Goal: Task Accomplishment & Management: Use online tool/utility

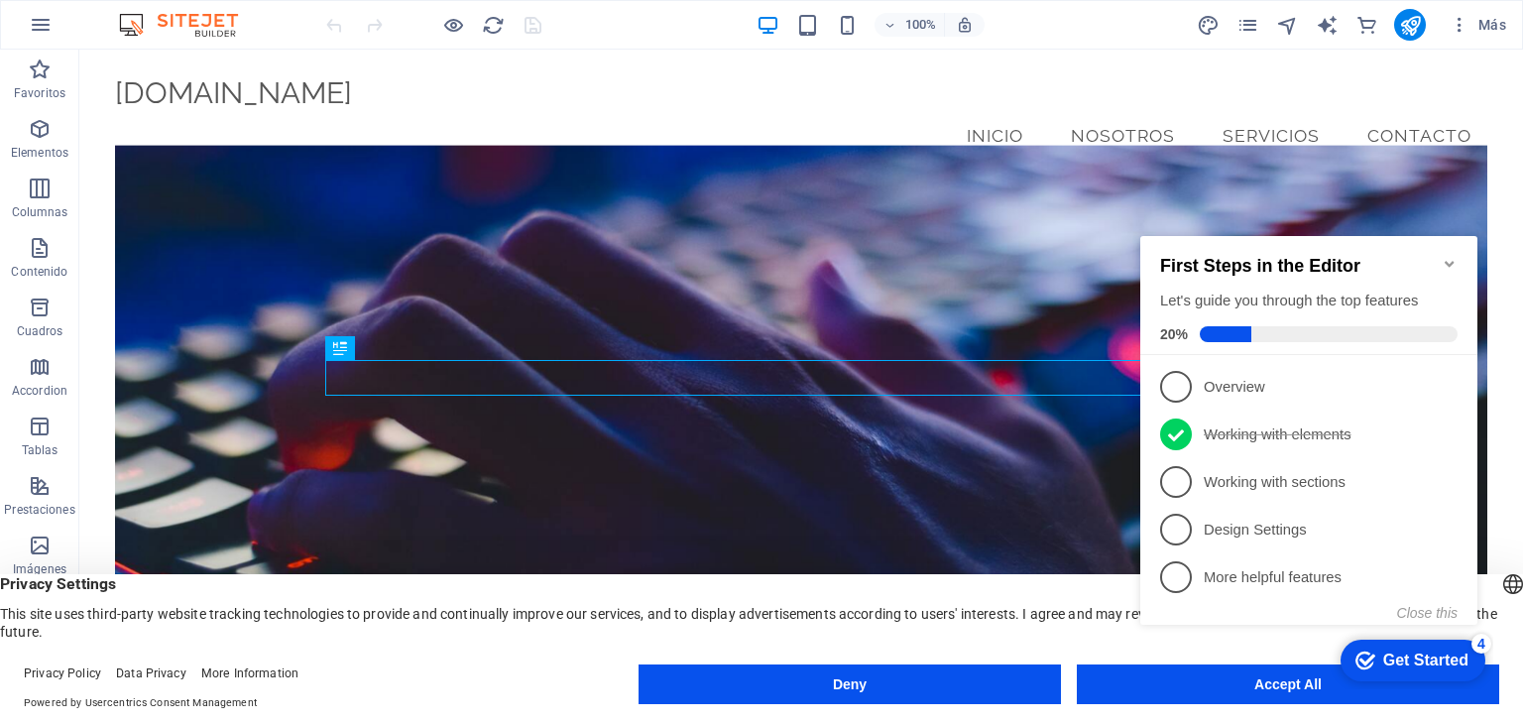
click at [1202, 688] on div "checkmark Get Started 4 First Steps in the Editor Let's guide you through the t…" at bounding box center [1312, 447] width 361 height 483
drag, startPoint x: 1202, startPoint y: 687, endPoint x: 2349, endPoint y: 894, distance: 1165.5
click at [1202, 688] on div "checkmark Get Started 4 First Steps in the Editor Let's guide you through the t…" at bounding box center [1312, 447] width 361 height 483
click at [1301, 684] on div "checkmark Get Started 4 First Steps in the Editor Let's guide you through the t…" at bounding box center [1312, 447] width 361 height 483
click at [1451, 256] on icon "Minimize checklist" at bounding box center [1449, 264] width 16 height 16
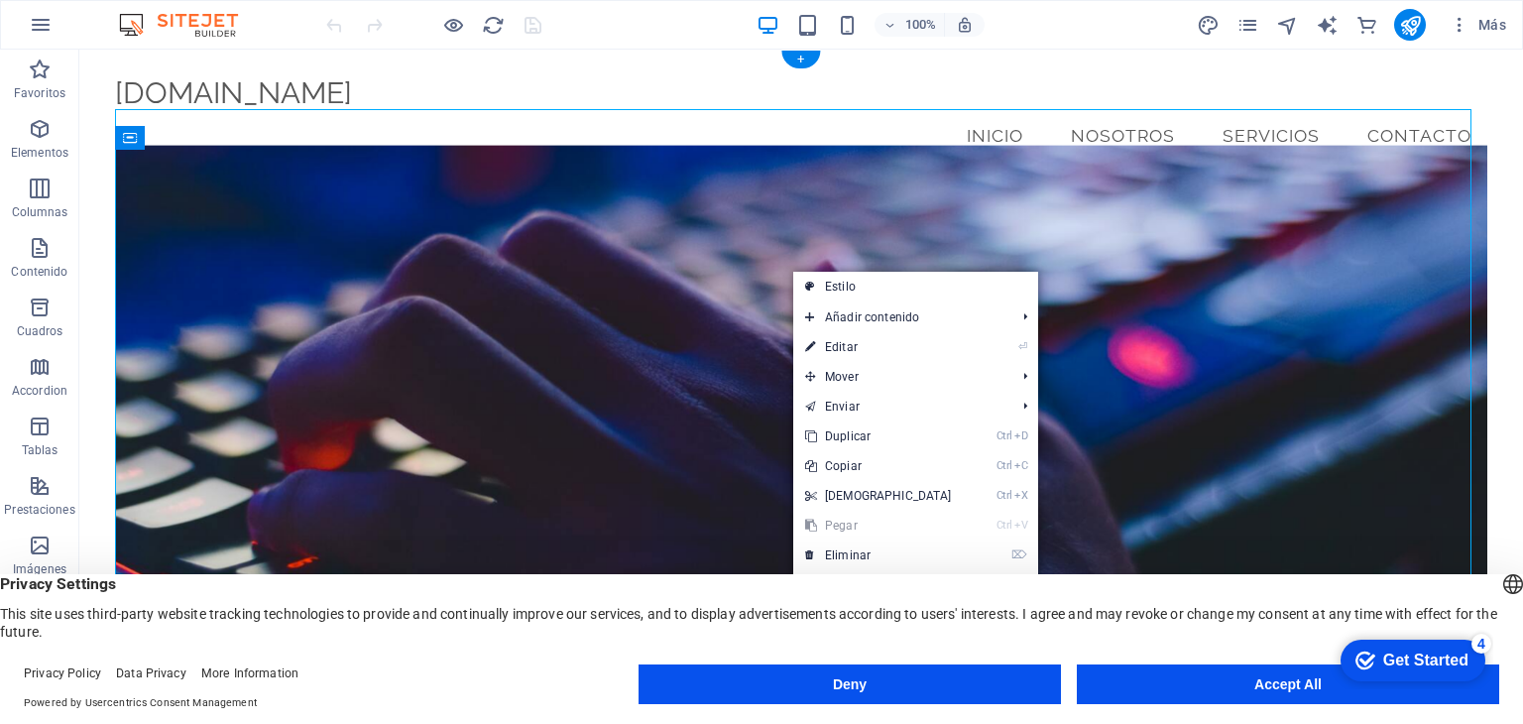
click at [656, 254] on figure at bounding box center [800, 438] width 1371 height 585
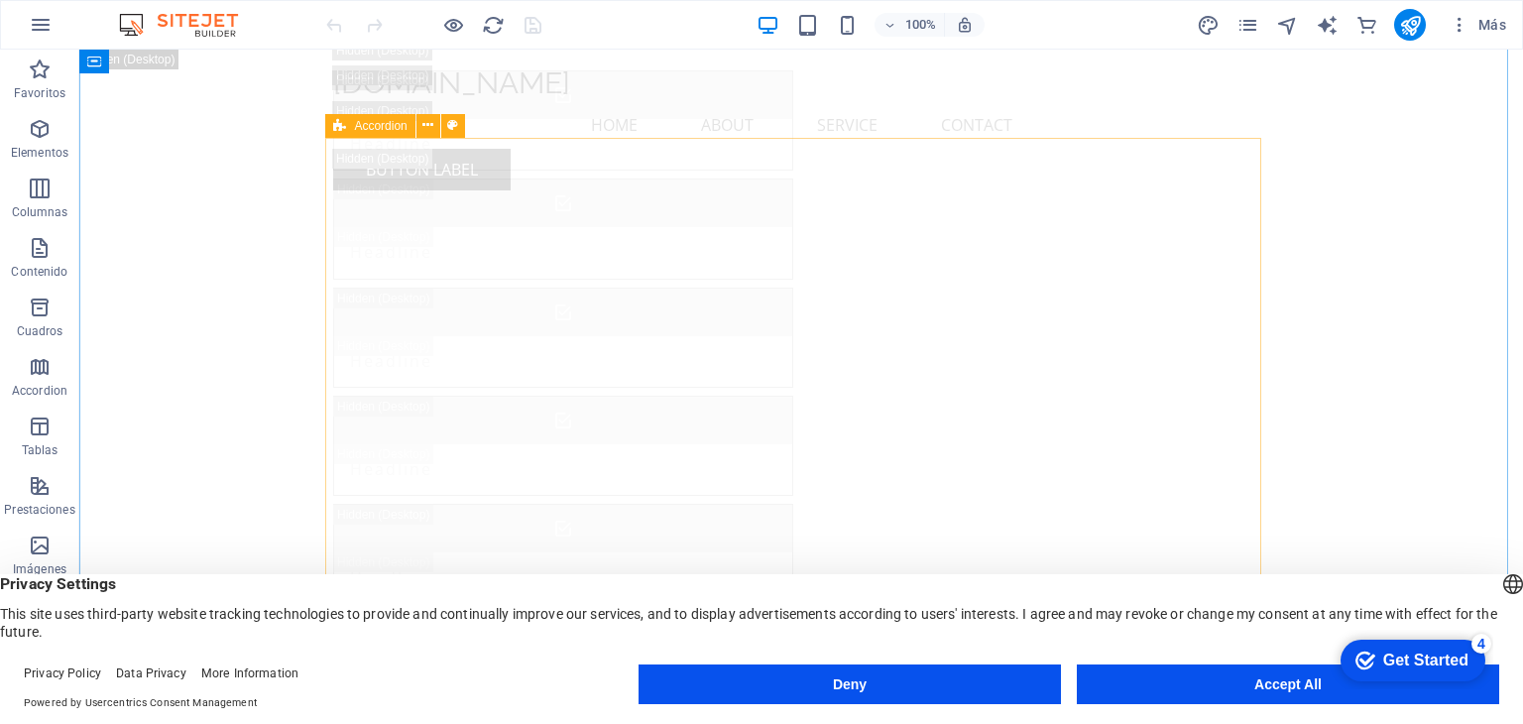
scroll to position [7138, 0]
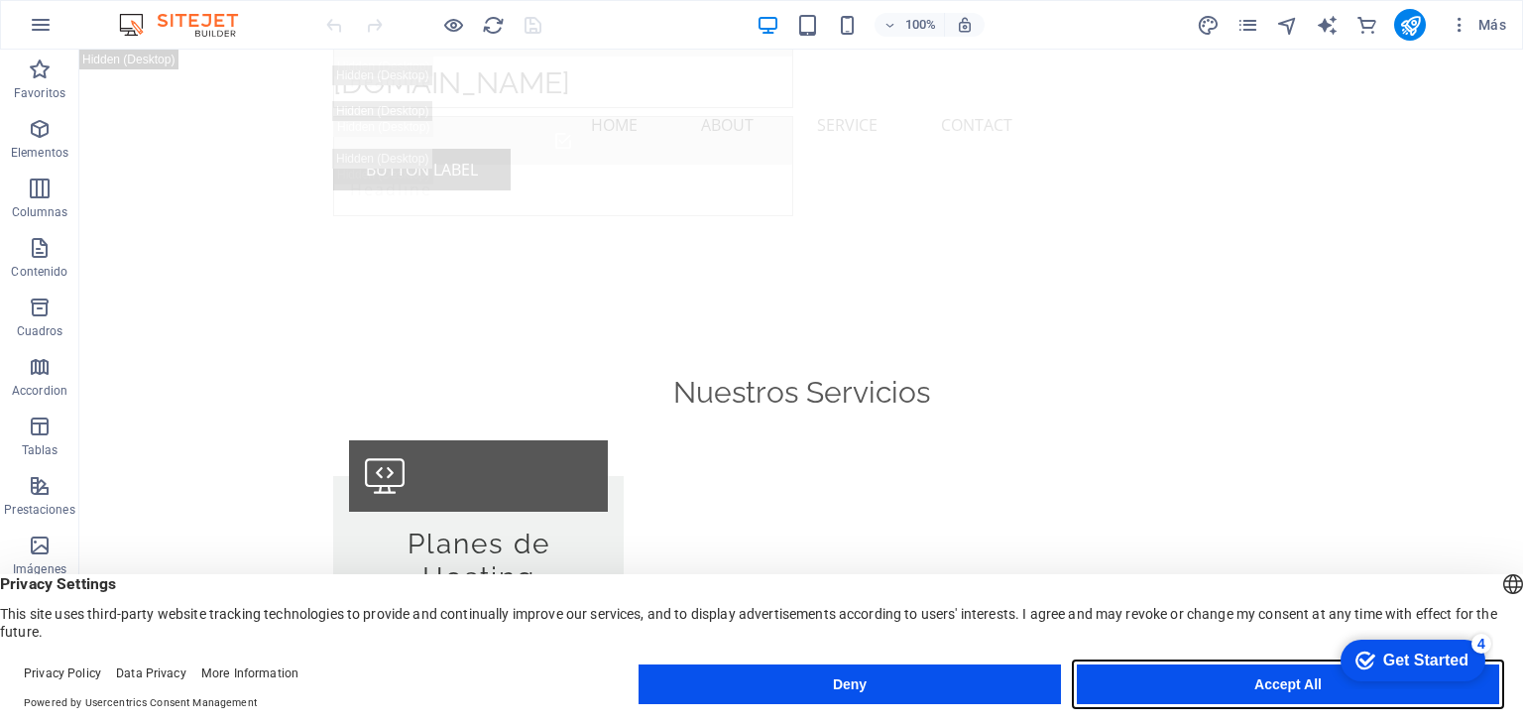
click at [0, 0] on button "Accept All" at bounding box center [0, 0] width 0 height 0
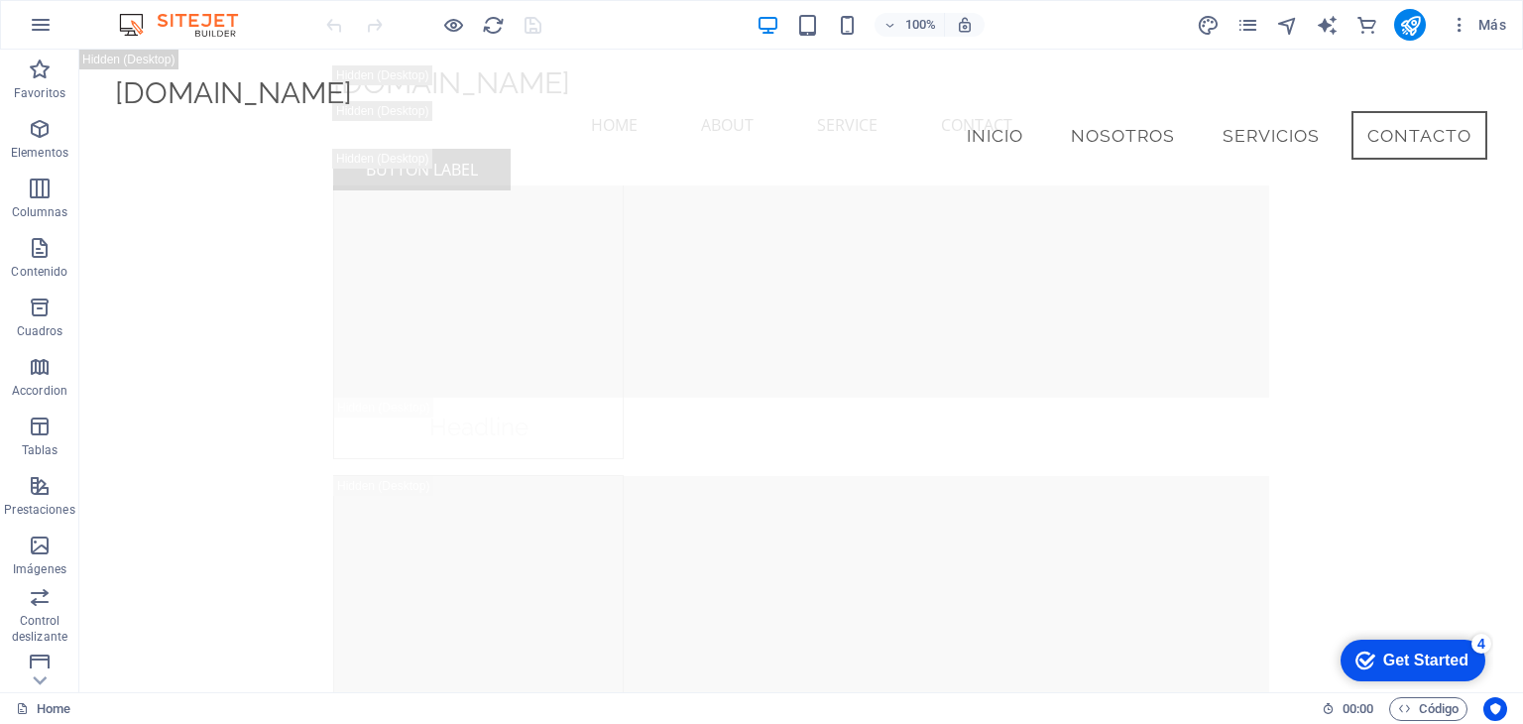
scroll to position [25459, 0]
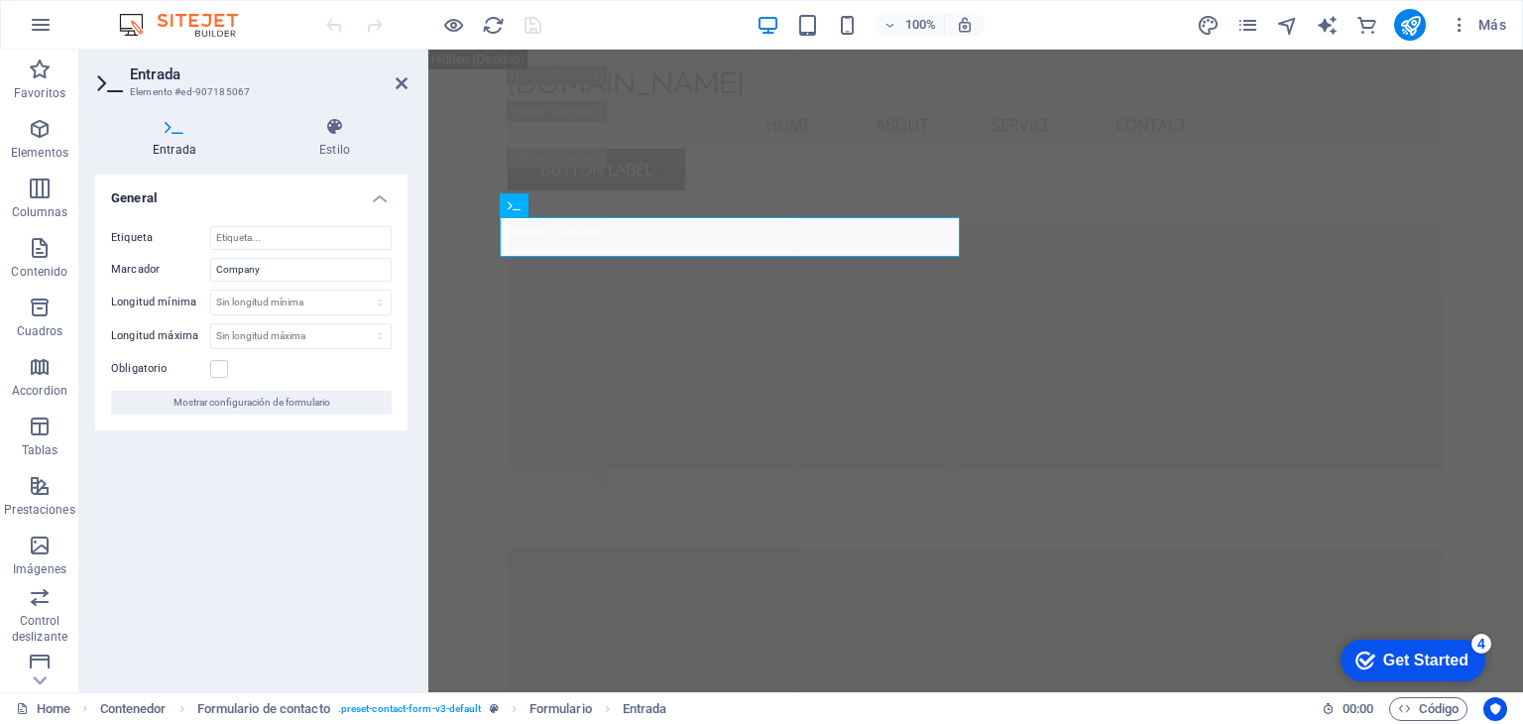
scroll to position [25227, 0]
type input "Empresa"
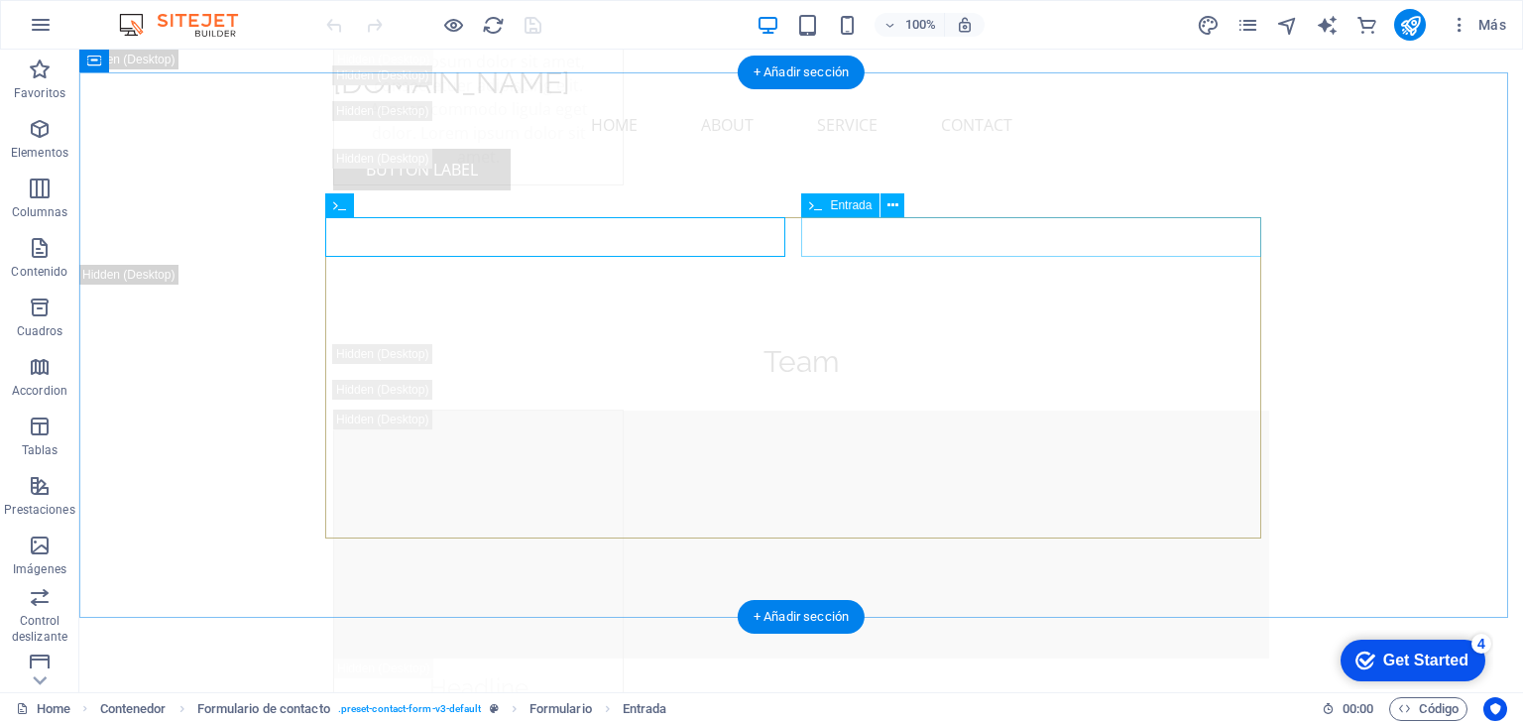
scroll to position [25560, 0]
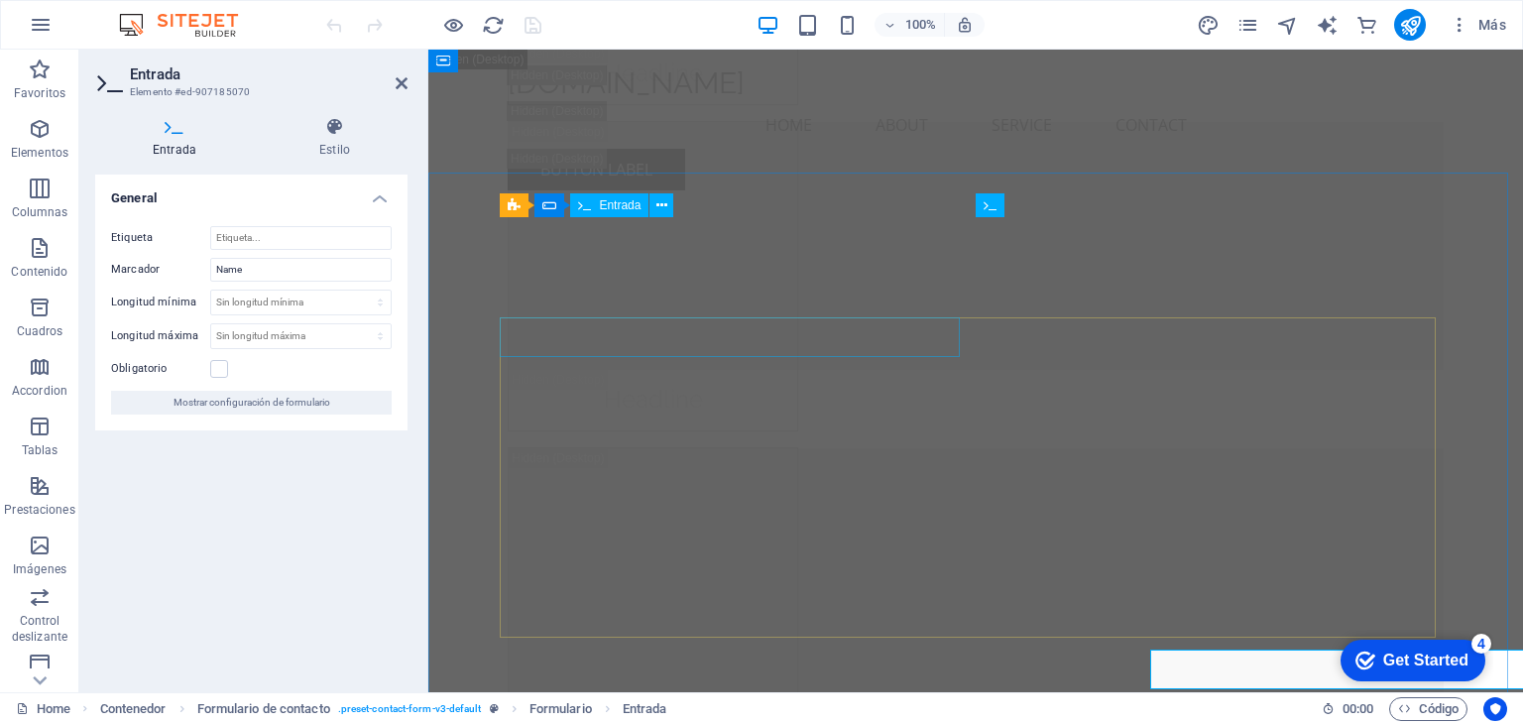
scroll to position [25227, 0]
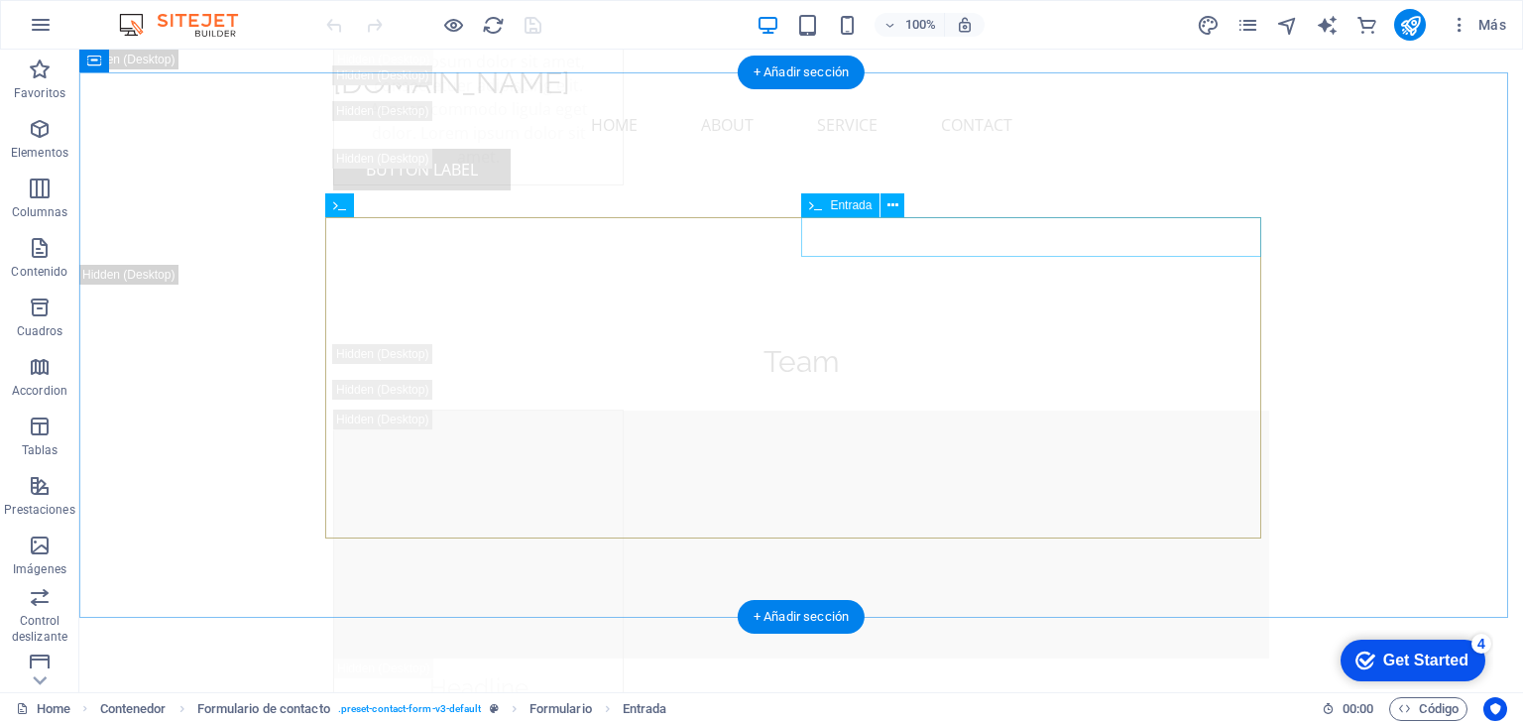
scroll to position [25560, 0]
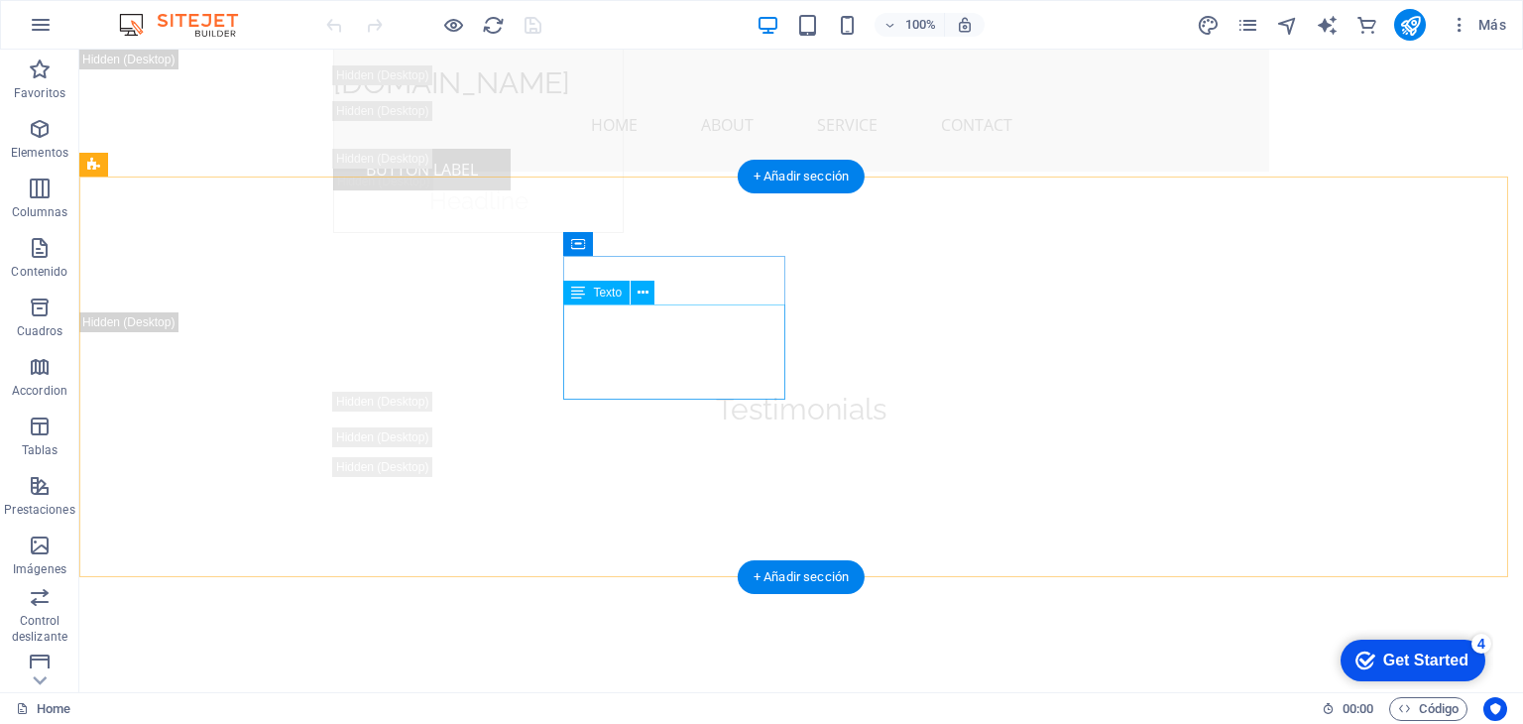
scroll to position [27647, 0]
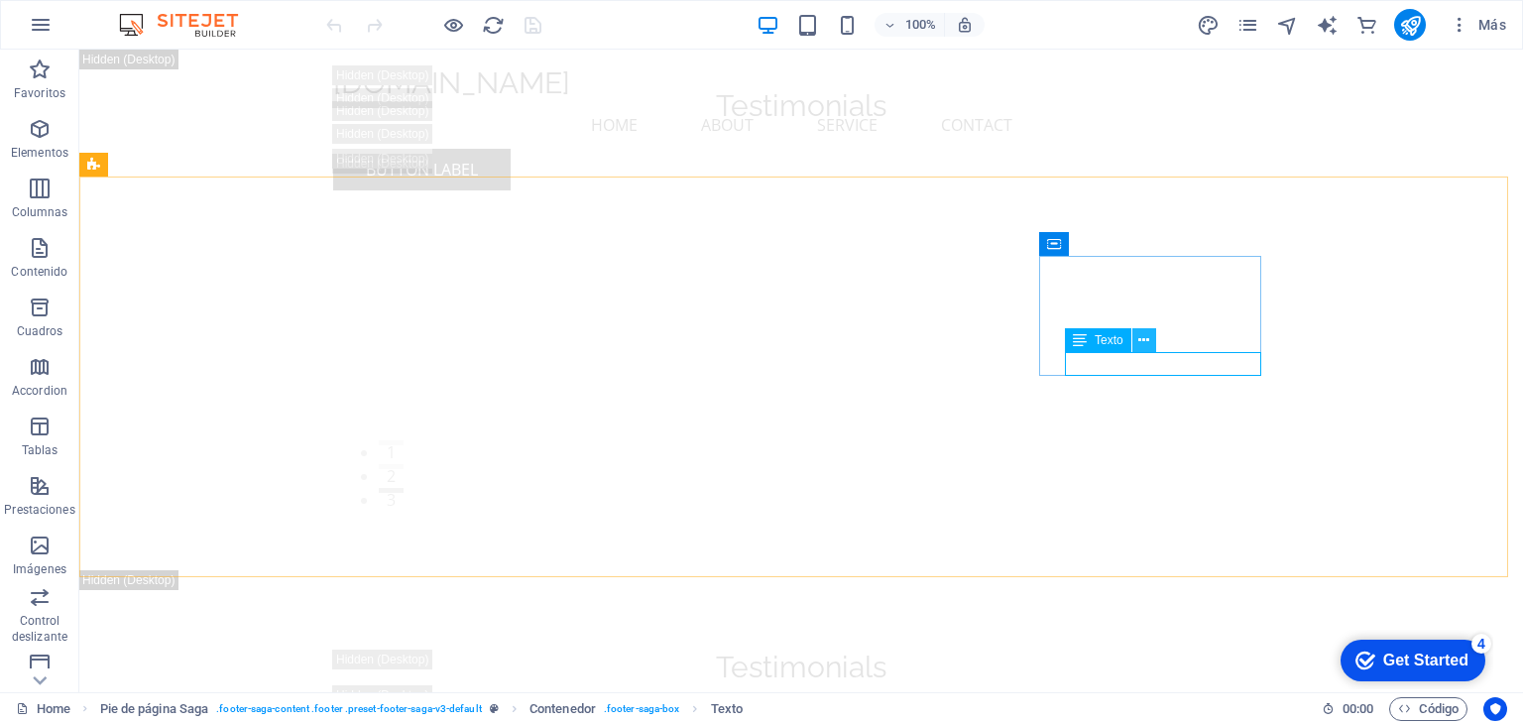
click at [1142, 343] on icon at bounding box center [1143, 340] width 11 height 21
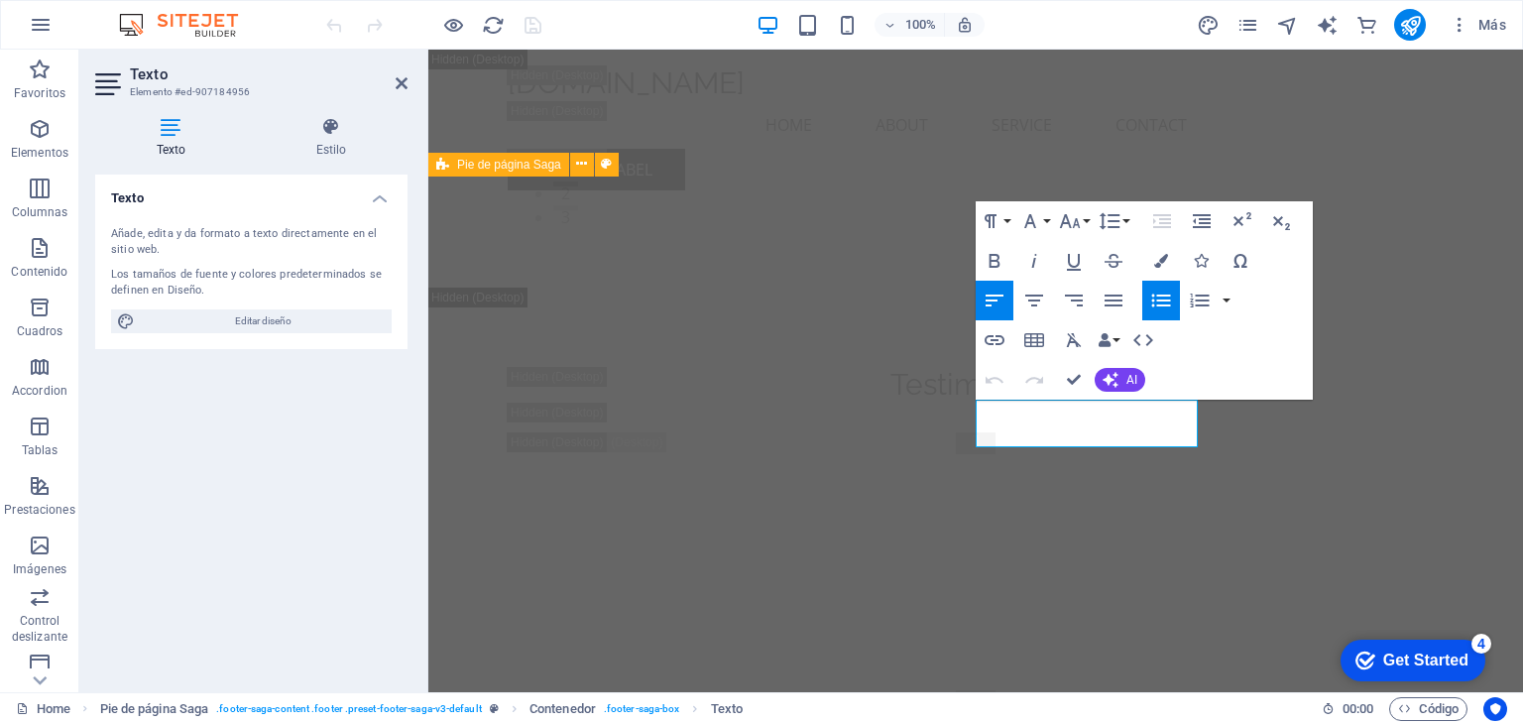
scroll to position [27316, 0]
drag, startPoint x: 1079, startPoint y: 431, endPoint x: 966, endPoint y: 417, distance: 113.9
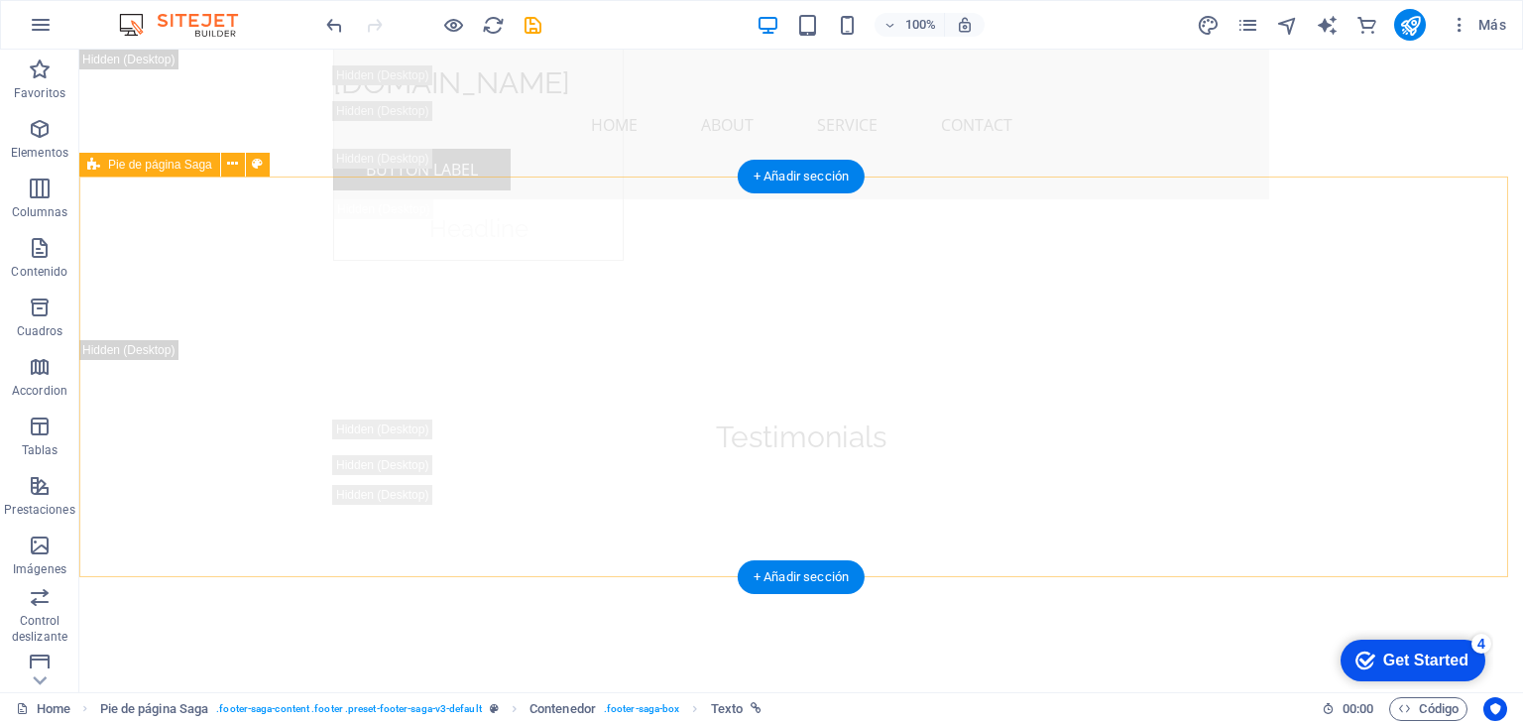
scroll to position [27647, 0]
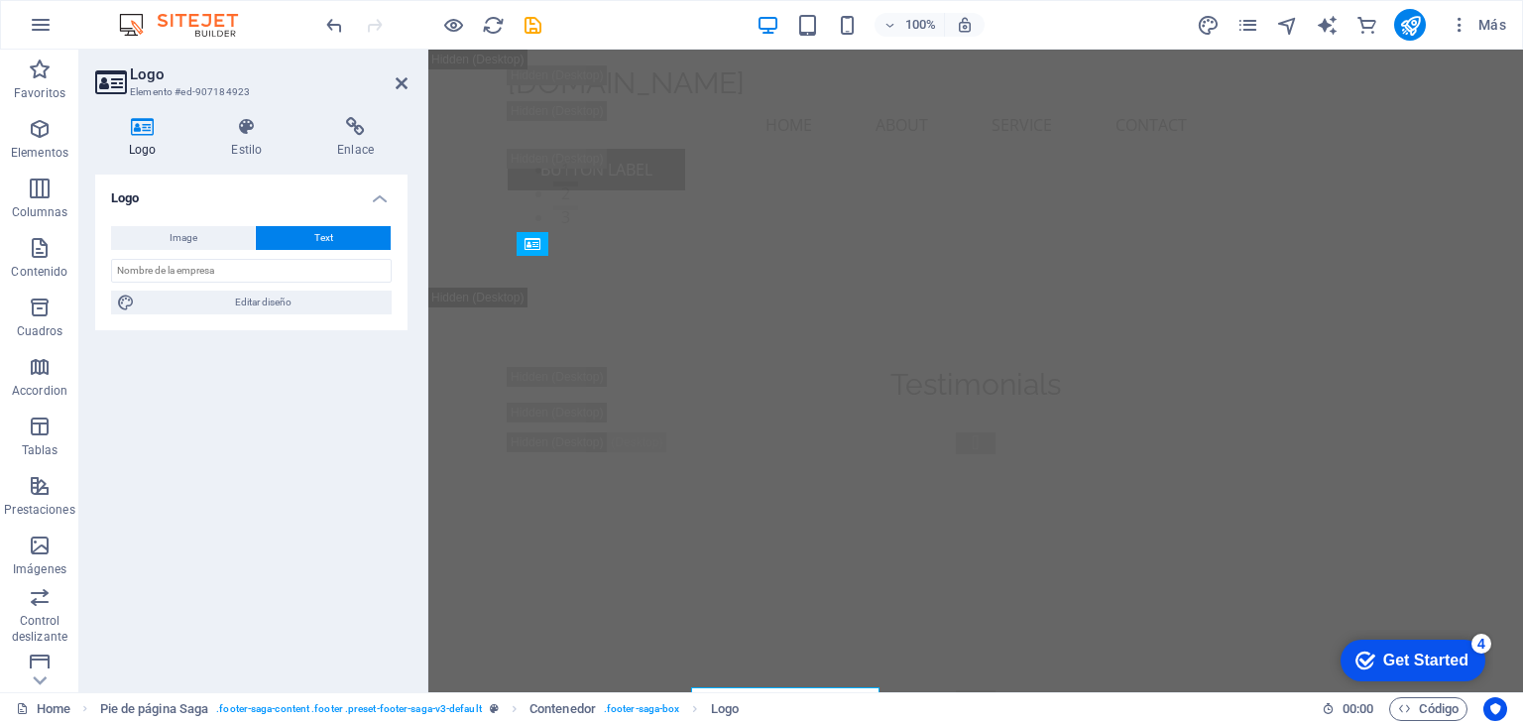
scroll to position [27316, 0]
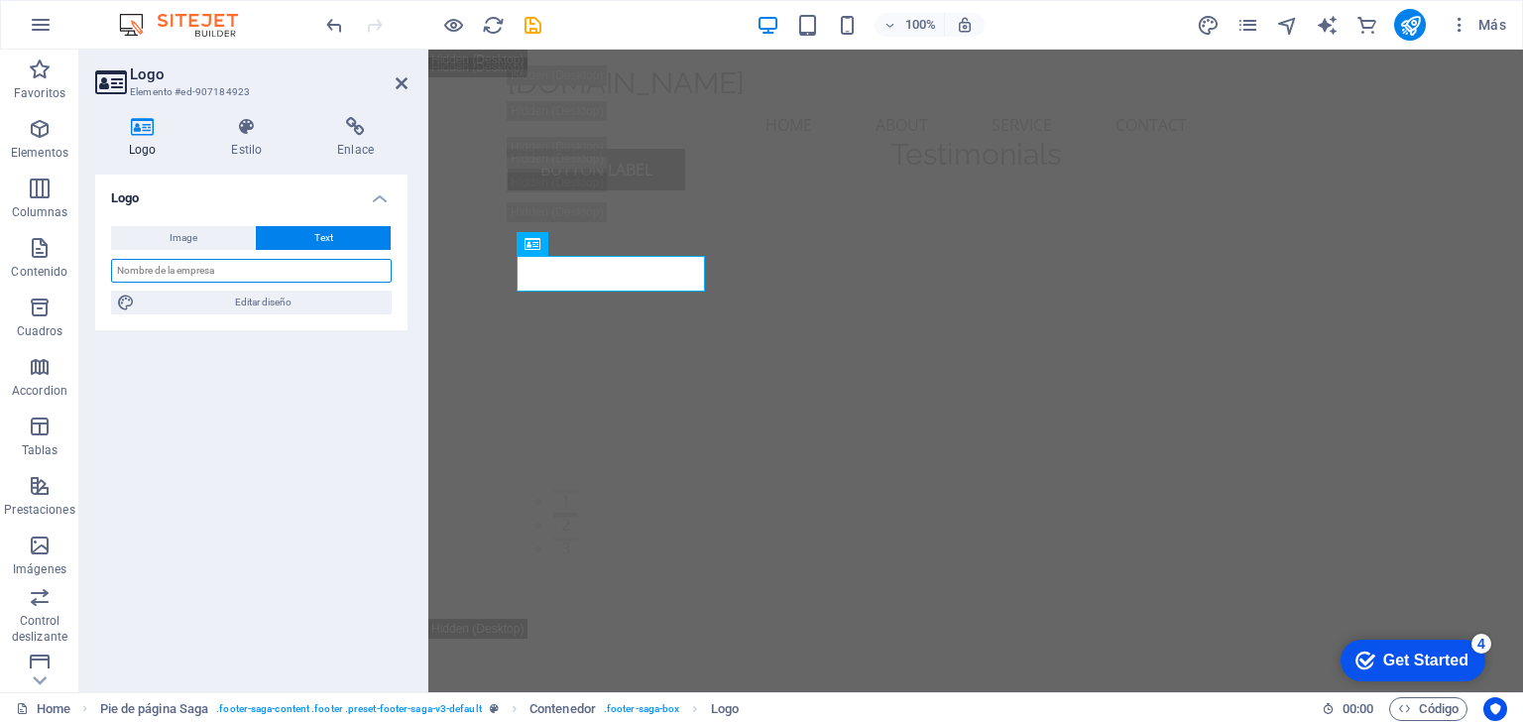
click at [276, 271] on input "text" at bounding box center [251, 271] width 281 height 24
click at [360, 139] on h4 "Enlace" at bounding box center [355, 138] width 104 height 42
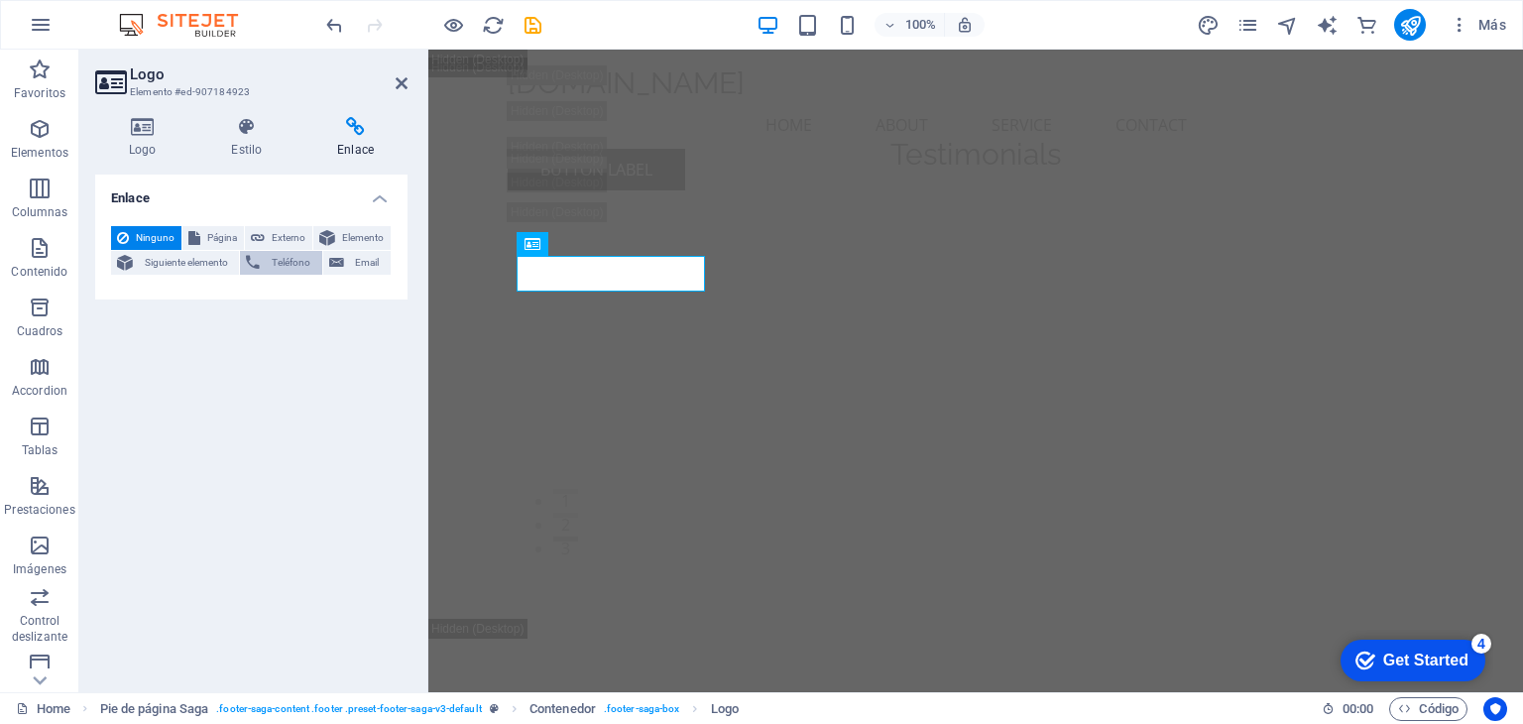
click at [286, 260] on span "Teléfono" at bounding box center [291, 263] width 50 height 24
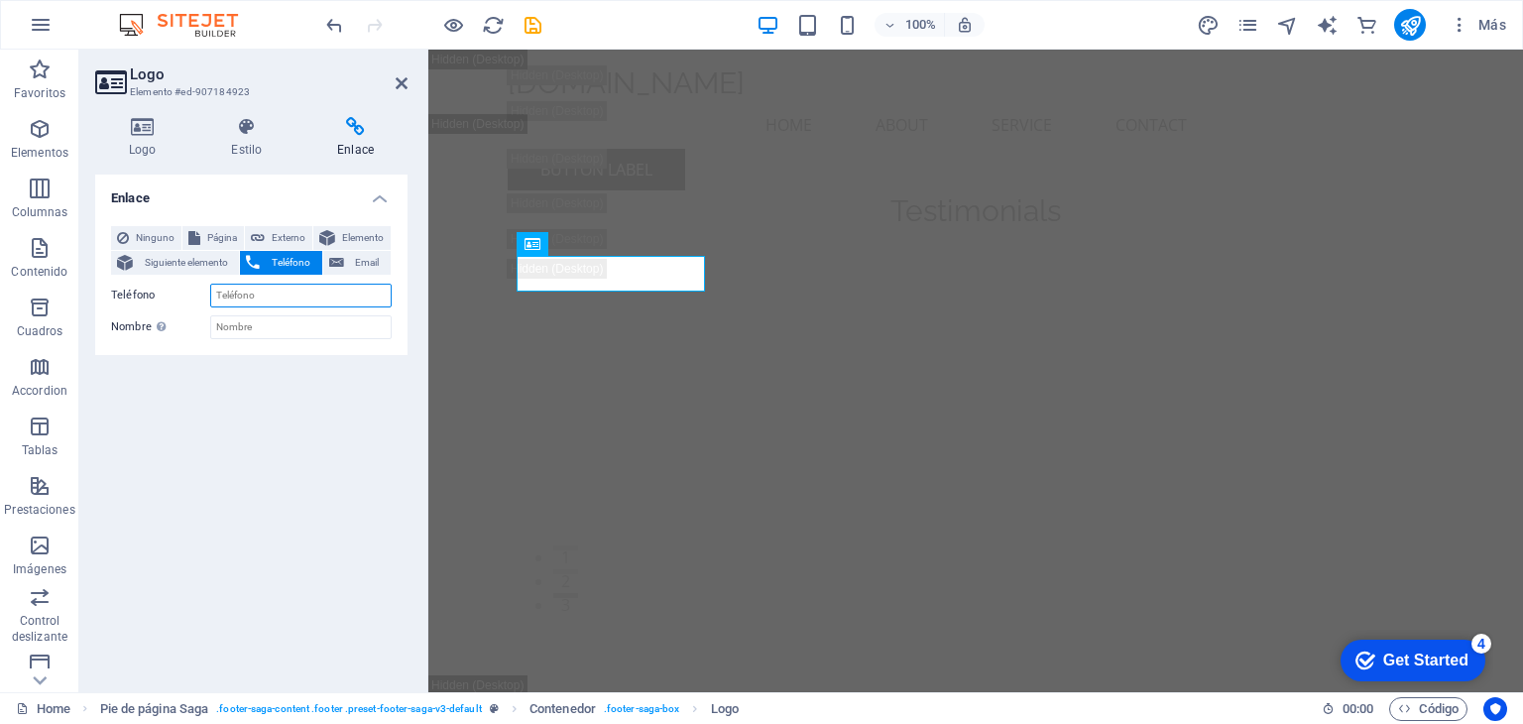
click at [255, 297] on input "Teléfono" at bounding box center [300, 296] width 181 height 24
type input "+56989390825"
click at [353, 262] on span "Email" at bounding box center [367, 263] width 35 height 24
click at [316, 286] on input "Email" at bounding box center [300, 296] width 181 height 24
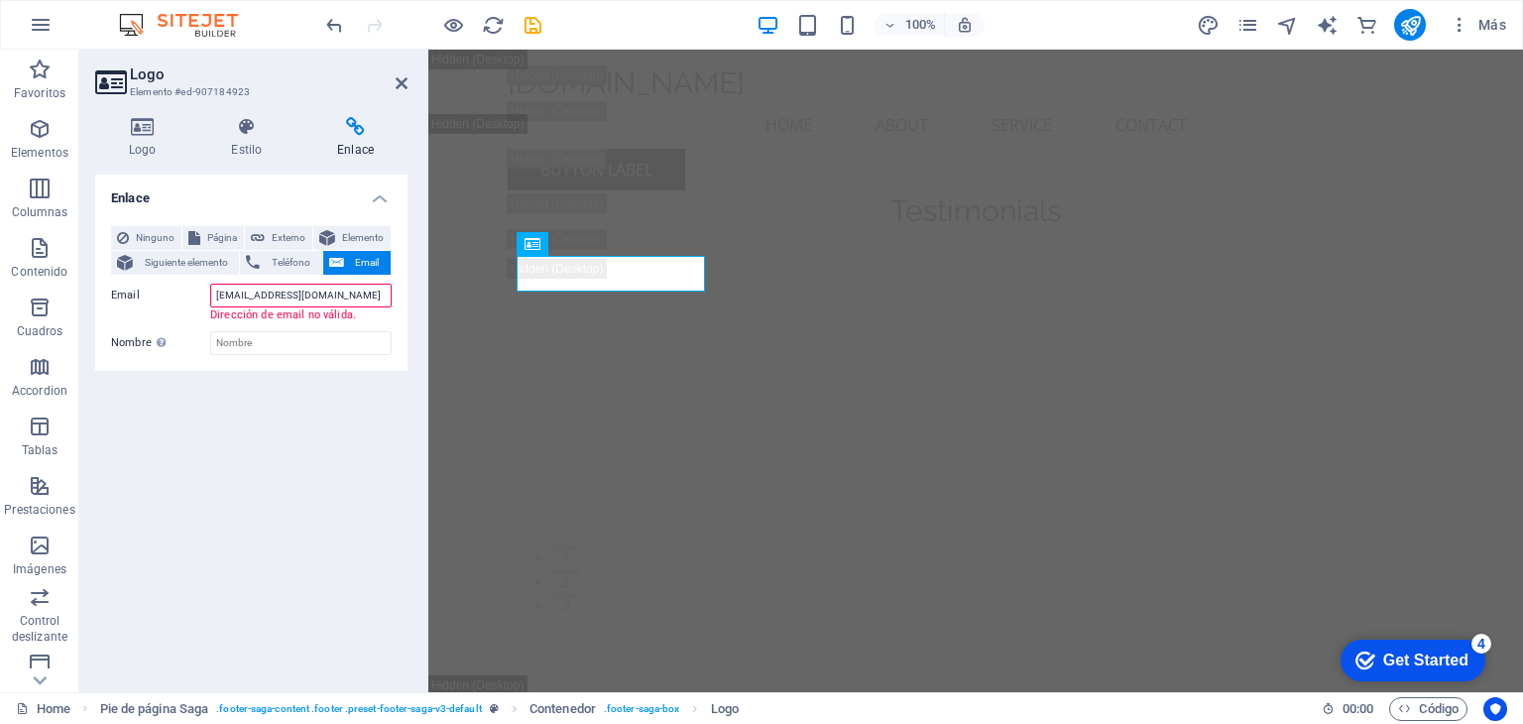
type input "[EMAIL_ADDRESS][DOMAIN_NAME]"
drag, startPoint x: 397, startPoint y: 75, endPoint x: 317, endPoint y: 27, distance: 93.0
click at [397, 75] on icon at bounding box center [402, 83] width 12 height 16
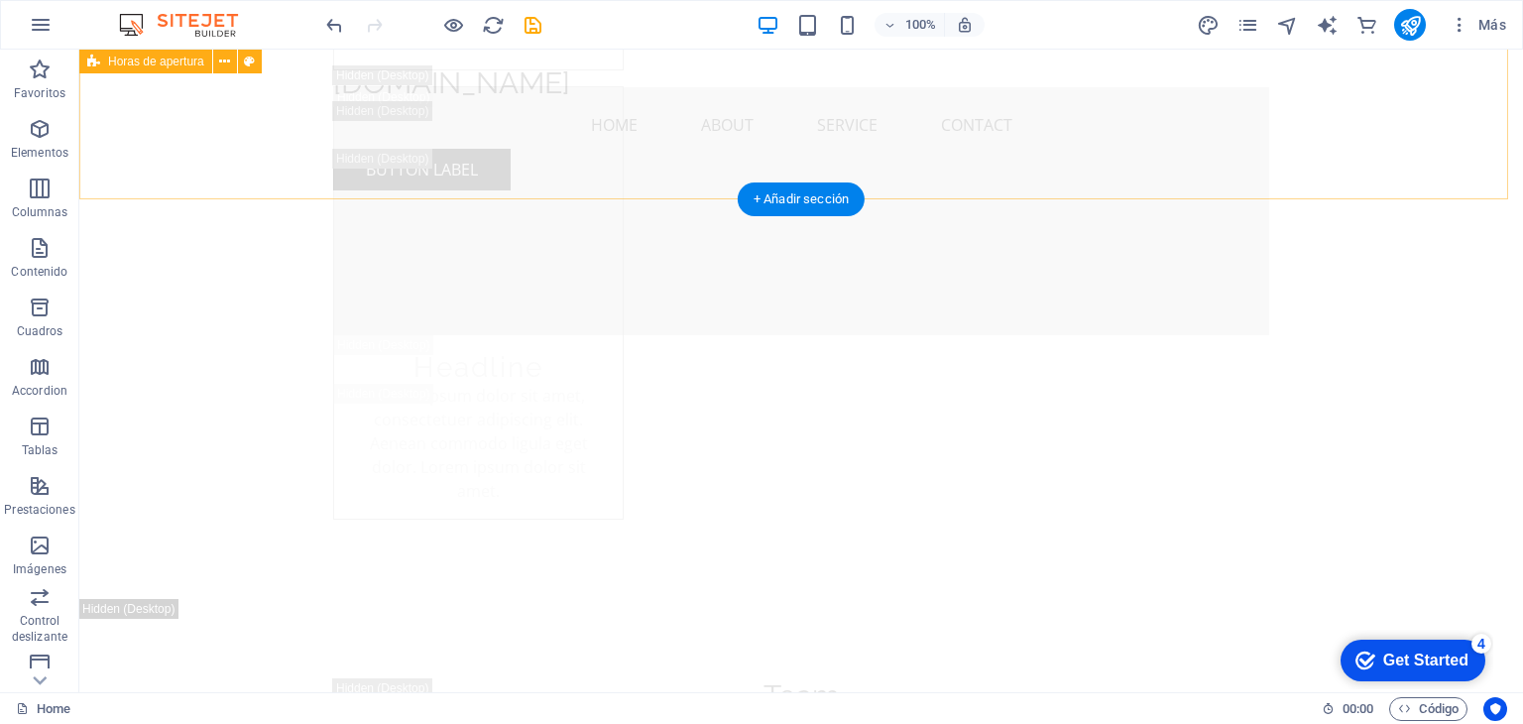
scroll to position [25433, 0]
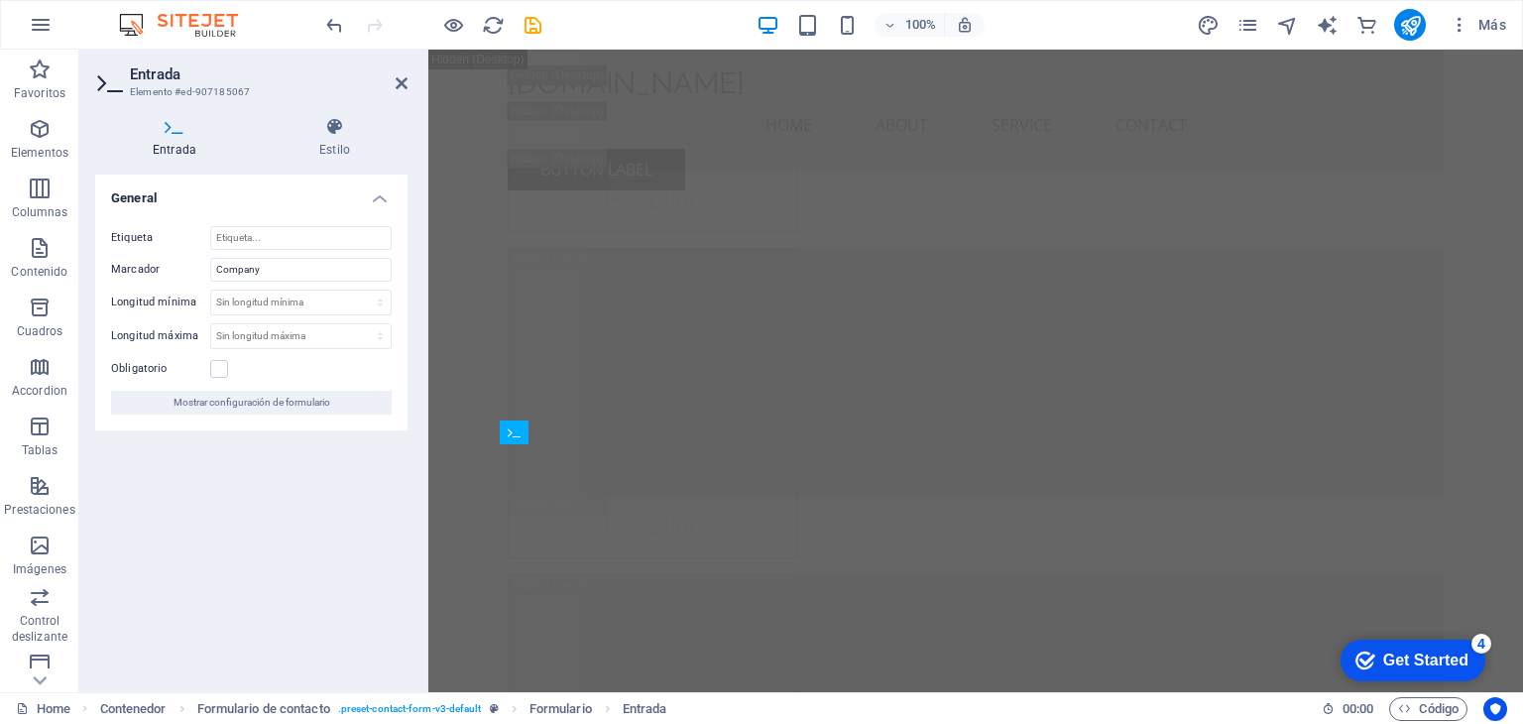
scroll to position [25101, 0]
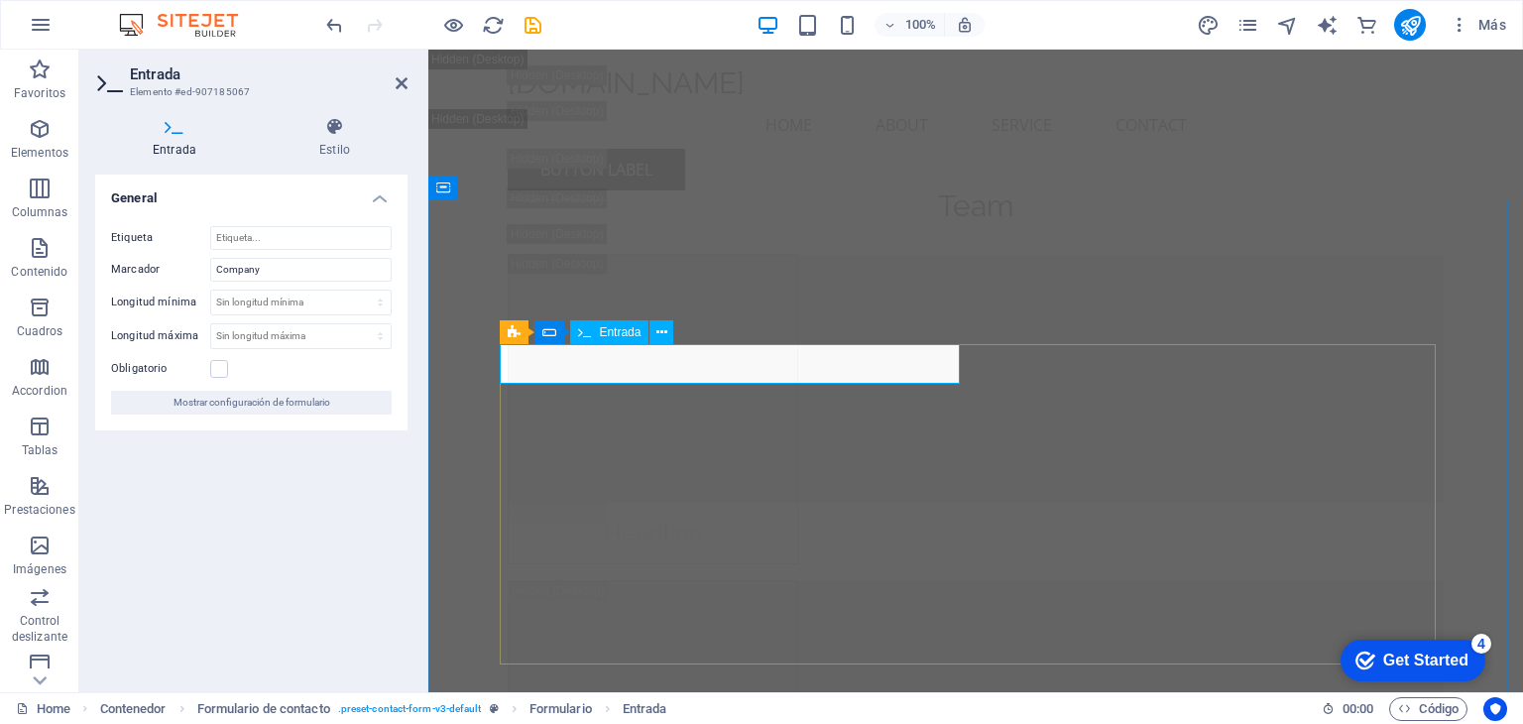
drag, startPoint x: 516, startPoint y: 367, endPoint x: 606, endPoint y: 373, distance: 89.4
type input "Company"
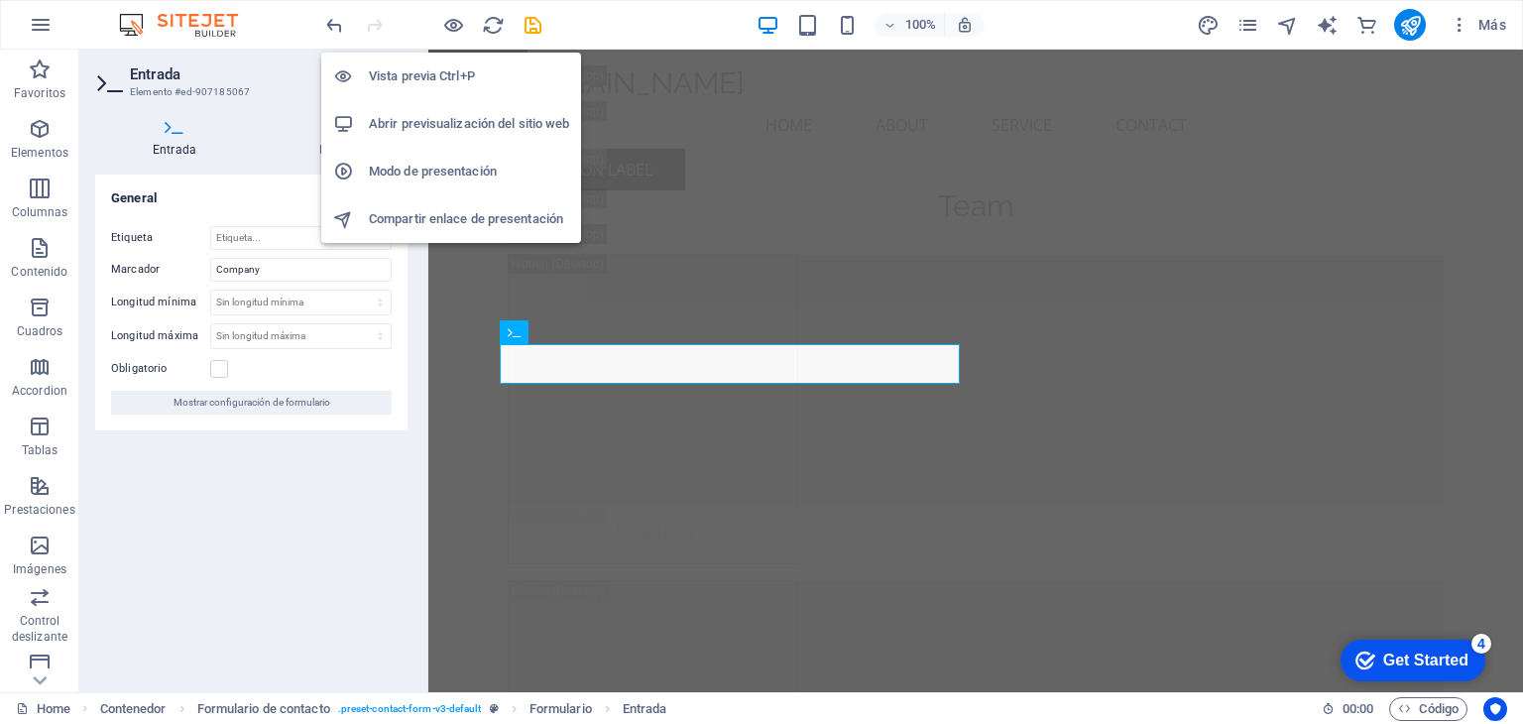
click at [427, 118] on h6 "Abrir previsualización del sitio web" at bounding box center [469, 124] width 200 height 24
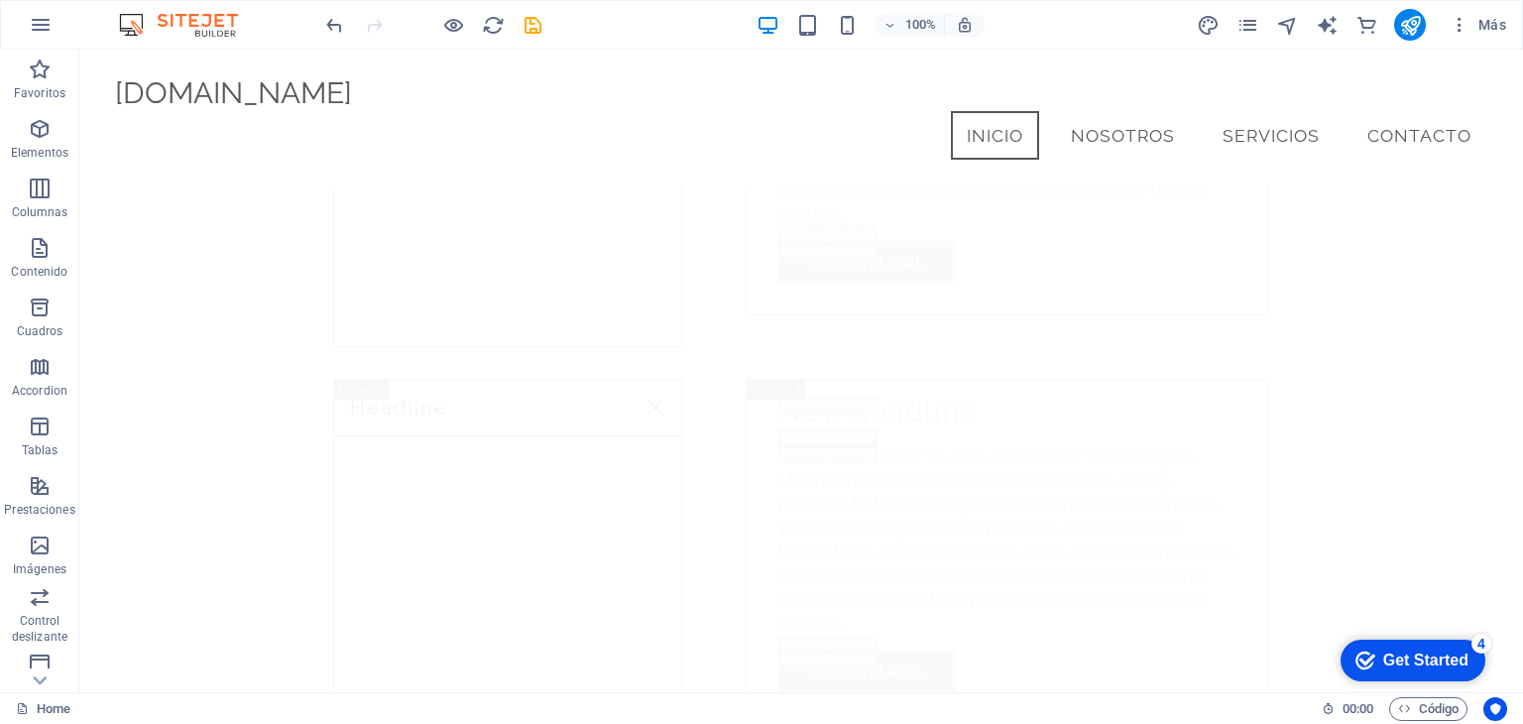
scroll to position [0, 0]
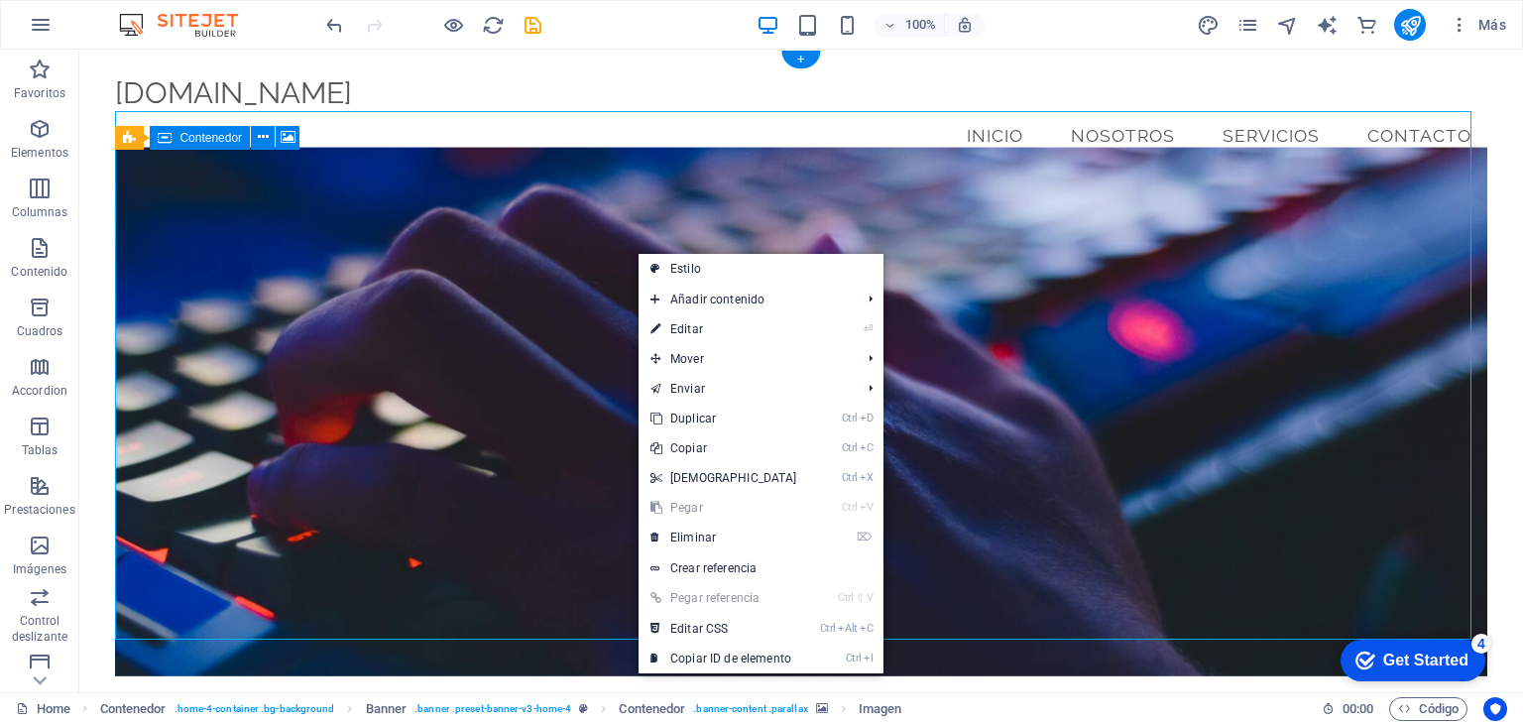
click at [467, 304] on figure at bounding box center [800, 412] width 1371 height 528
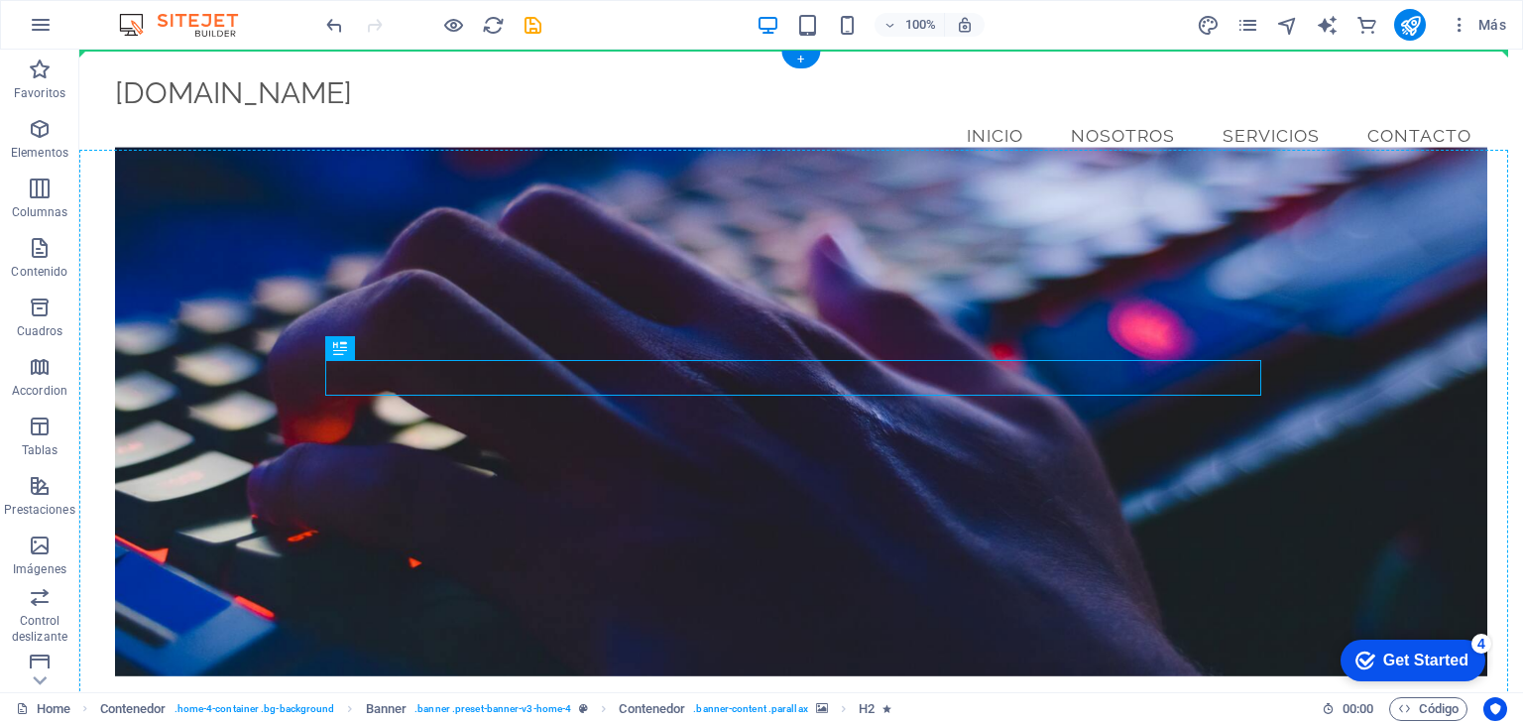
drag, startPoint x: 591, startPoint y: 384, endPoint x: 653, endPoint y: 326, distance: 84.9
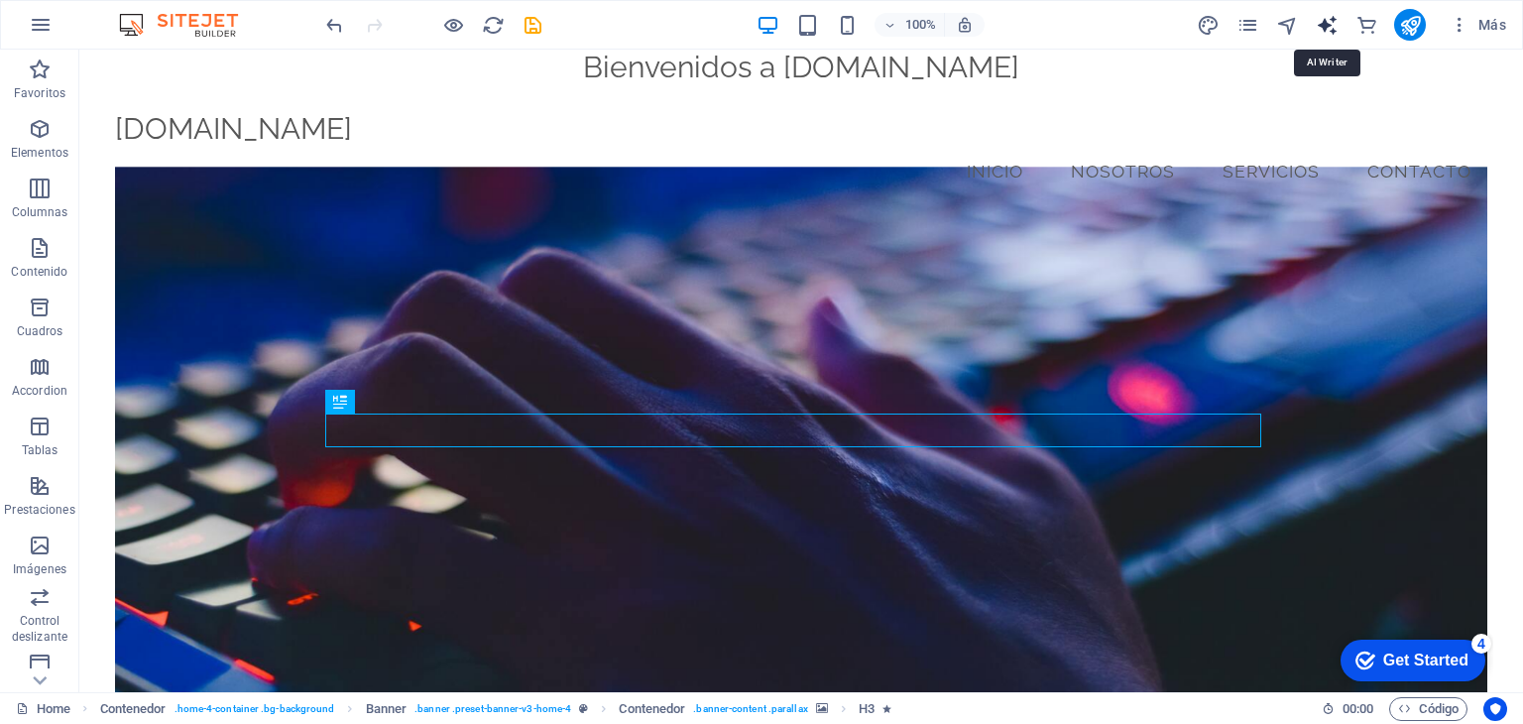
select select "English"
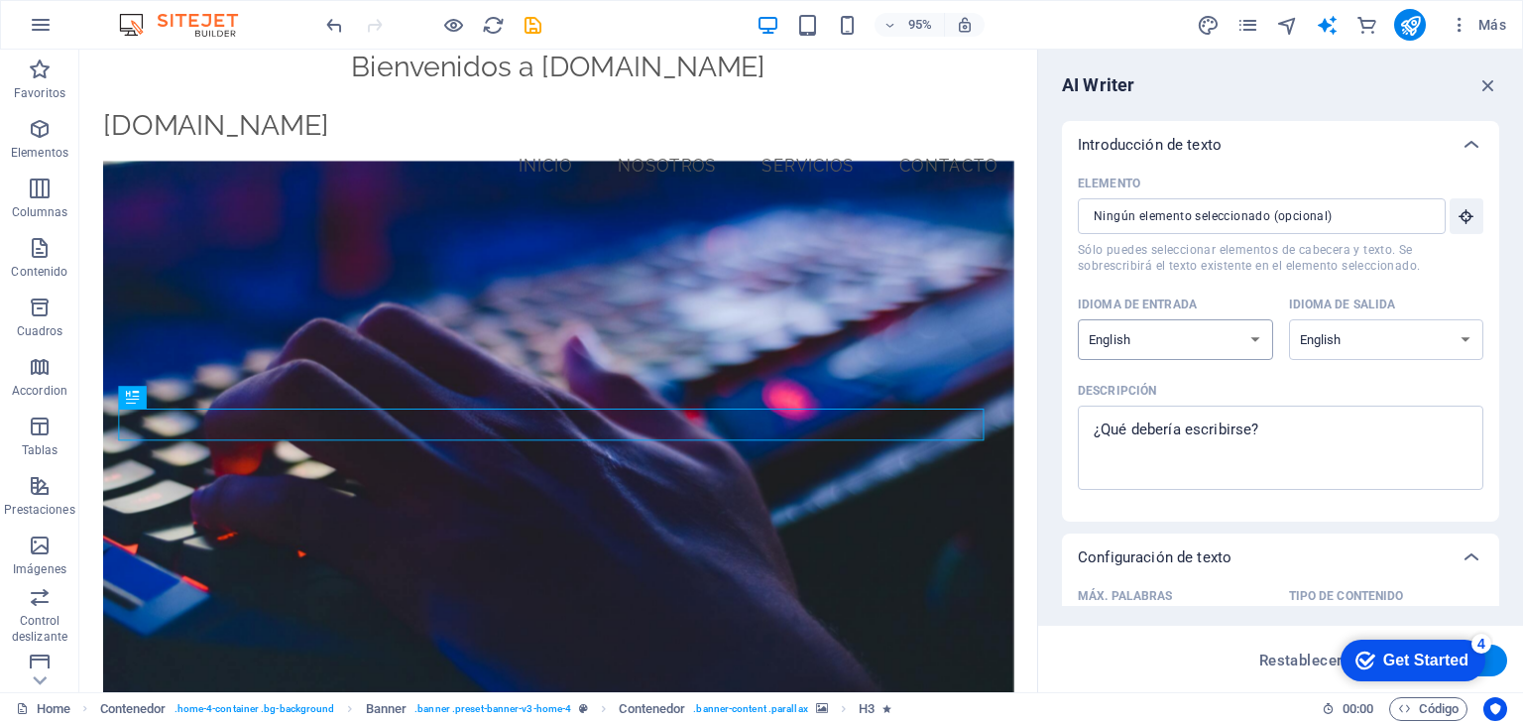
click at [1209, 342] on select "Albanian Arabic Armenian Awadhi Azerbaijani Bashkir Basque Belarusian Bengali B…" at bounding box center [1175, 339] width 195 height 41
select select "Spanish"
click at [1078, 319] on select "Albanian Arabic Armenian Awadhi Azerbaijani Bashkir Basque Belarusian Bengali B…" at bounding box center [1175, 339] width 195 height 41
click at [1340, 338] on select "Albanian Arabic Armenian Awadhi Azerbaijani Bashkir Basque Belarusian Bengali B…" at bounding box center [1386, 339] width 195 height 41
select select "Spanish"
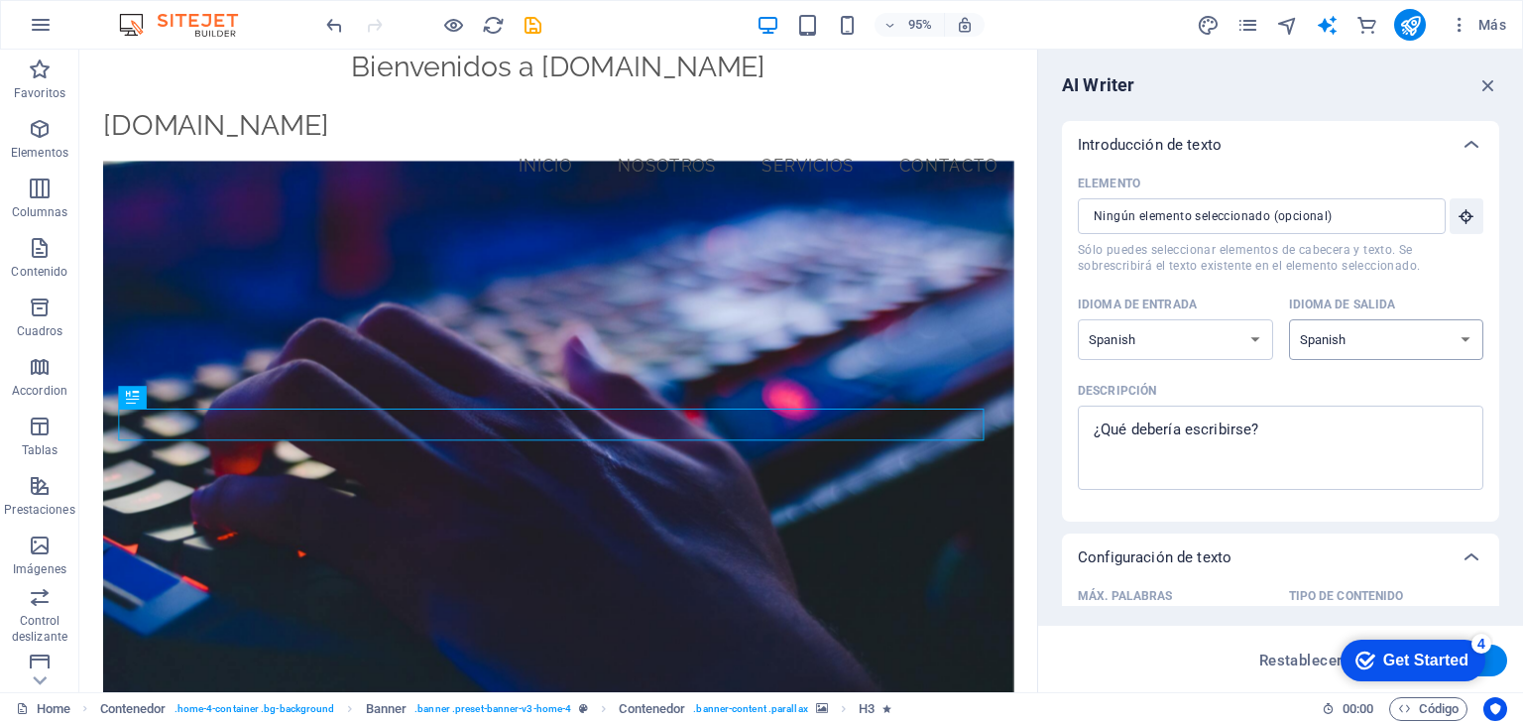
click at [1289, 319] on select "Albanian Arabic Armenian Awadhi Azerbaijani Bashkir Basque Belarusian Bengali B…" at bounding box center [1386, 339] width 195 height 41
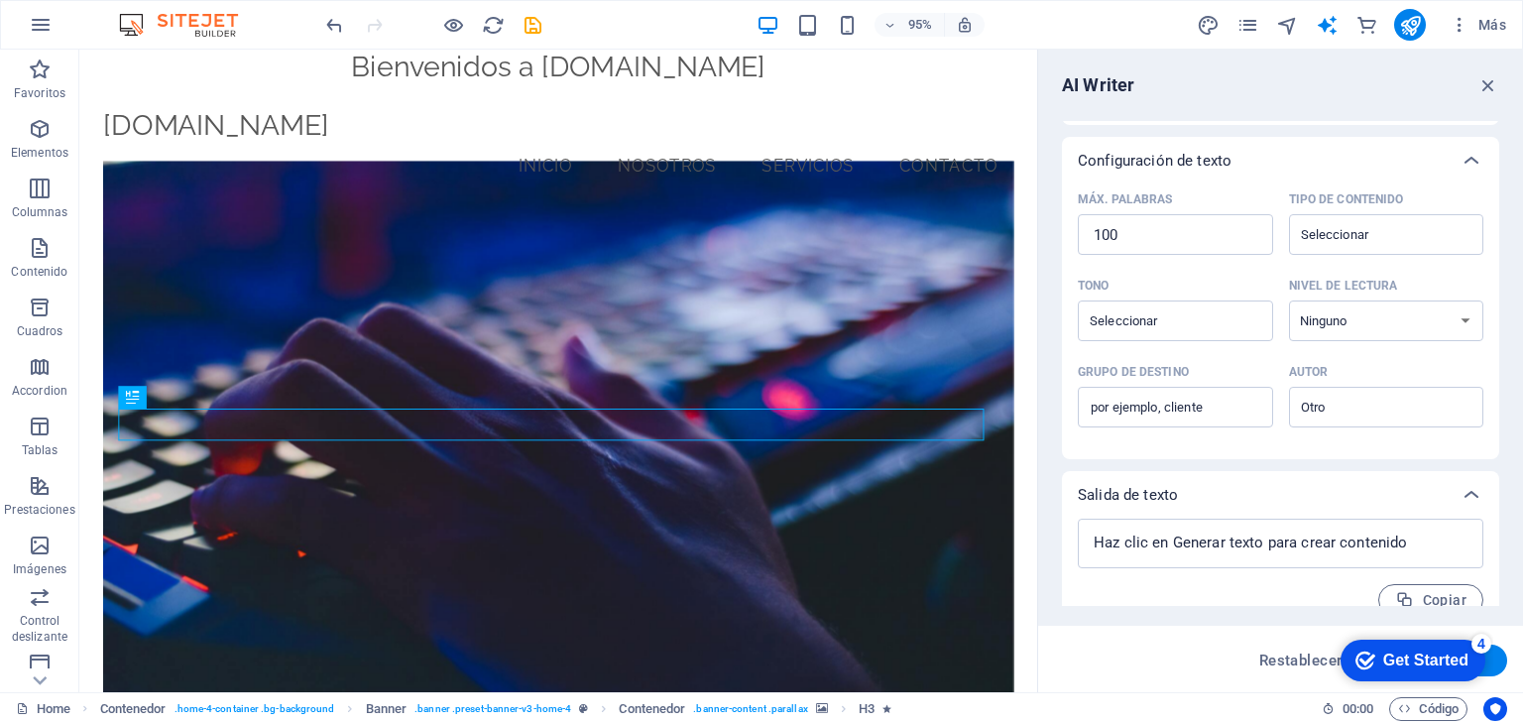
scroll to position [421, 0]
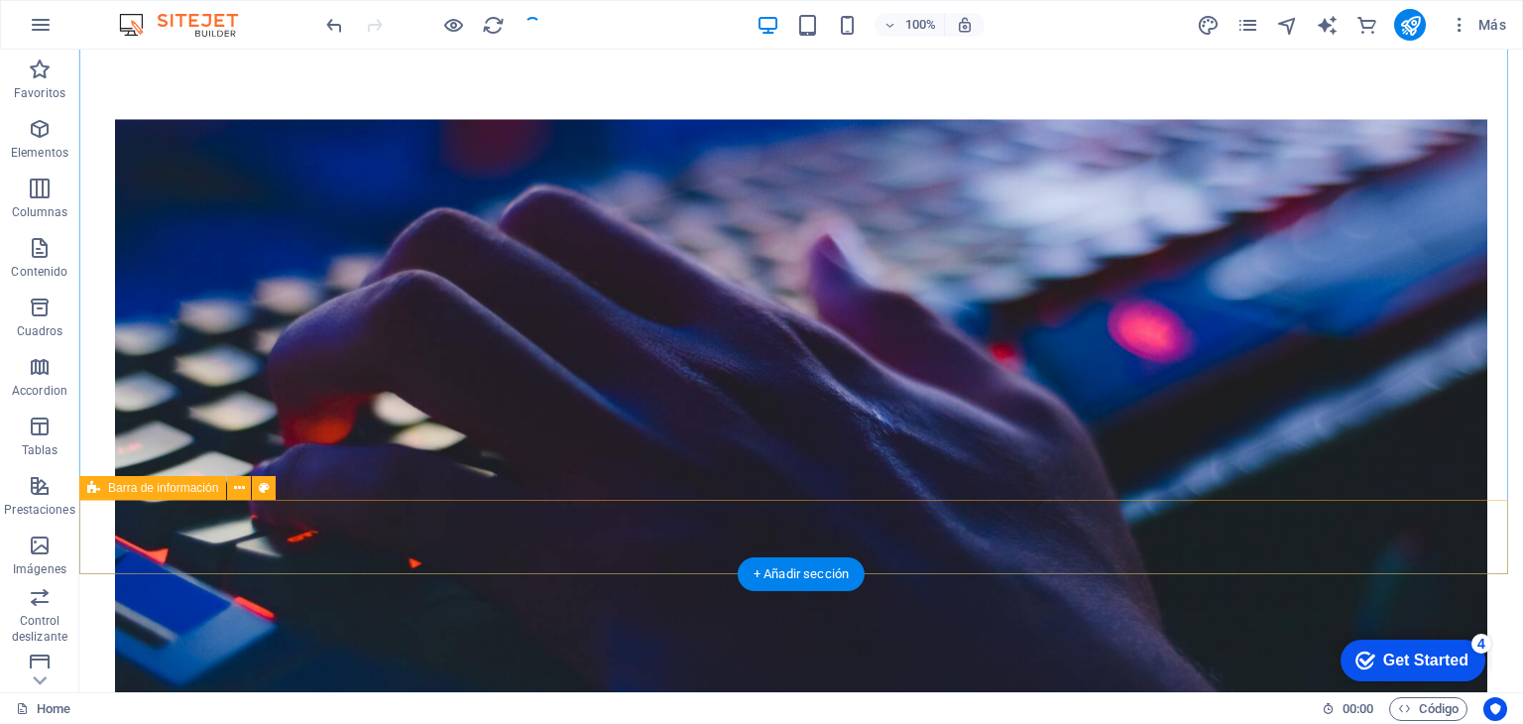
scroll to position [397, 0]
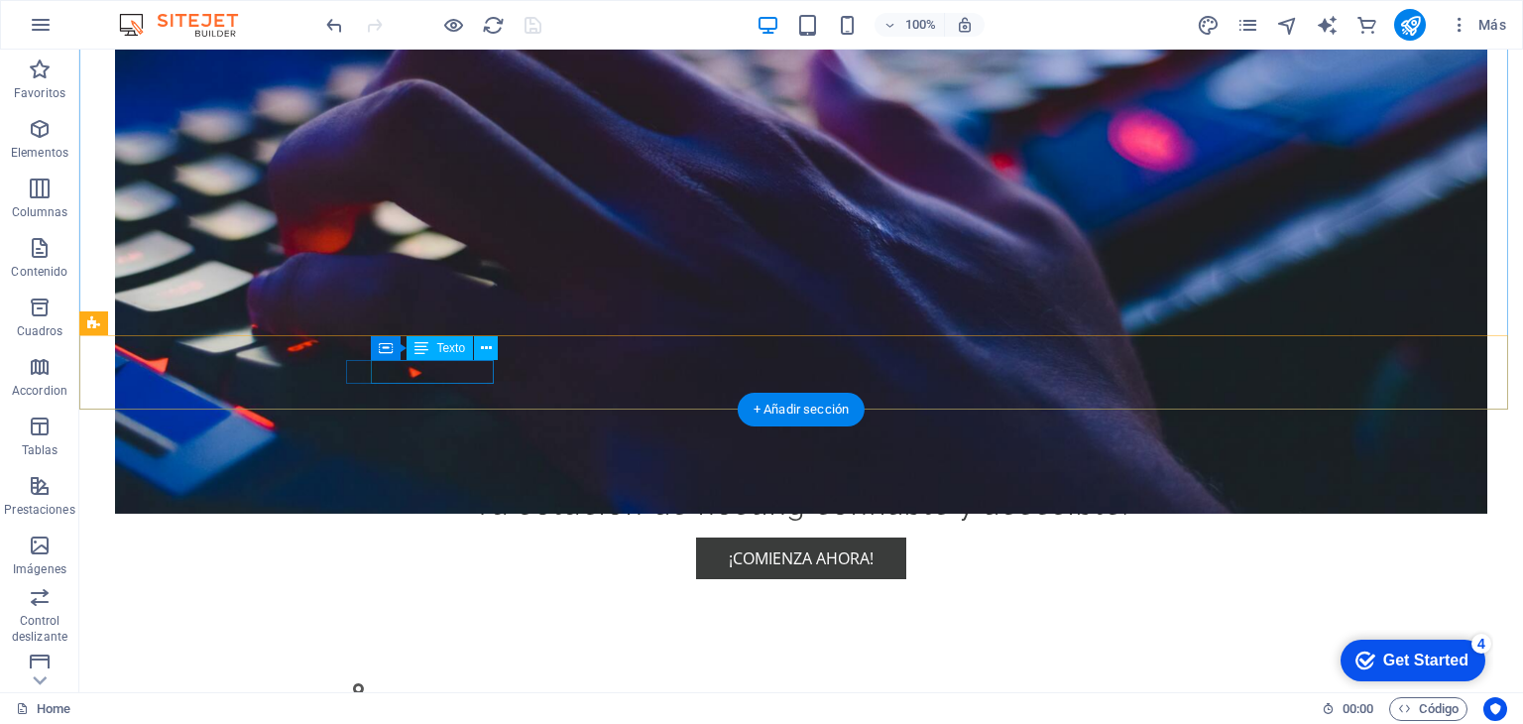
click at [371, 699] on div ", Santiago - Chile" at bounding box center [792, 711] width 879 height 24
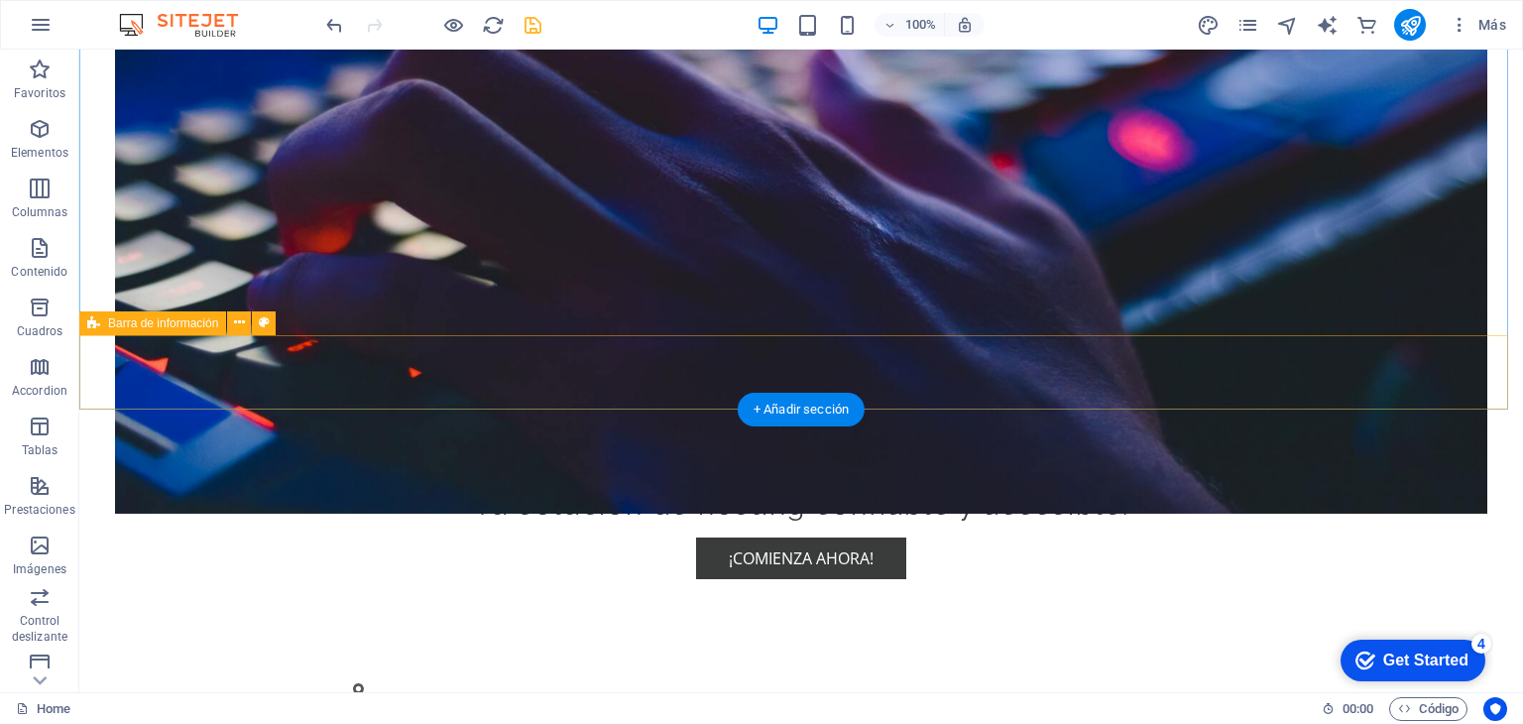
click at [385, 658] on div "+56 9 8939 0825 info@hostingsale.cl" at bounding box center [800, 728] width 1443 height 141
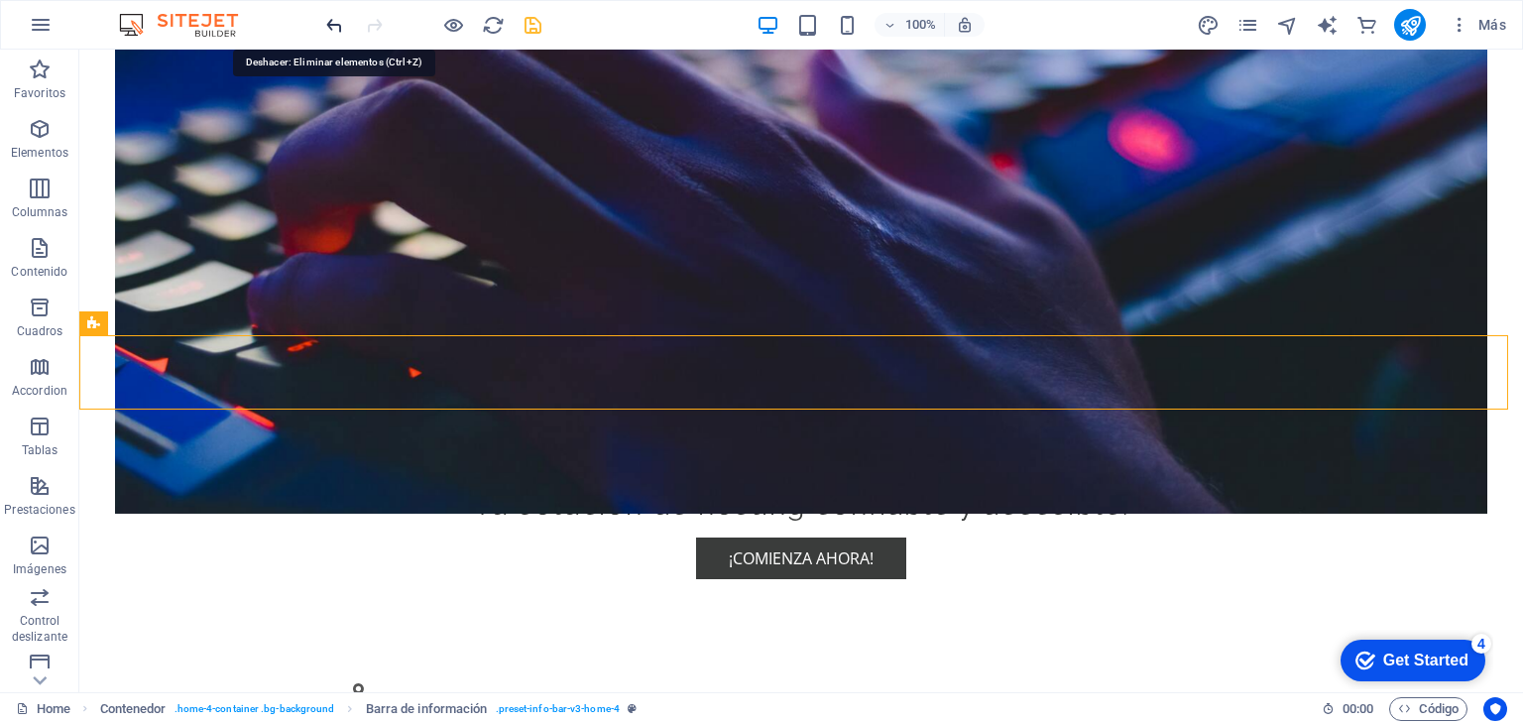
click at [339, 33] on icon "undo" at bounding box center [334, 25] width 23 height 23
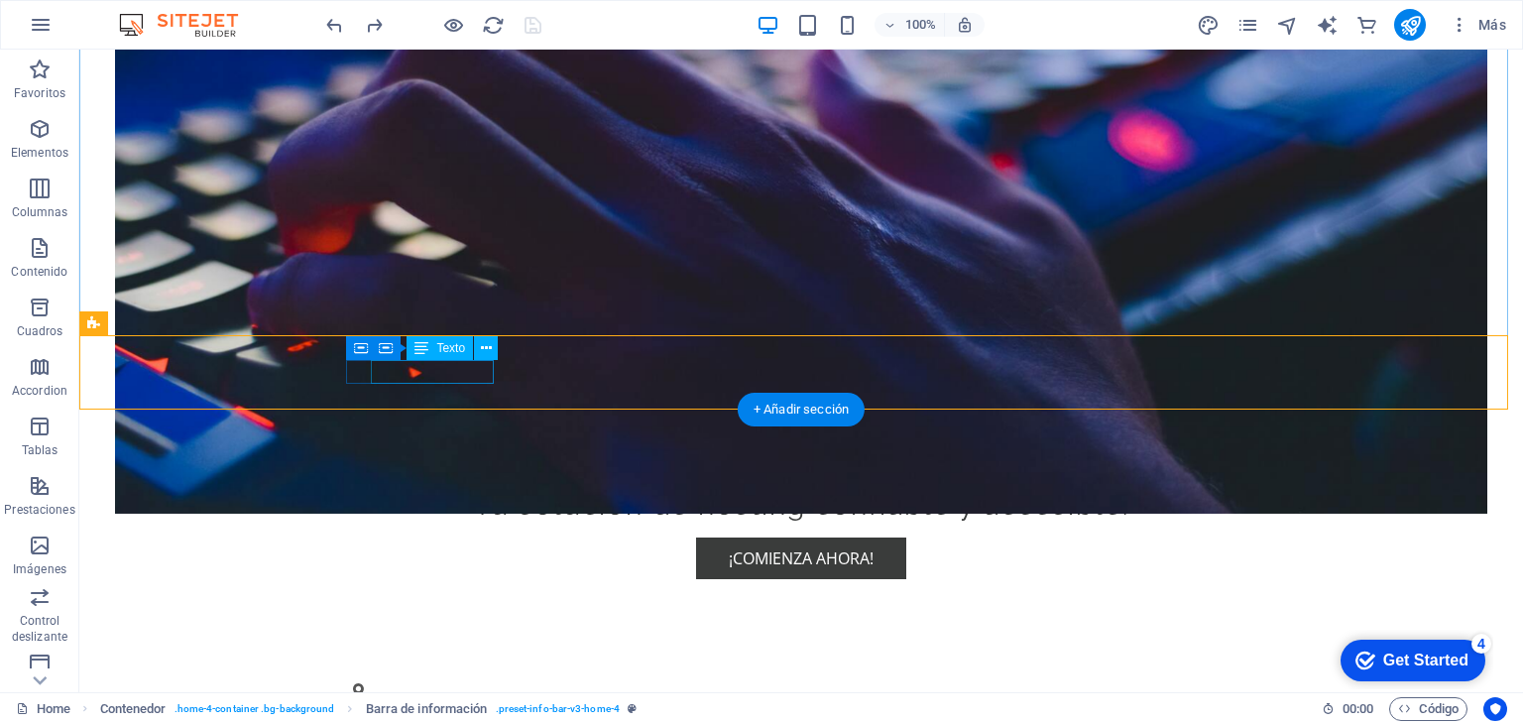
click at [403, 700] on span "Santiago - [GEOGRAPHIC_DATA]" at bounding box center [475, 711] width 236 height 22
click at [385, 700] on span "Santiago - [GEOGRAPHIC_DATA]" at bounding box center [475, 711] width 236 height 22
click at [446, 354] on span "Texto" at bounding box center [450, 348] width 29 height 12
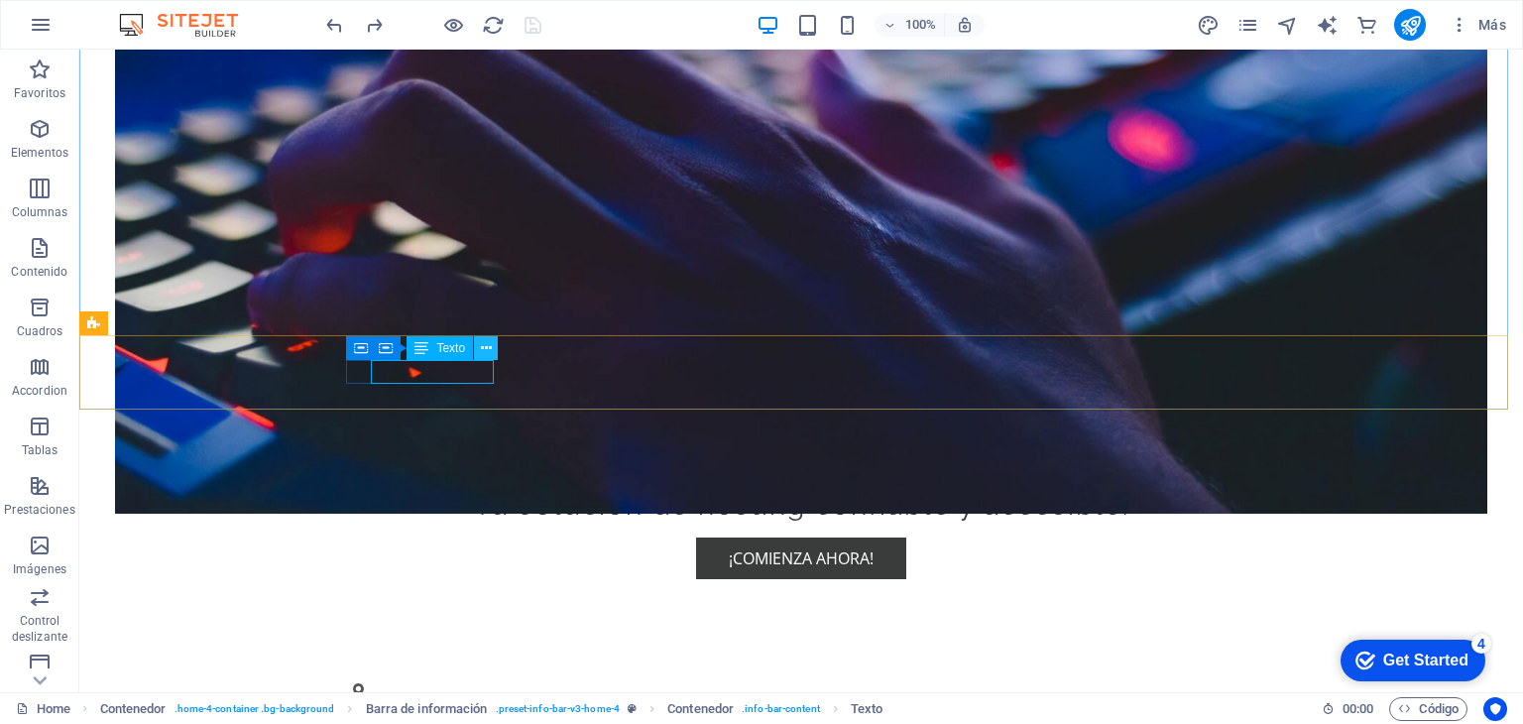
click at [481, 348] on icon at bounding box center [486, 348] width 11 height 21
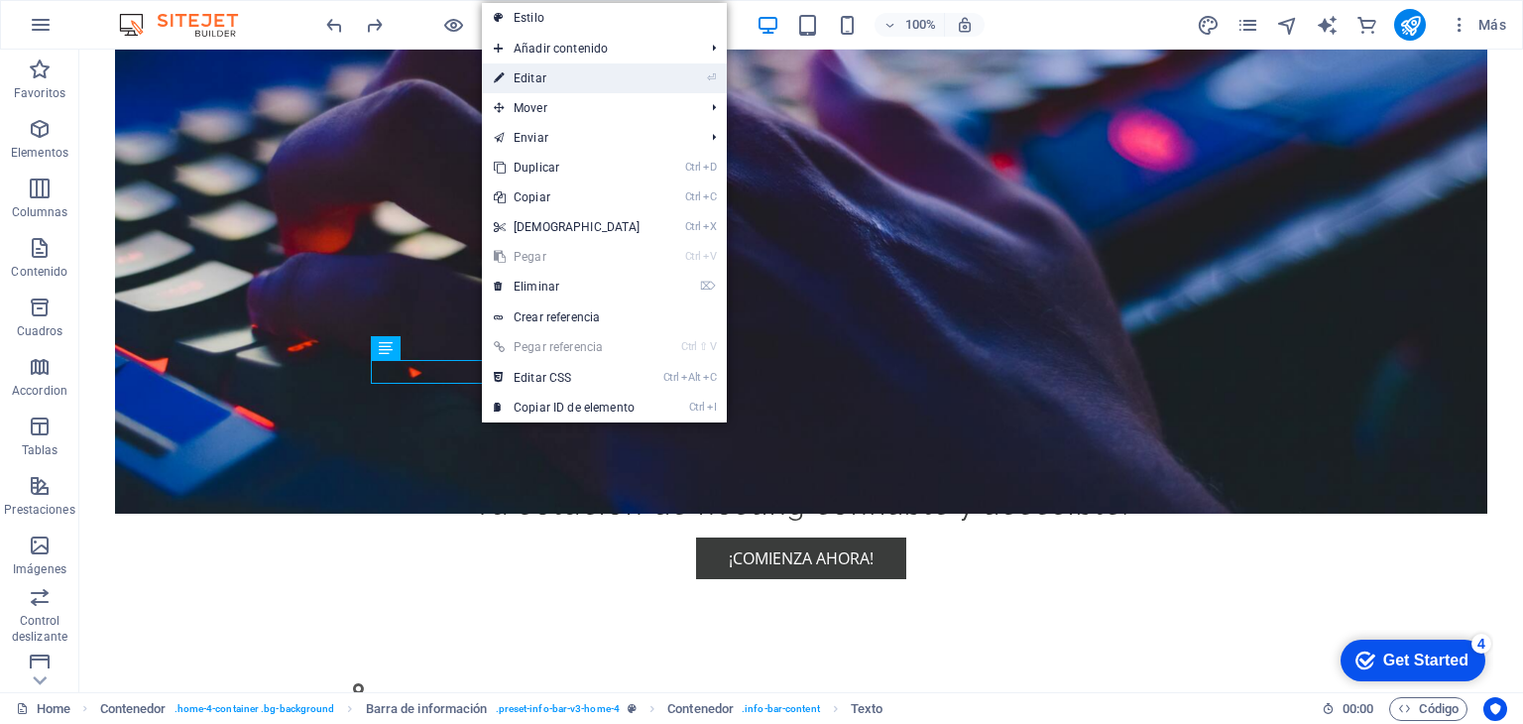
click at [541, 80] on link "⏎ Editar" at bounding box center [567, 78] width 171 height 30
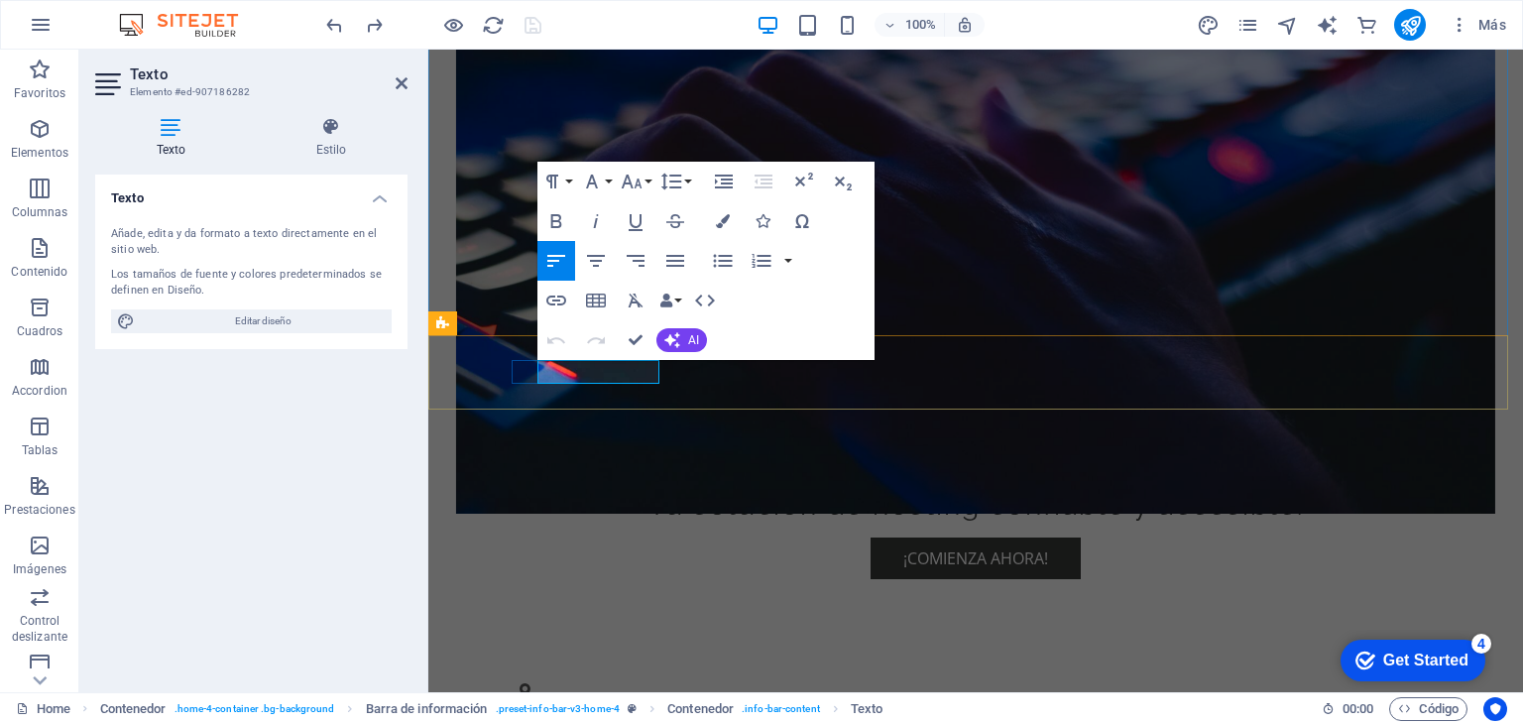
click at [551, 700] on span "Santiago - [GEOGRAPHIC_DATA]" at bounding box center [641, 711] width 236 height 22
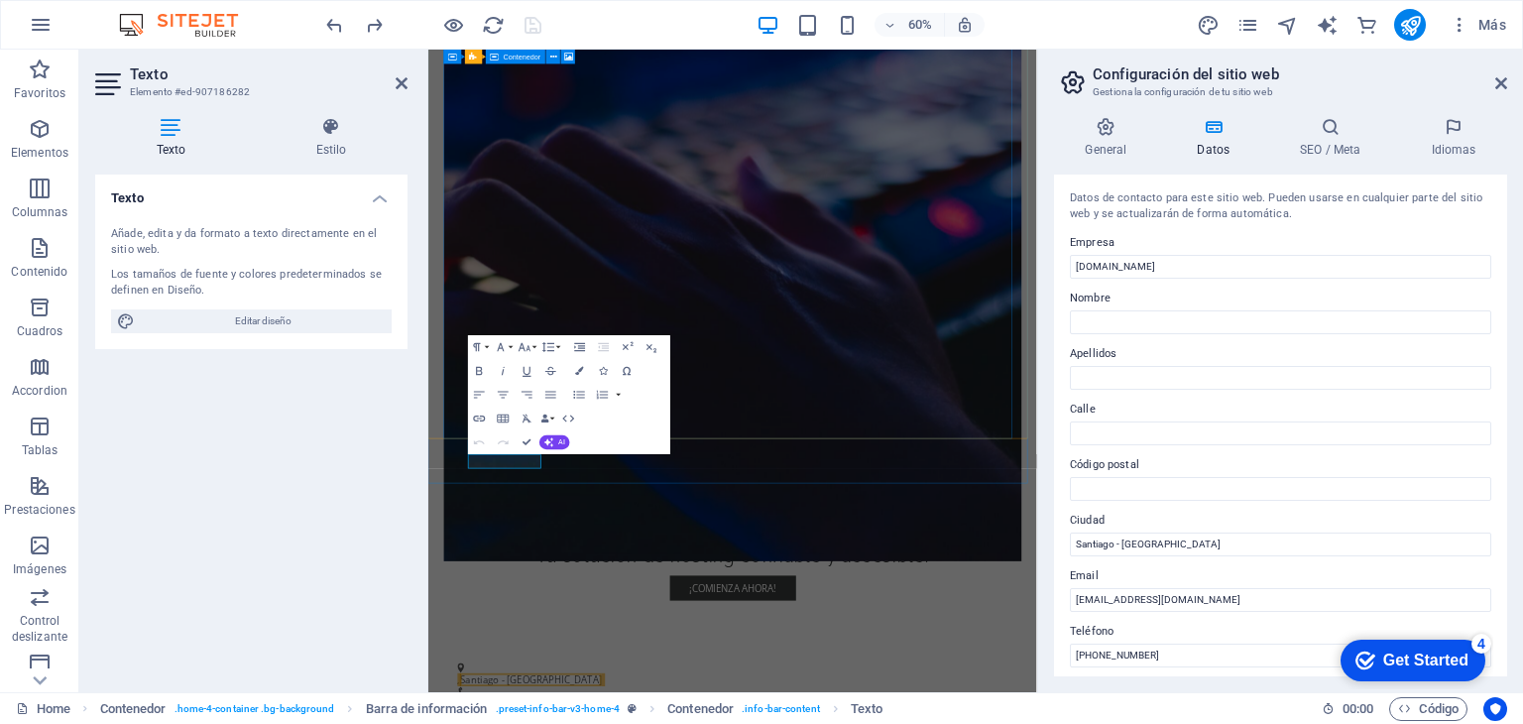
click at [766, 426] on figure at bounding box center [936, 415] width 964 height 973
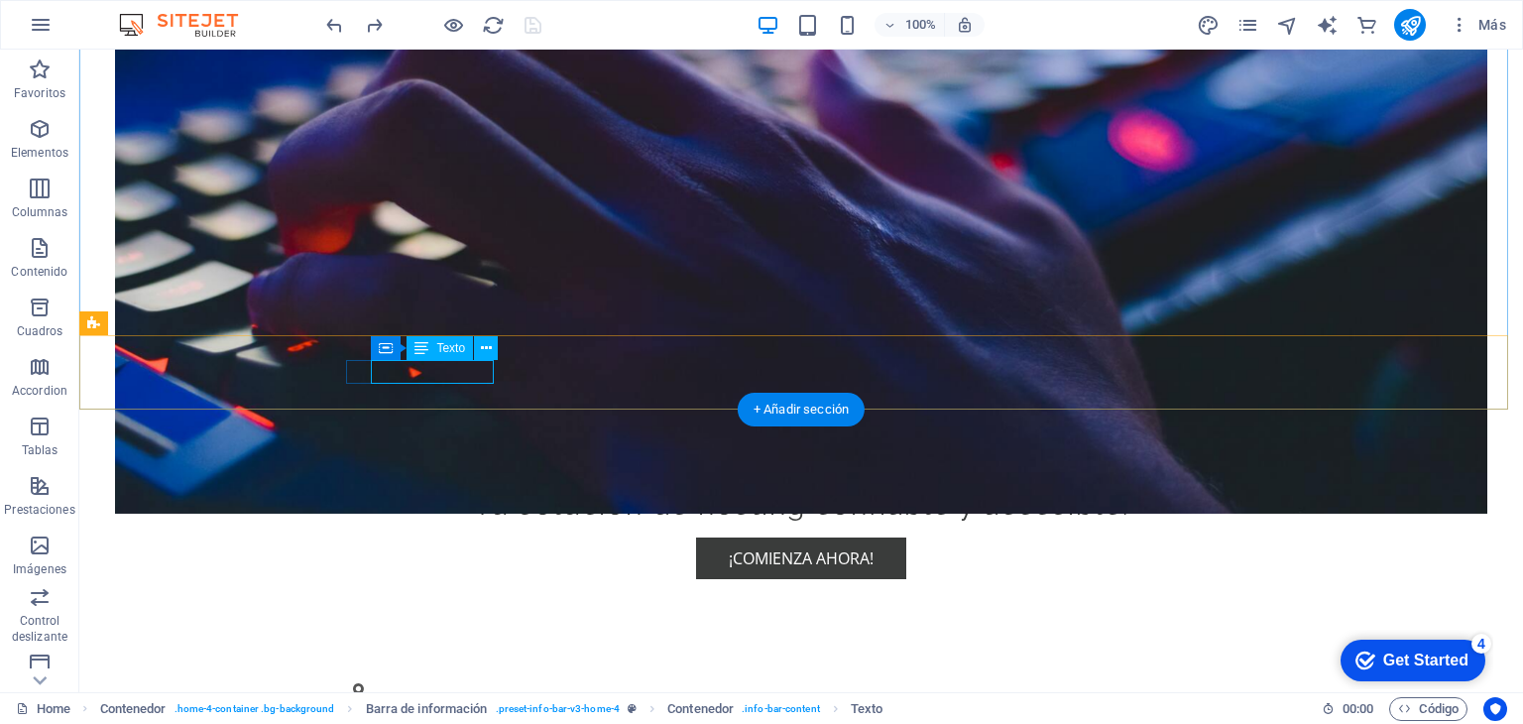
click at [453, 700] on span "Santiago - [GEOGRAPHIC_DATA]" at bounding box center [475, 711] width 236 height 22
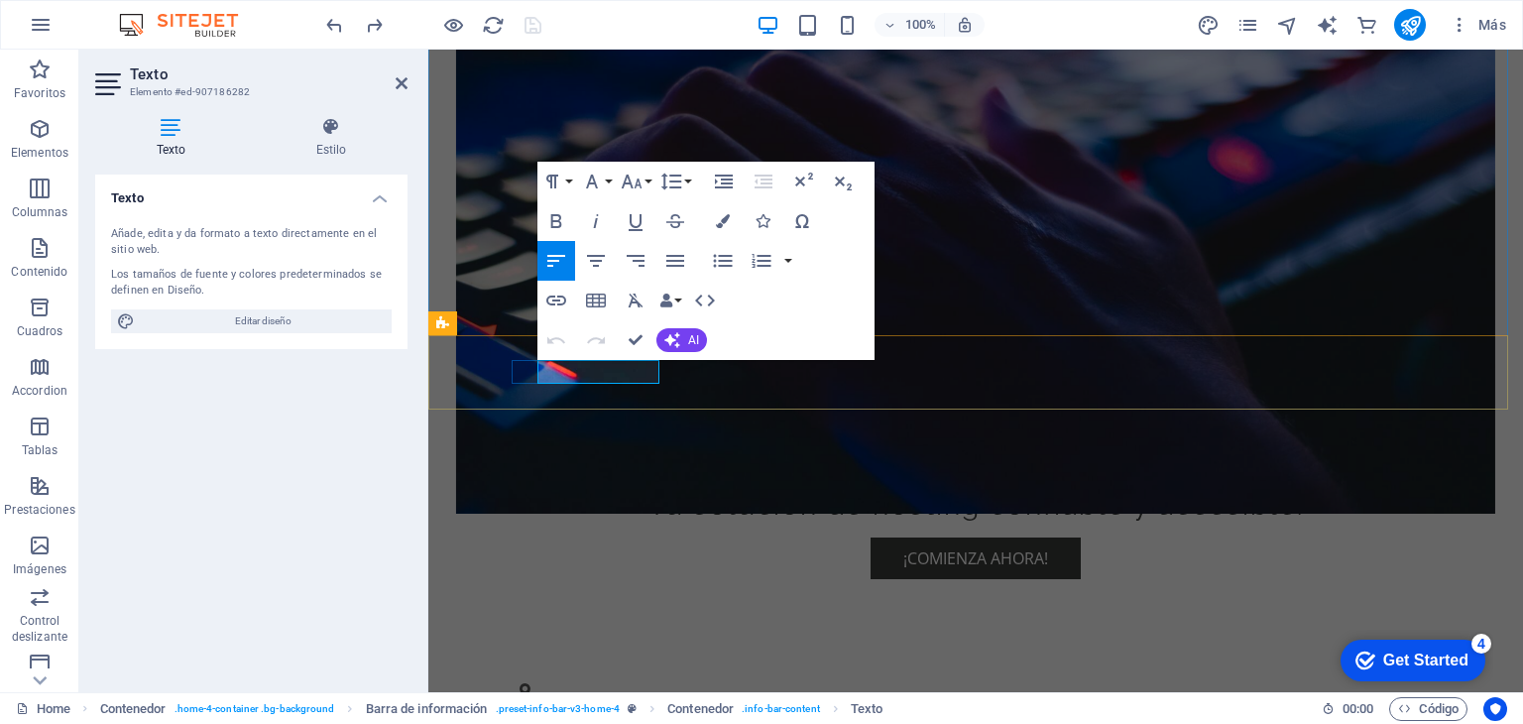
click at [547, 700] on span "Santiago - [GEOGRAPHIC_DATA]" at bounding box center [641, 711] width 236 height 22
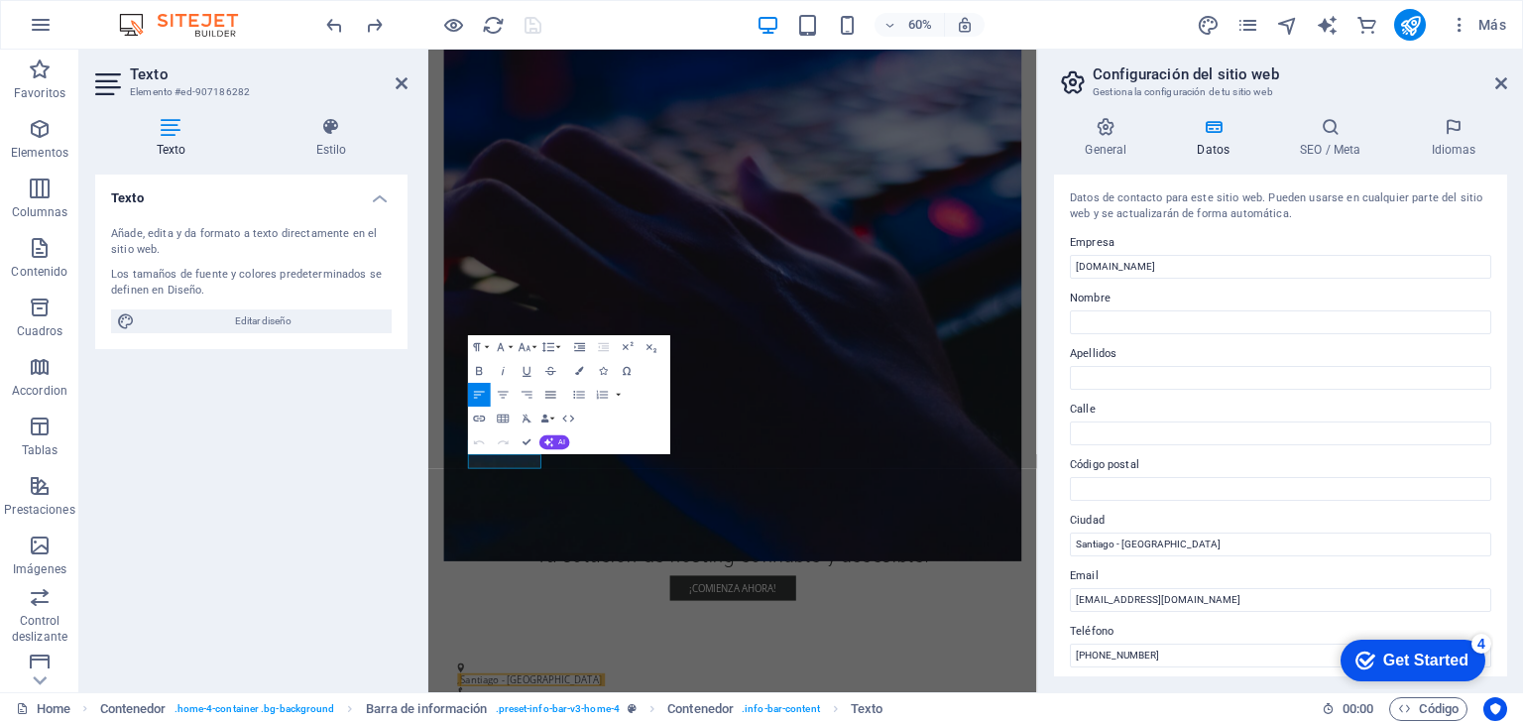
click at [550, 383] on button "Align Justify" at bounding box center [550, 395] width 23 height 24
click at [551, 380] on button "Strikethrough" at bounding box center [550, 371] width 23 height 24
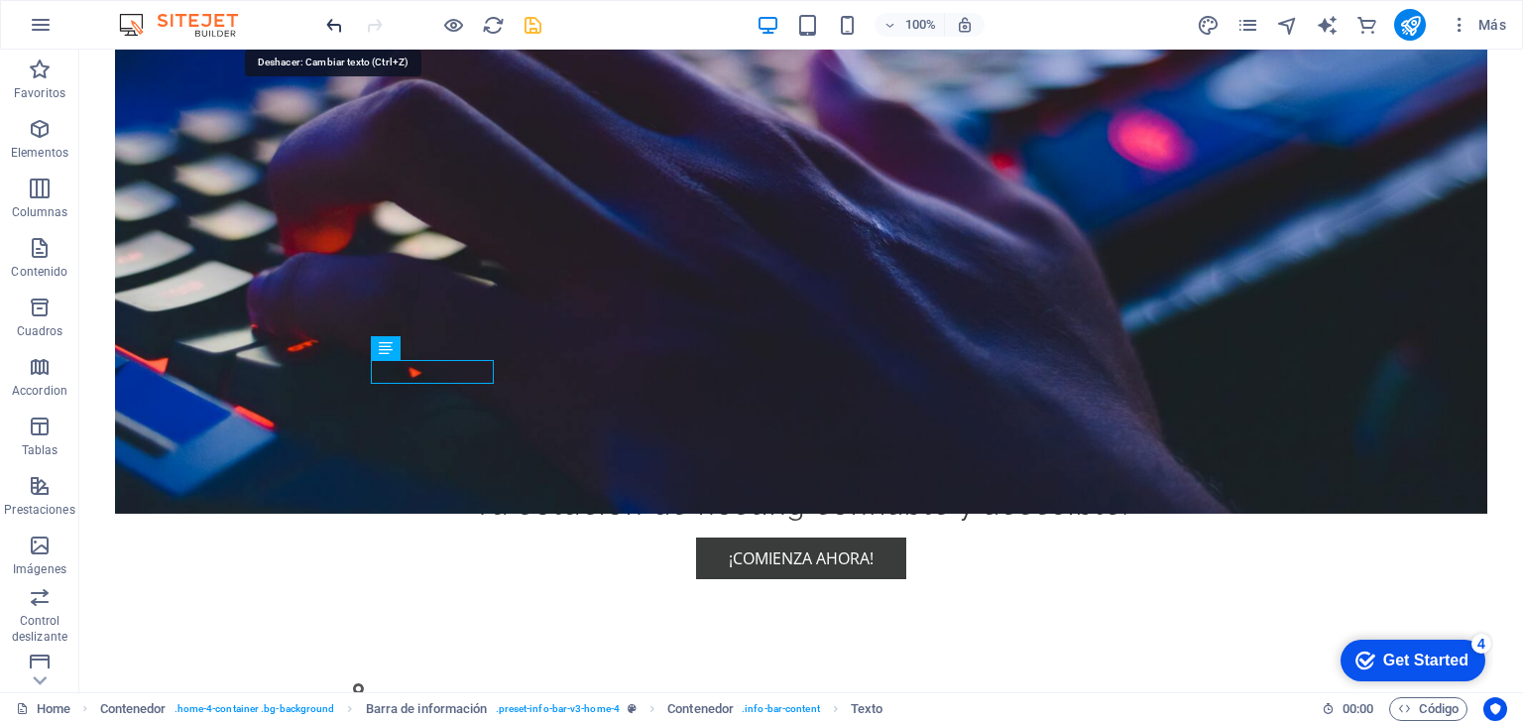
click at [334, 24] on icon "undo" at bounding box center [334, 25] width 23 height 23
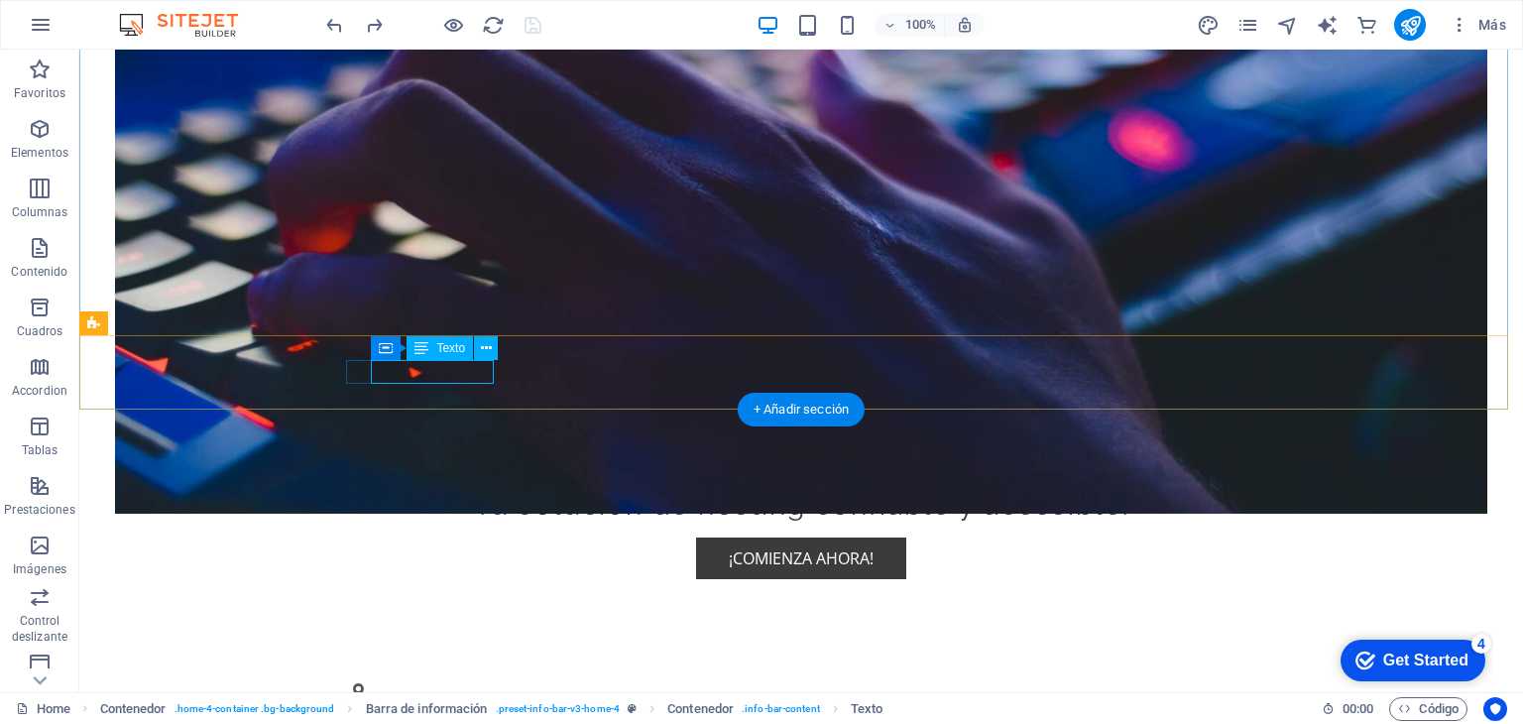
click at [381, 700] on span "Santiago - [GEOGRAPHIC_DATA]" at bounding box center [475, 711] width 236 height 22
click at [370, 683] on figure at bounding box center [792, 691] width 879 height 16
click at [398, 700] on span "Santiago - [GEOGRAPHIC_DATA]" at bounding box center [475, 711] width 236 height 22
click at [400, 700] on span "Santiago - [GEOGRAPHIC_DATA]" at bounding box center [475, 711] width 236 height 22
click at [491, 352] on icon at bounding box center [486, 348] width 11 height 21
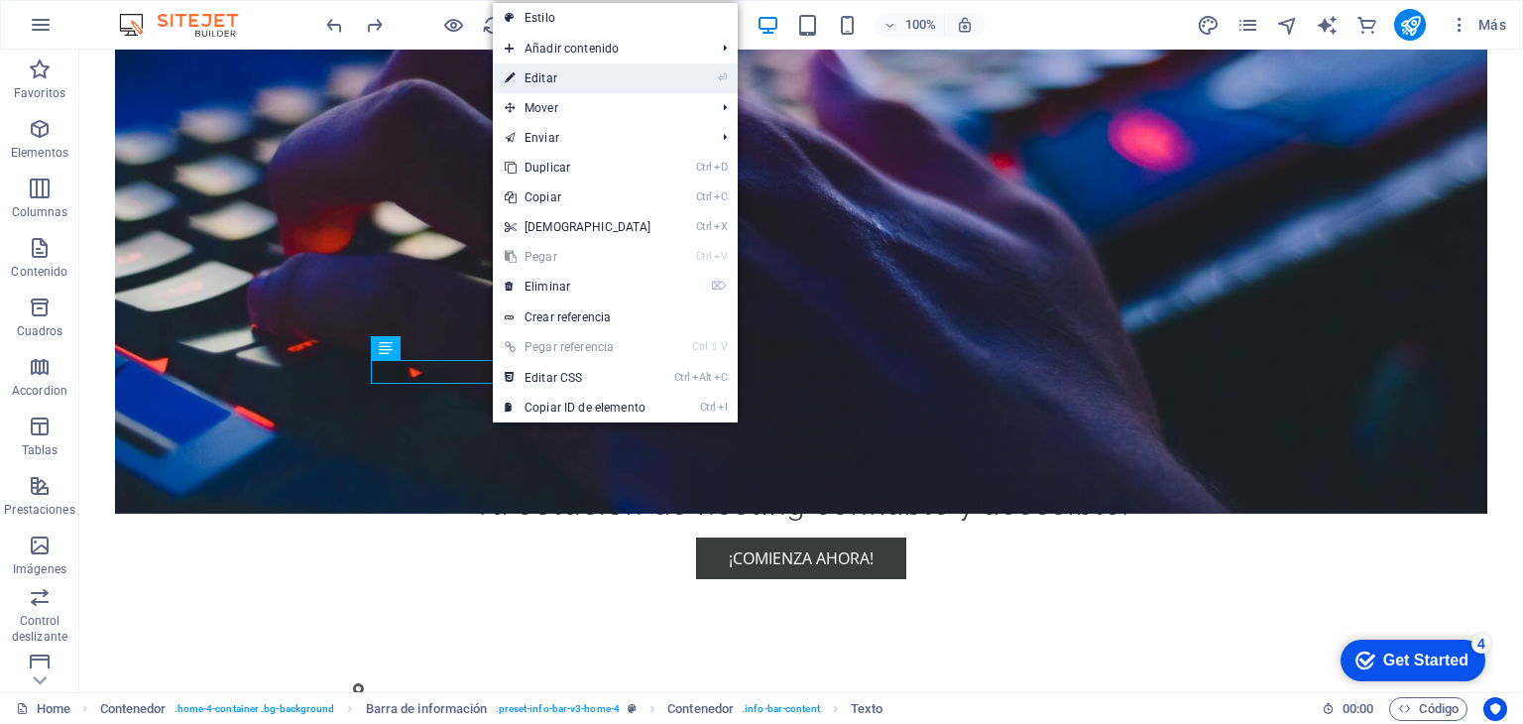
click at [554, 84] on link "⏎ Editar" at bounding box center [578, 78] width 171 height 30
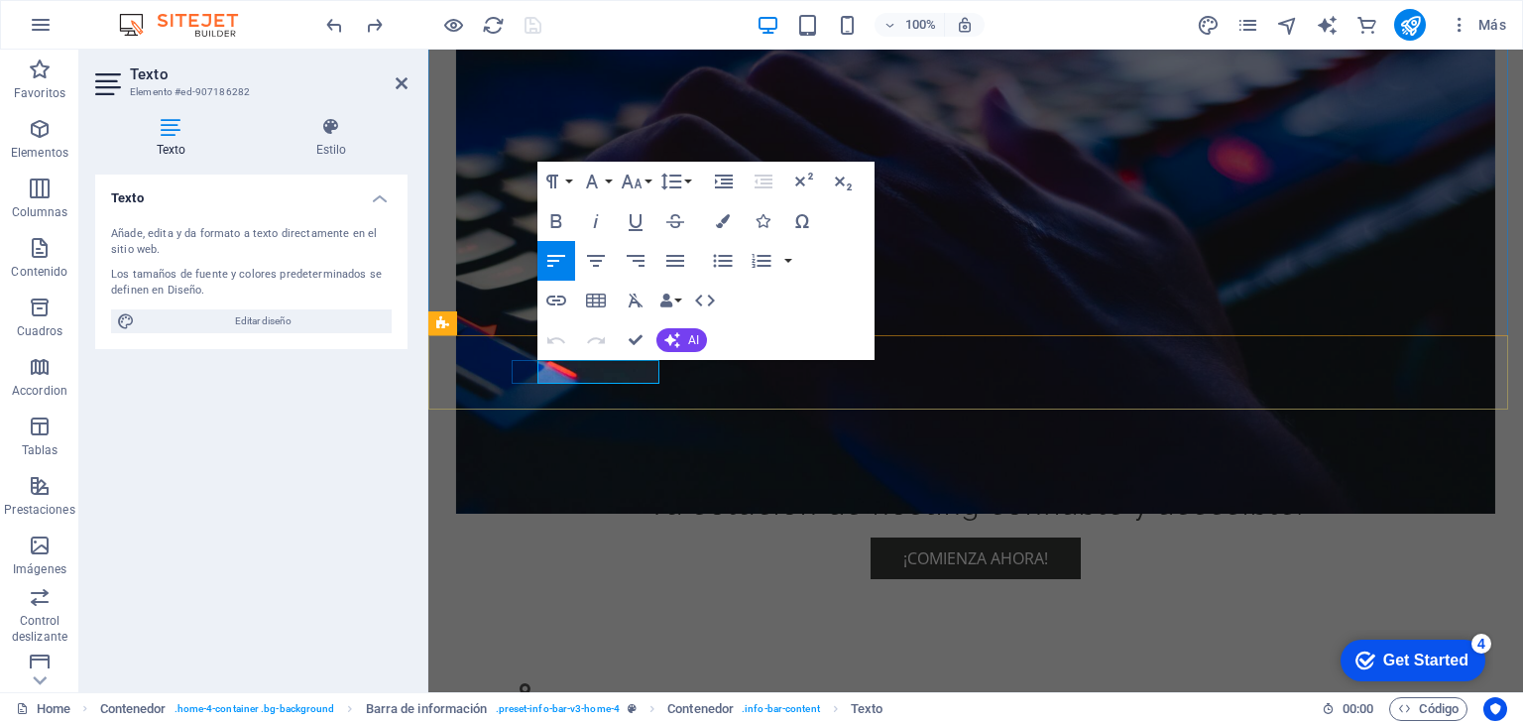
click at [563, 700] on span "Santiago - [GEOGRAPHIC_DATA]" at bounding box center [641, 711] width 236 height 22
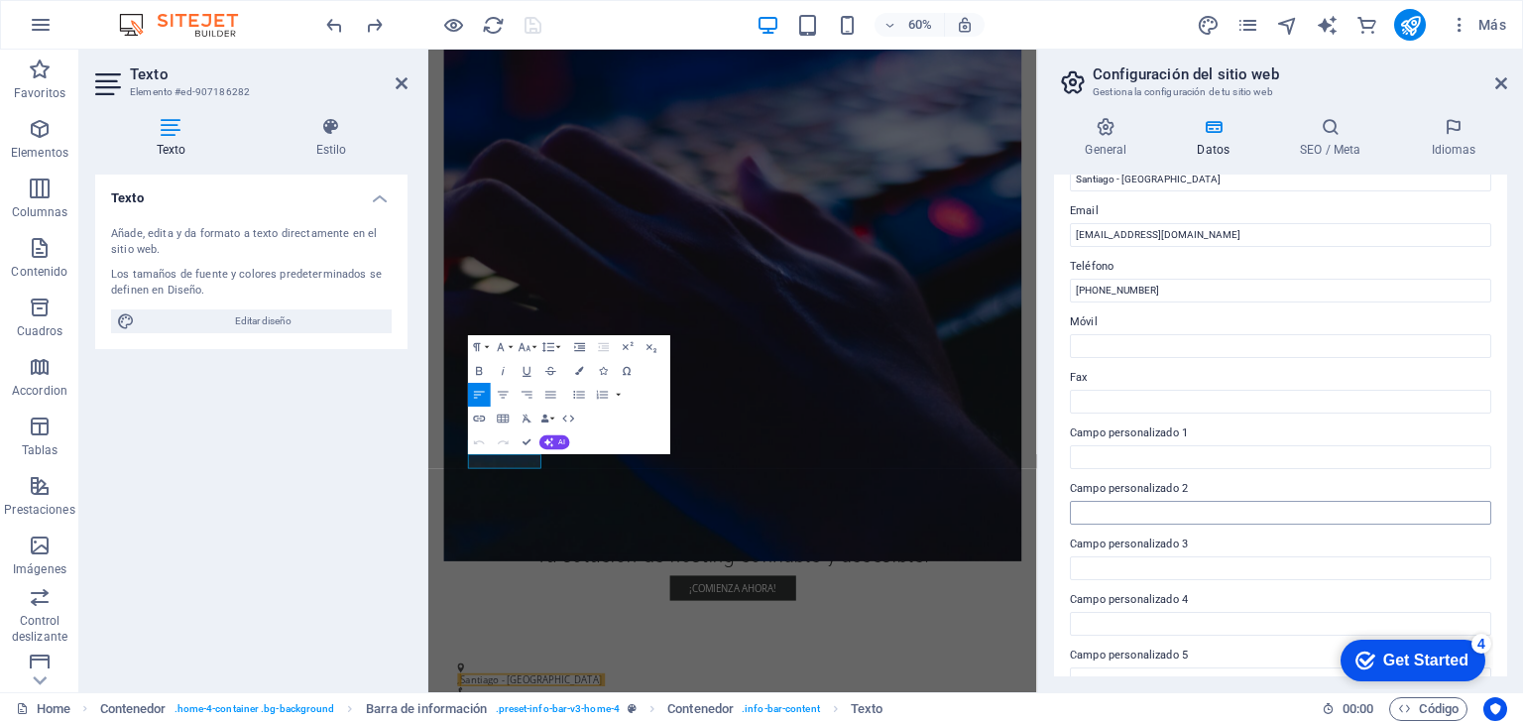
scroll to position [253, 0]
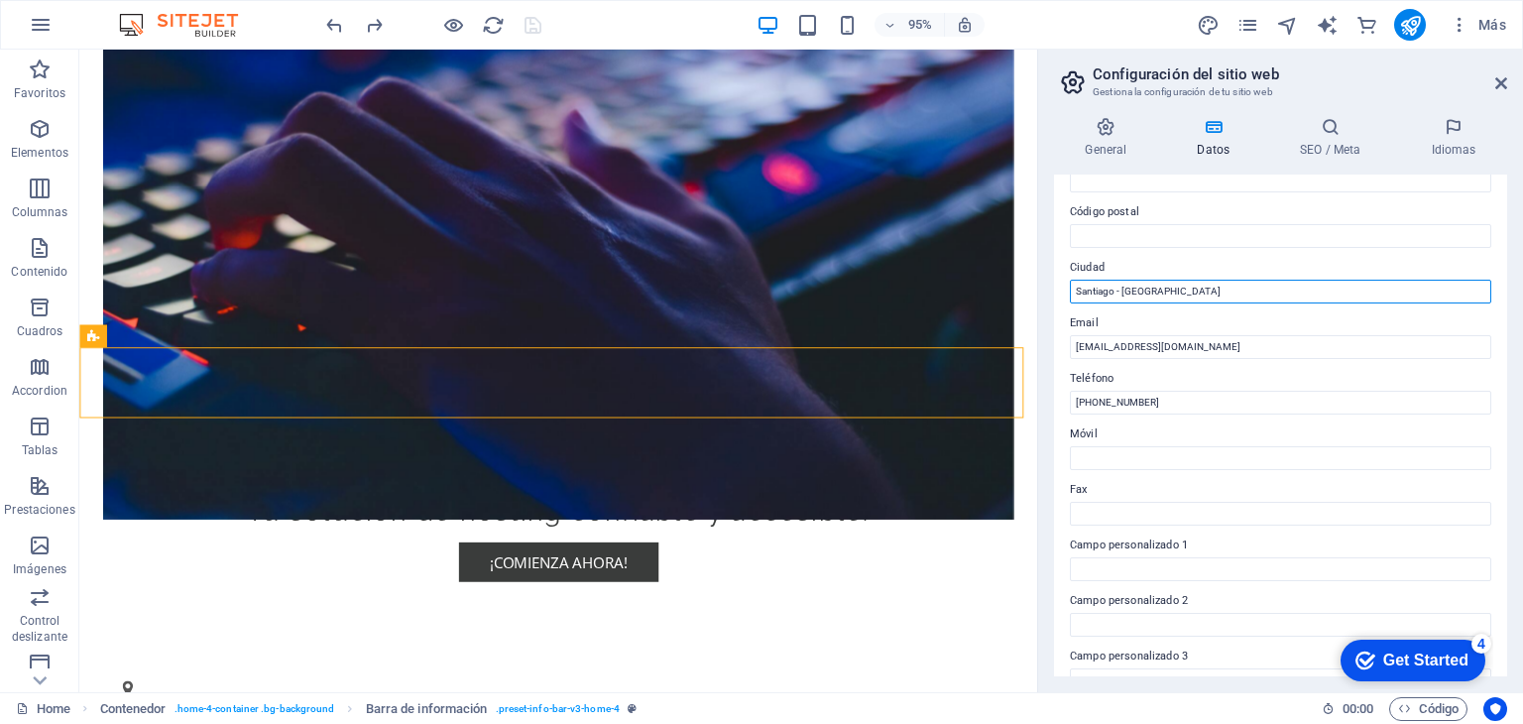
click at [1217, 292] on input "Santiago - [GEOGRAPHIC_DATA]" at bounding box center [1280, 292] width 421 height 24
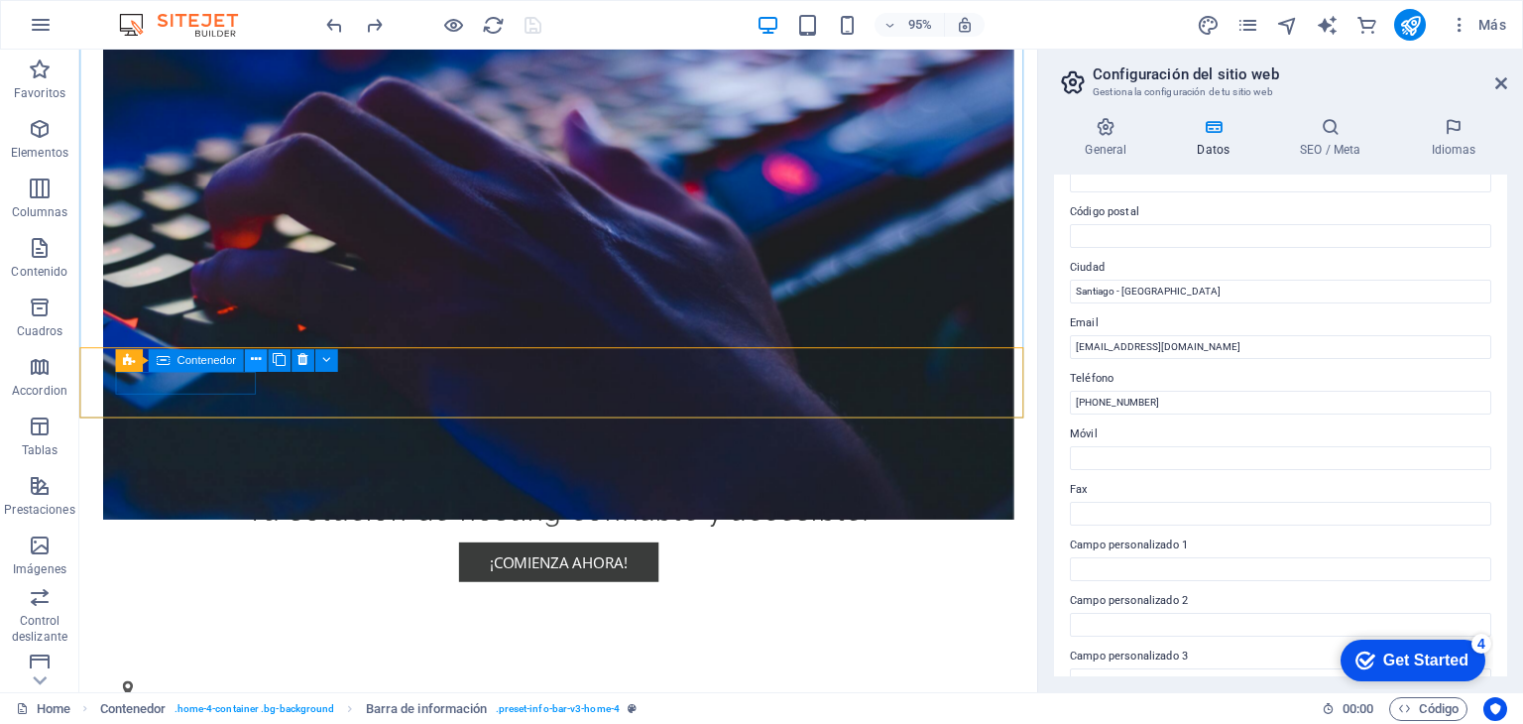
click at [253, 361] on icon at bounding box center [255, 360] width 10 height 20
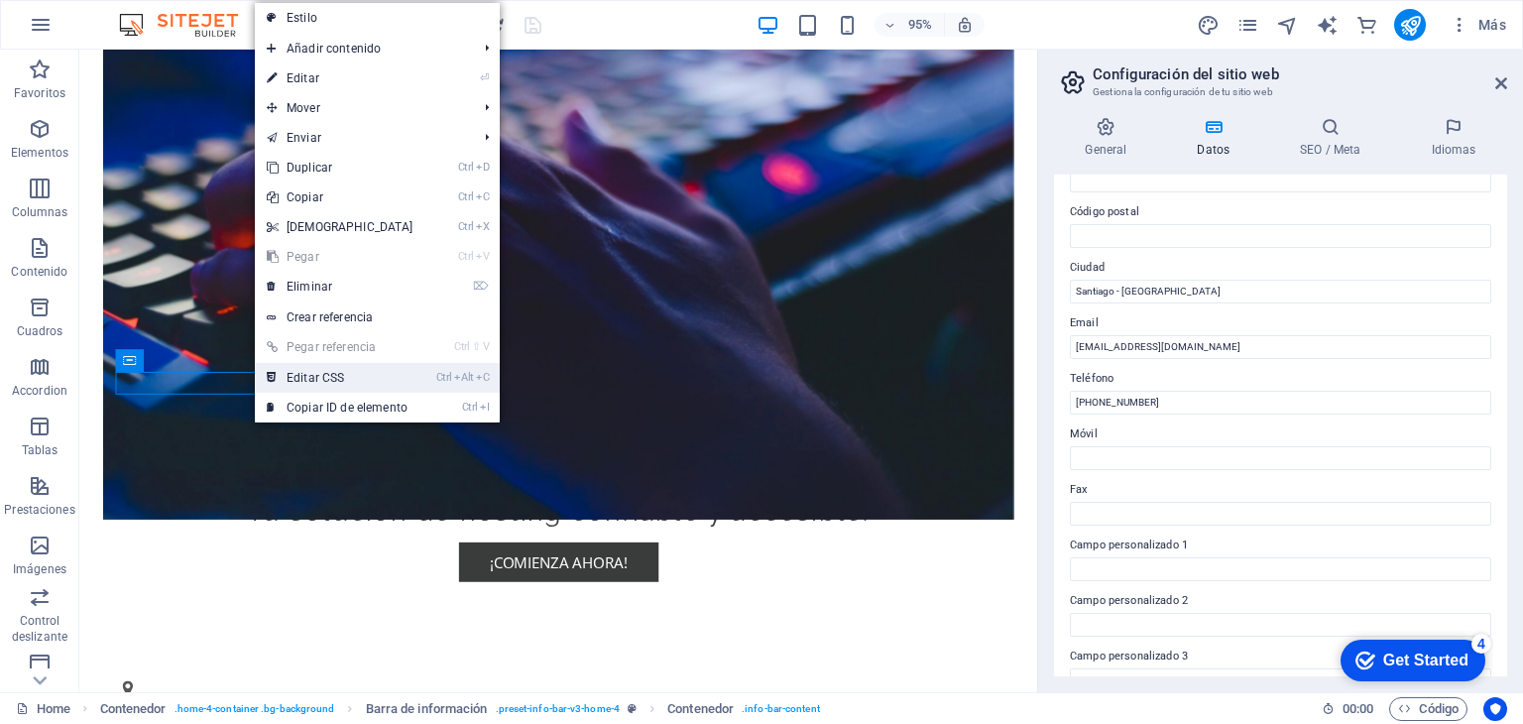
click at [309, 376] on link "Ctrl Alt C Editar CSS" at bounding box center [340, 378] width 171 height 30
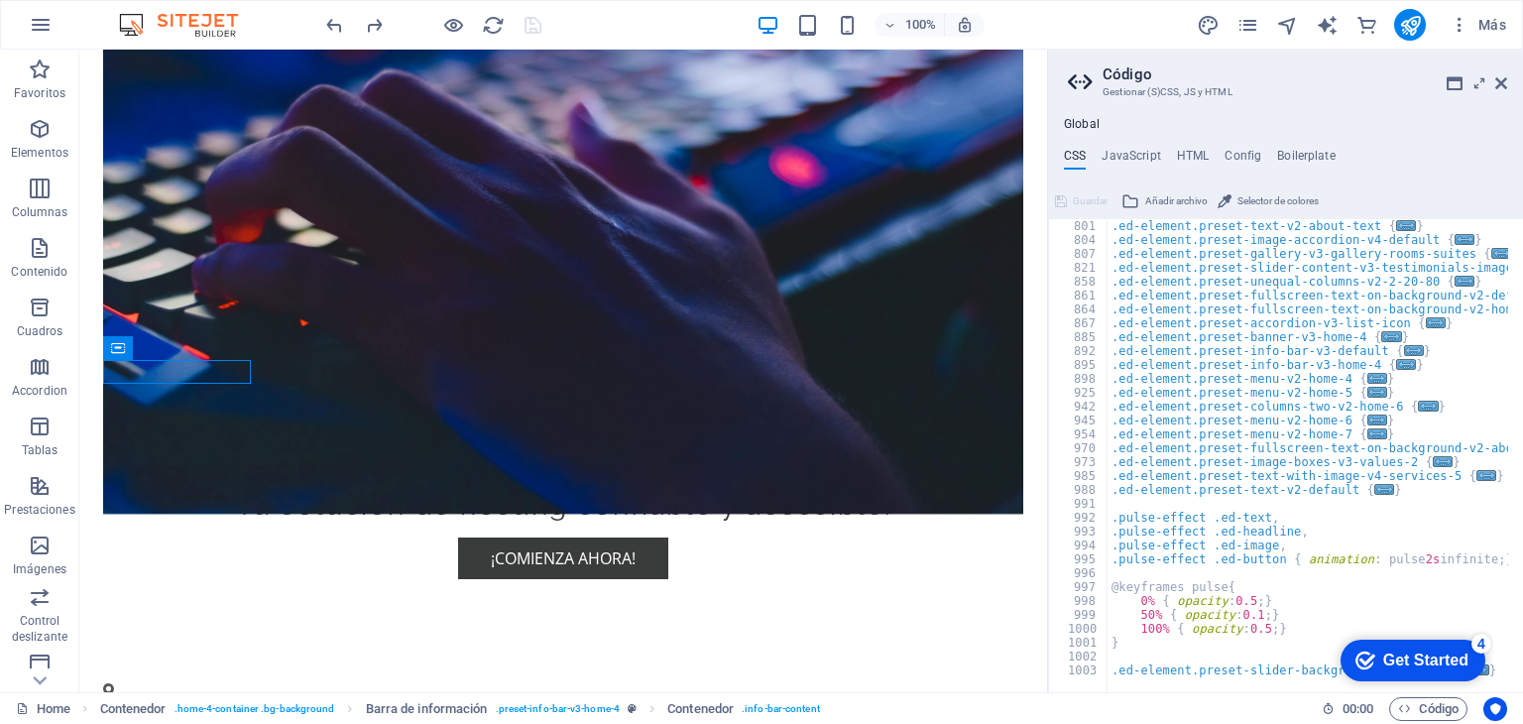
scroll to position [0, 0]
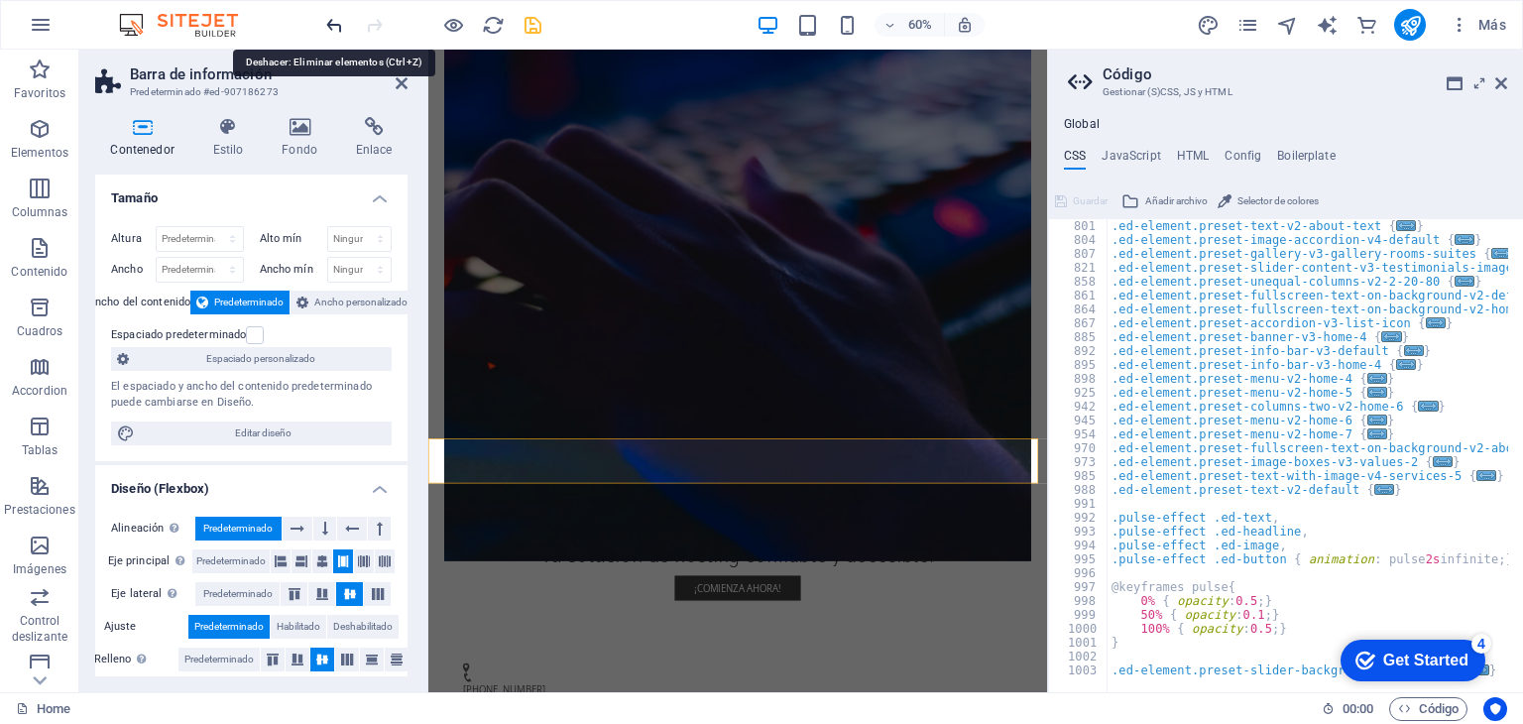
click at [341, 17] on icon "undo" at bounding box center [334, 25] width 23 height 23
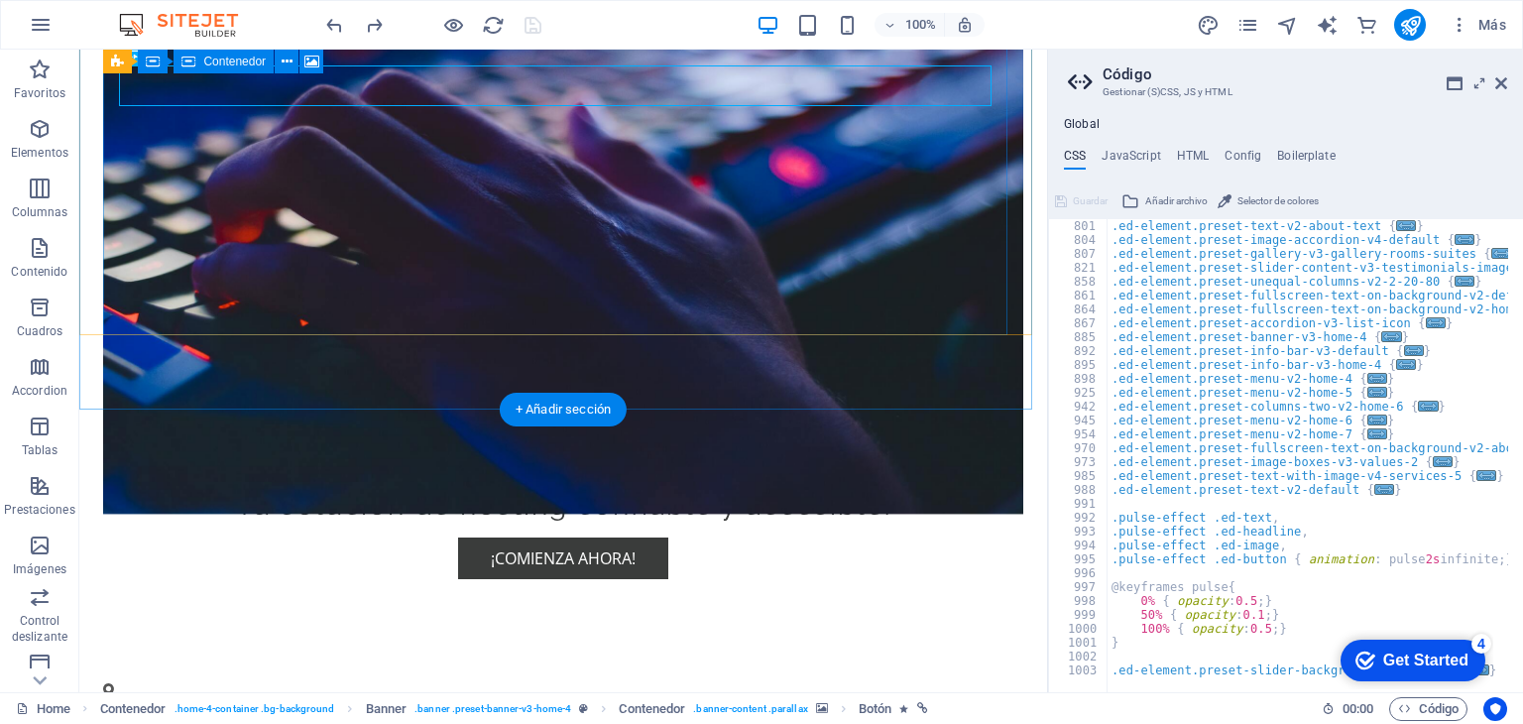
click at [574, 251] on figure at bounding box center [562, 221] width 919 height 585
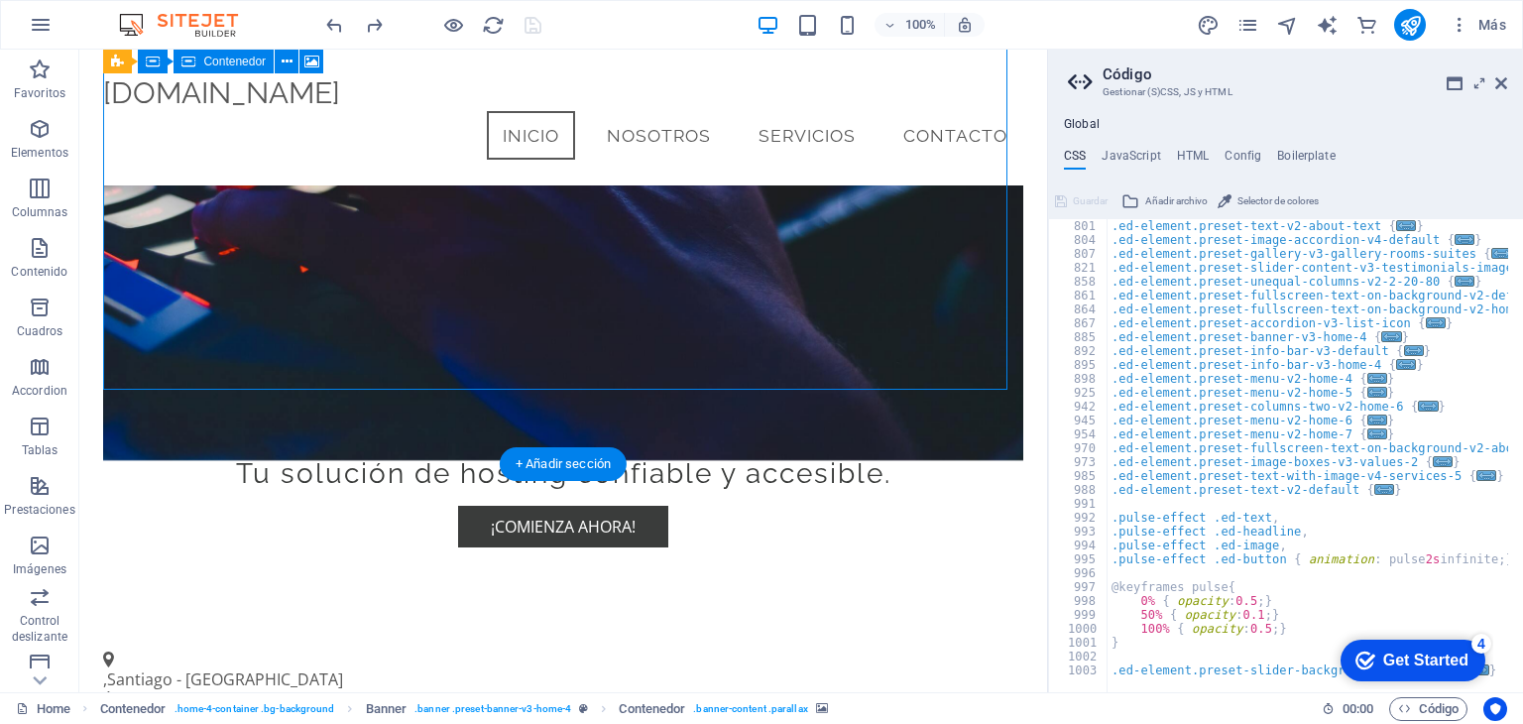
scroll to position [103, 0]
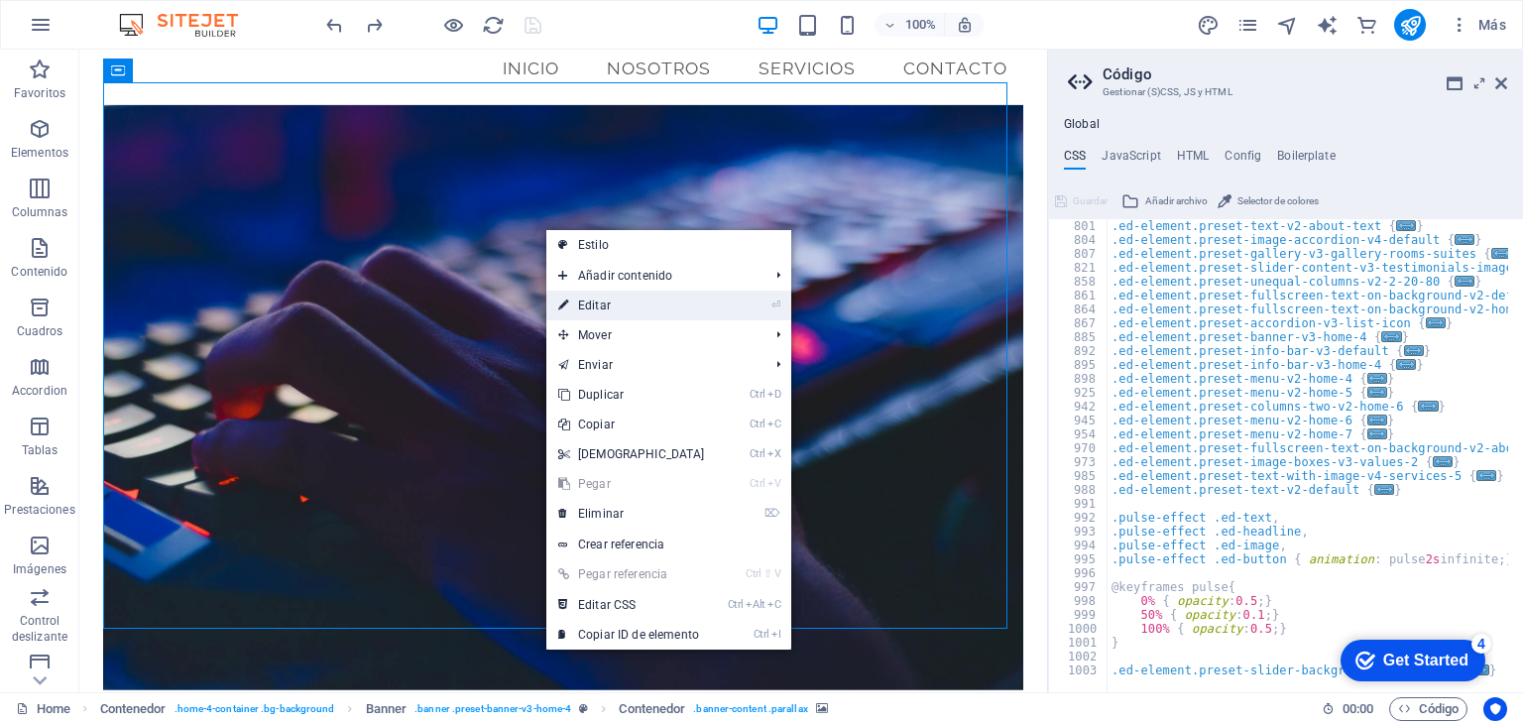
click at [586, 298] on link "⏎ Editar" at bounding box center [631, 305] width 171 height 30
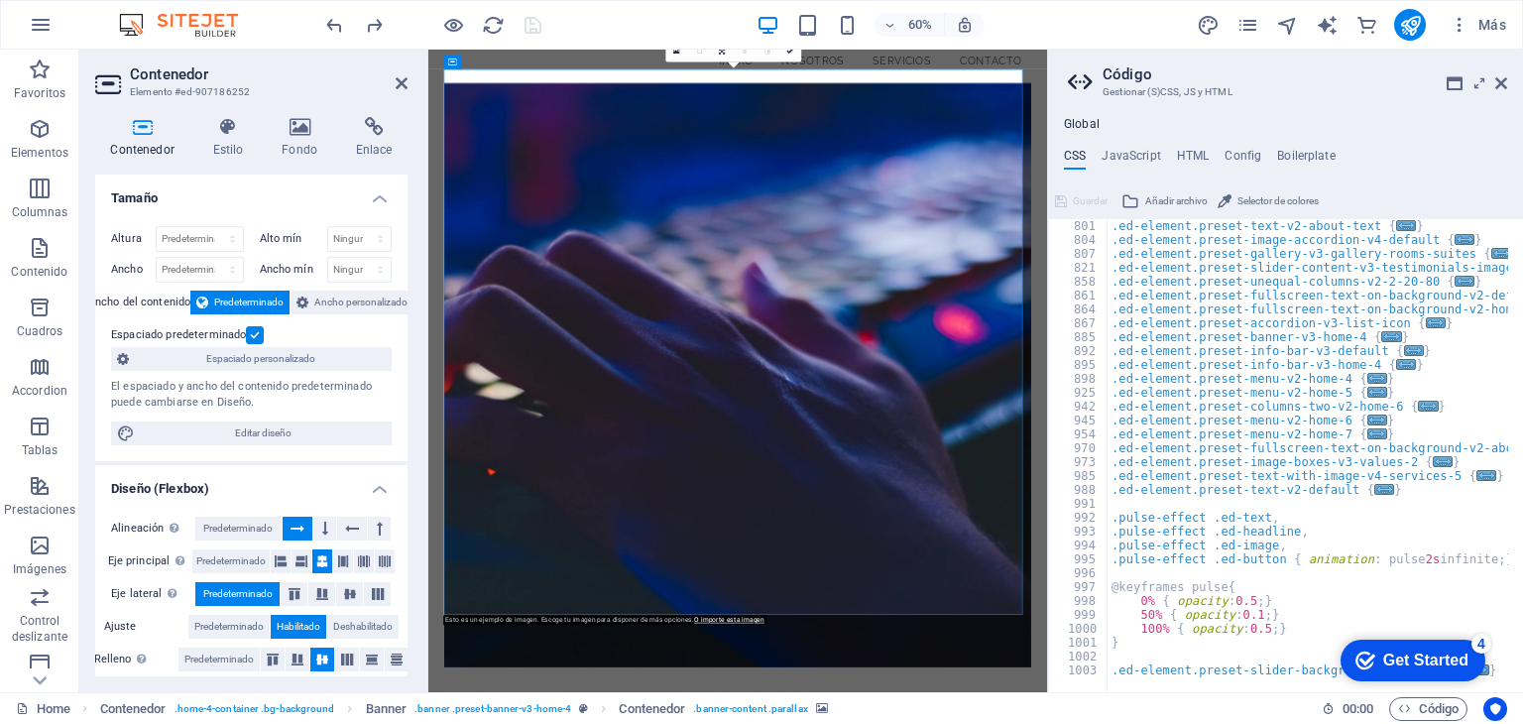
click at [1507, 83] on aside "Código Gestionar (S)CSS, JS y HTML Global CSS JavaScript HTML Config Boilerplat…" at bounding box center [1285, 371] width 476 height 642
click at [1498, 79] on icon at bounding box center [1501, 83] width 12 height 16
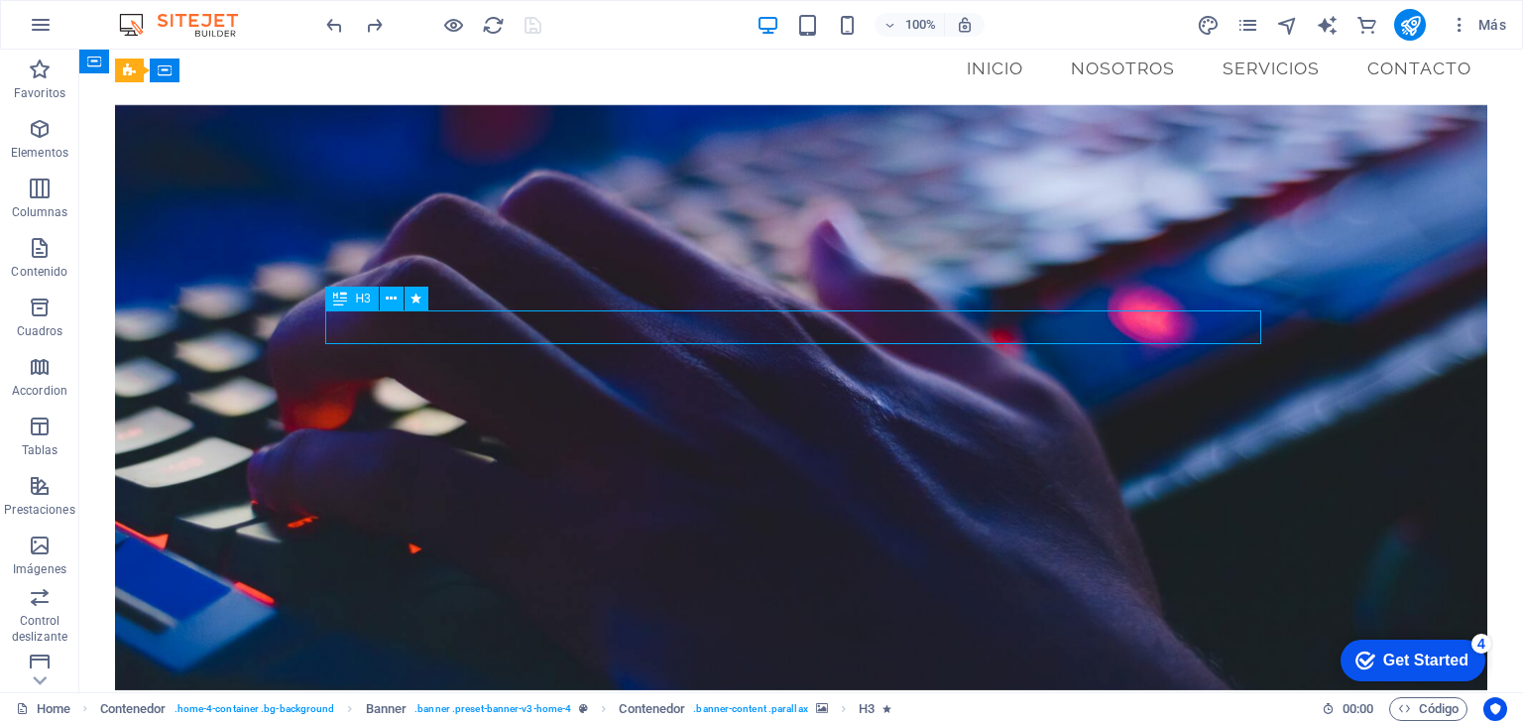
drag, startPoint x: 289, startPoint y: 326, endPoint x: 677, endPoint y: 329, distance: 387.6
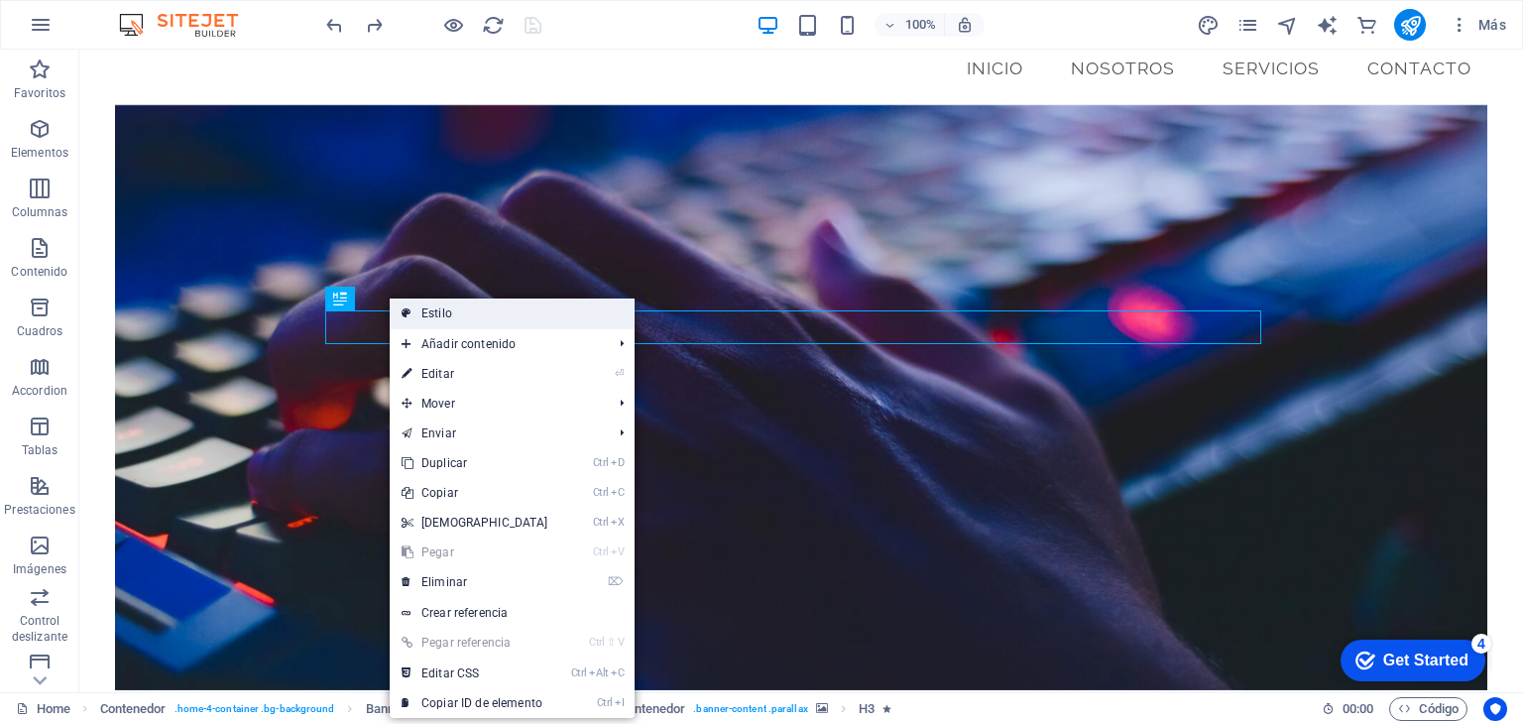
click at [454, 311] on link "Estilo" at bounding box center [512, 313] width 245 height 30
select select "preset-banner-v3-home-4"
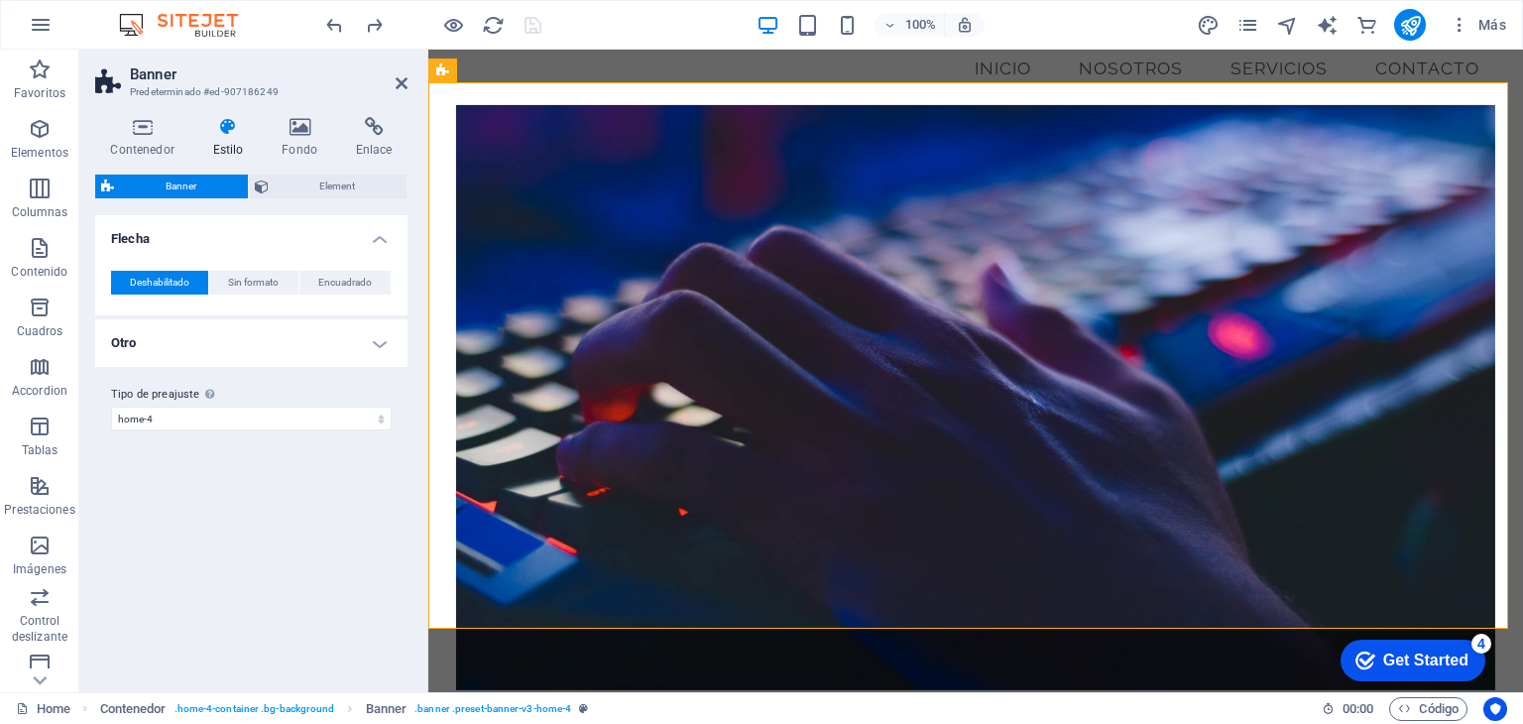
click at [228, 137] on h4 "Estilo" at bounding box center [231, 138] width 69 height 42
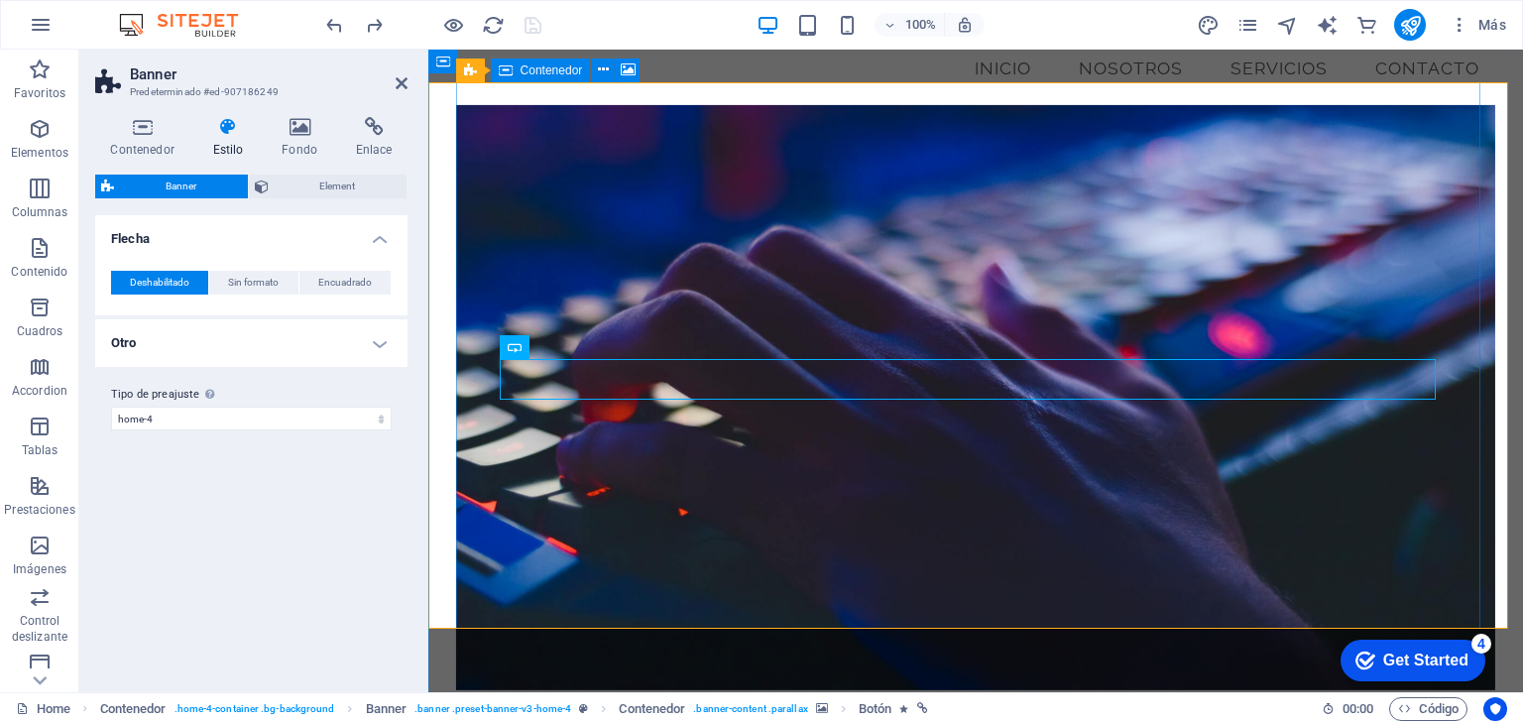
click at [1108, 279] on figure at bounding box center [976, 397] width 1040 height 585
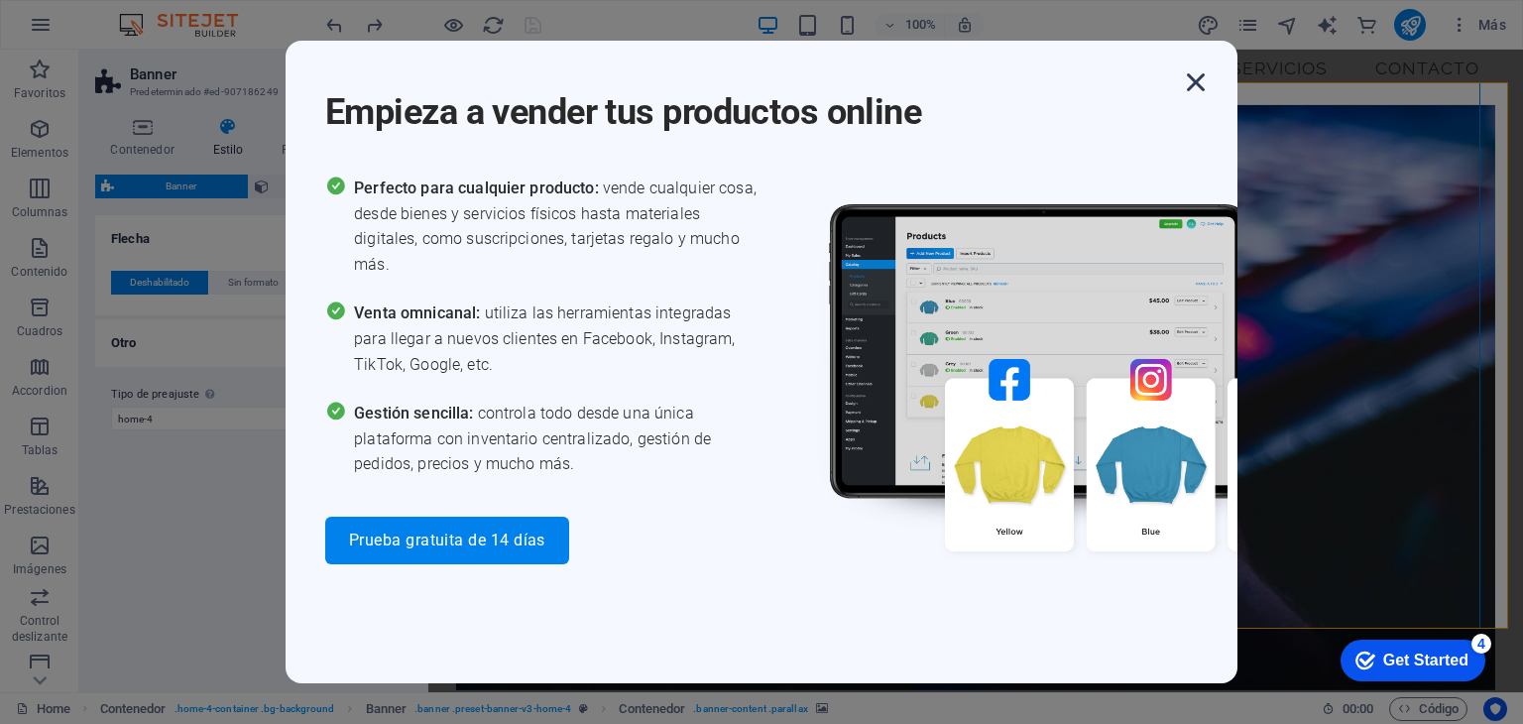
click at [1197, 84] on icon "button" at bounding box center [1196, 82] width 36 height 36
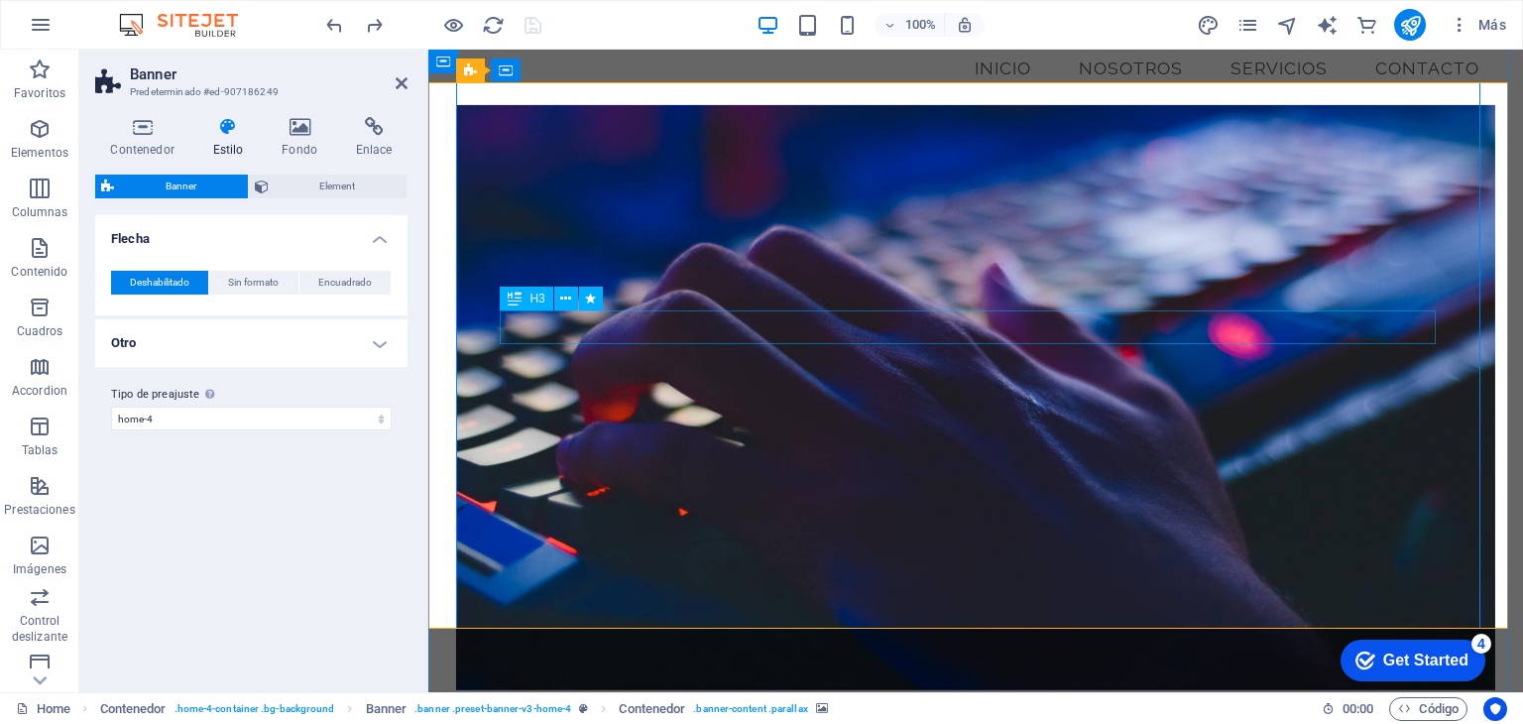
click at [509, 303] on icon at bounding box center [515, 298] width 14 height 24
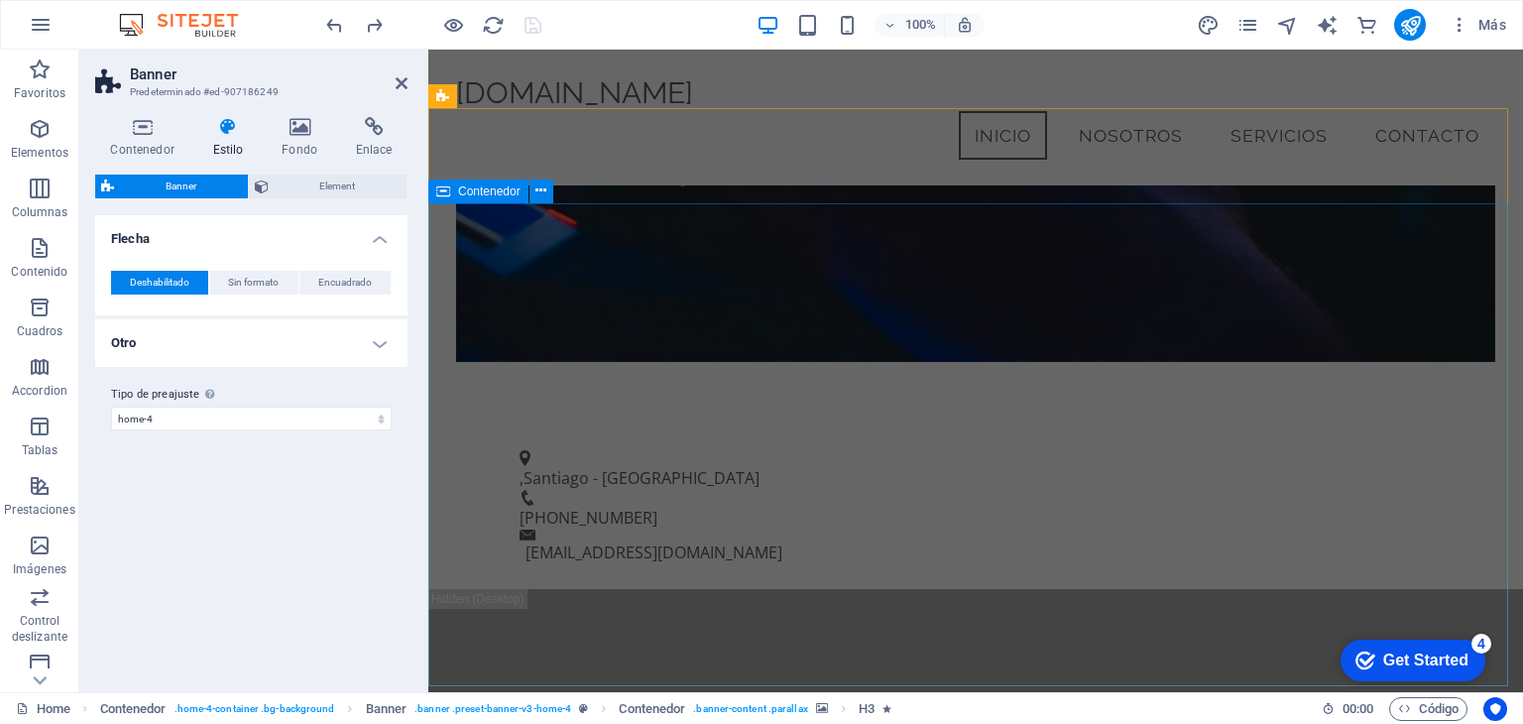
scroll to position [201, 0]
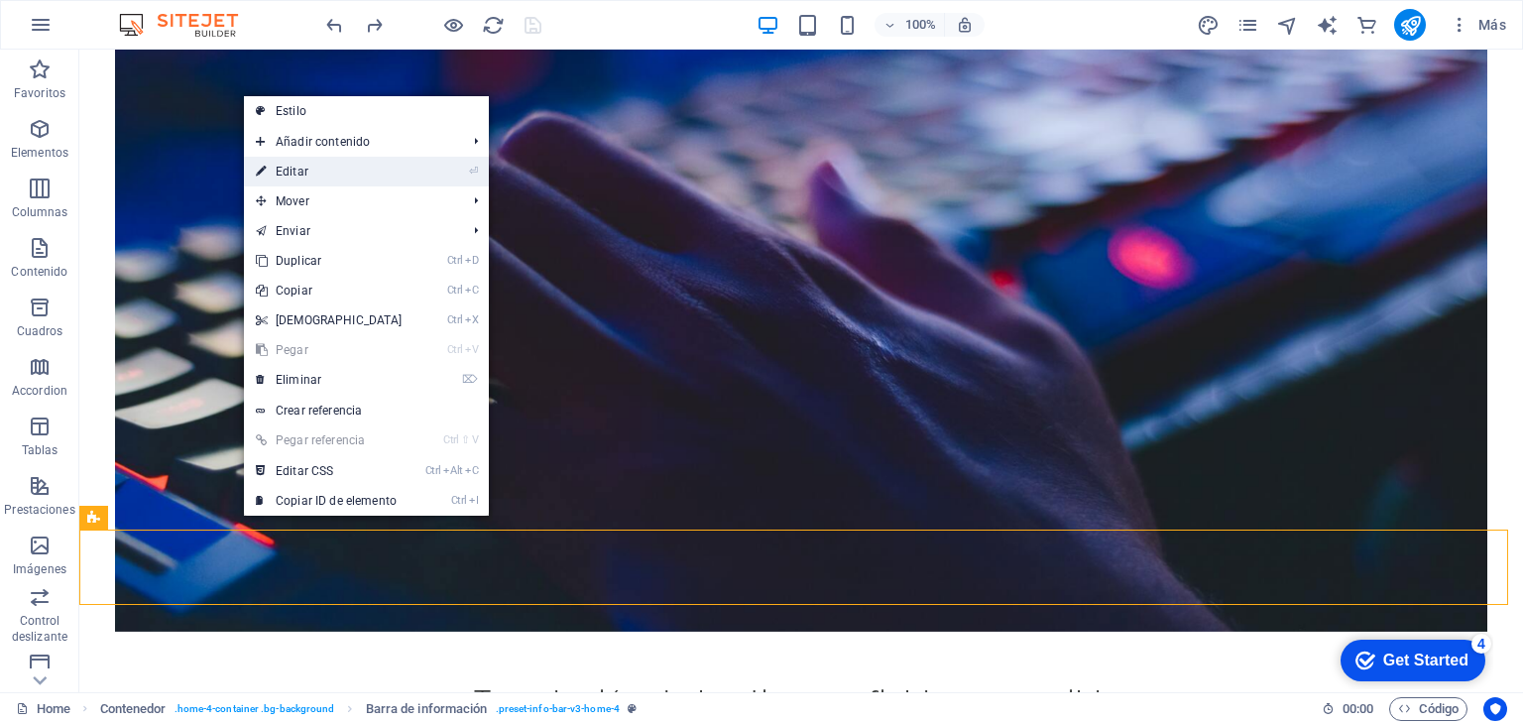
click at [352, 171] on link "⏎ Editar" at bounding box center [329, 172] width 171 height 30
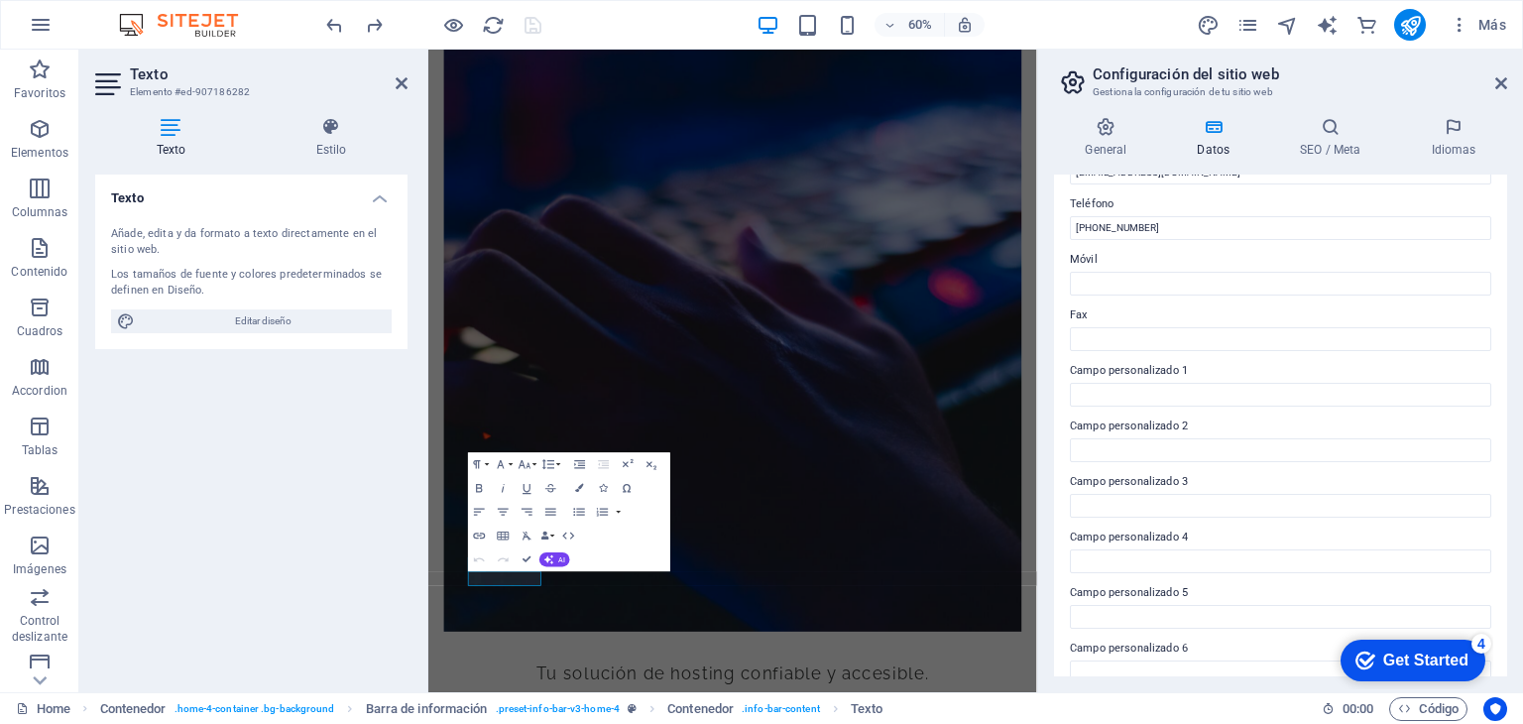
scroll to position [450, 0]
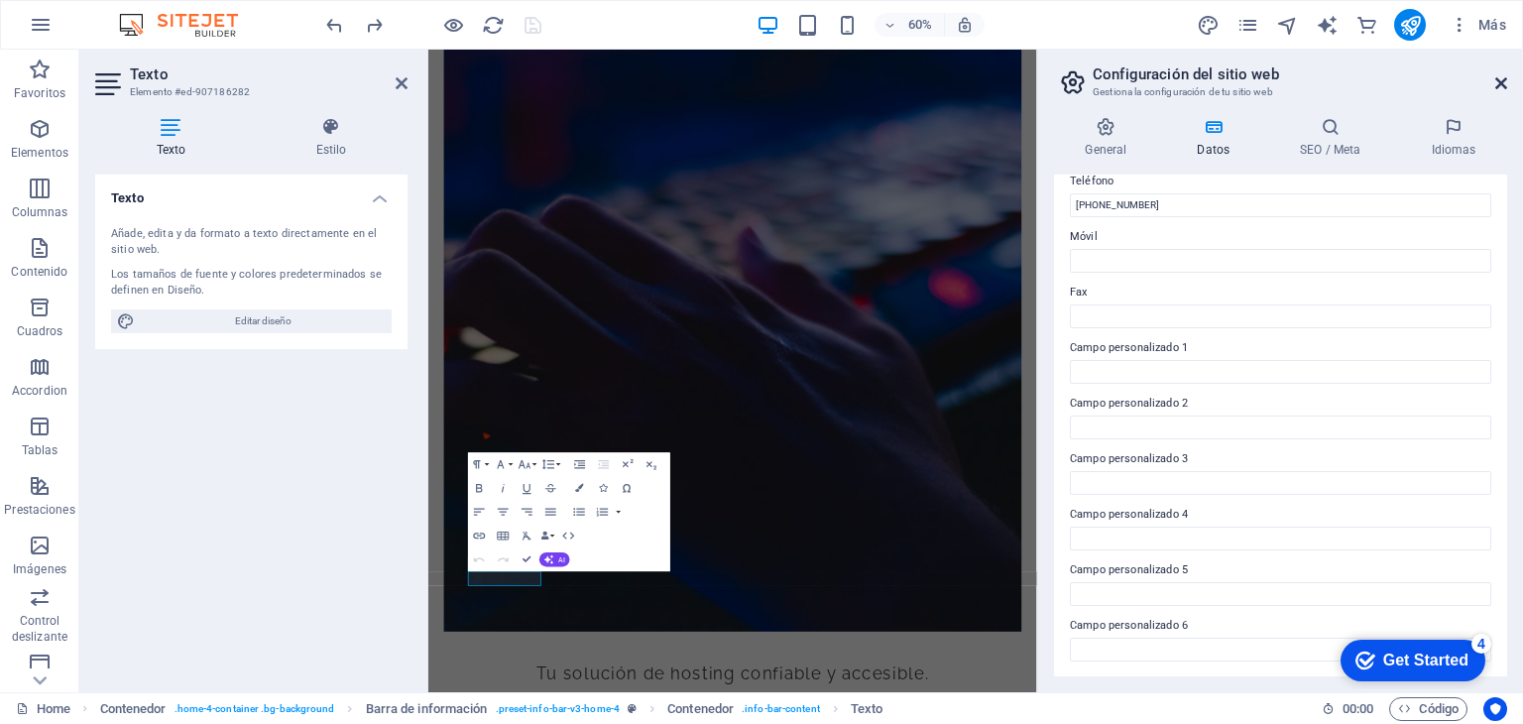
click at [1503, 81] on icon at bounding box center [1501, 83] width 12 height 16
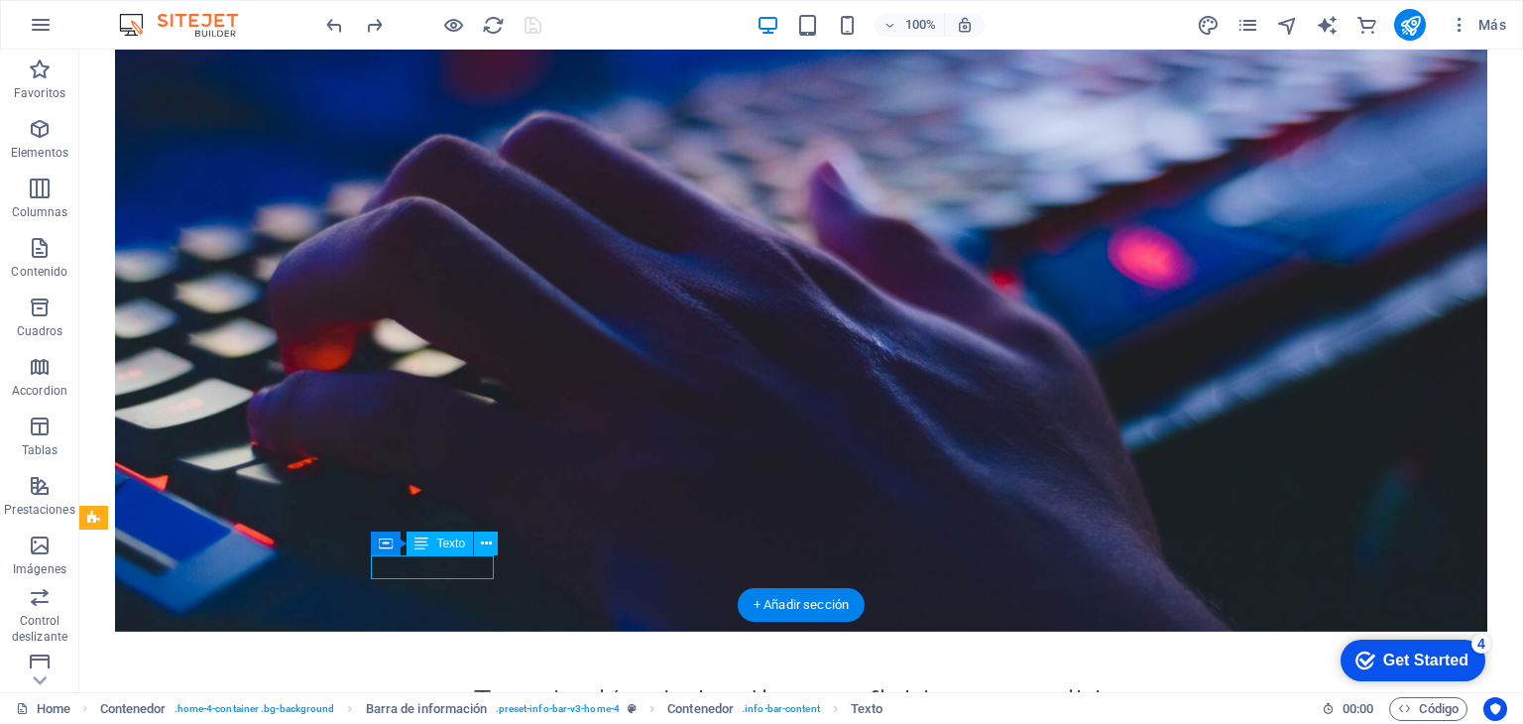
click at [495, 541] on button at bounding box center [486, 543] width 24 height 24
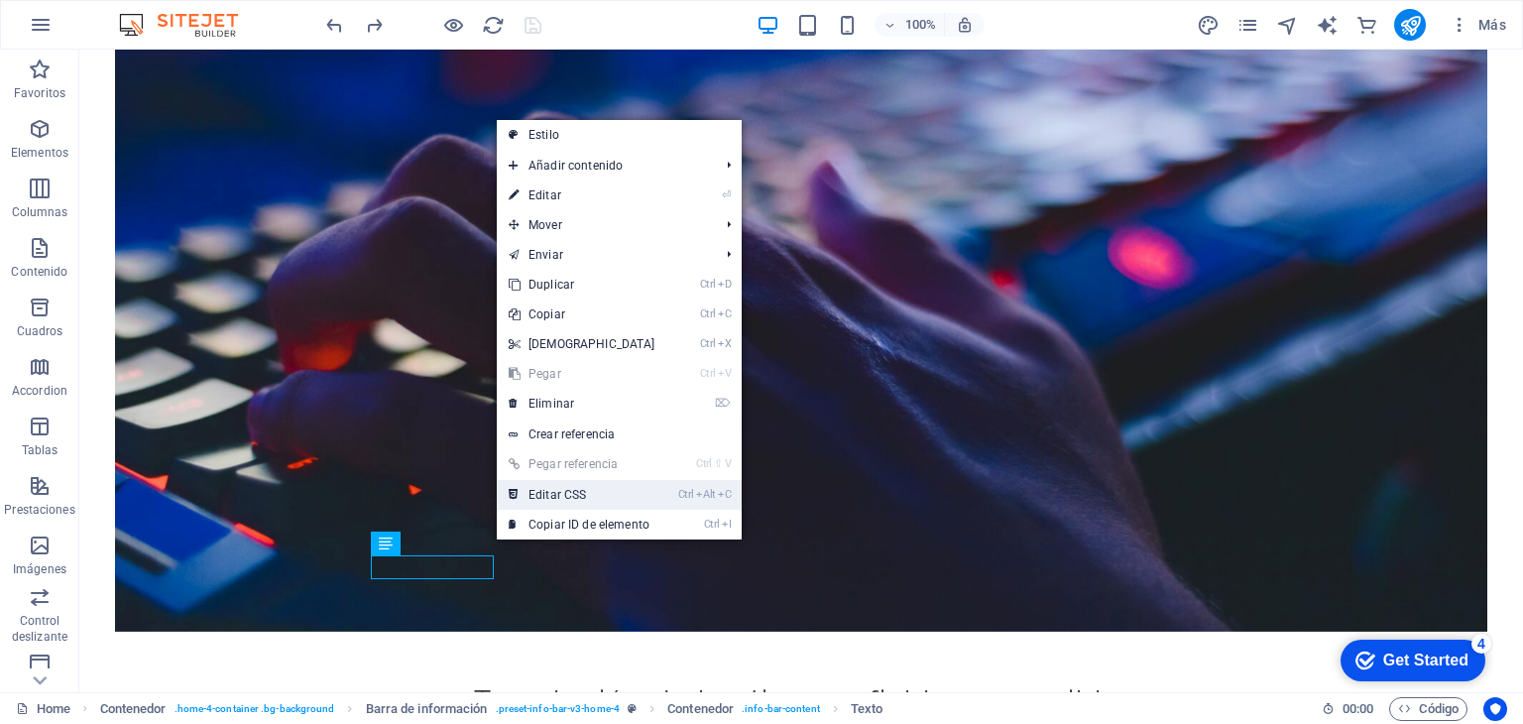
drag, startPoint x: 549, startPoint y: 497, endPoint x: 472, endPoint y: 445, distance: 92.9
click at [551, 495] on link "Ctrl Alt C Editar CSS" at bounding box center [582, 495] width 171 height 30
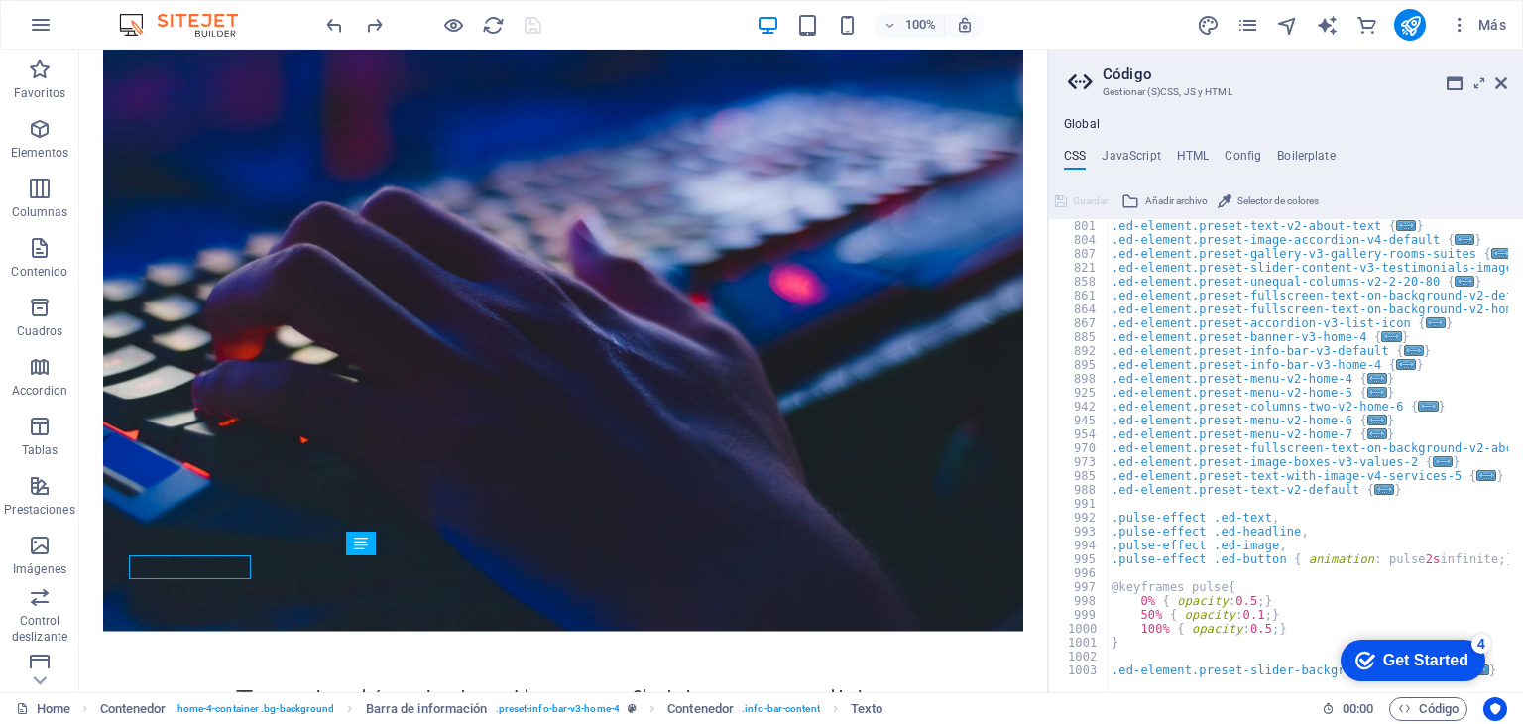
scroll to position [0, 0]
click at [1195, 153] on h4 "HTML" at bounding box center [1193, 160] width 33 height 22
type textarea "<a href="#main-content" class="wv-link-content button">Skip to main content</a>"
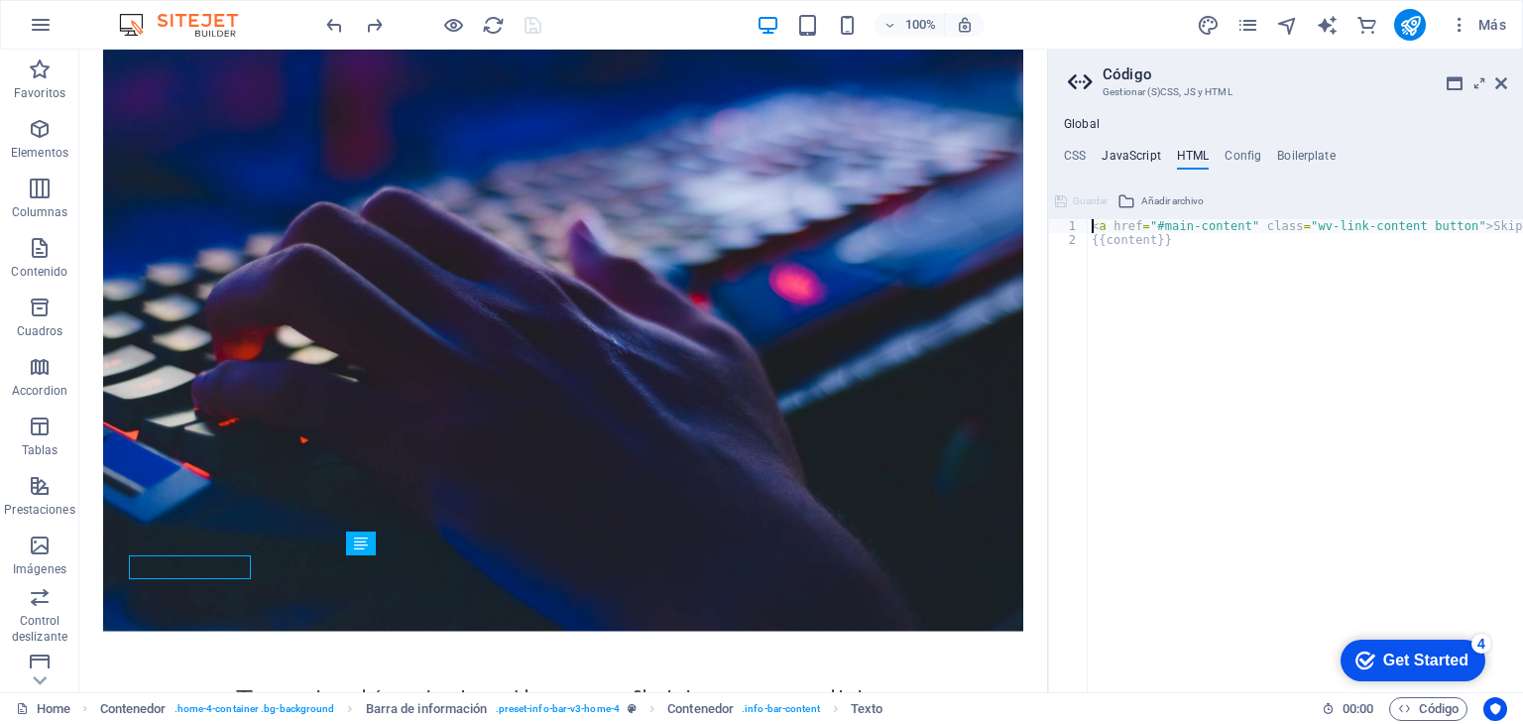
click at [1118, 157] on h4 "JavaScript" at bounding box center [1130, 160] width 58 height 22
type textarea "/* JS for preset "Menu V2" */"
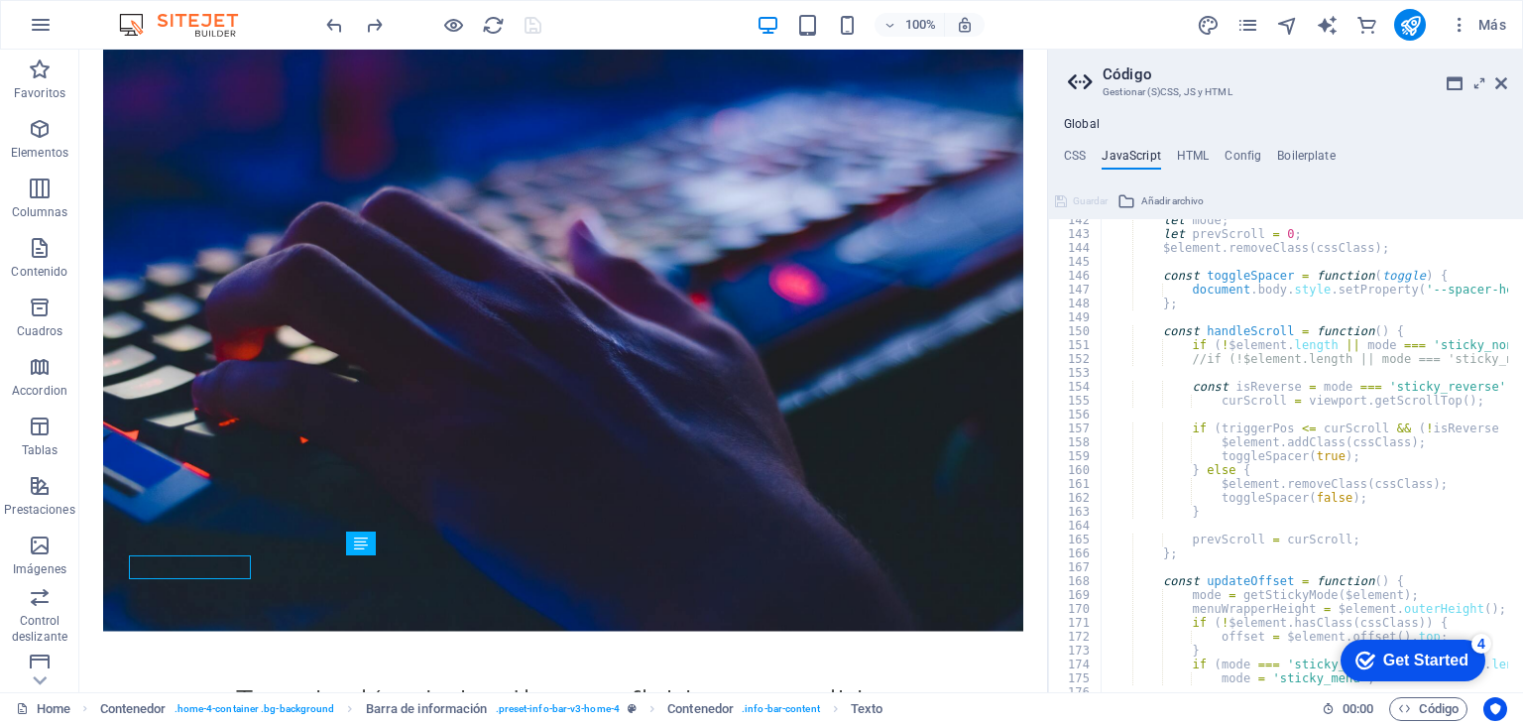
scroll to position [2260, 0]
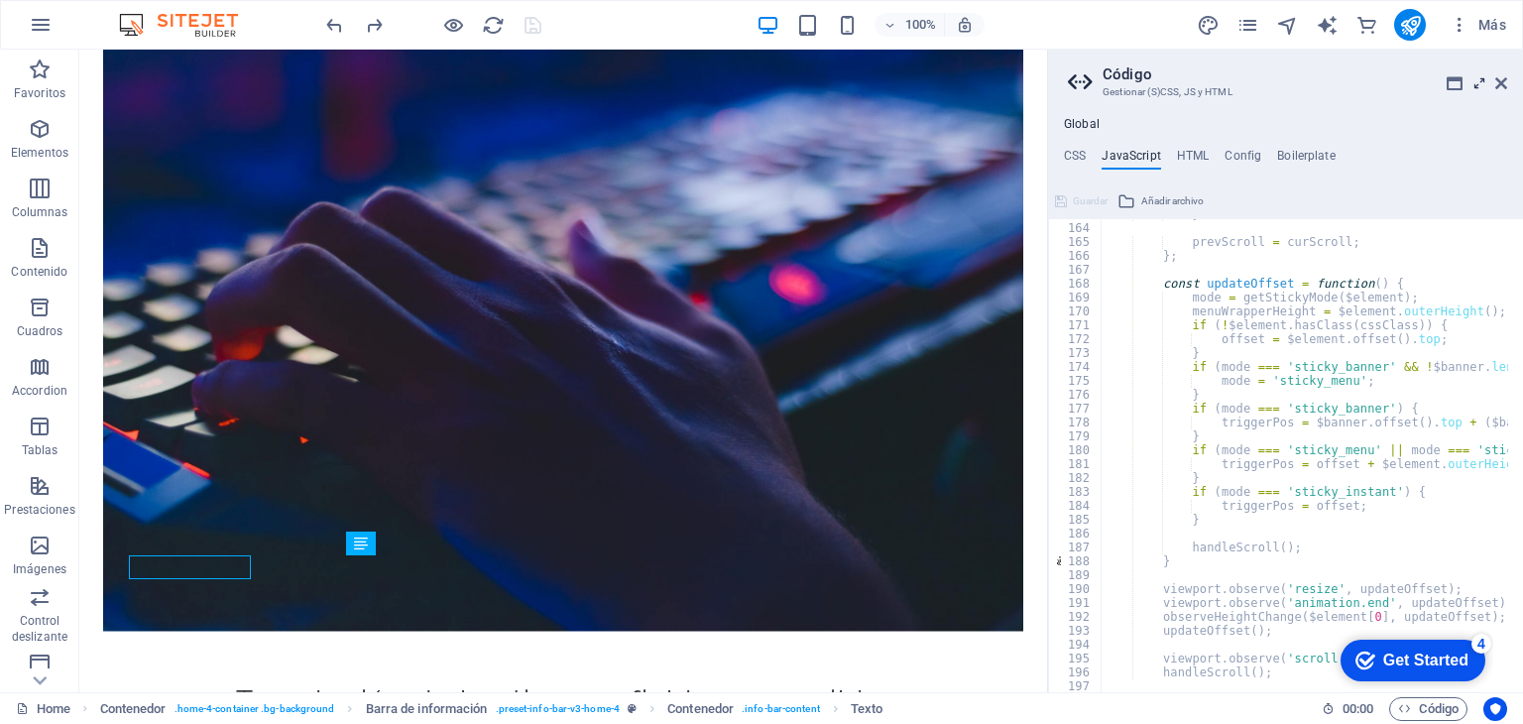
click at [1479, 81] on icon at bounding box center [1479, 83] width 0 height 16
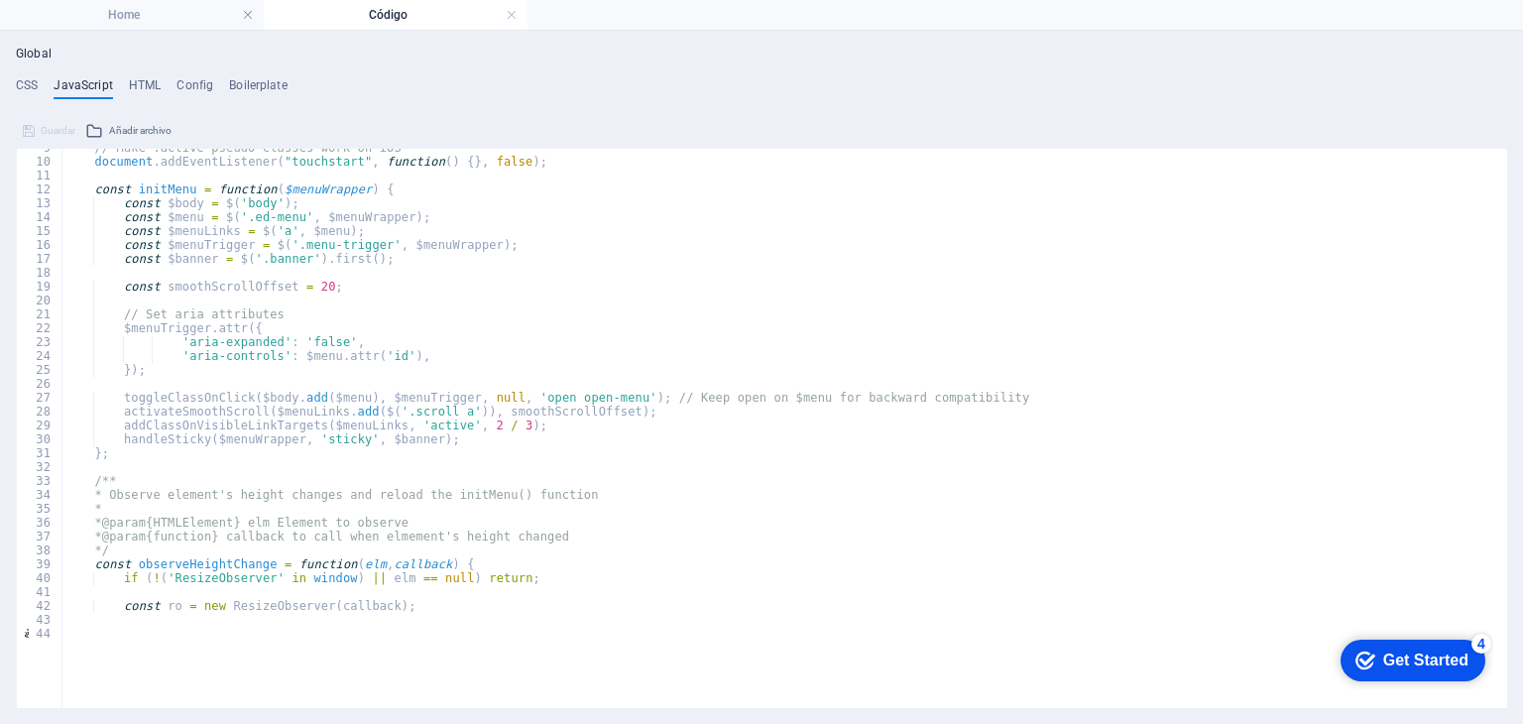
scroll to position [0, 0]
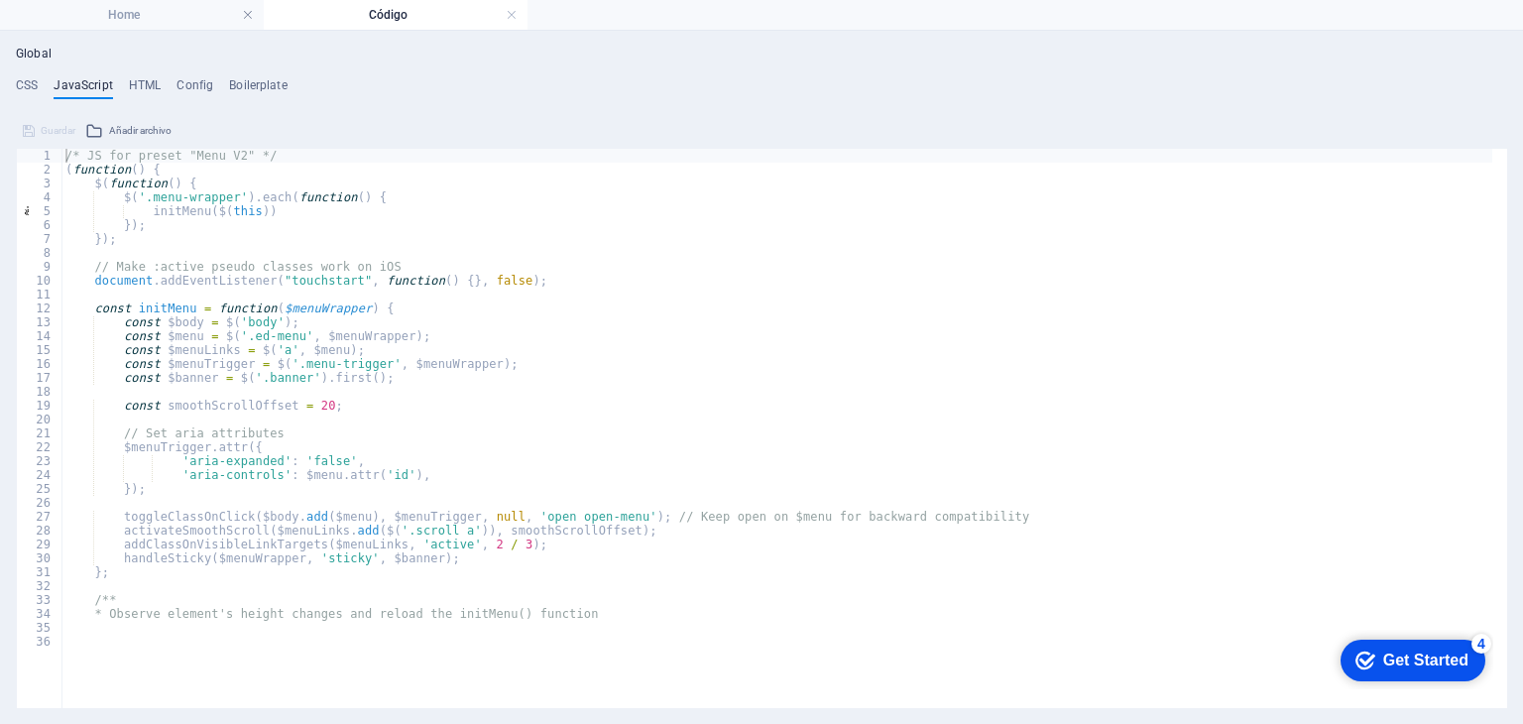
click at [29, 76] on div "Global CSS JavaScript HTML Config Boilerplate /* Custom */ 801 804 807 821 858 …" at bounding box center [761, 377] width 1491 height 661
click at [24, 87] on h4 "CSS" at bounding box center [27, 89] width 22 height 22
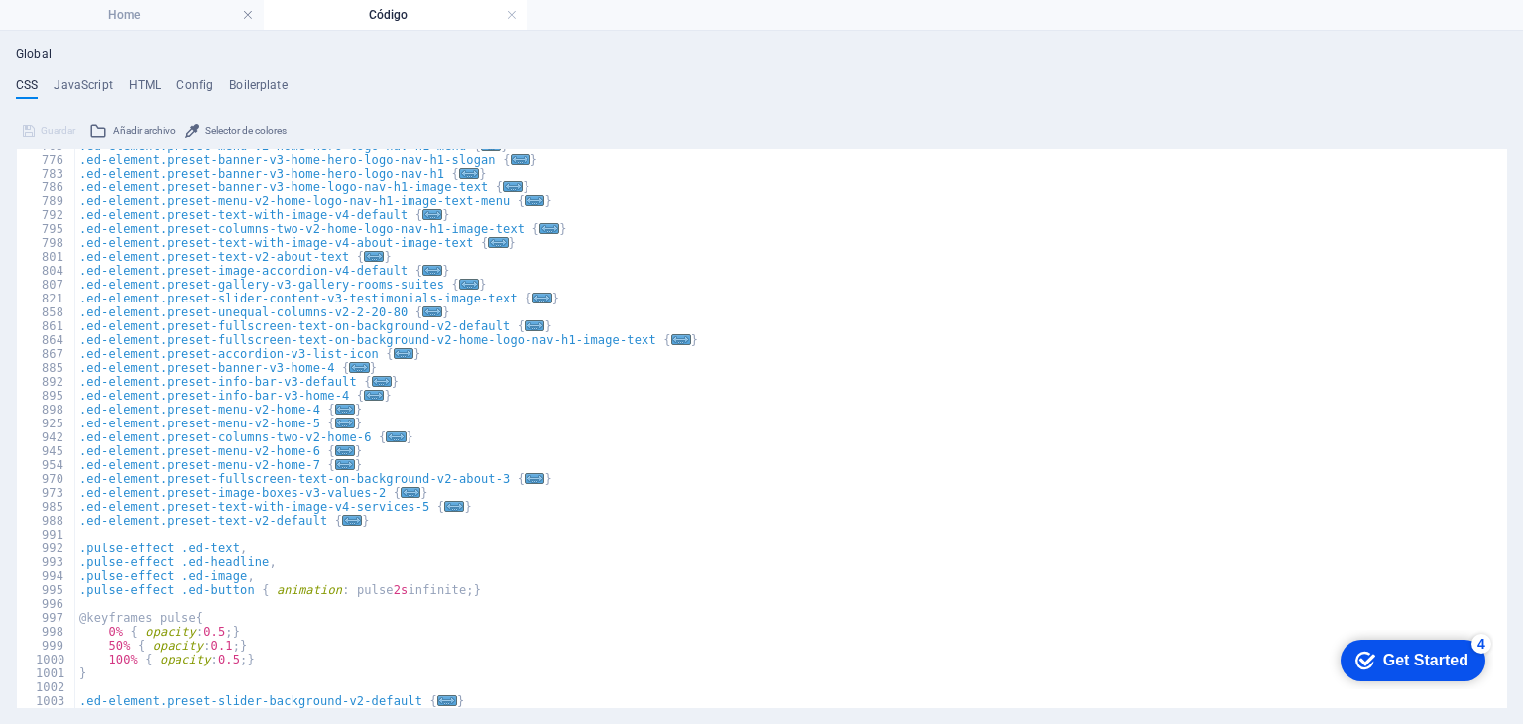
scroll to position [632, 0]
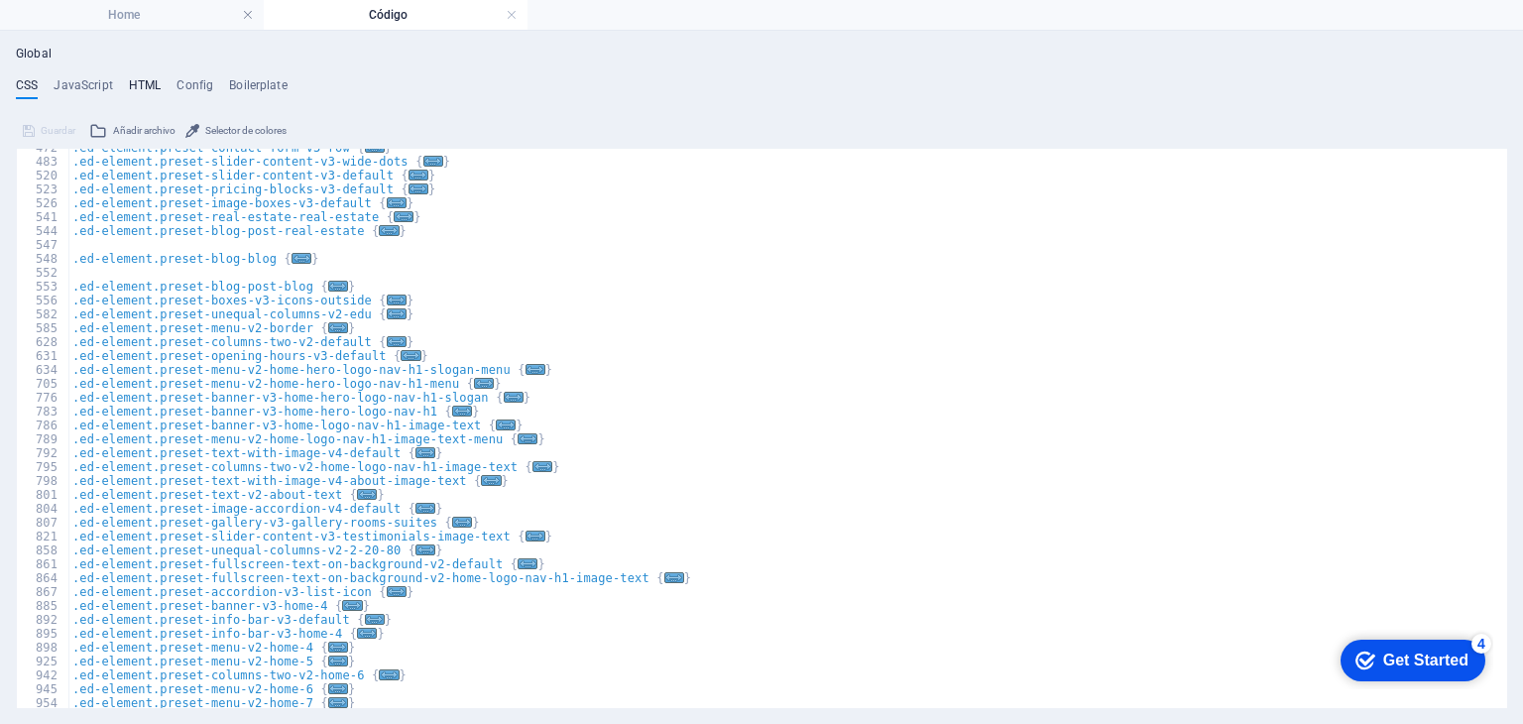
click at [145, 80] on h4 "HTML" at bounding box center [145, 89] width 33 height 22
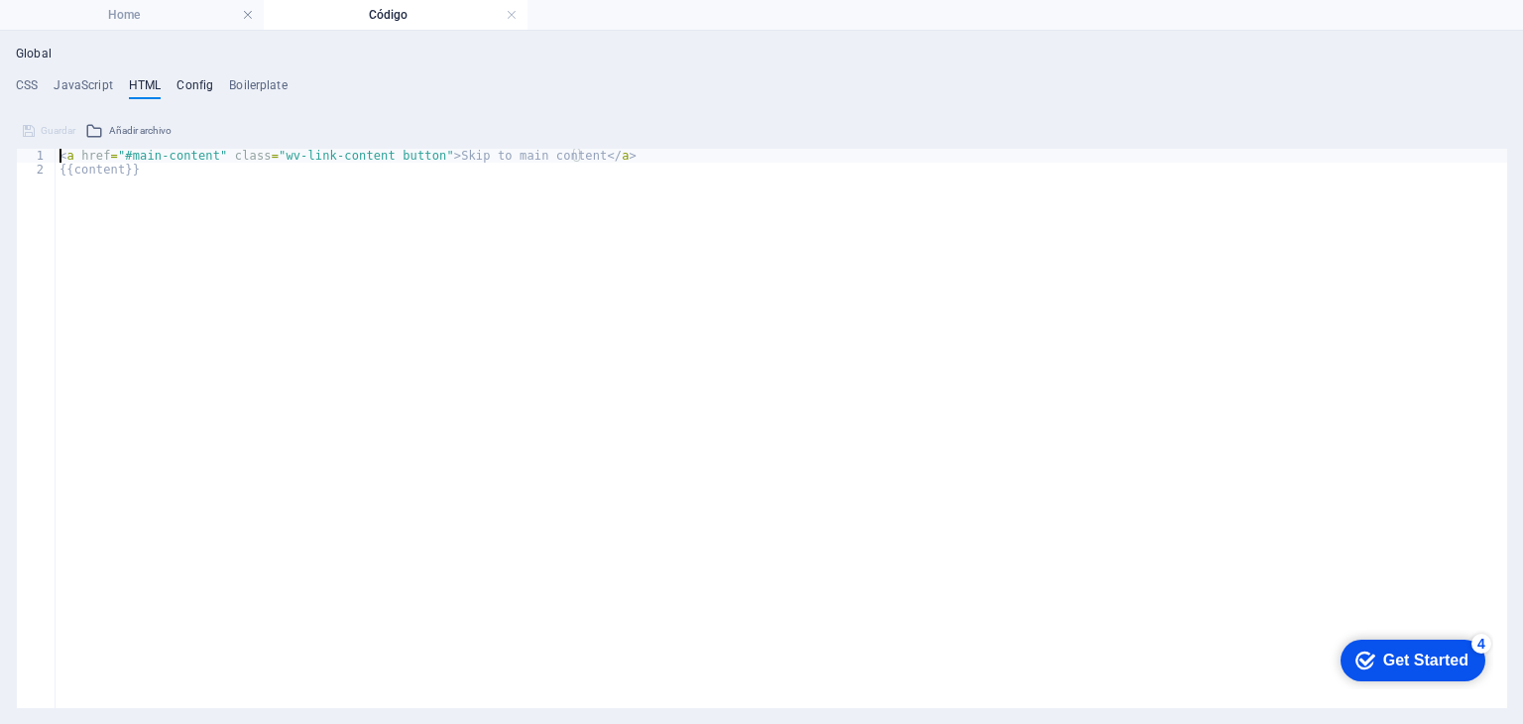
click at [191, 78] on h4 "Config" at bounding box center [194, 89] width 37 height 22
type textarea "$color-background: #ffffff;"
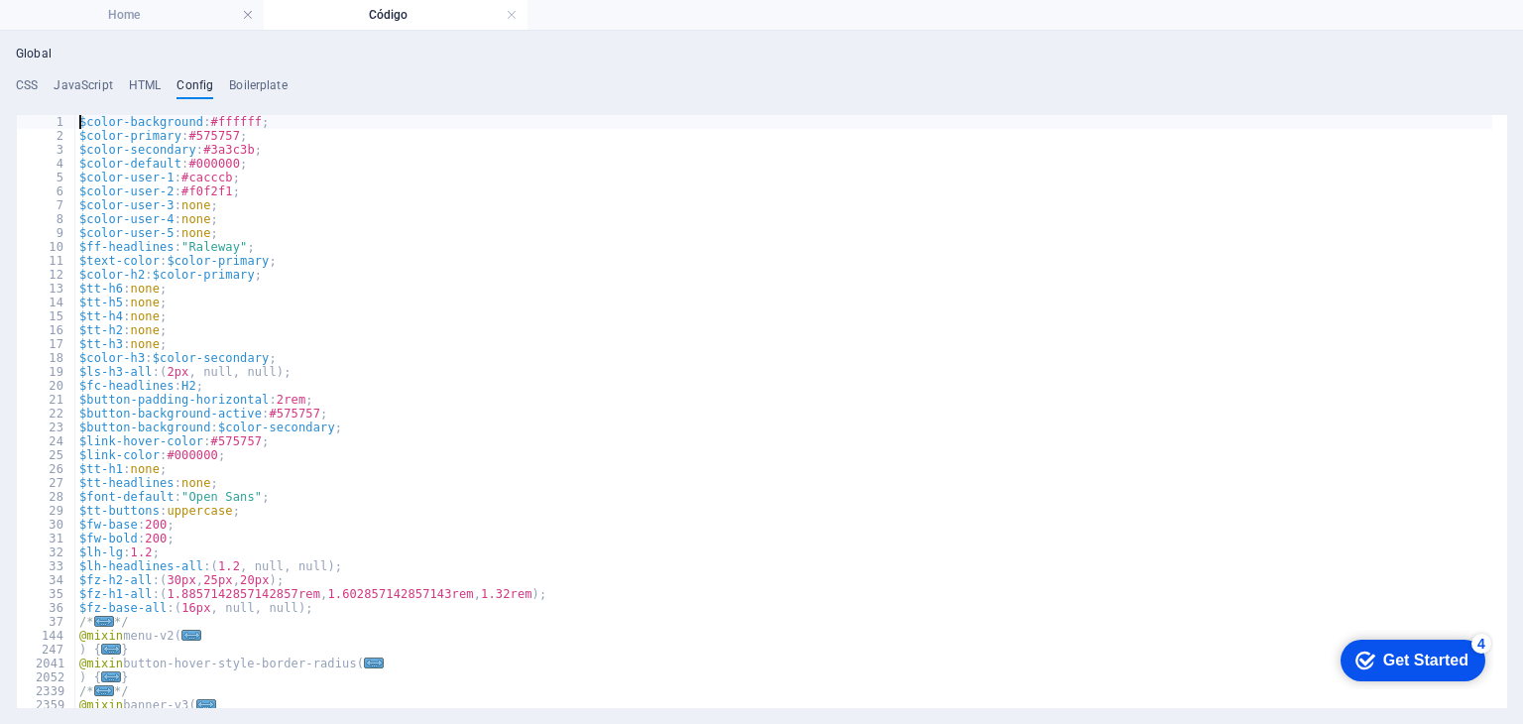
scroll to position [0, 0]
click at [262, 92] on h4 "Boilerplate" at bounding box center [258, 89] width 58 height 22
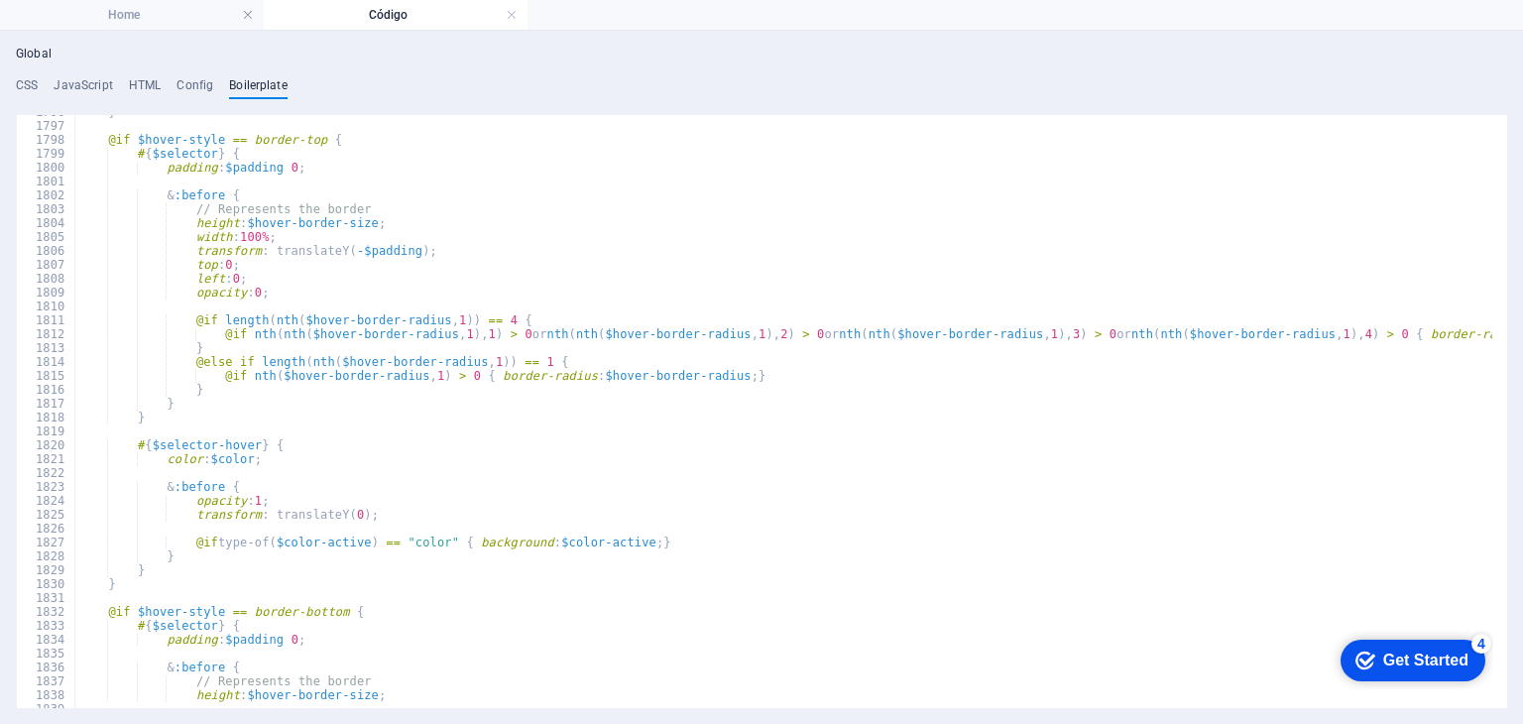
scroll to position [14140, 0]
click at [143, 15] on h4 "Home" at bounding box center [132, 15] width 264 height 22
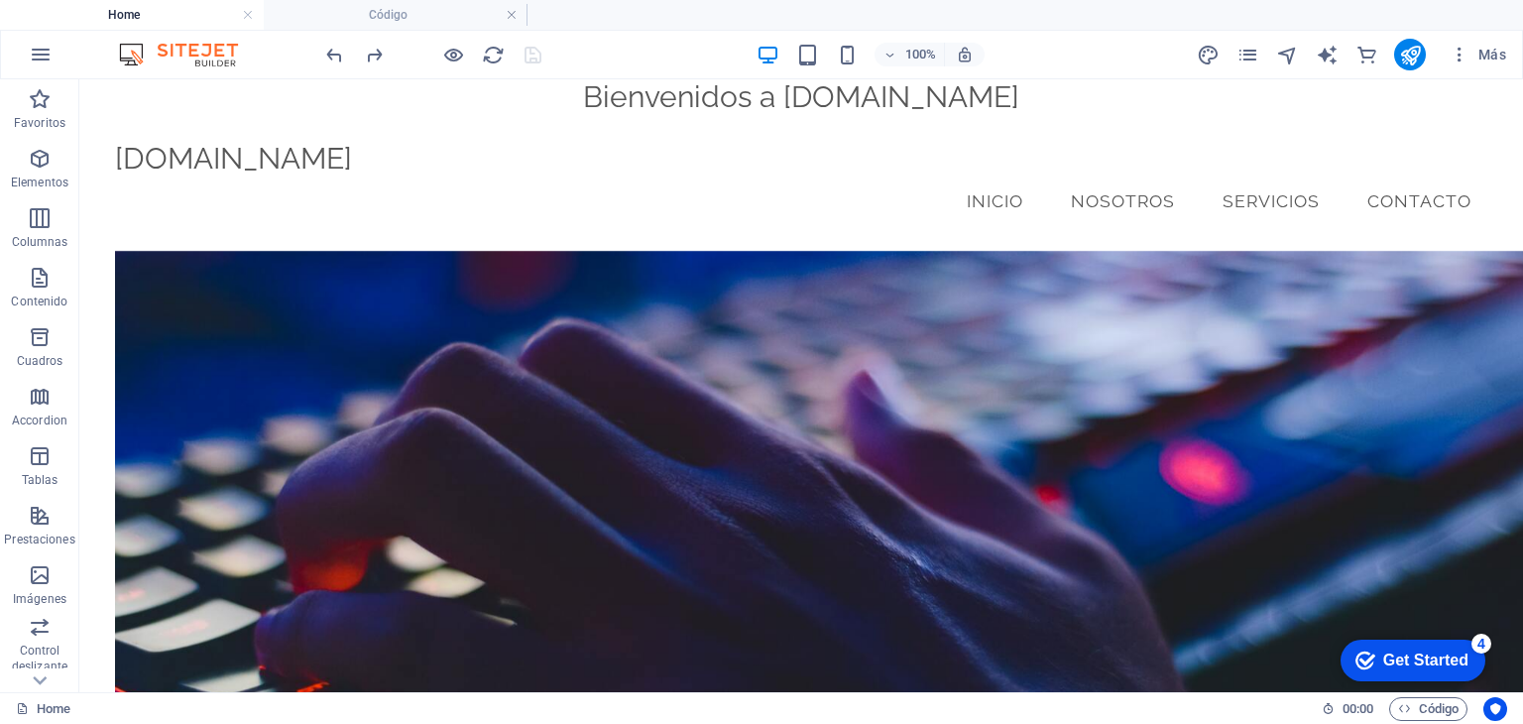
scroll to position [201, 0]
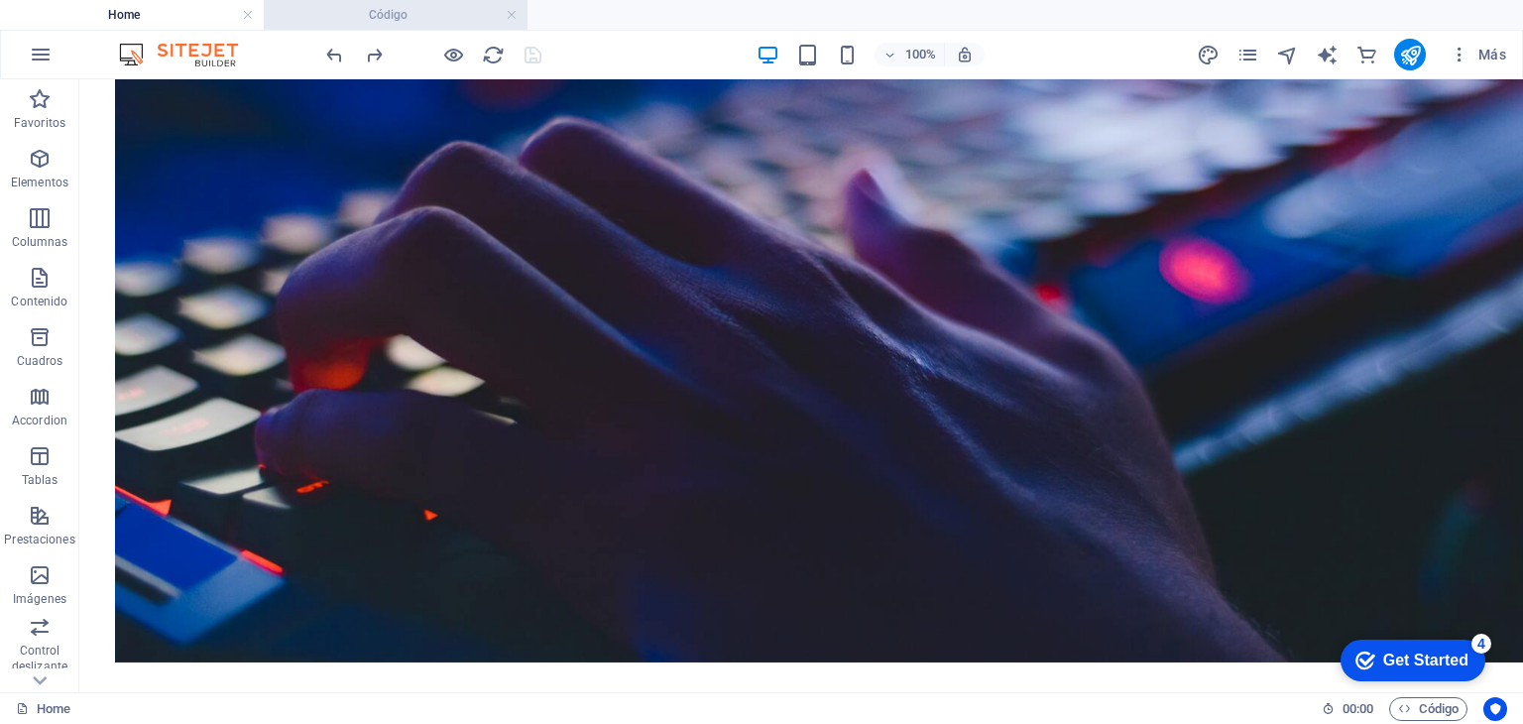
click at [353, 21] on h4 "Código" at bounding box center [396, 15] width 264 height 22
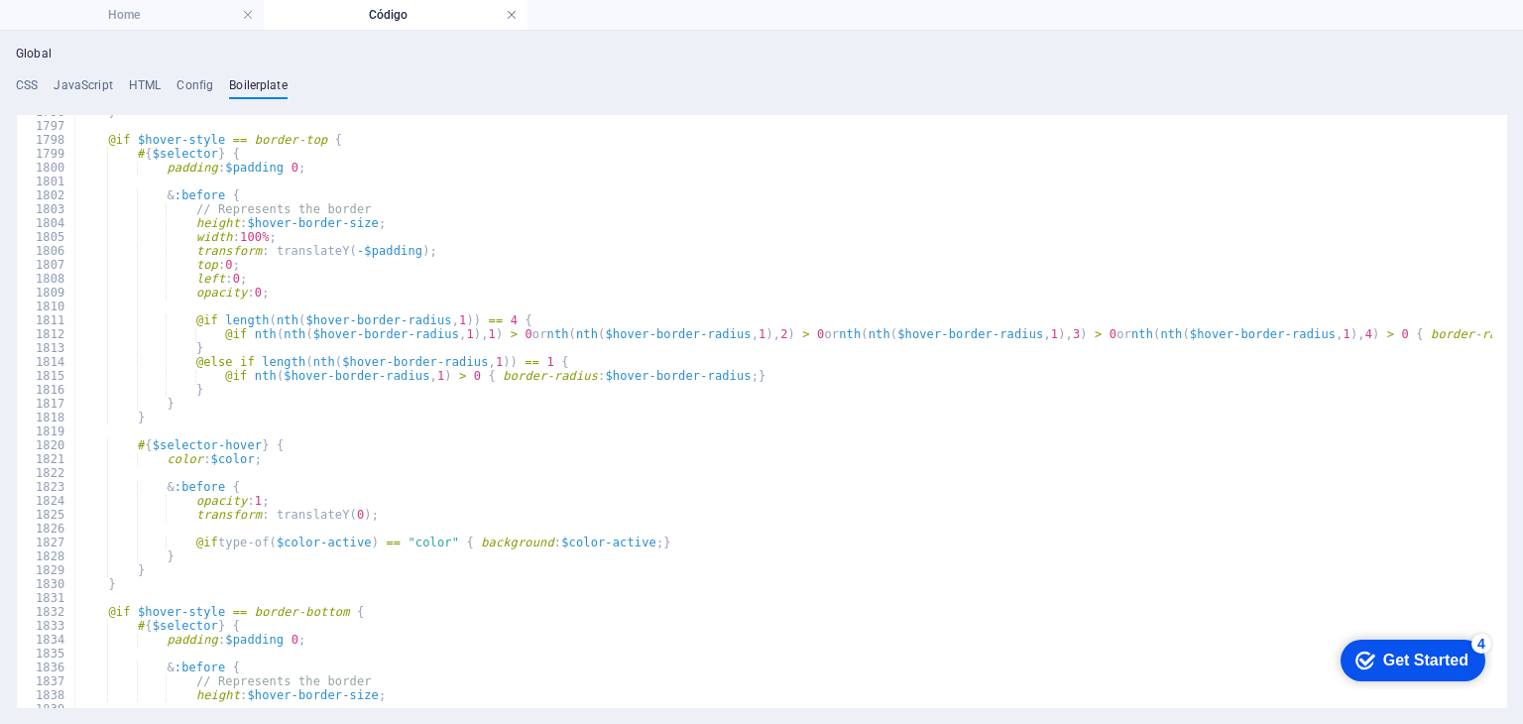
click at [515, 14] on link at bounding box center [512, 15] width 12 height 19
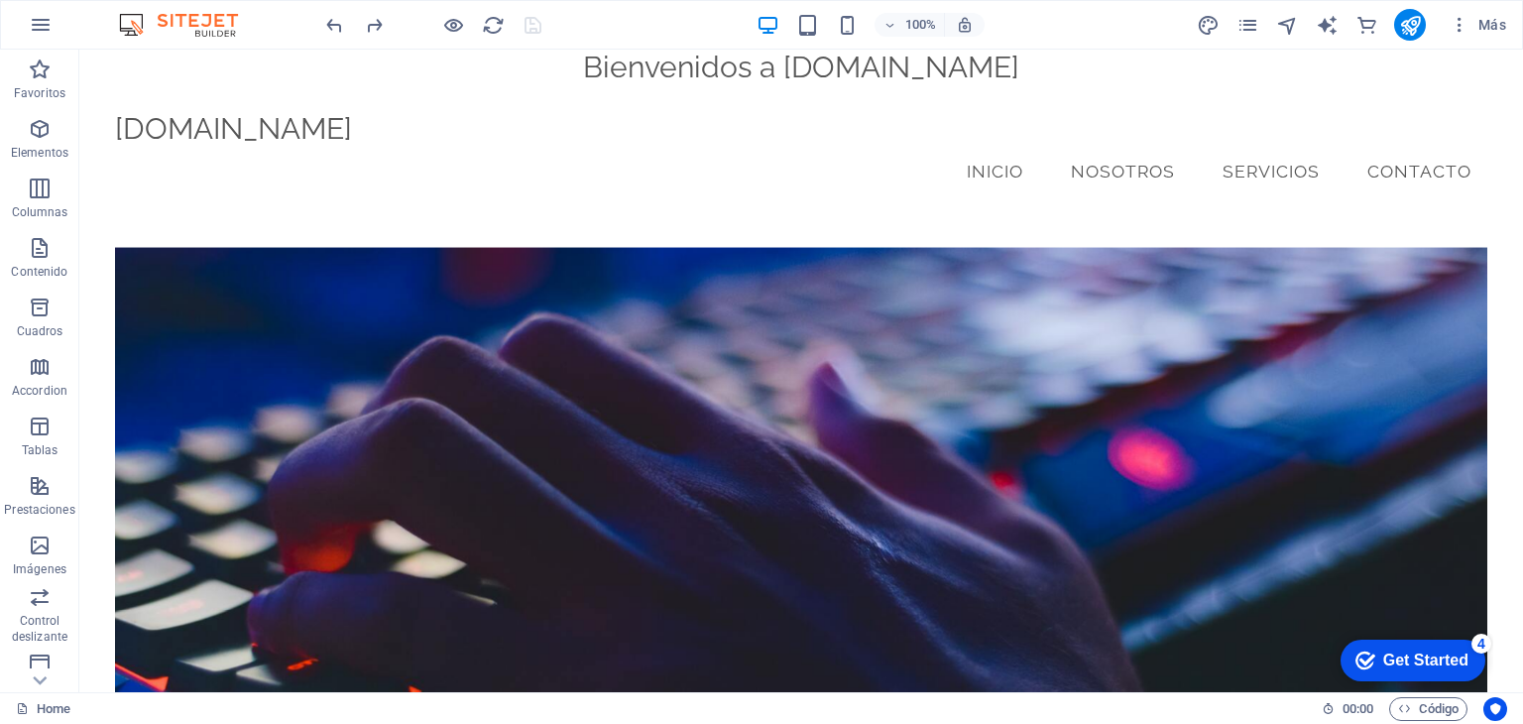
scroll to position [201, 0]
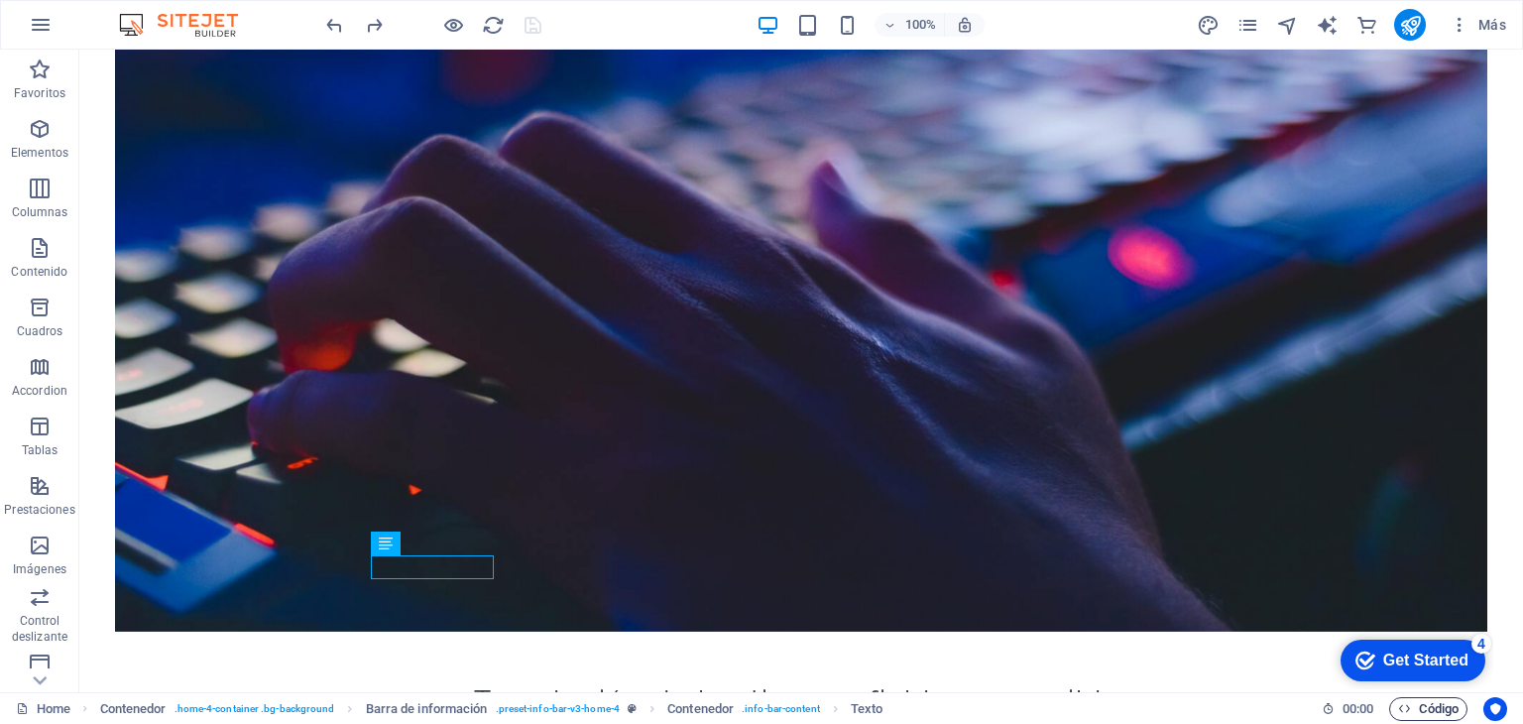
click at [1412, 705] on span "Código" at bounding box center [1428, 709] width 60 height 24
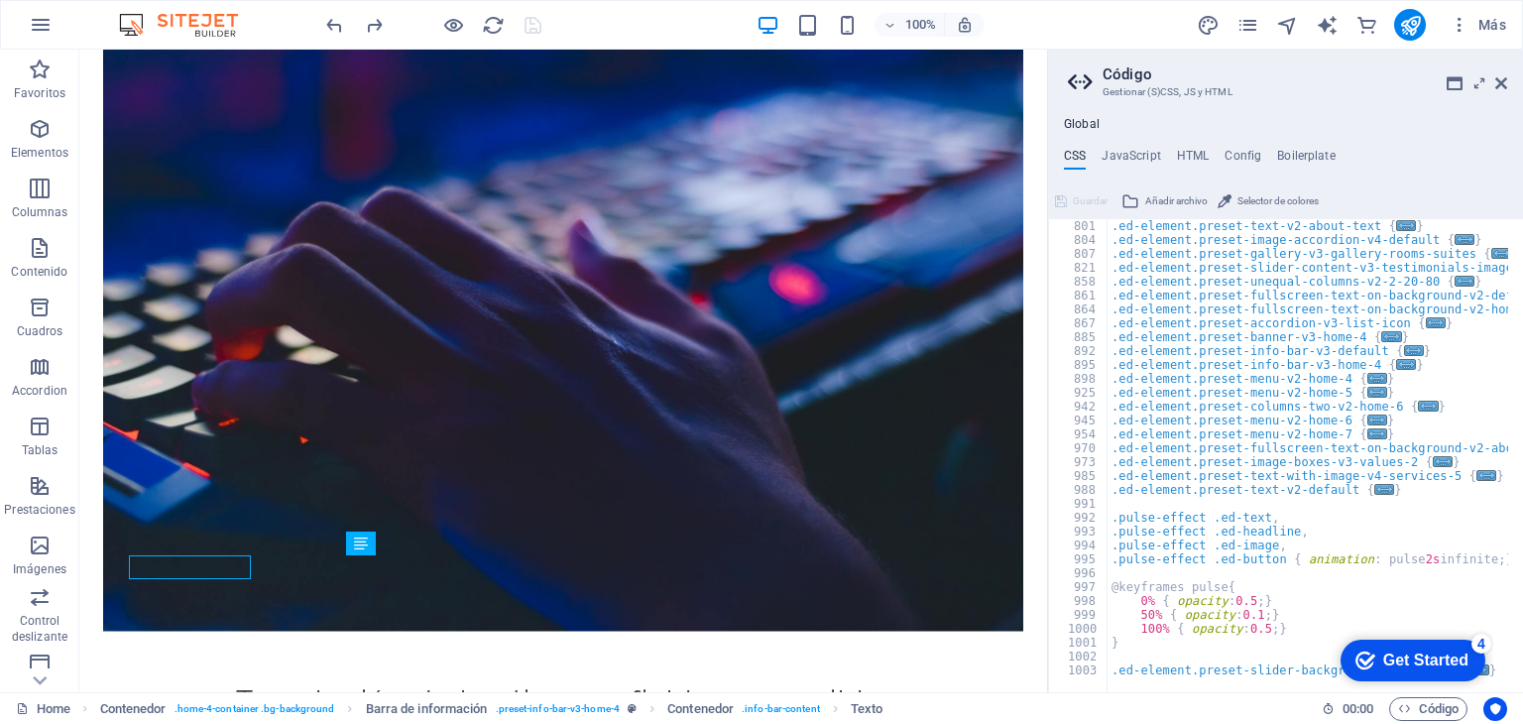
scroll to position [972, 0]
click at [1495, 80] on icon at bounding box center [1501, 83] width 12 height 16
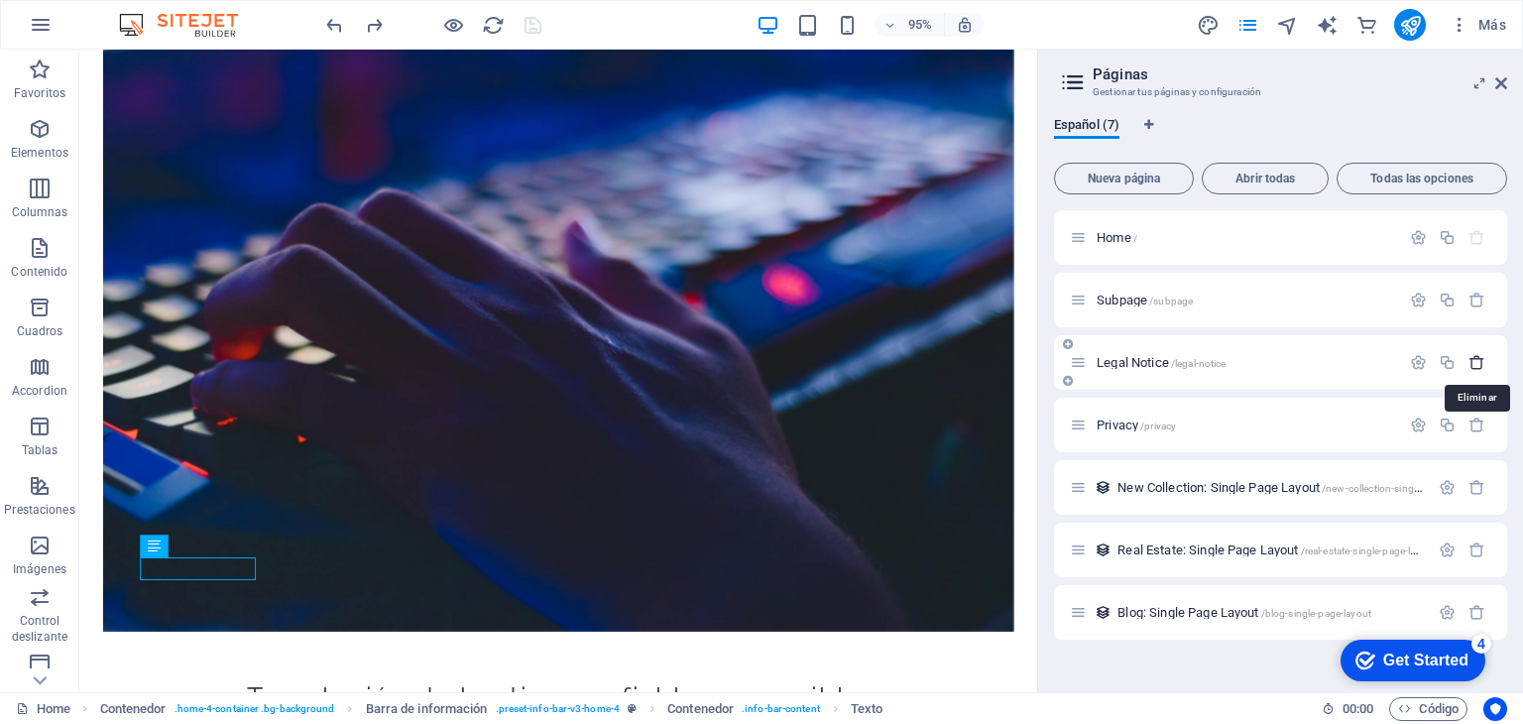
click at [1475, 360] on icon "button" at bounding box center [1476, 362] width 17 height 17
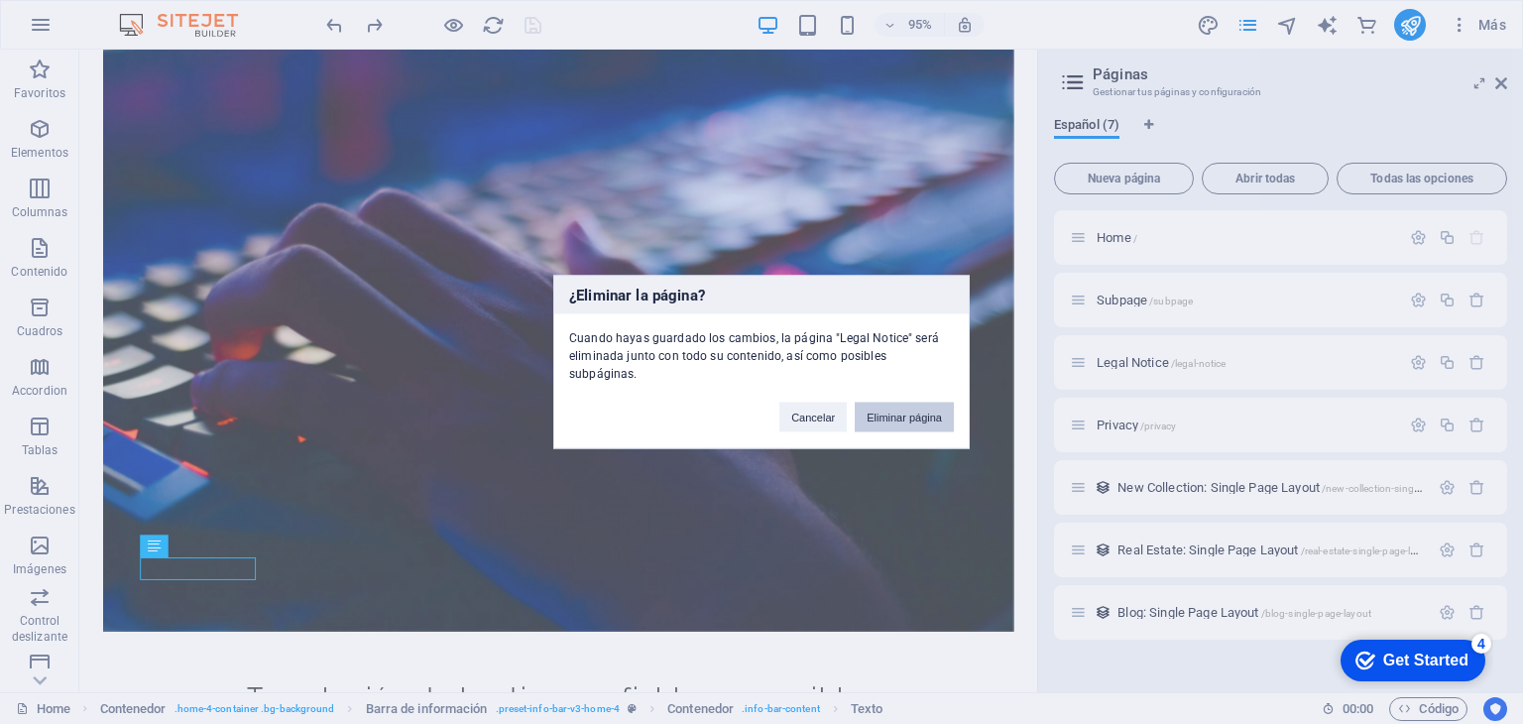
click at [919, 408] on button "Eliminar página" at bounding box center [904, 417] width 99 height 30
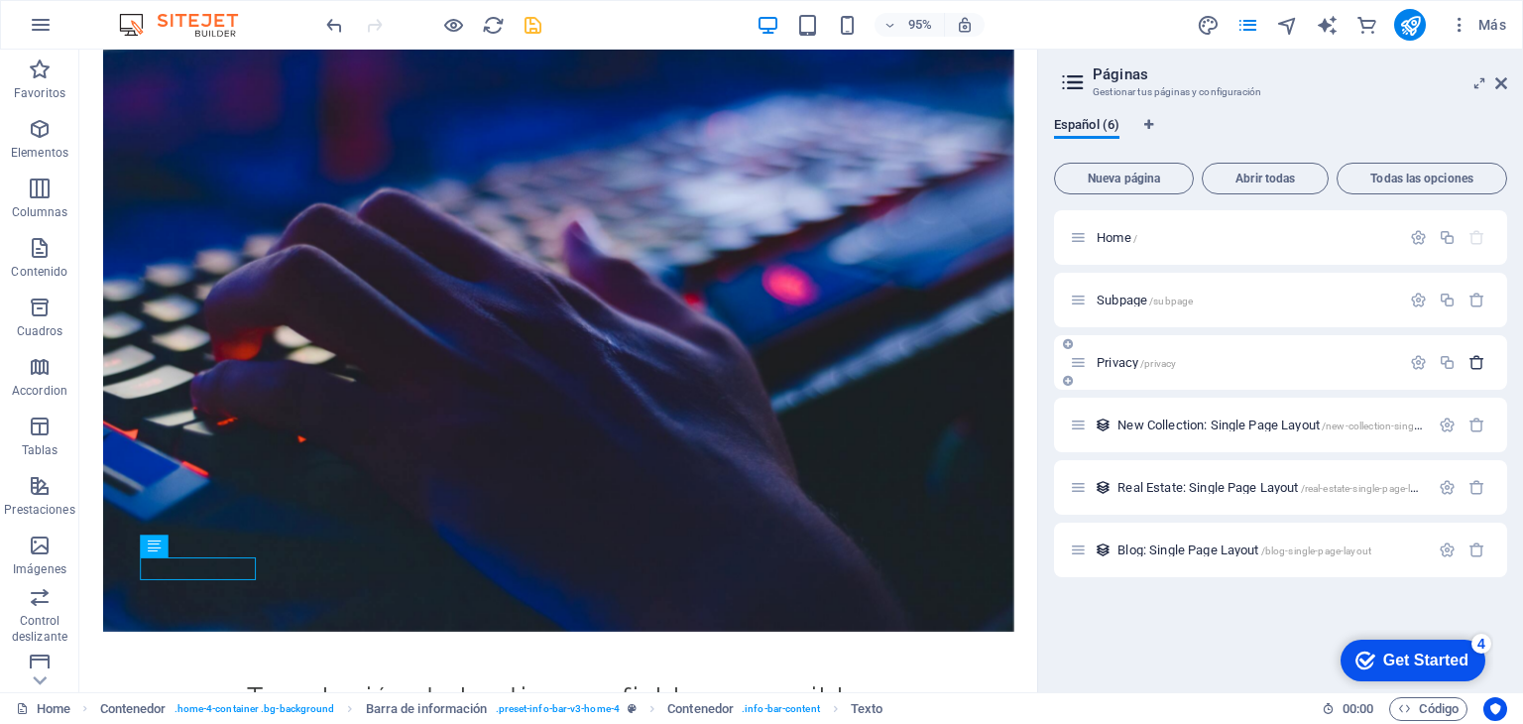
click at [1475, 364] on icon "button" at bounding box center [1476, 362] width 17 height 17
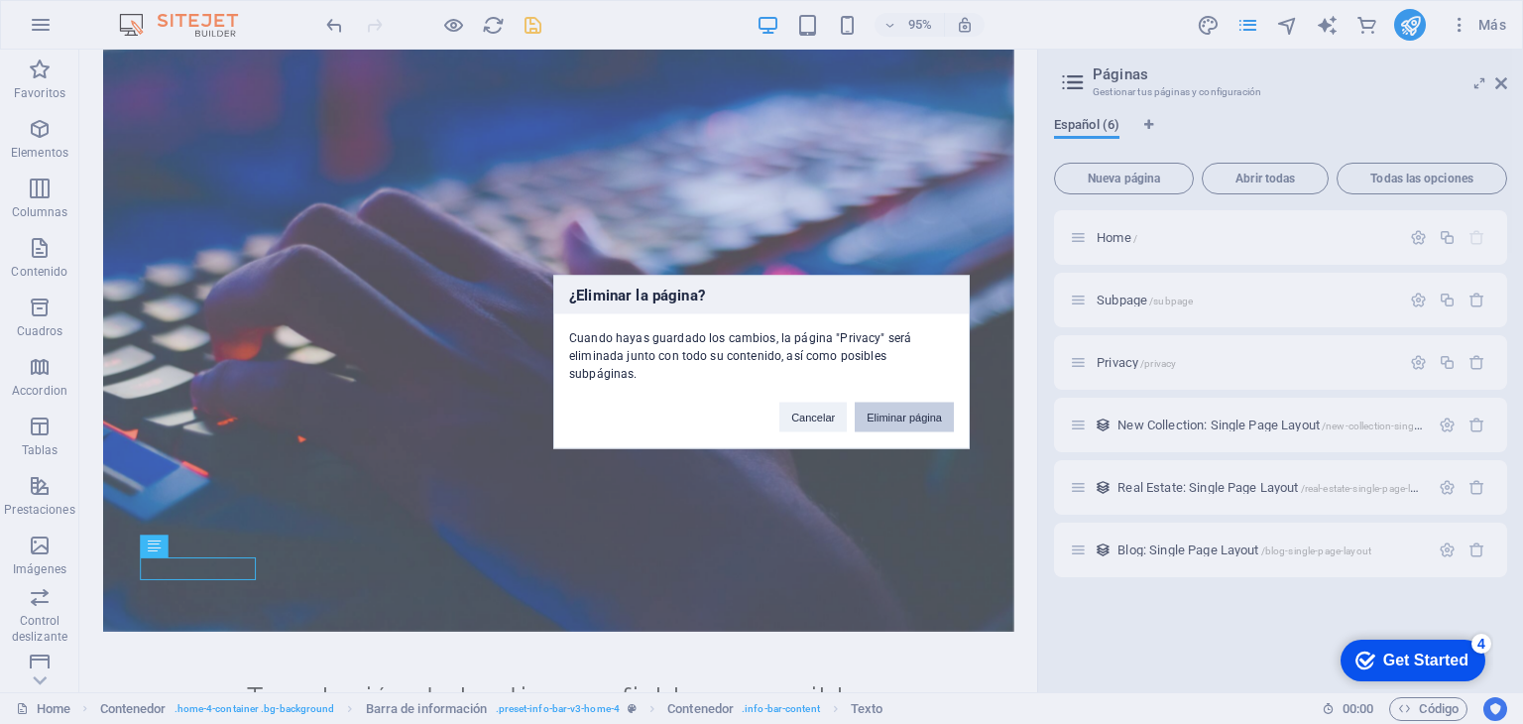
click at [878, 404] on button "Eliminar página" at bounding box center [904, 417] width 99 height 30
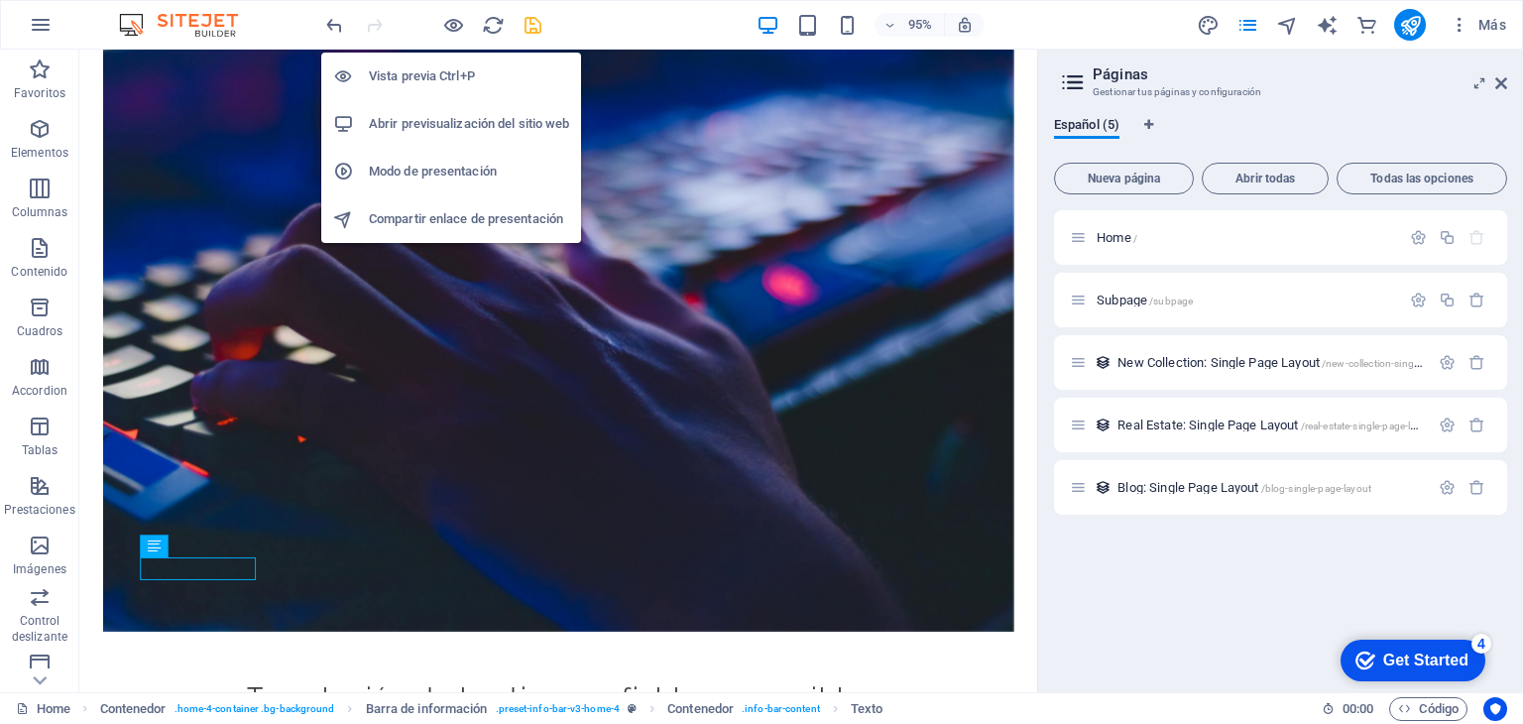
click at [456, 123] on h6 "Abrir previsualización del sitio web" at bounding box center [469, 124] width 200 height 24
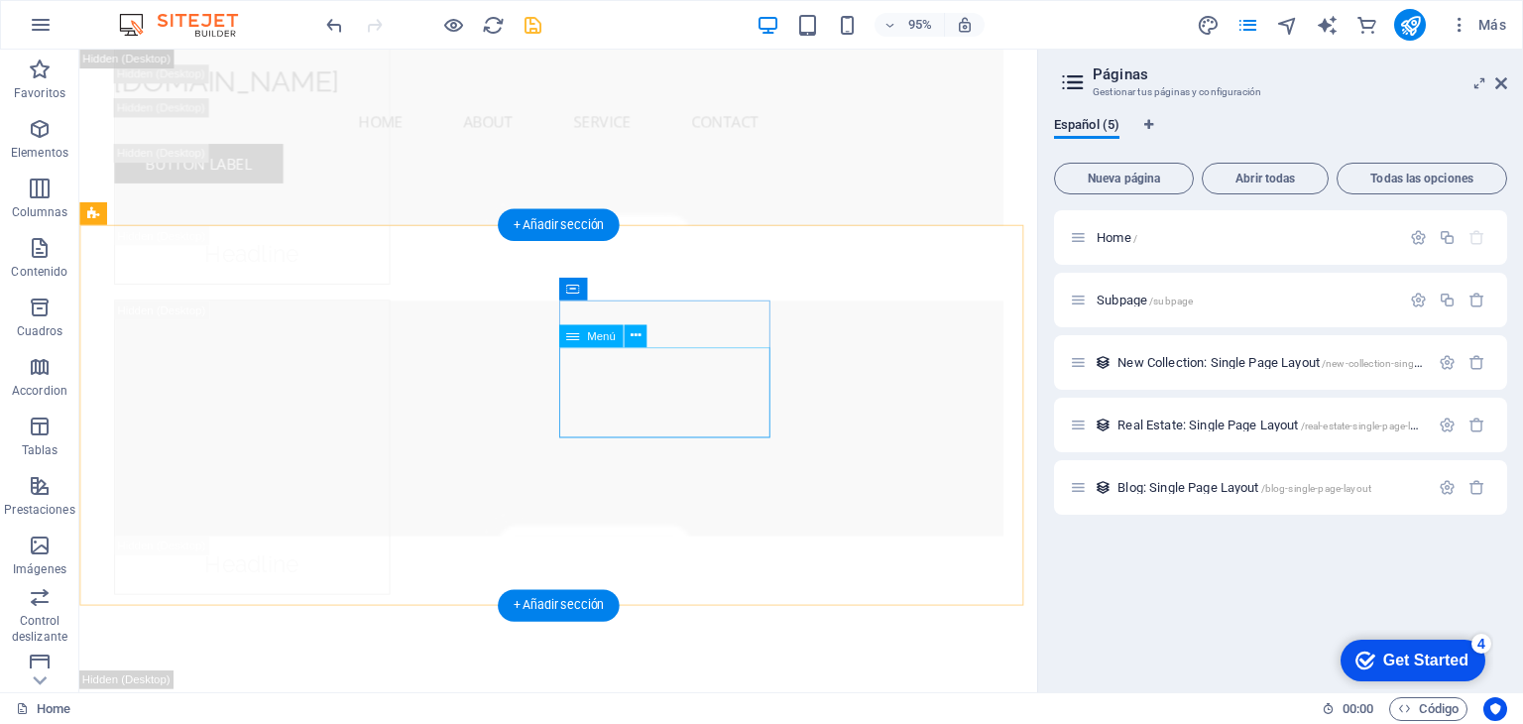
scroll to position [27270, 0]
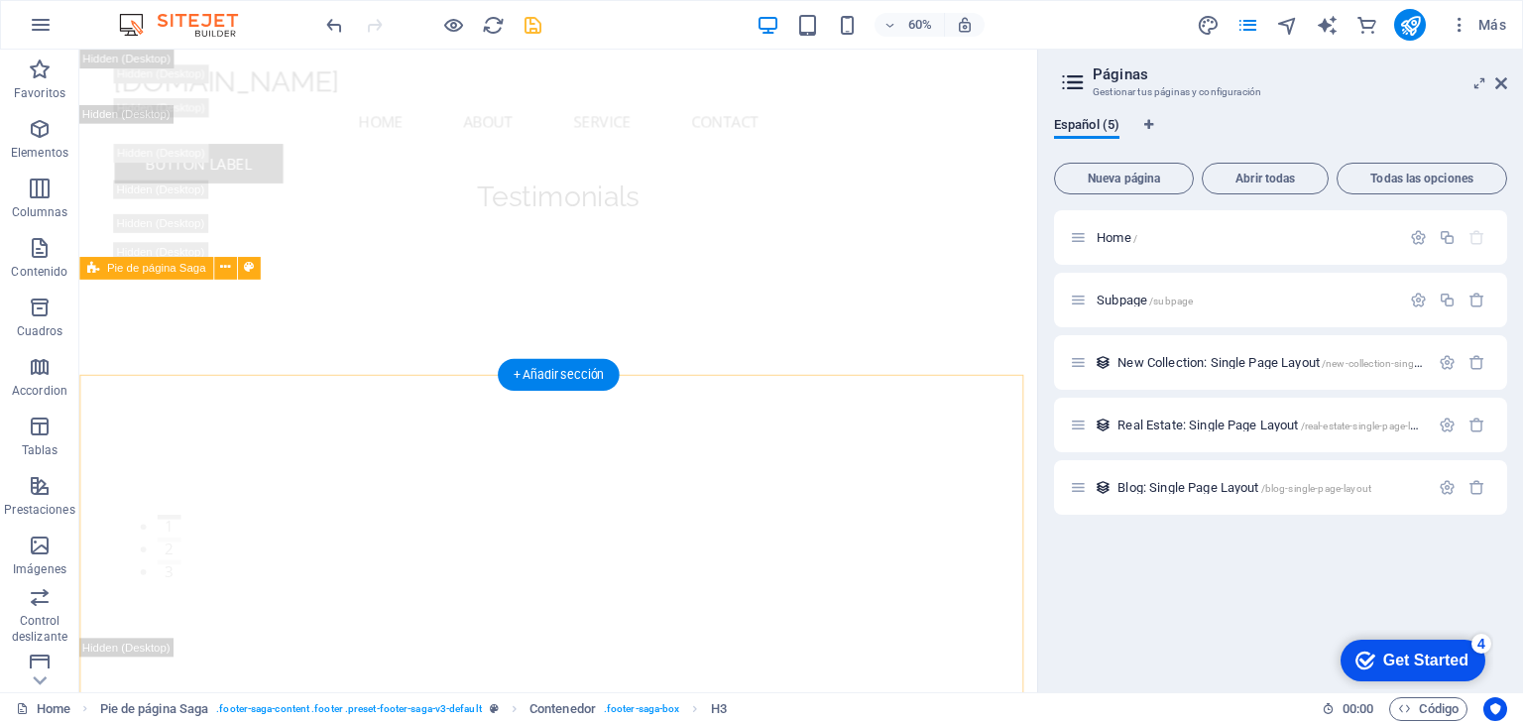
scroll to position [27213, 0]
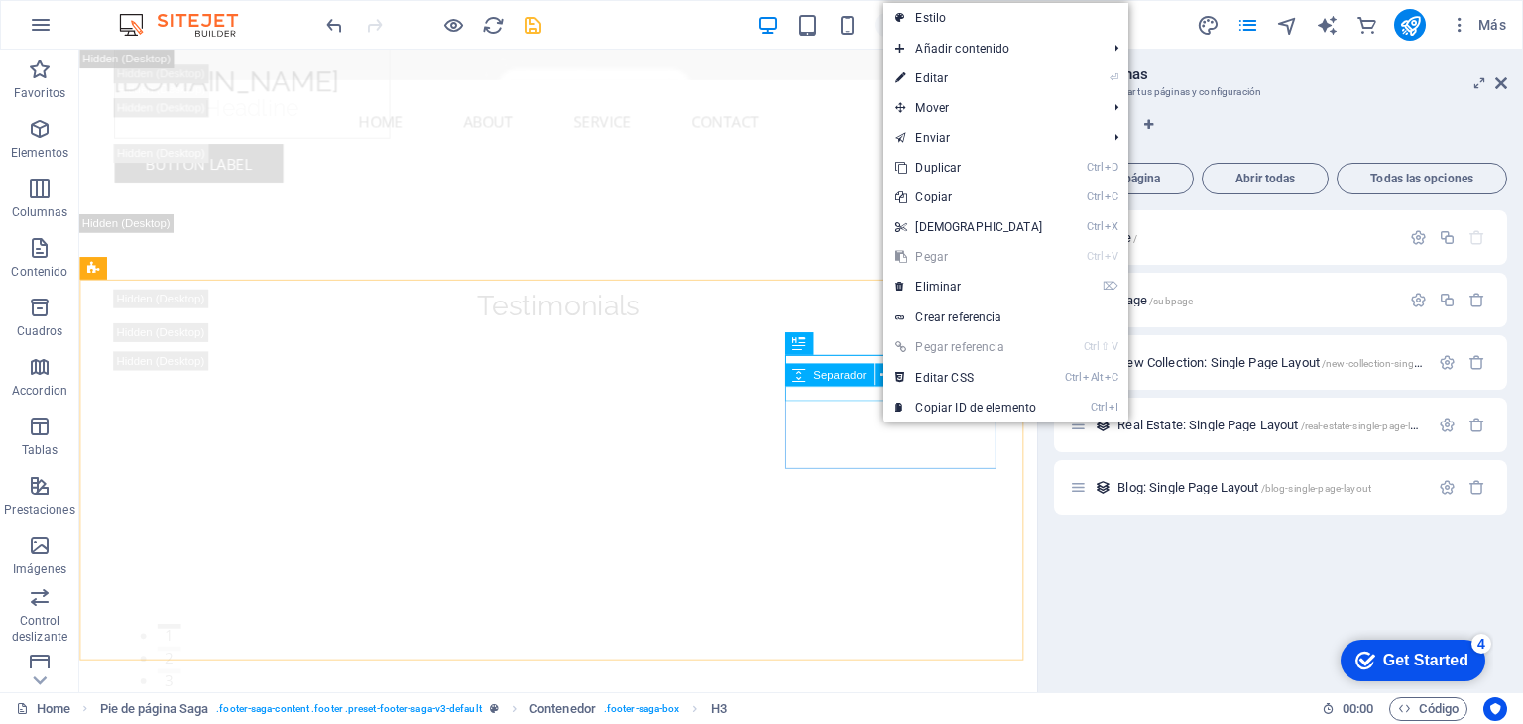
click at [830, 375] on span "Separador" at bounding box center [839, 374] width 53 height 11
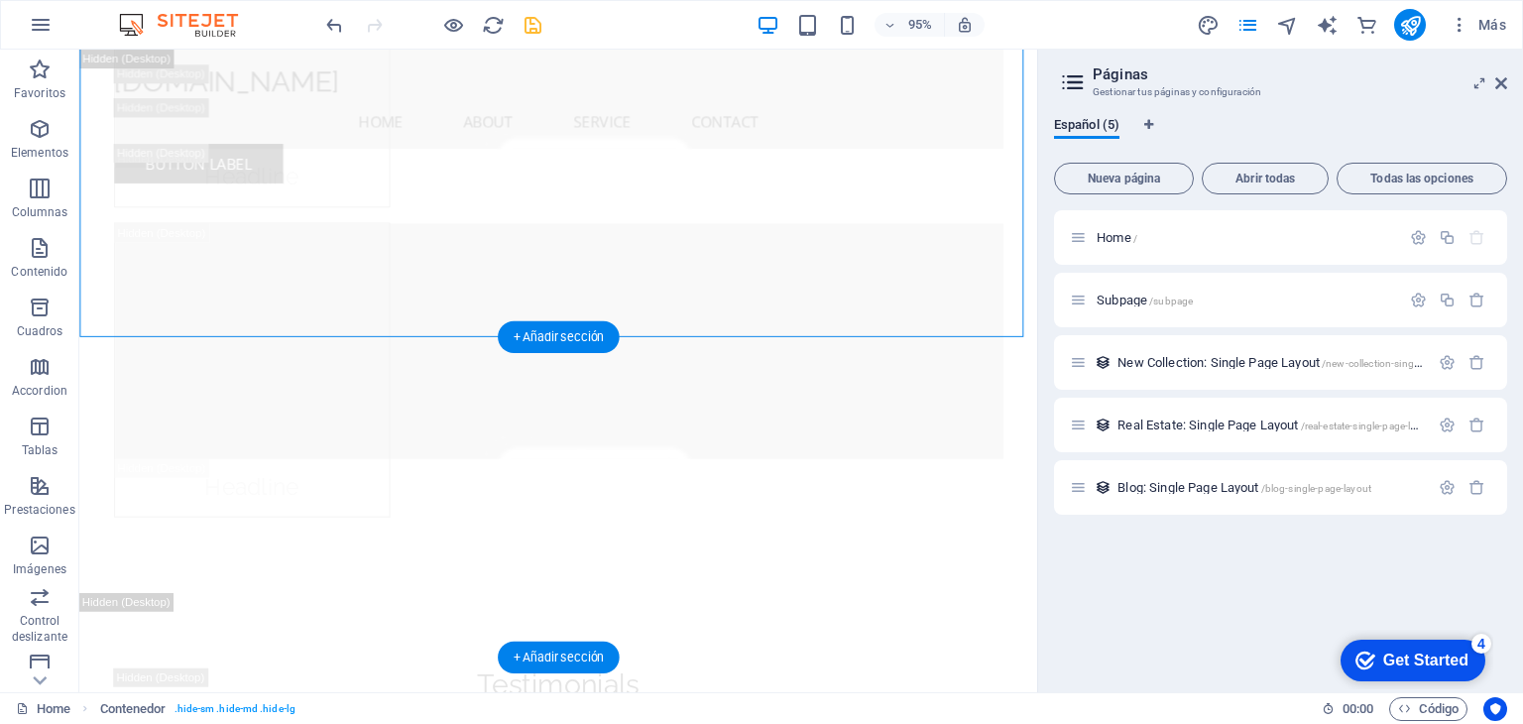
scroll to position [27170, 0]
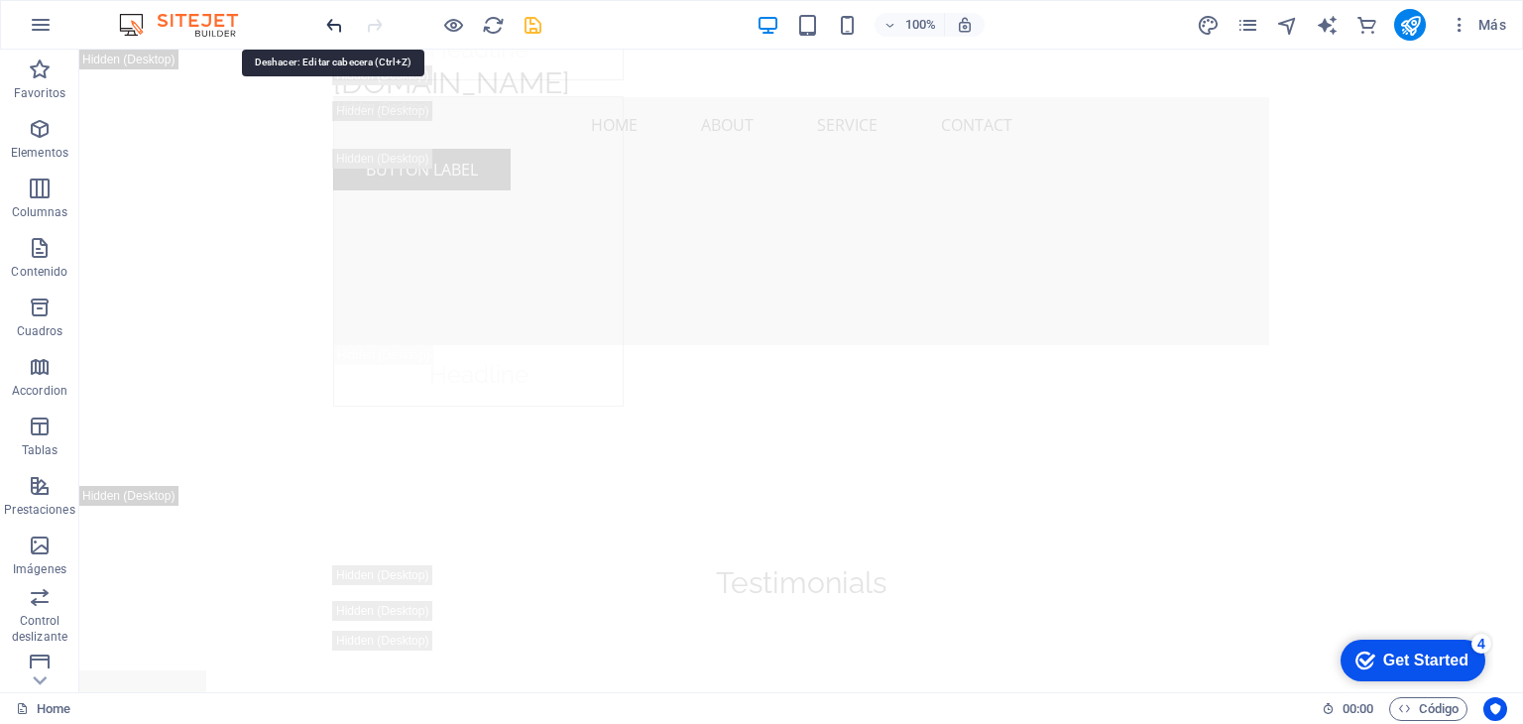
click at [330, 23] on icon "undo" at bounding box center [334, 25] width 23 height 23
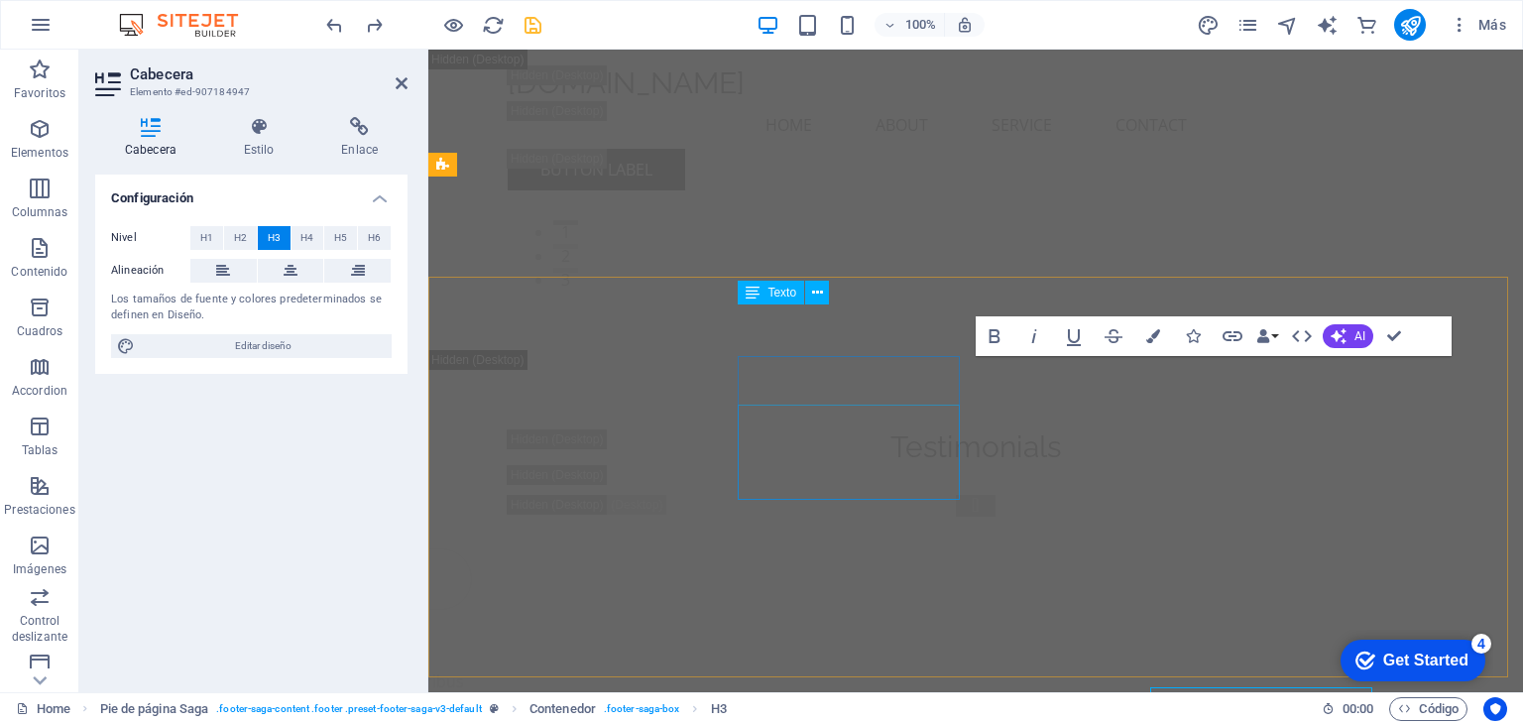
scroll to position [27352, 0]
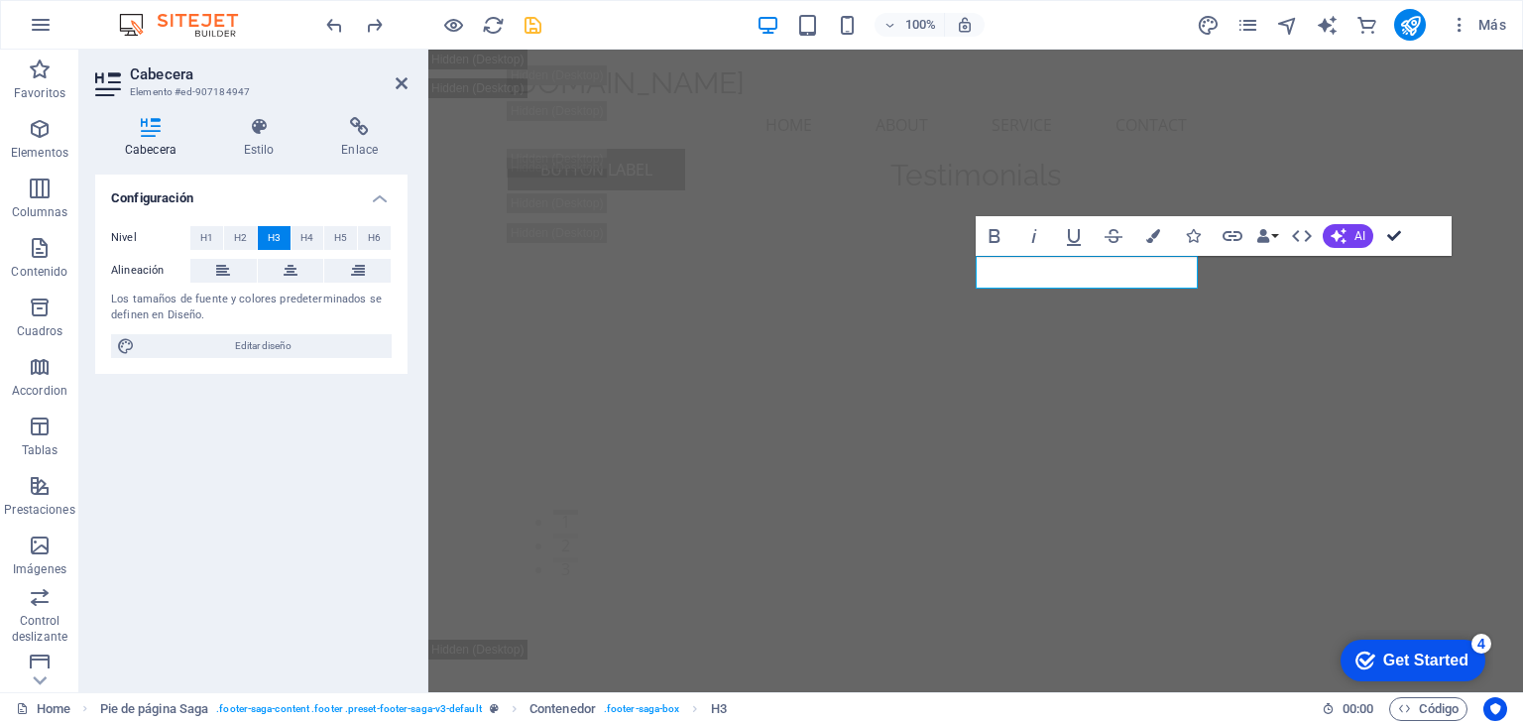
drag, startPoint x: 1403, startPoint y: 238, endPoint x: 1308, endPoint y: 192, distance: 105.5
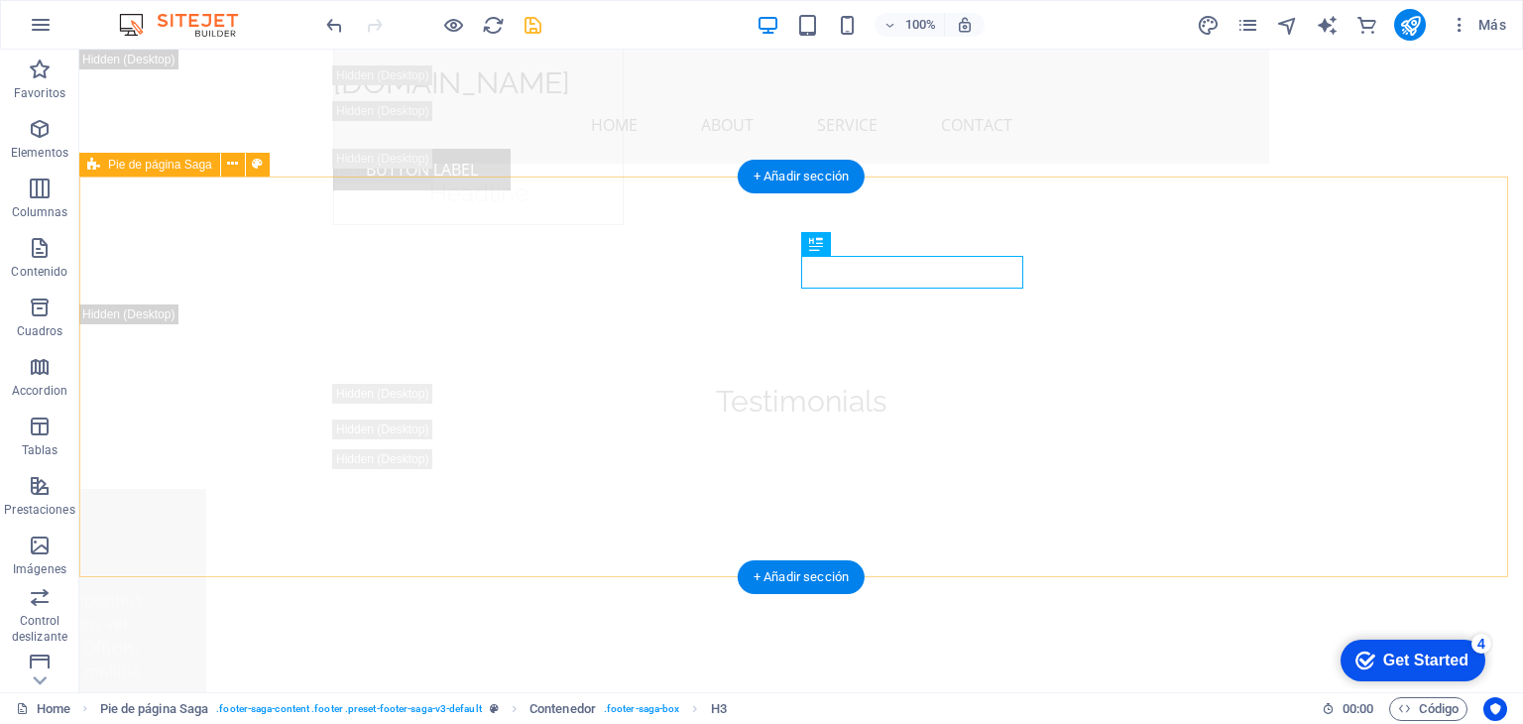
scroll to position [27683, 0]
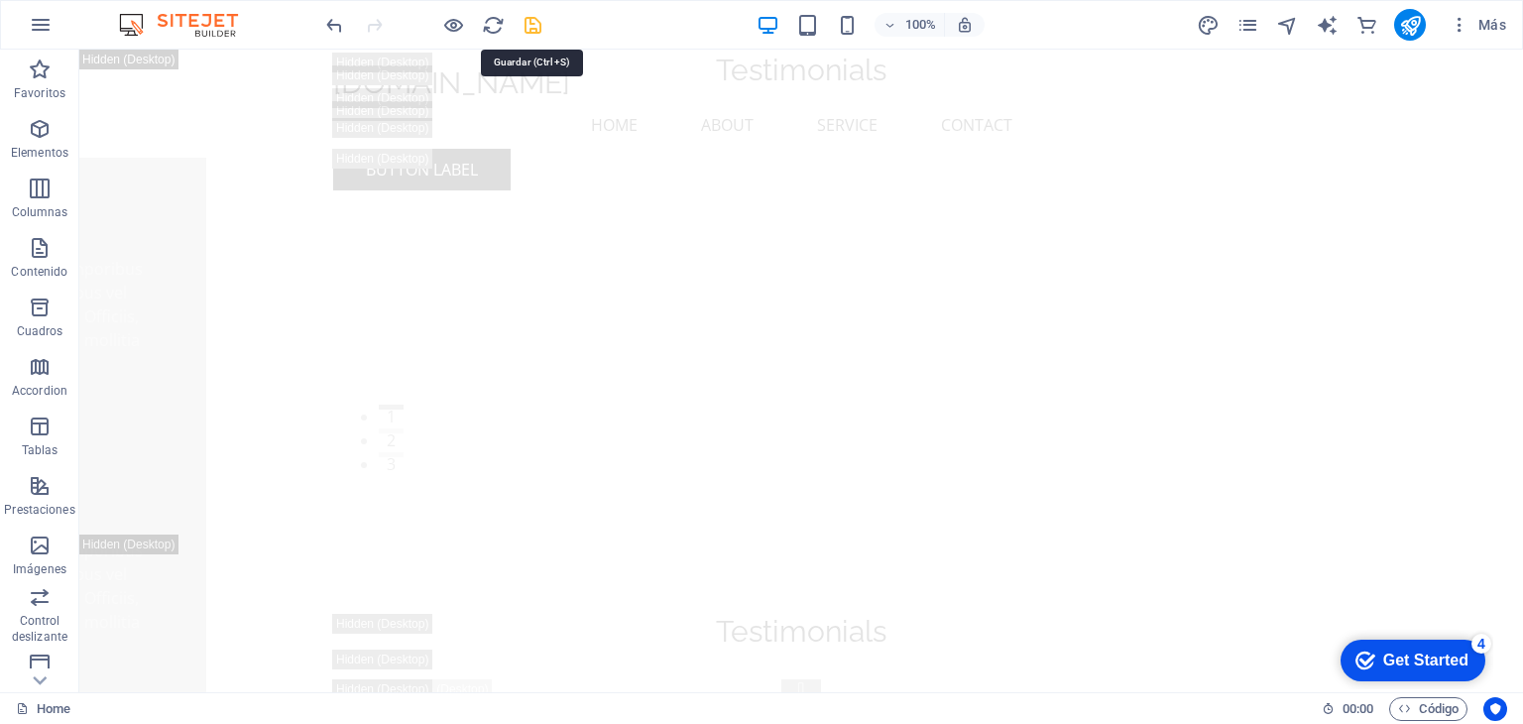
click at [531, 22] on icon "save" at bounding box center [532, 25] width 23 height 23
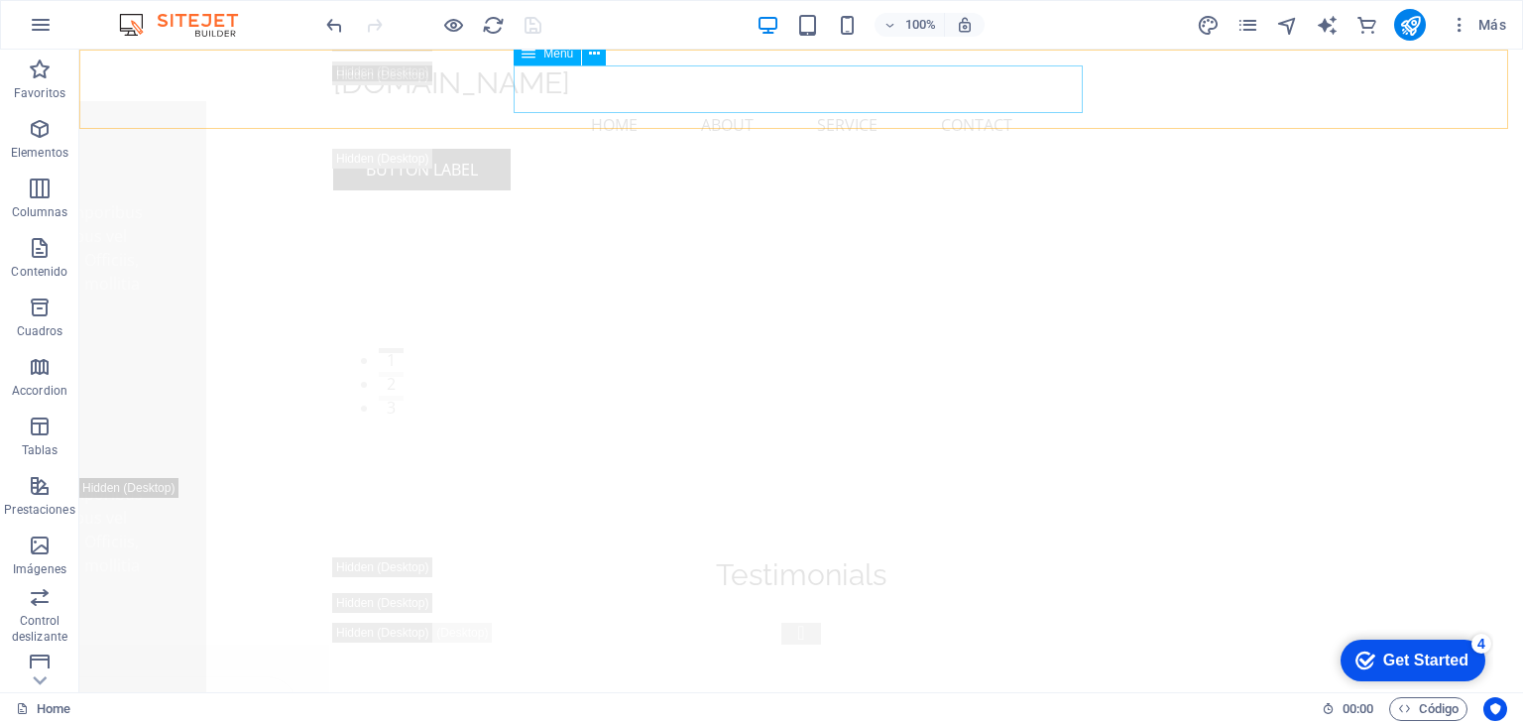
click at [568, 101] on nav "Home About Service Contact" at bounding box center [801, 125] width 936 height 48
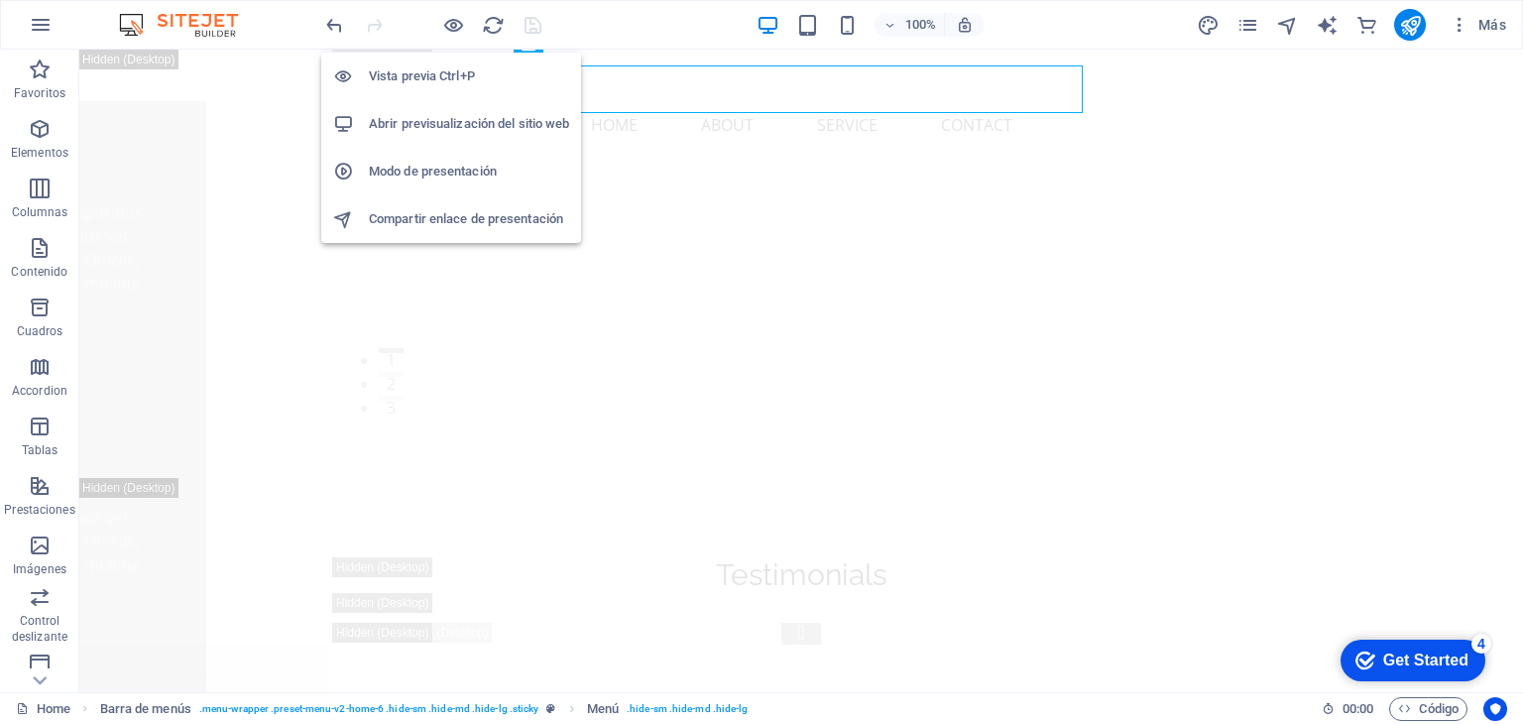
click at [433, 122] on h6 "Abrir previsualización del sitio web" at bounding box center [469, 124] width 200 height 24
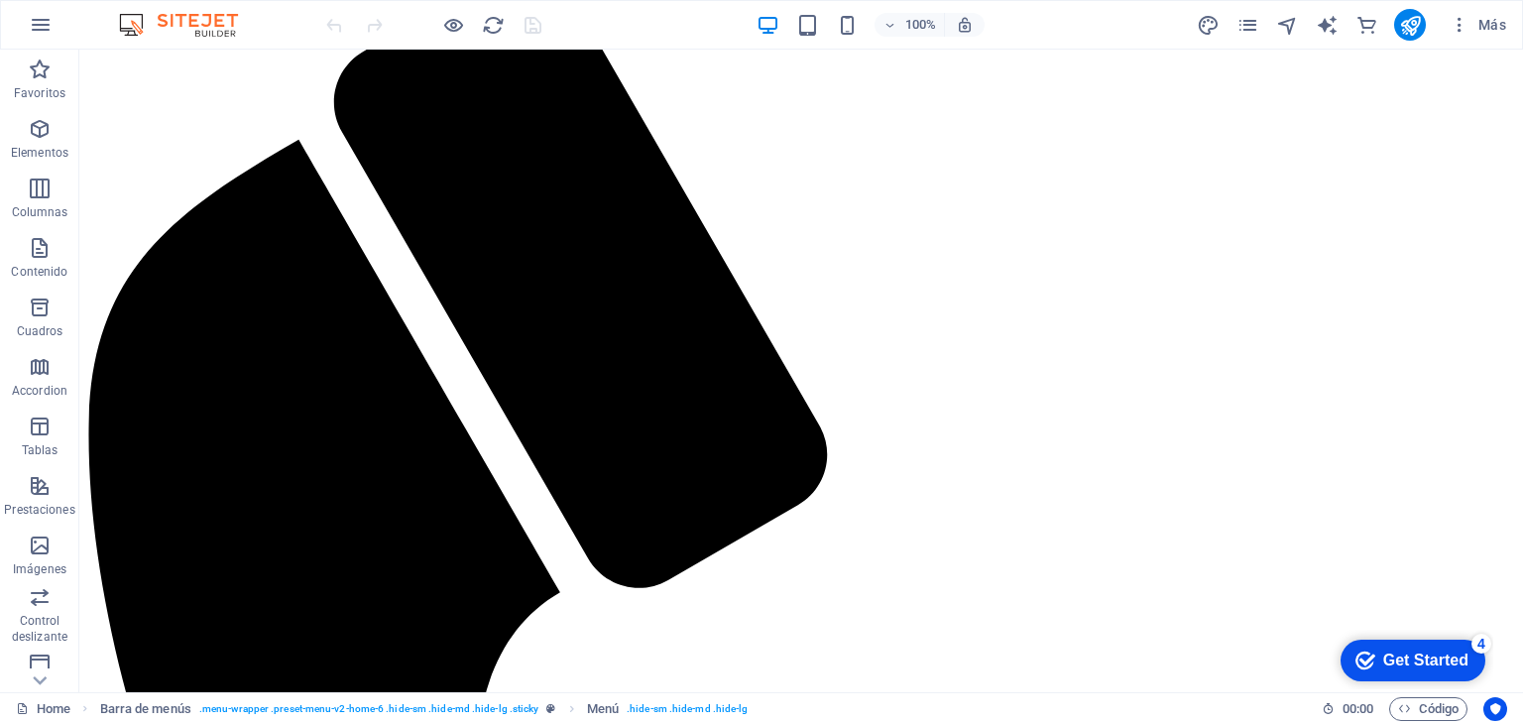
scroll to position [10471, 0]
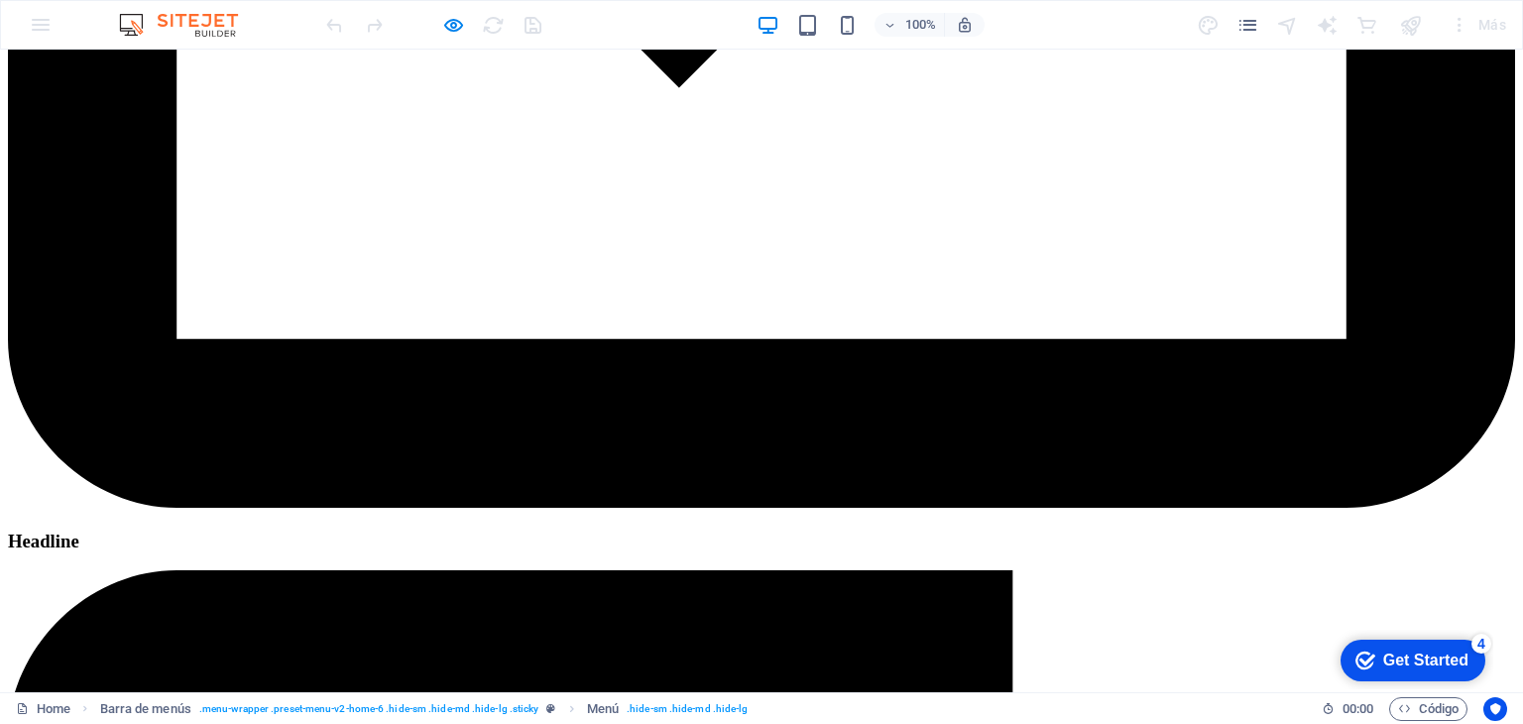
scroll to position [24058, 0]
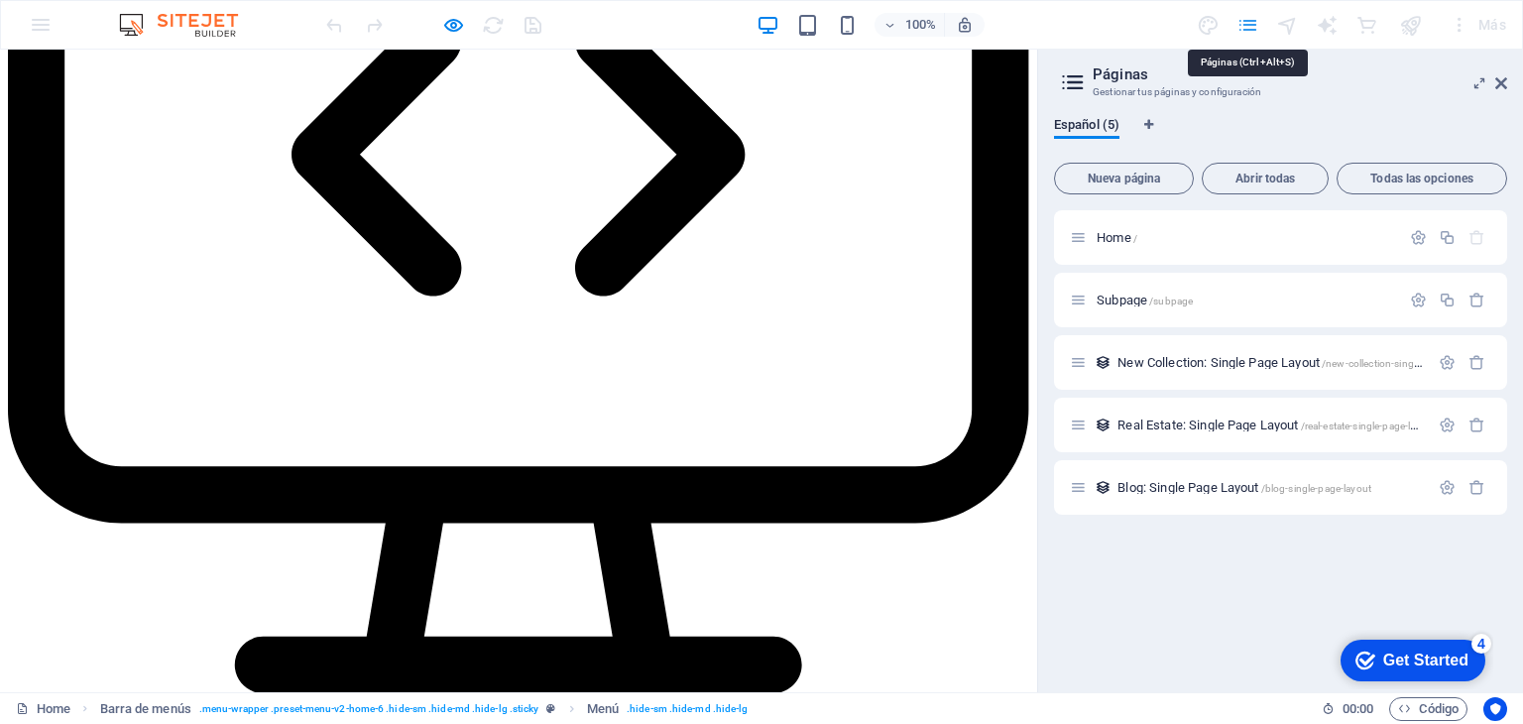
scroll to position [23596, 0]
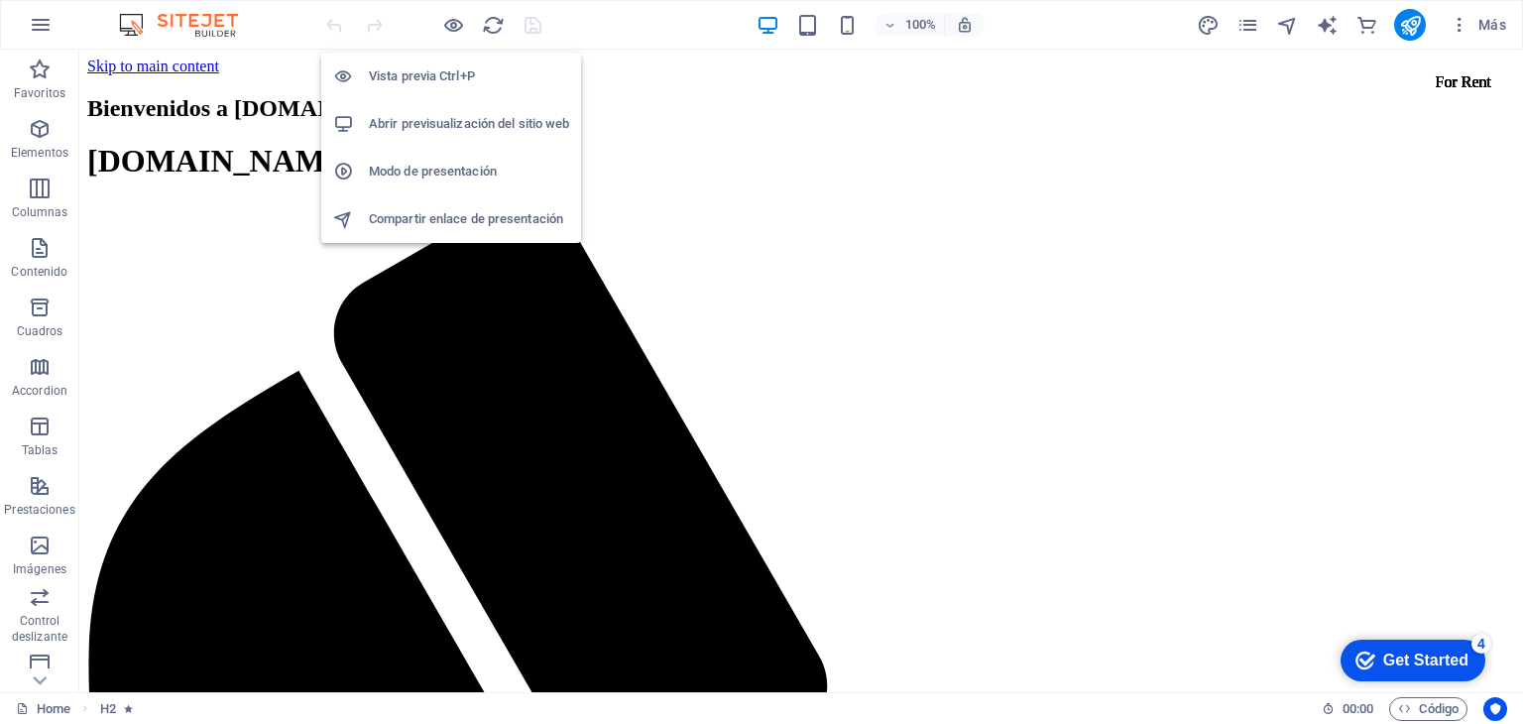
click at [440, 160] on h6 "Modo de presentación" at bounding box center [469, 172] width 200 height 24
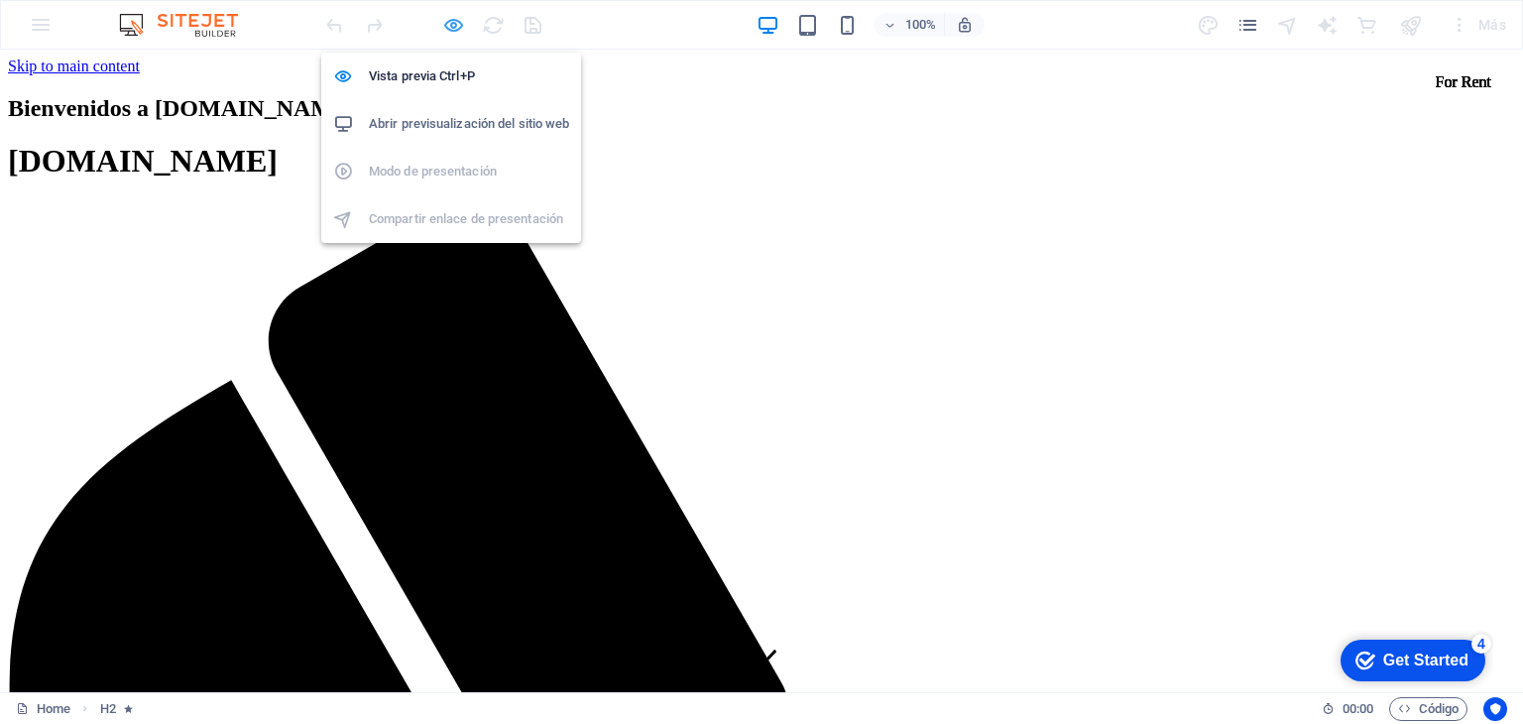
click at [429, 270] on icon "button" at bounding box center [429, 270] width 0 height 0
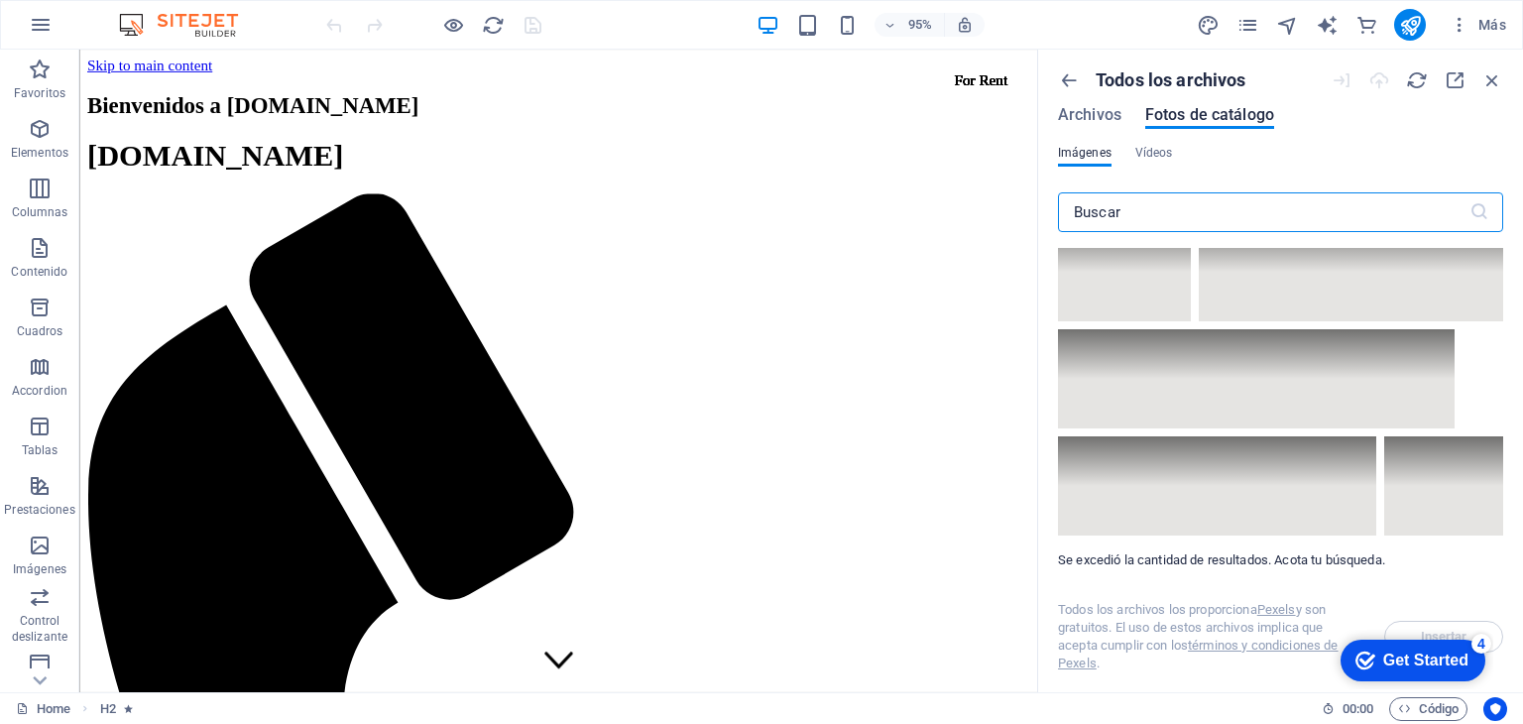
scroll to position [28649, 0]
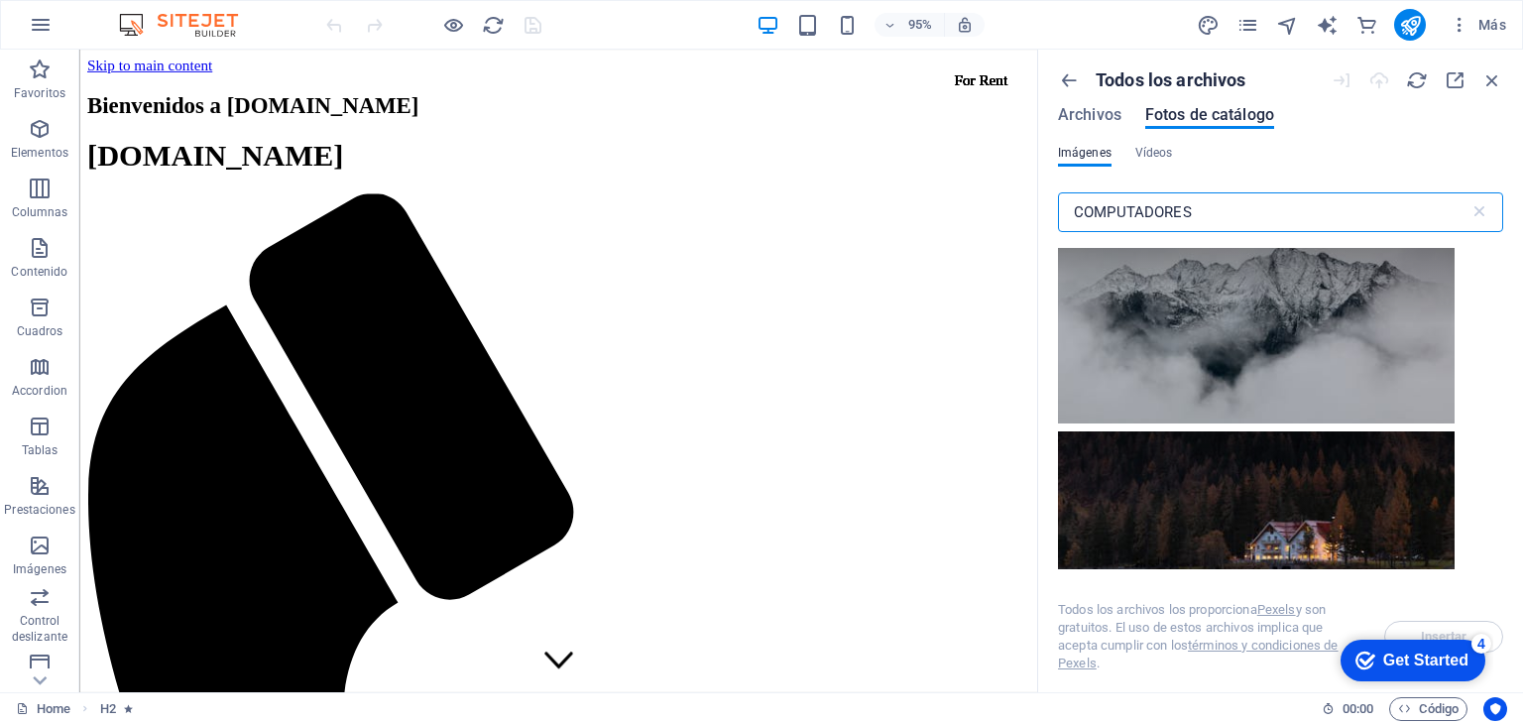
scroll to position [2082, 0]
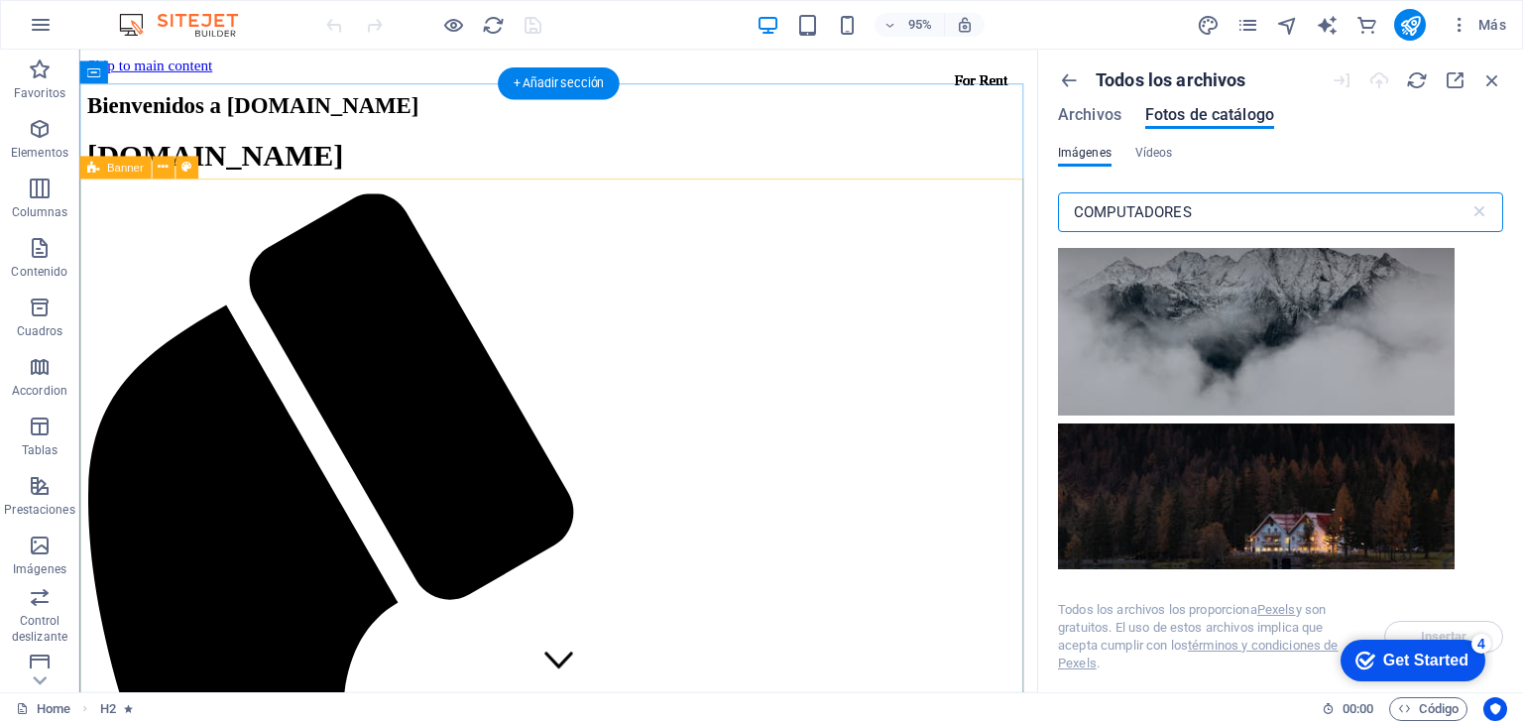
drag, startPoint x: 1285, startPoint y: 1292, endPoint x: 1008, endPoint y: 1233, distance: 282.7
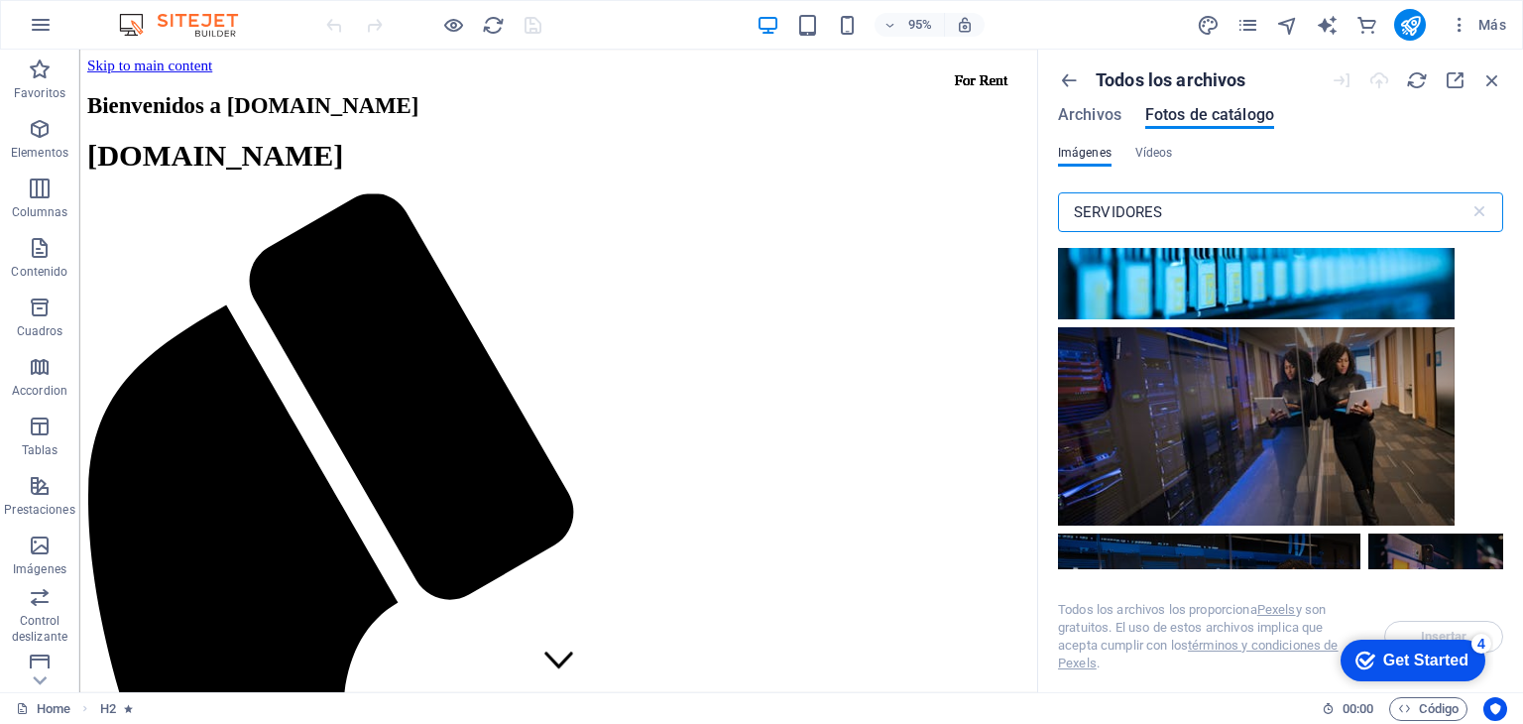
scroll to position [198, 0]
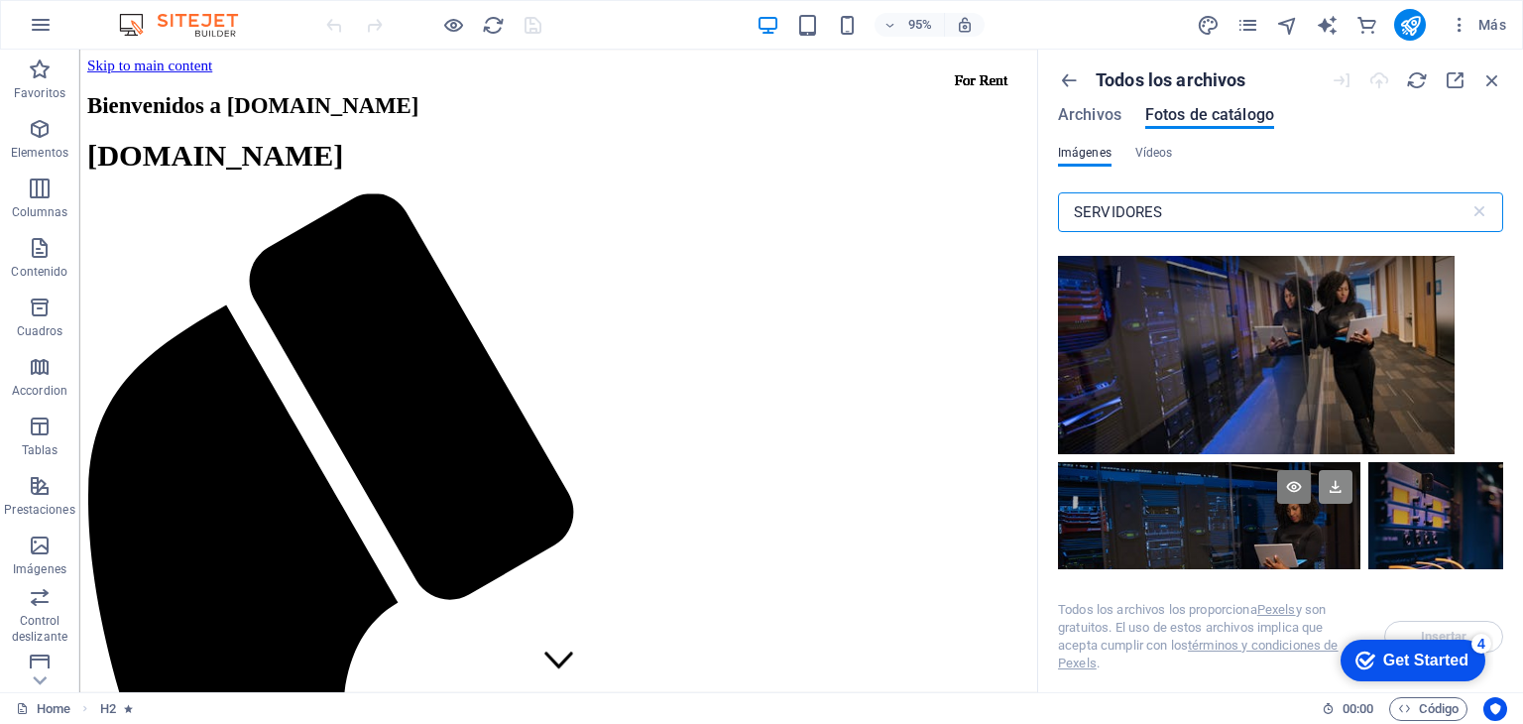
type input "SERVIDORES"
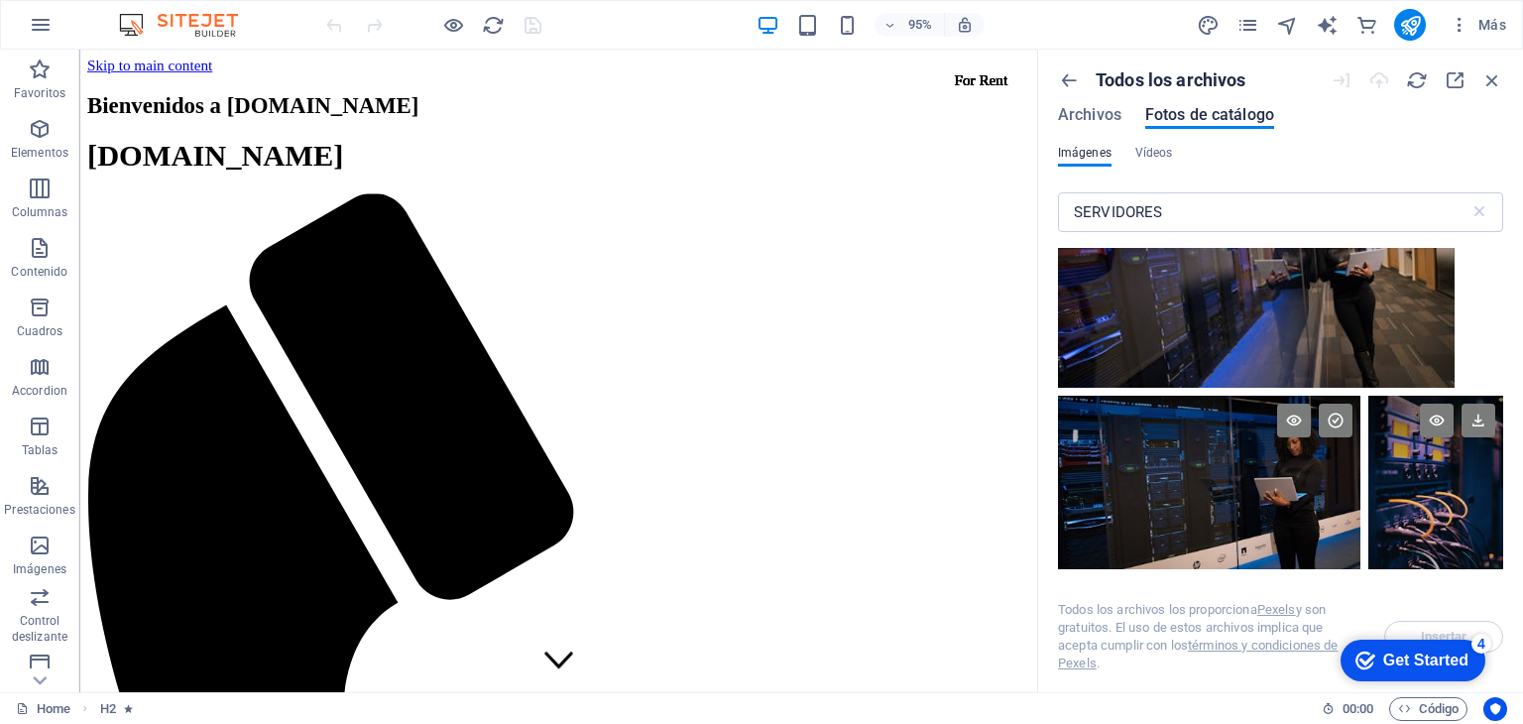
scroll to position [297, 0]
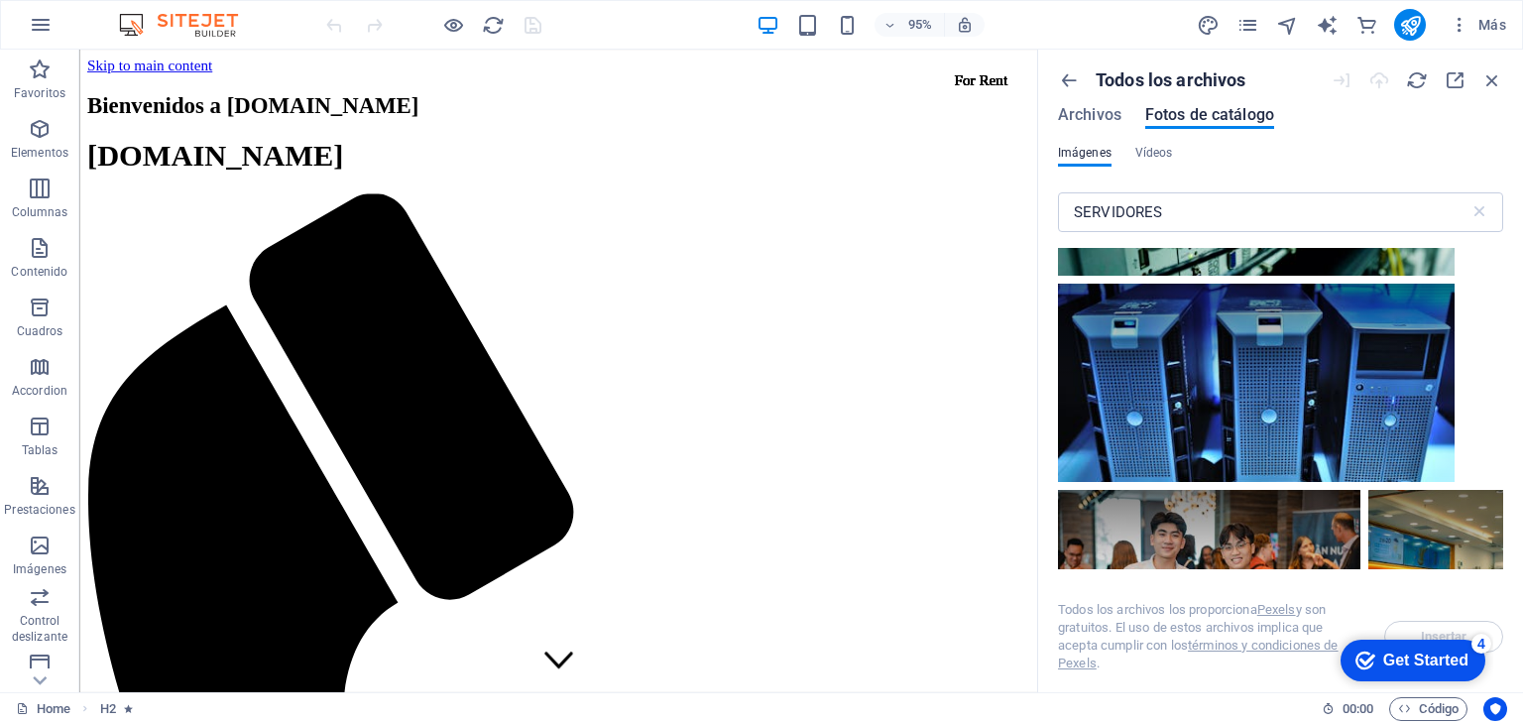
scroll to position [4461, 0]
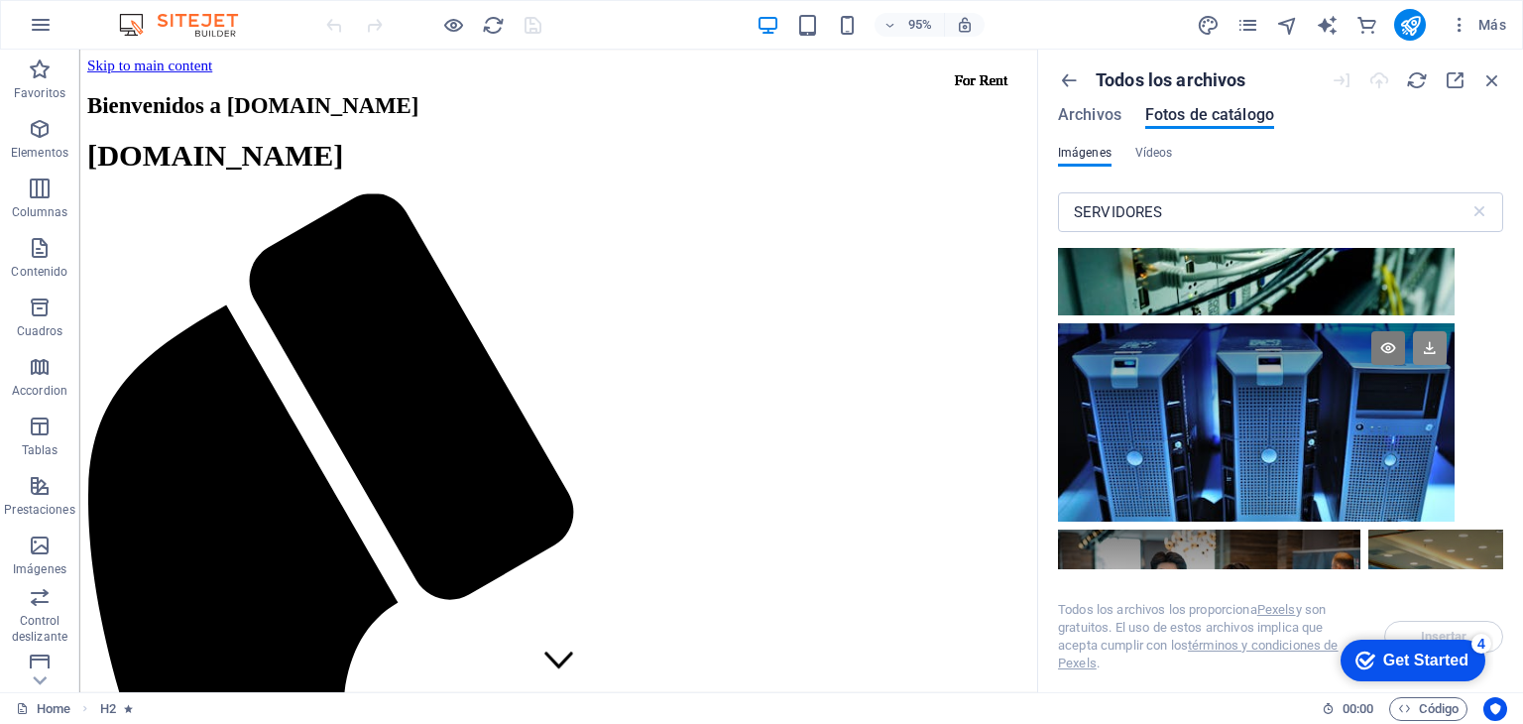
click at [0, 0] on icon at bounding box center [0, 0] width 0 height 0
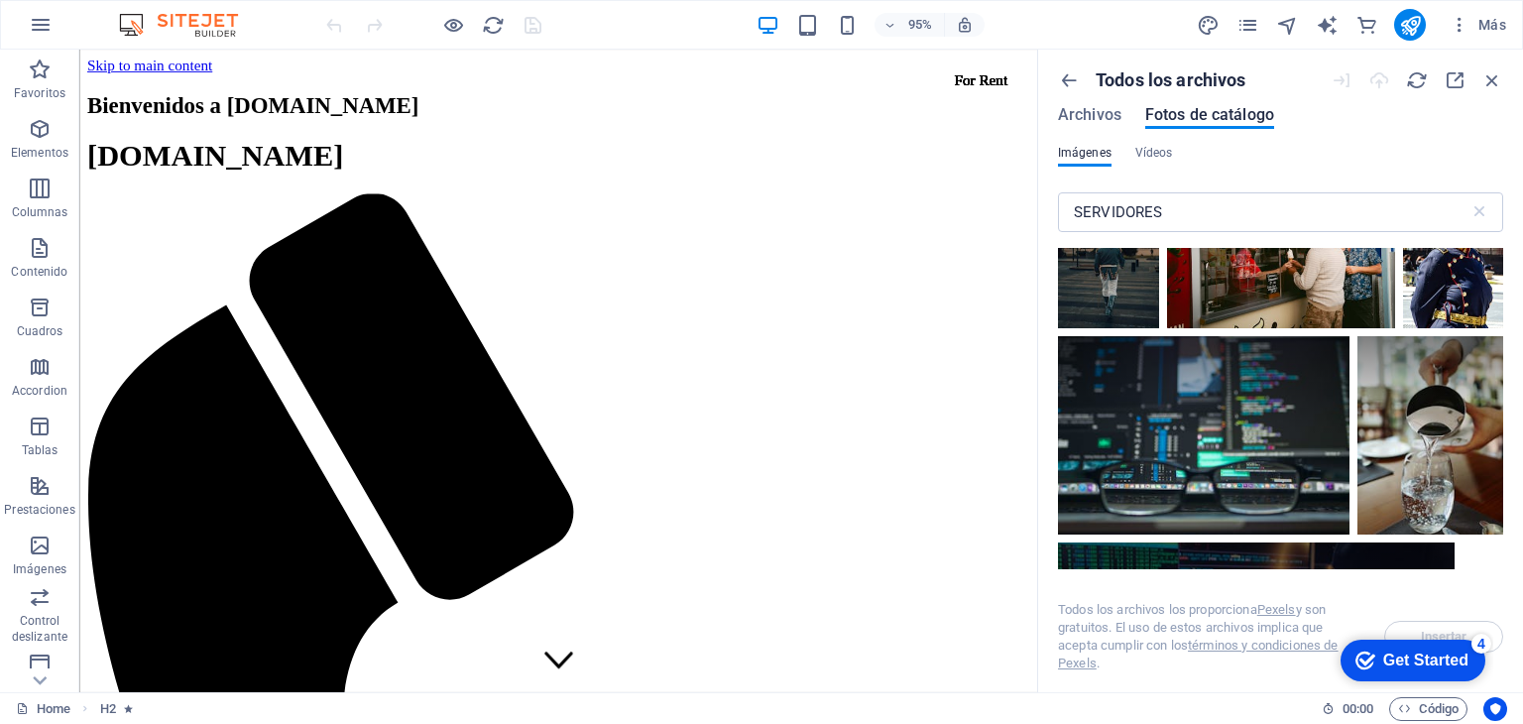
scroll to position [6741, 0]
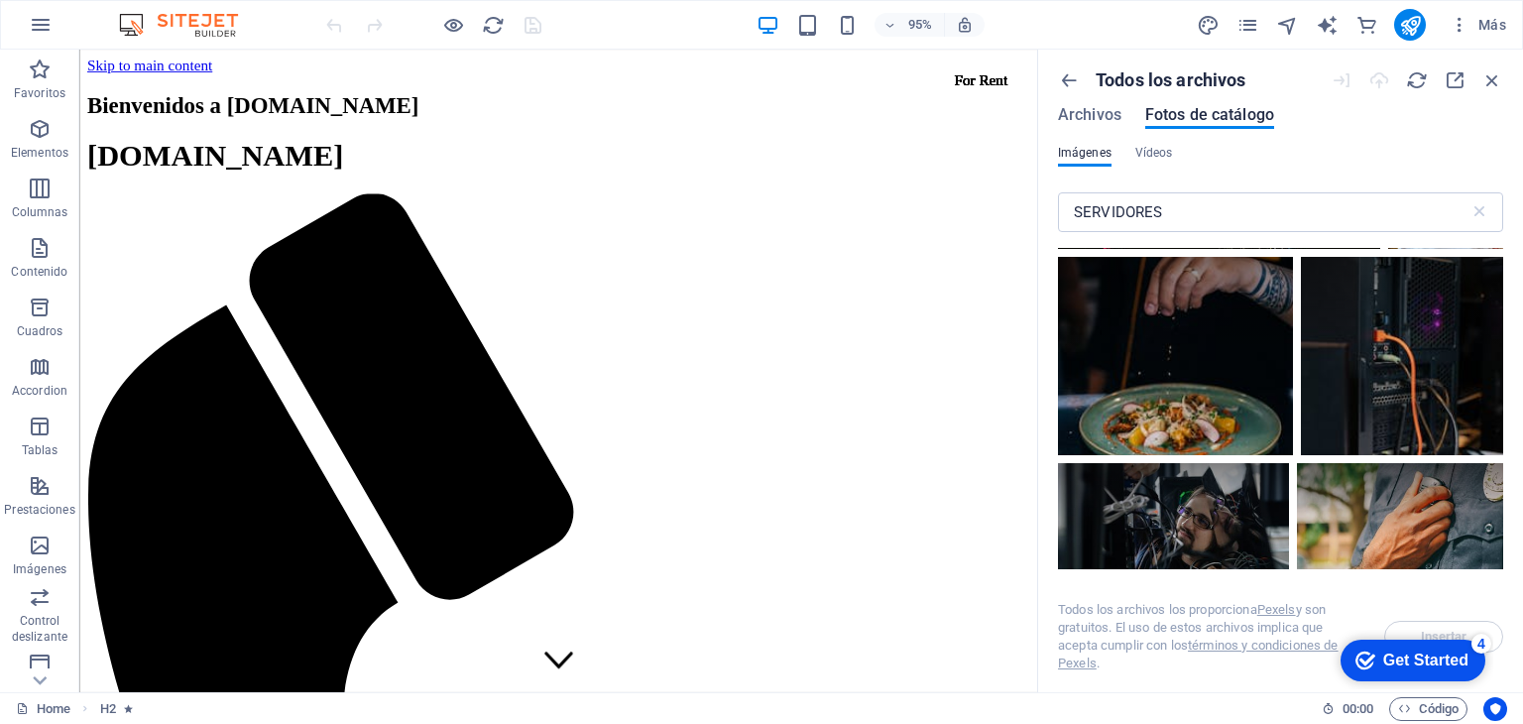
scroll to position [8030, 0]
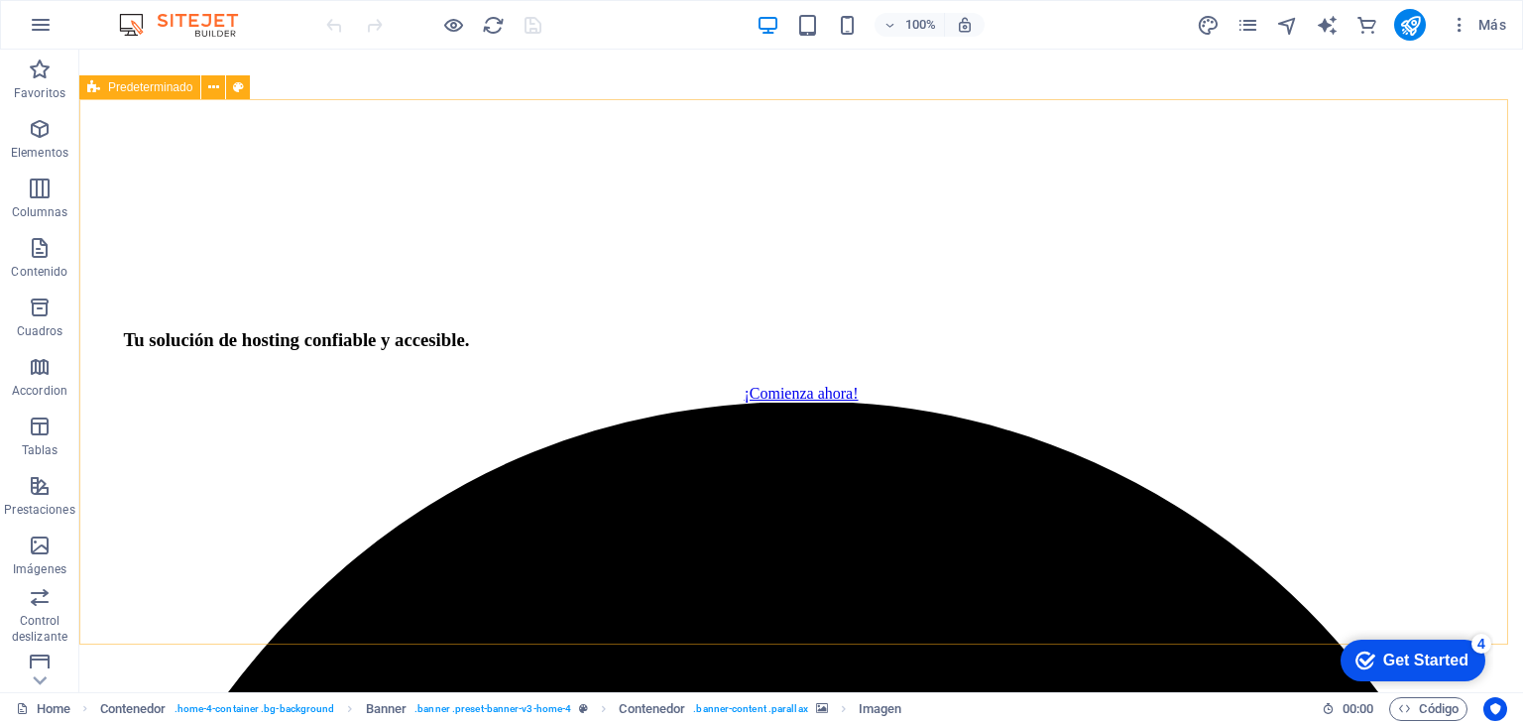
scroll to position [2179, 0]
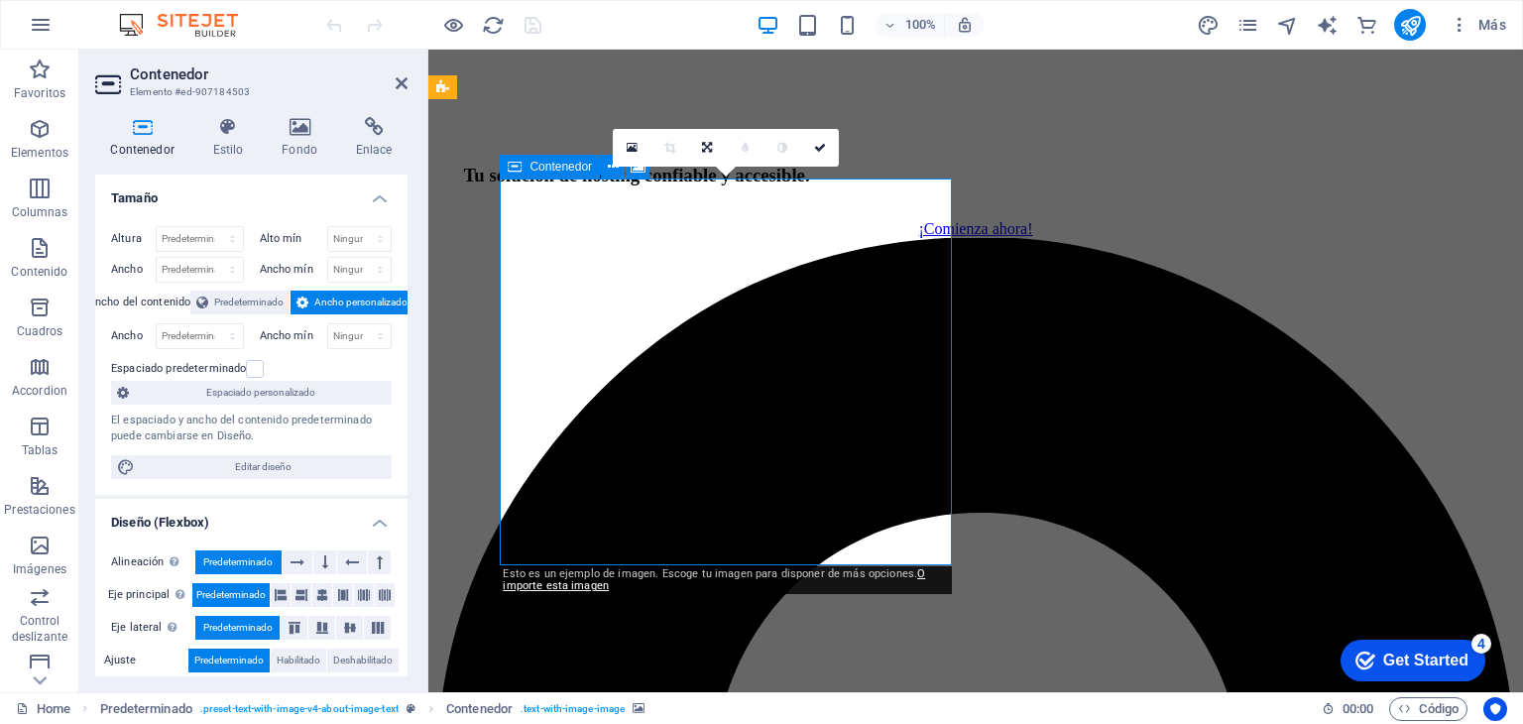
scroll to position [2279, 0]
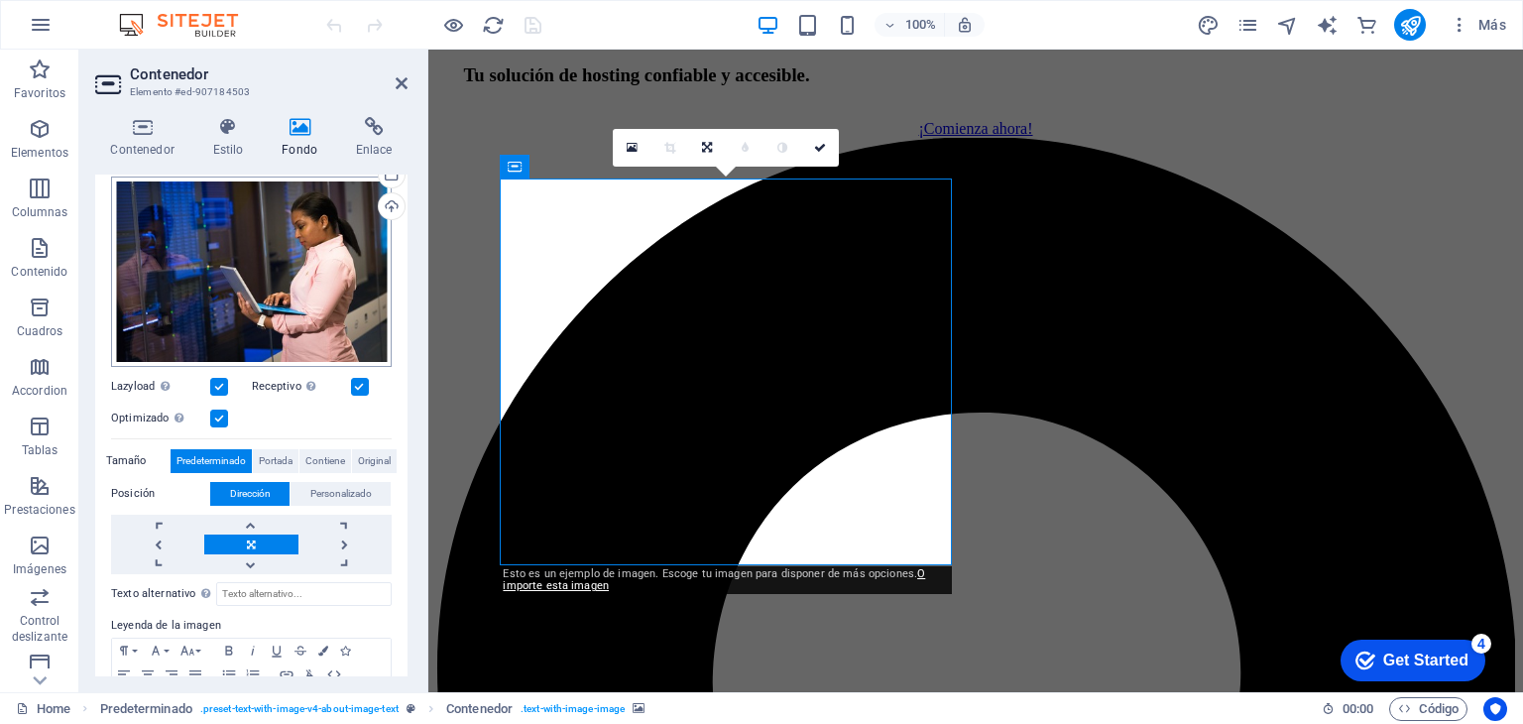
scroll to position [0, 0]
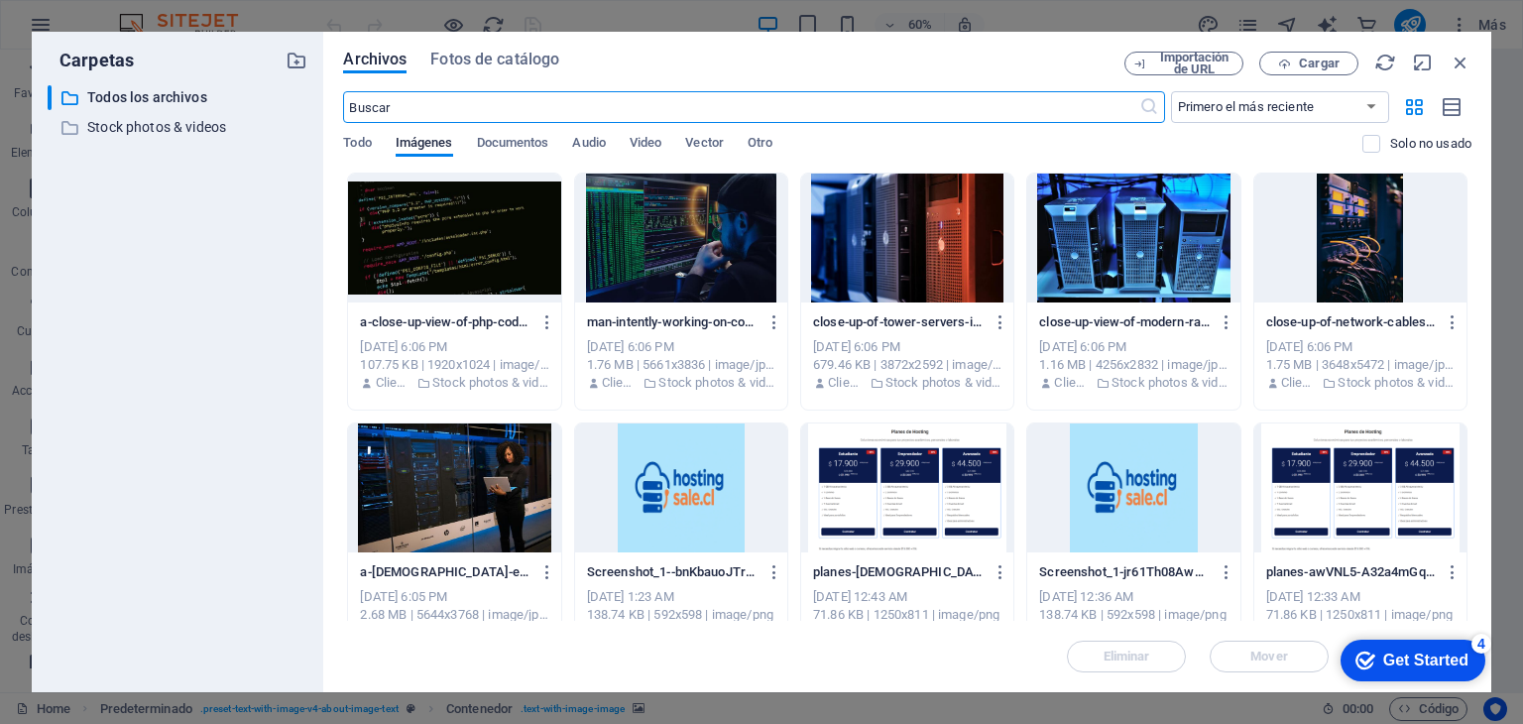
click at [649, 267] on div at bounding box center [681, 237] width 212 height 129
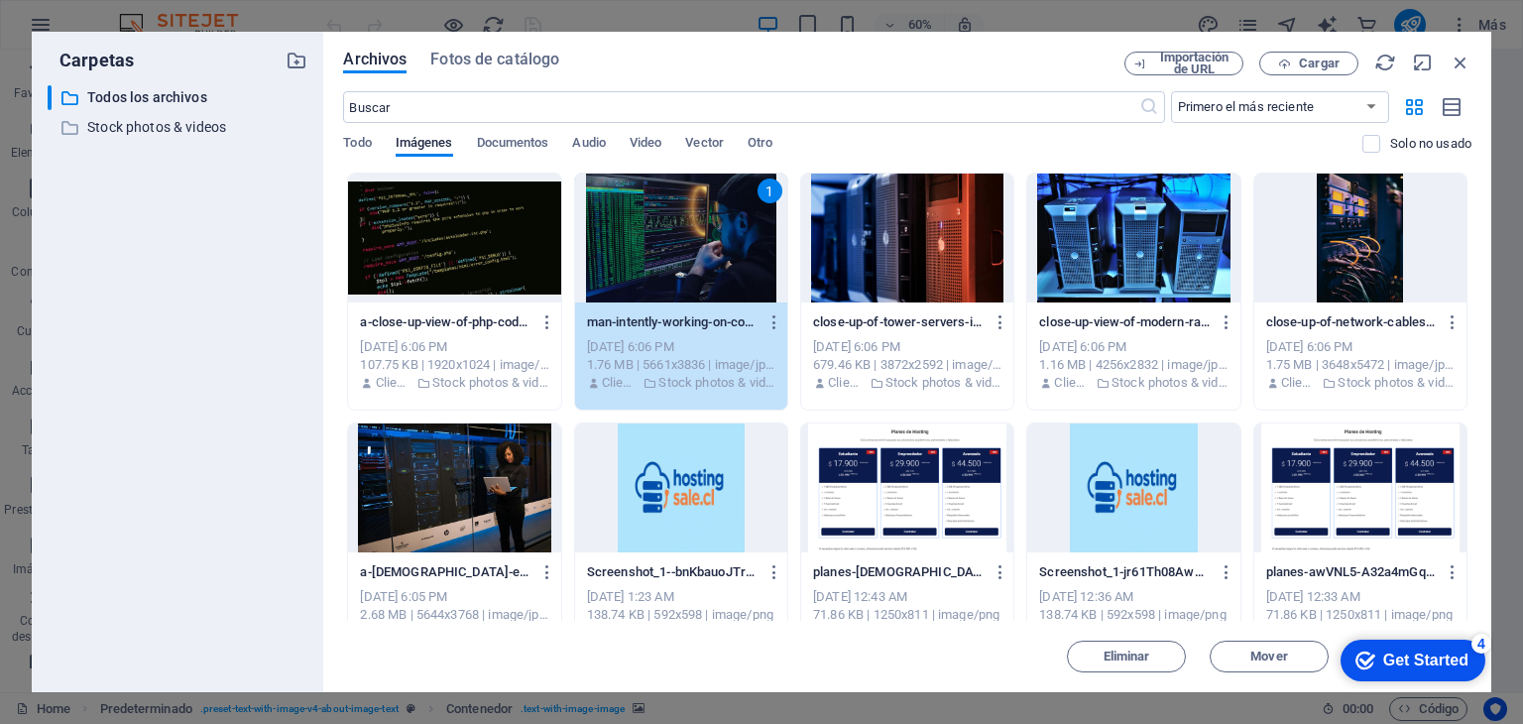
click at [649, 267] on div "1" at bounding box center [681, 237] width 212 height 129
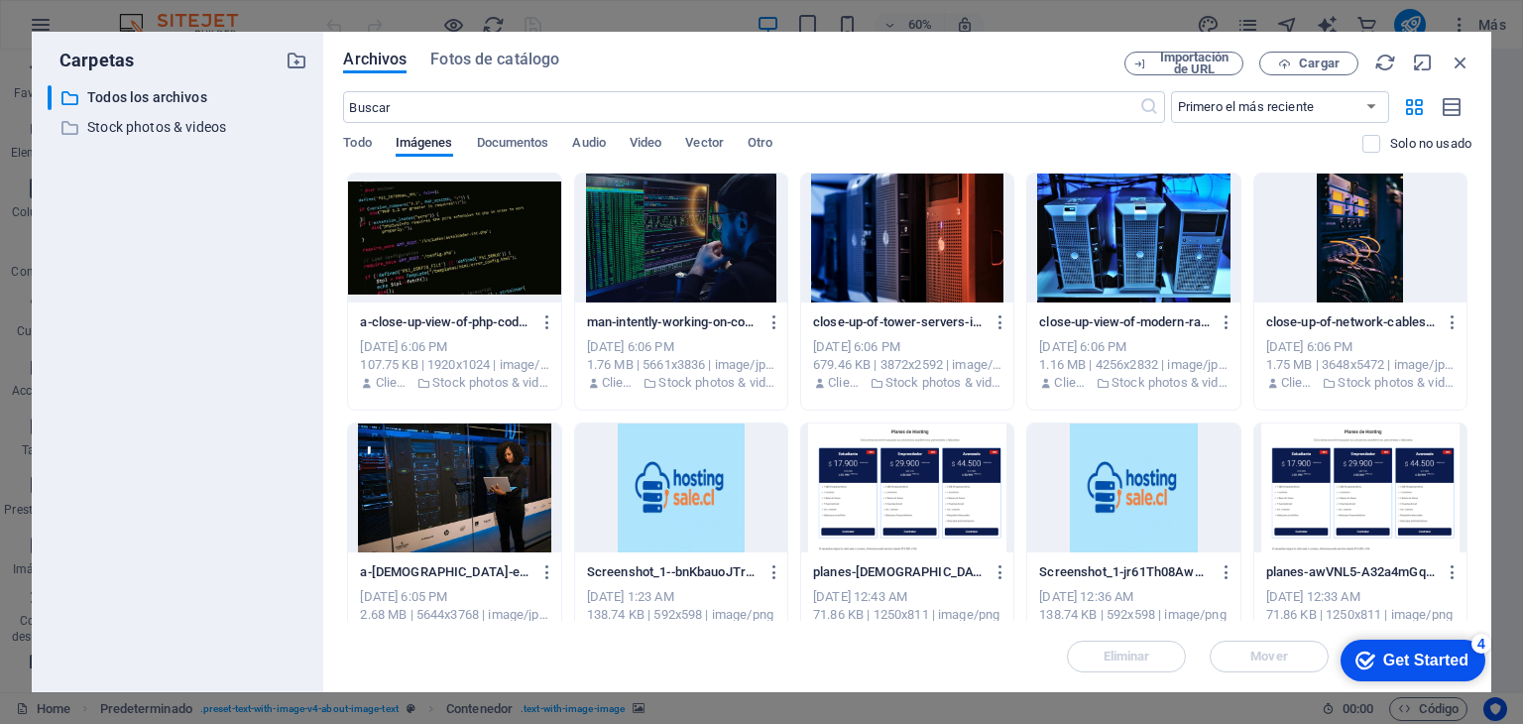
click at [649, 267] on div at bounding box center [681, 237] width 212 height 129
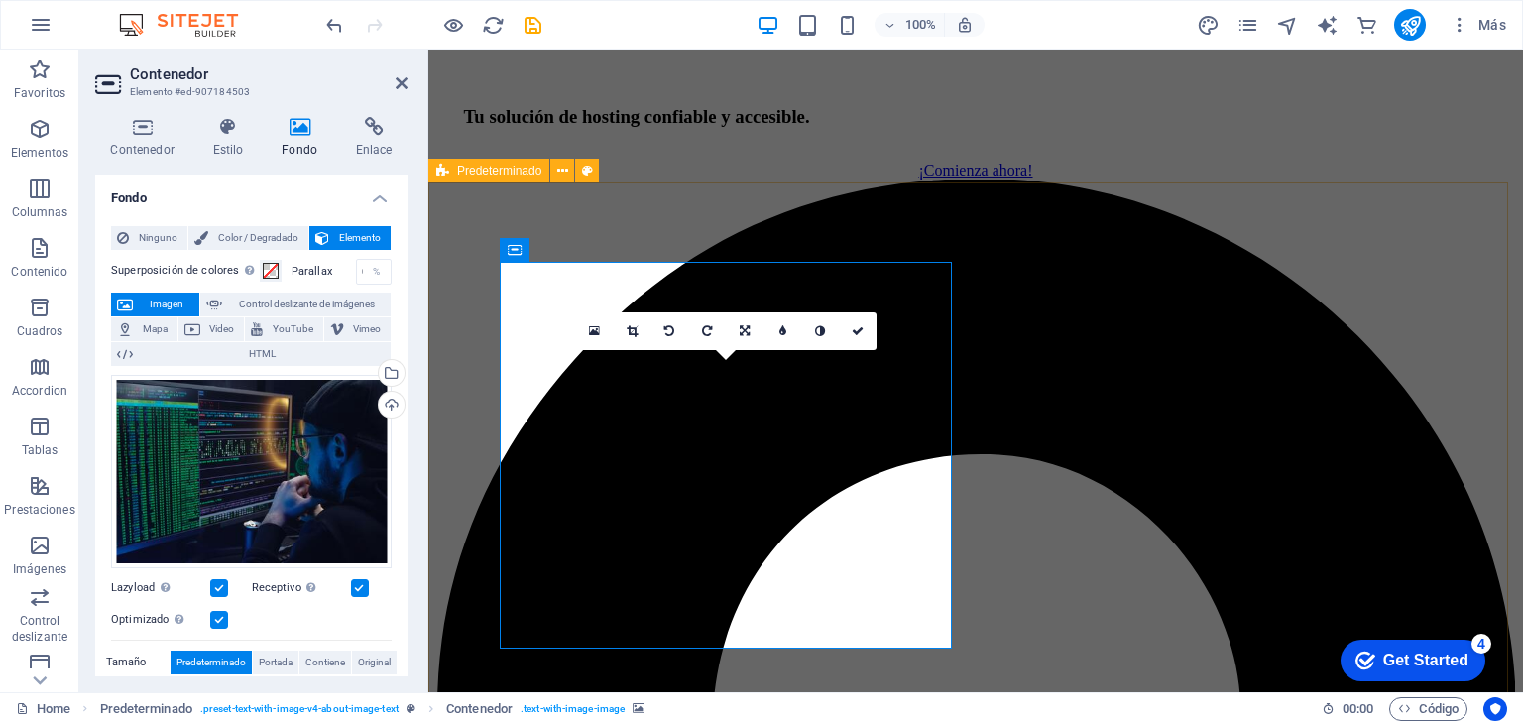
scroll to position [2082, 0]
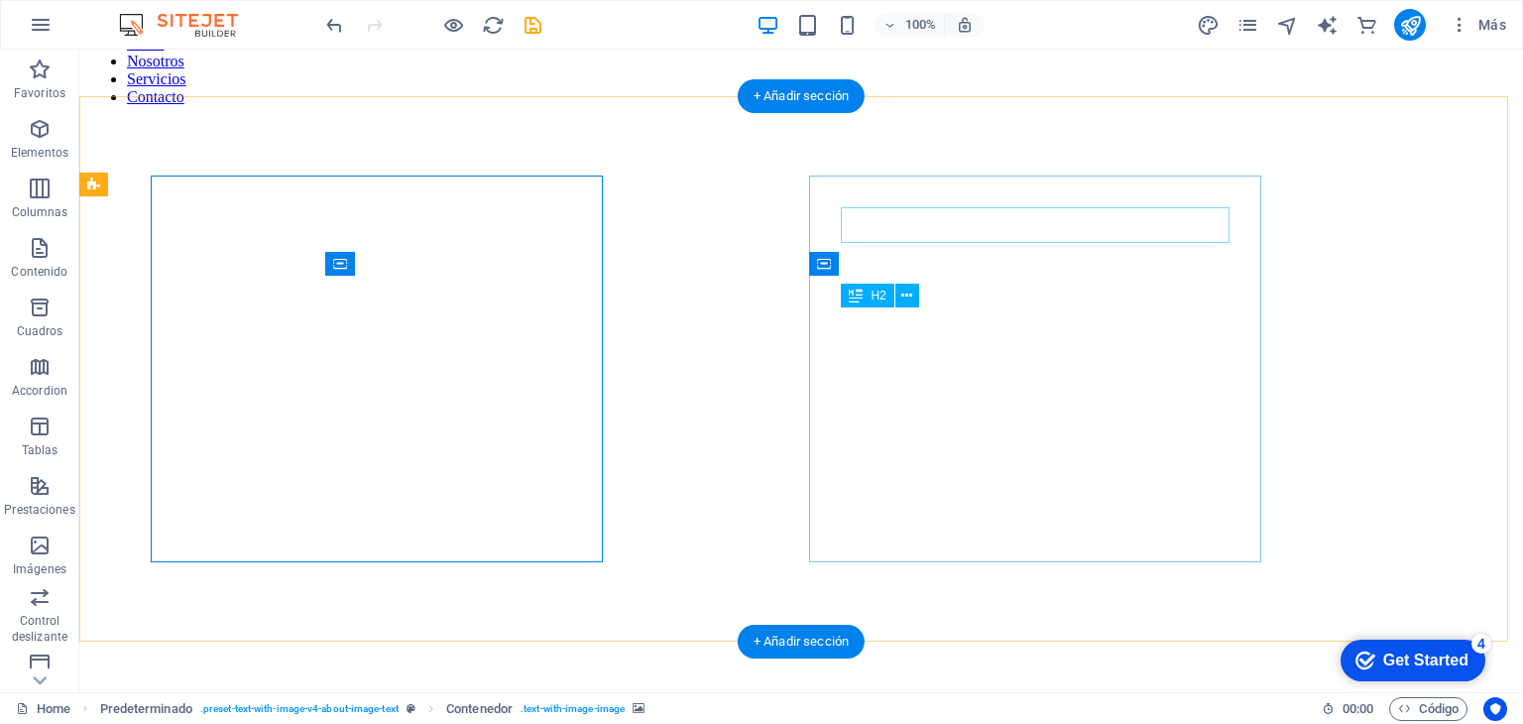
scroll to position [2182, 0]
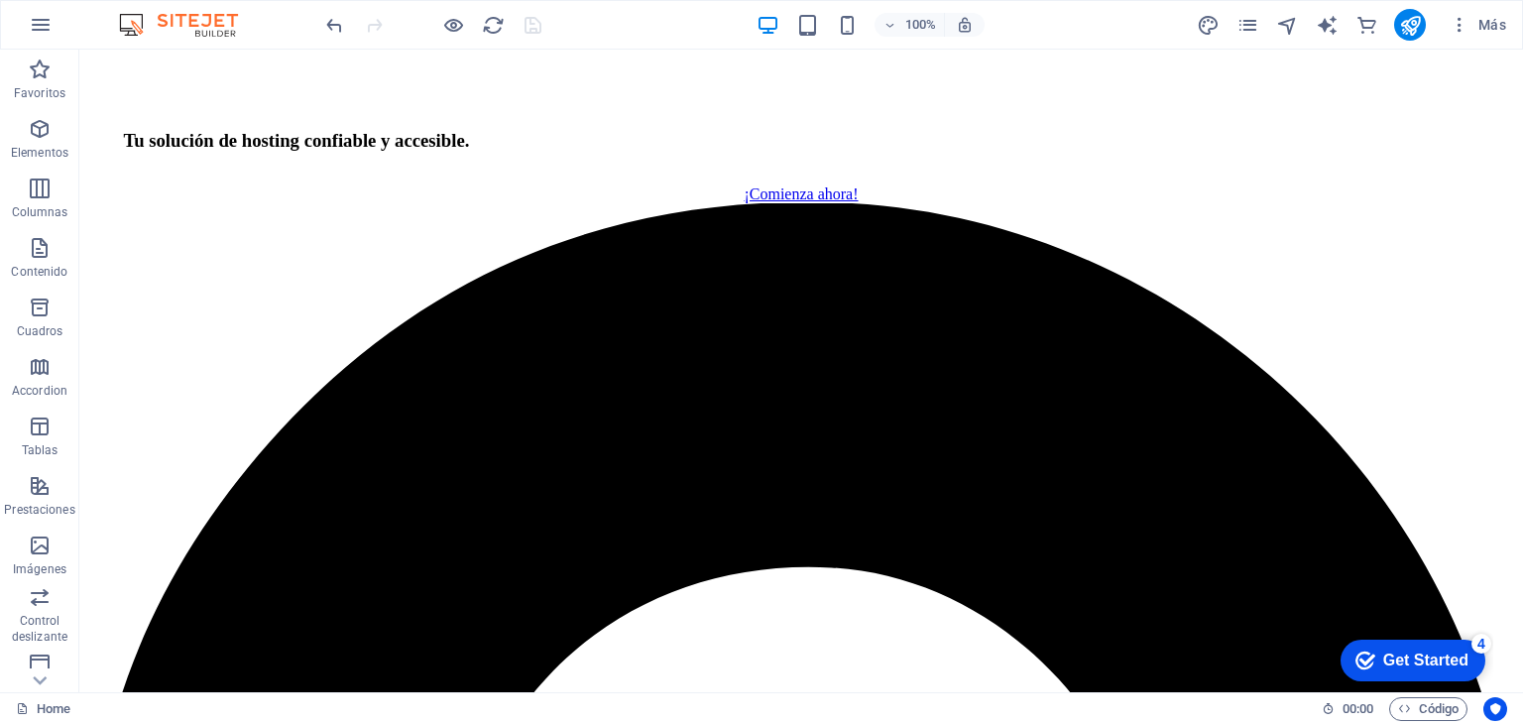
scroll to position [2974, 0]
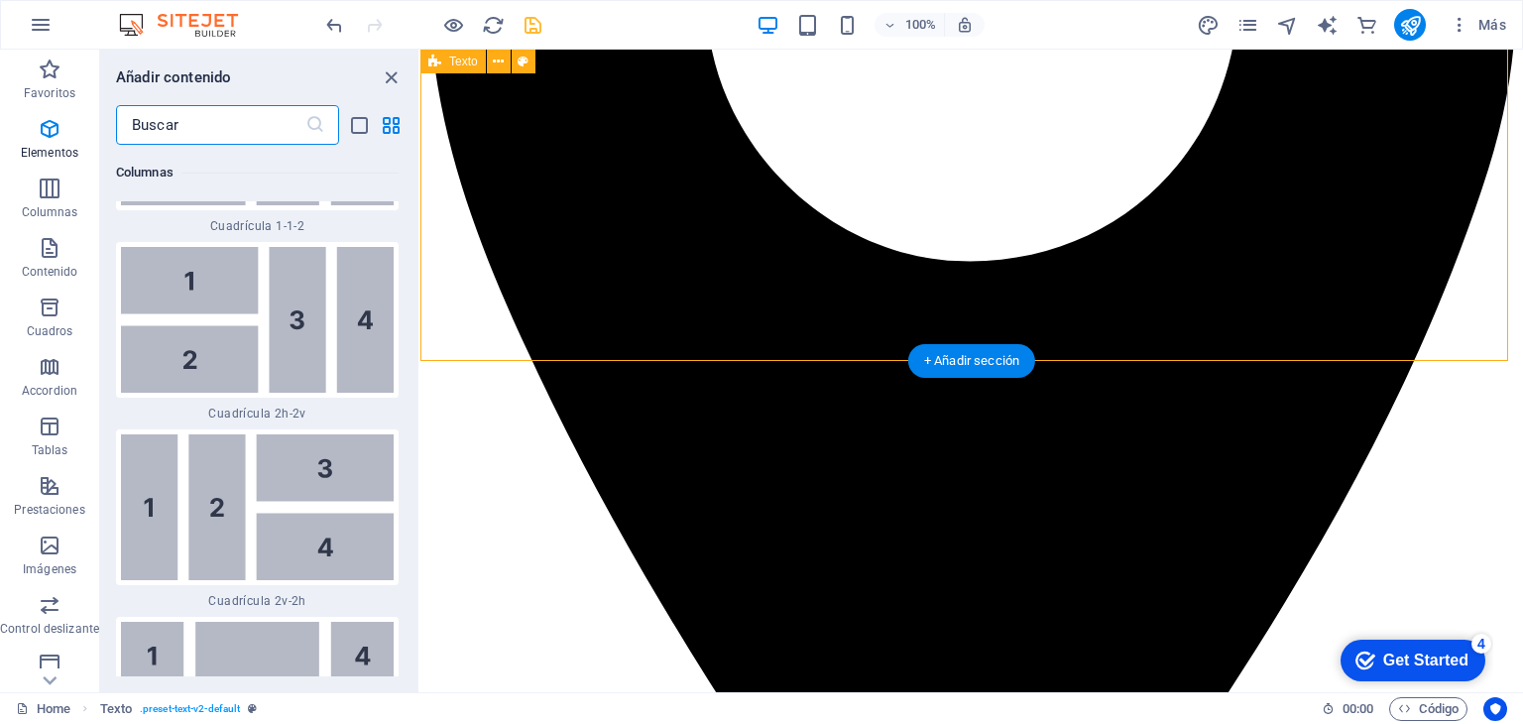
scroll to position [6297, 0]
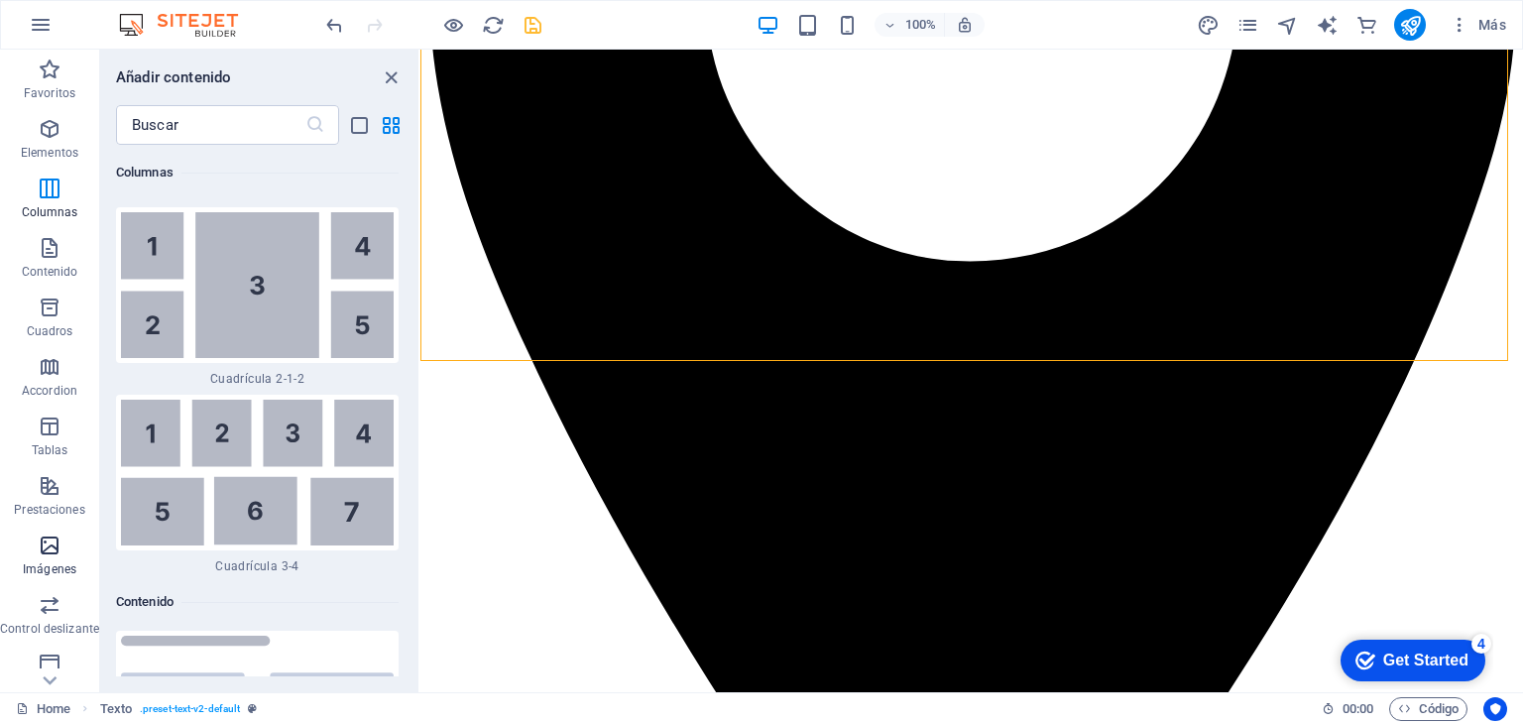
click at [50, 583] on icon "button" at bounding box center [50, 583] width 0 height 0
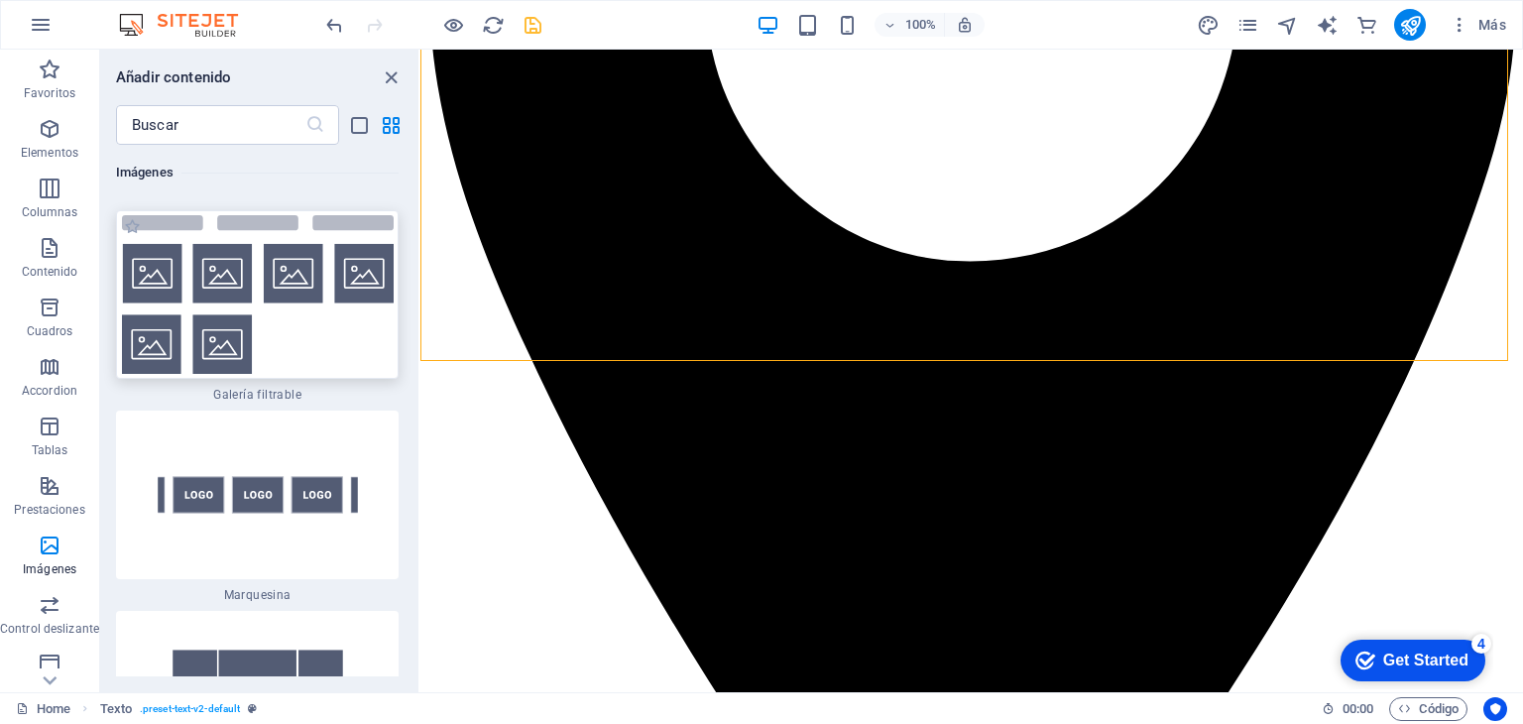
scroll to position [21068, 0]
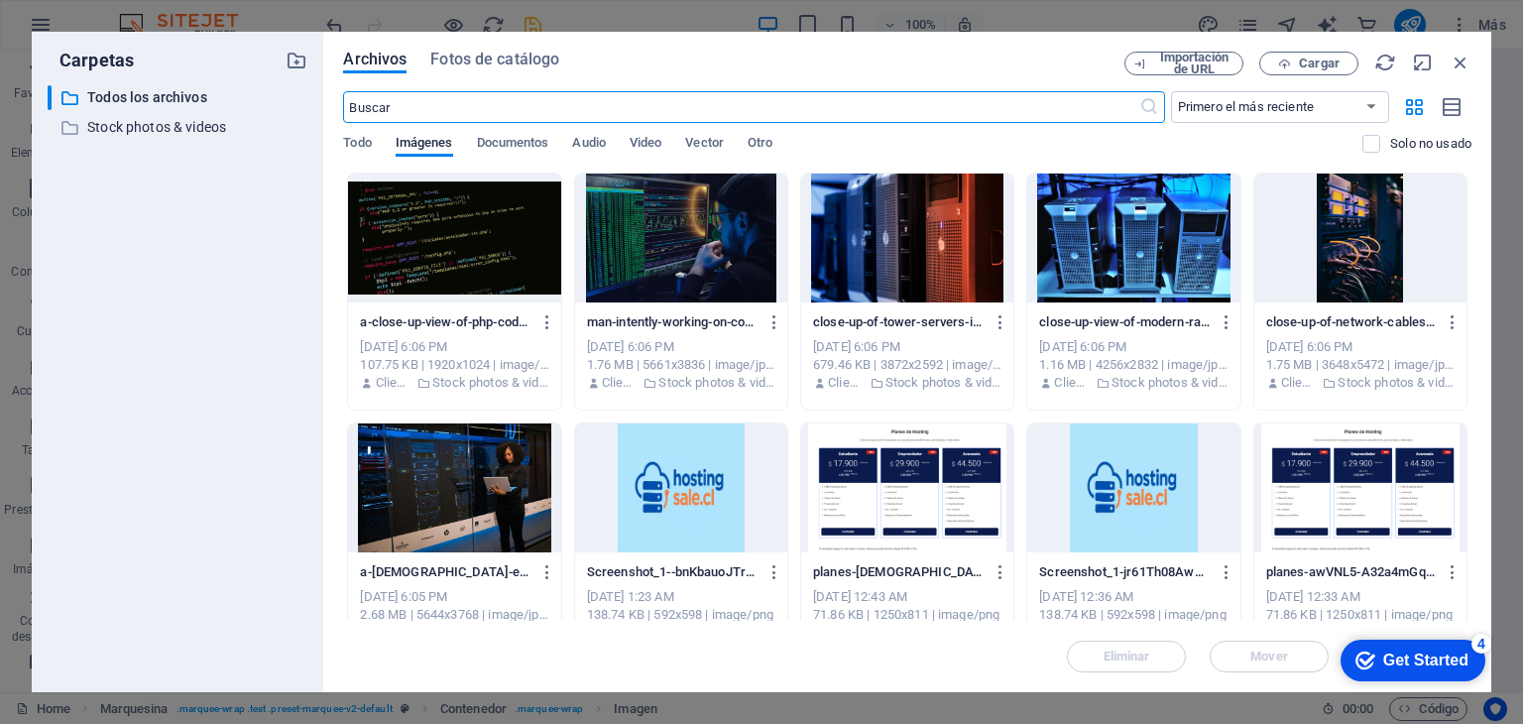
scroll to position [3722, 0]
click at [1150, 493] on div at bounding box center [1133, 487] width 212 height 129
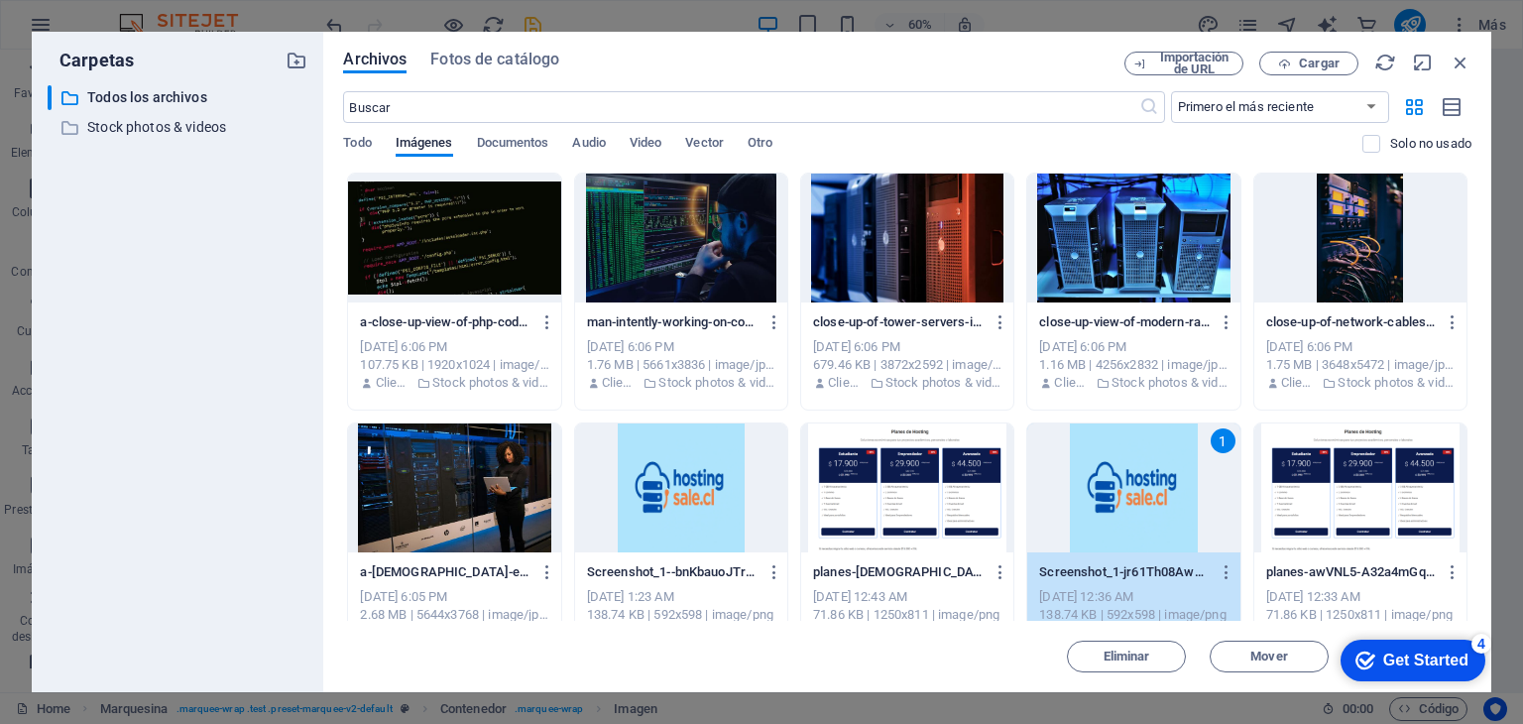
click at [1150, 493] on div "1" at bounding box center [1133, 487] width 212 height 129
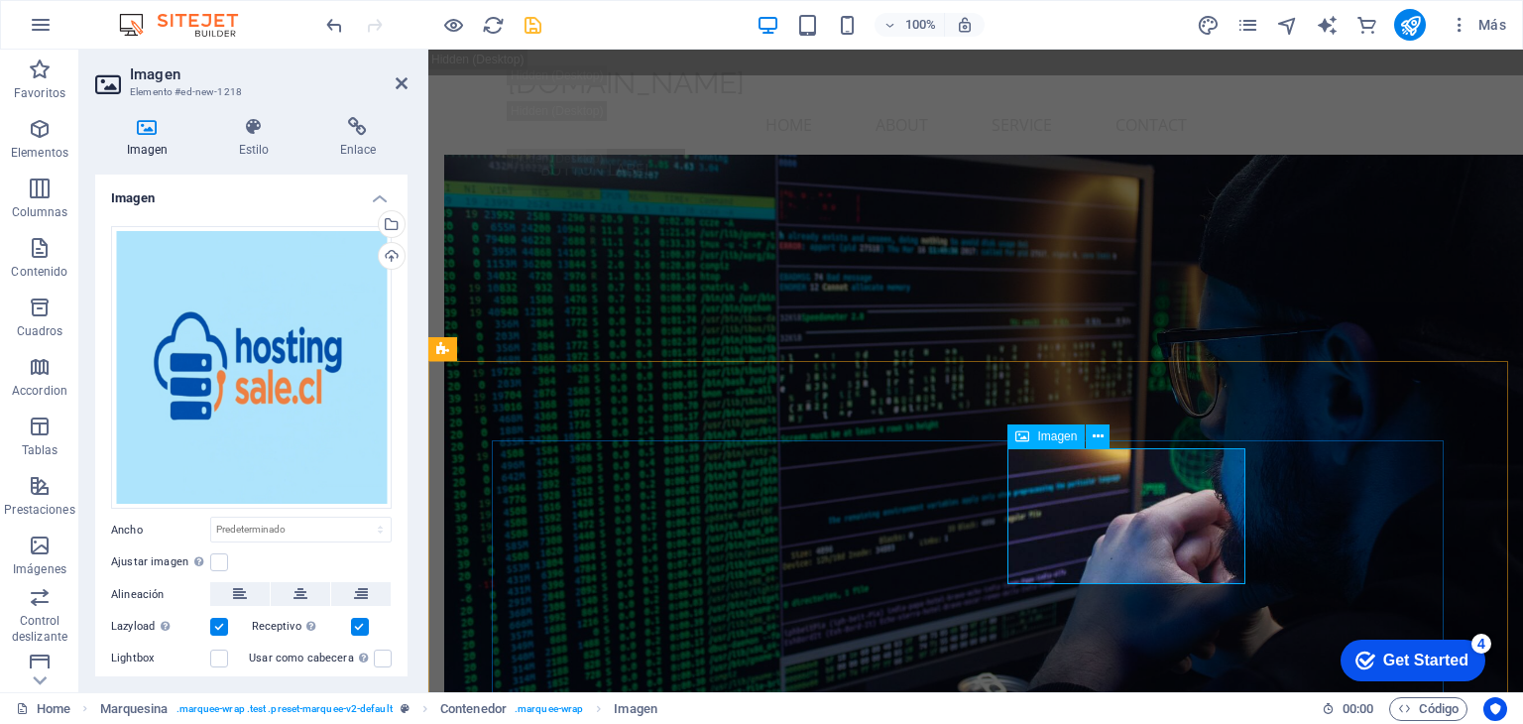
scroll to position [2974, 0]
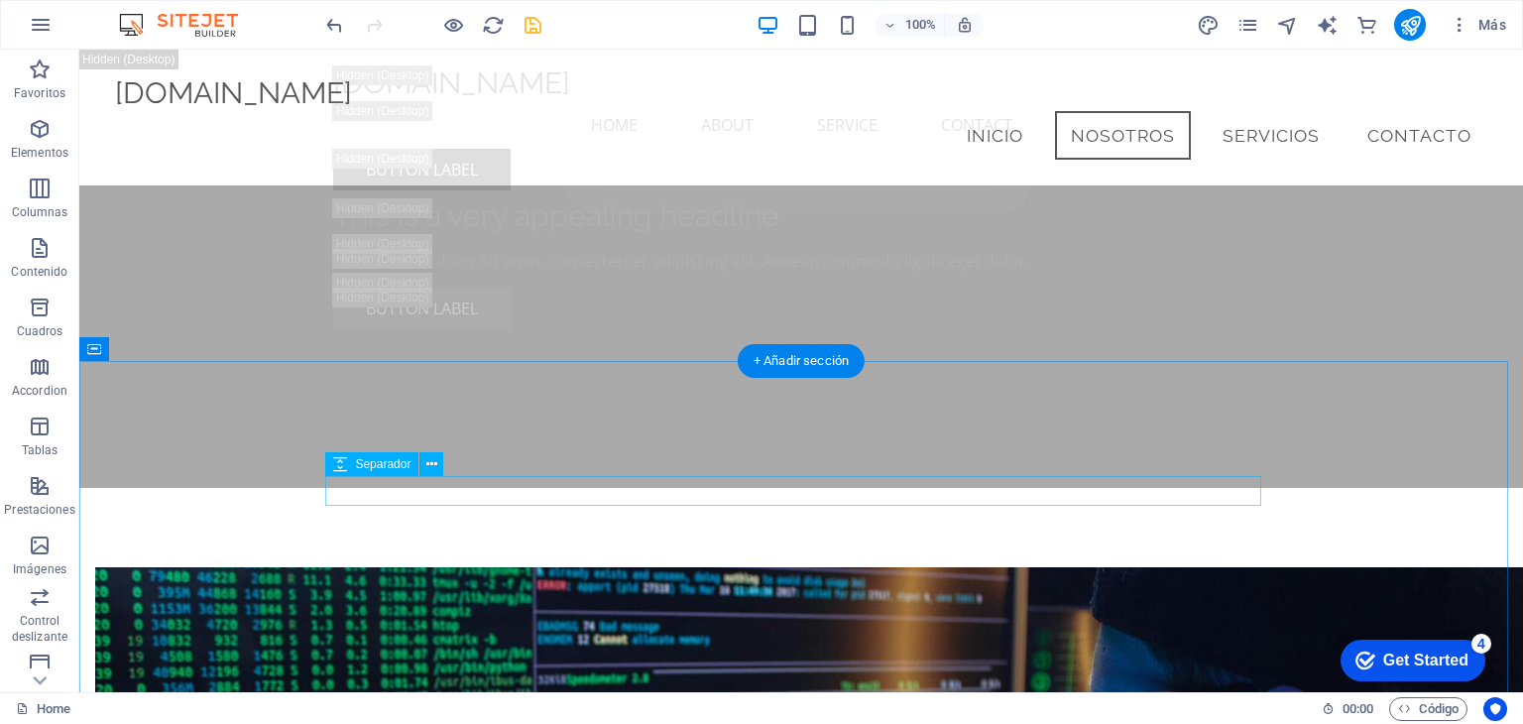
scroll to position [2875, 0]
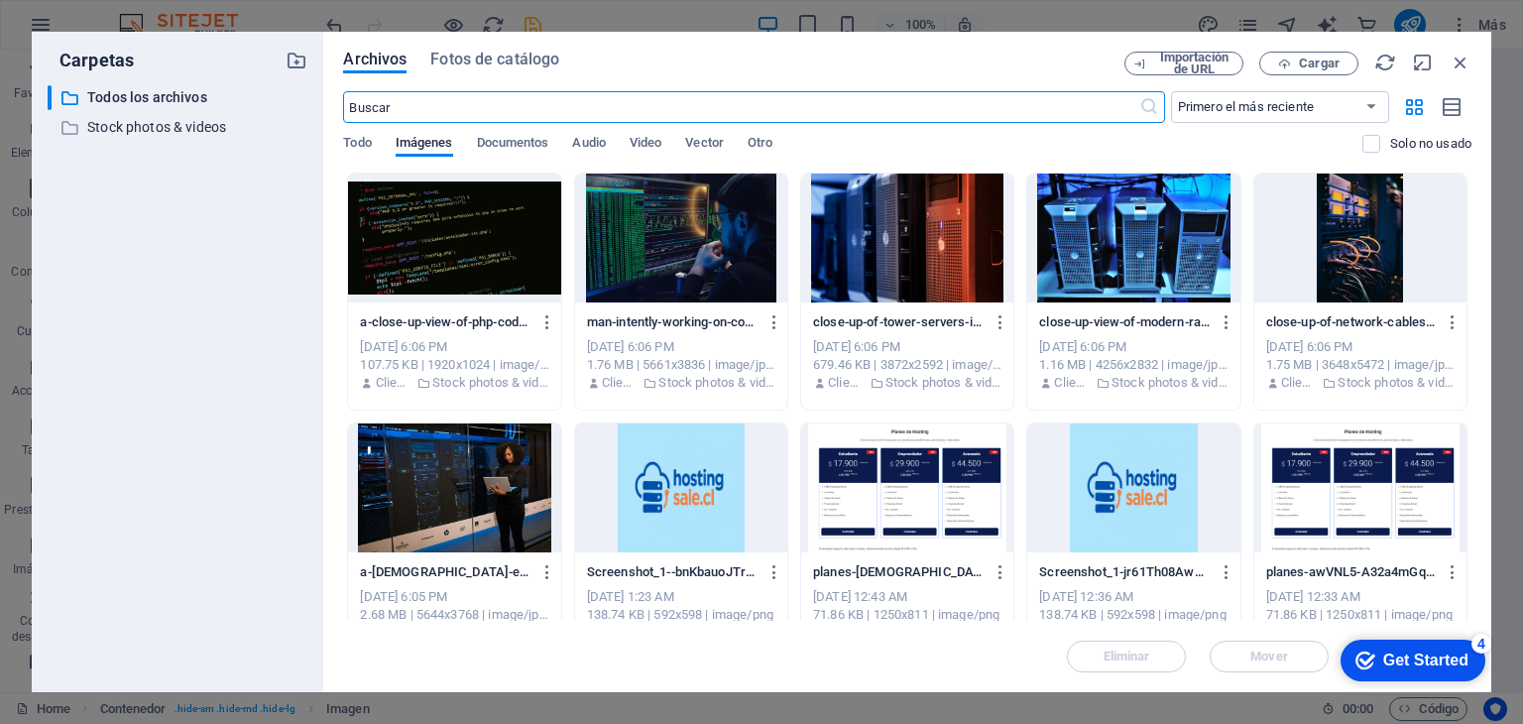
scroll to position [3722, 0]
click at [424, 502] on div at bounding box center [454, 487] width 212 height 129
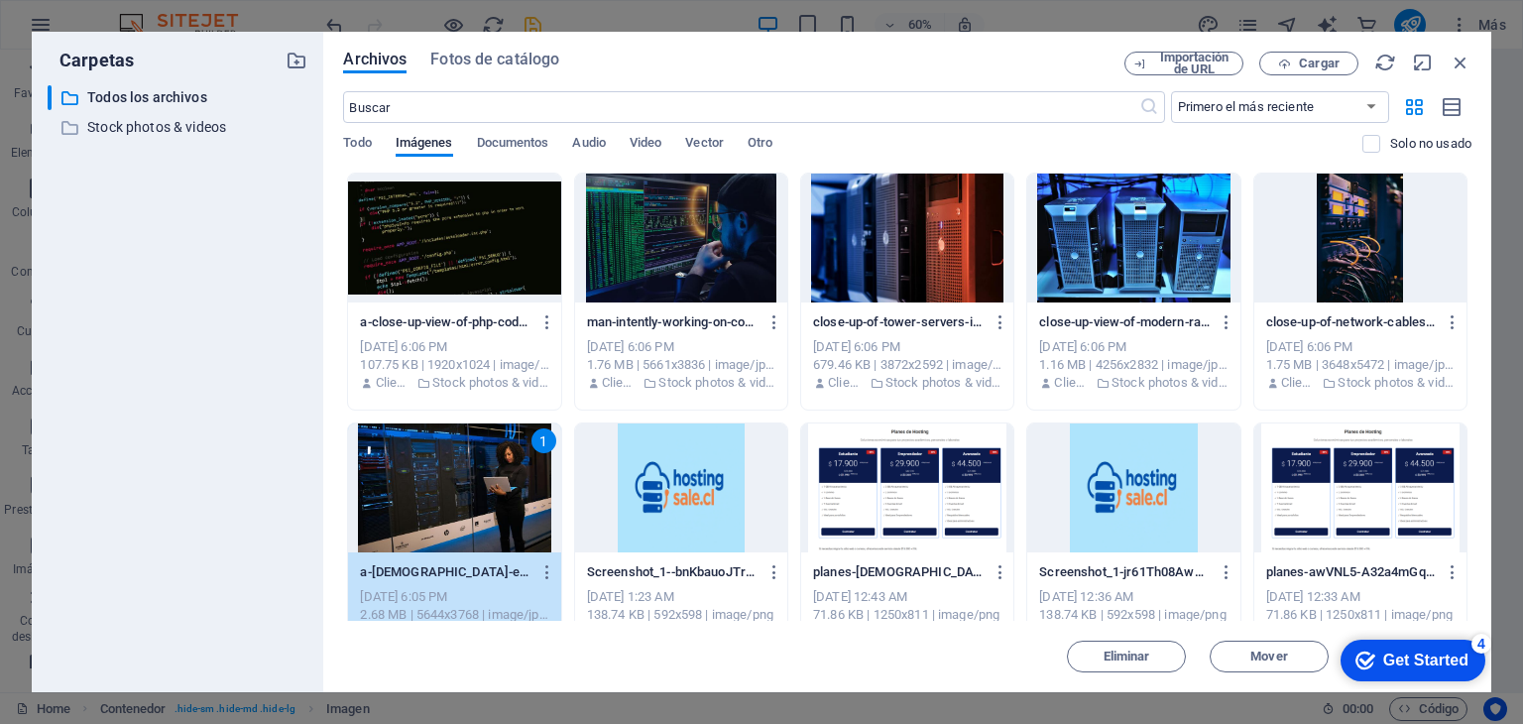
click at [424, 502] on div "1" at bounding box center [454, 487] width 212 height 129
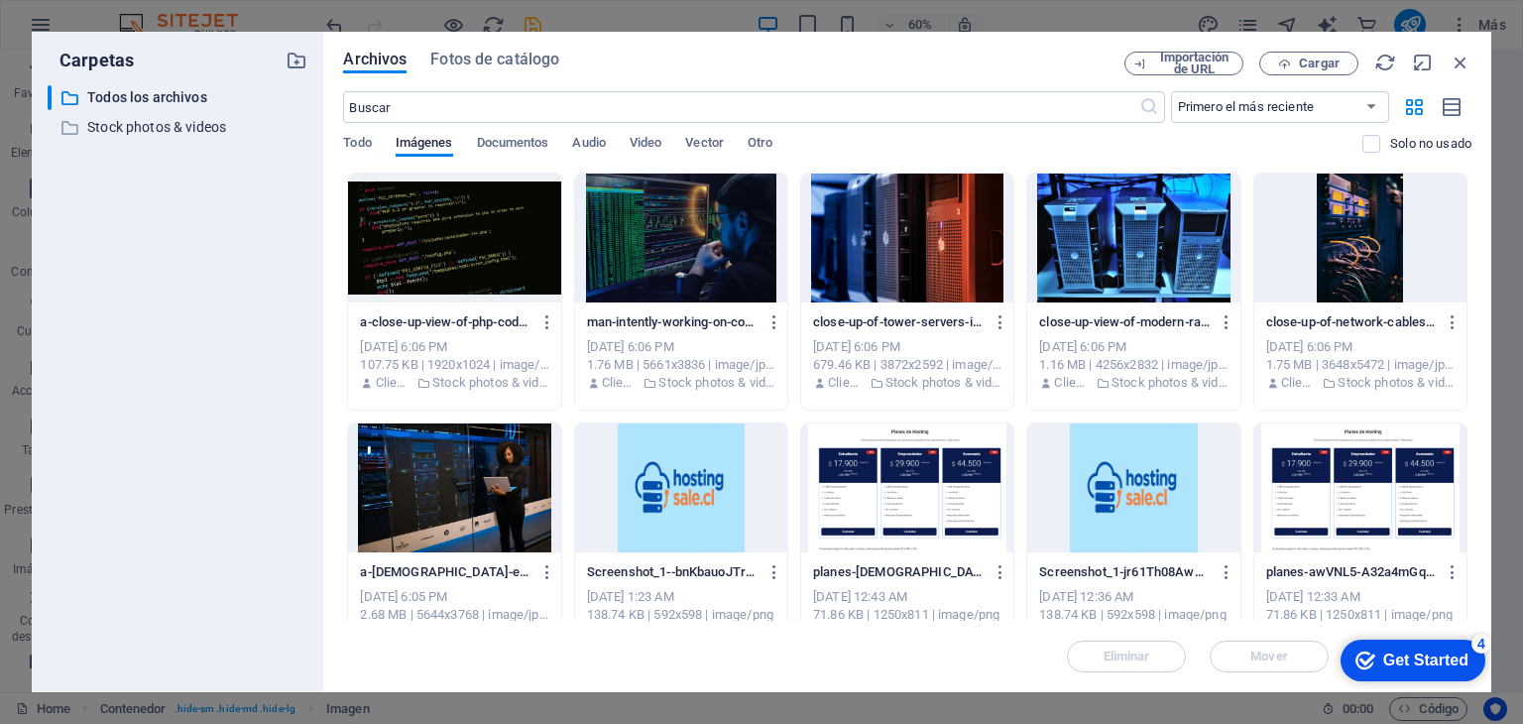
click at [418, 502] on div at bounding box center [454, 487] width 212 height 129
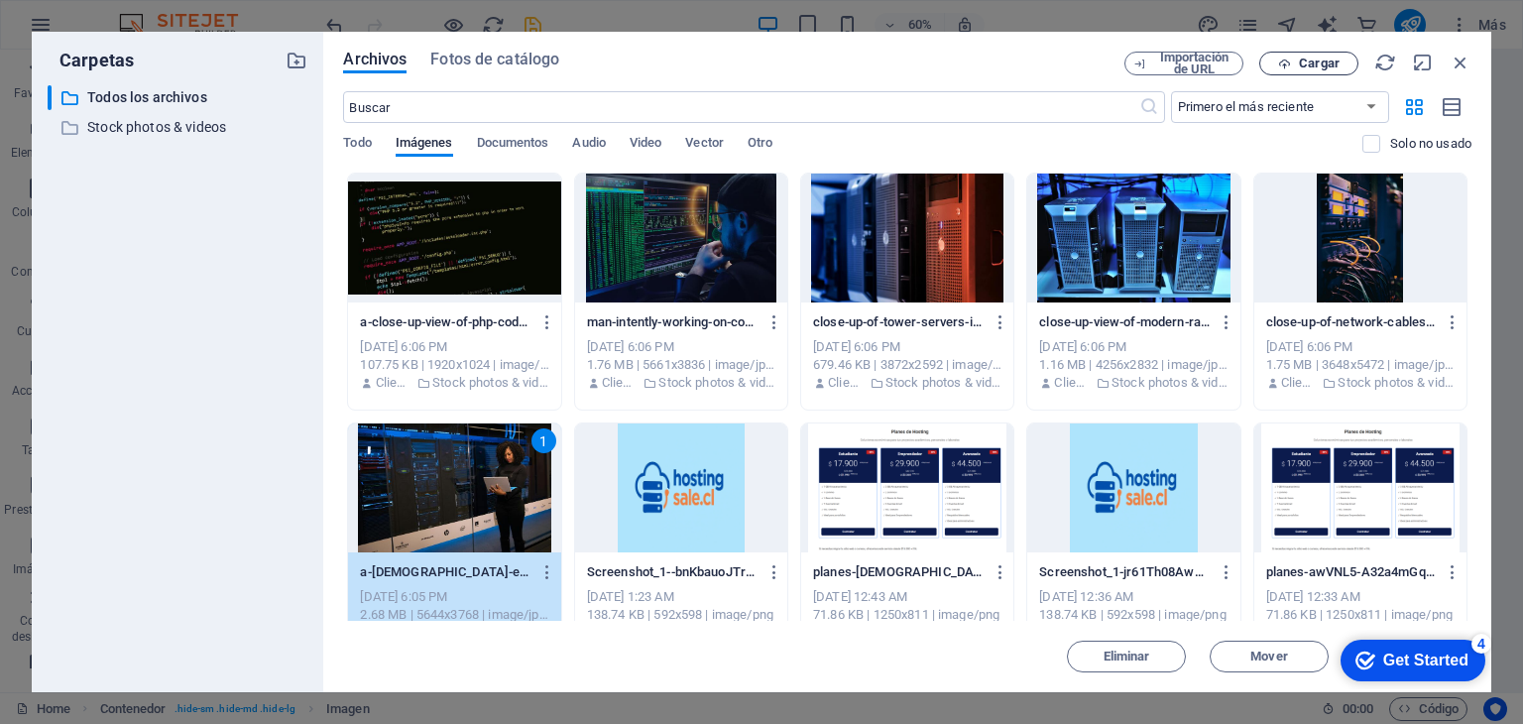
click at [1358, 59] on span "Cargar" at bounding box center [1378, 63] width 41 height 12
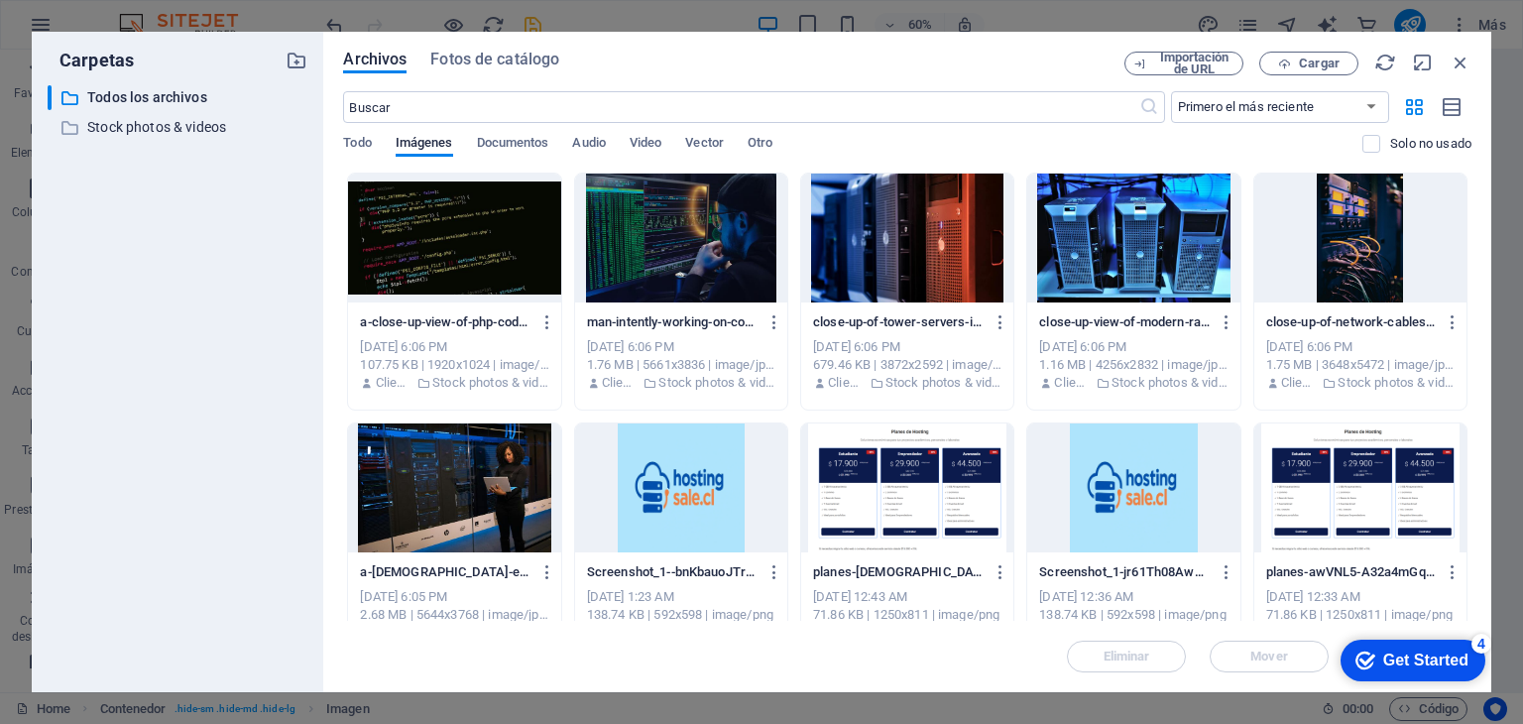
click at [515, 502] on div at bounding box center [454, 487] width 212 height 129
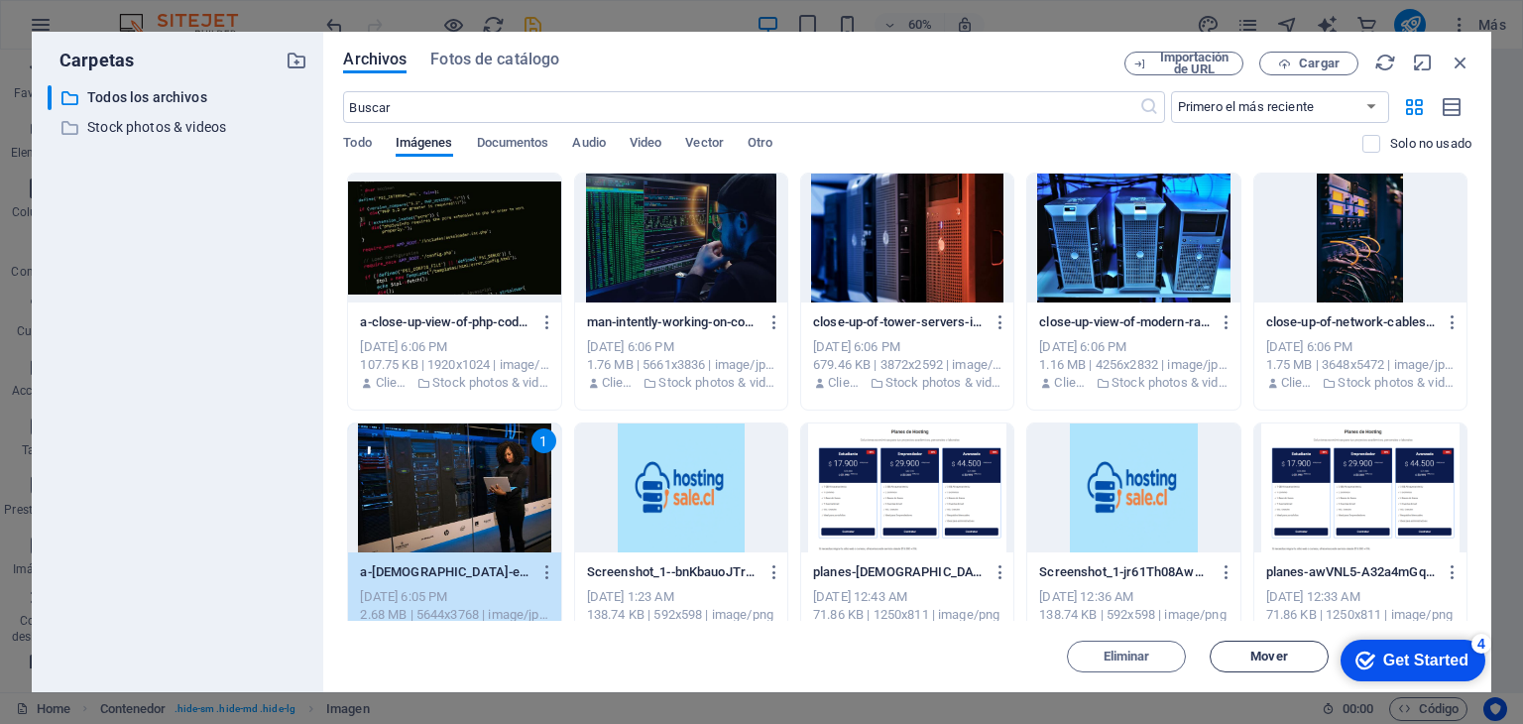
click at [1263, 656] on span "Mover" at bounding box center [1268, 656] width 37 height 12
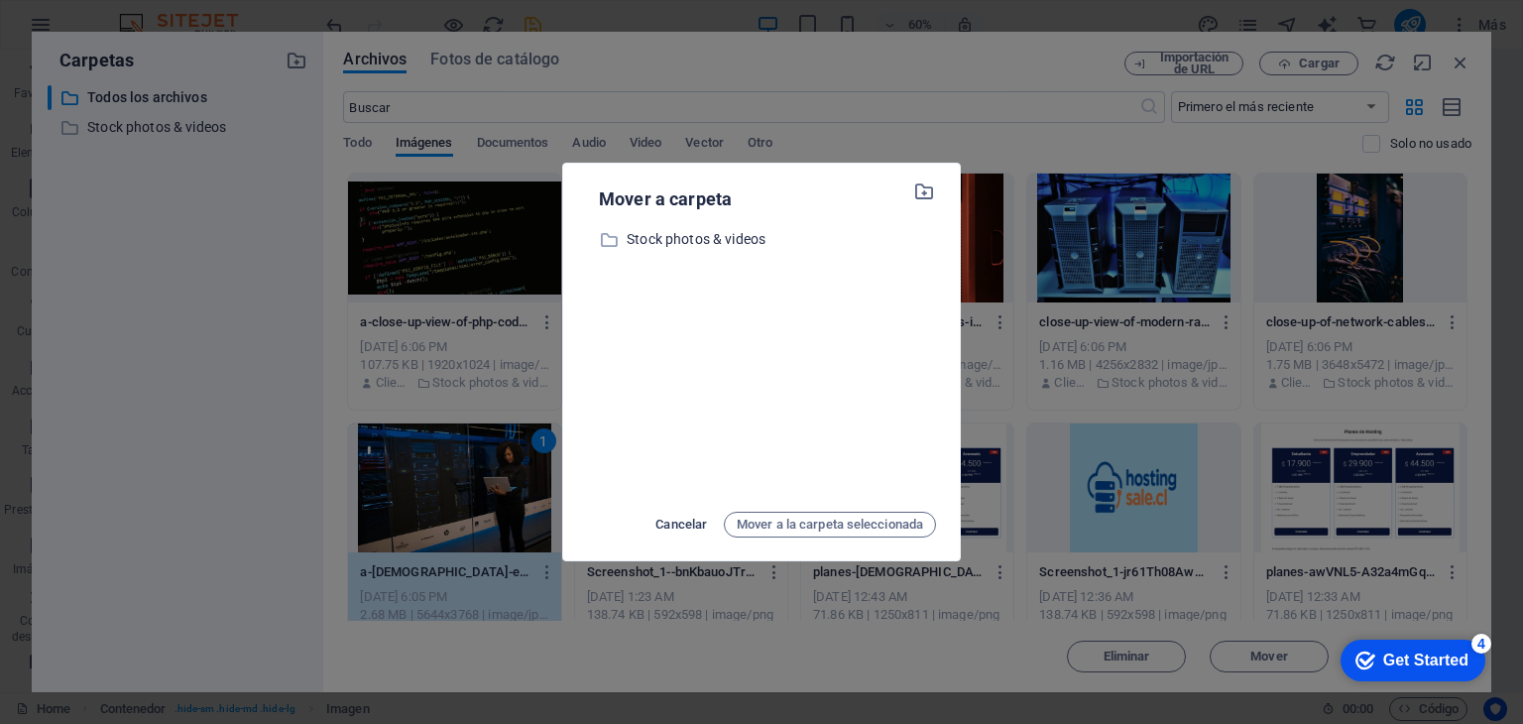
click at [684, 520] on span "Cancelar" at bounding box center [681, 525] width 52 height 24
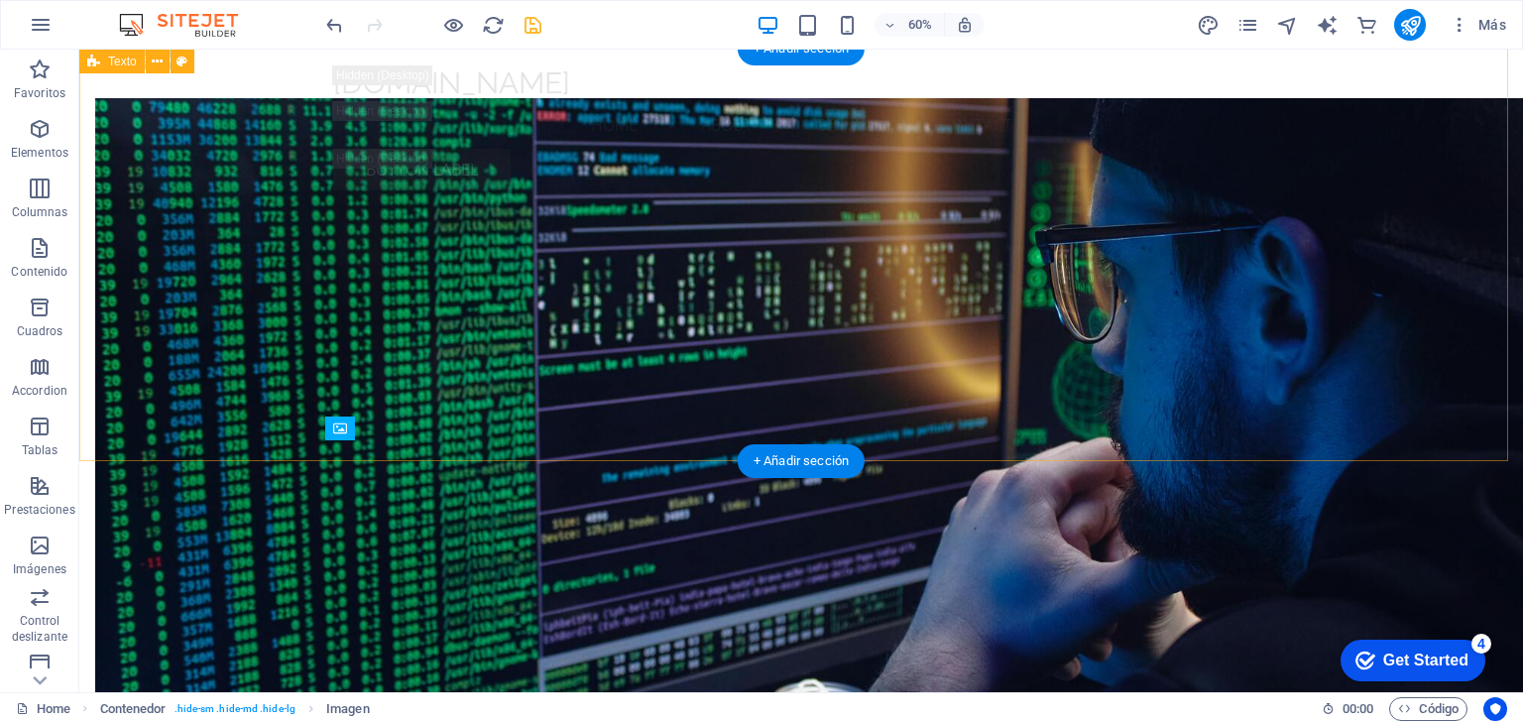
scroll to position [2974, 0]
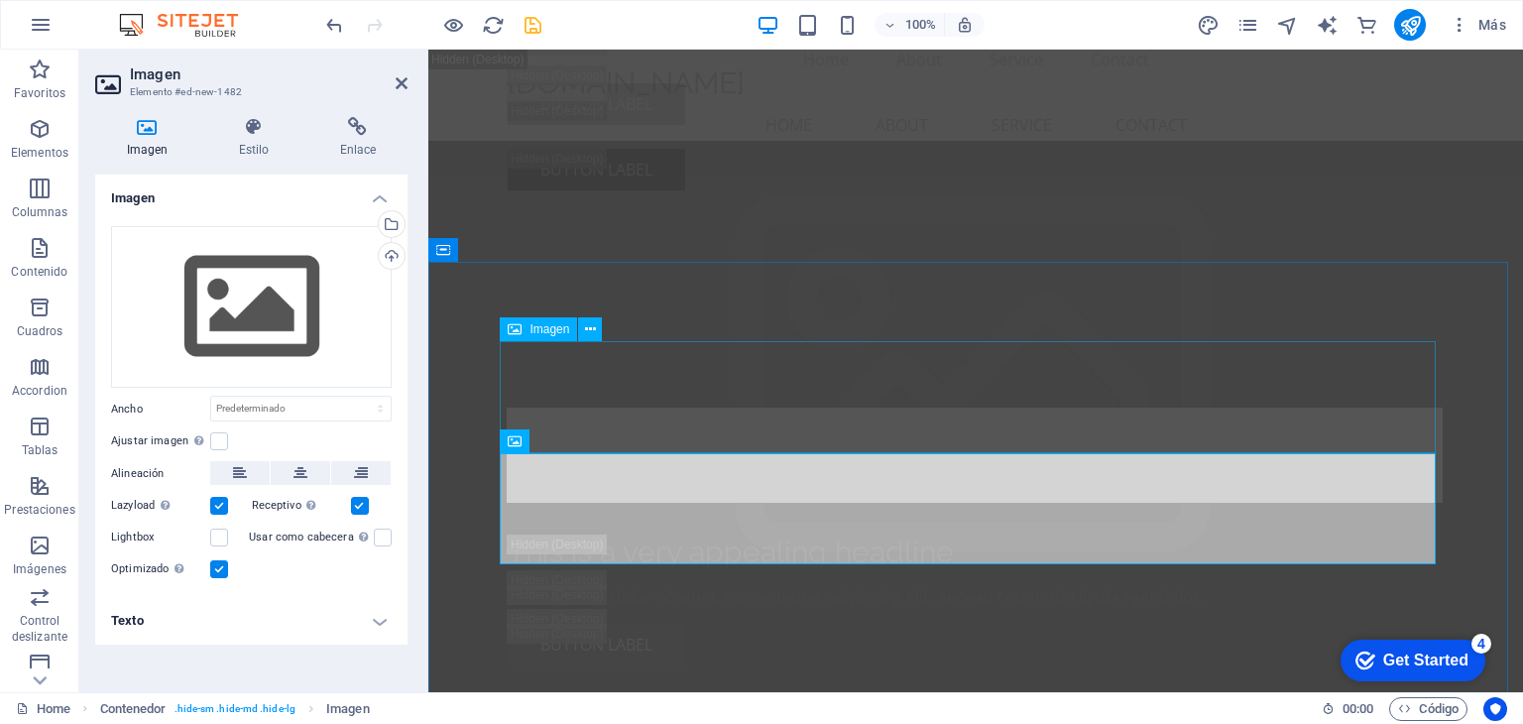
scroll to position [3073, 0]
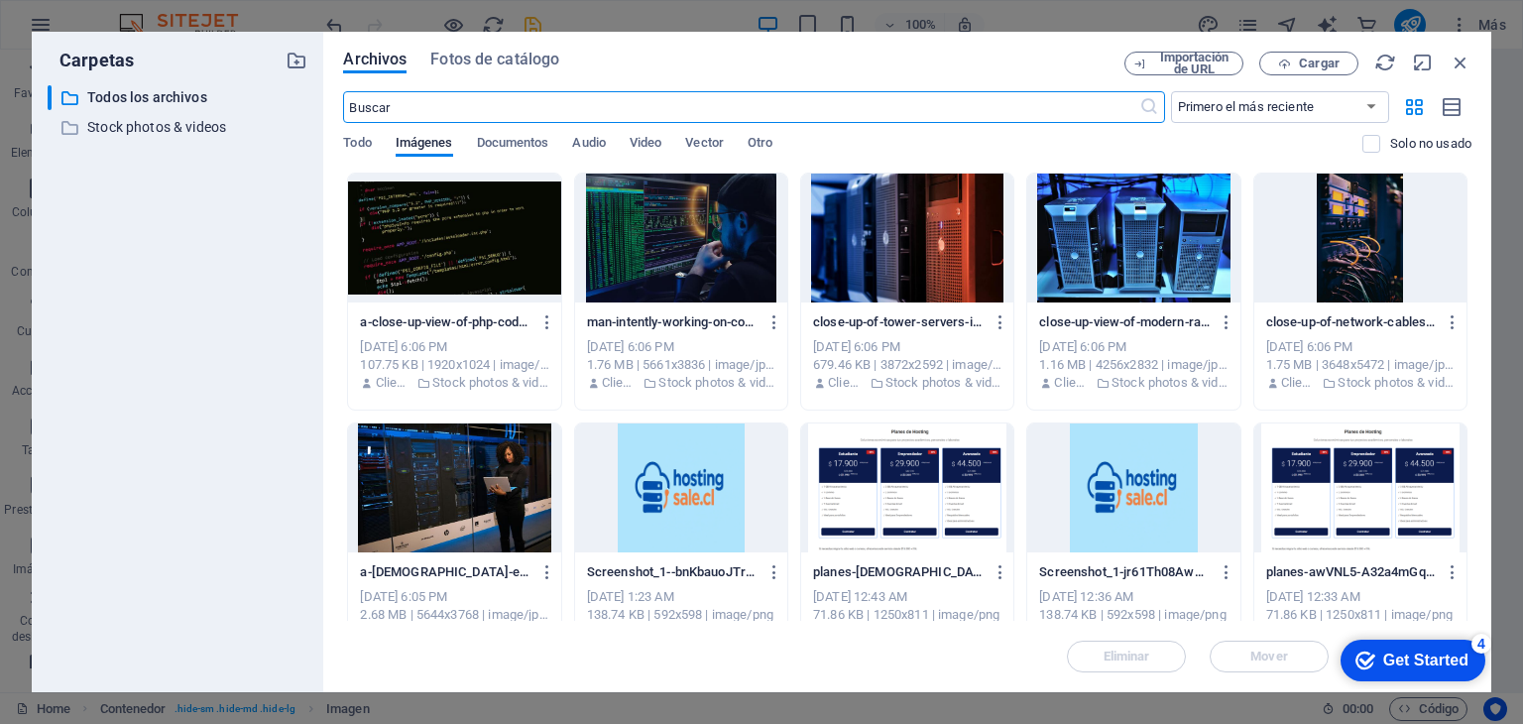
scroll to position [3822, 0]
click at [447, 466] on div at bounding box center [454, 487] width 212 height 129
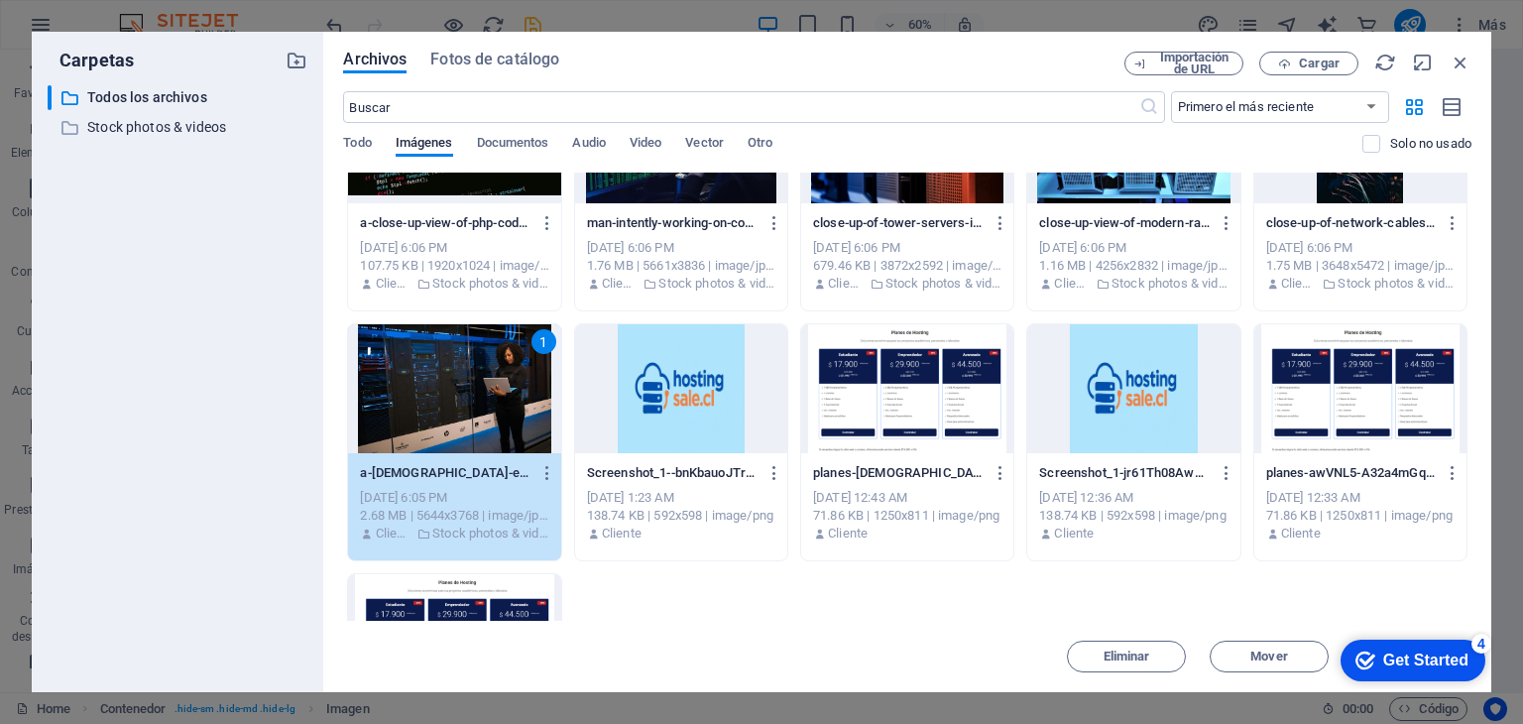
scroll to position [0, 0]
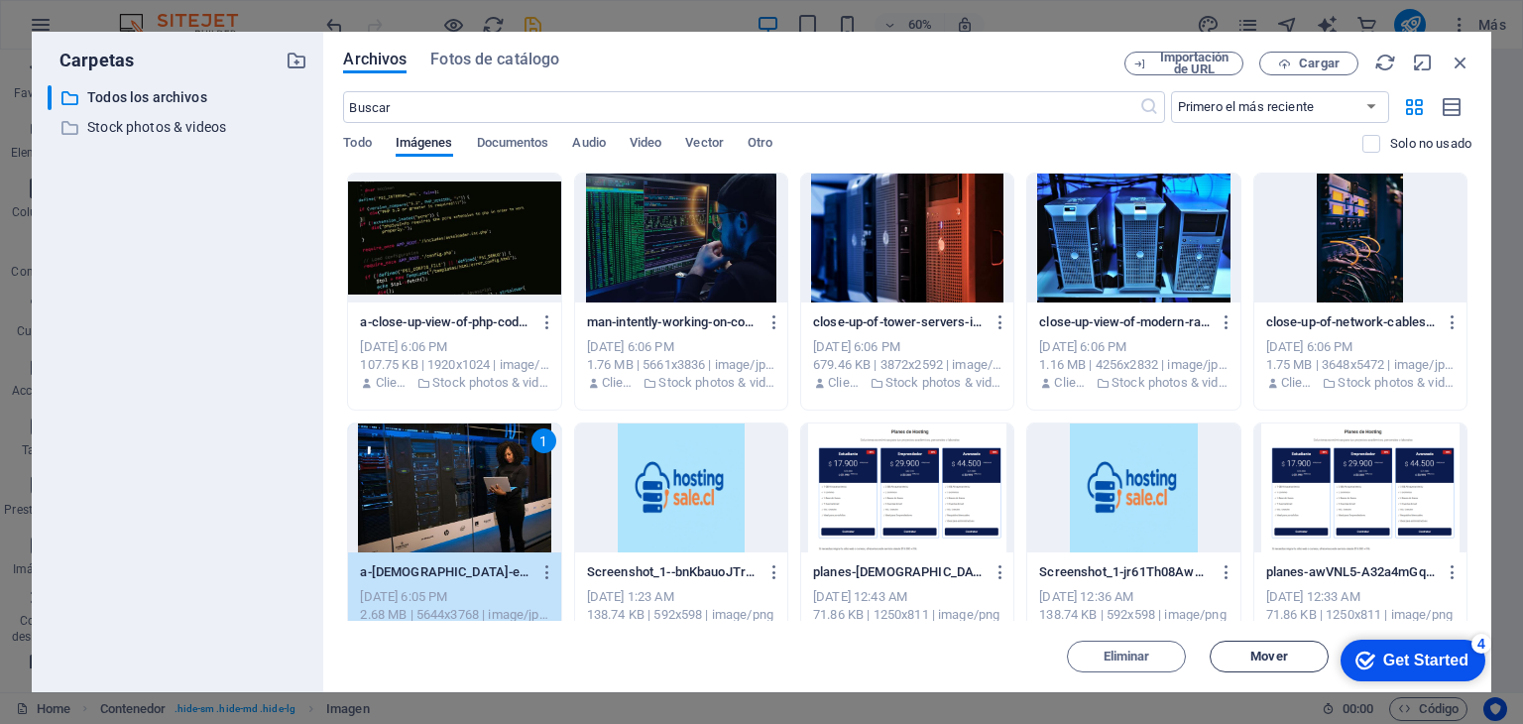
click at [1283, 655] on span "Mover" at bounding box center [1268, 656] width 37 height 12
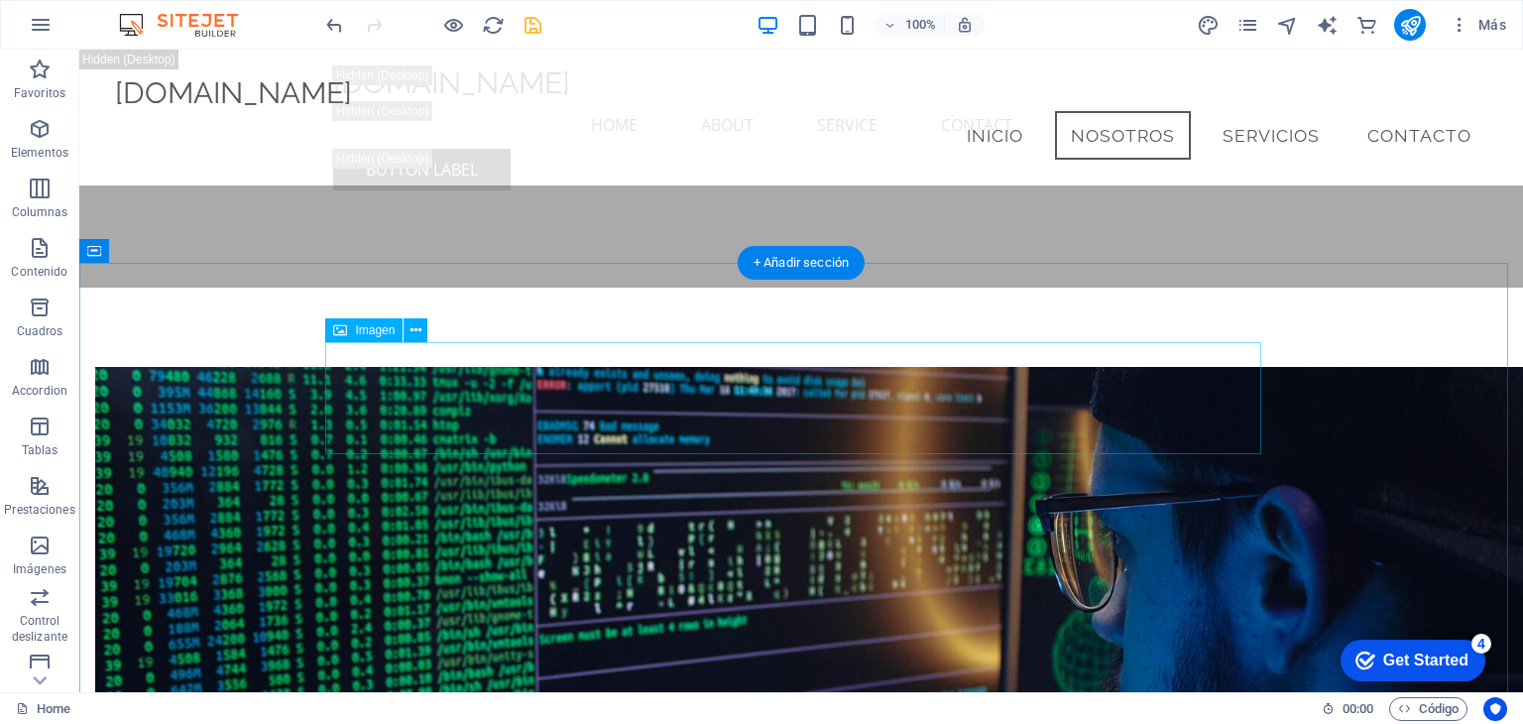
scroll to position [2973, 0]
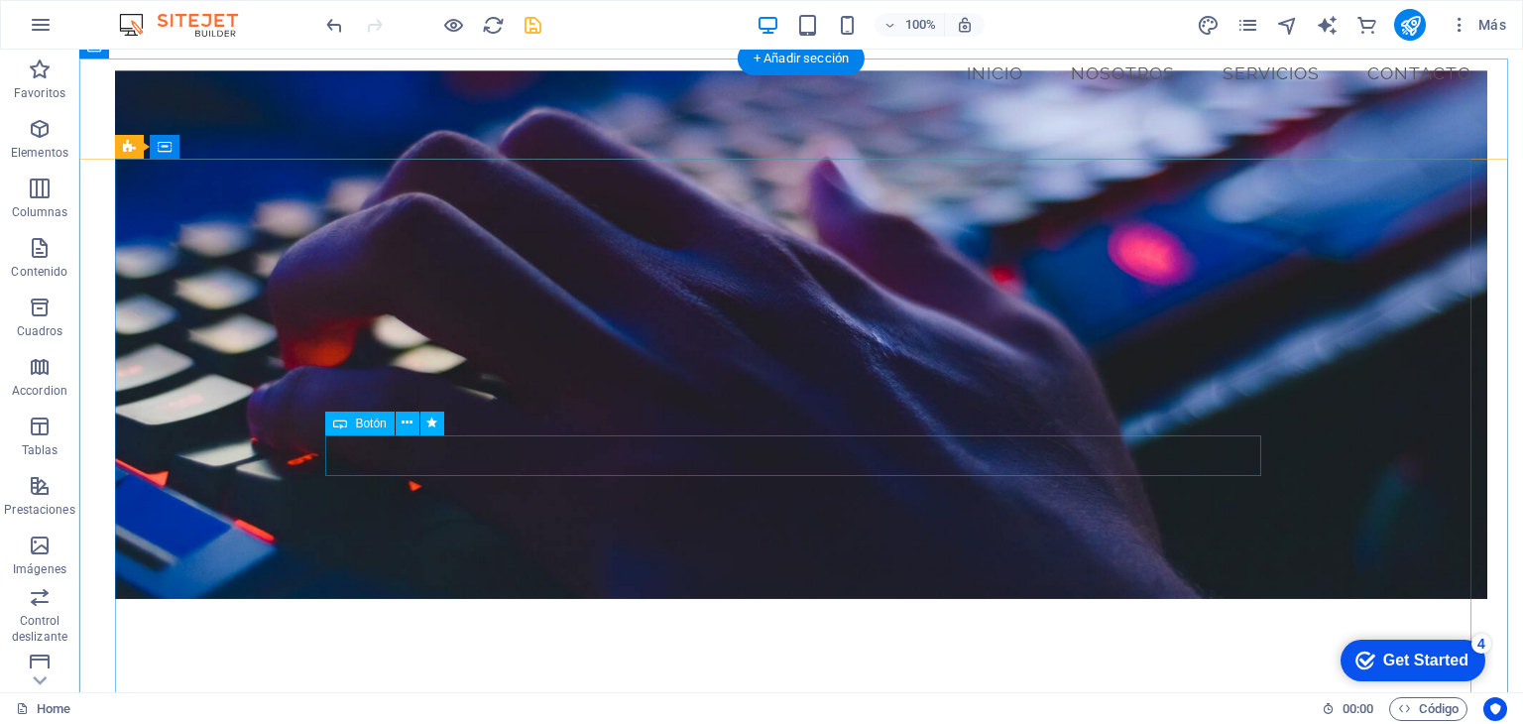
scroll to position [0, 0]
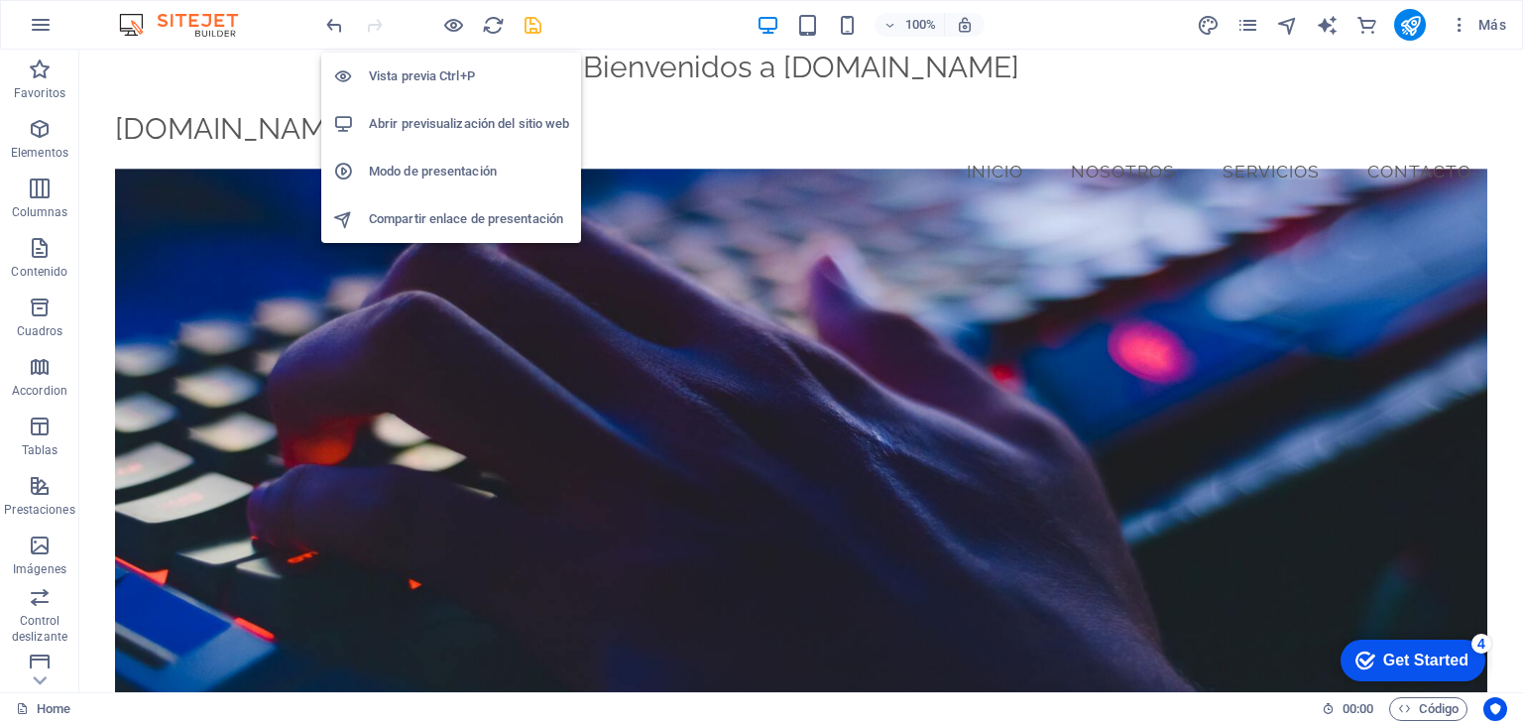
click at [452, 120] on h6 "Abrir previsualización del sitio web" at bounding box center [469, 124] width 200 height 24
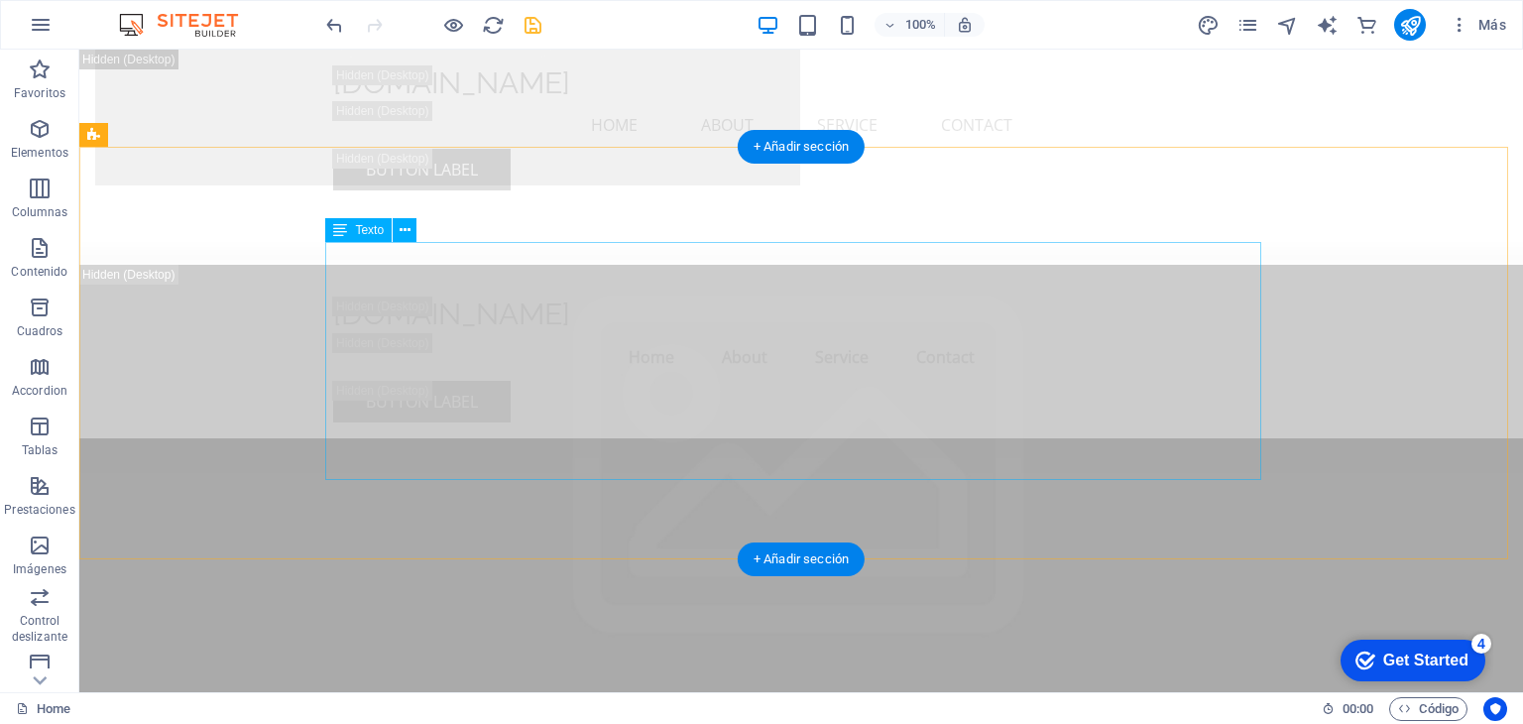
scroll to position [2875, 0]
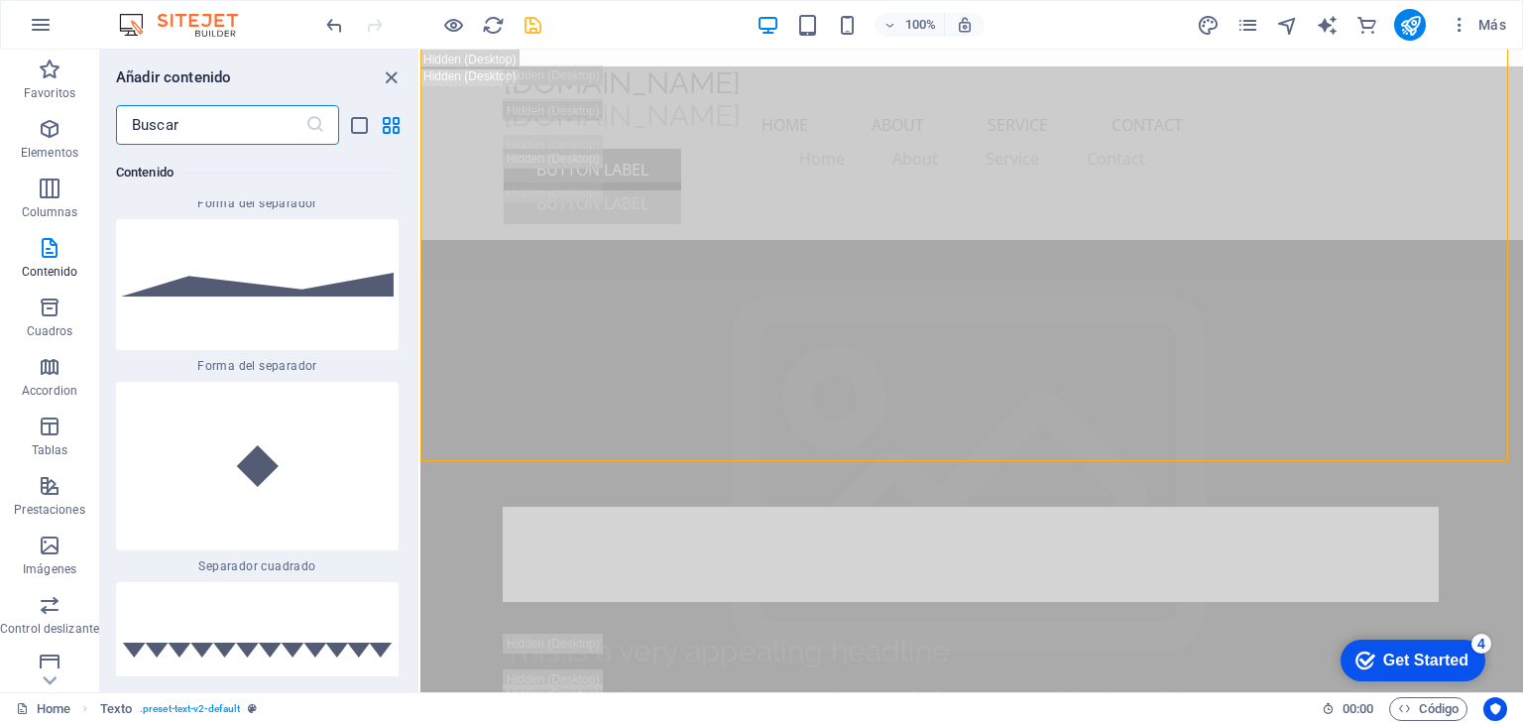
scroll to position [10385, 0]
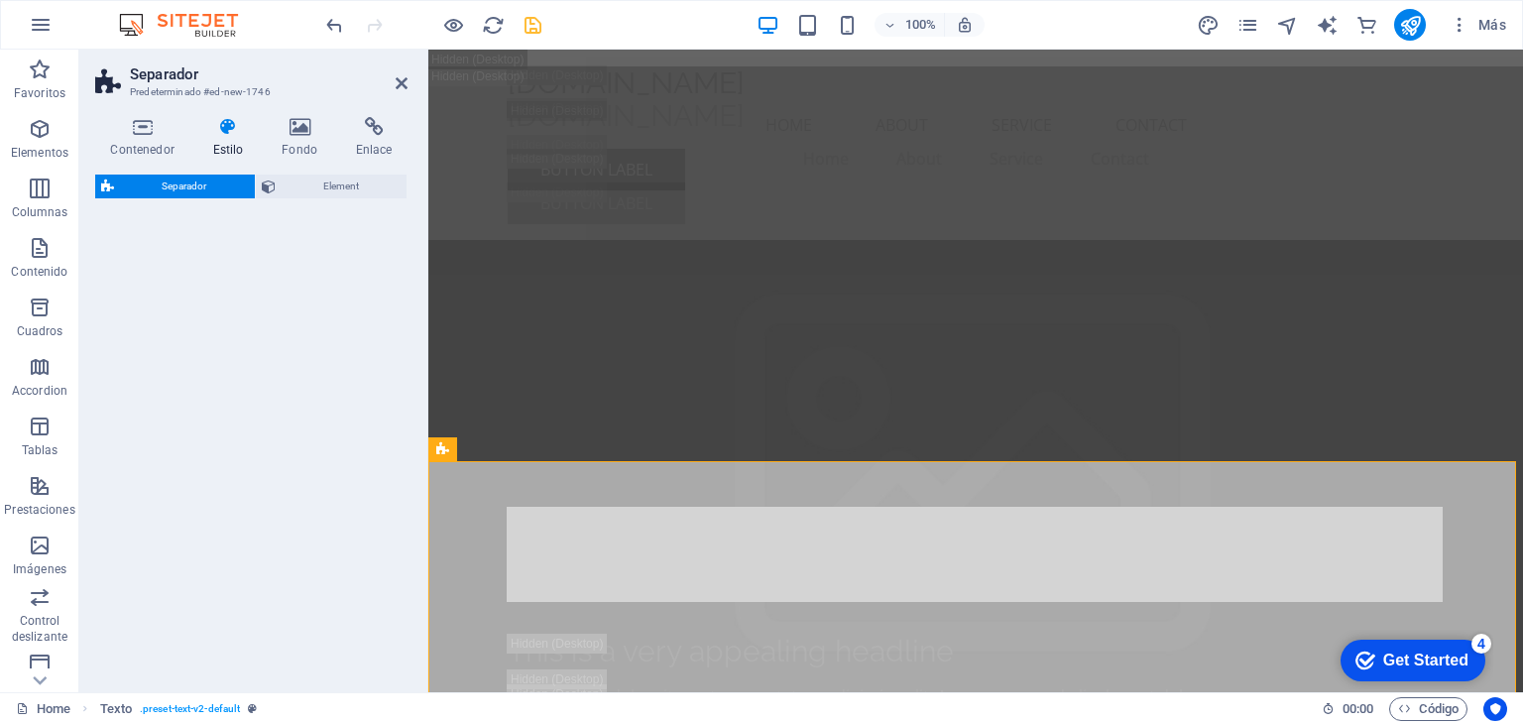
select select "zigzag"
select select "rem"
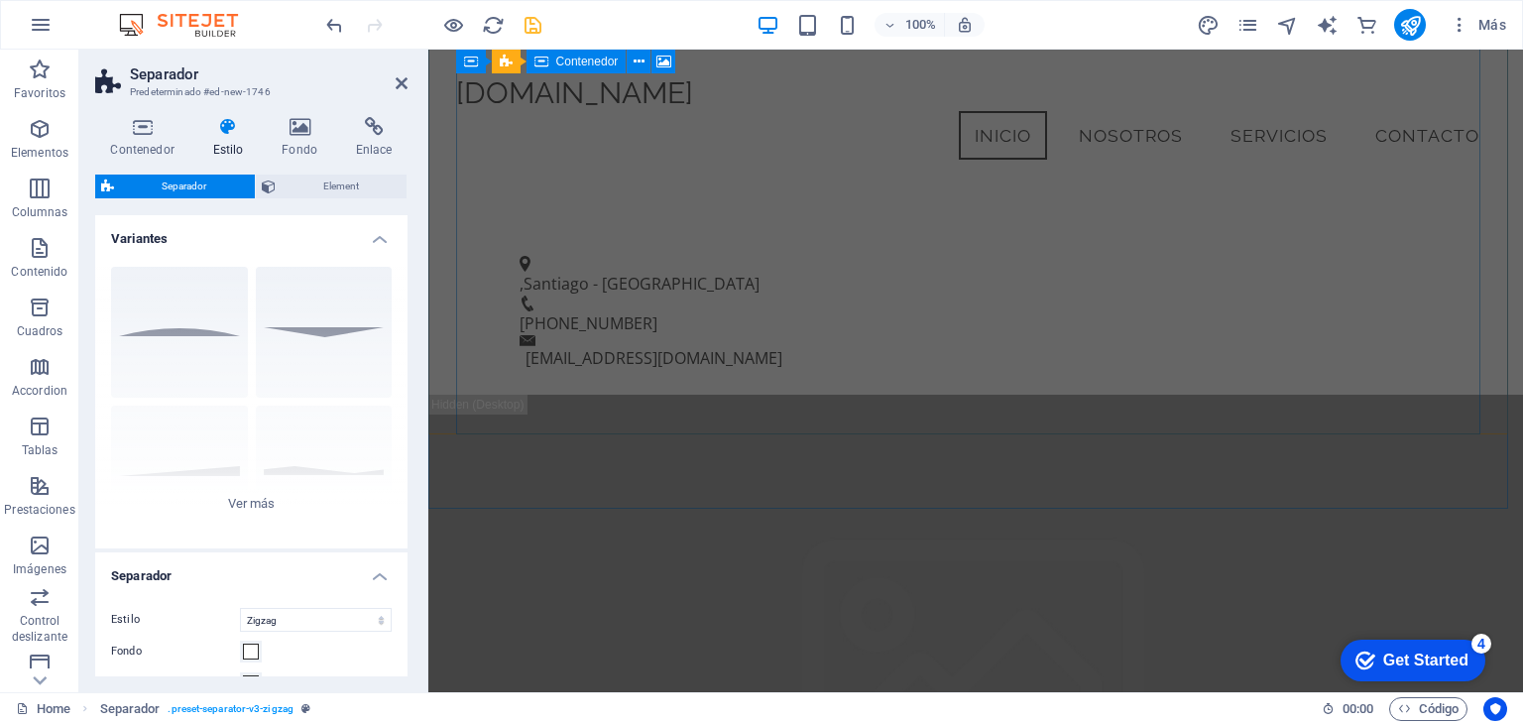
scroll to position [197, 0]
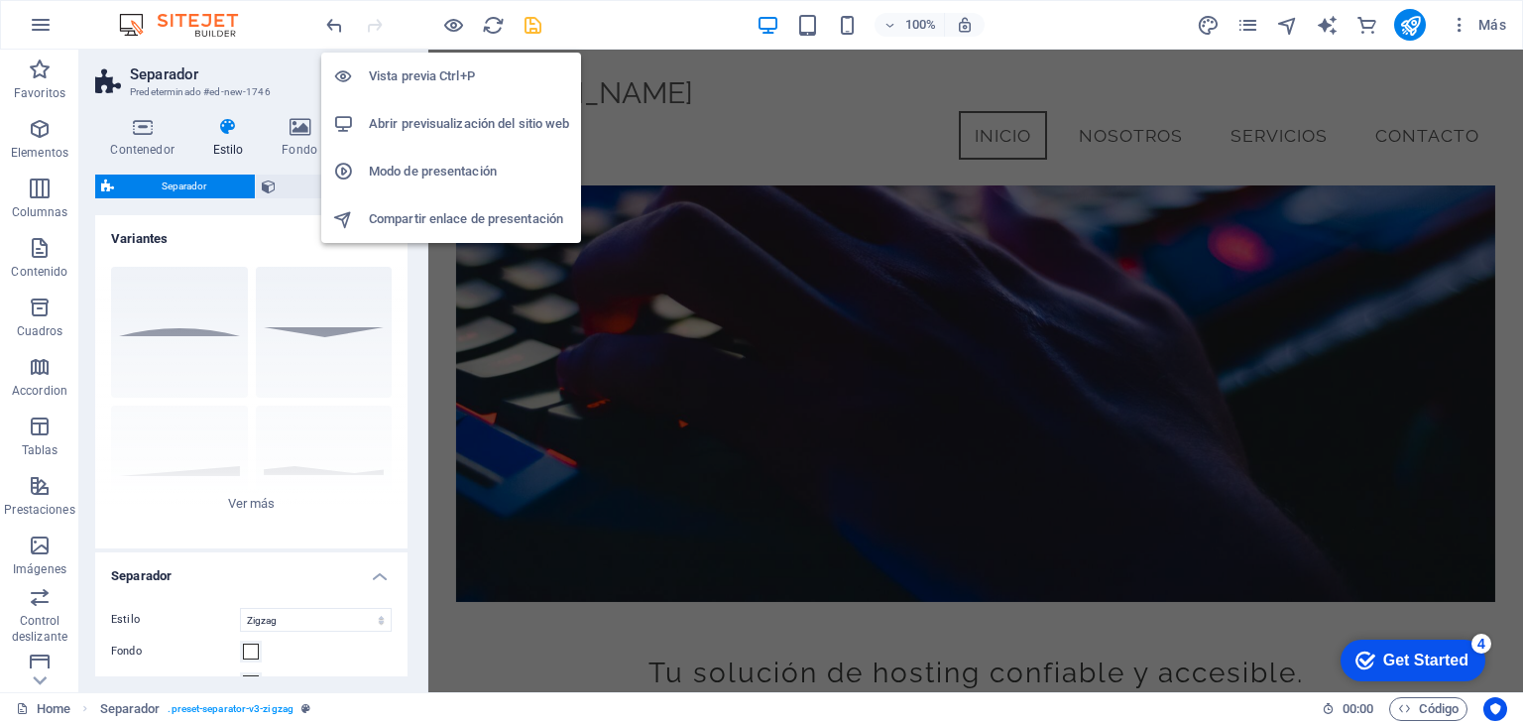
click at [429, 115] on h6 "Abrir previsualización del sitio web" at bounding box center [469, 124] width 200 height 24
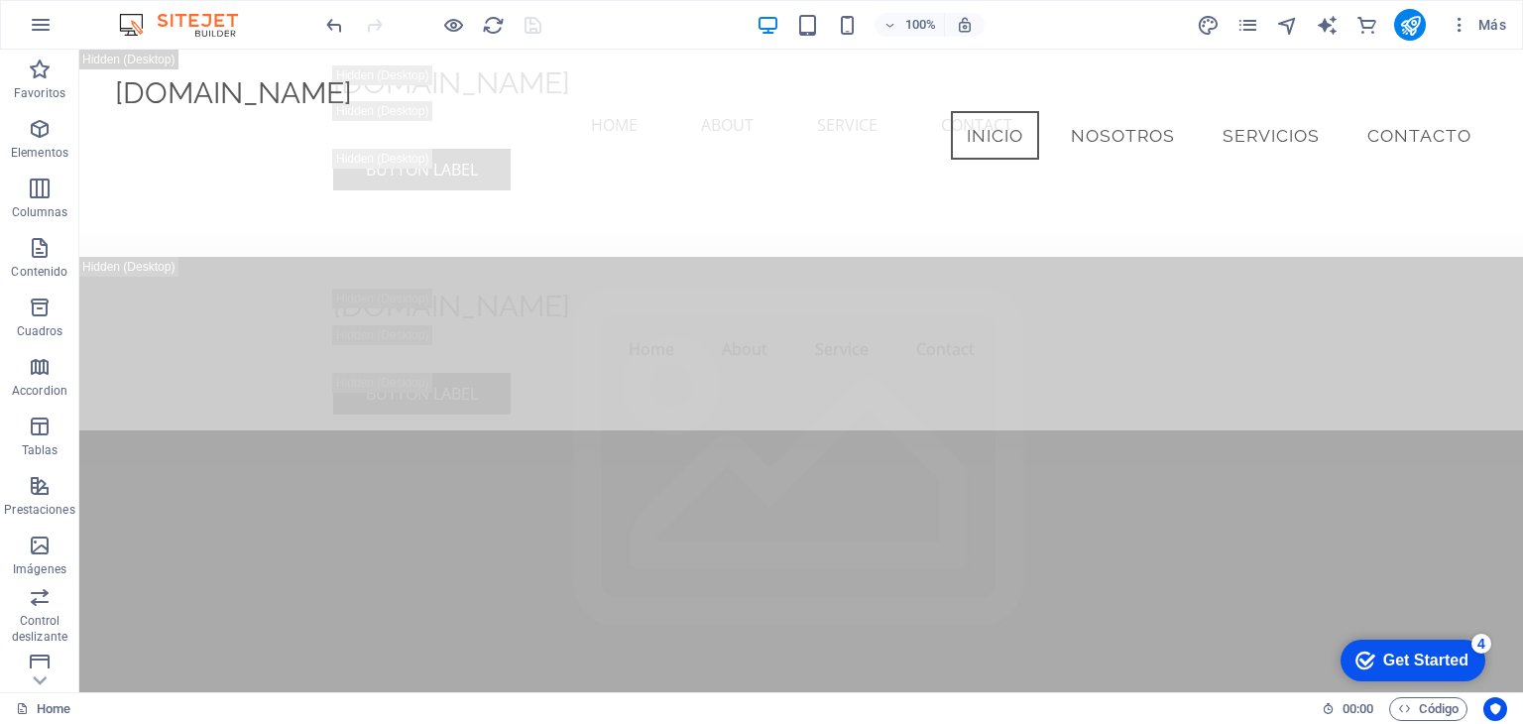
scroll to position [2092, 0]
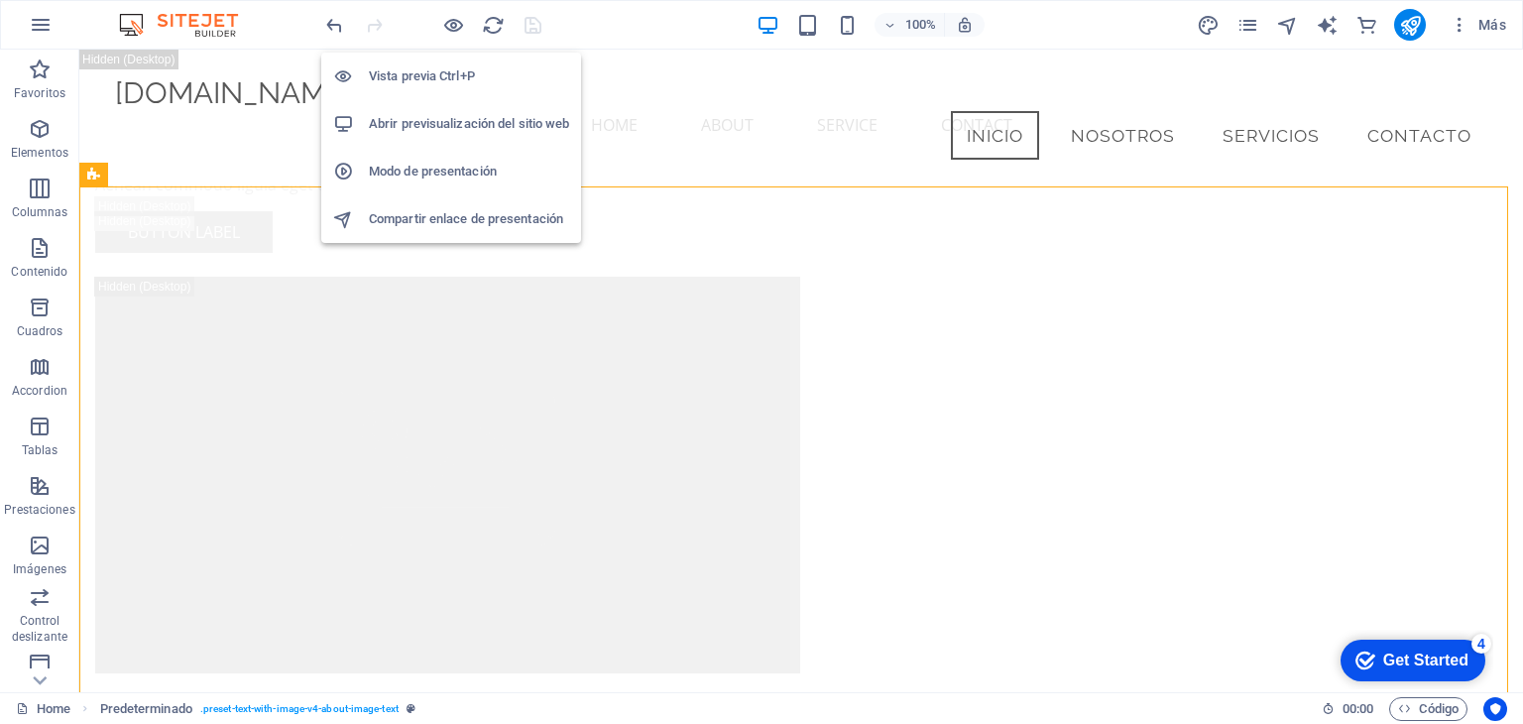
click at [427, 168] on h6 "Modo de presentación" at bounding box center [469, 172] width 200 height 24
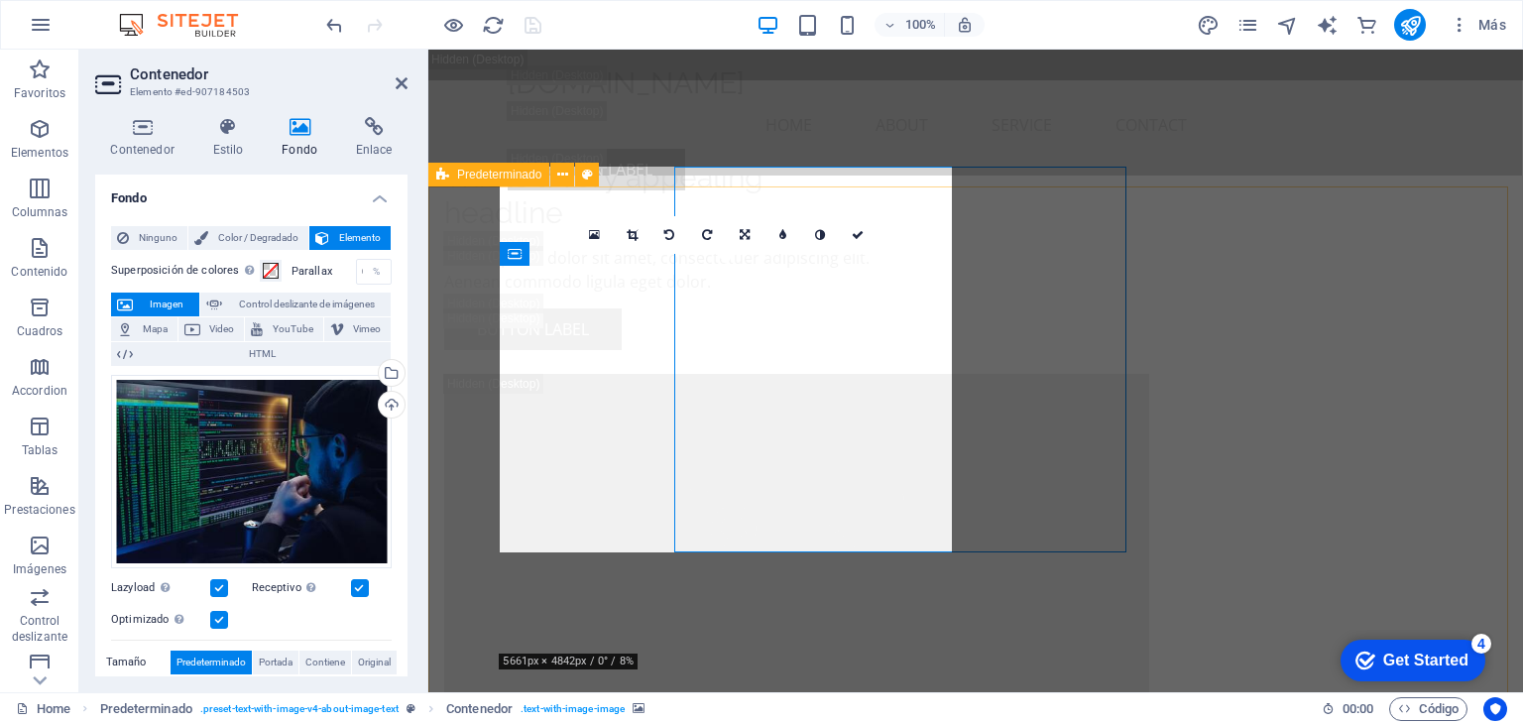
scroll to position [2192, 0]
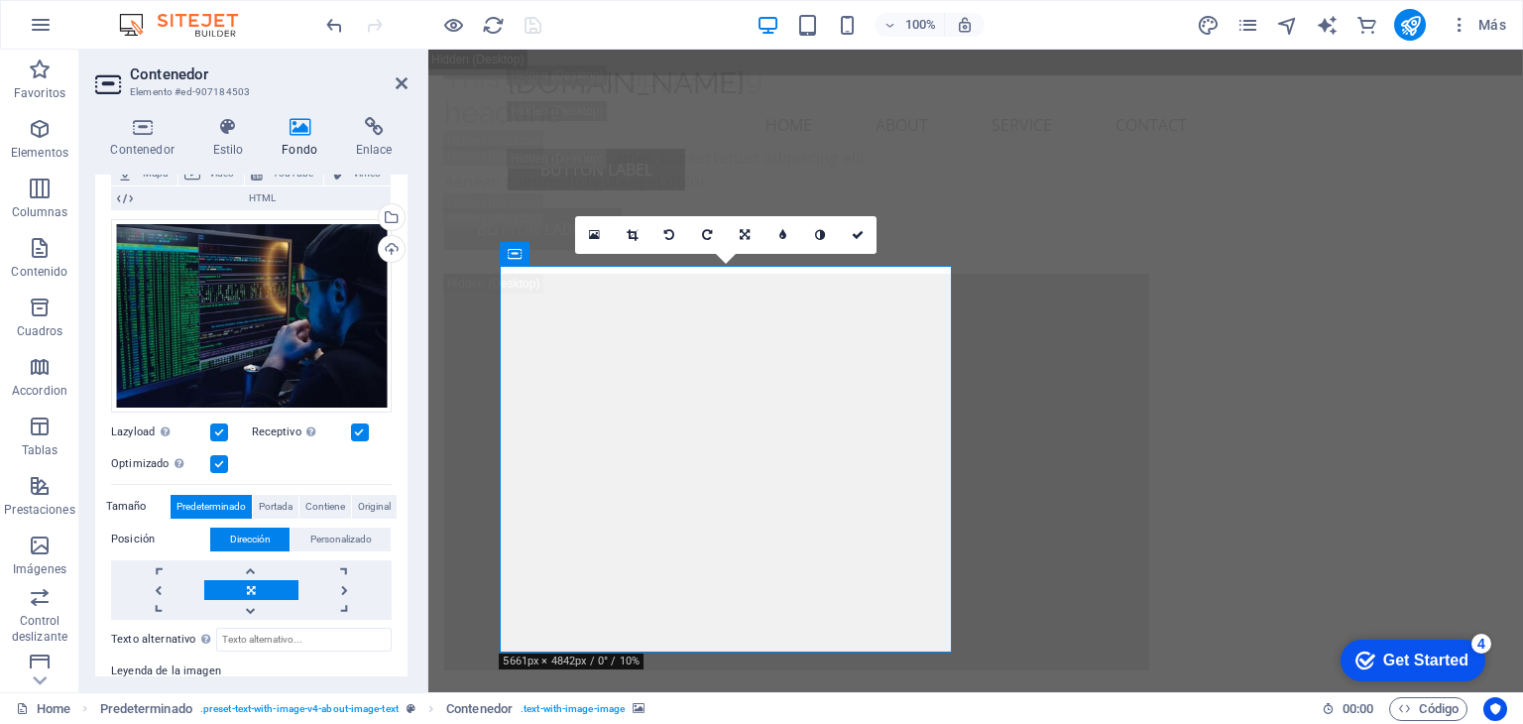
scroll to position [0, 0]
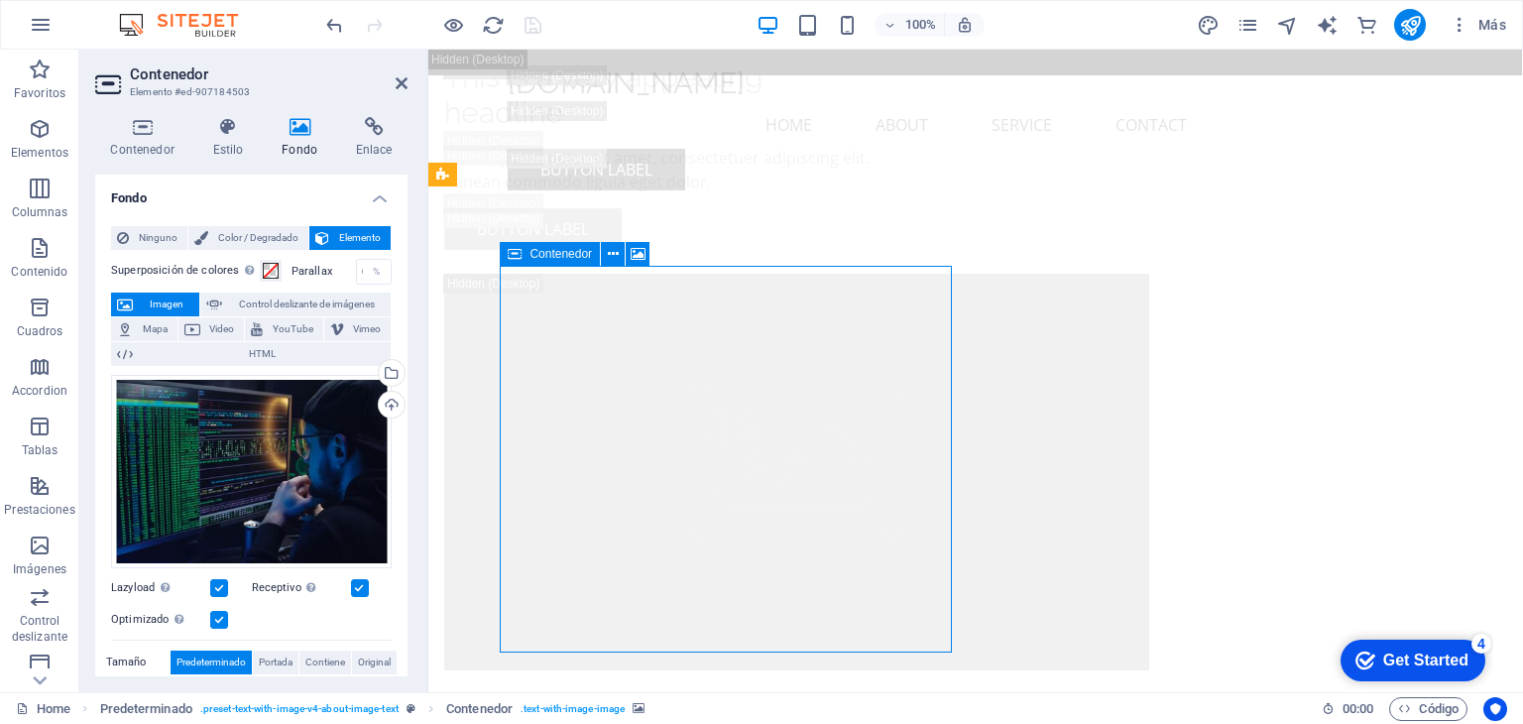
drag, startPoint x: 331, startPoint y: 437, endPoint x: 344, endPoint y: 437, distance: 12.9
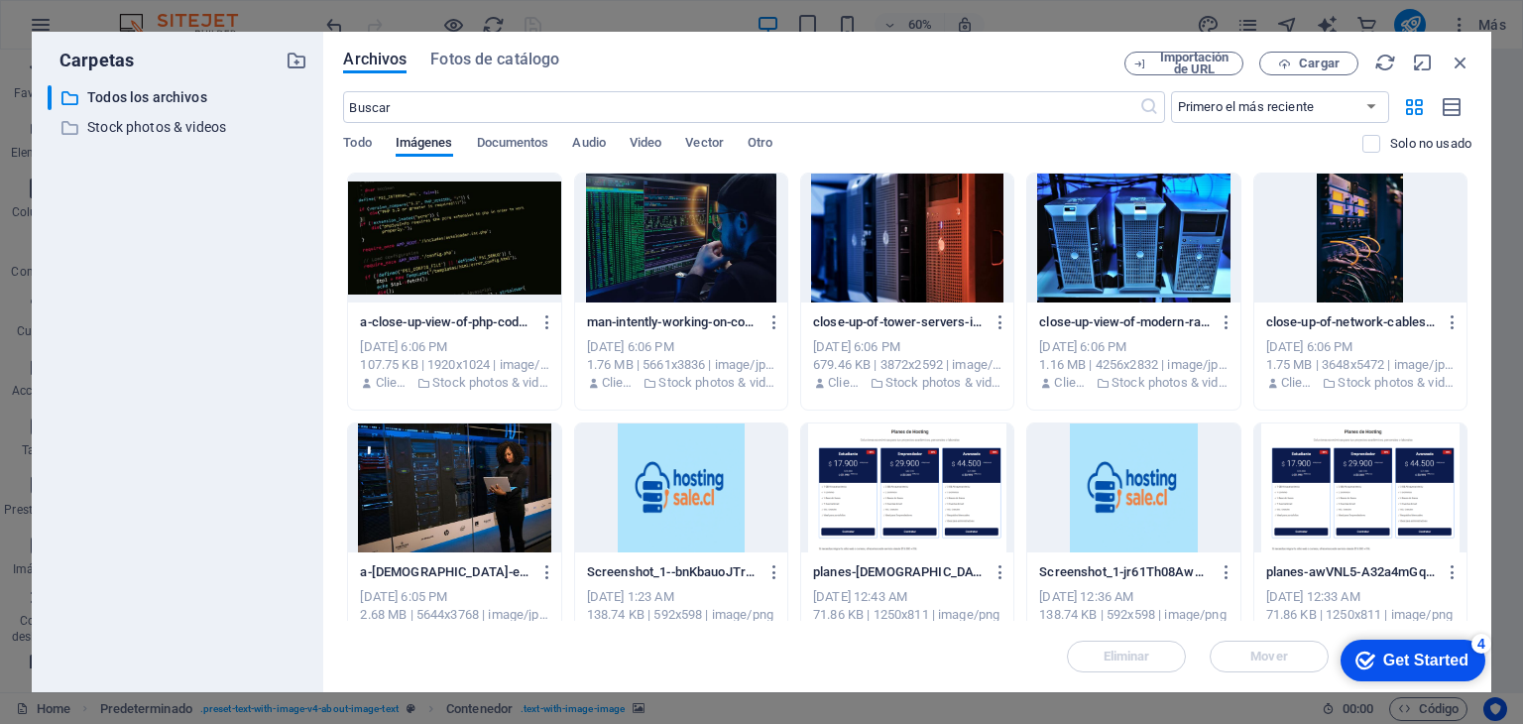
click at [698, 256] on div at bounding box center [681, 237] width 212 height 129
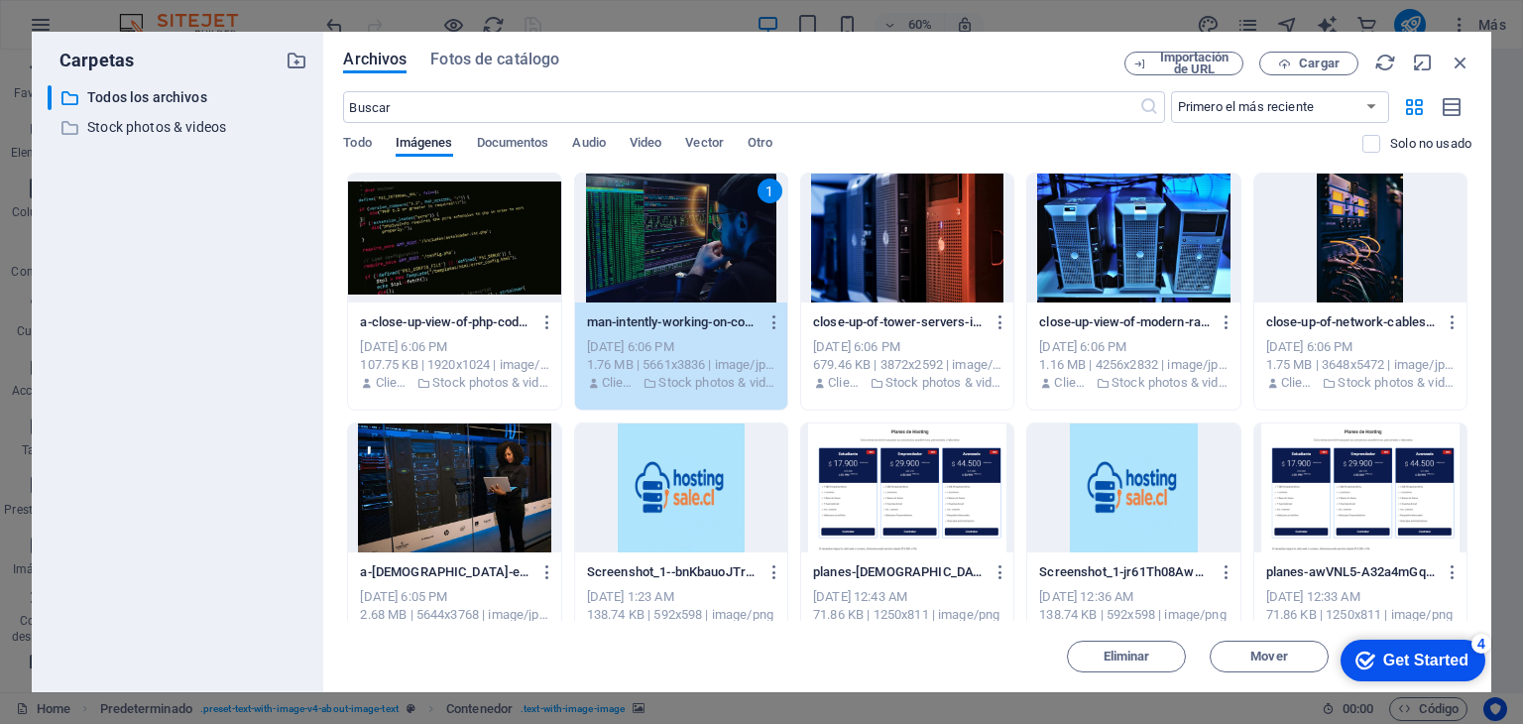
click at [697, 258] on div "1" at bounding box center [681, 237] width 212 height 129
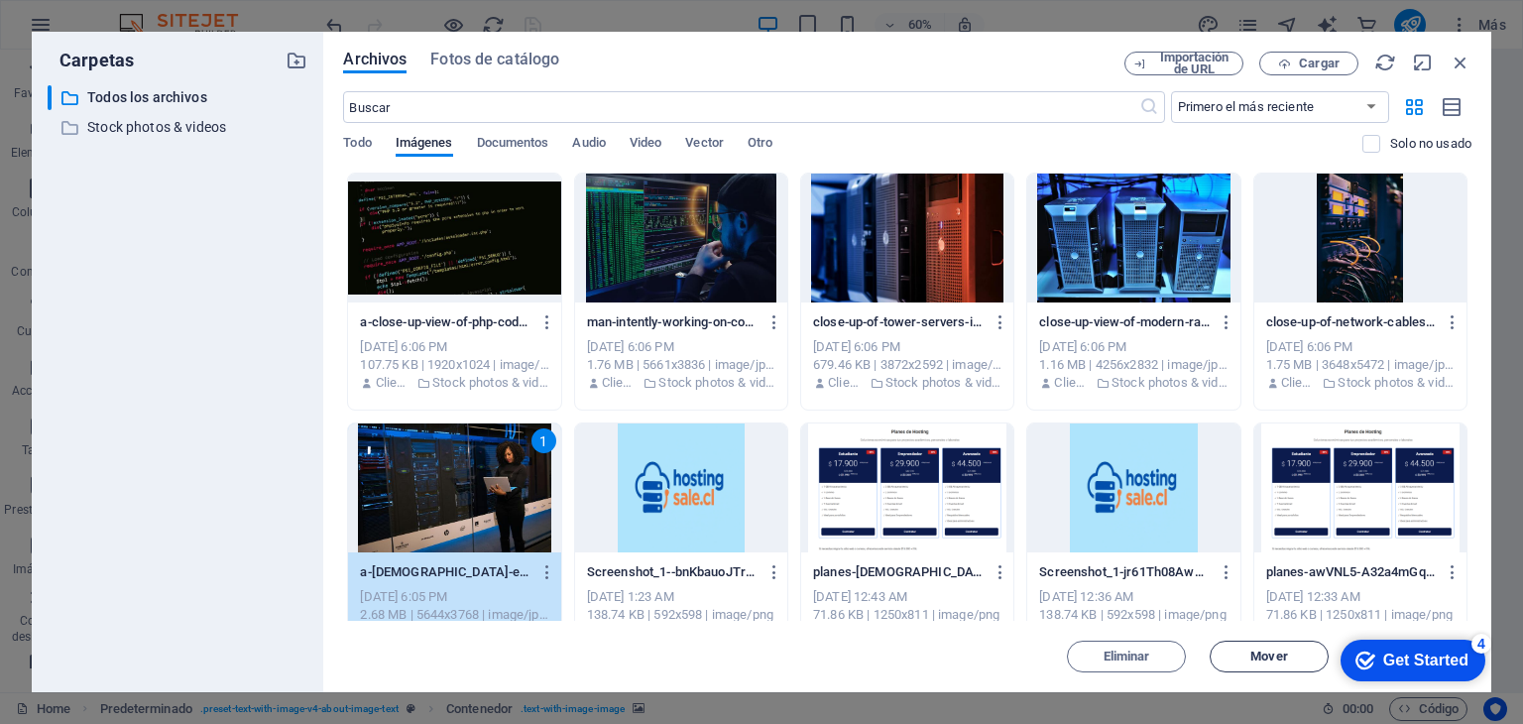
click at [1257, 653] on span "Mover" at bounding box center [1268, 656] width 37 height 12
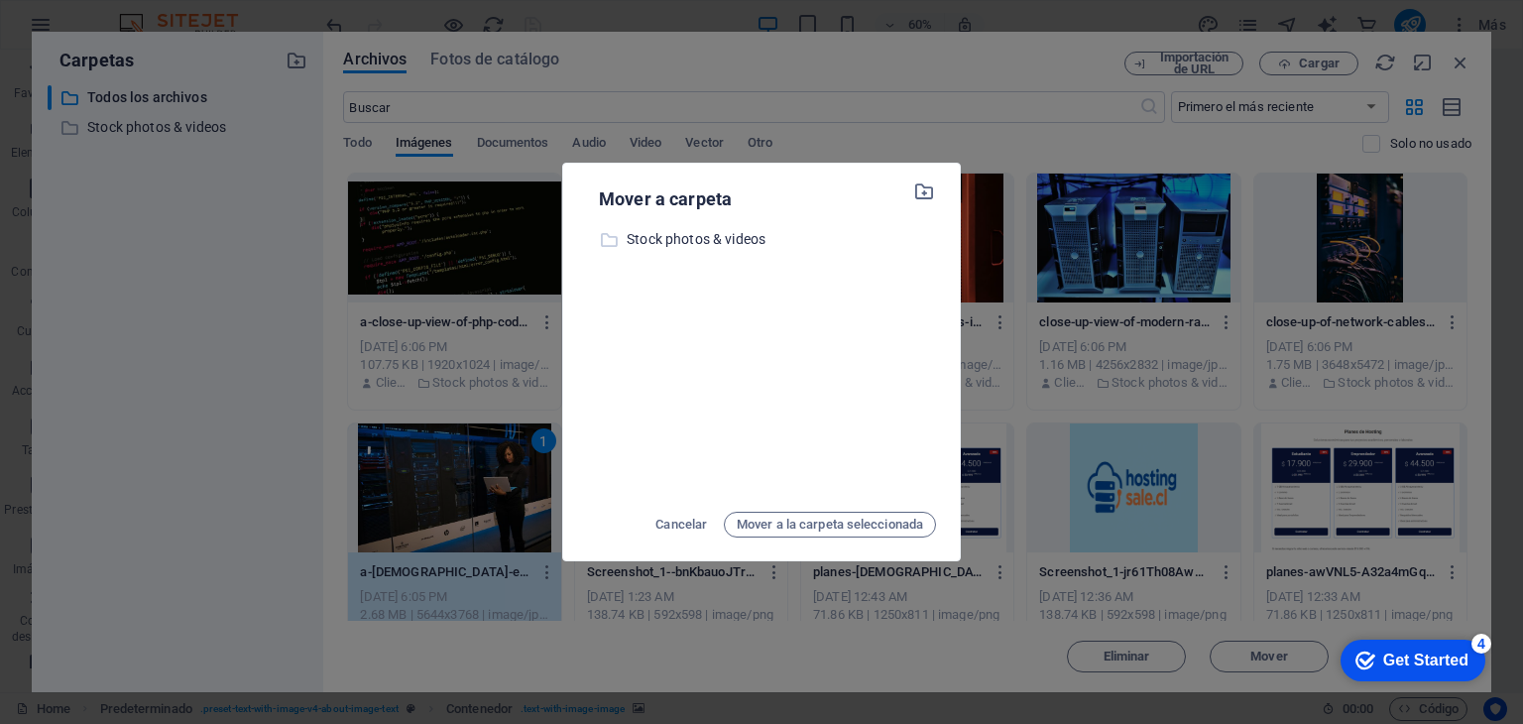
click at [743, 258] on p "Stock photos & videos" at bounding box center [771, 269] width 329 height 23
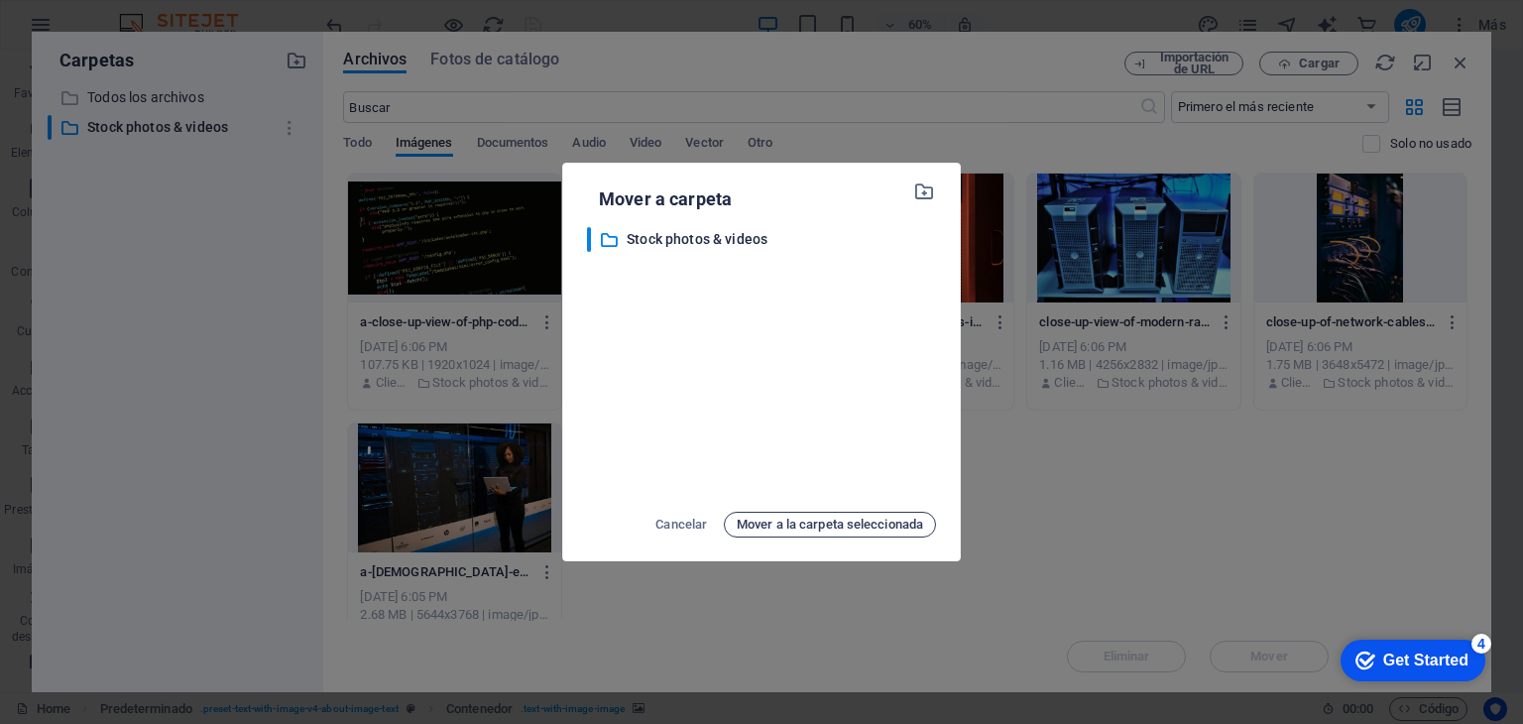
click at [797, 517] on span "Mover a la carpeta seleccionada" at bounding box center [830, 525] width 186 height 24
click at [805, 528] on span "Mover a la carpeta seleccionada" at bounding box center [830, 525] width 186 height 24
click at [936, 206] on icon "button" at bounding box center [936, 206] width 0 height 0
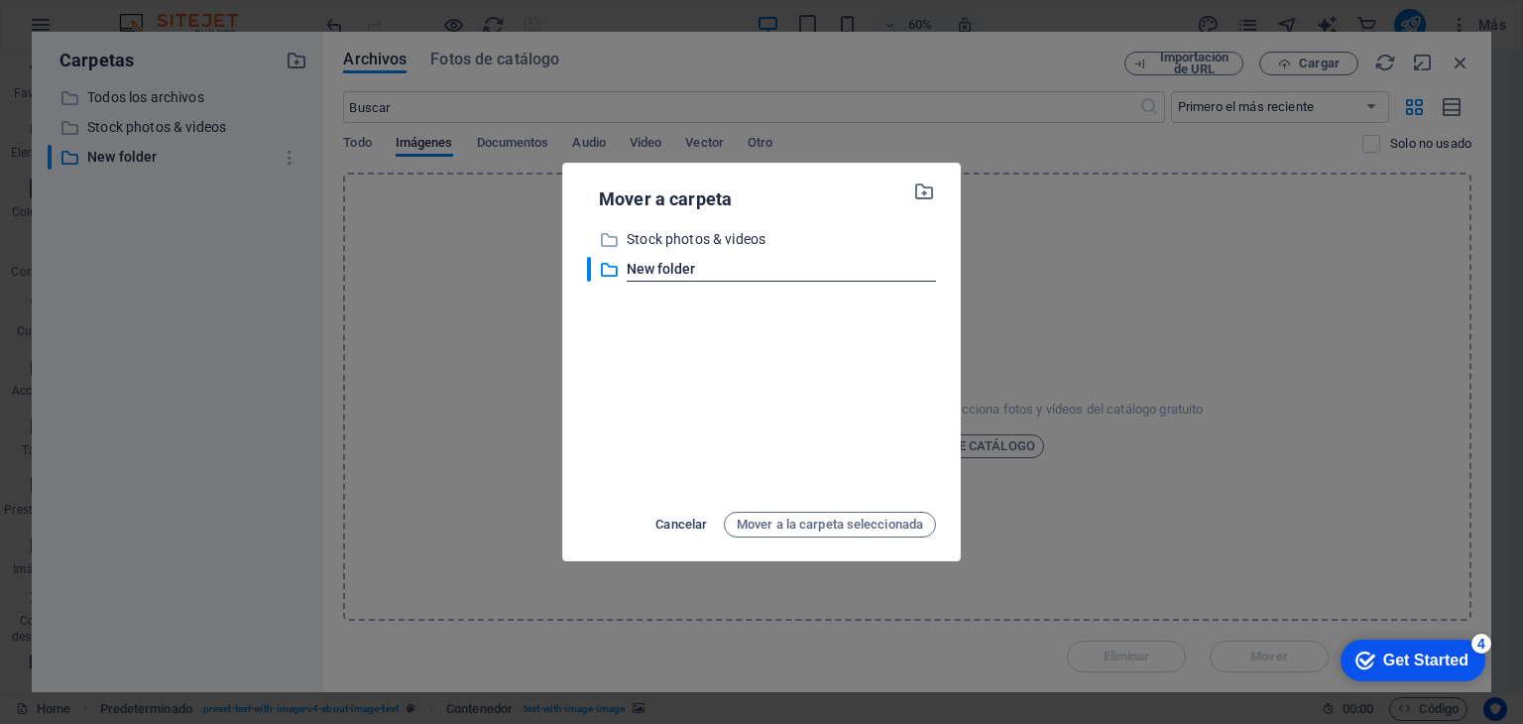
click at [671, 520] on span "Cancelar" at bounding box center [681, 525] width 52 height 24
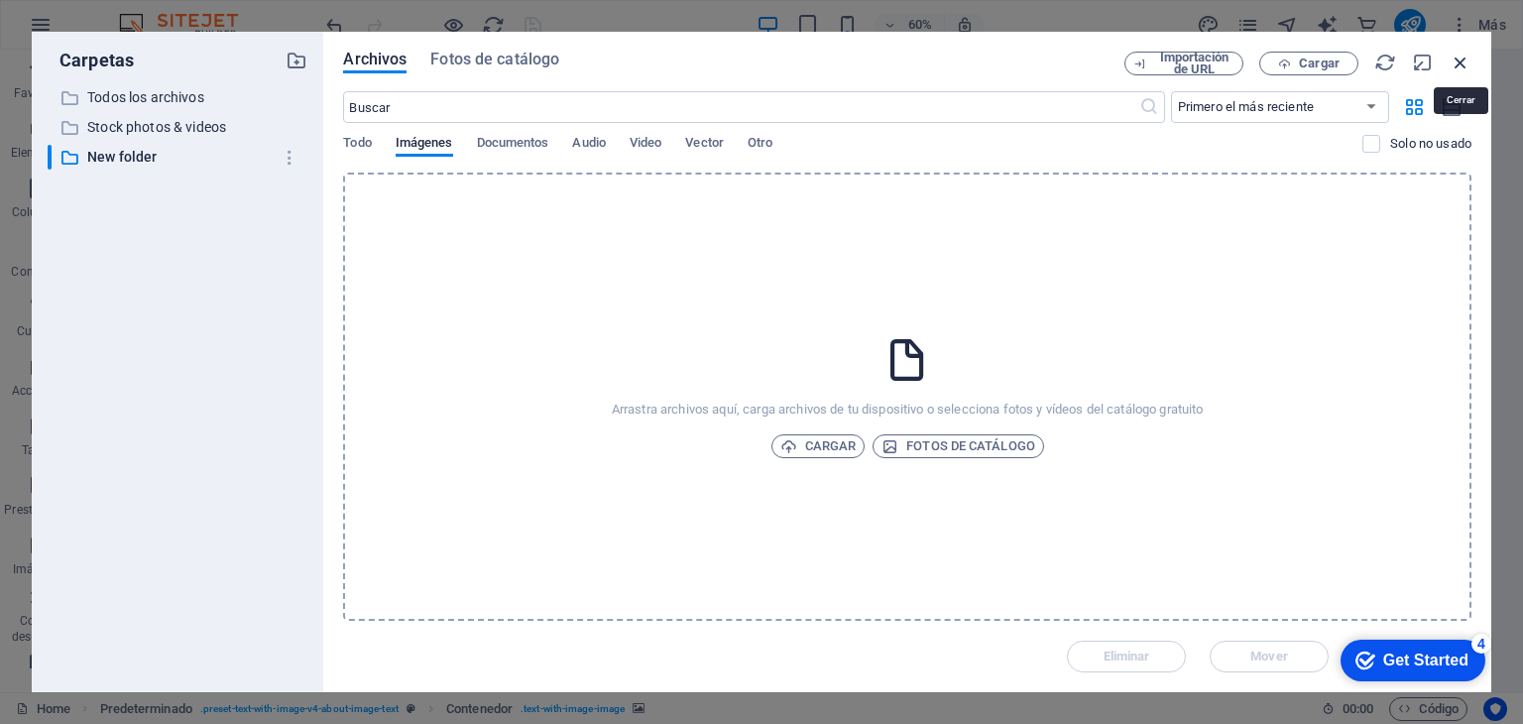
drag, startPoint x: 1468, startPoint y: 57, endPoint x: 1034, endPoint y: 9, distance: 436.9
click at [1471, 52] on icon "button" at bounding box center [1471, 52] width 0 height 0
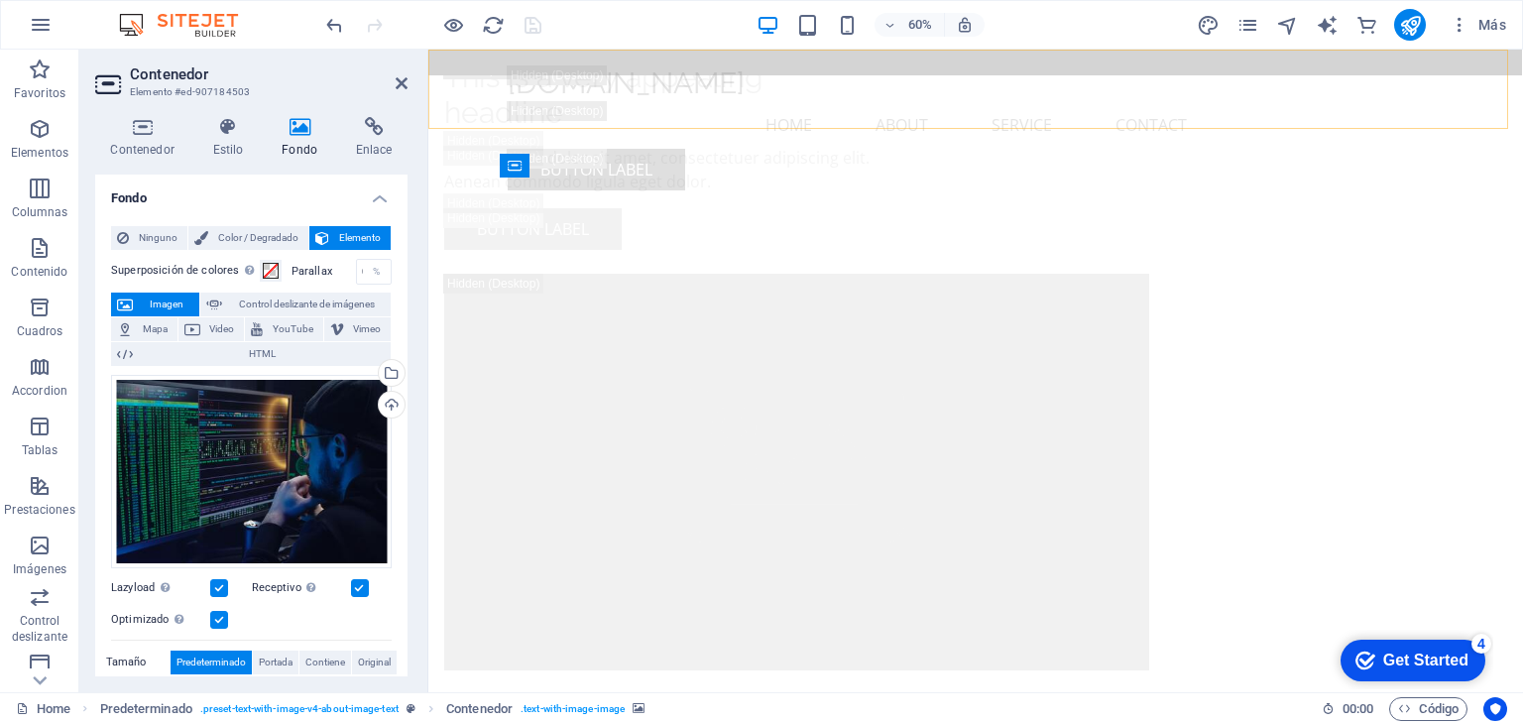
scroll to position [2280, 0]
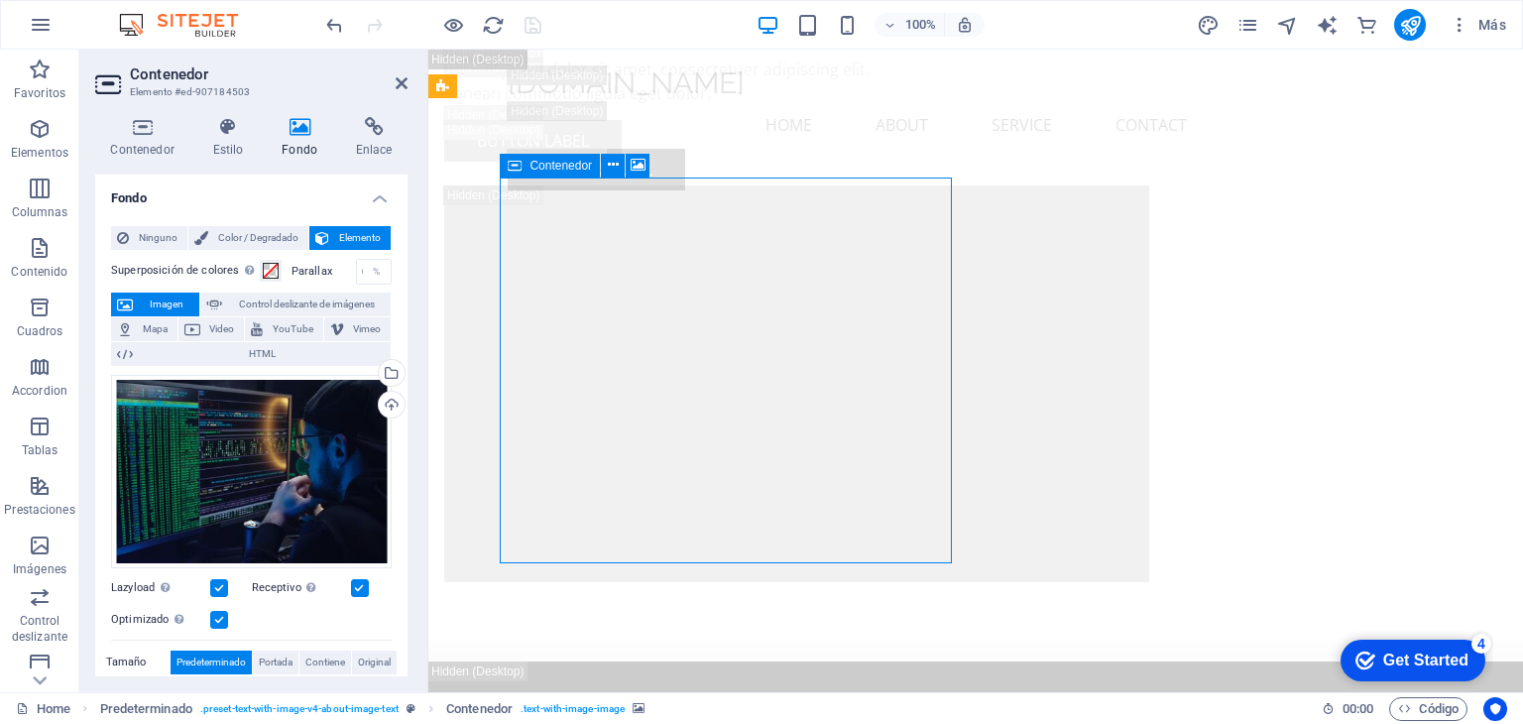
click at [30, 686] on icon "reload" at bounding box center [15, 687] width 30 height 3
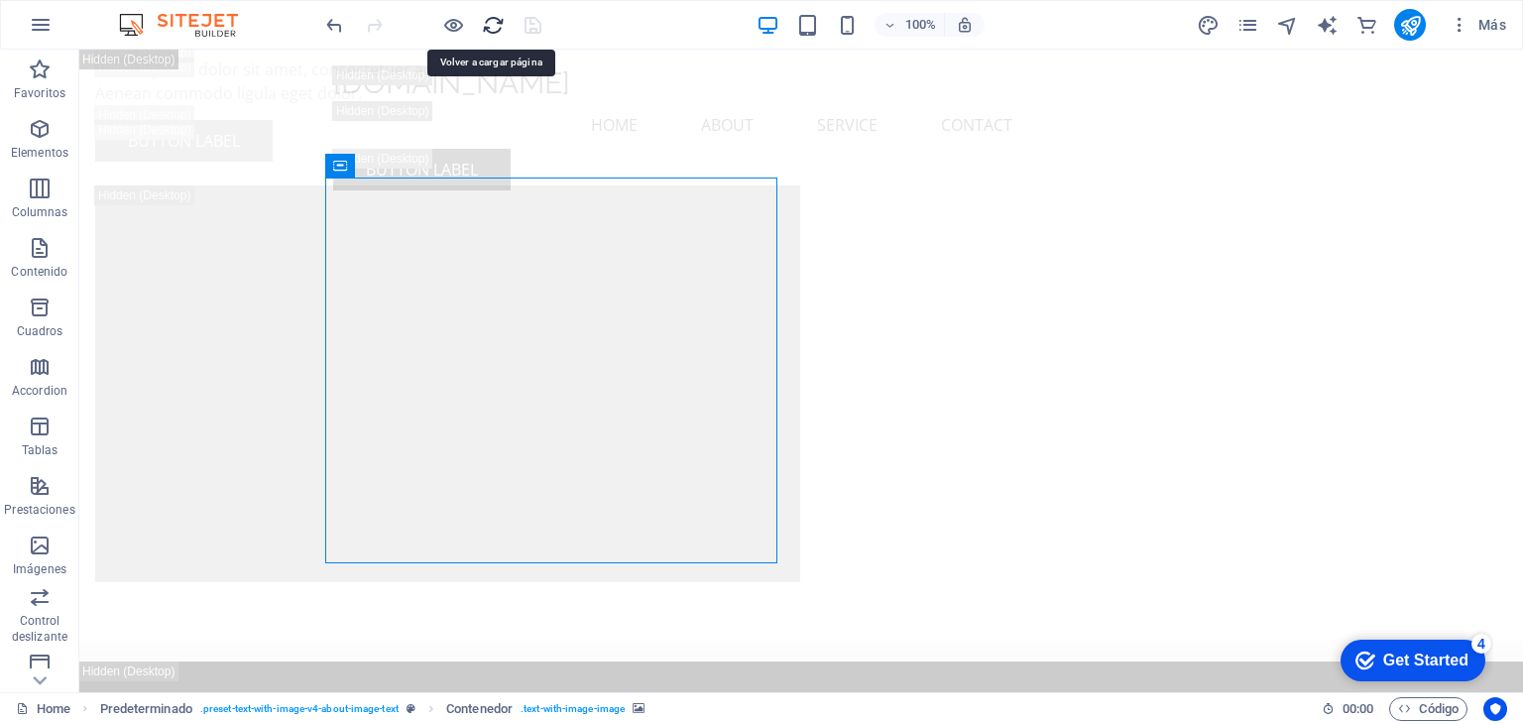
click at [30, 686] on icon "reload" at bounding box center [15, 687] width 30 height 3
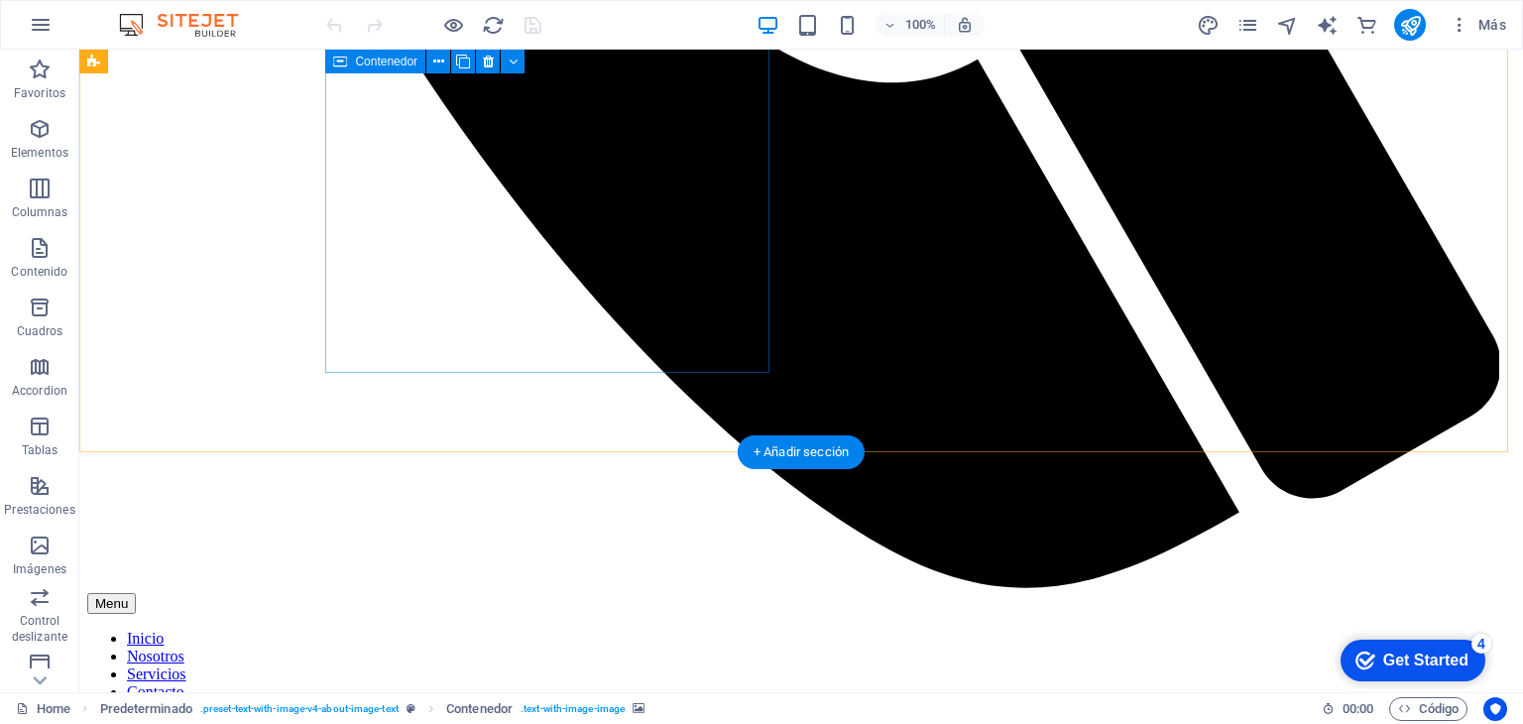
scroll to position [1983, 0]
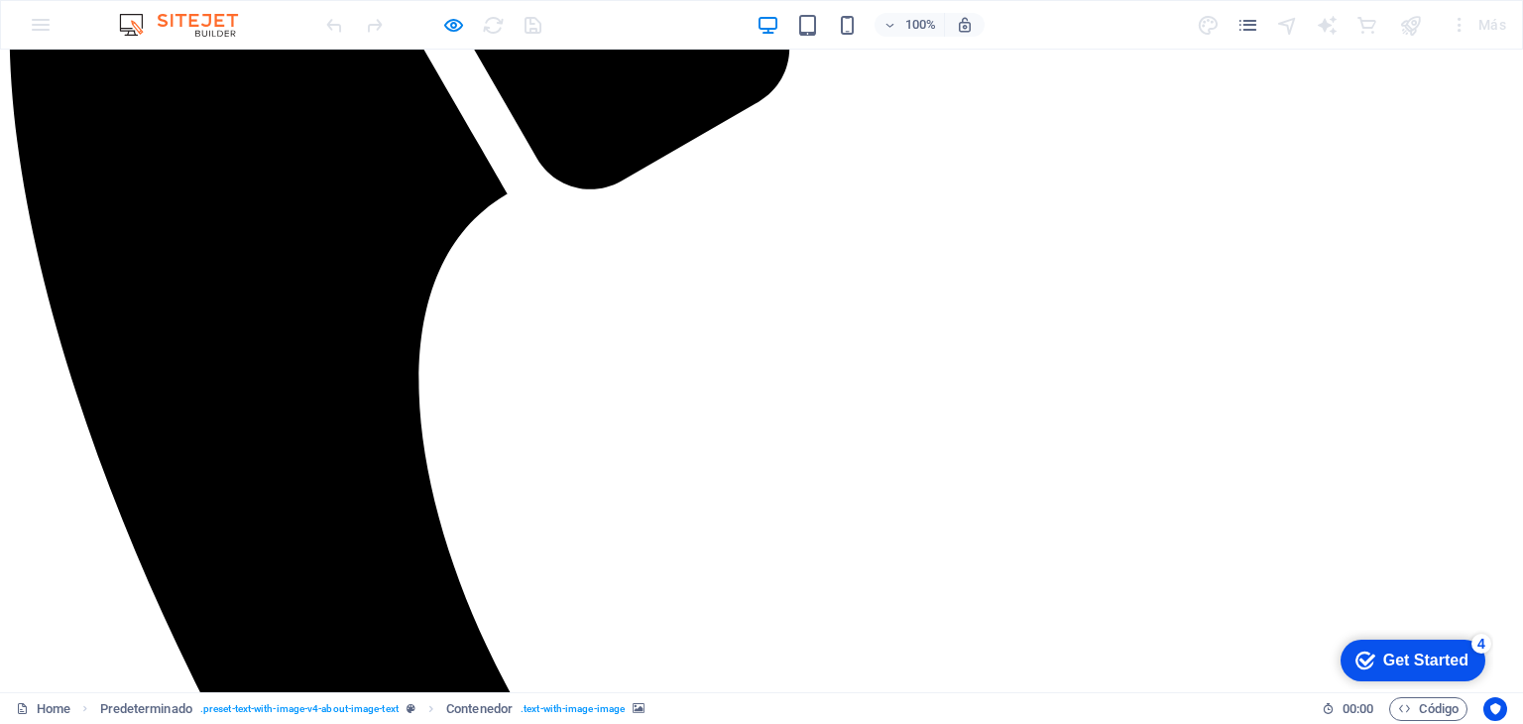
scroll to position [0, 0]
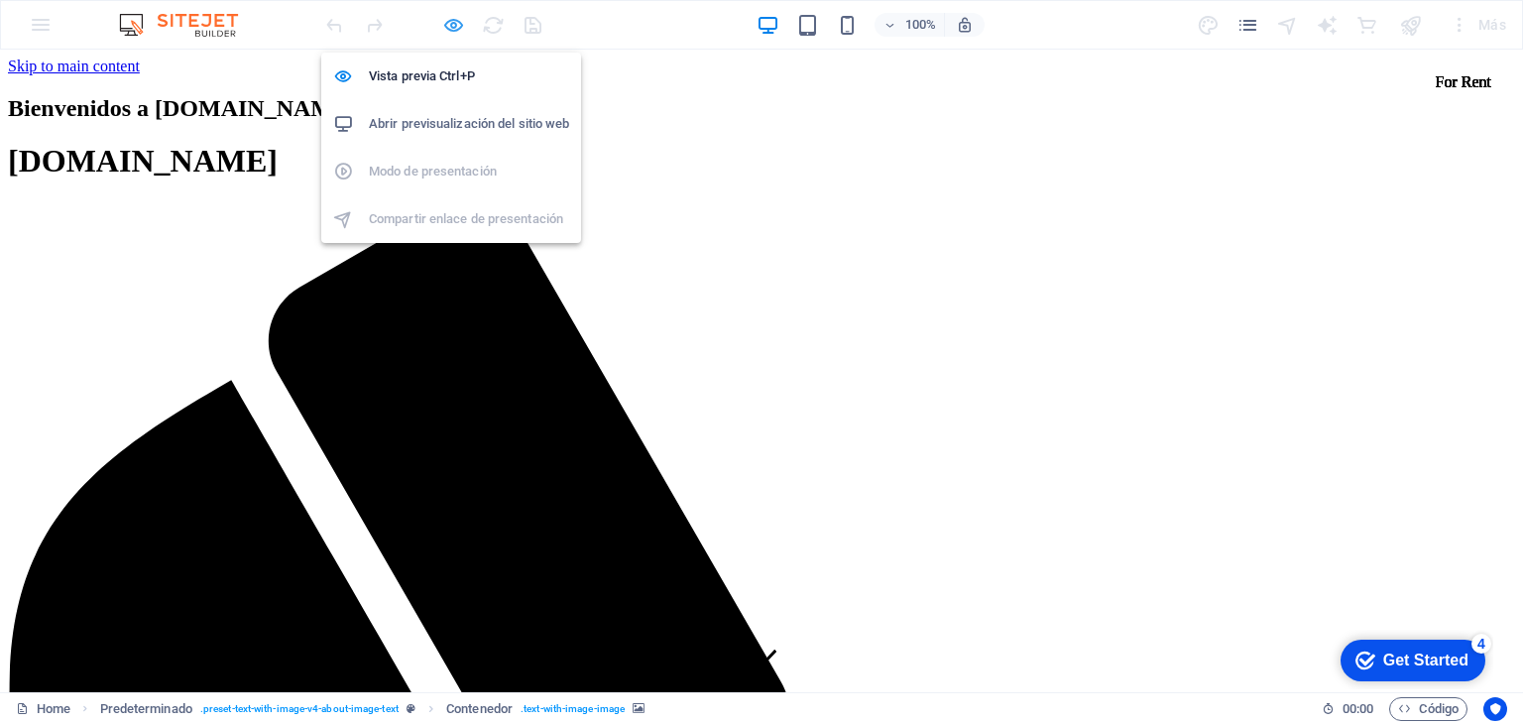
click at [429, 270] on icon "button" at bounding box center [429, 270] width 0 height 0
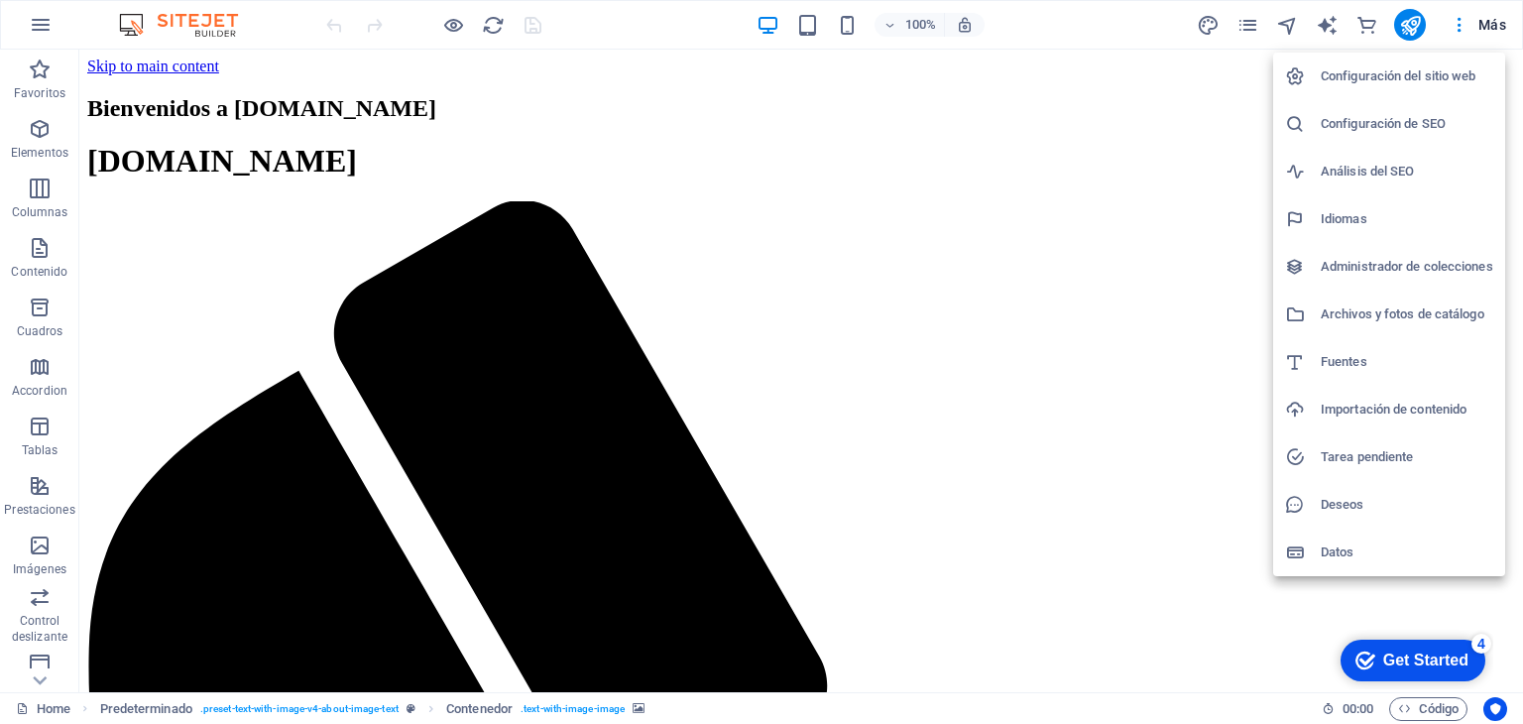
click at [31, 31] on div at bounding box center [761, 362] width 1523 height 724
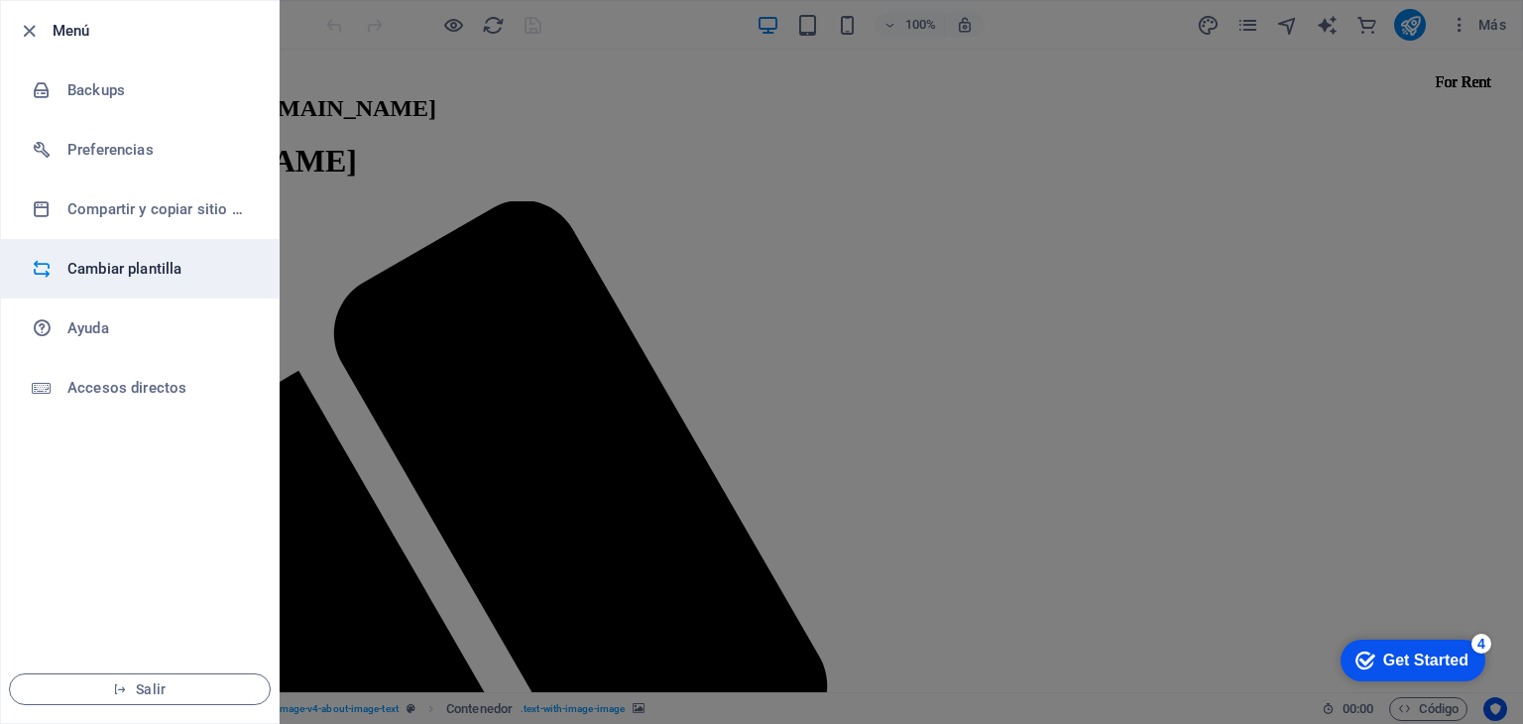
click at [75, 264] on h6 "Cambiar plantilla" at bounding box center [158, 269] width 183 height 24
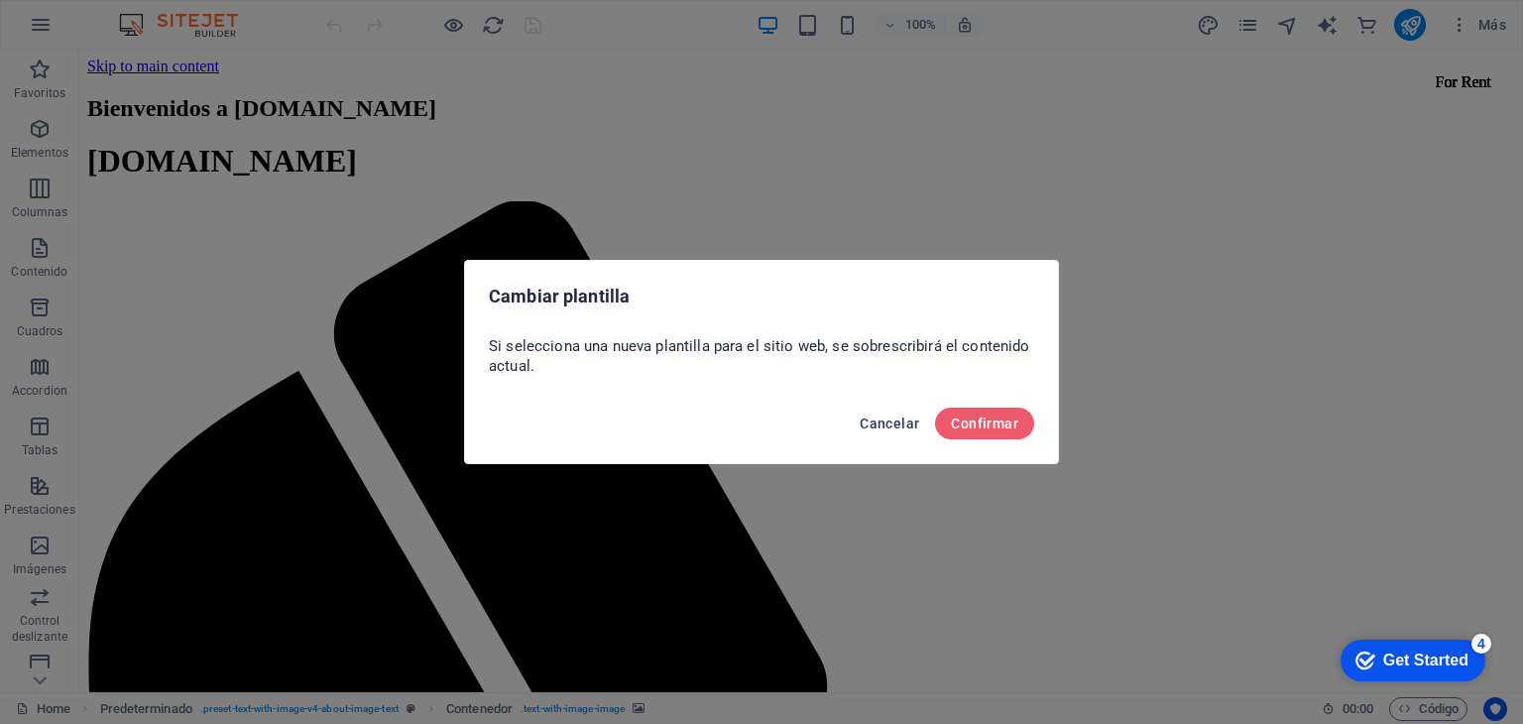
click at [885, 423] on span "Cancelar" at bounding box center [888, 423] width 59 height 16
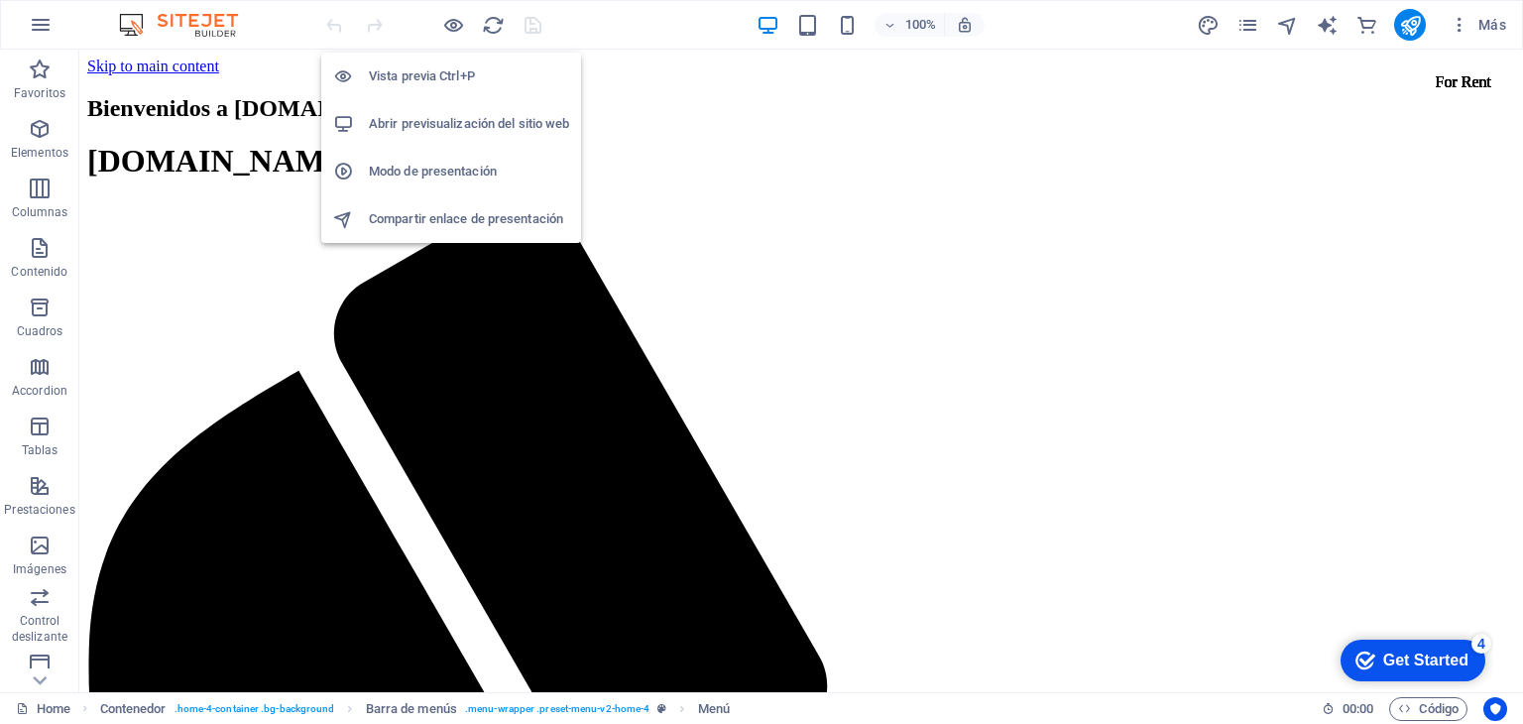
click at [446, 69] on h6 "Vista previa Ctrl+P" at bounding box center [469, 76] width 200 height 24
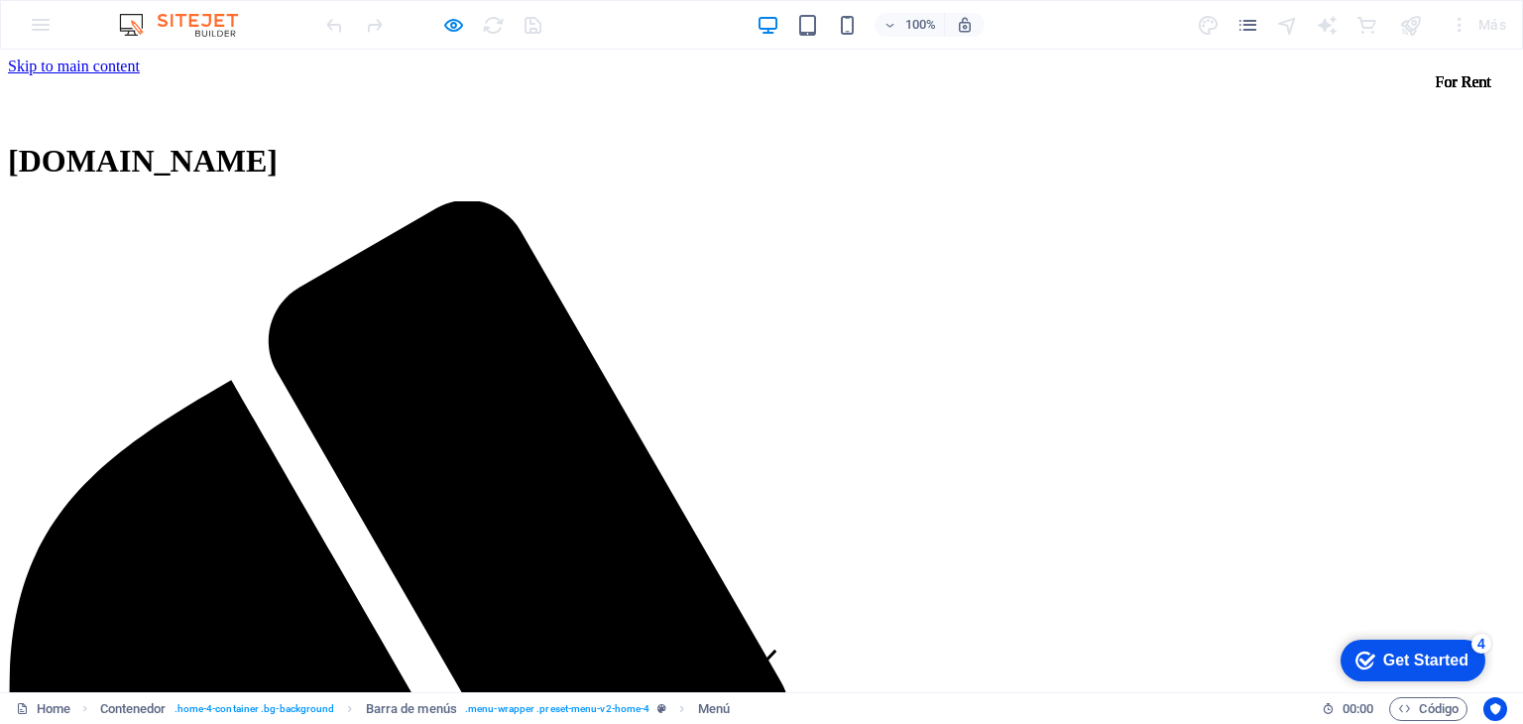
scroll to position [2380, 0]
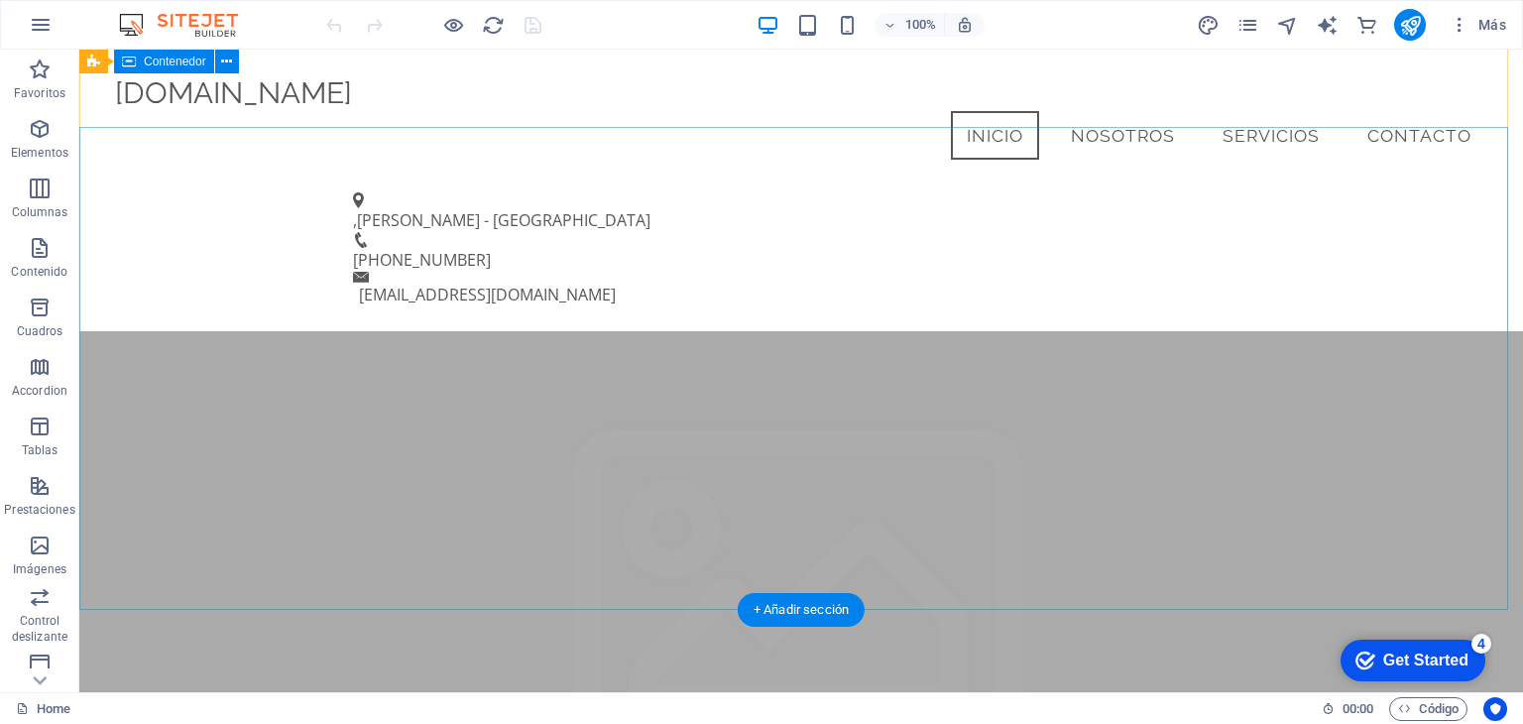
scroll to position [496, 0]
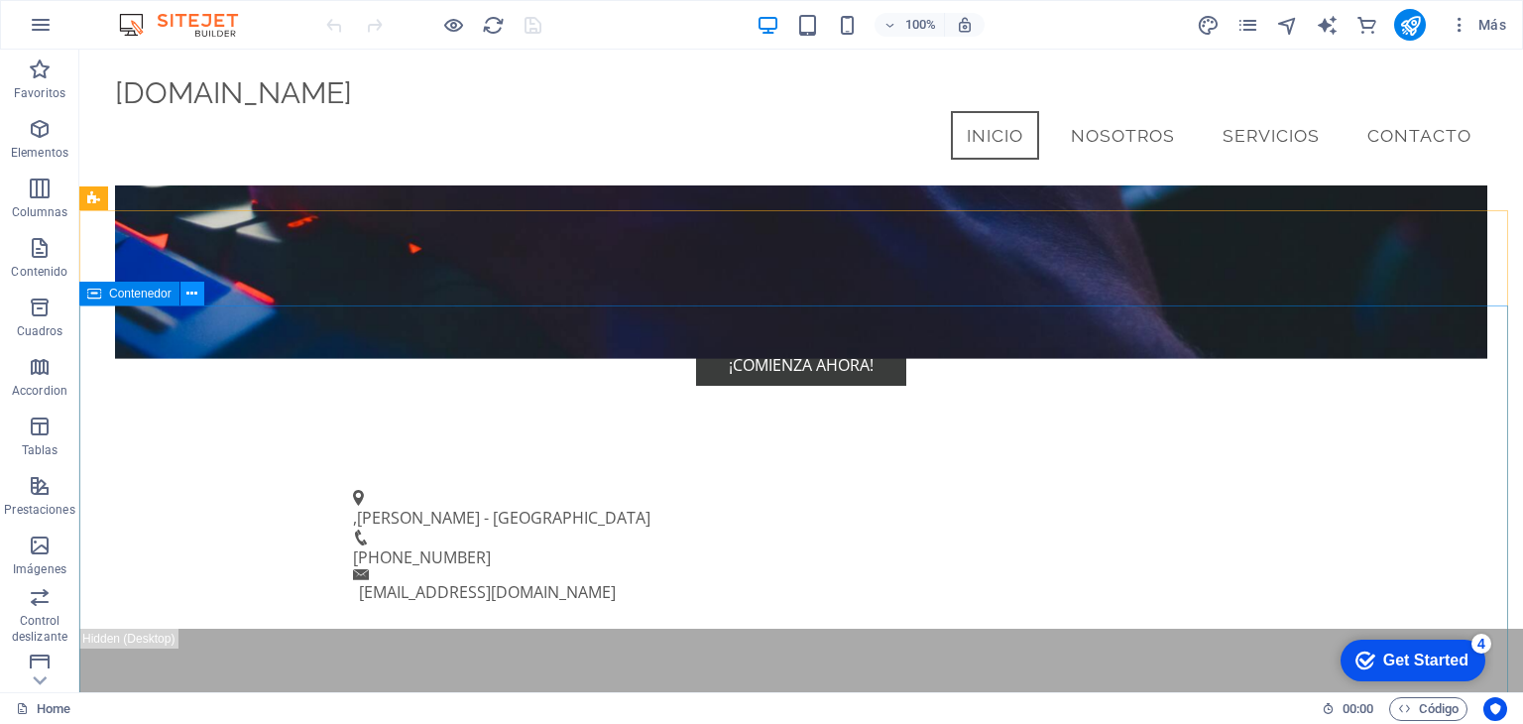
click at [188, 291] on icon at bounding box center [191, 294] width 11 height 21
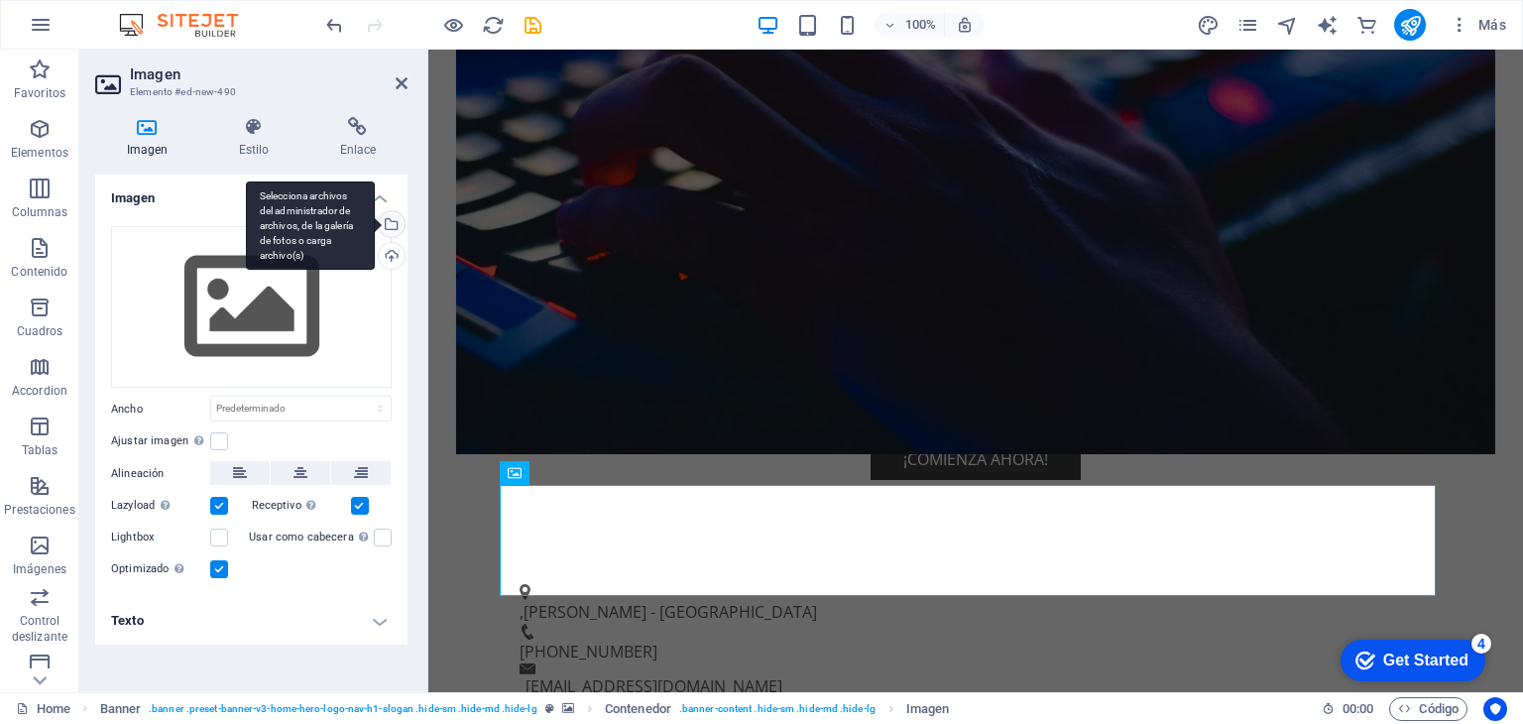
click at [393, 223] on div "Selecciona archivos del administrador de archivos, de la galería de fotos o car…" at bounding box center [390, 226] width 30 height 30
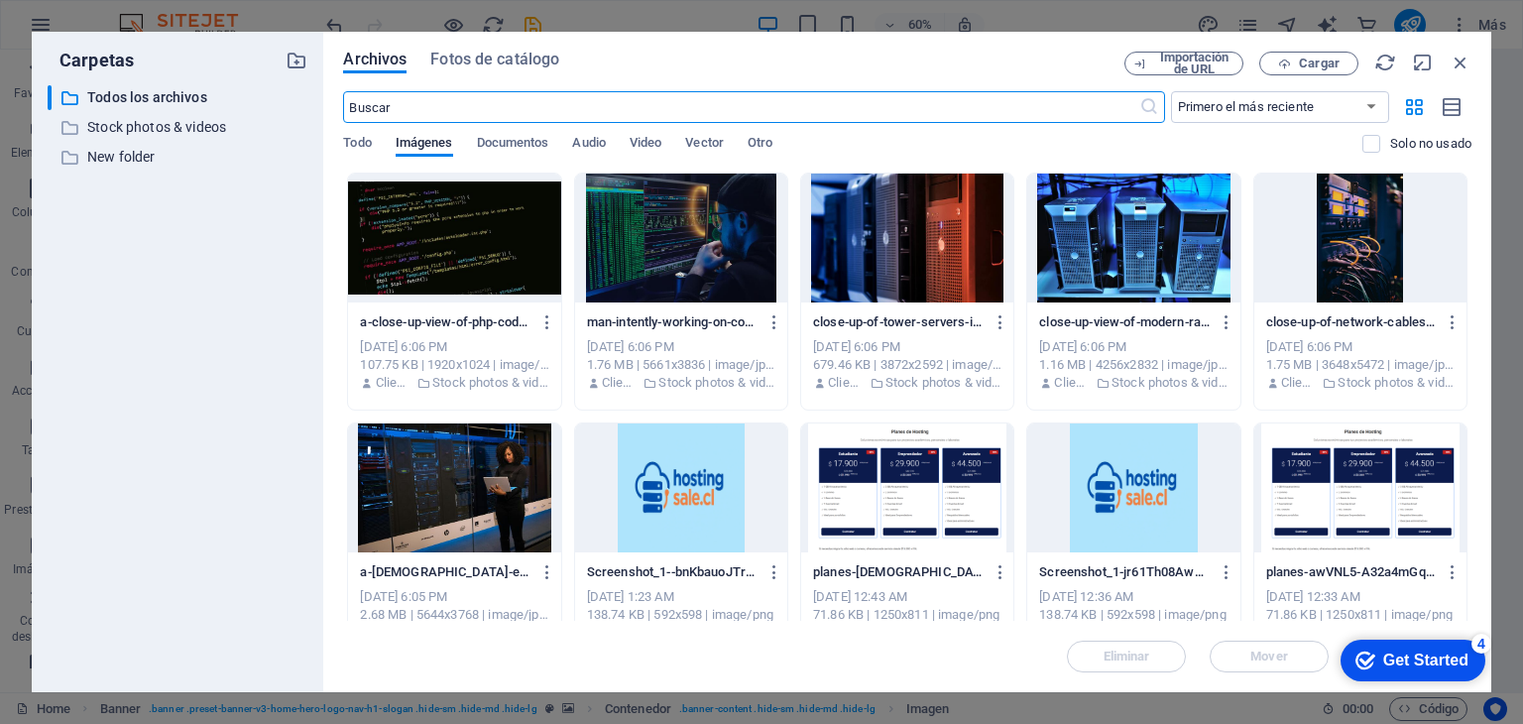
click at [930, 253] on div at bounding box center [907, 237] width 212 height 129
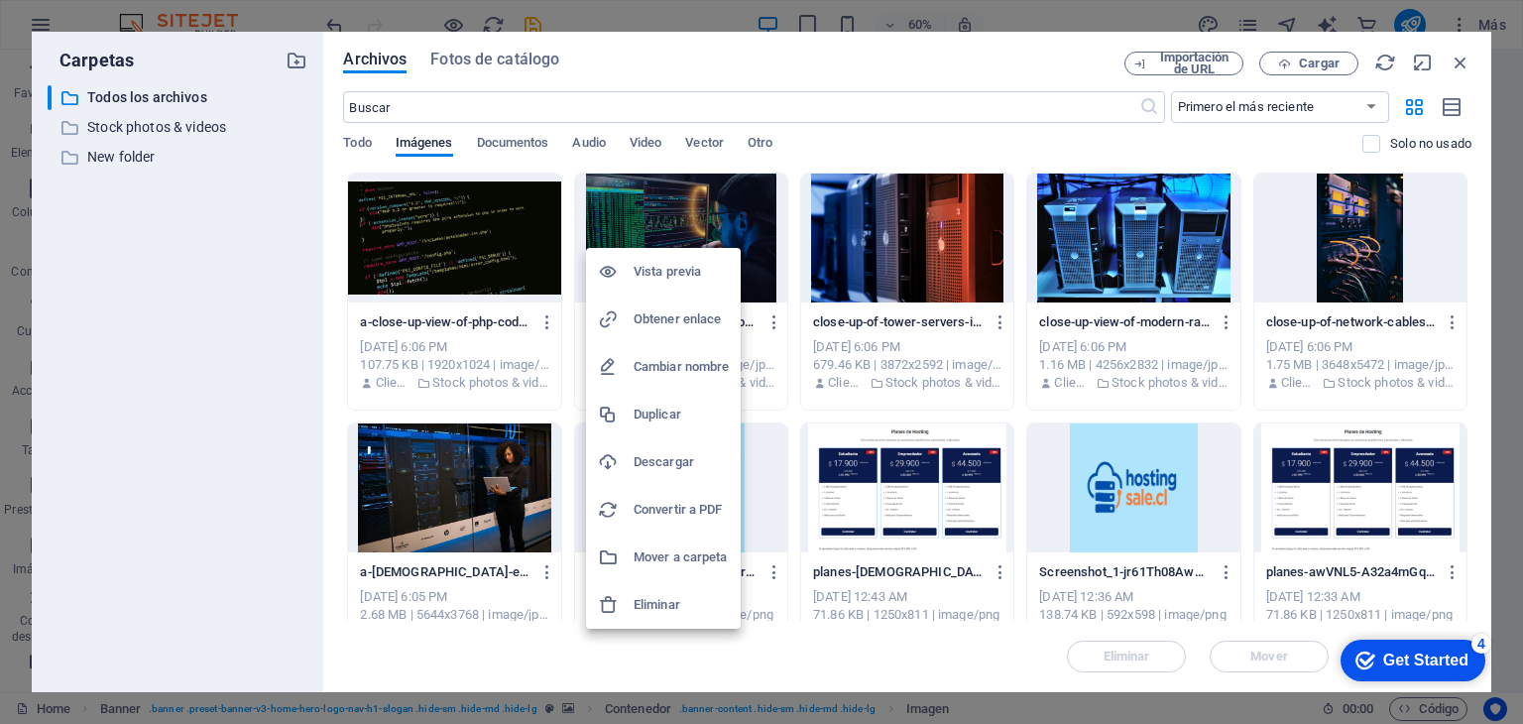
click at [671, 461] on h6 "Descargar" at bounding box center [680, 462] width 95 height 24
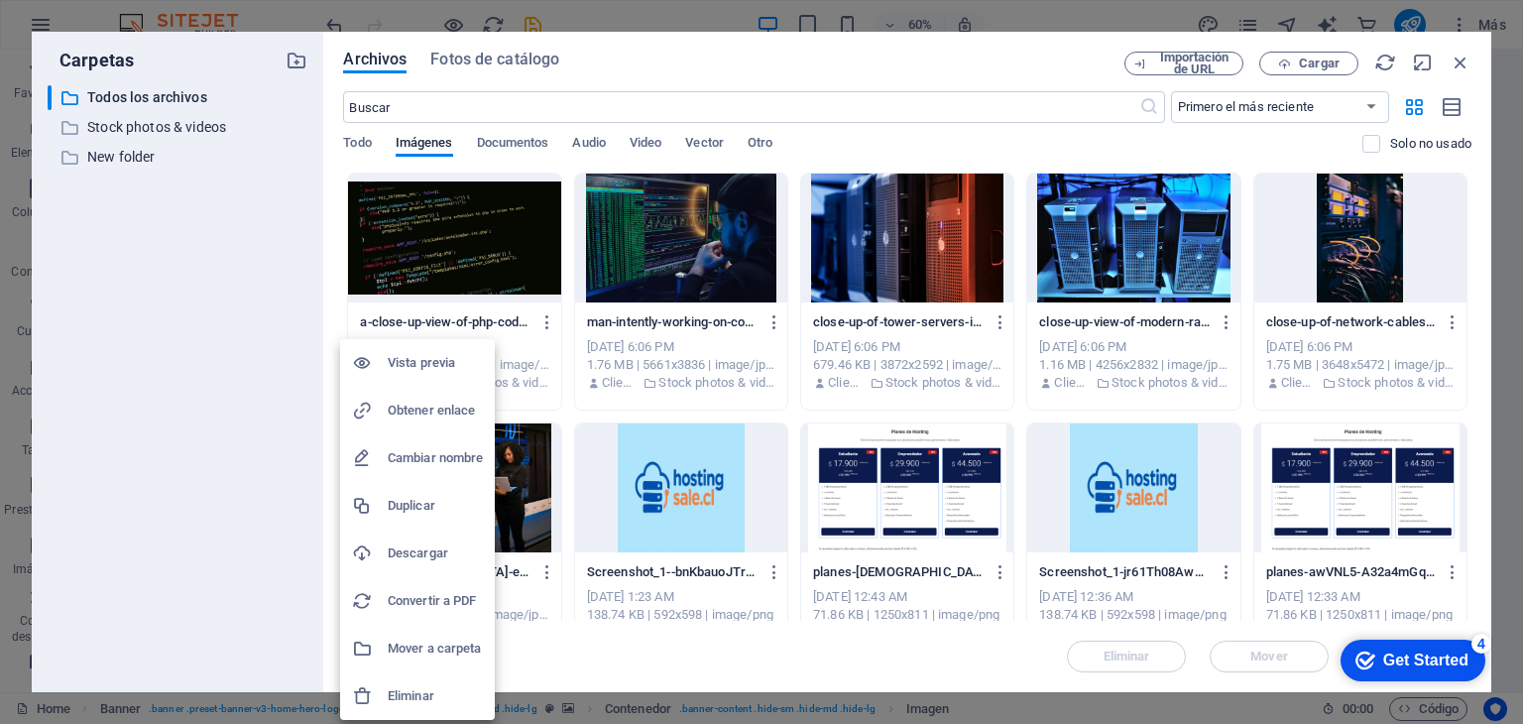
click at [408, 552] on h6 "Descargar" at bounding box center [435, 553] width 95 height 24
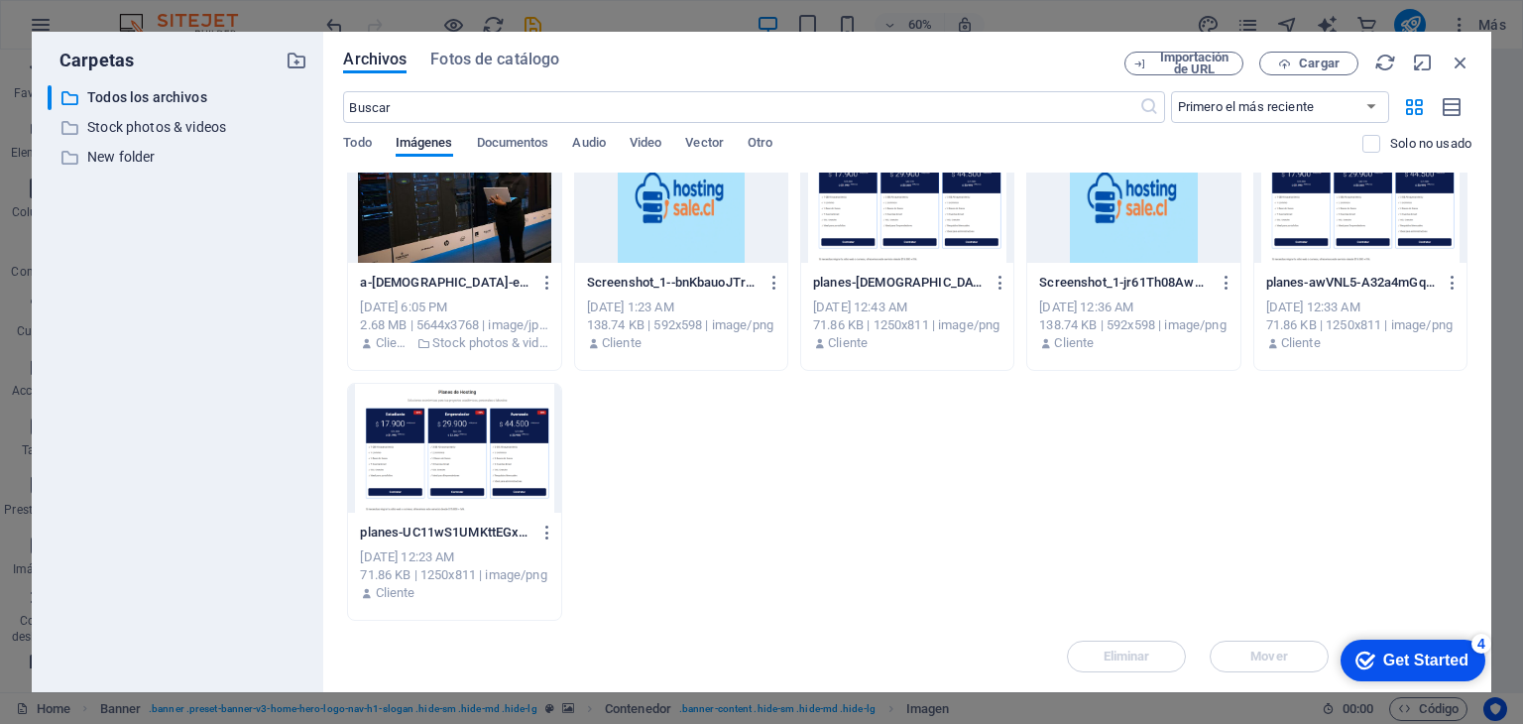
scroll to position [0, 0]
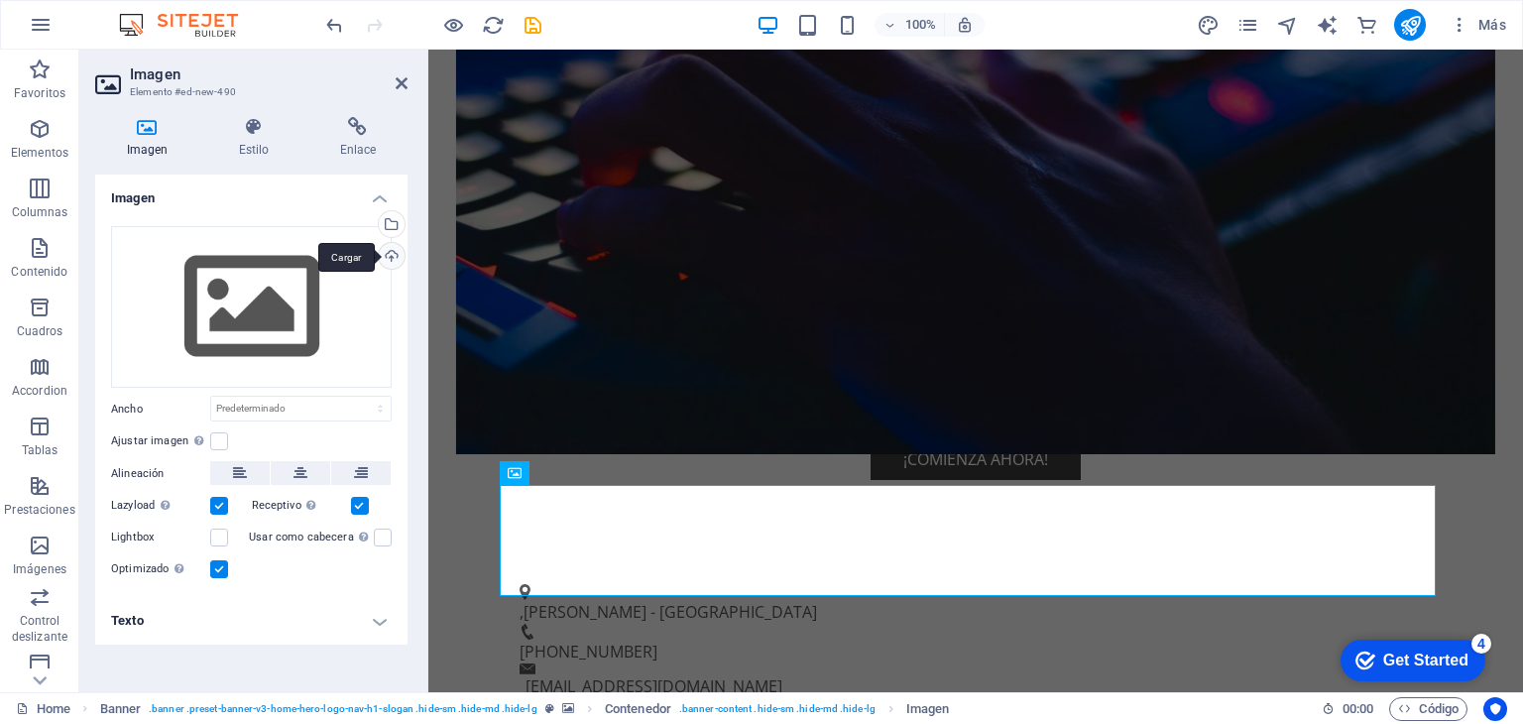
click at [398, 258] on div "Cargar" at bounding box center [390, 258] width 30 height 30
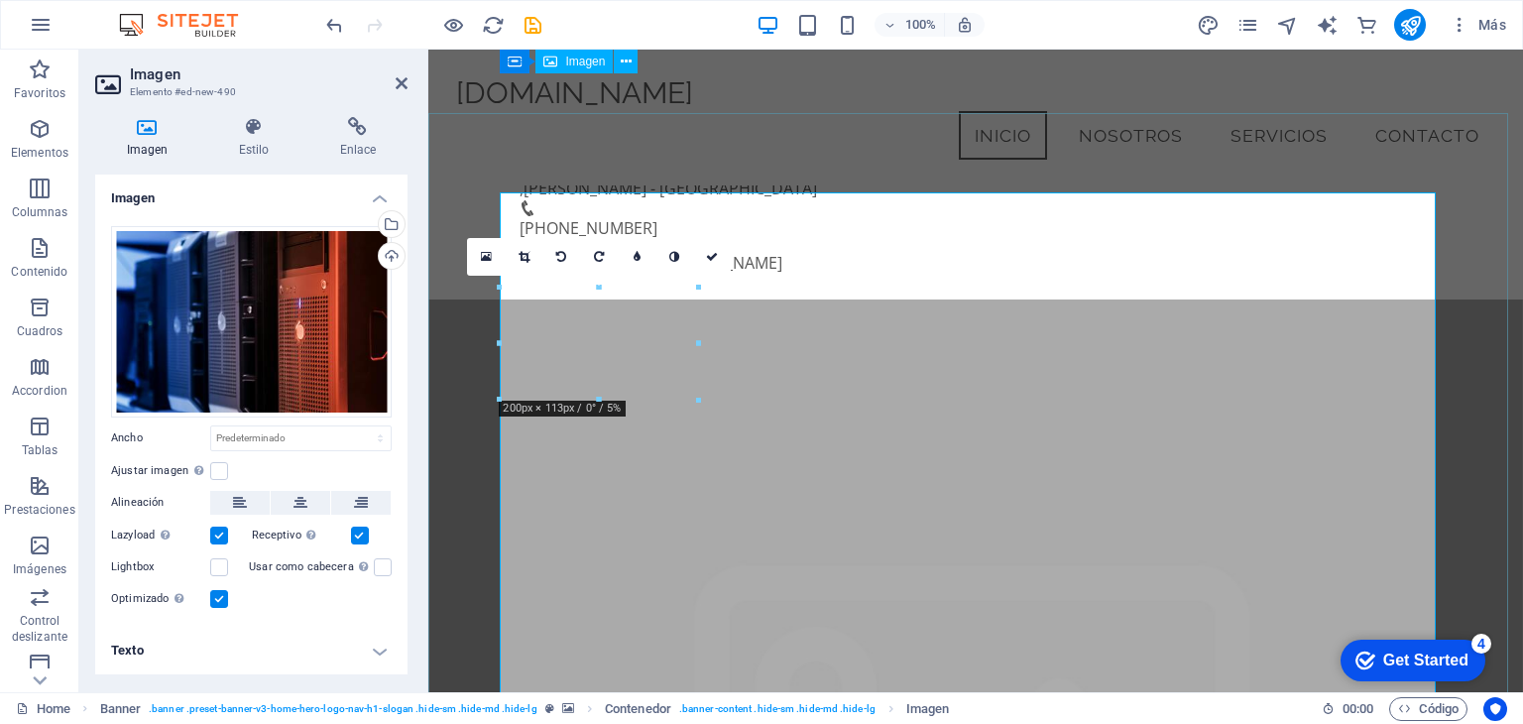
scroll to position [693, 0]
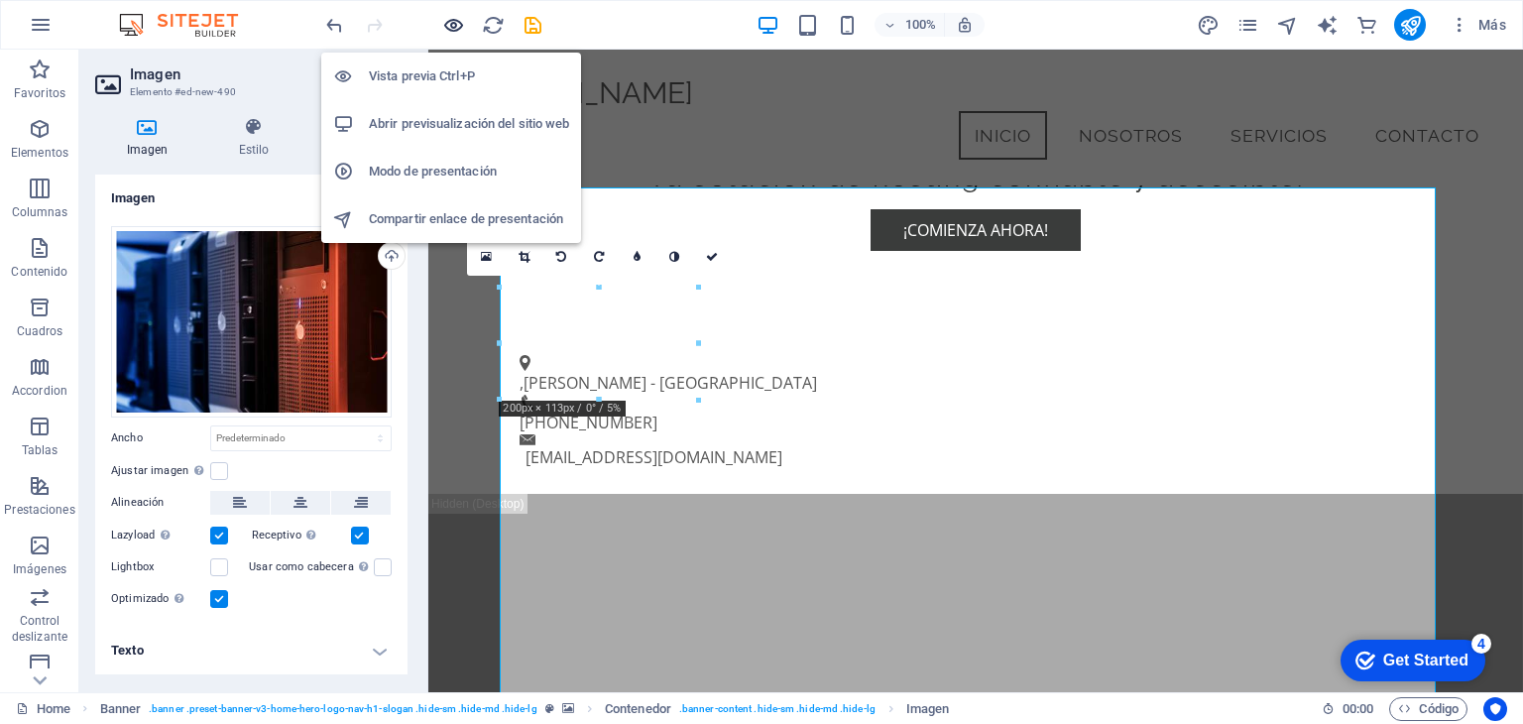
click at [454, 22] on icon "button" at bounding box center [453, 25] width 23 height 23
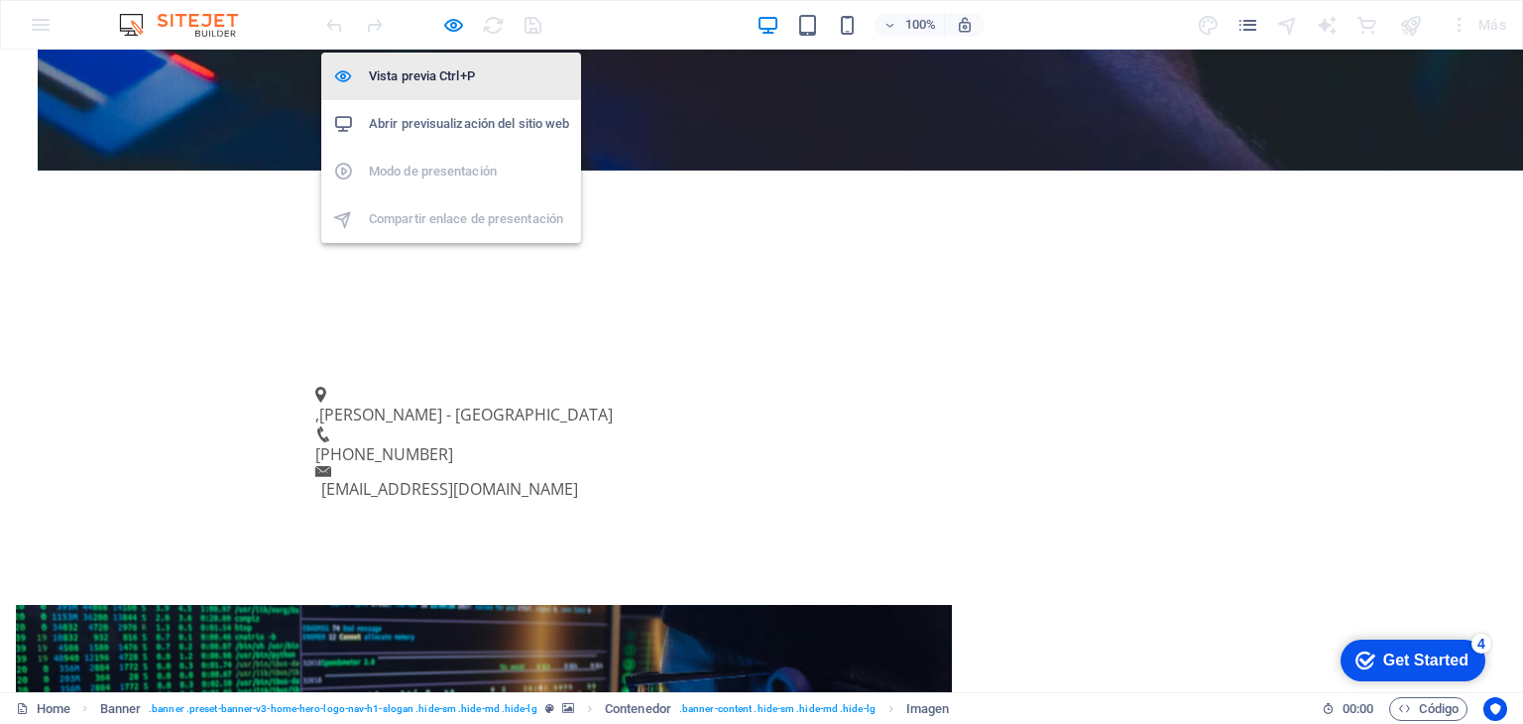
click at [440, 69] on h6 "Vista previa Ctrl+P" at bounding box center [469, 76] width 200 height 24
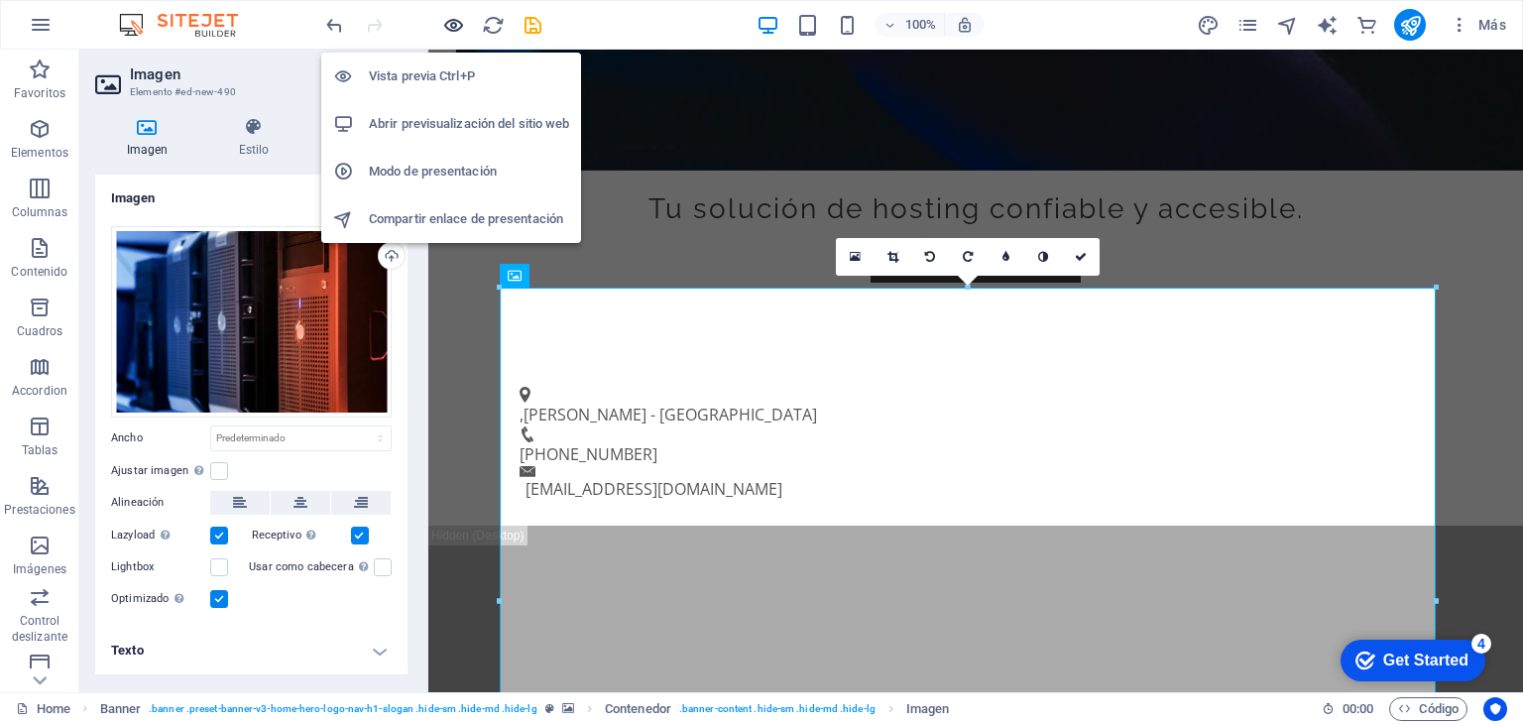
click at [459, 25] on icon "button" at bounding box center [453, 25] width 23 height 23
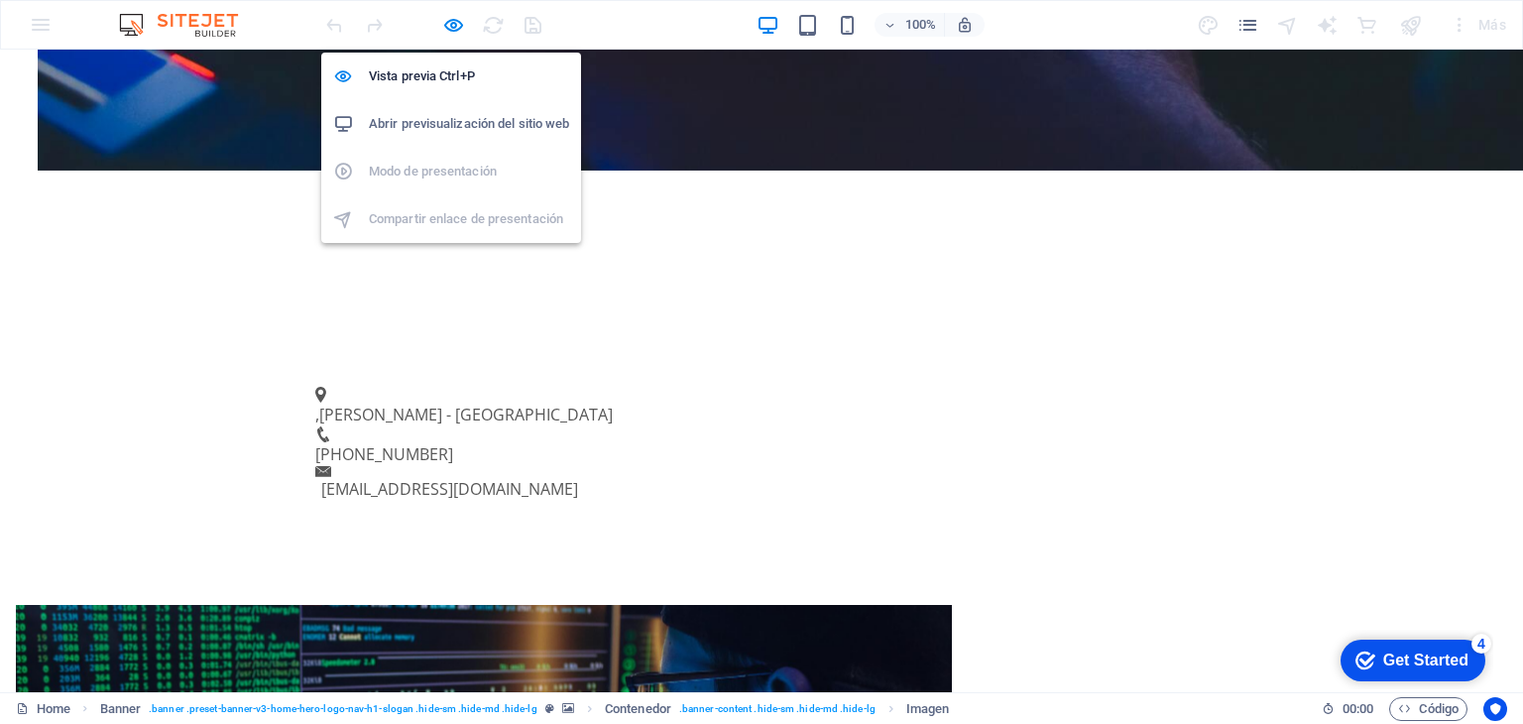
click at [460, 127] on h6 "Abrir previsualización del sitio web" at bounding box center [469, 124] width 200 height 24
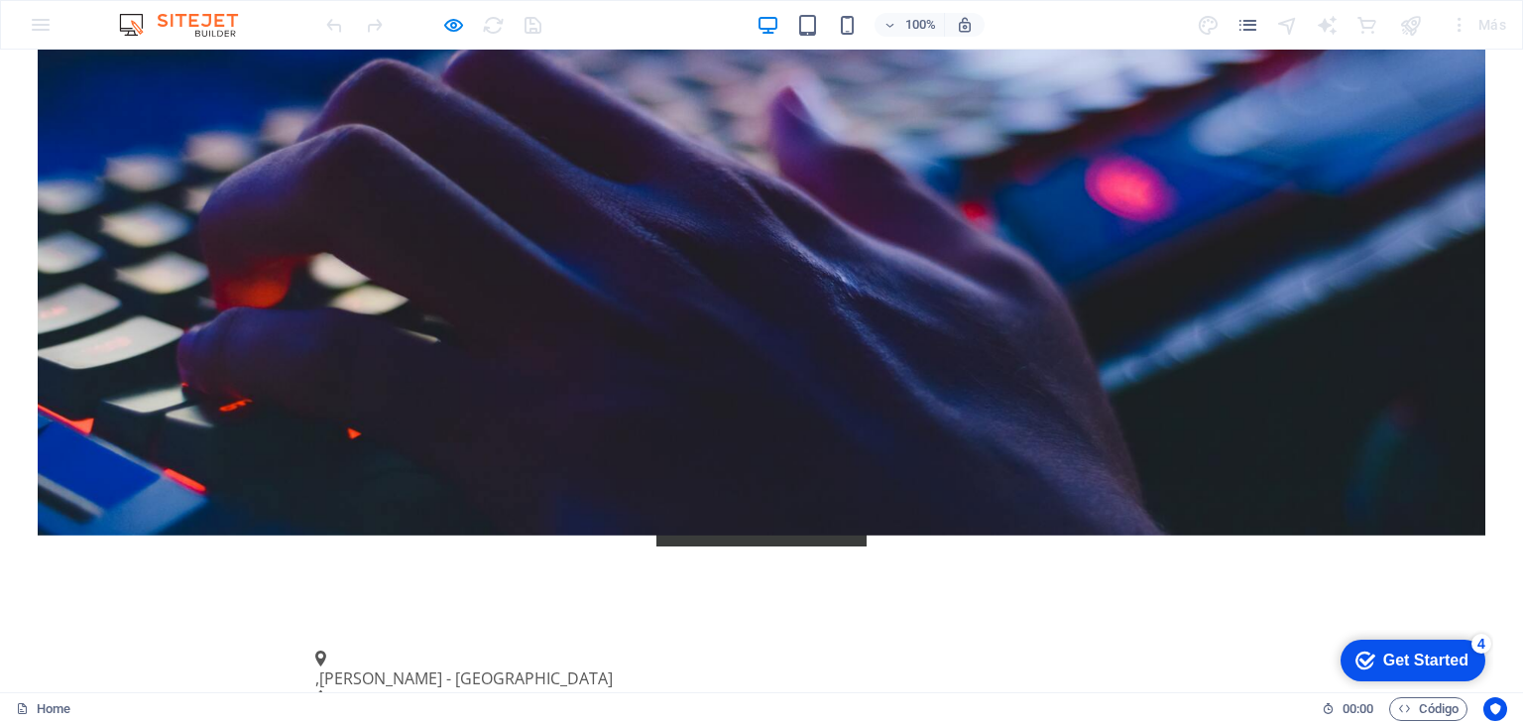
scroll to position [862, 0]
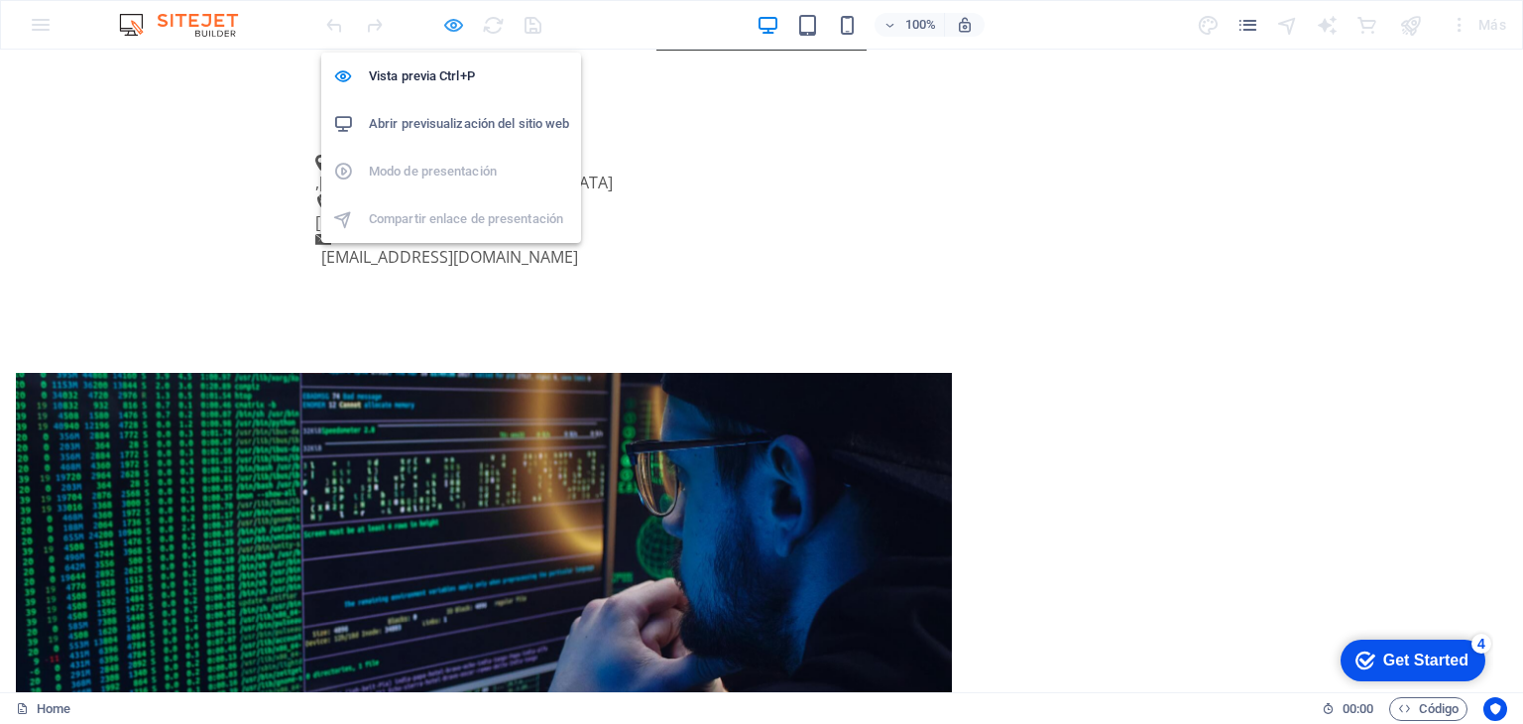
click at [452, 21] on icon "button" at bounding box center [453, 25] width 23 height 23
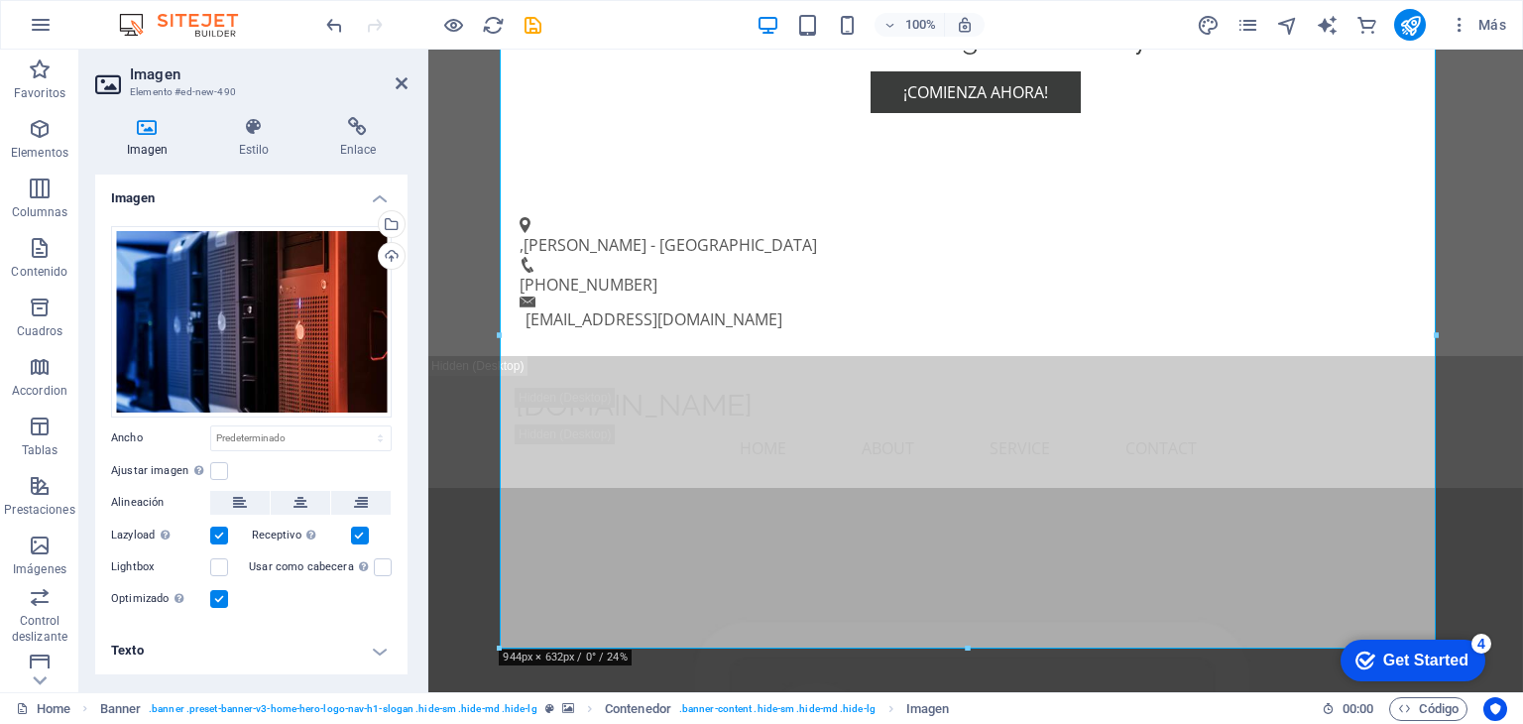
click at [1414, 653] on div "Get Started" at bounding box center [1425, 660] width 85 height 18
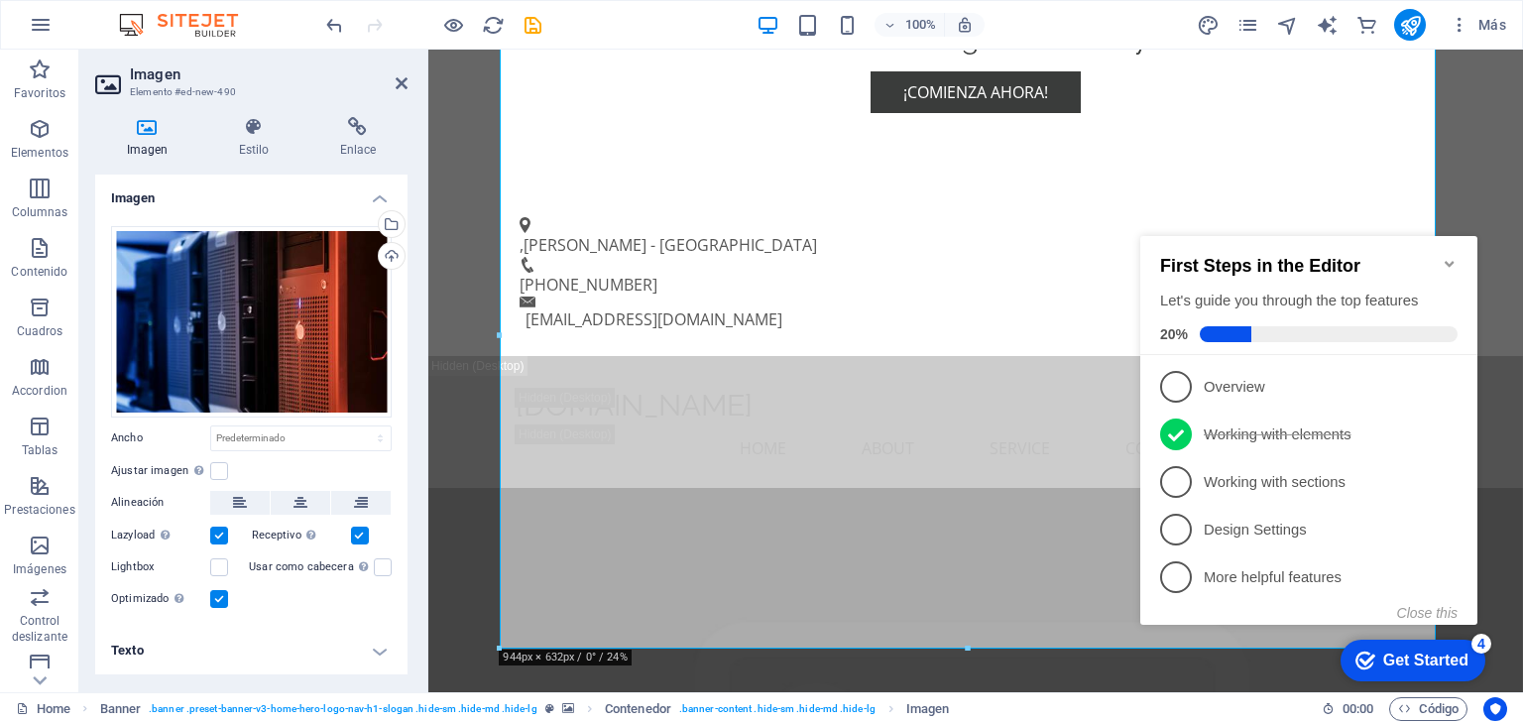
click at [1454, 256] on icon "Minimize checklist" at bounding box center [1449, 264] width 16 height 16
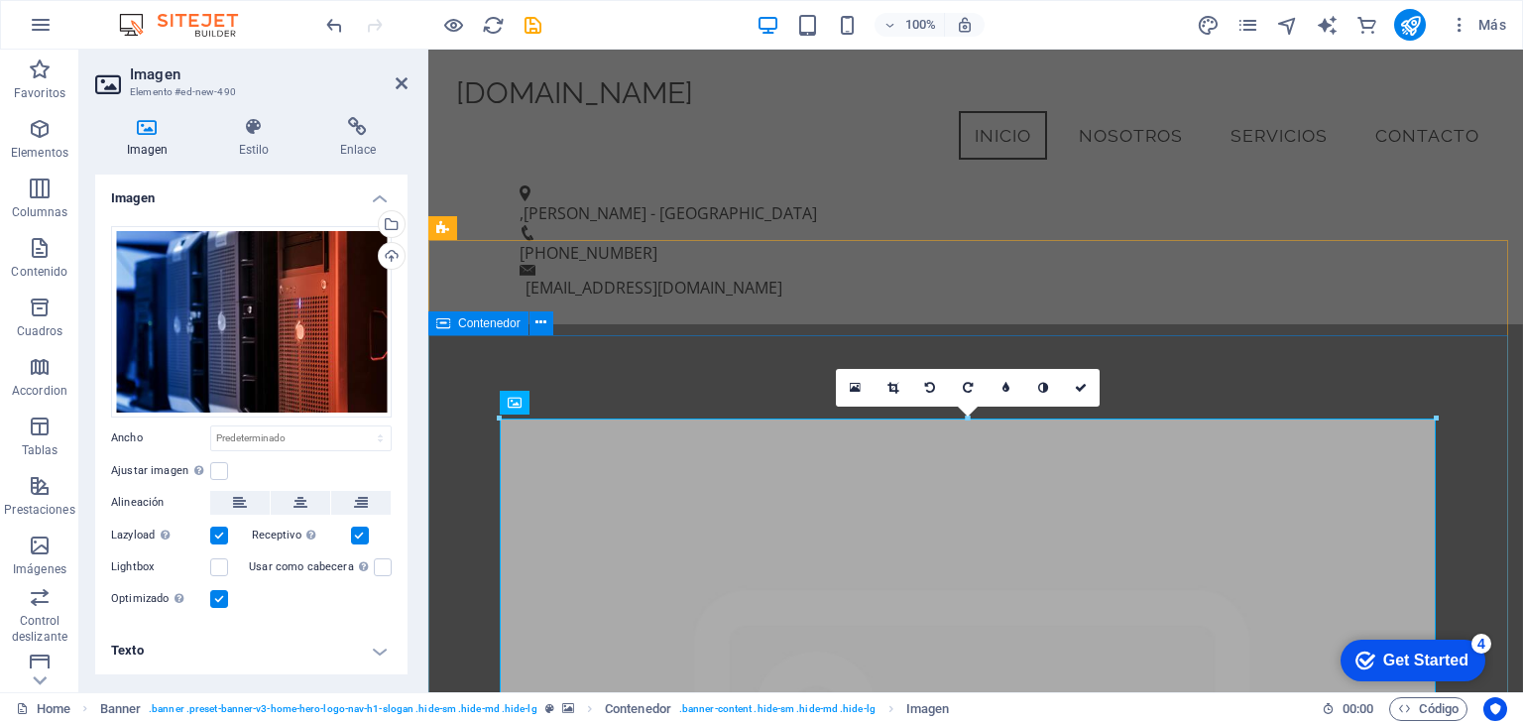
scroll to position [465, 0]
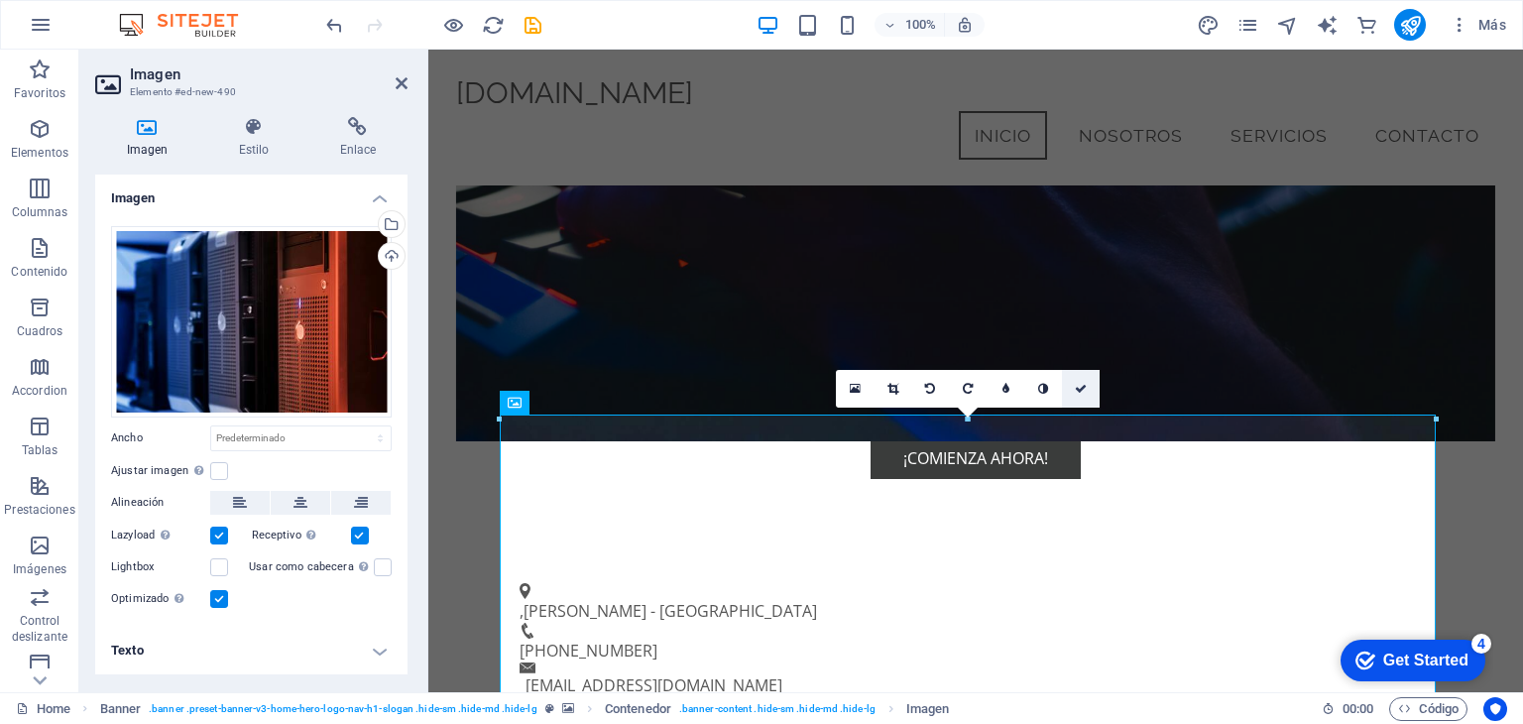
click at [1090, 392] on link at bounding box center [1081, 389] width 38 height 38
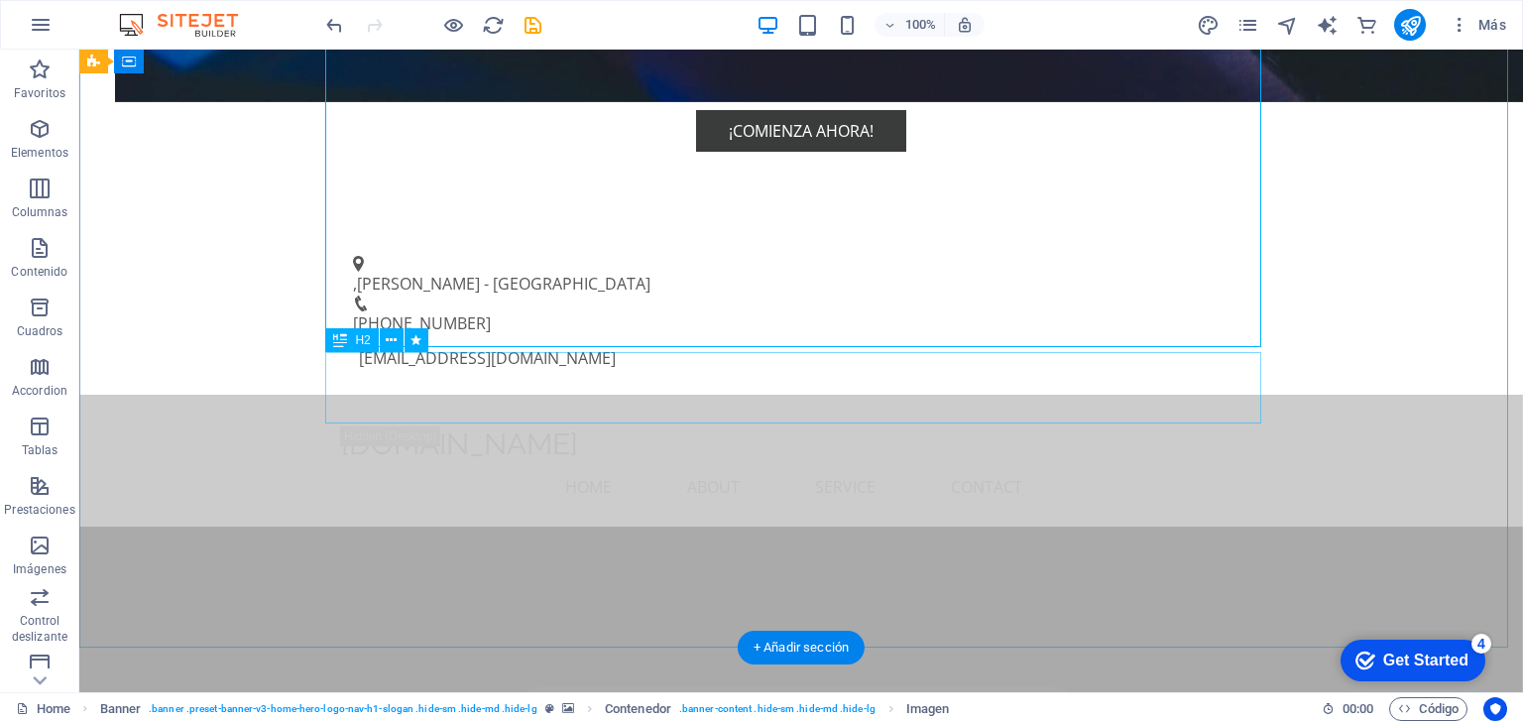
scroll to position [1159, 0]
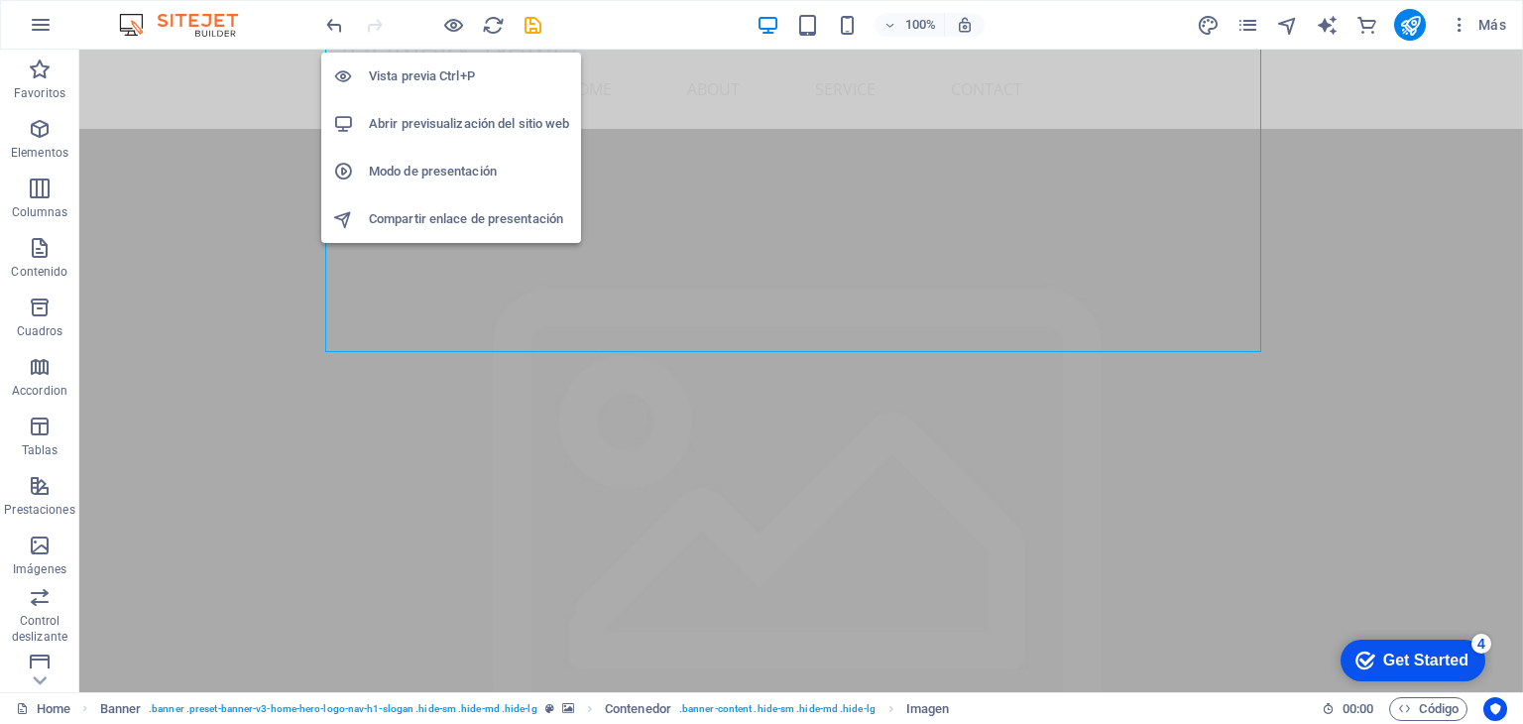
click at [432, 118] on h6 "Abrir previsualización del sitio web" at bounding box center [469, 124] width 200 height 24
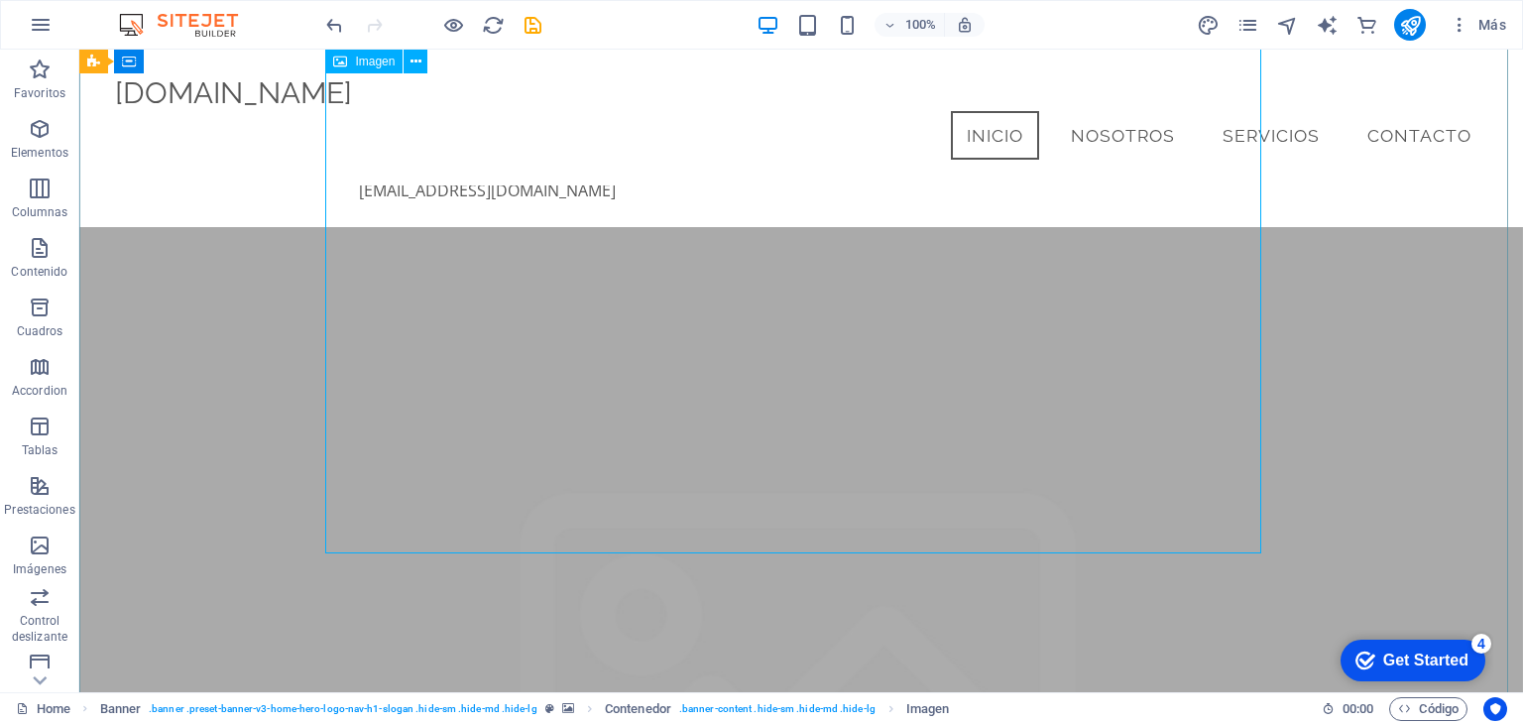
scroll to position [662, 0]
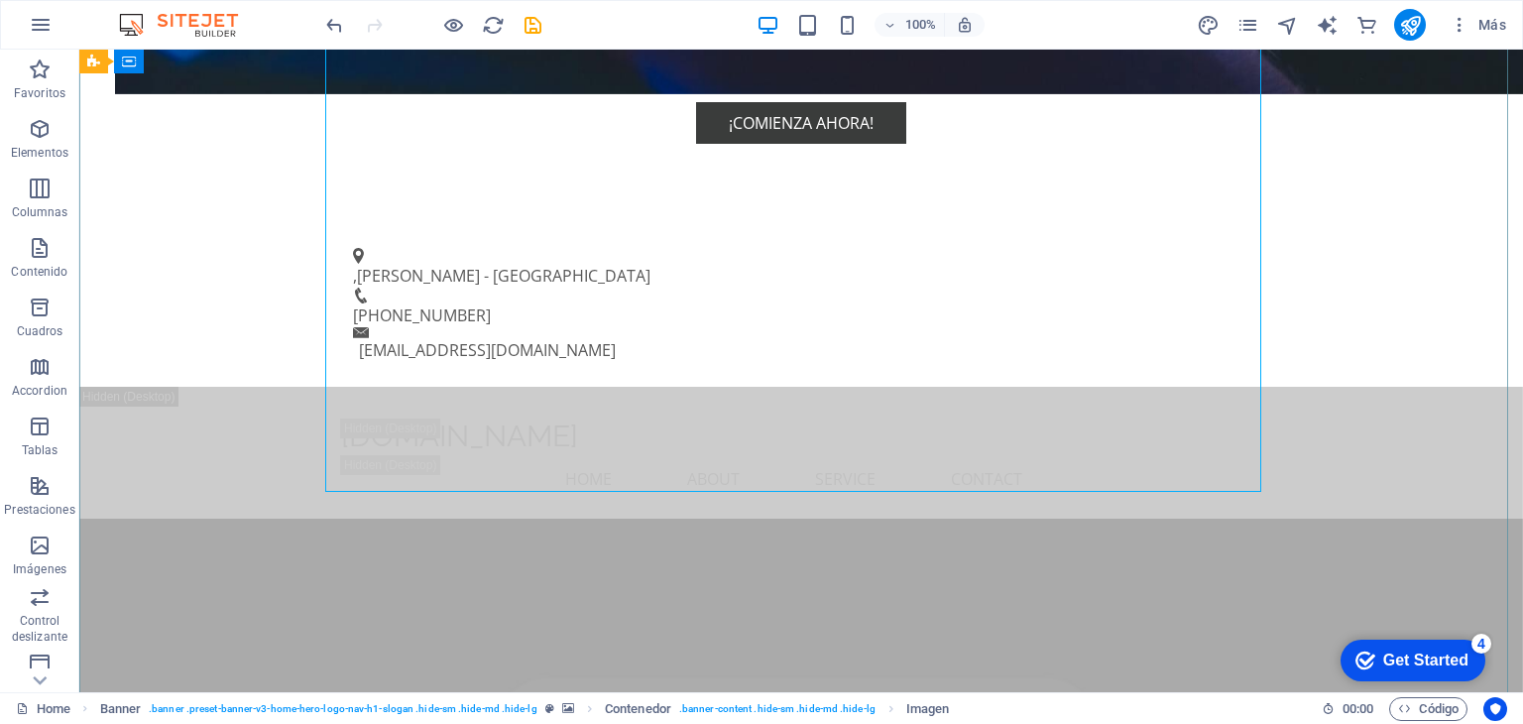
scroll to position [1060, 0]
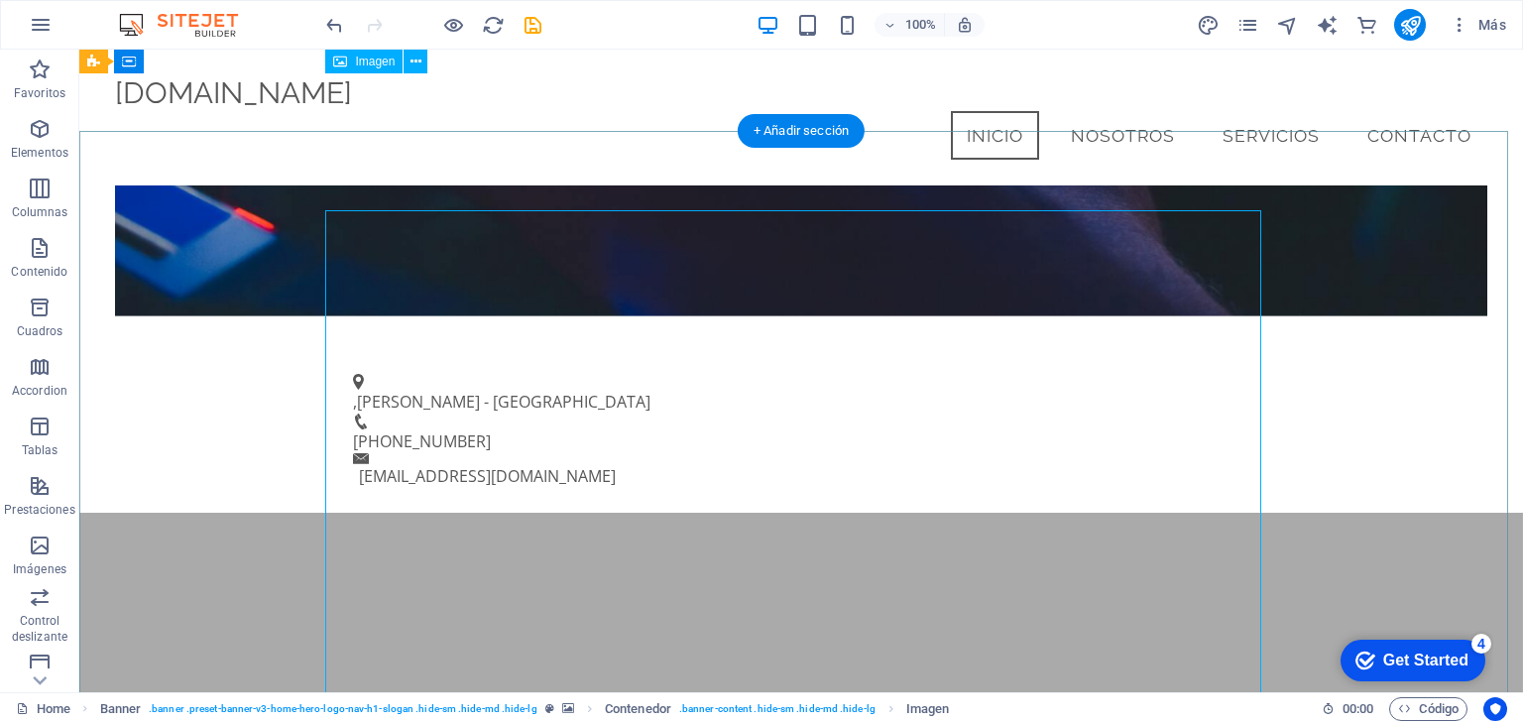
scroll to position [662, 0]
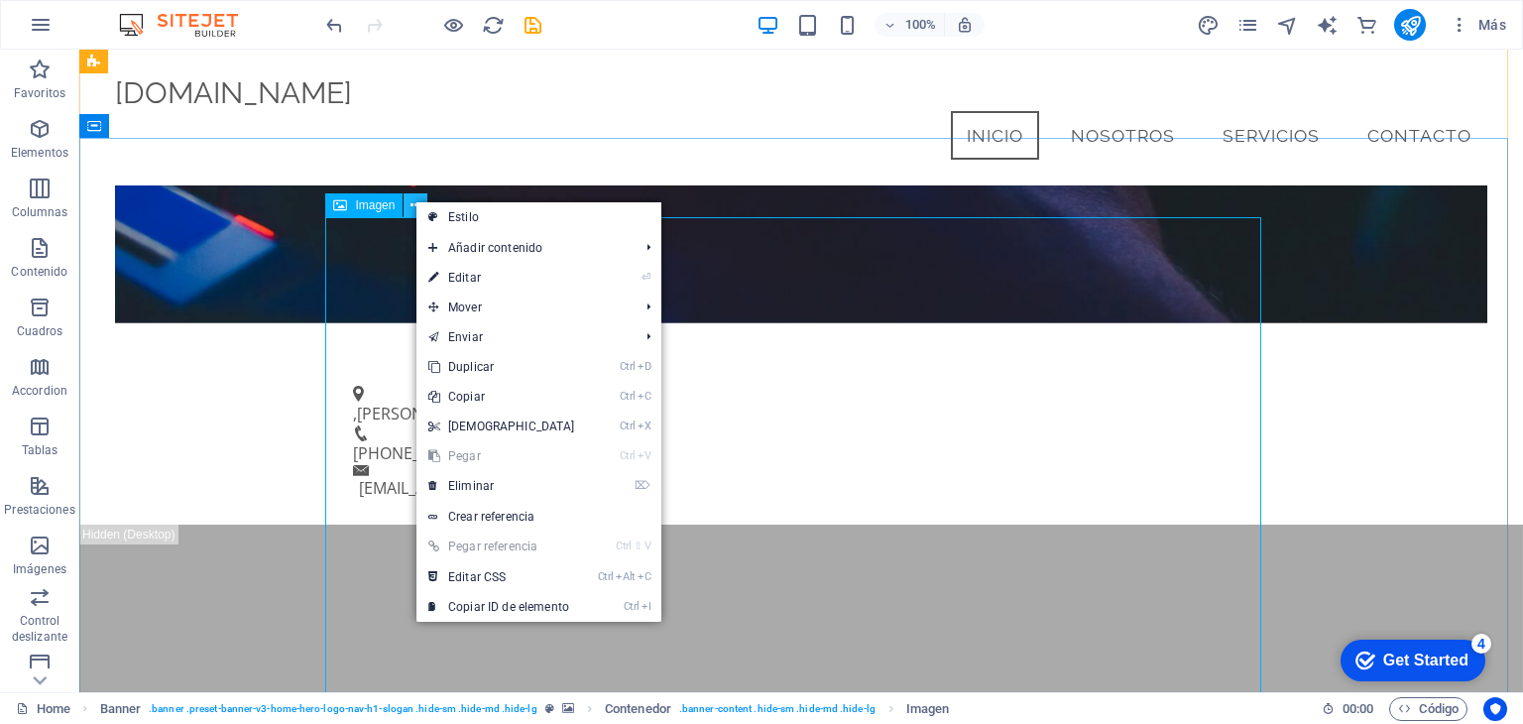
click at [356, 205] on span "Imagen" at bounding box center [375, 205] width 40 height 12
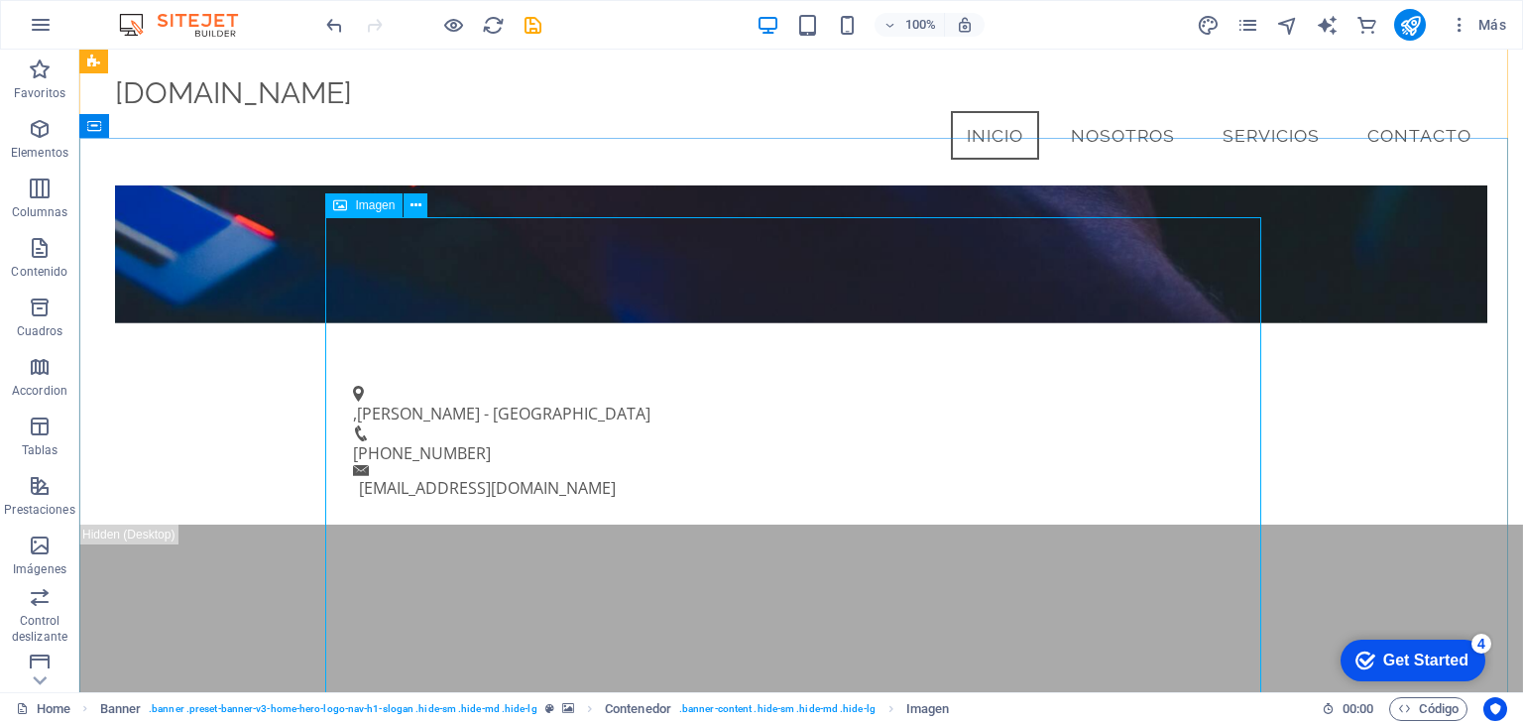
click at [330, 205] on div "Imagen" at bounding box center [363, 205] width 77 height 24
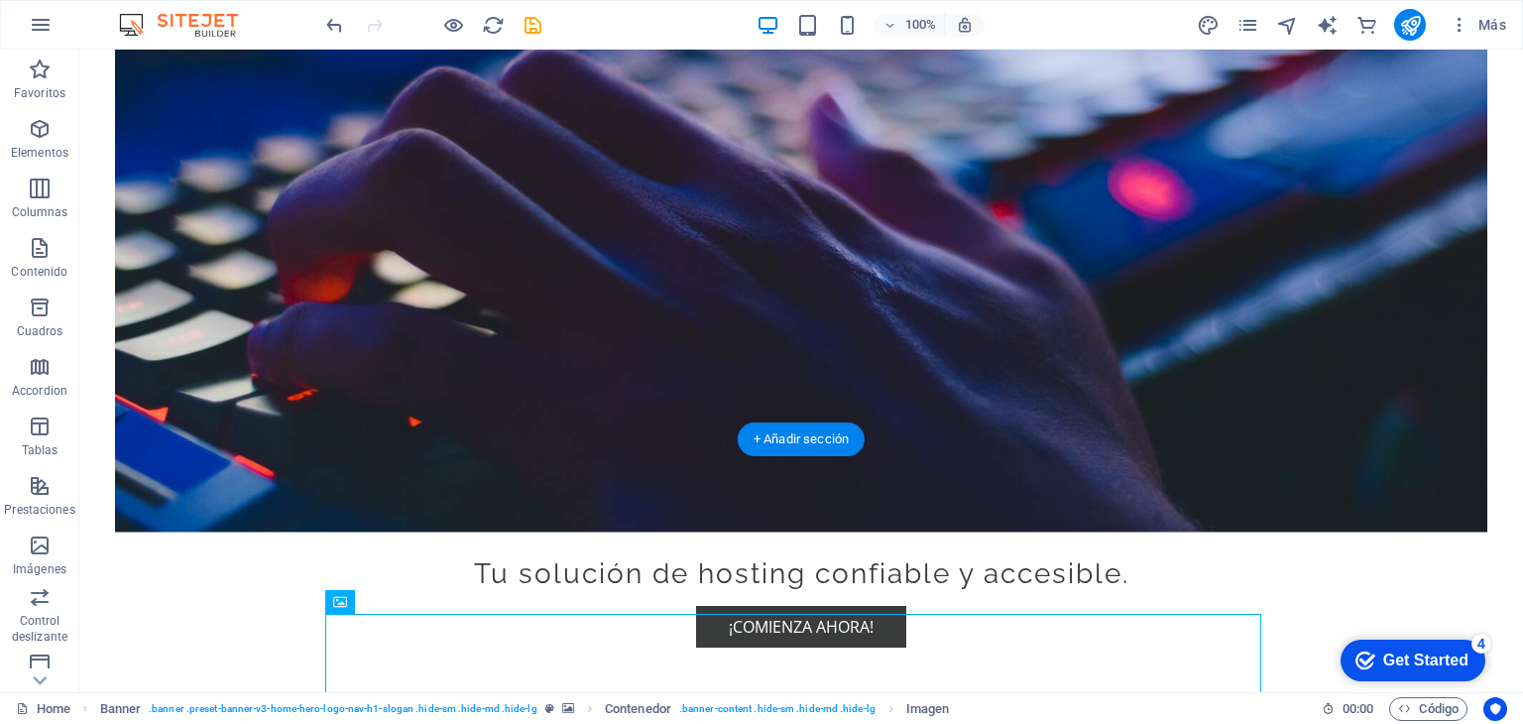
scroll to position [464, 0]
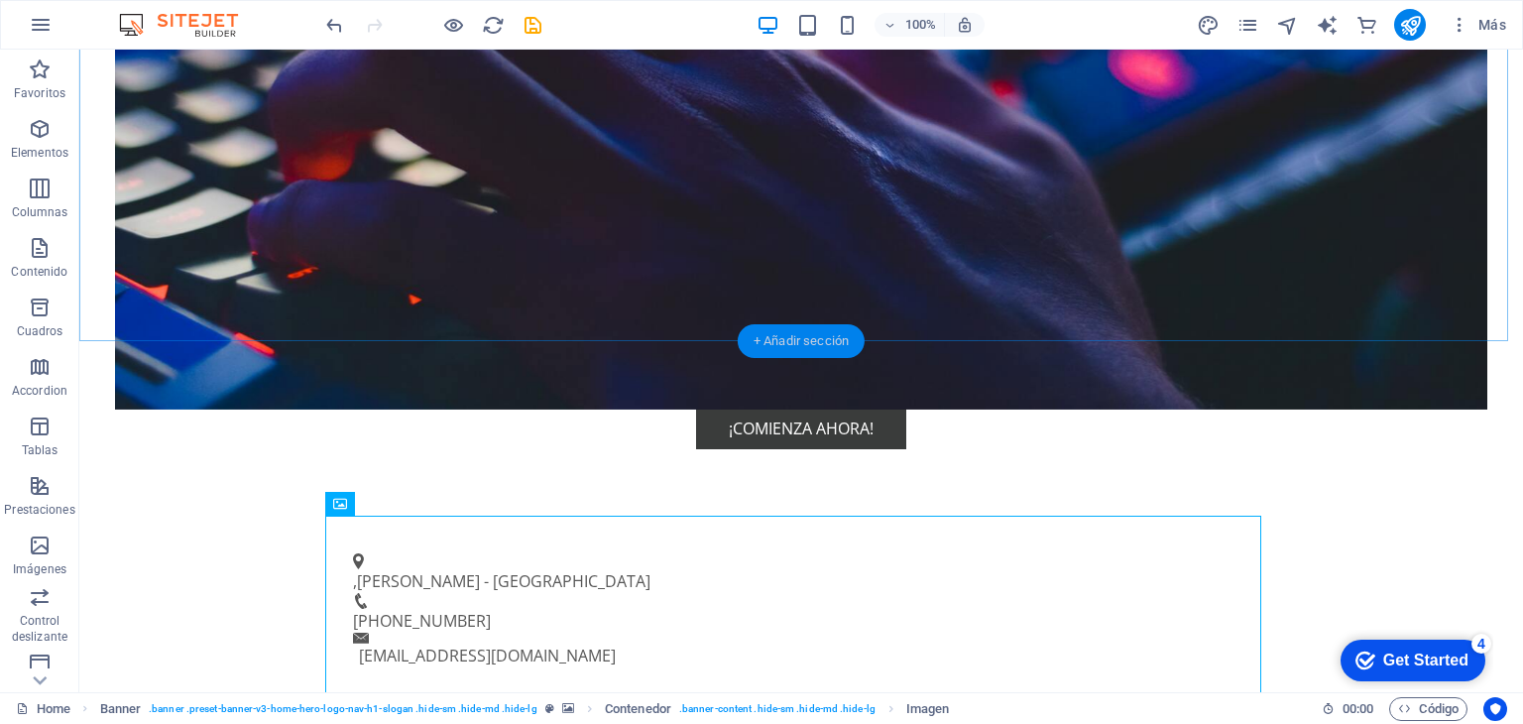
click at [778, 336] on div "+ Añadir sección" at bounding box center [801, 341] width 127 height 34
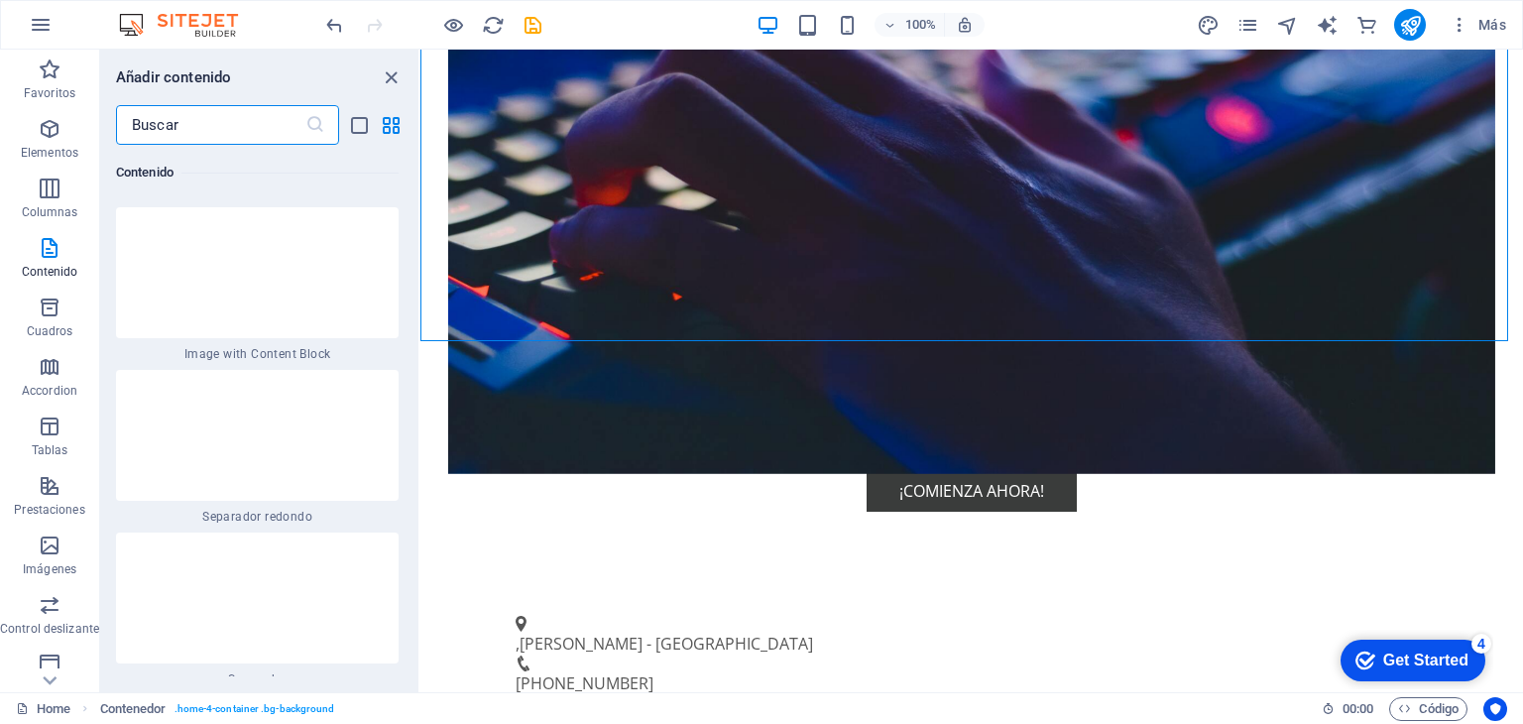
scroll to position [8304, 0]
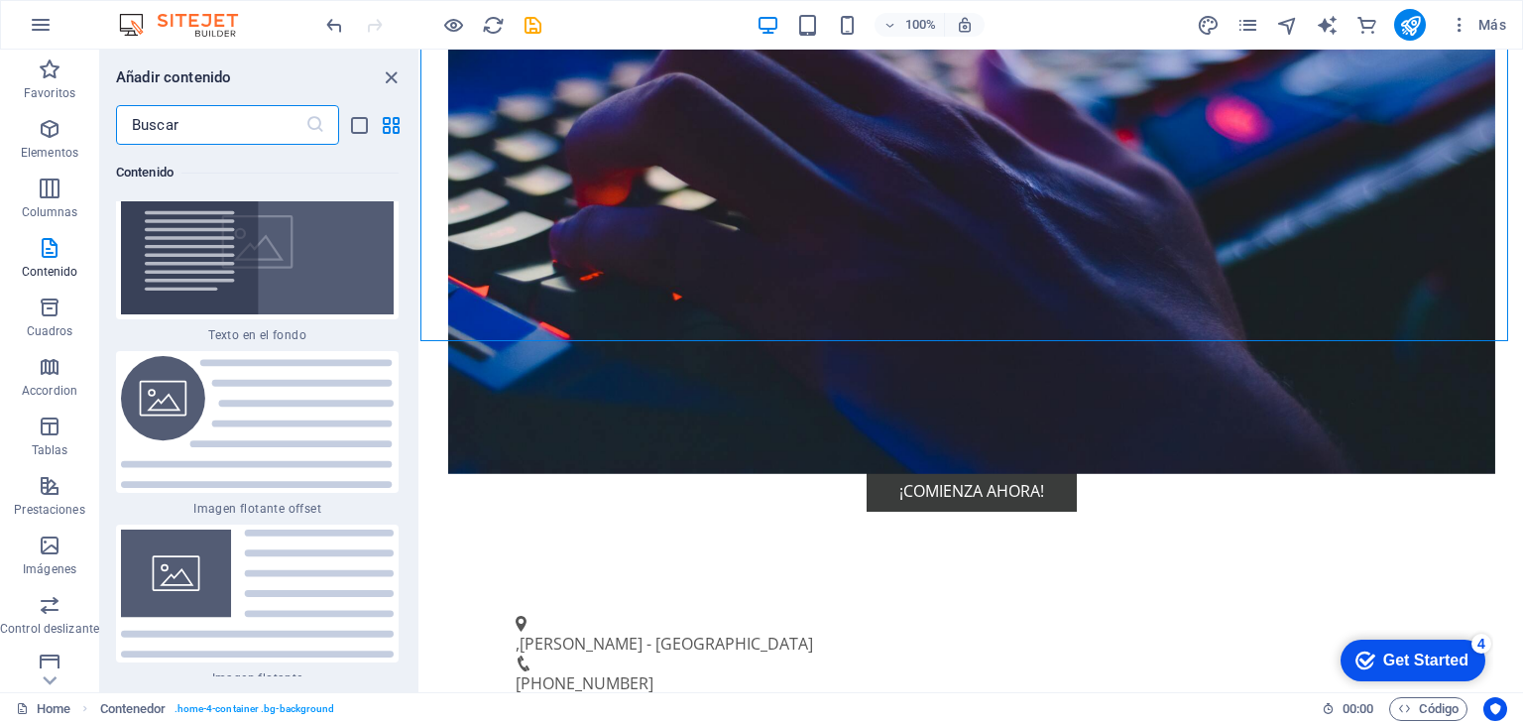
click at [185, 400] on img at bounding box center [257, 421] width 273 height 131
click at [420, 400] on div "Arrastra aquí para reemplazar el contenido existente. Si quieres crear un eleme…" at bounding box center [971, 371] width 1102 height 642
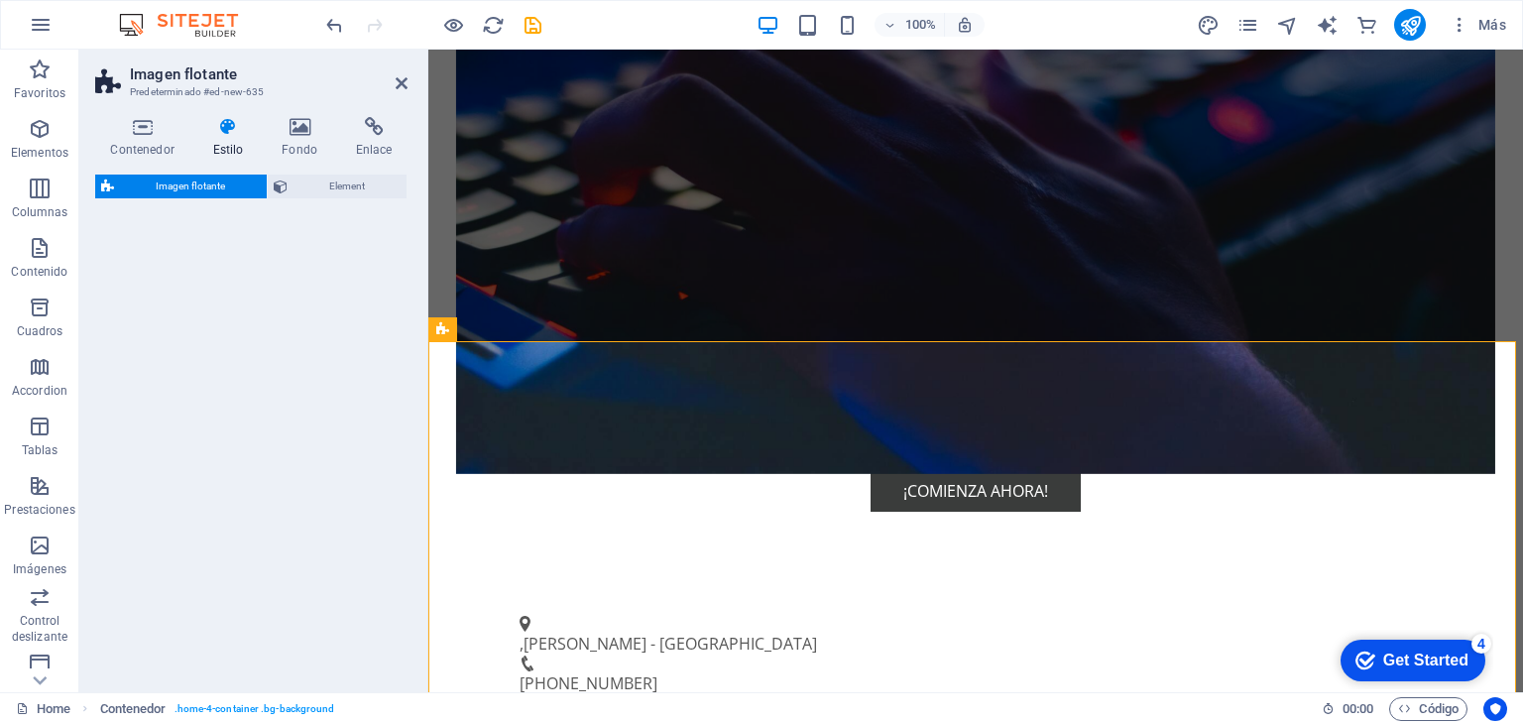
click at [185, 400] on div "Imagen flotante Element" at bounding box center [251, 425] width 312 height 502
select select "%"
select select "rem"
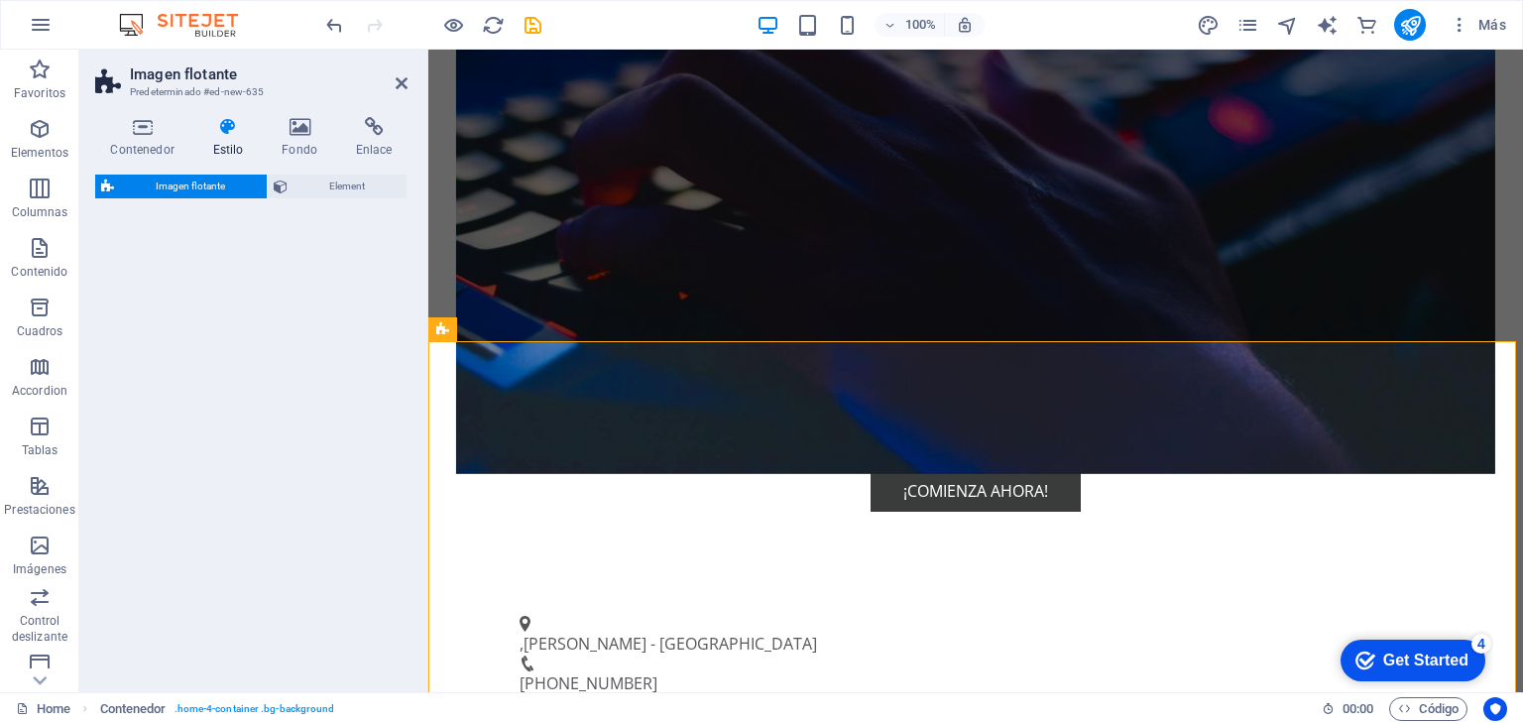
select select "rem"
select select "%"
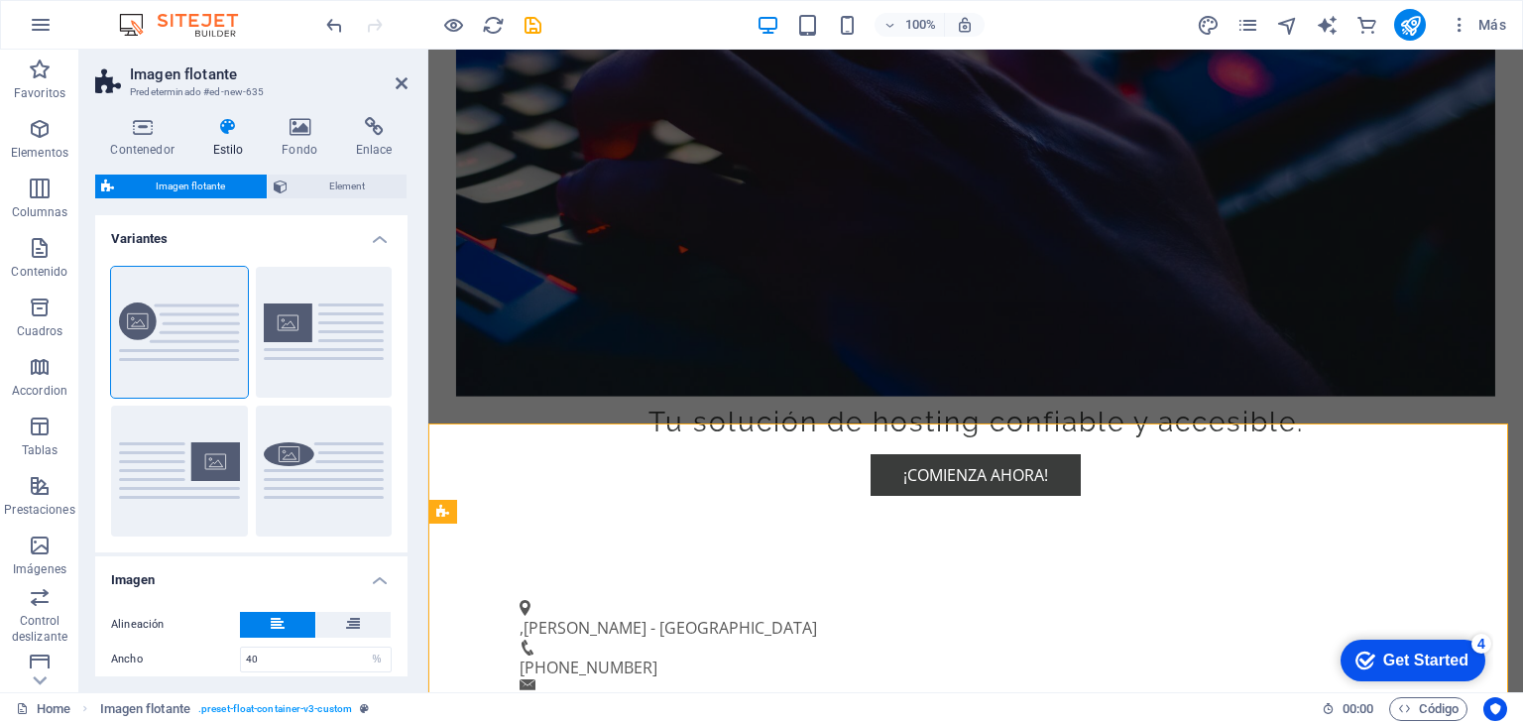
scroll to position [563, 0]
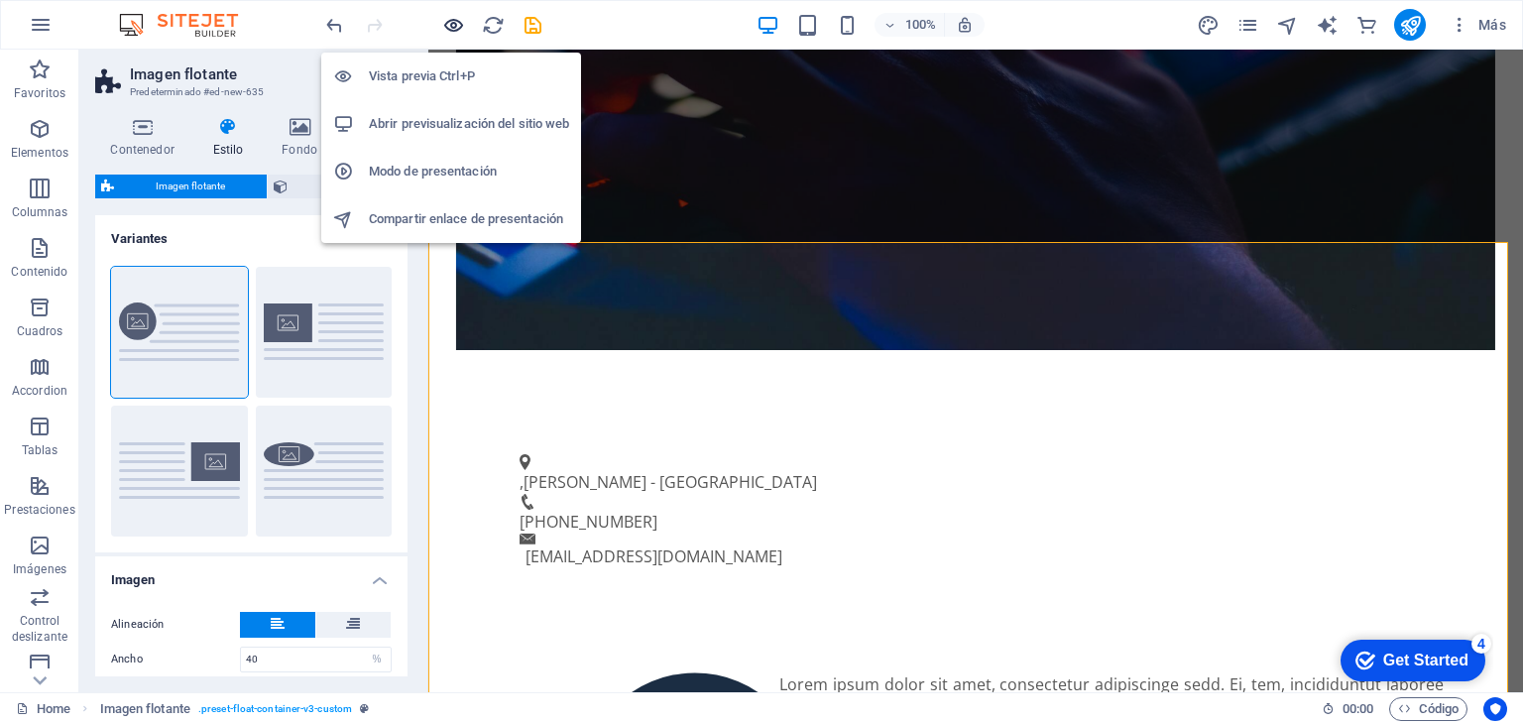
click at [457, 29] on icon "button" at bounding box center [453, 25] width 23 height 23
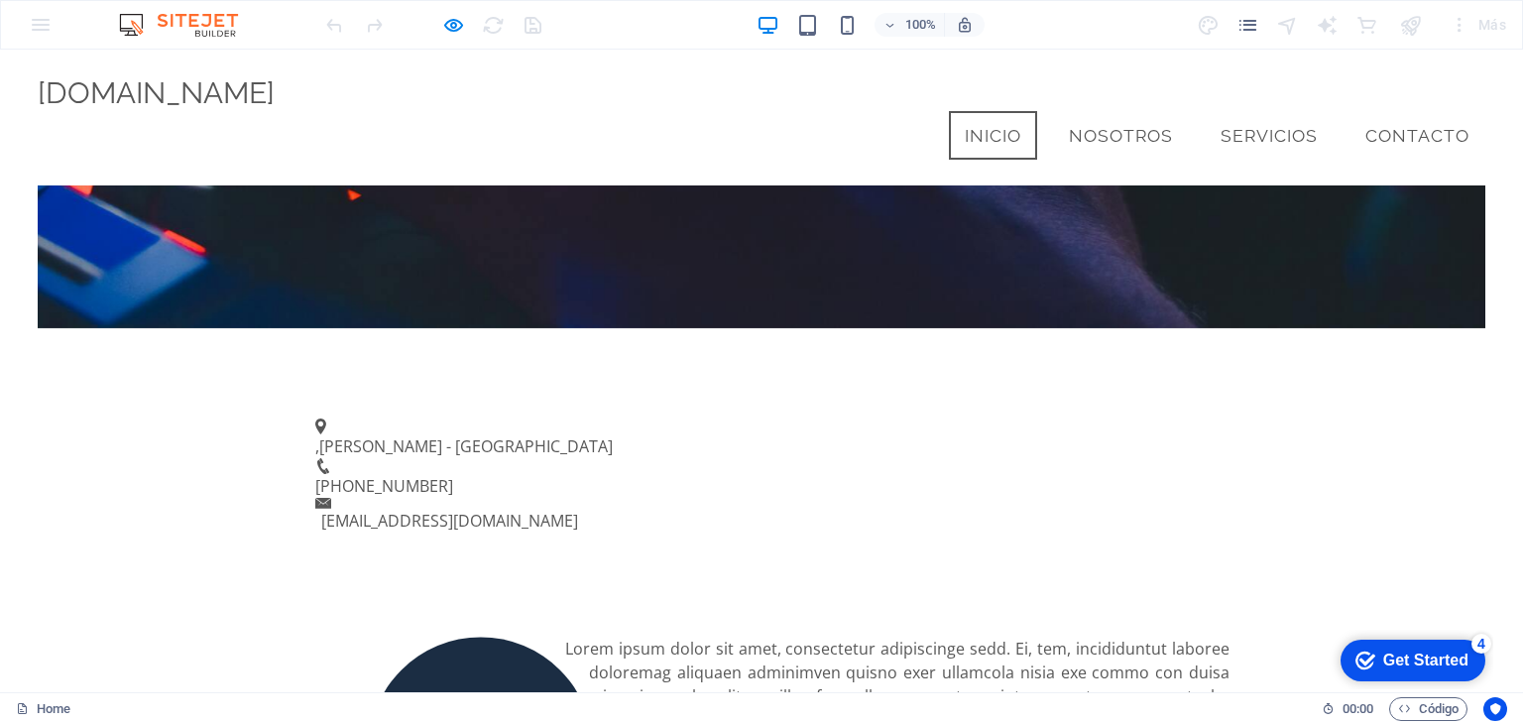
scroll to position [594, 0]
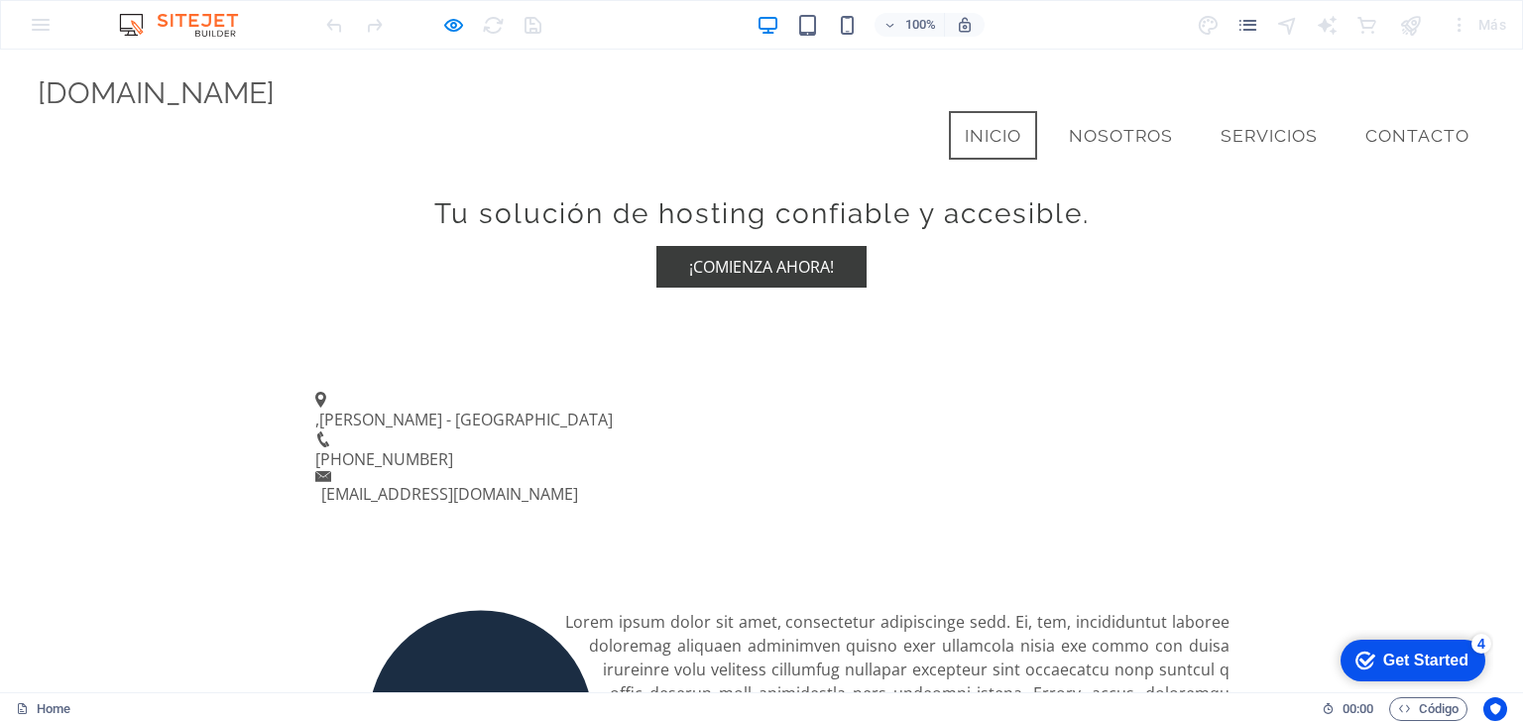
scroll to position [296, 0]
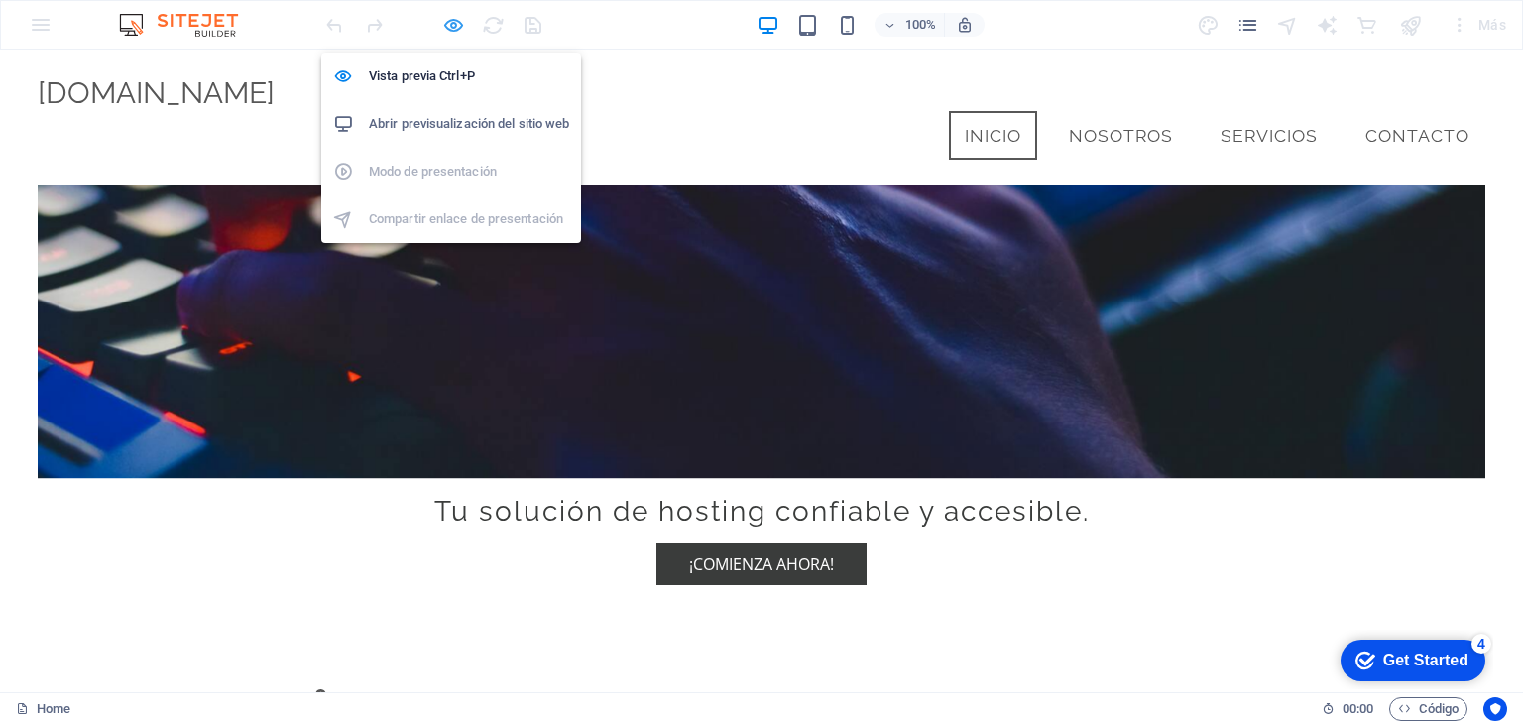
click at [455, 24] on icon "button" at bounding box center [453, 25] width 23 height 23
select select "%"
select select "rem"
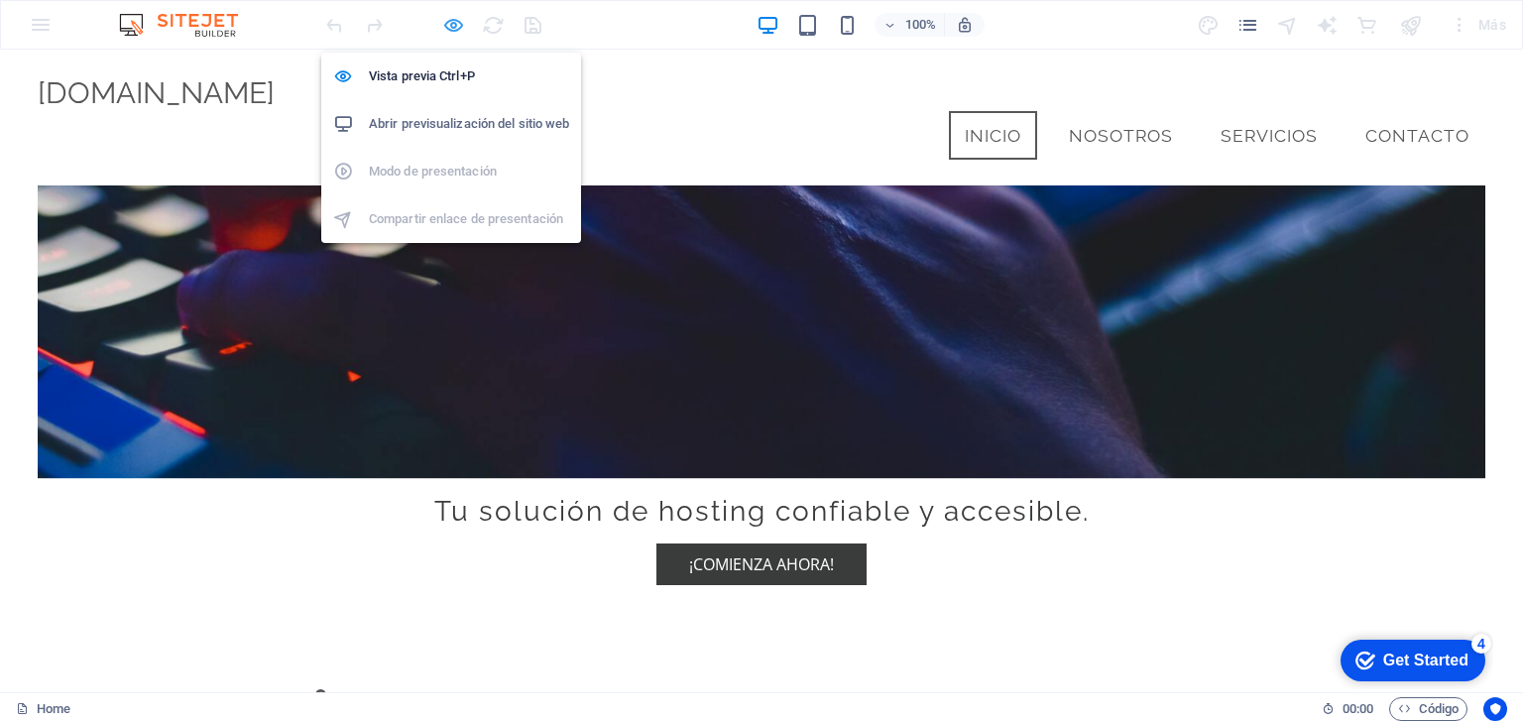
select select "rem"
select select "%"
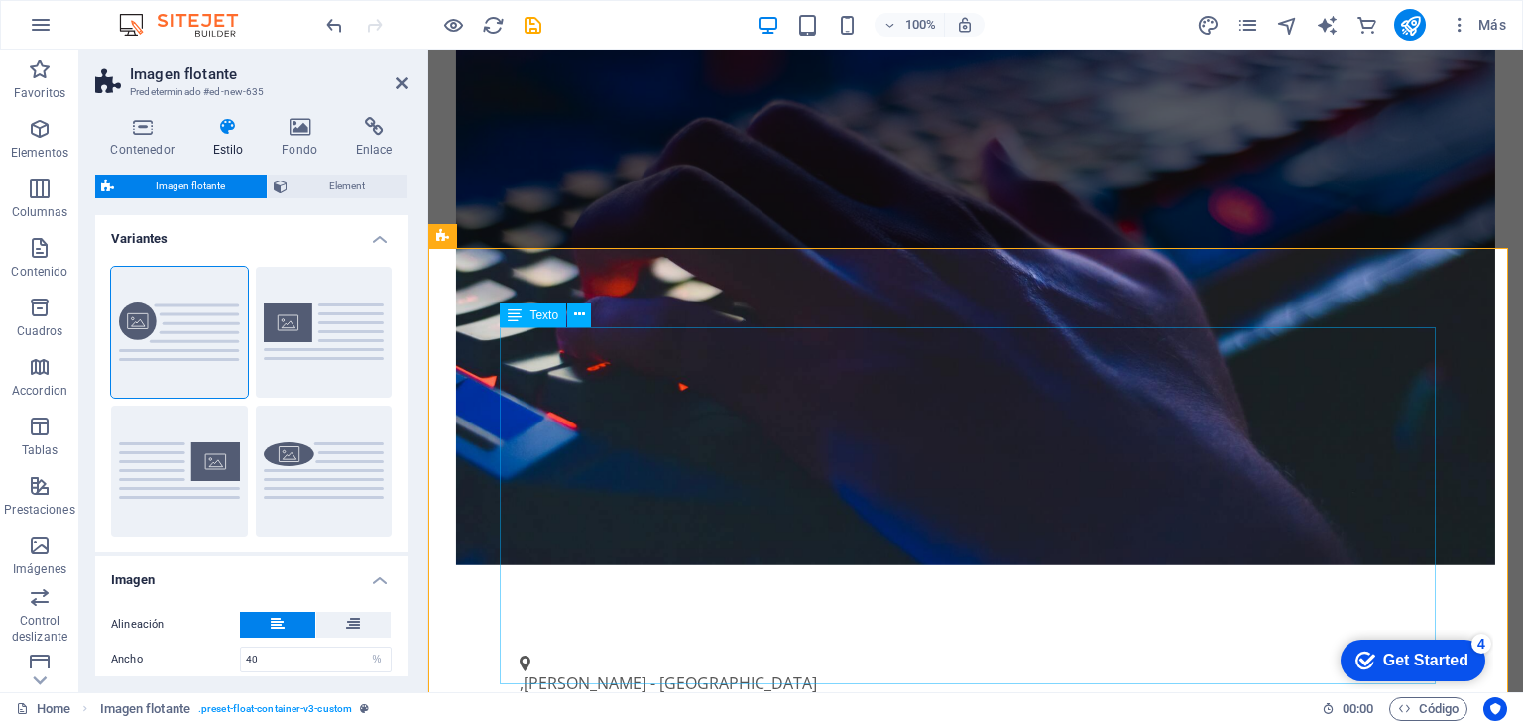
scroll to position [594, 0]
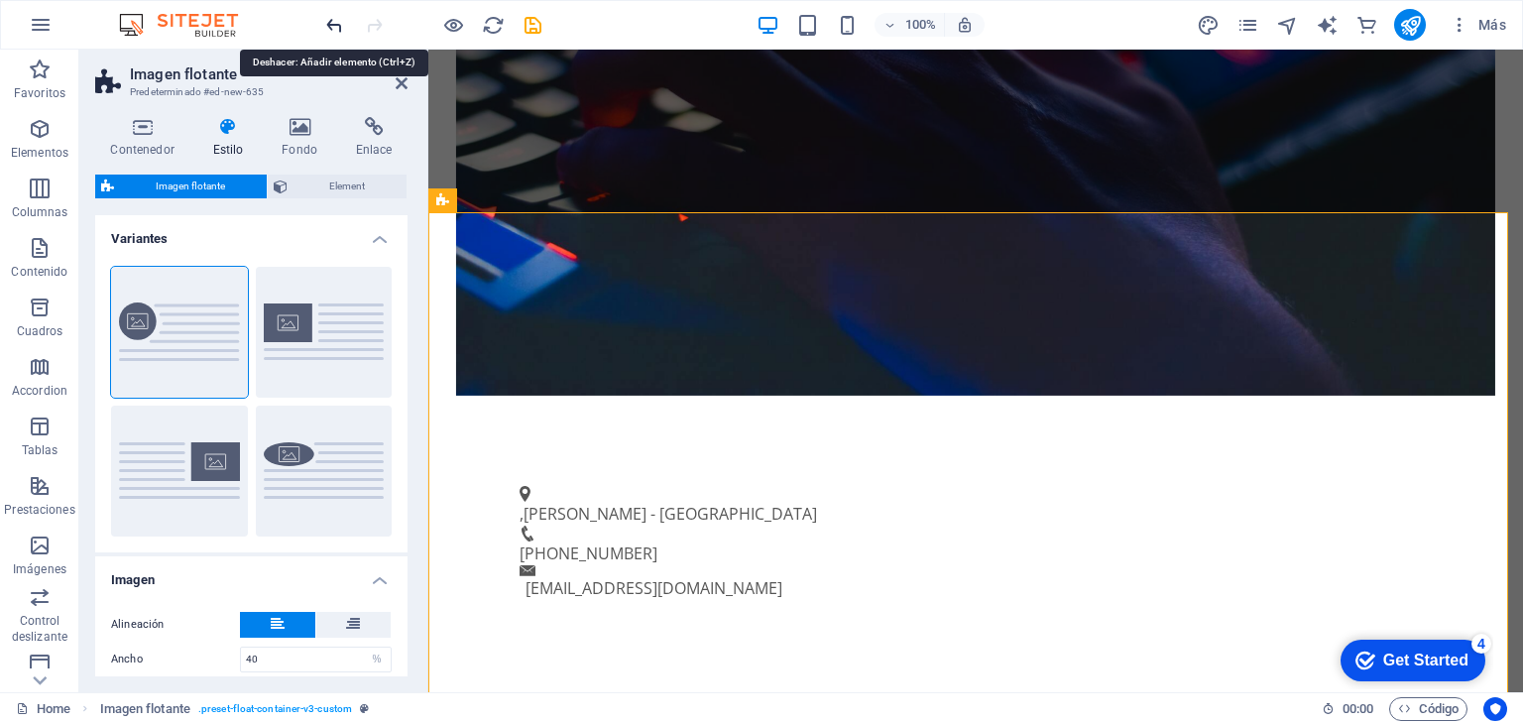
click at [341, 25] on icon "undo" at bounding box center [334, 25] width 23 height 23
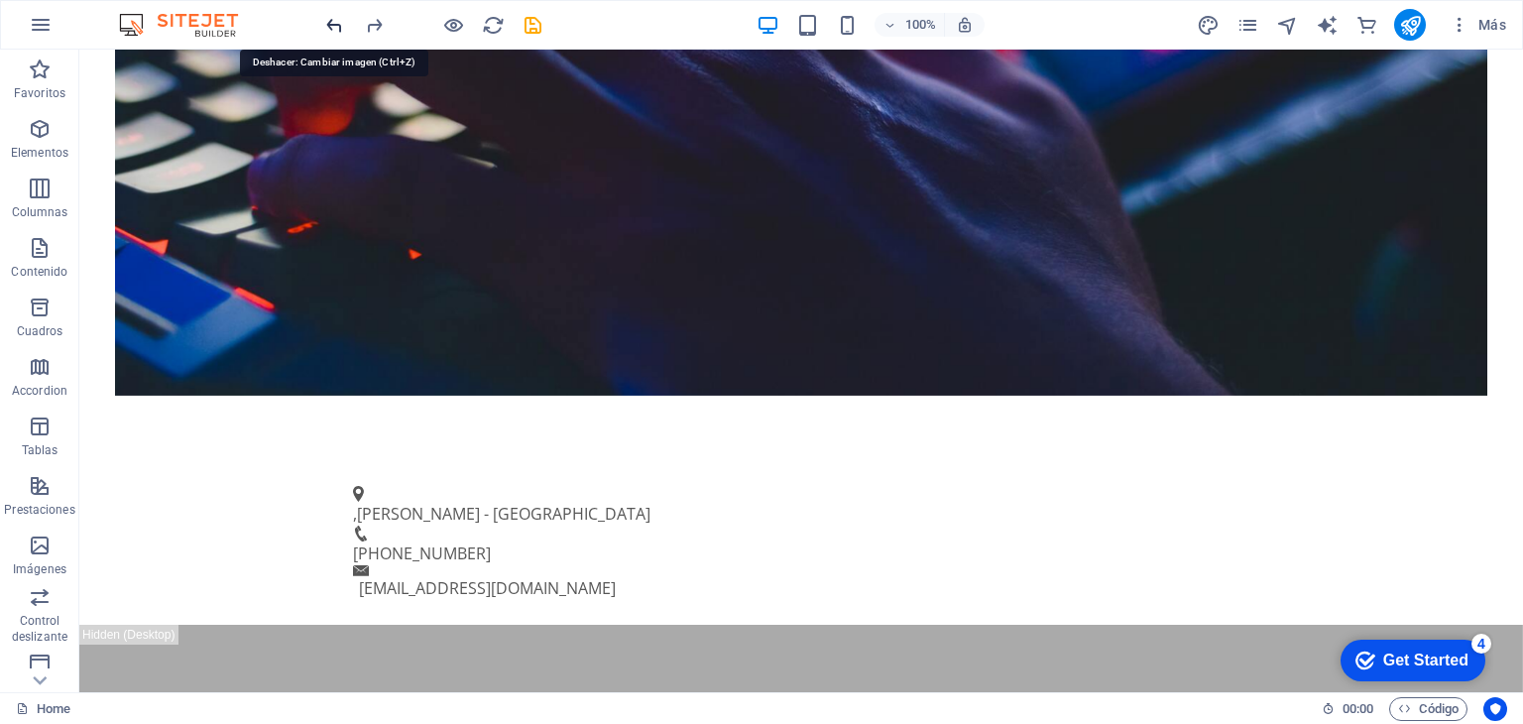
click at [327, 24] on icon "undo" at bounding box center [334, 25] width 23 height 23
click at [333, 21] on icon "undo" at bounding box center [334, 25] width 23 height 23
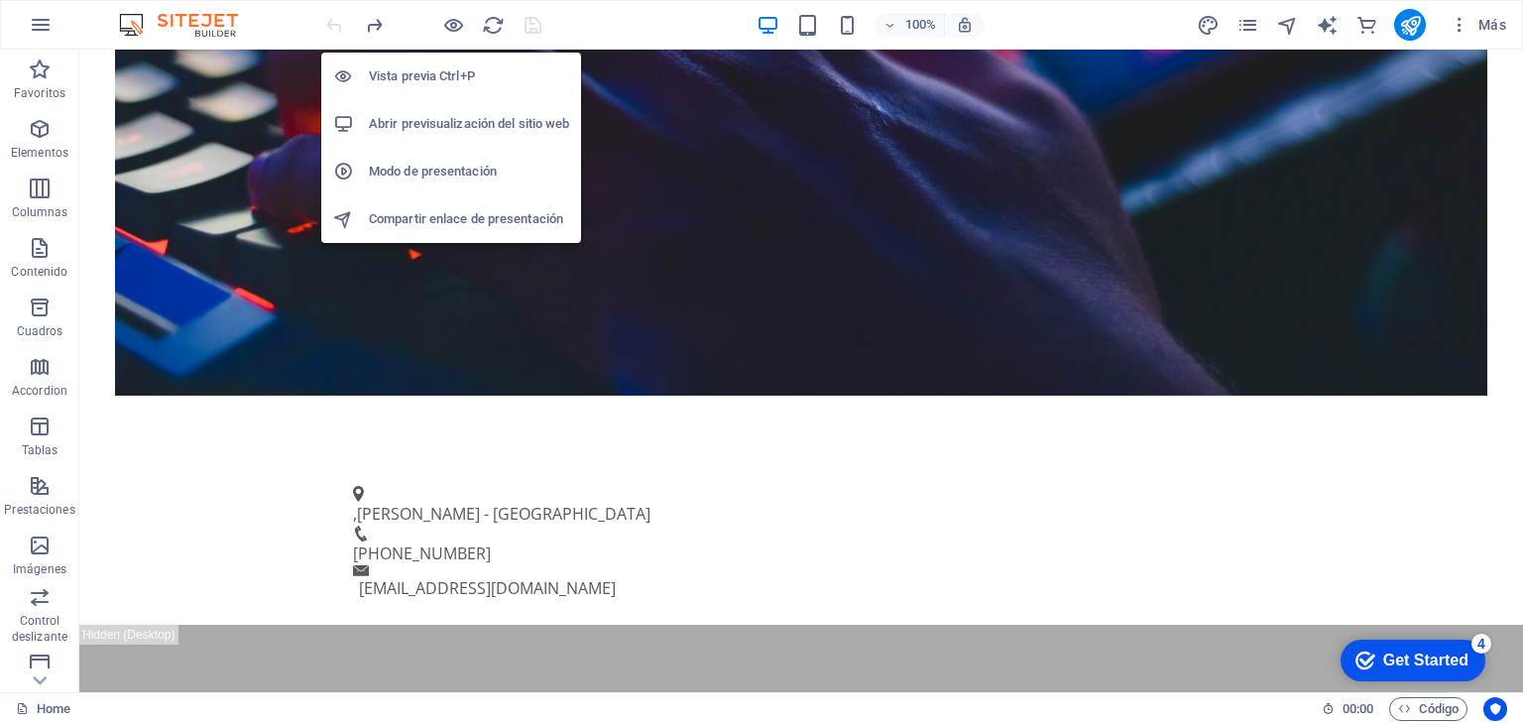
click at [428, 68] on h6 "Vista previa Ctrl+P" at bounding box center [469, 76] width 200 height 24
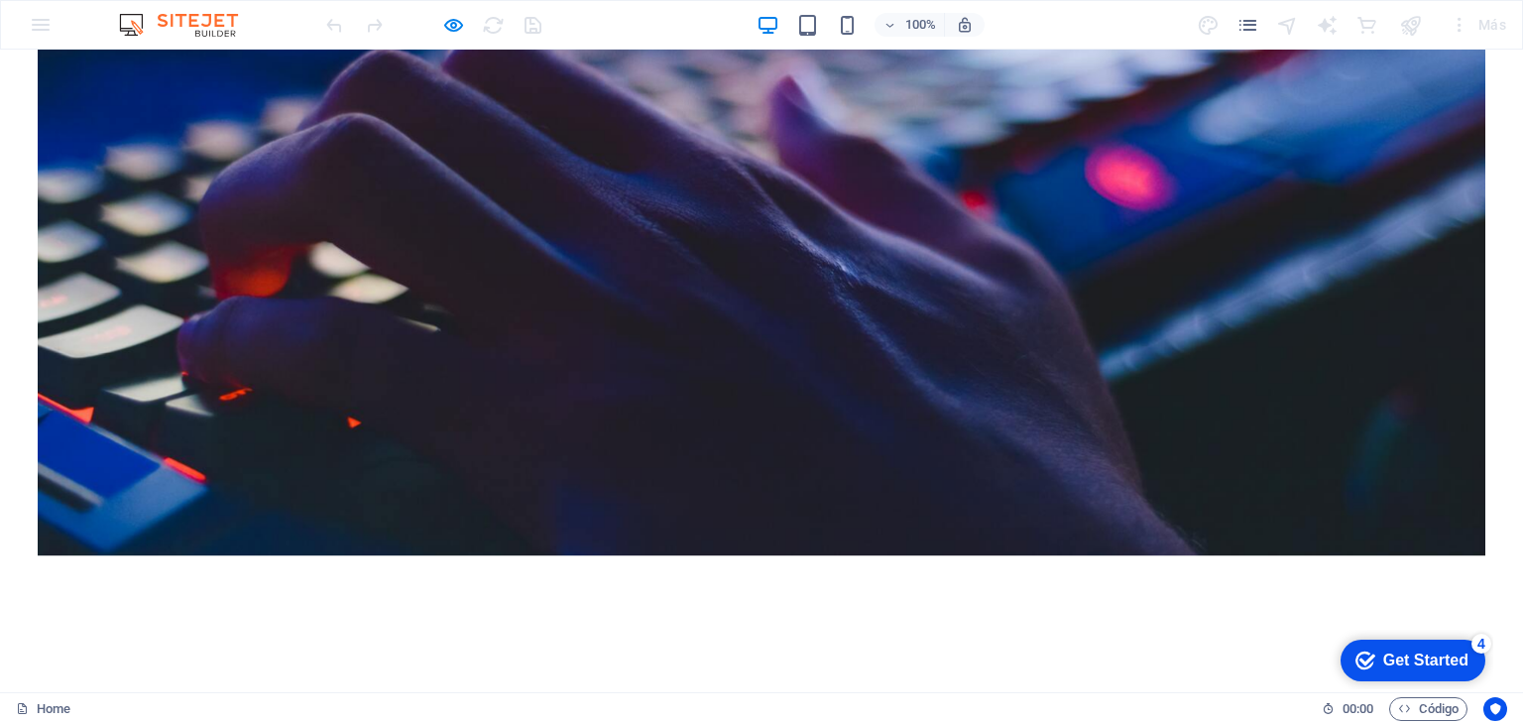
scroll to position [0, 0]
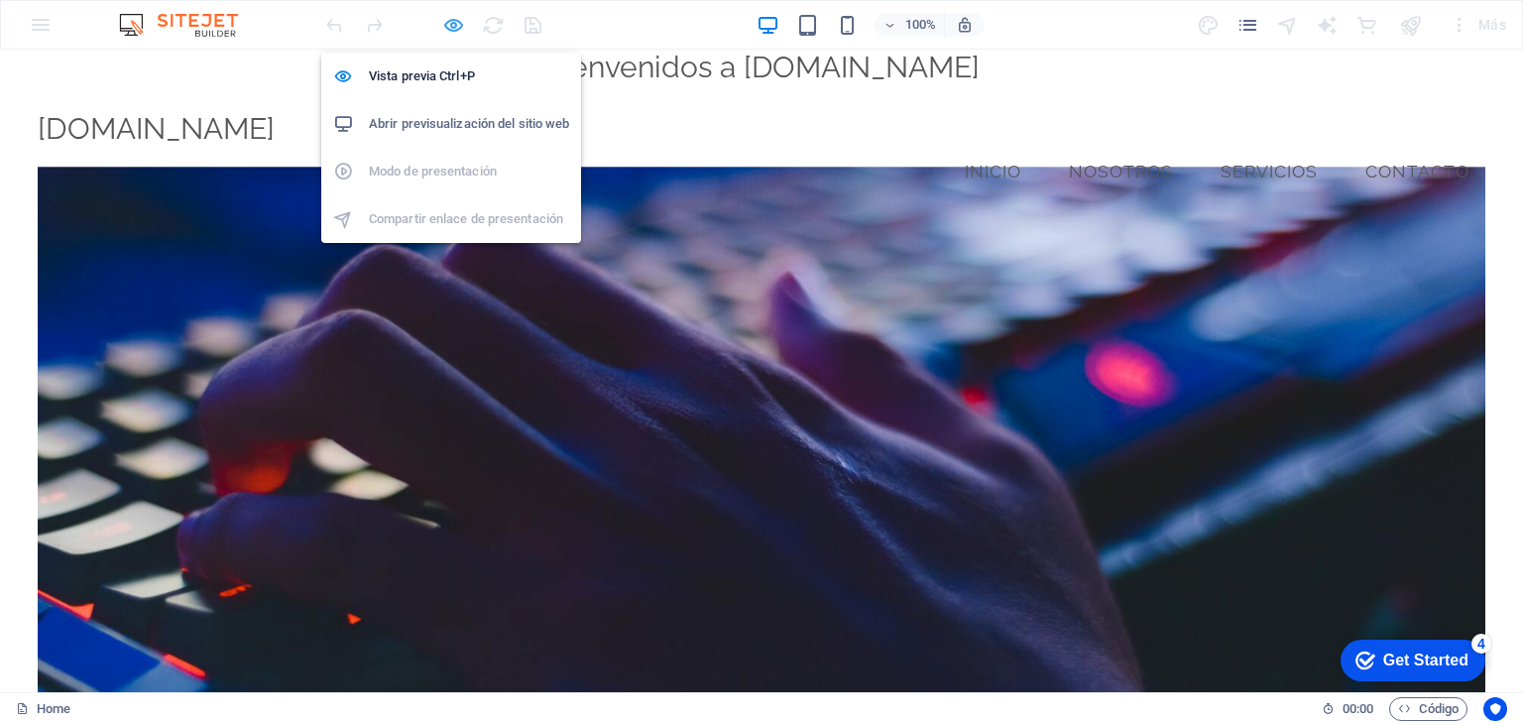
click at [452, 21] on icon "button" at bounding box center [453, 25] width 23 height 23
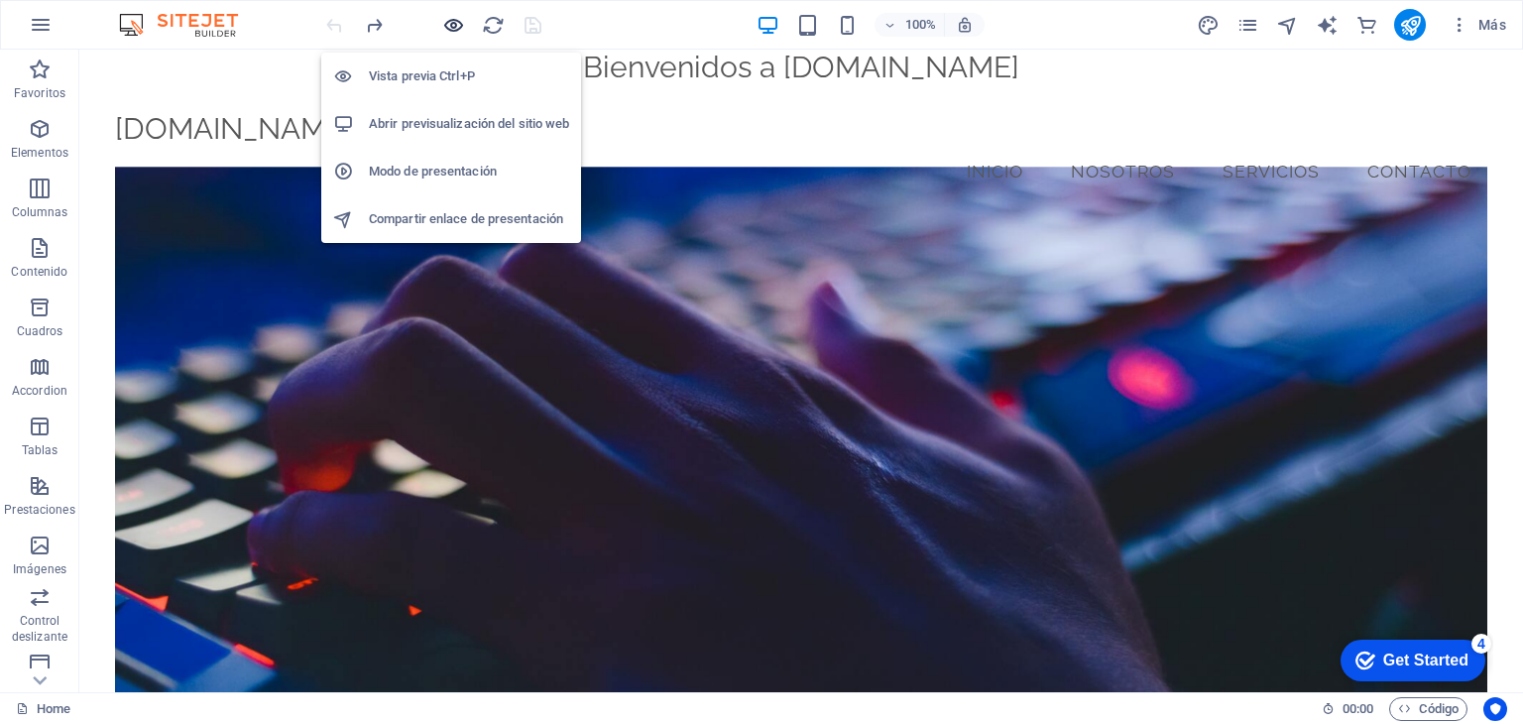
click at [452, 21] on icon "button" at bounding box center [453, 25] width 23 height 23
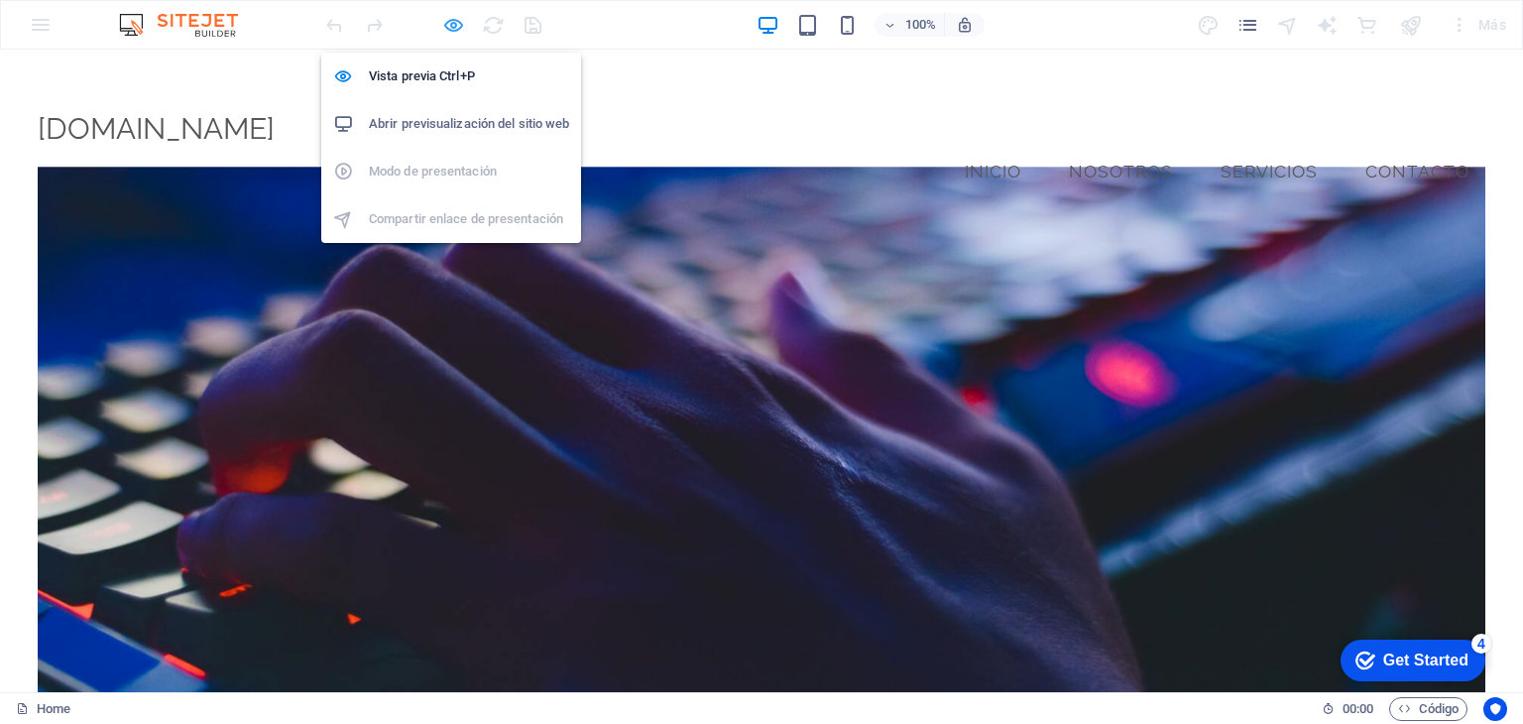
click at [452, 21] on icon "button" at bounding box center [453, 25] width 23 height 23
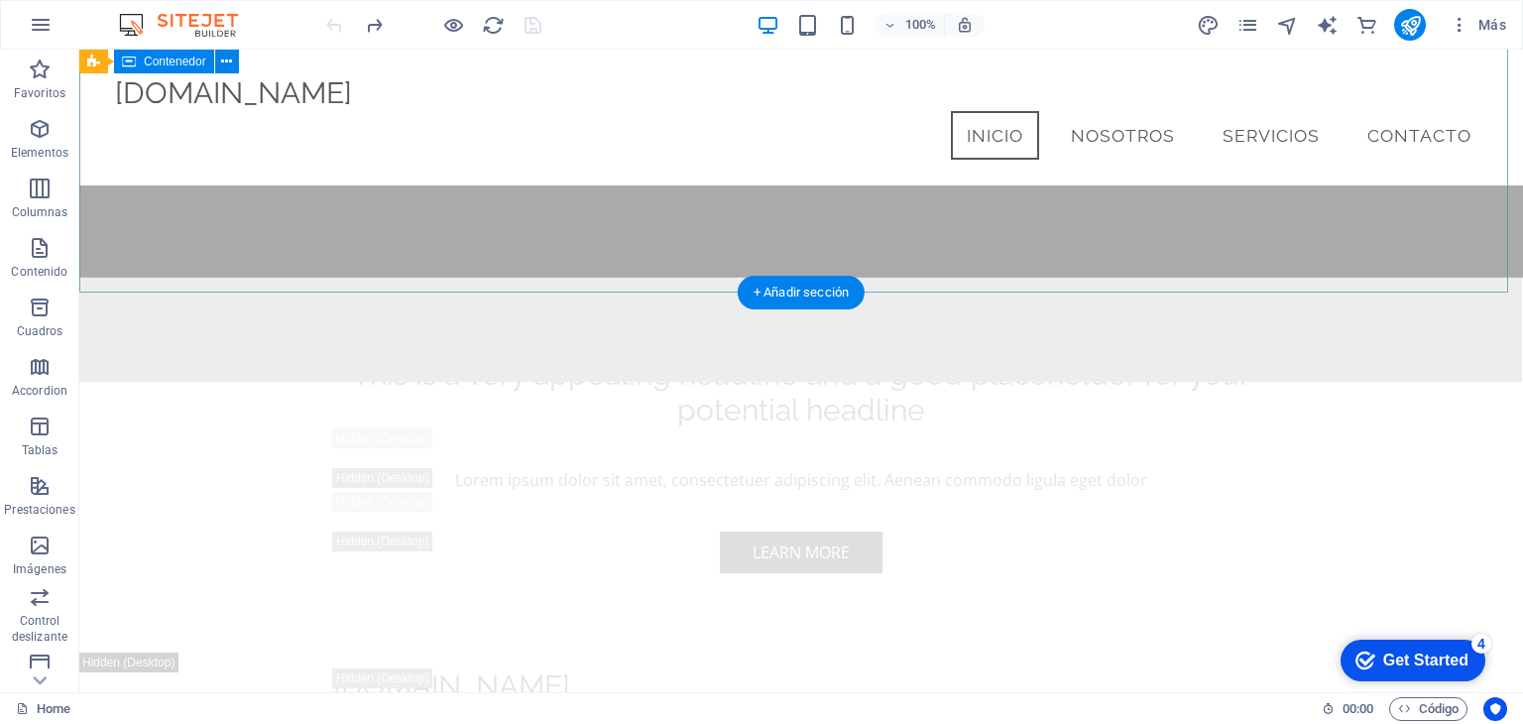
scroll to position [991, 0]
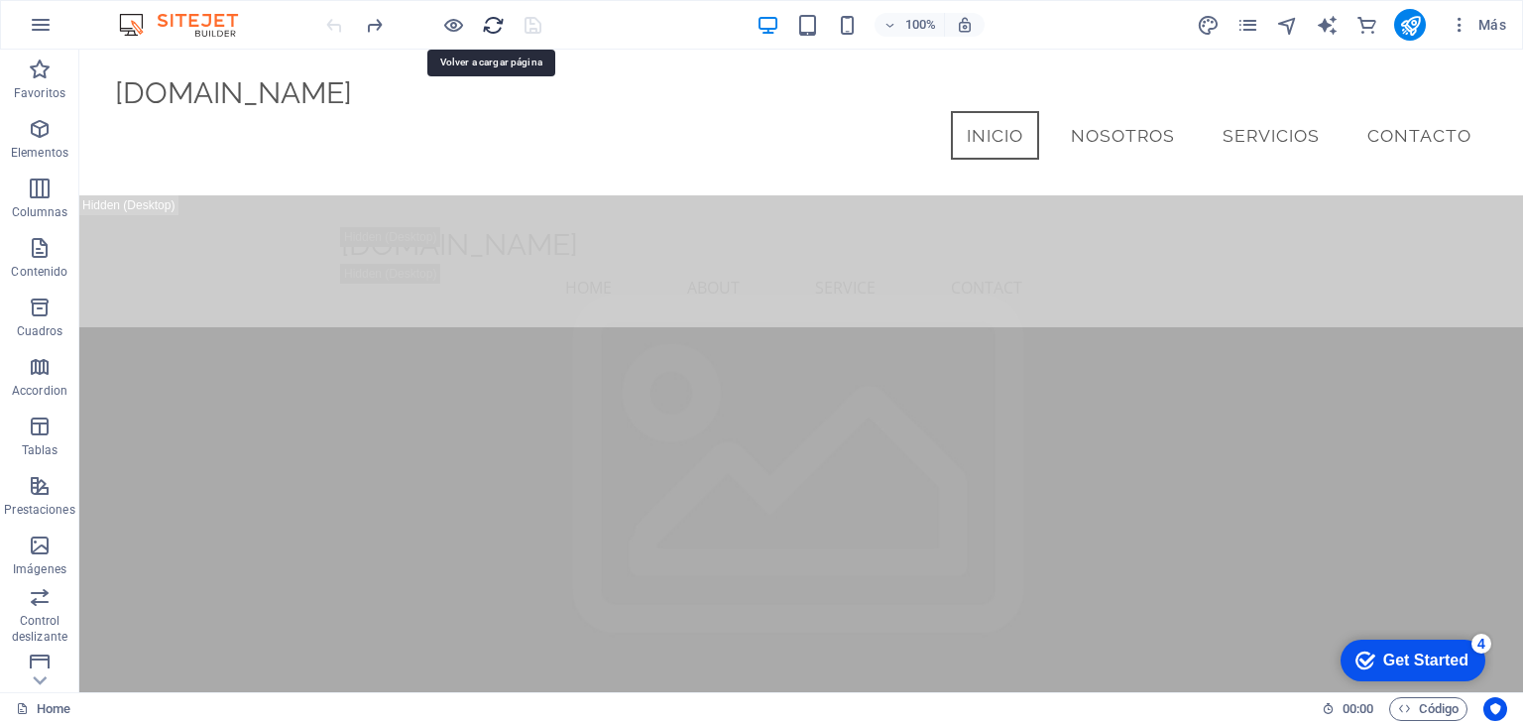
click at [0, 0] on icon "reload" at bounding box center [0, 0] width 0 height 0
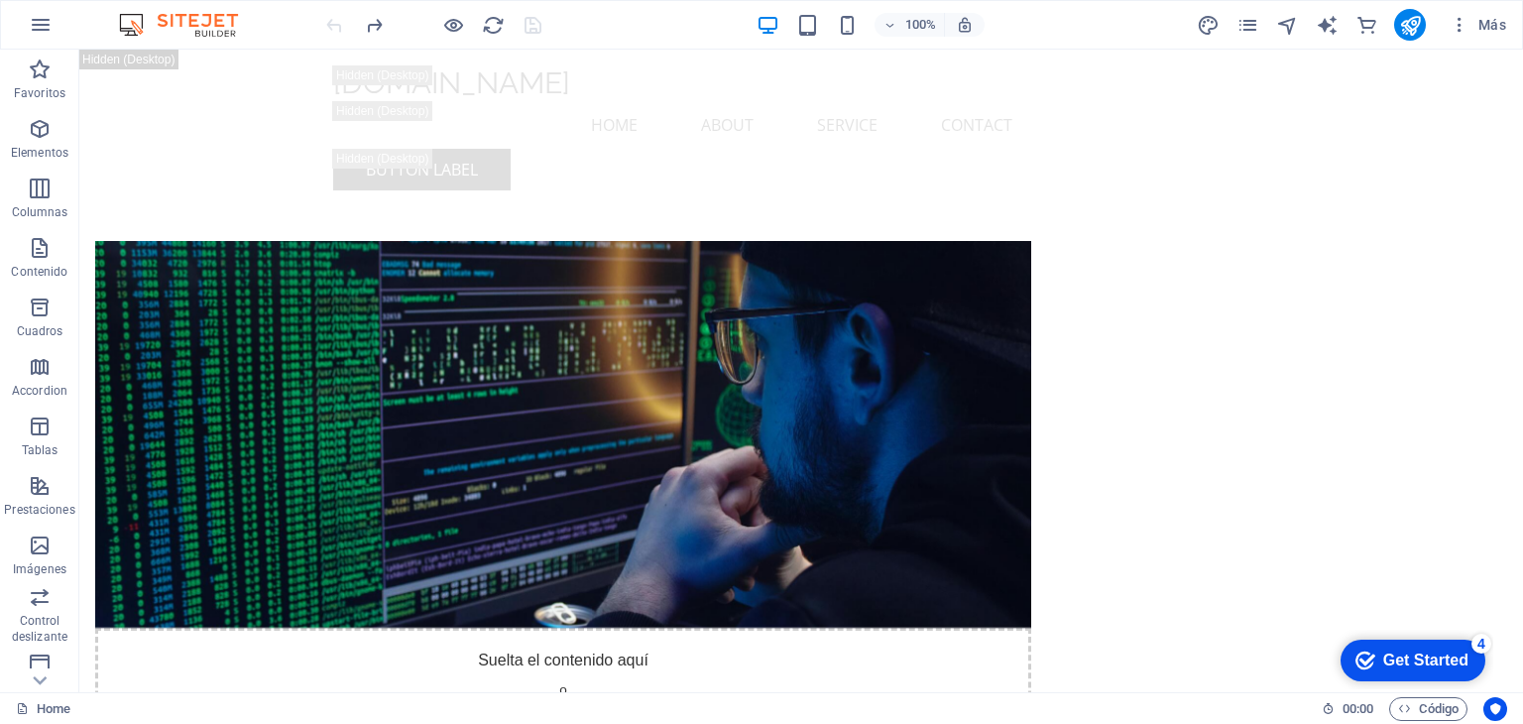
scroll to position [4164, 0]
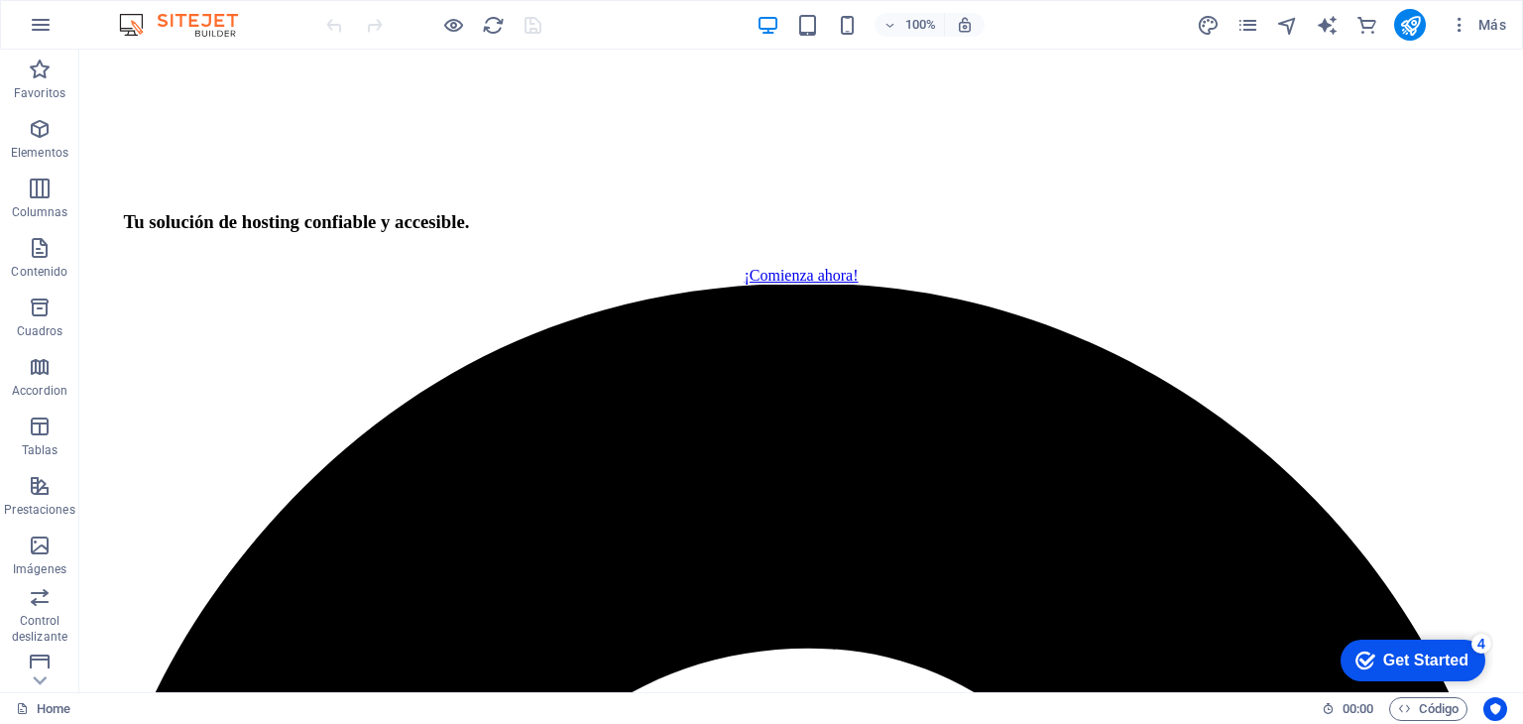
scroll to position [2595, 0]
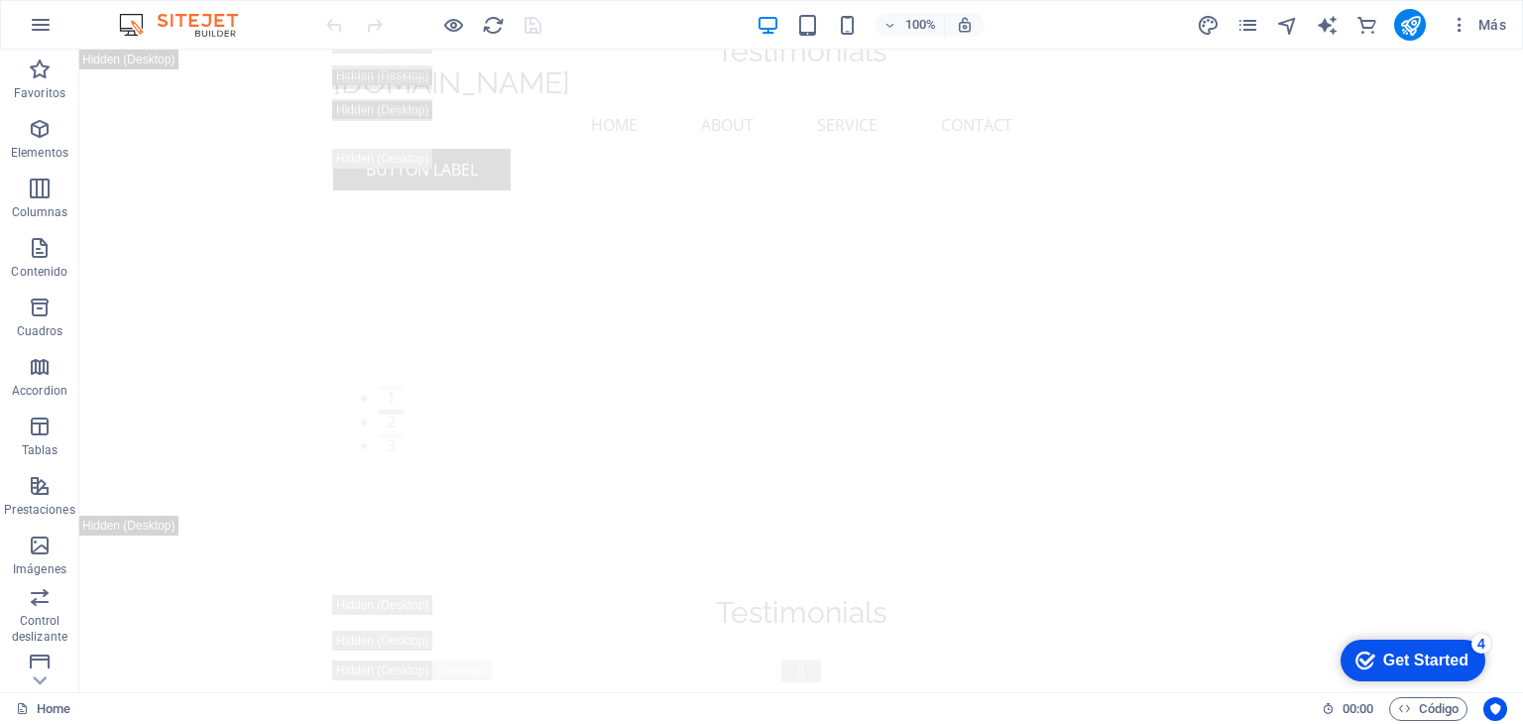
scroll to position [26552, 0]
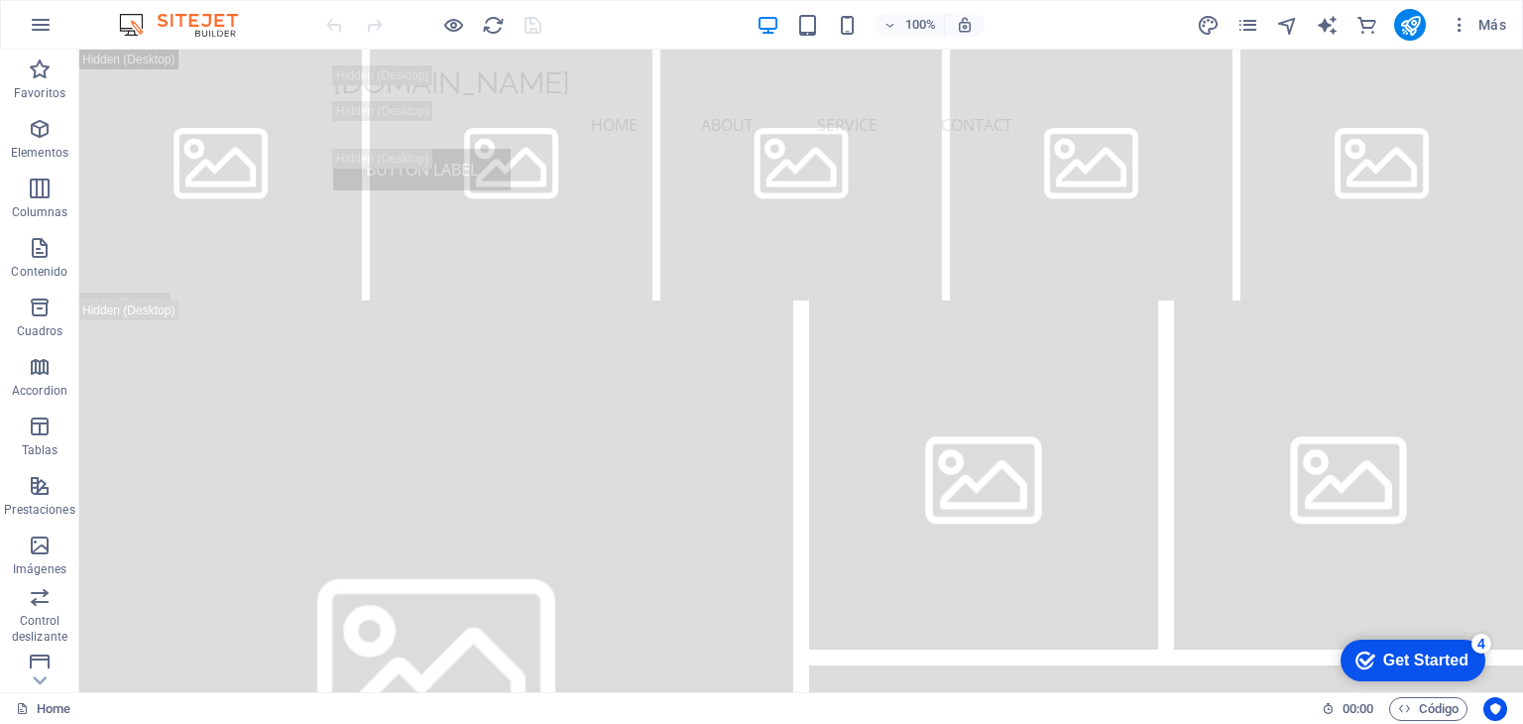
drag, startPoint x: 1519, startPoint y: 72, endPoint x: 1600, endPoint y: 741, distance: 673.1
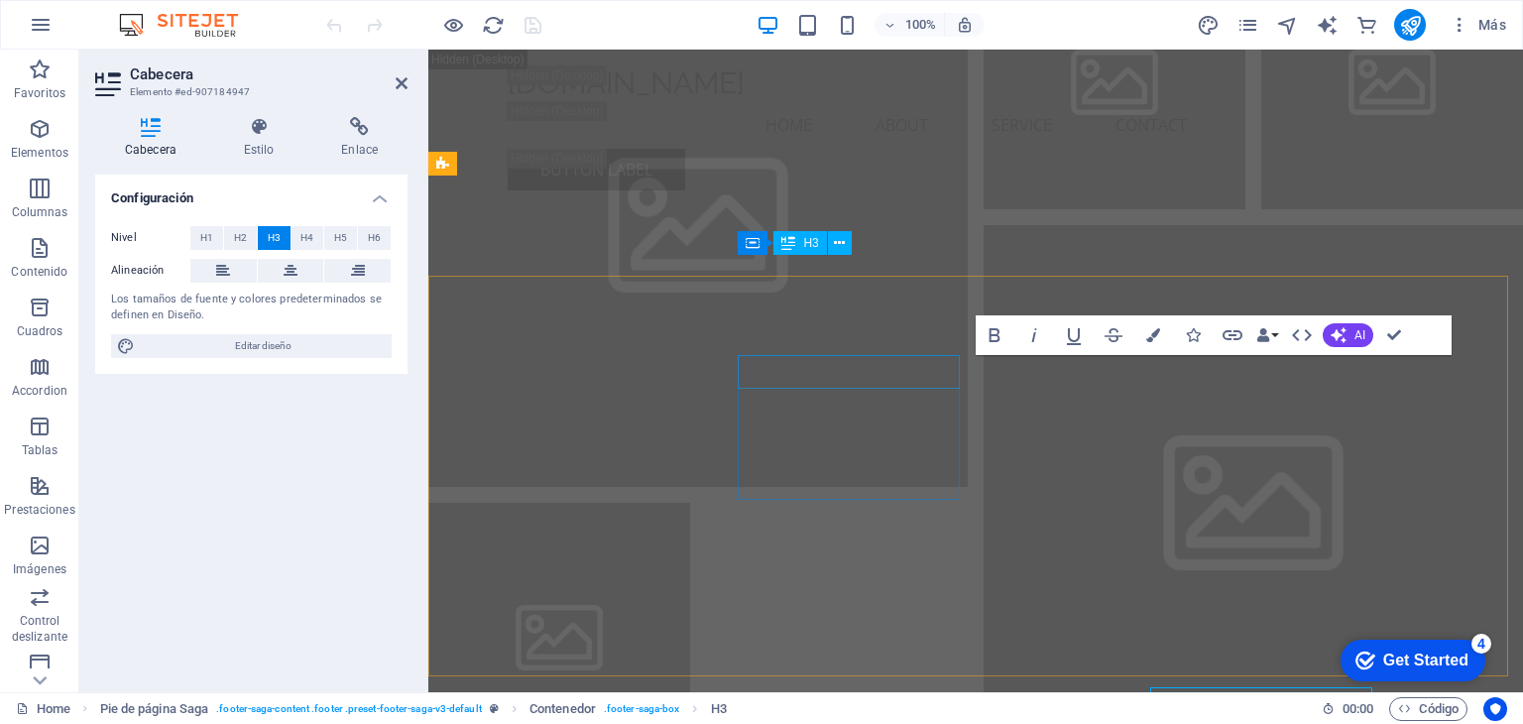
scroll to position [26220, 0]
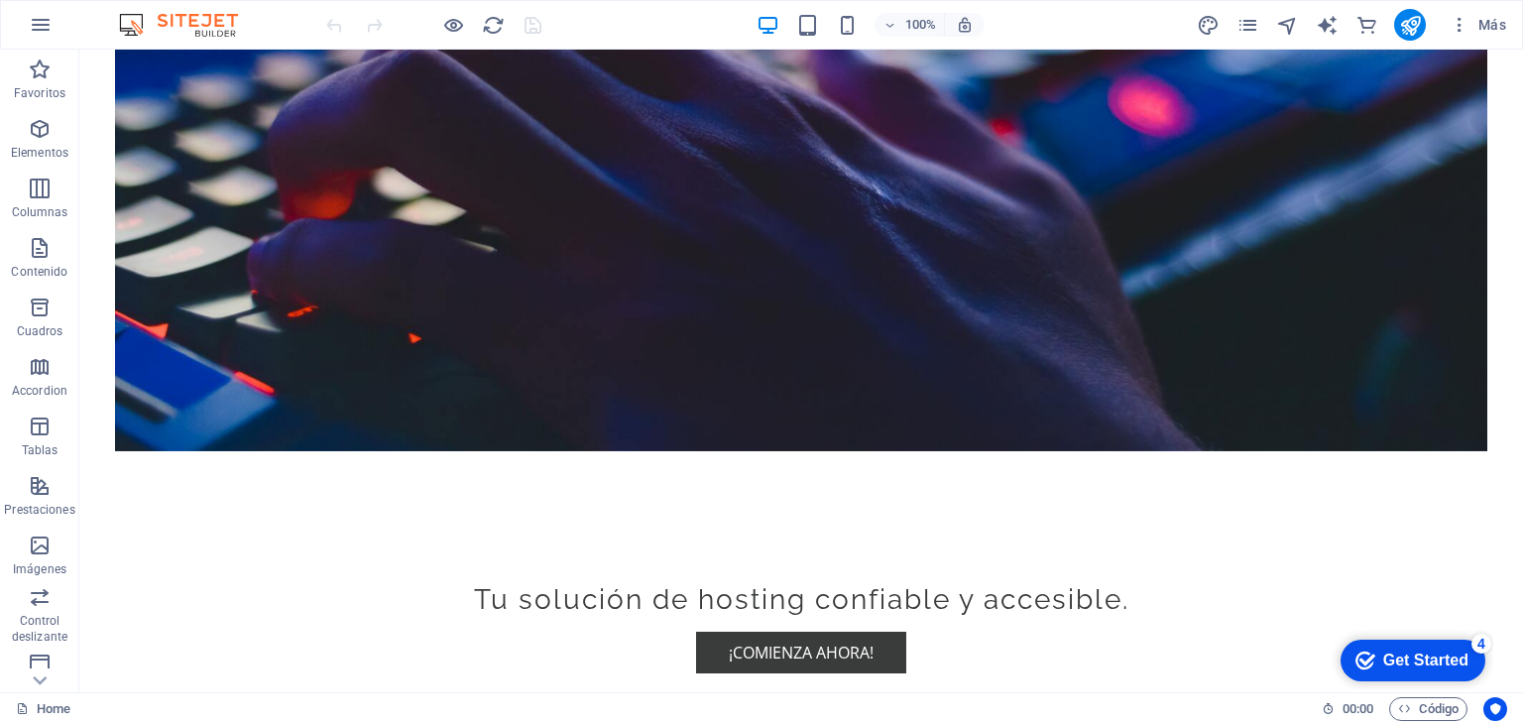
scroll to position [0, 0]
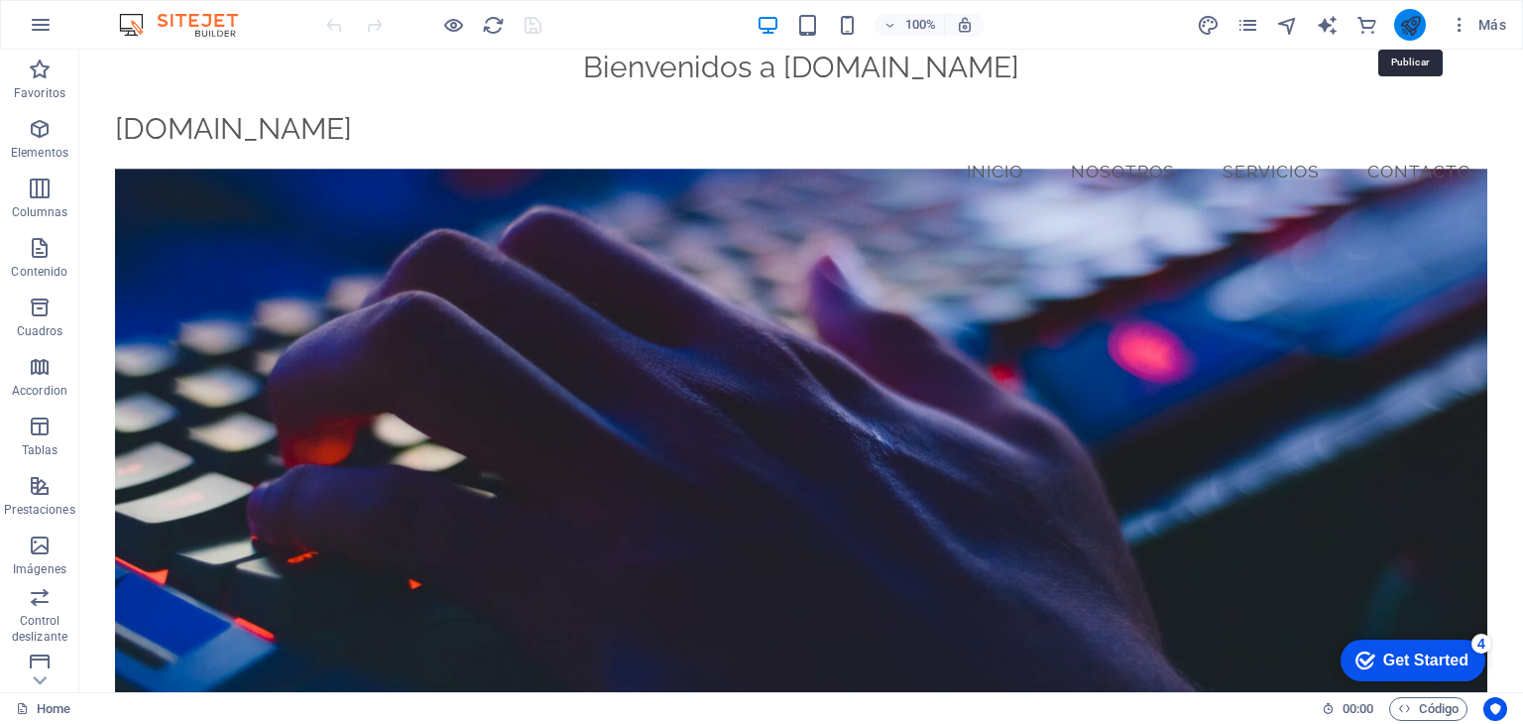
click at [0, 0] on icon "publish" at bounding box center [0, 0] width 0 height 0
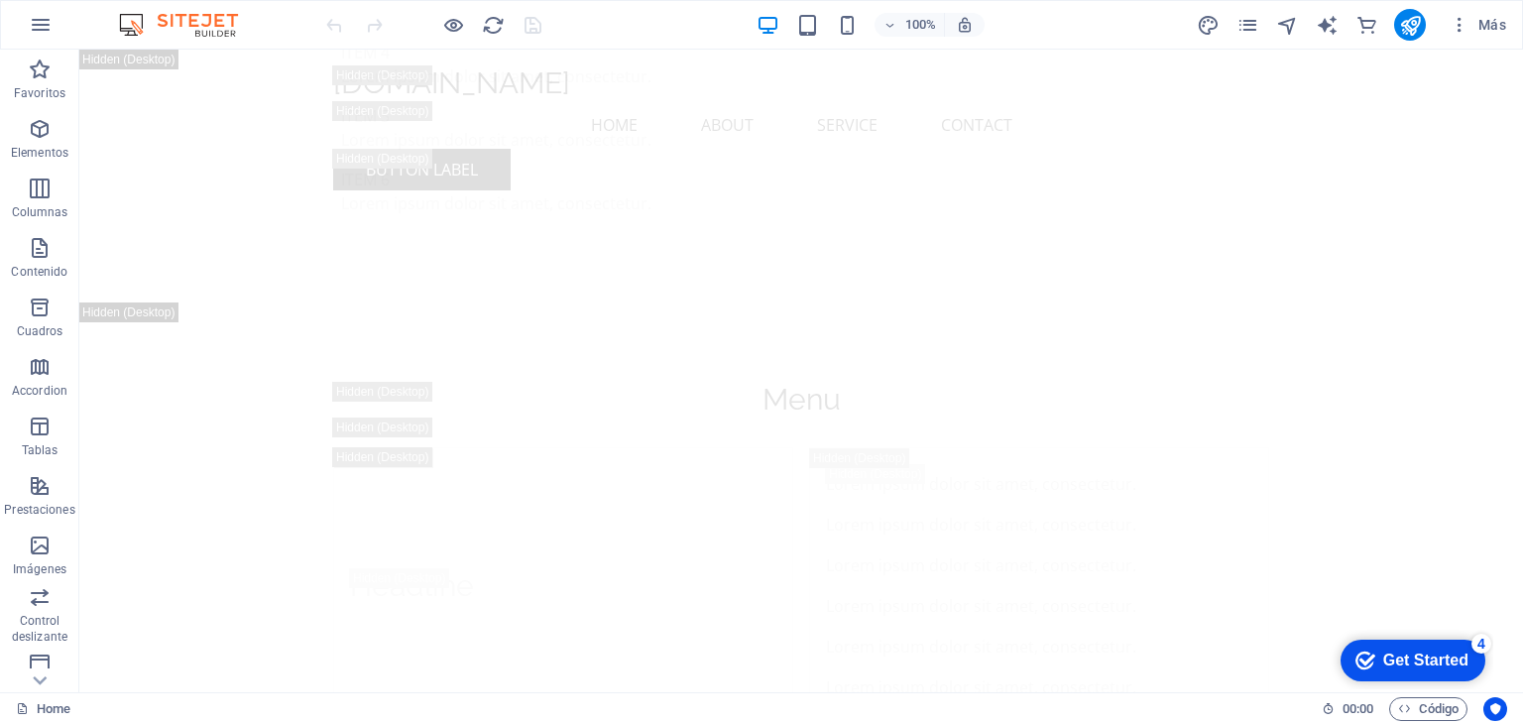
scroll to position [26552, 0]
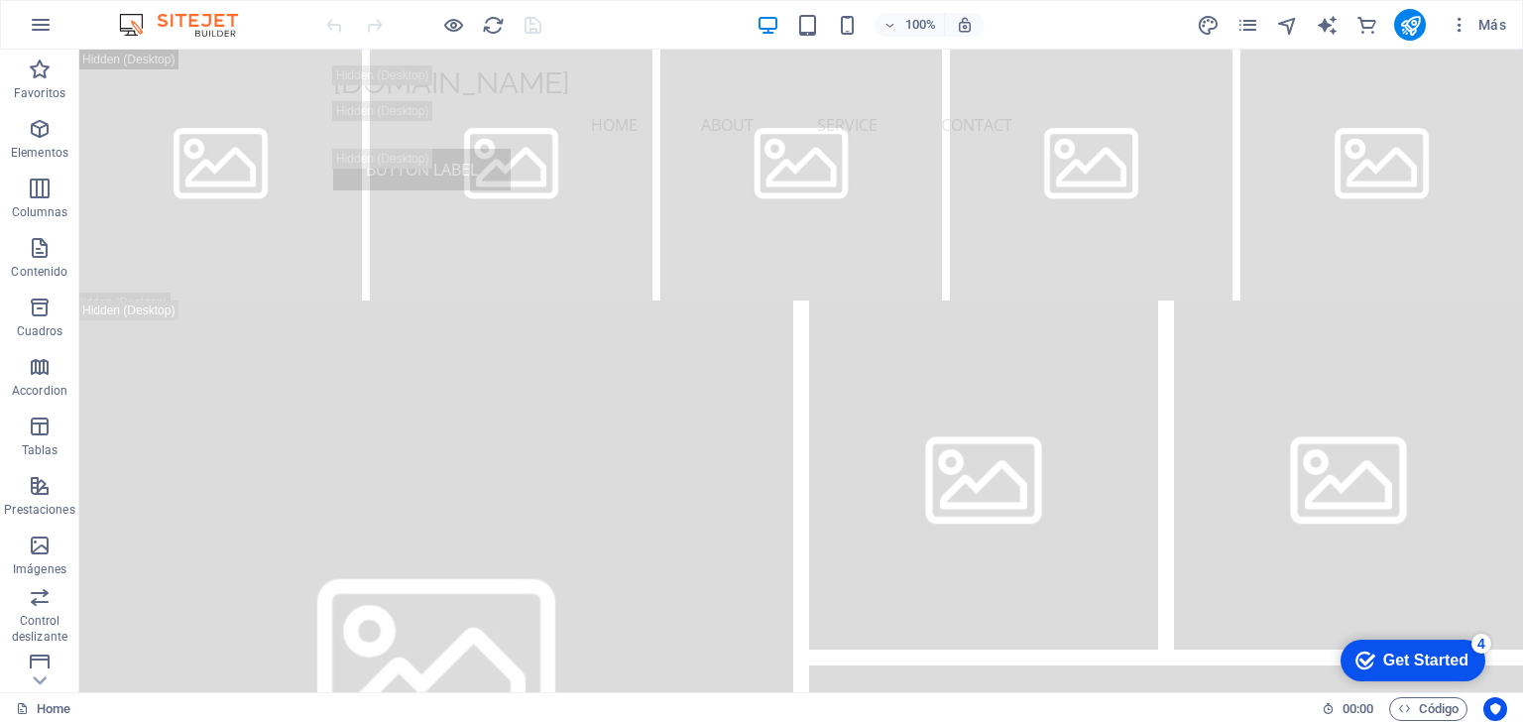
drag, startPoint x: 1515, startPoint y: 235, endPoint x: 1590, endPoint y: 747, distance: 518.0
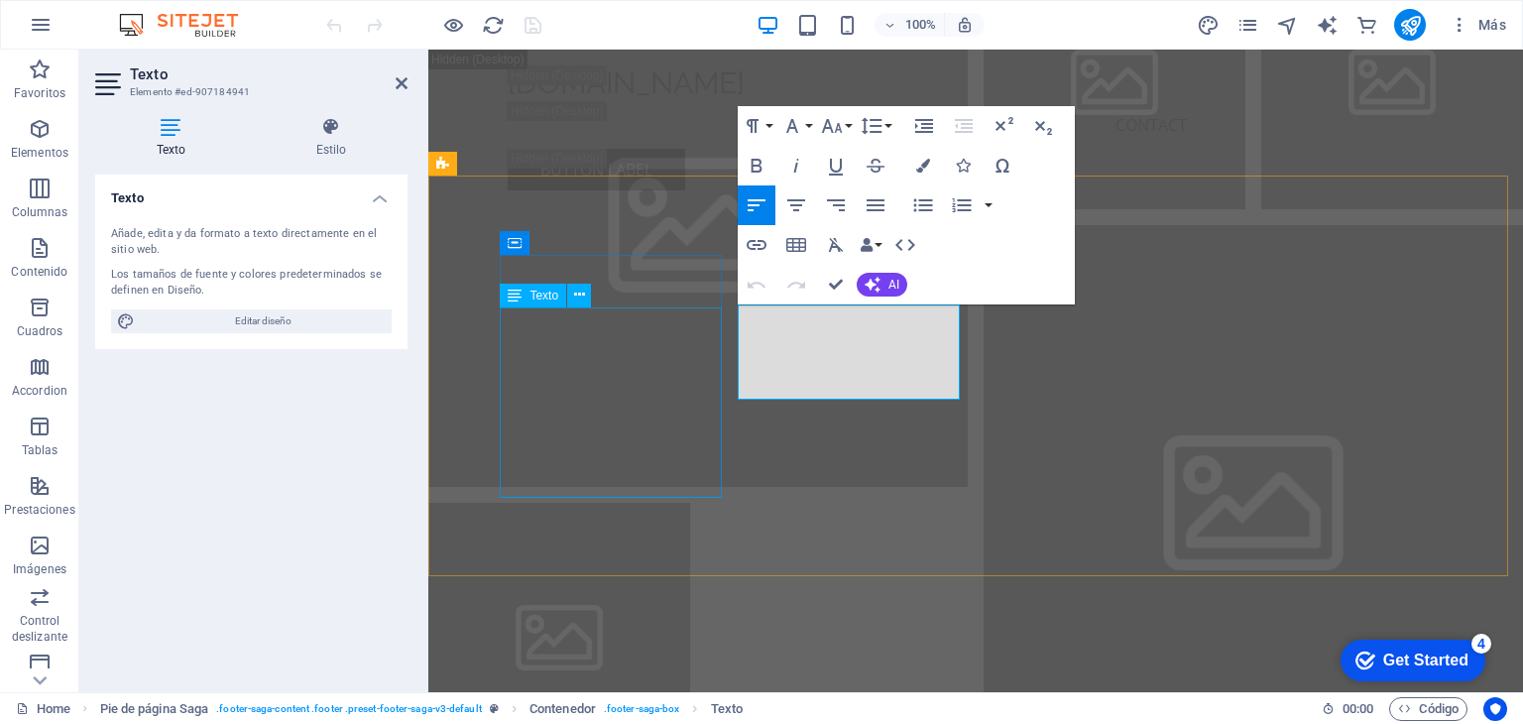
scroll to position [26220, 0]
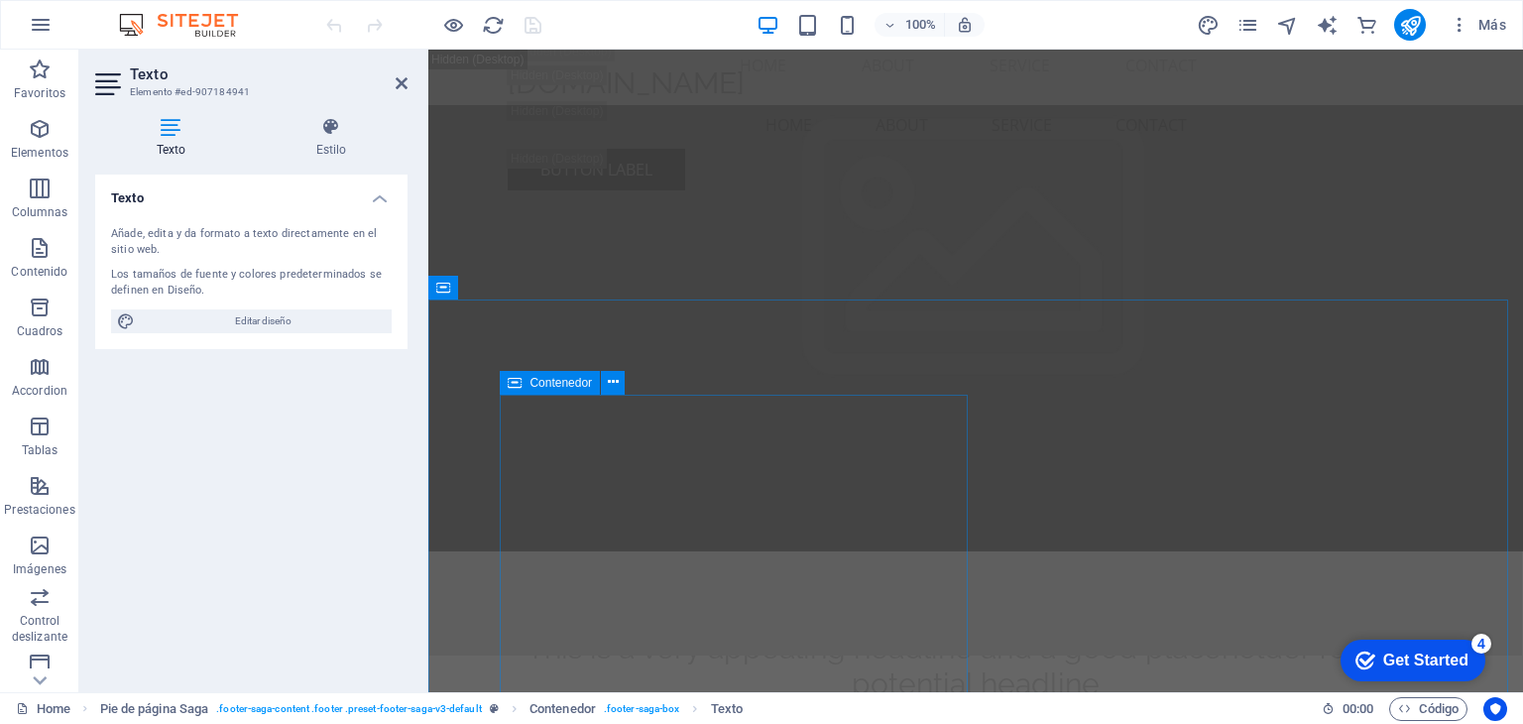
scroll to position [1640, 0]
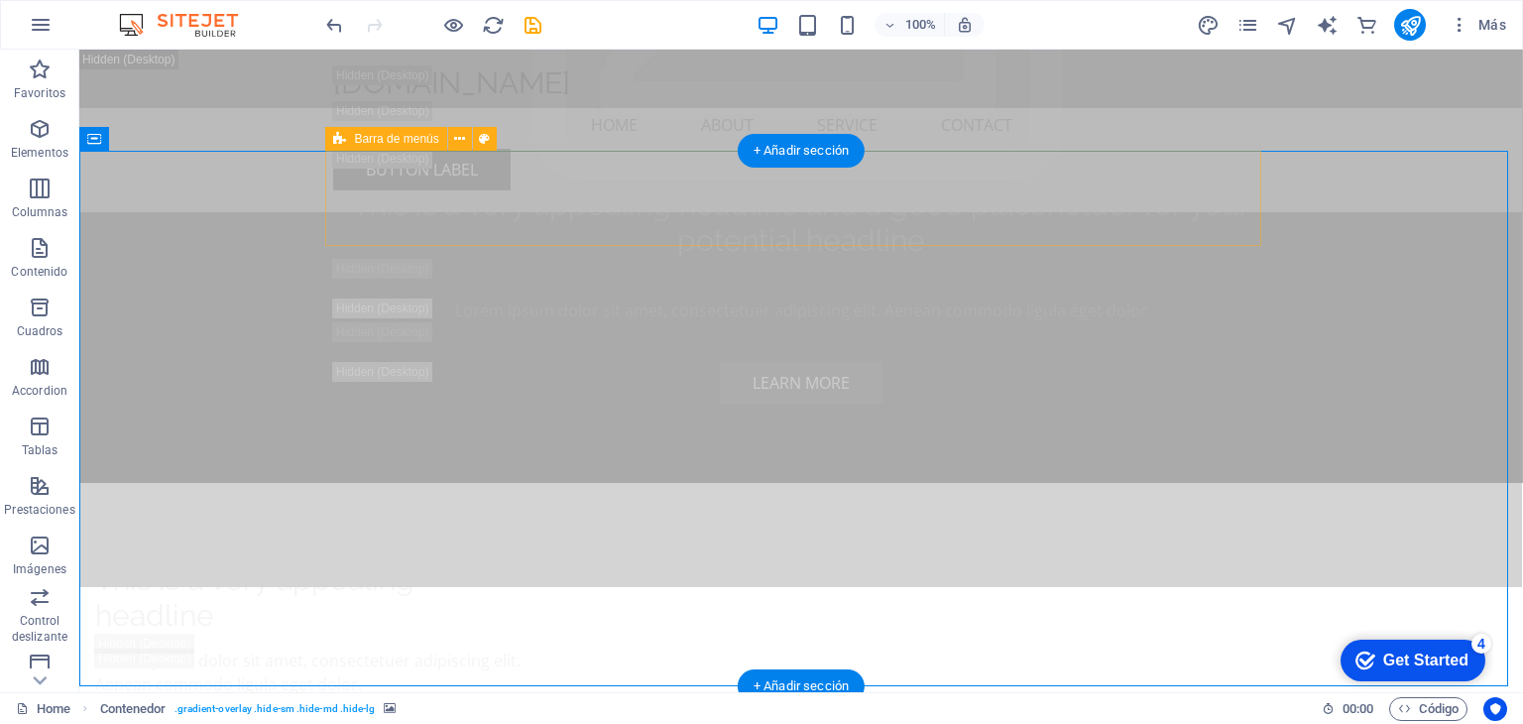
scroll to position [1788, 0]
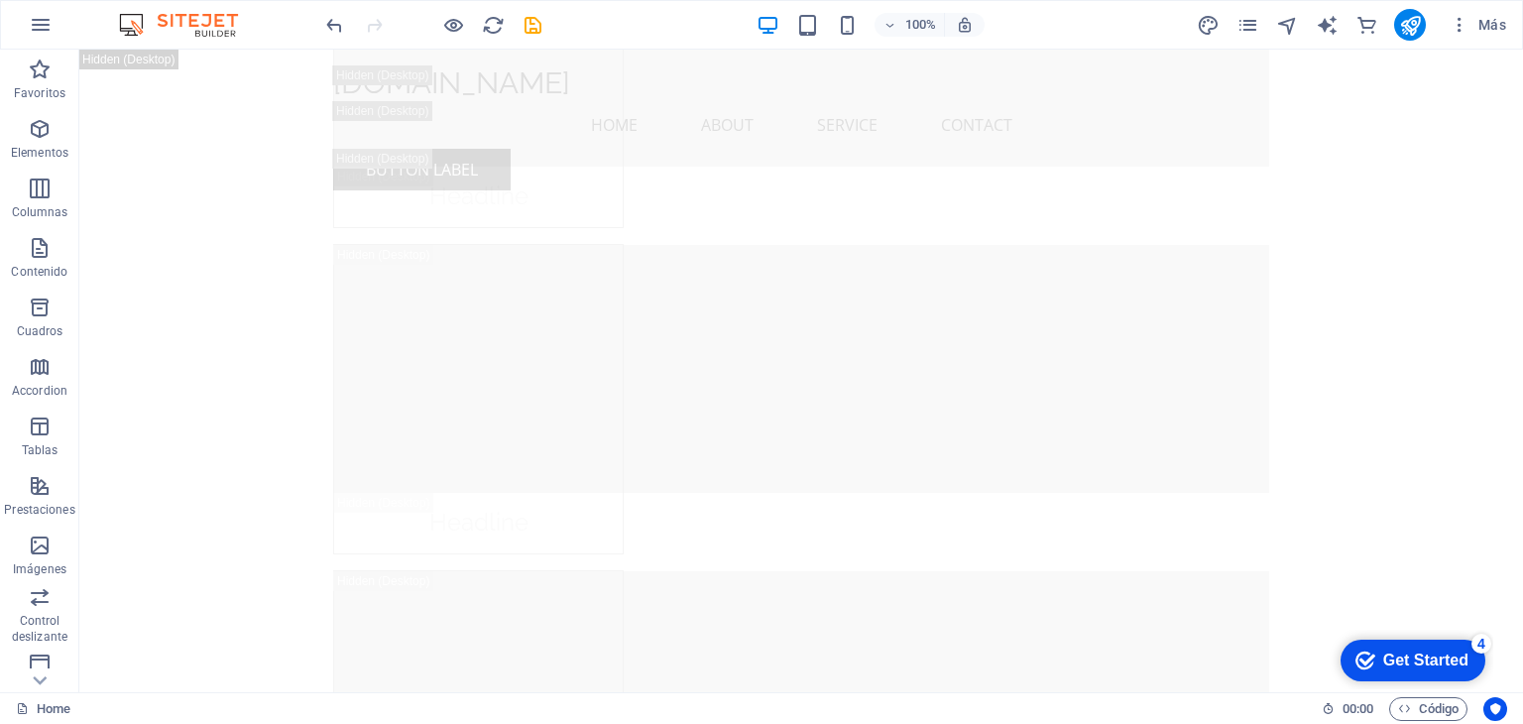
scroll to position [26552, 0]
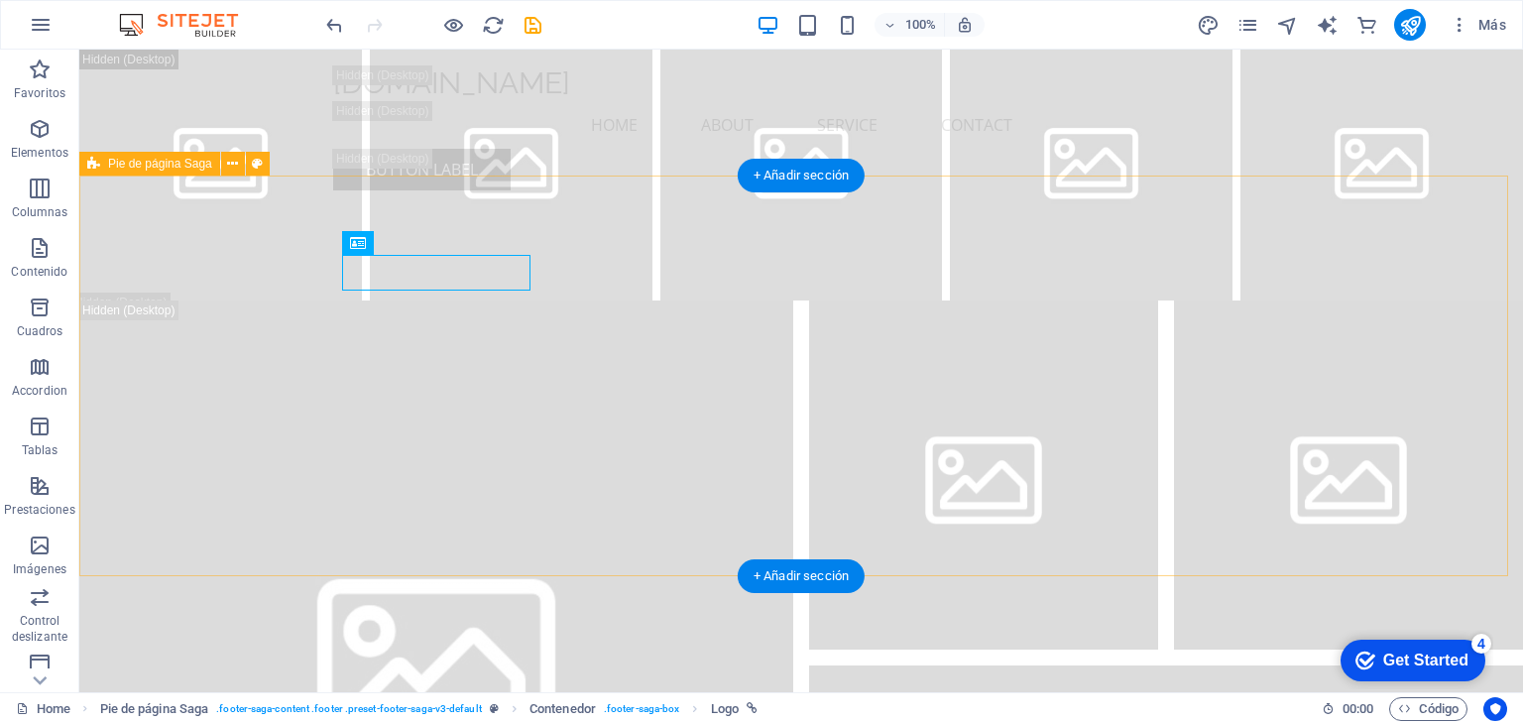
scroll to position [26515, 0]
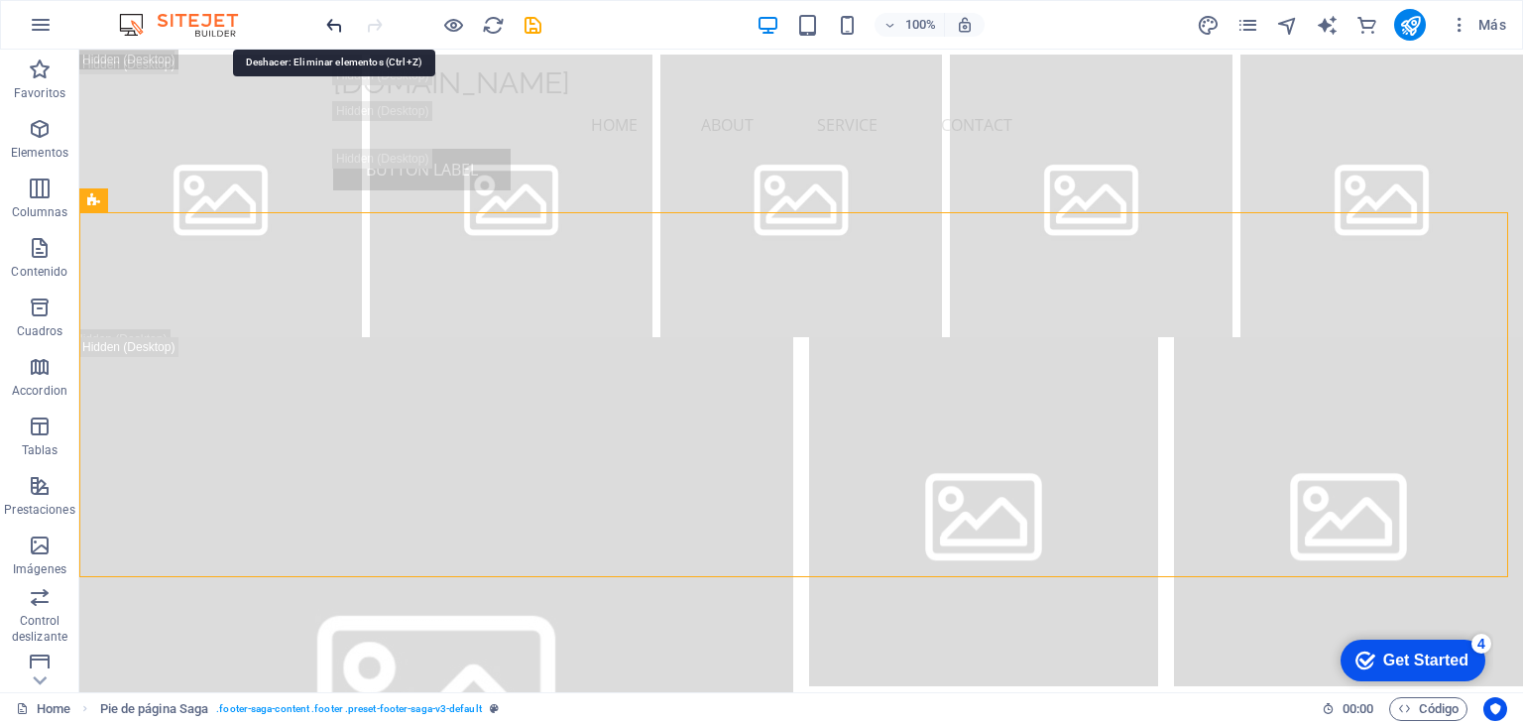
click at [335, 25] on icon "undo" at bounding box center [334, 25] width 23 height 23
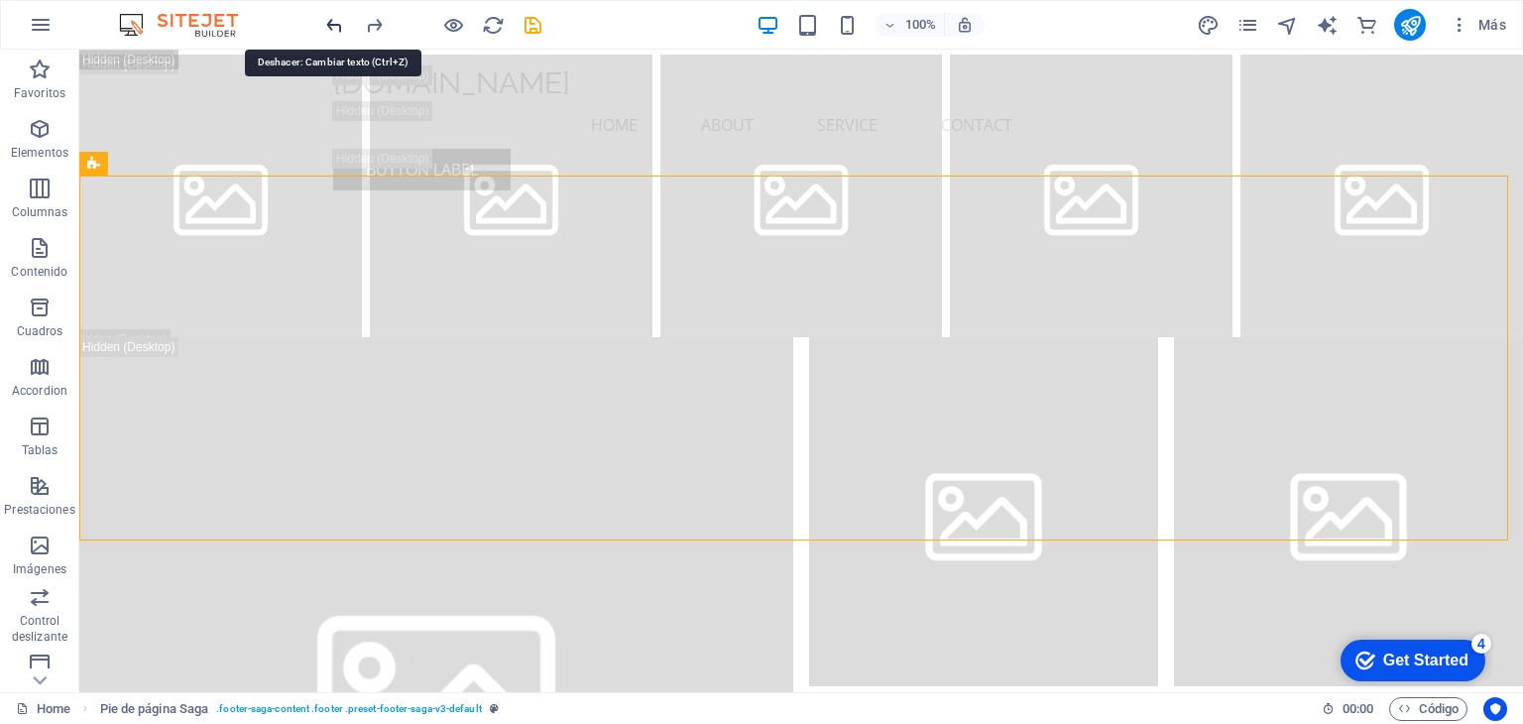
scroll to position [26552, 0]
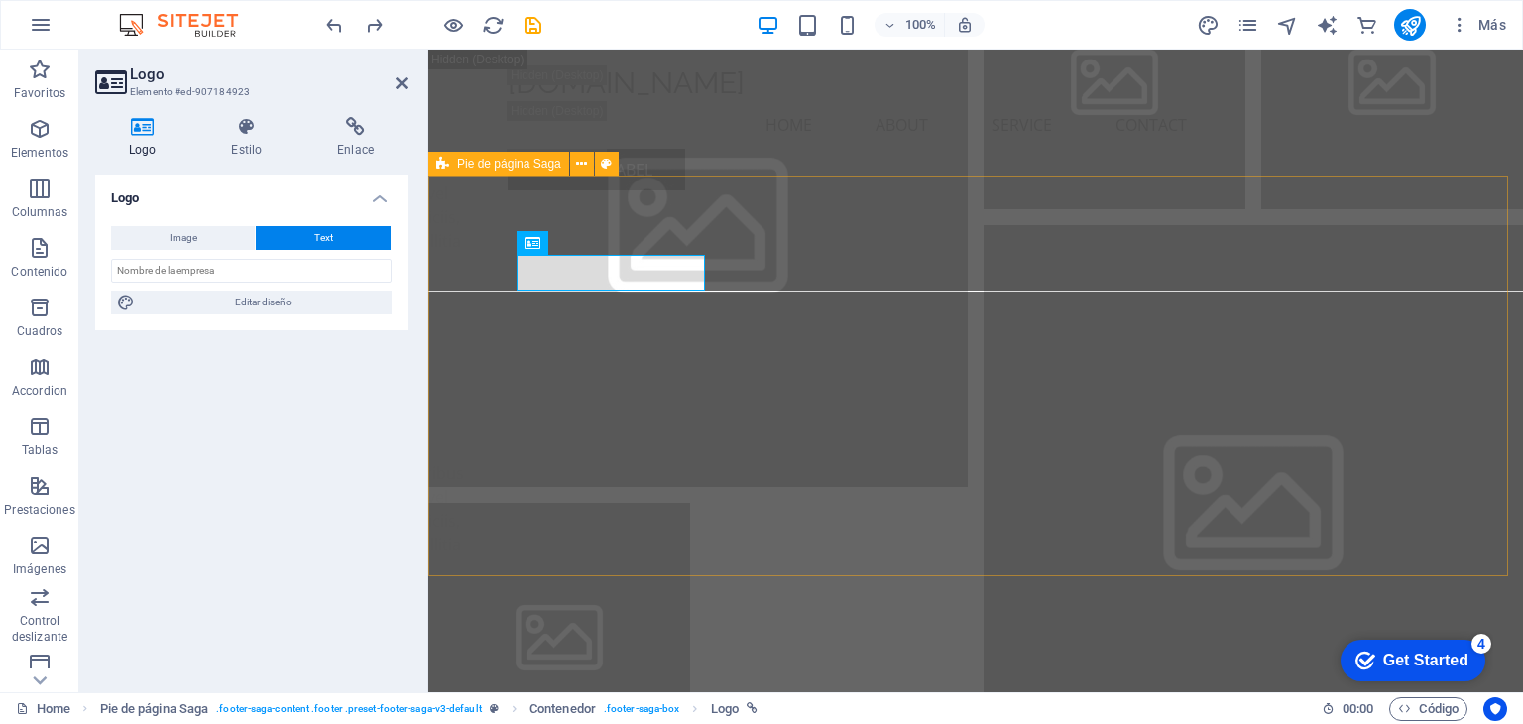
scroll to position [26220, 0]
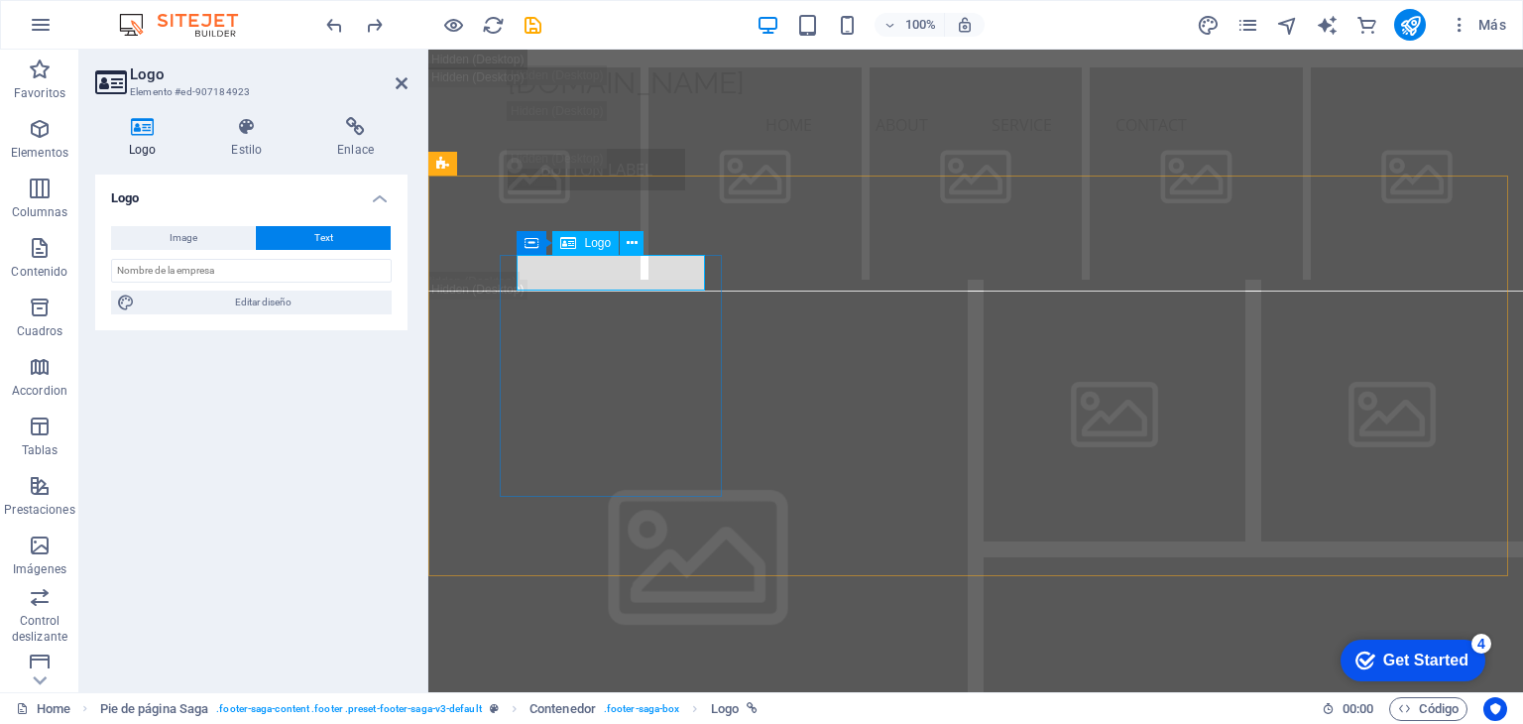
click at [344, 240] on button "Text" at bounding box center [323, 238] width 135 height 24
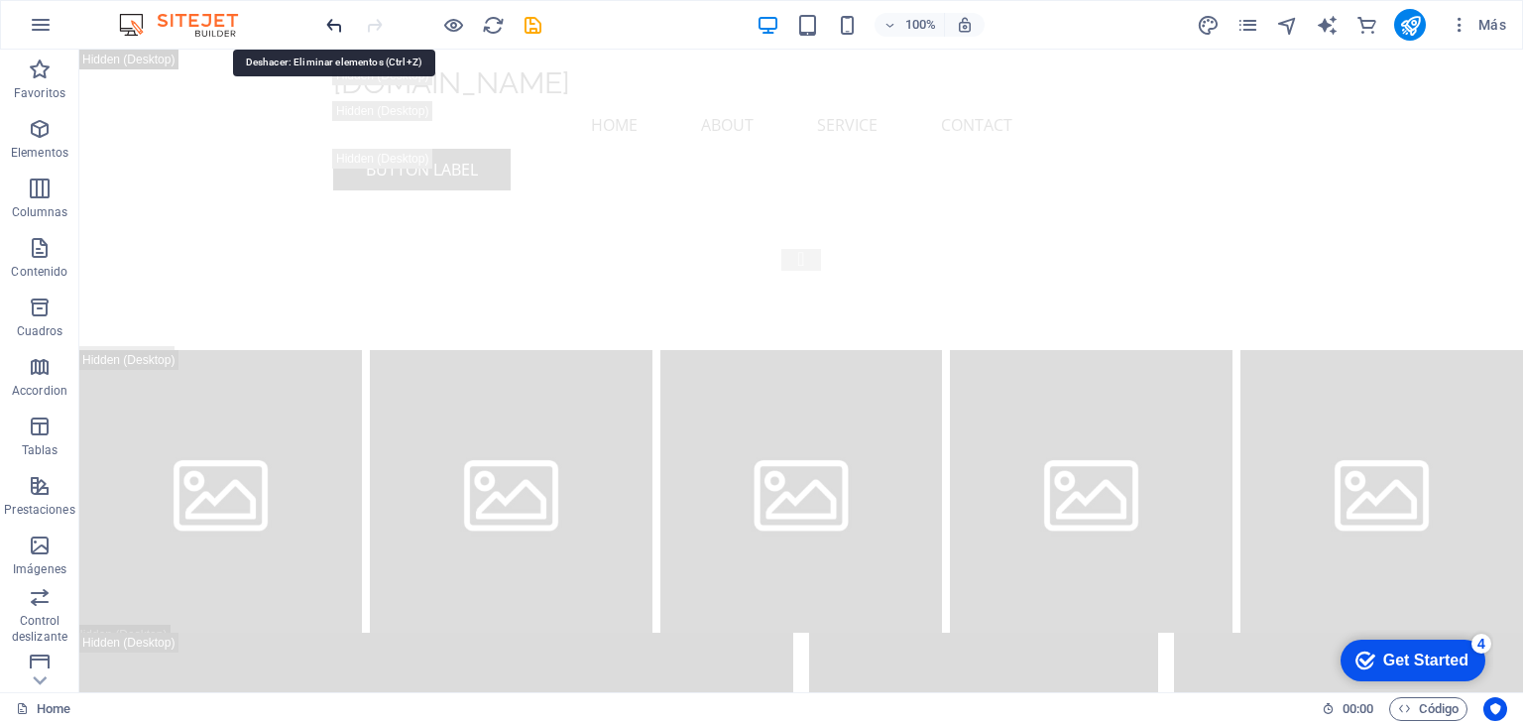
click at [333, 26] on icon "undo" at bounding box center [334, 25] width 23 height 23
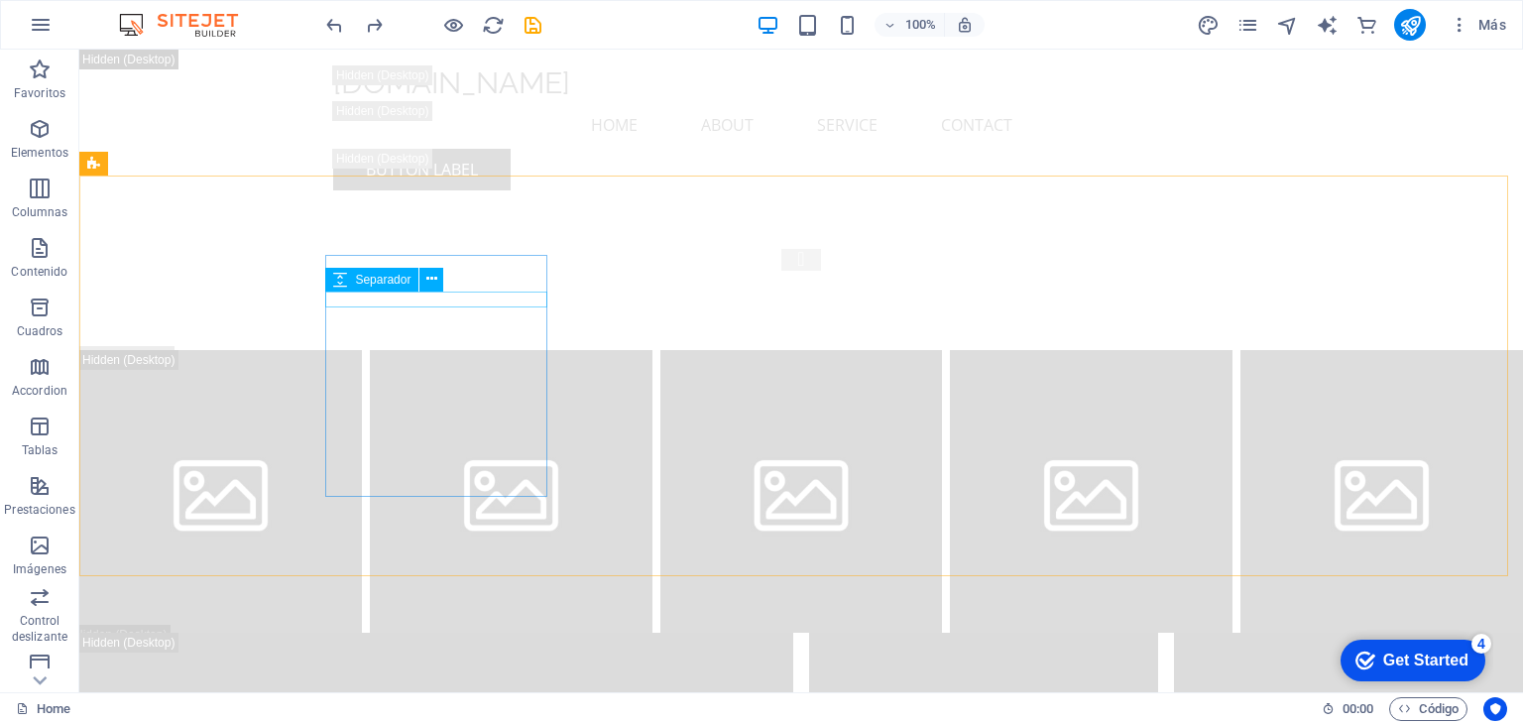
scroll to position [26552, 0]
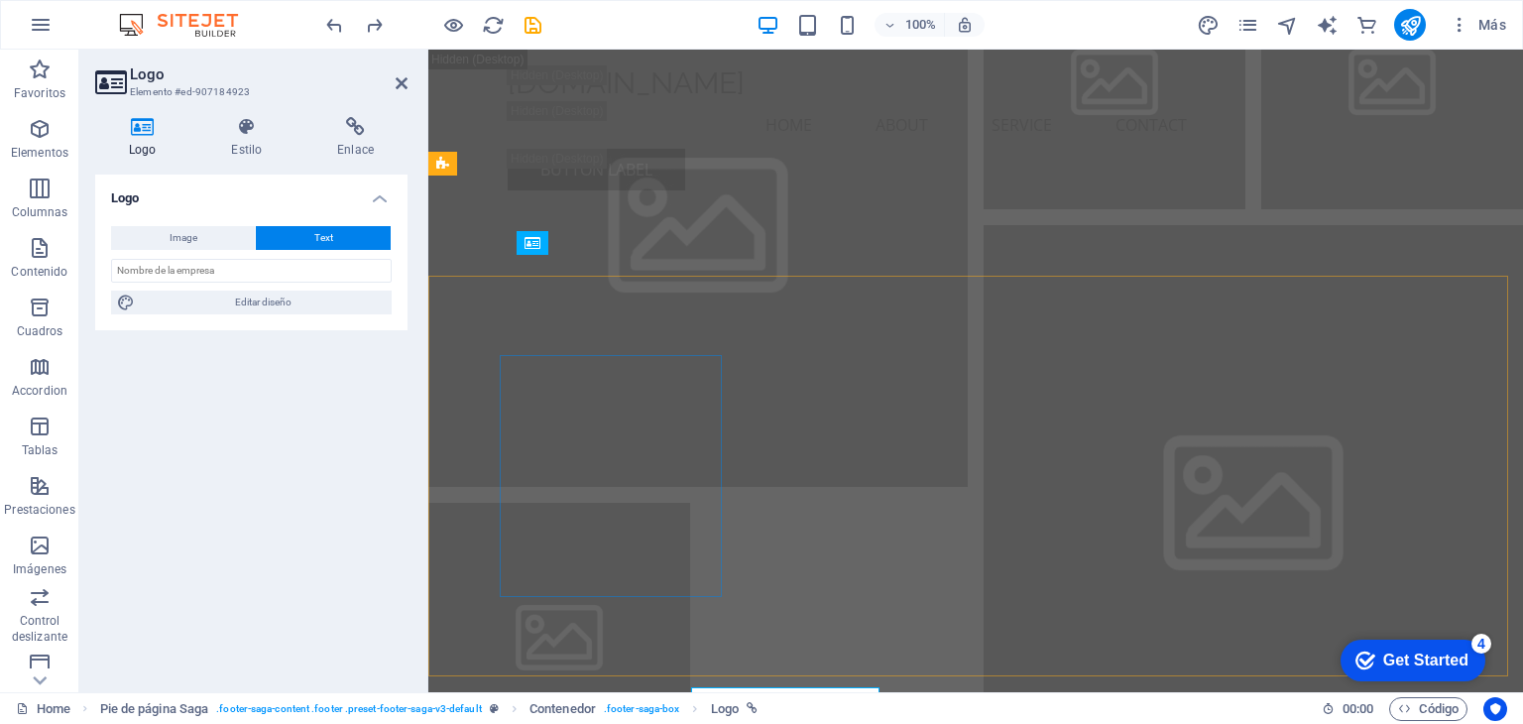
scroll to position [26220, 0]
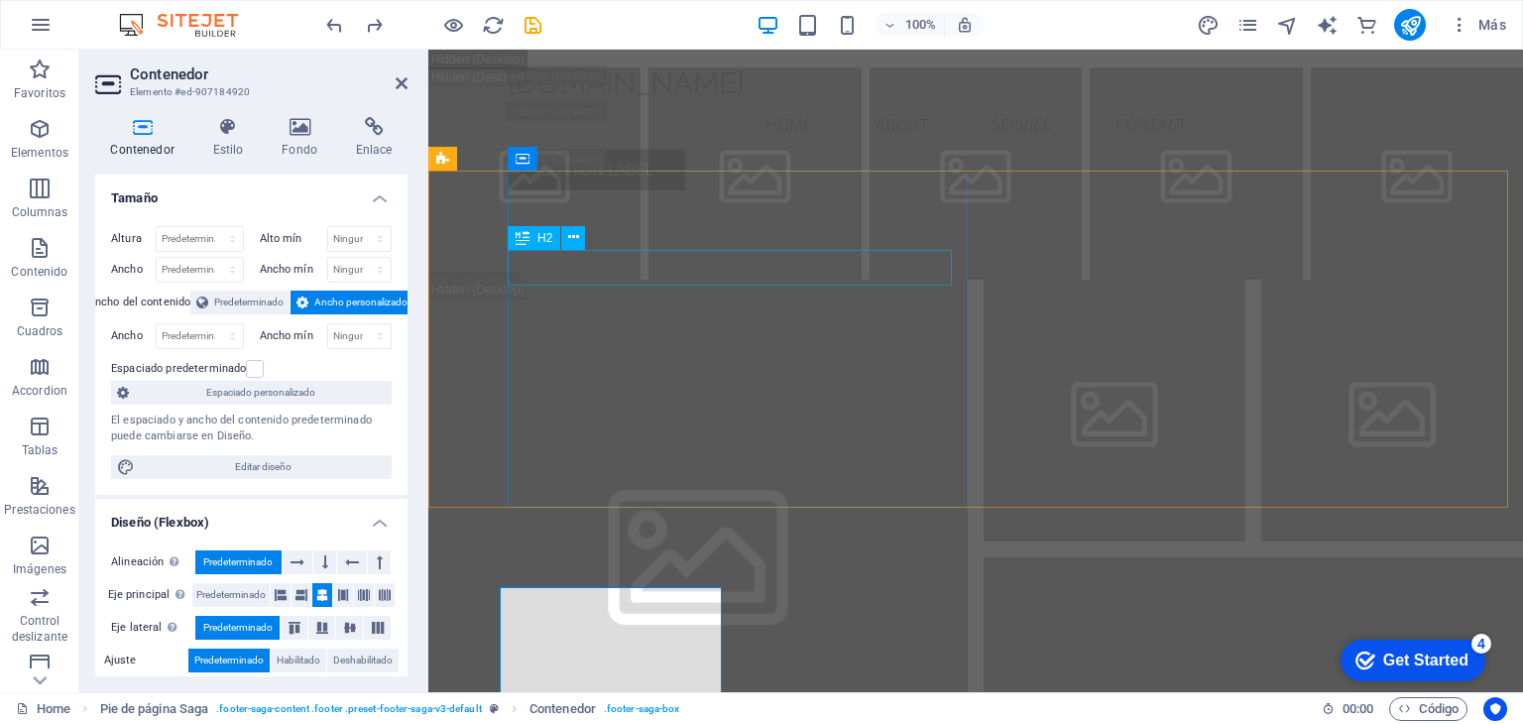
scroll to position [25889, 0]
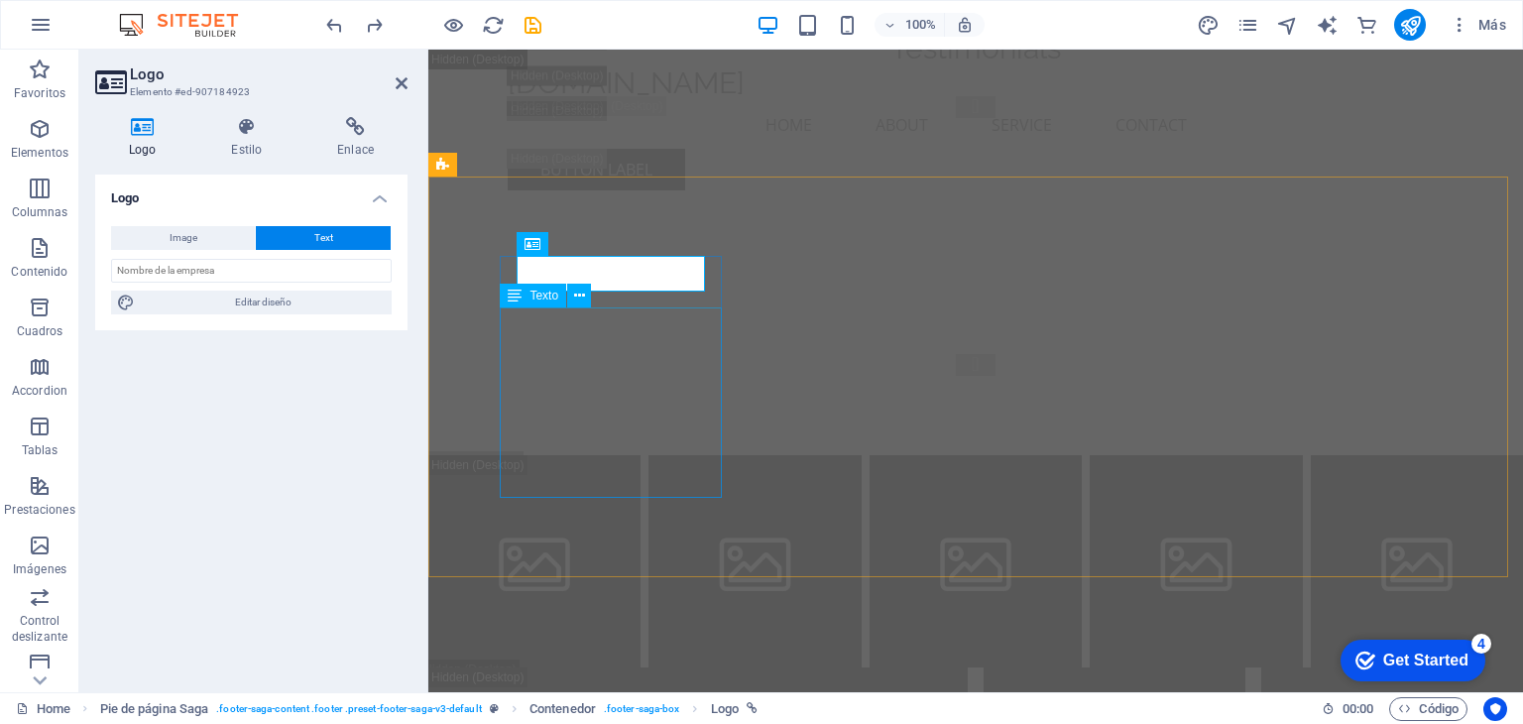
scroll to position [26220, 0]
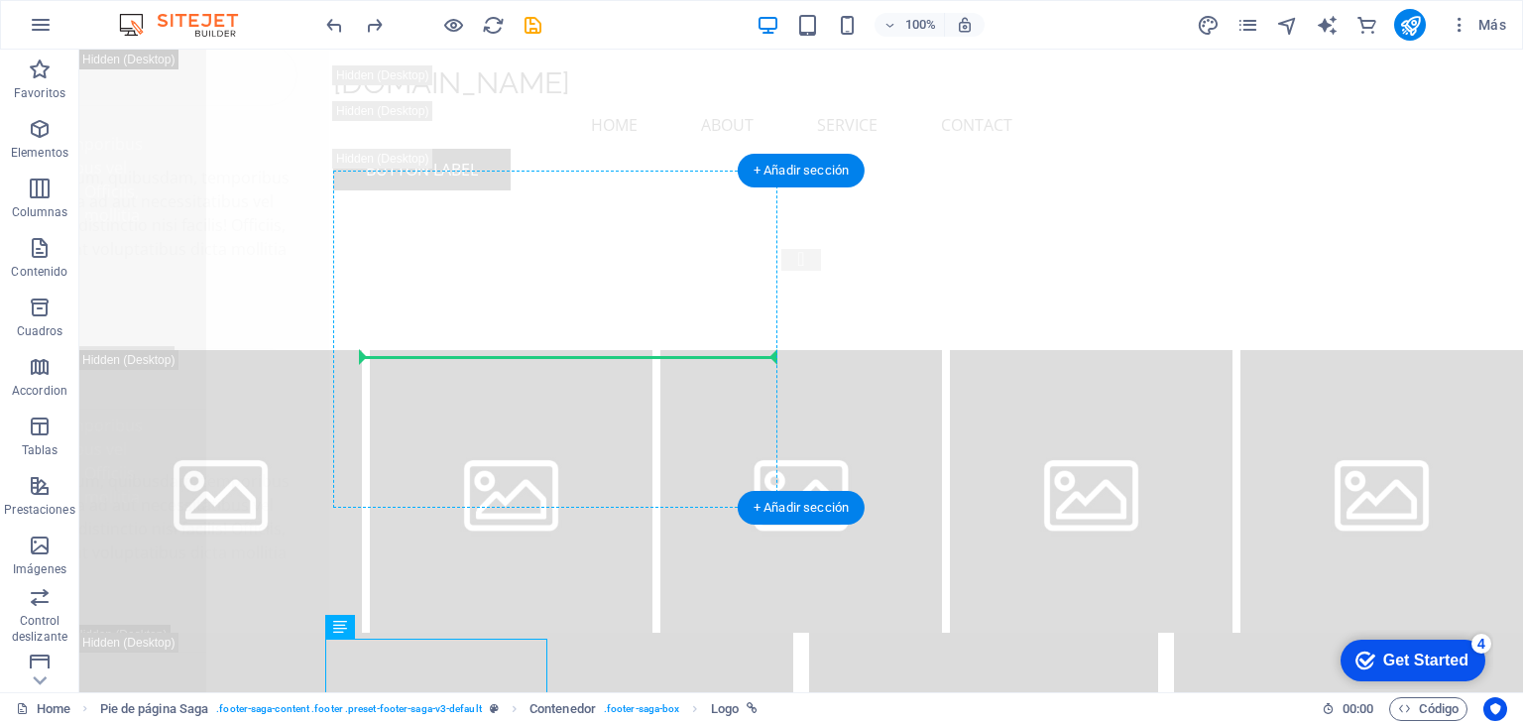
drag, startPoint x: 158, startPoint y: 320, endPoint x: 531, endPoint y: 345, distance: 374.6
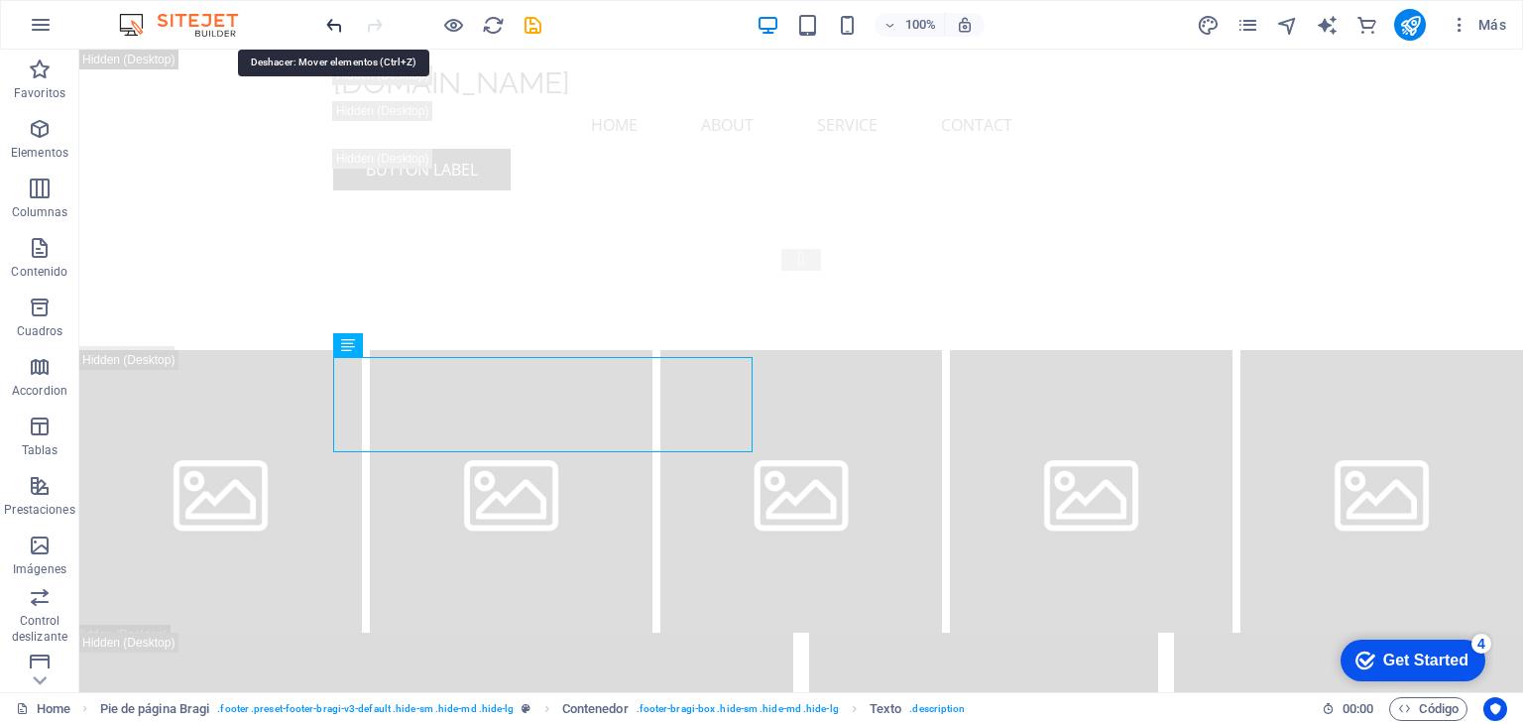
click at [331, 27] on icon "undo" at bounding box center [334, 25] width 23 height 23
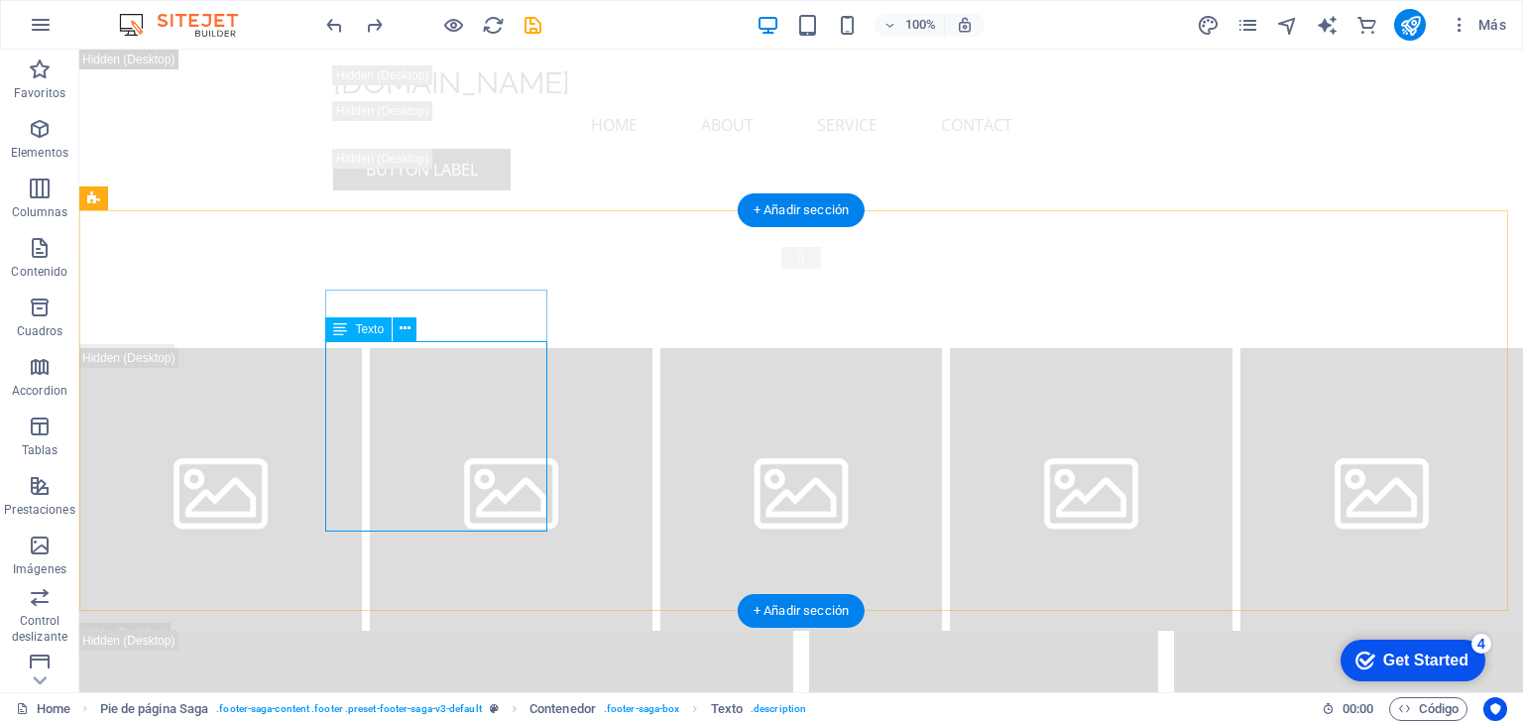
scroll to position [26517, 0]
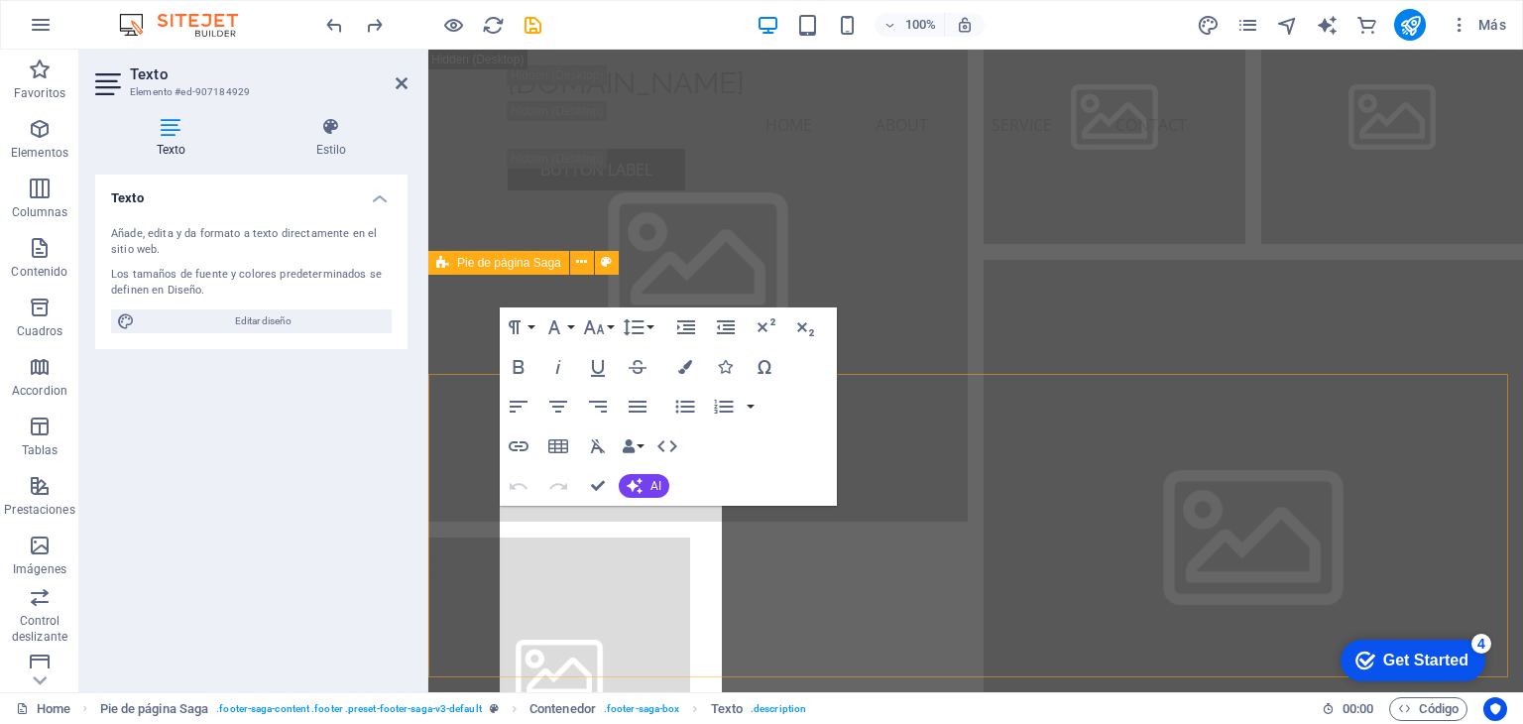
scroll to position [26122, 0]
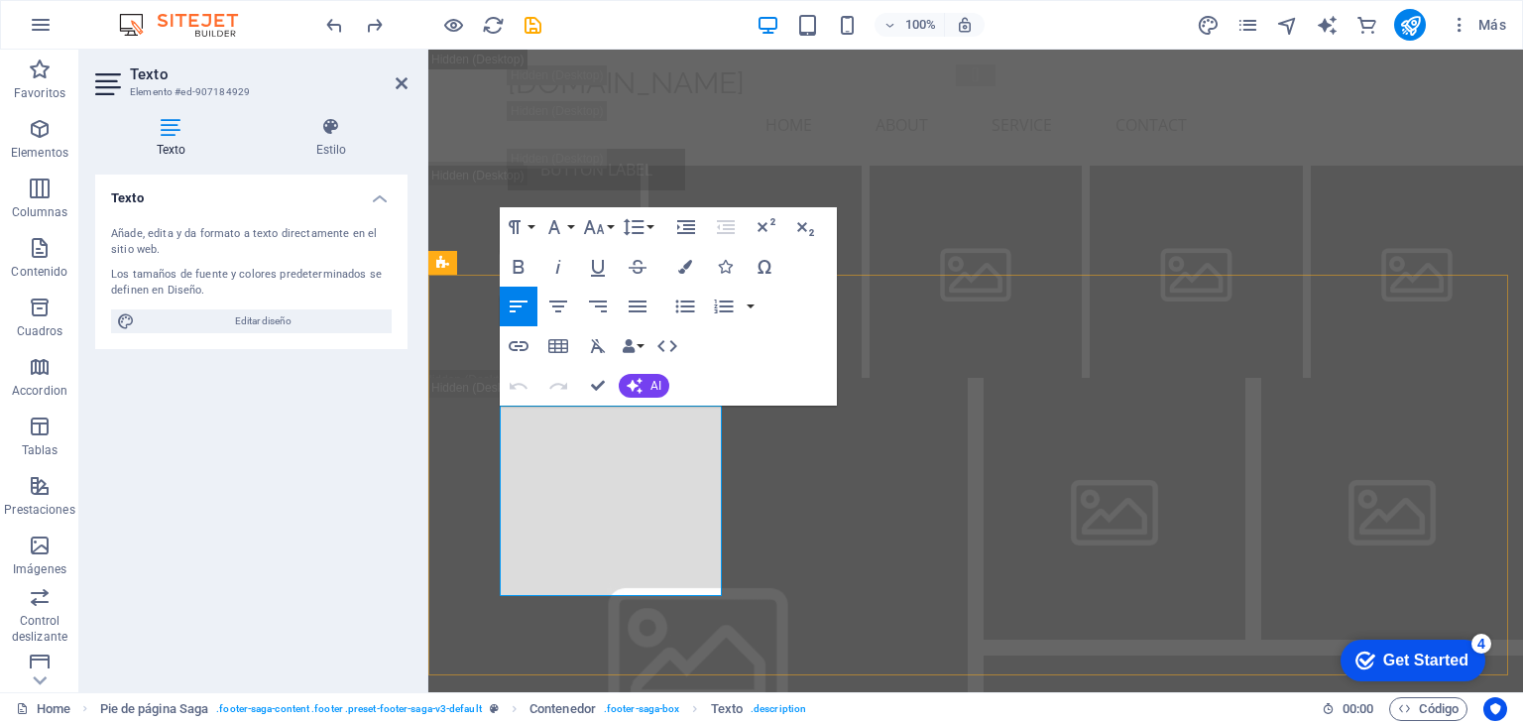
drag, startPoint x: 504, startPoint y: 420, endPoint x: 683, endPoint y: 589, distance: 246.2
click at [638, 312] on icon "button" at bounding box center [638, 306] width 24 height 24
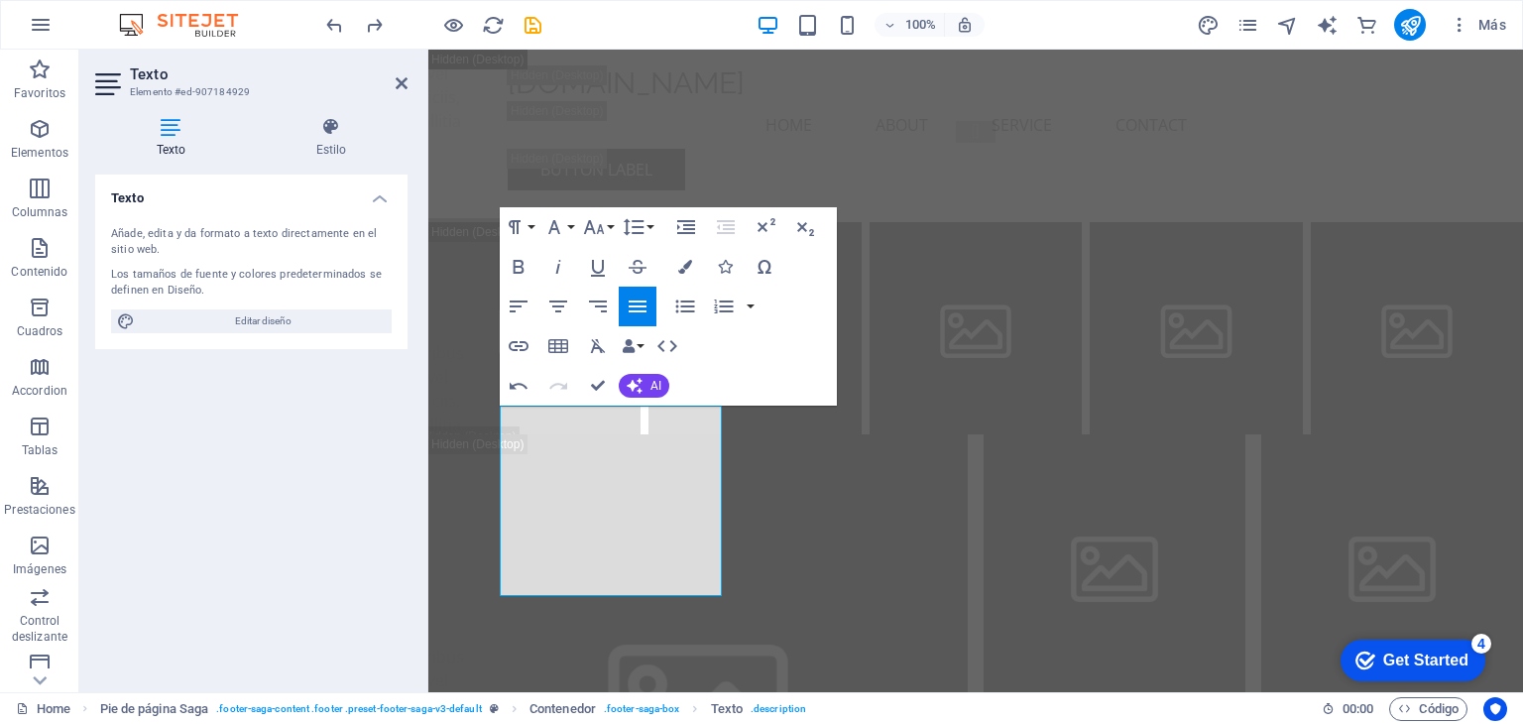
click at [636, 312] on icon "button" at bounding box center [638, 306] width 24 height 24
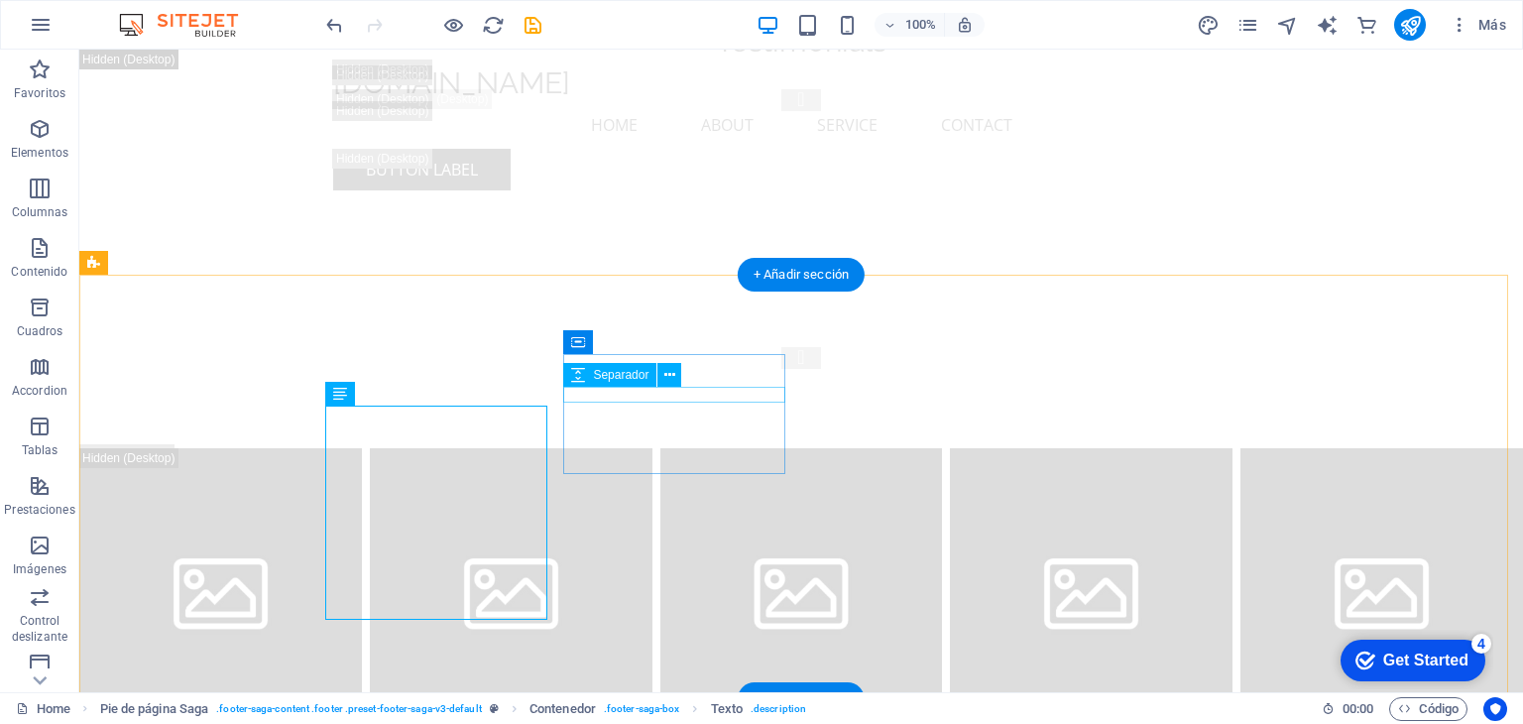
scroll to position [26453, 0]
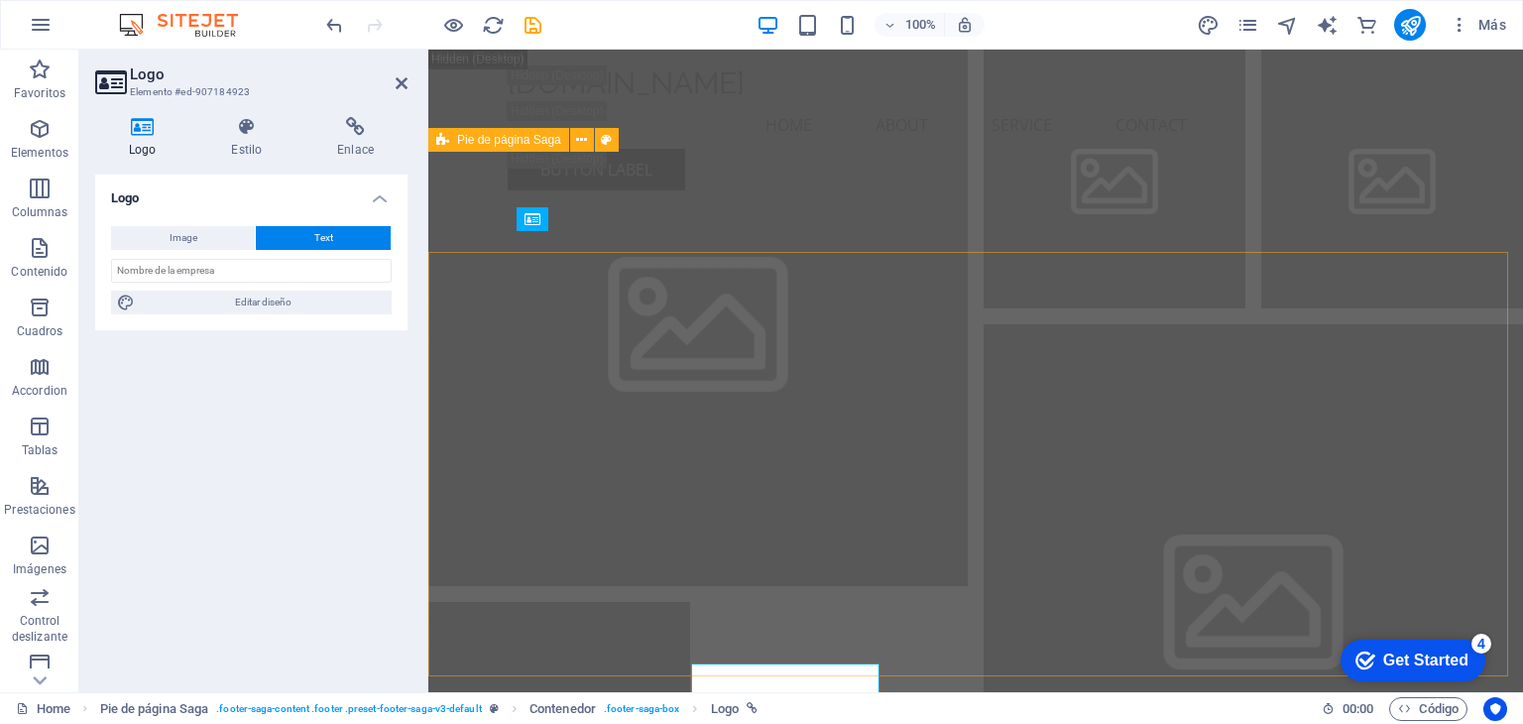
scroll to position [26244, 0]
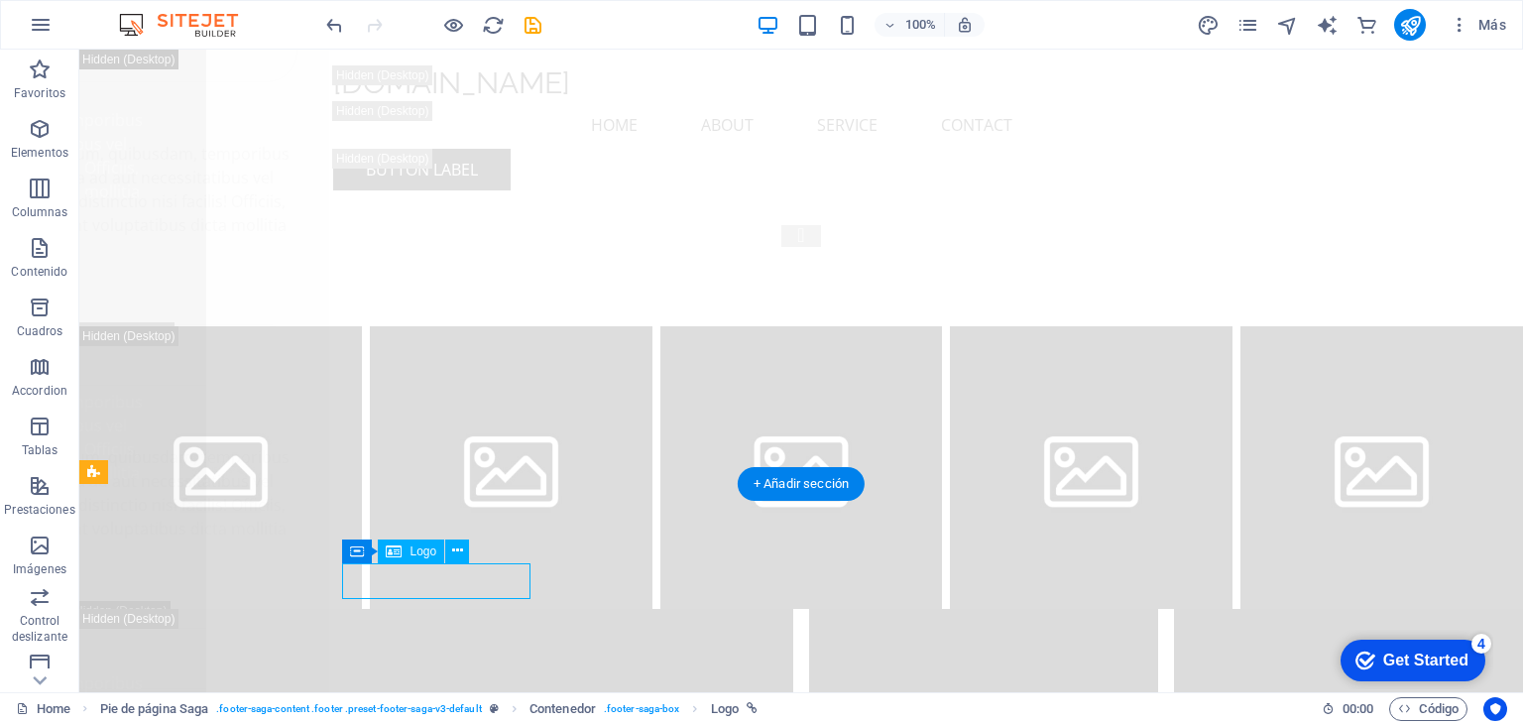
drag, startPoint x: 457, startPoint y: 582, endPoint x: 384, endPoint y: 582, distance: 73.4
drag, startPoint x: 392, startPoint y: 583, endPoint x: 365, endPoint y: 585, distance: 26.8
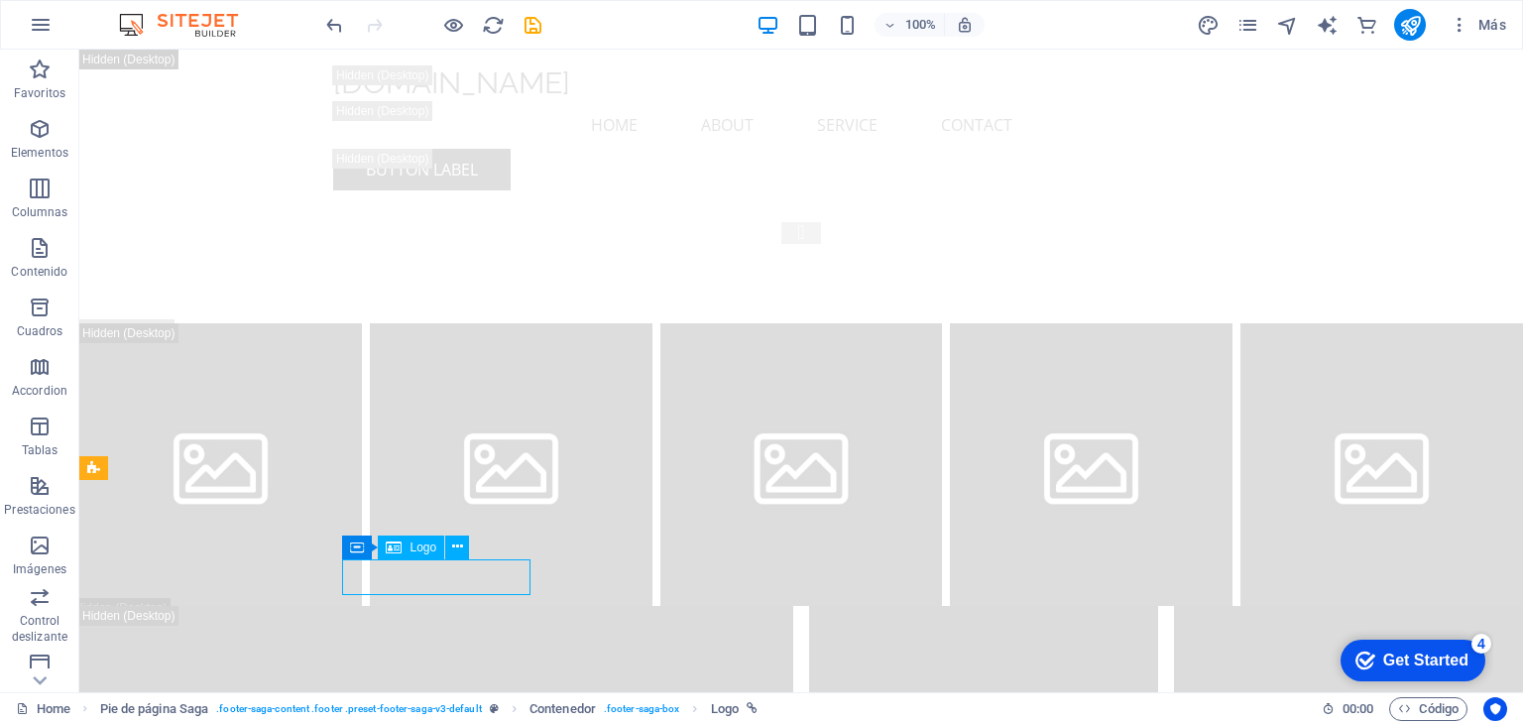
drag, startPoint x: 395, startPoint y: 551, endPoint x: 380, endPoint y: 551, distance: 14.9
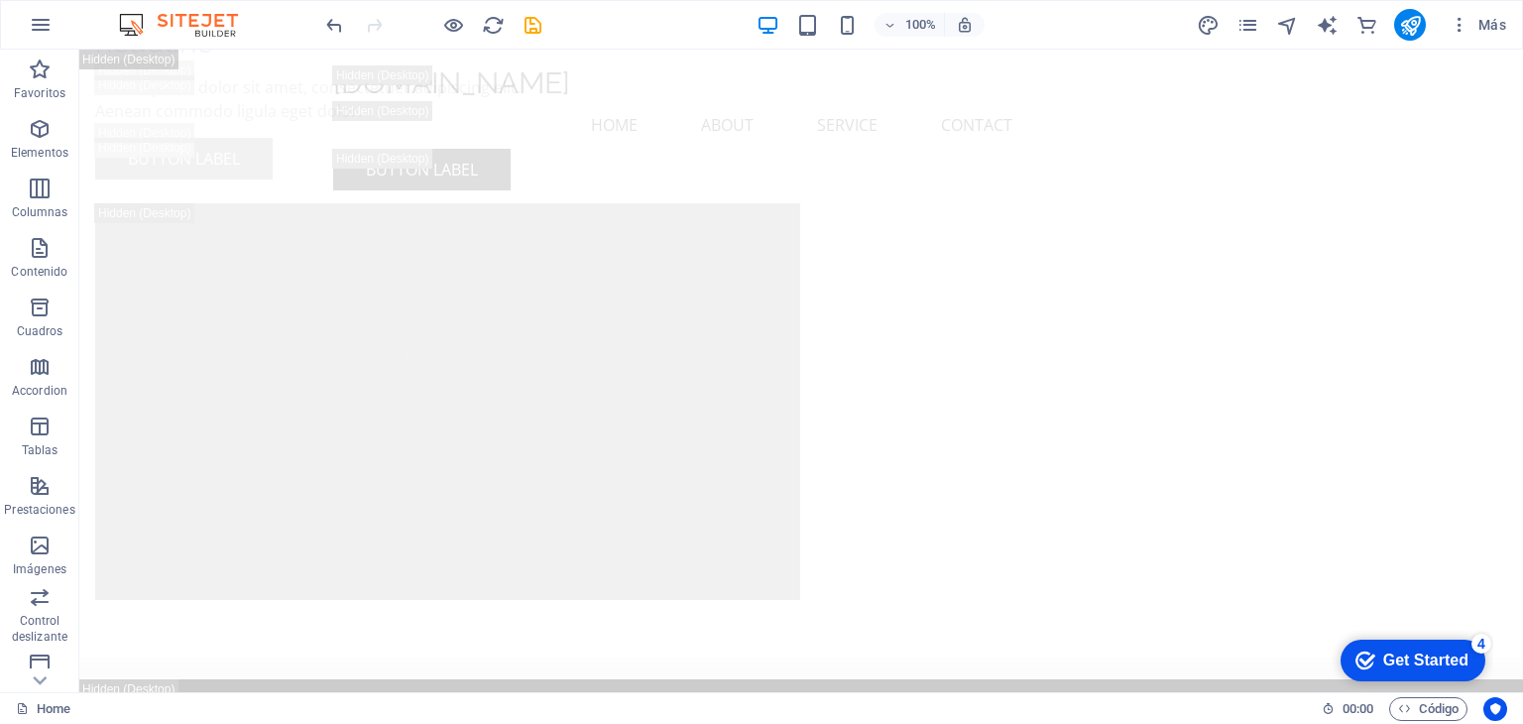
scroll to position [25129, 0]
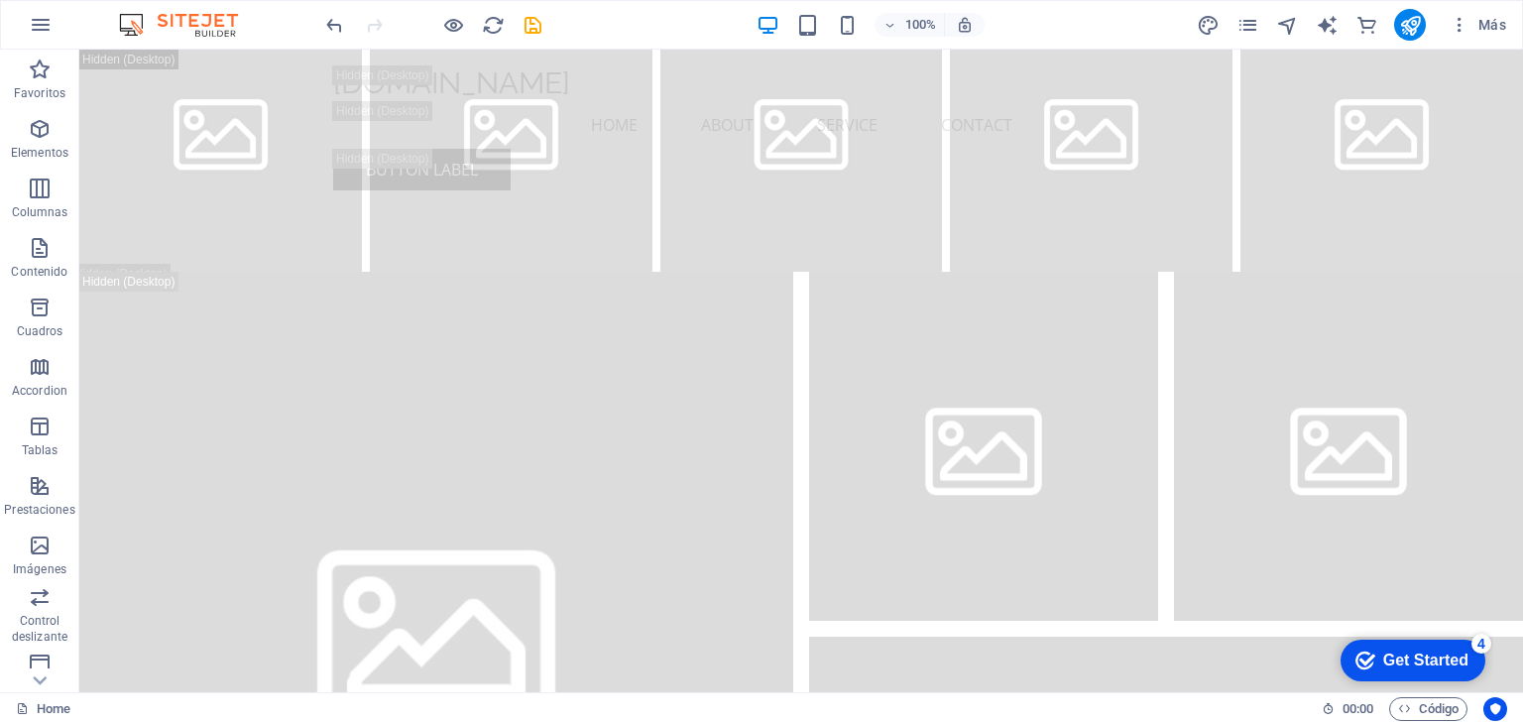
drag, startPoint x: 1511, startPoint y: 237, endPoint x: 237, endPoint y: 95, distance: 1281.7
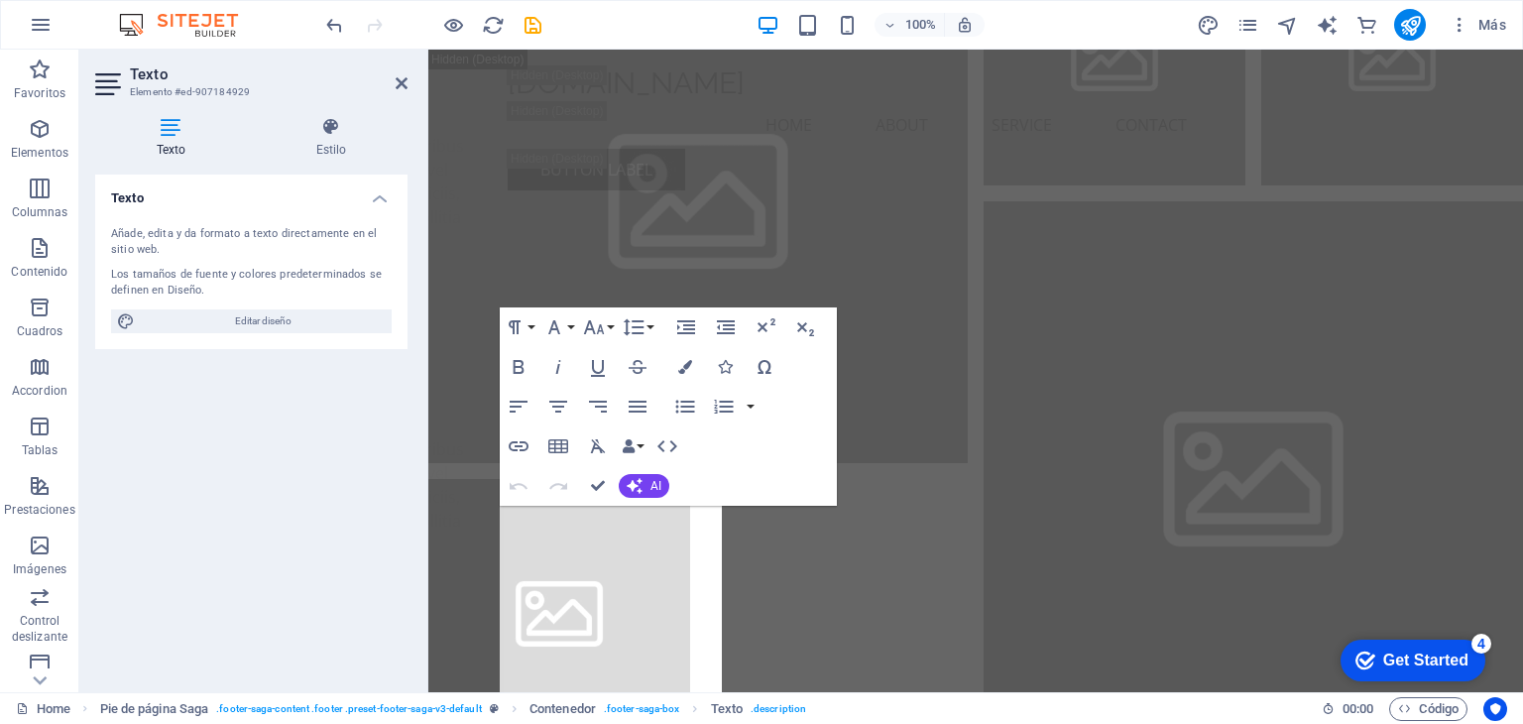
scroll to position [26122, 0]
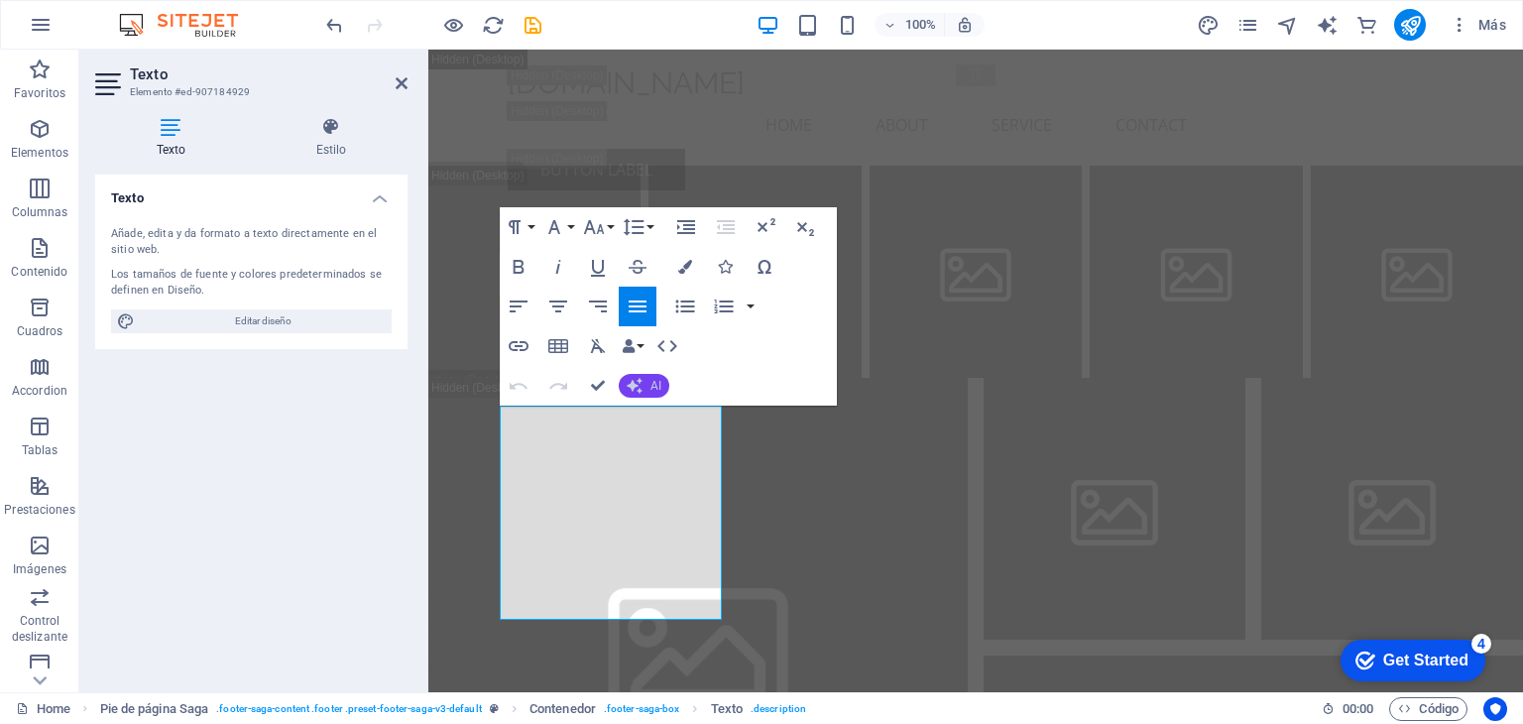
click at [646, 384] on button "AI" at bounding box center [644, 386] width 51 height 24
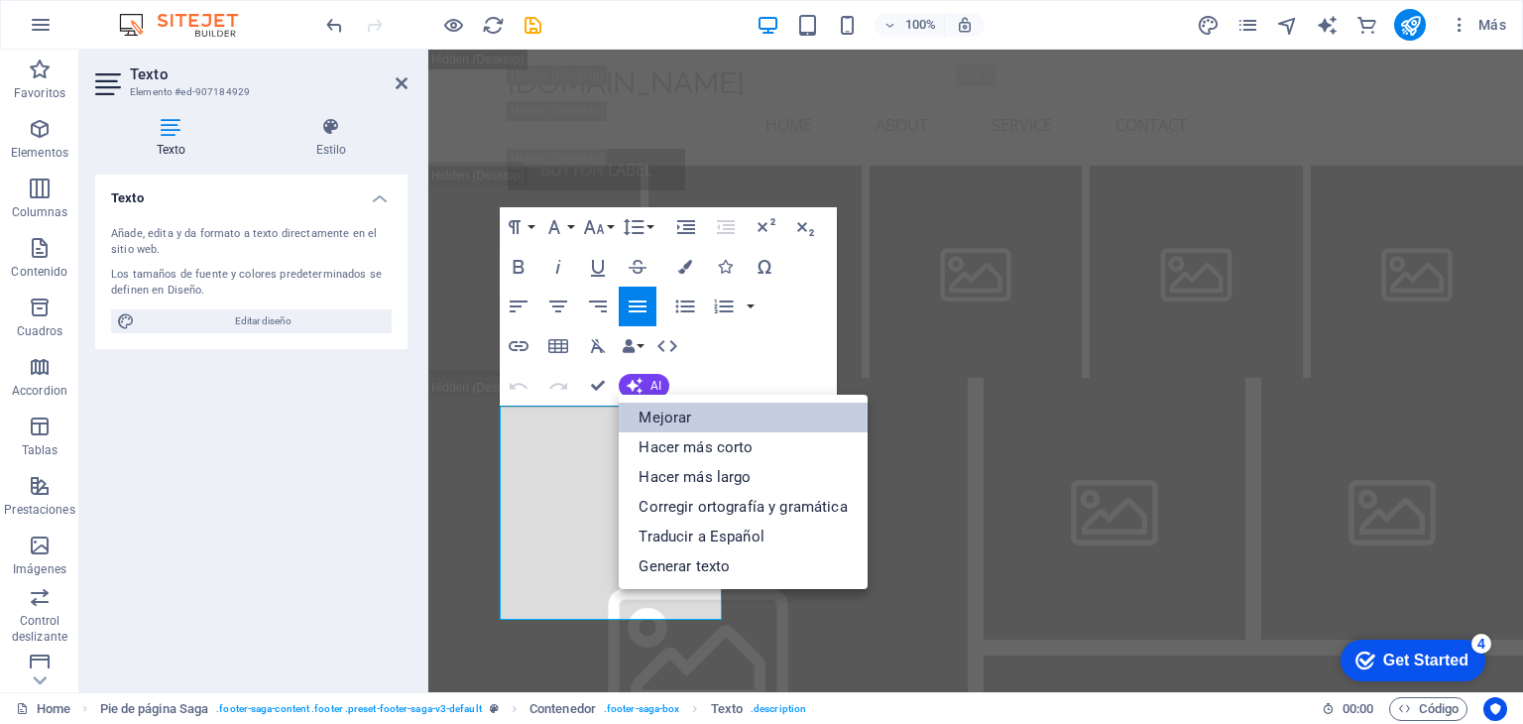
click at [658, 417] on link "Mejorar" at bounding box center [743, 417] width 248 height 30
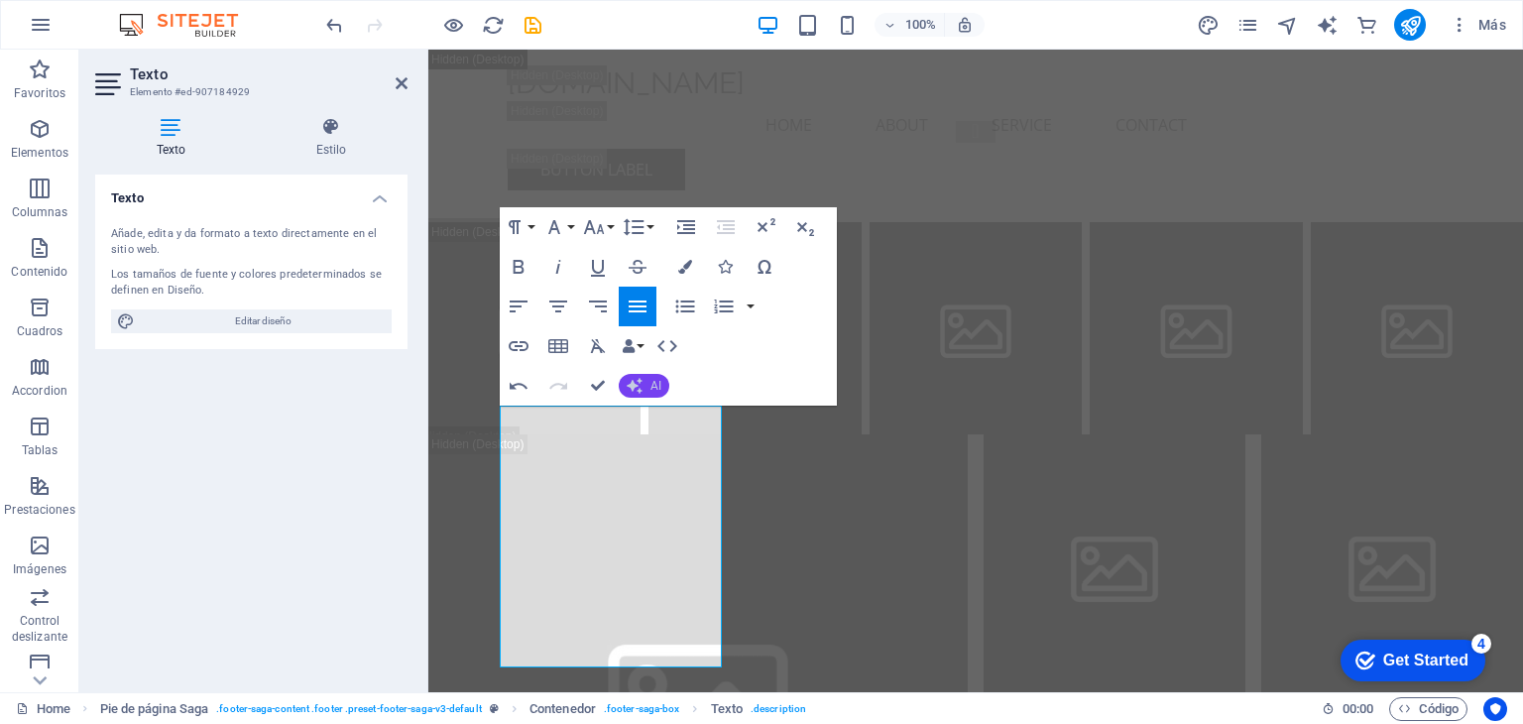
click at [650, 386] on span "AI" at bounding box center [655, 386] width 11 height 12
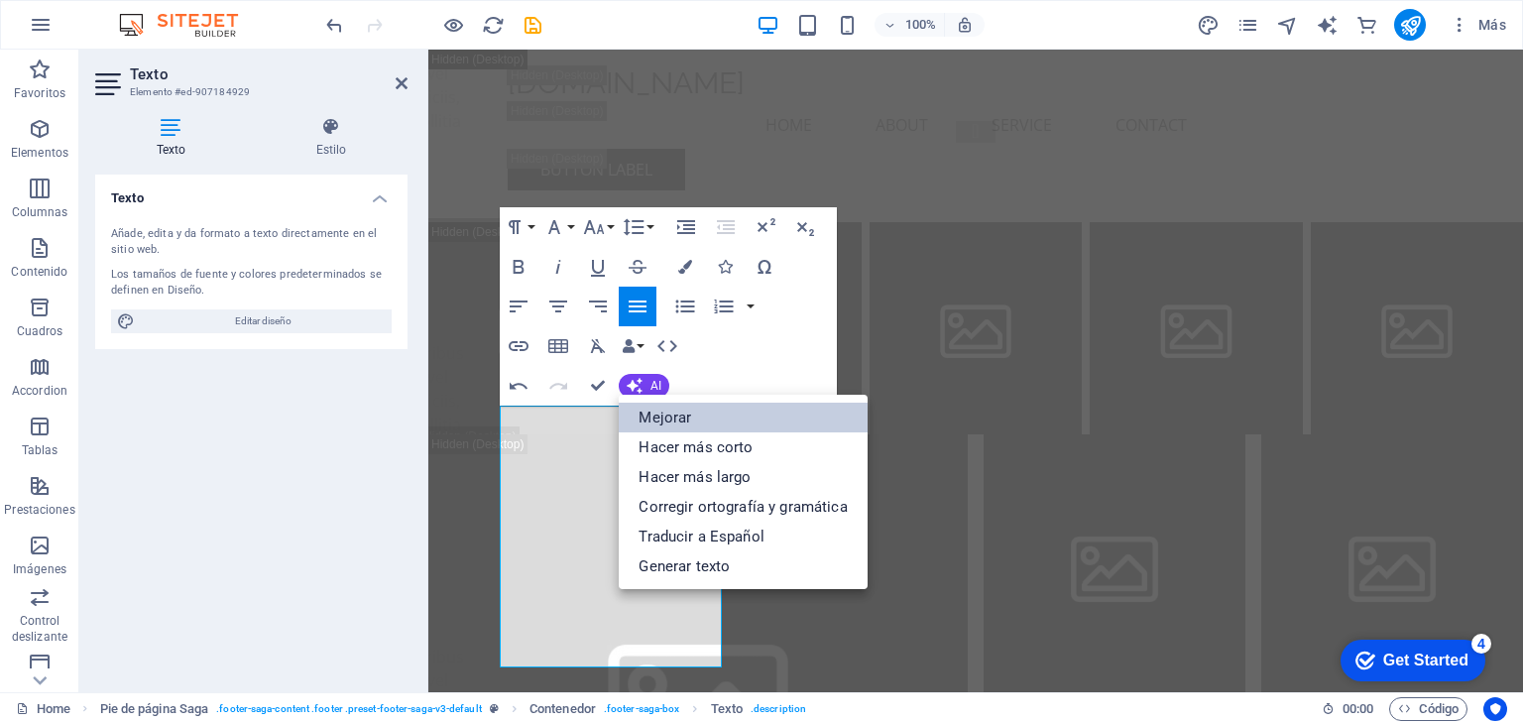
click at [668, 422] on link "Mejorar" at bounding box center [743, 417] width 248 height 30
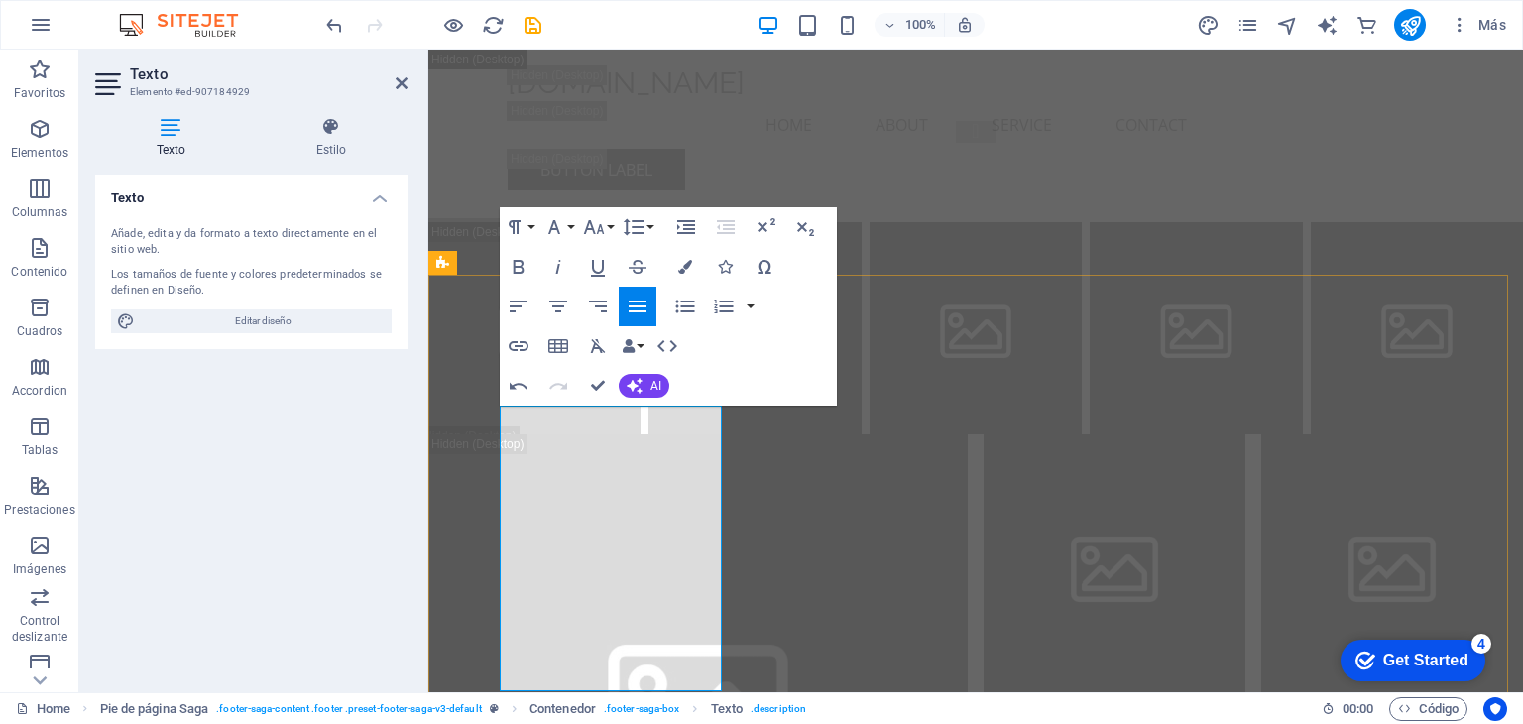
drag, startPoint x: 712, startPoint y: 566, endPoint x: 497, endPoint y: 419, distance: 260.4
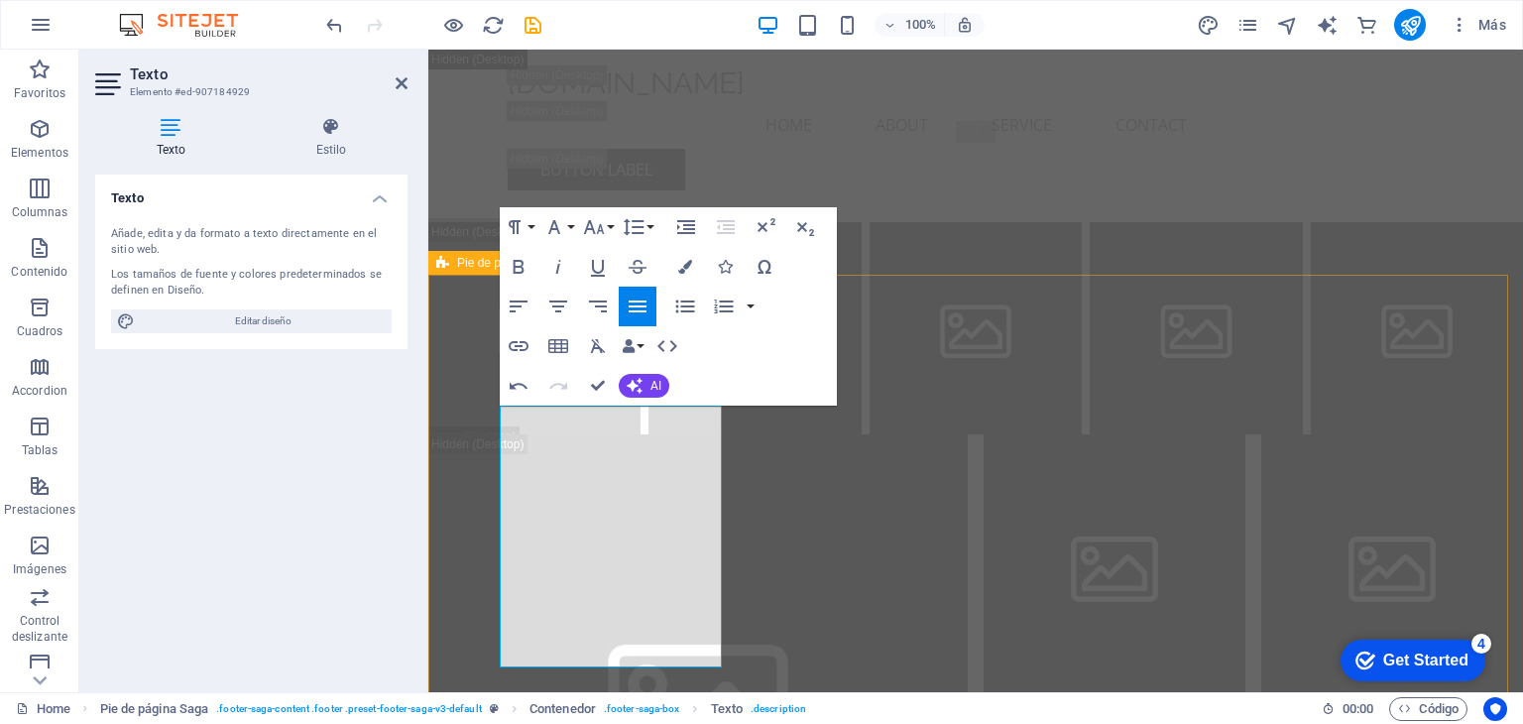
click at [652, 394] on button "AI" at bounding box center [644, 386] width 51 height 24
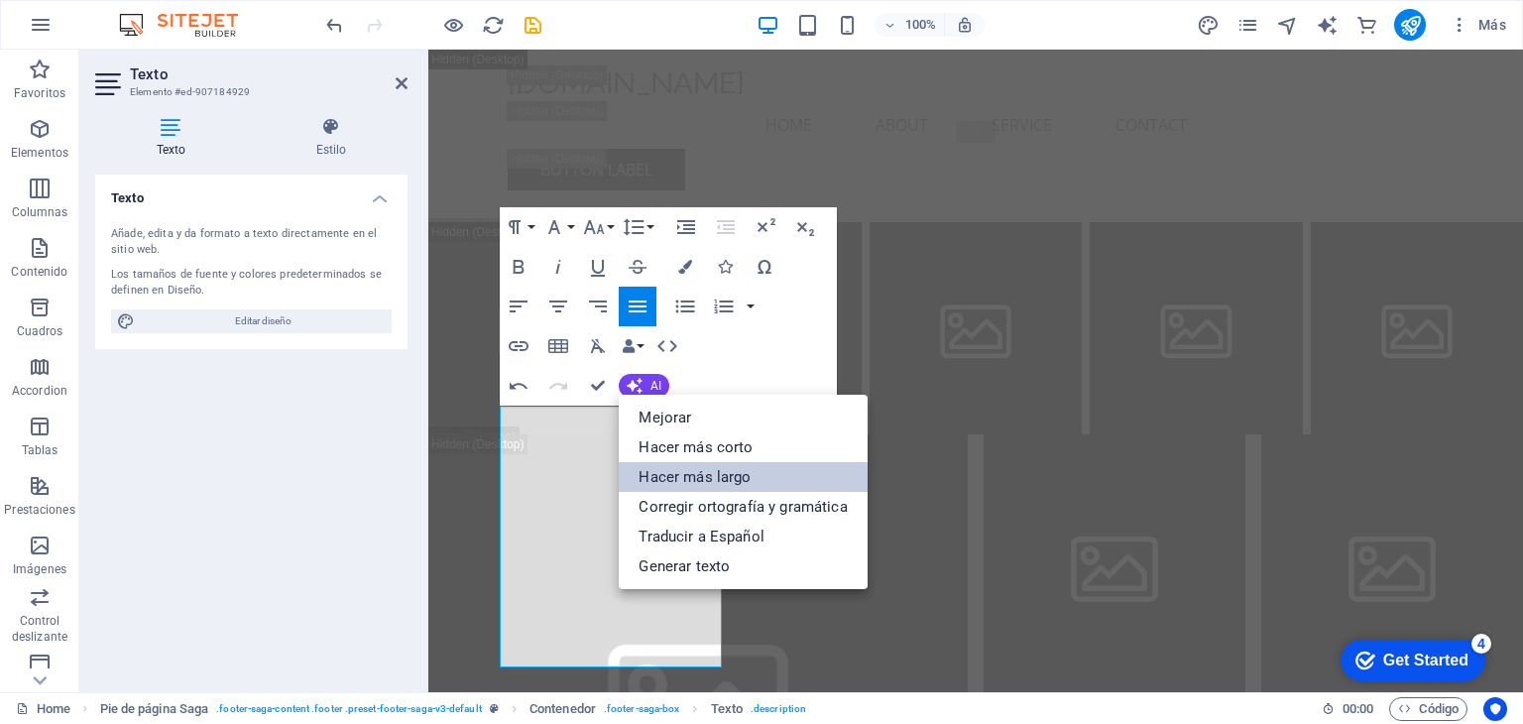
click at [661, 469] on link "Hacer más largo" at bounding box center [743, 477] width 248 height 30
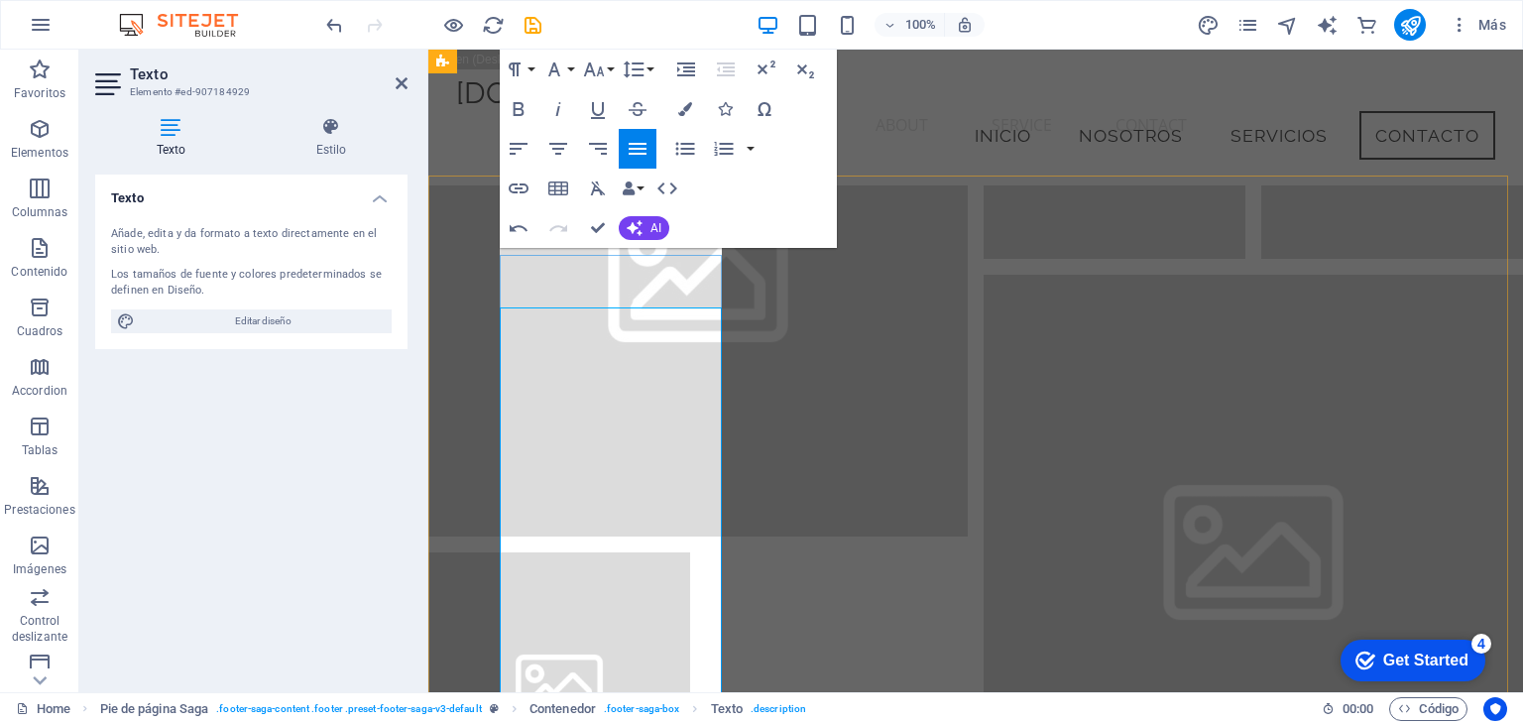
scroll to position [26220, 0]
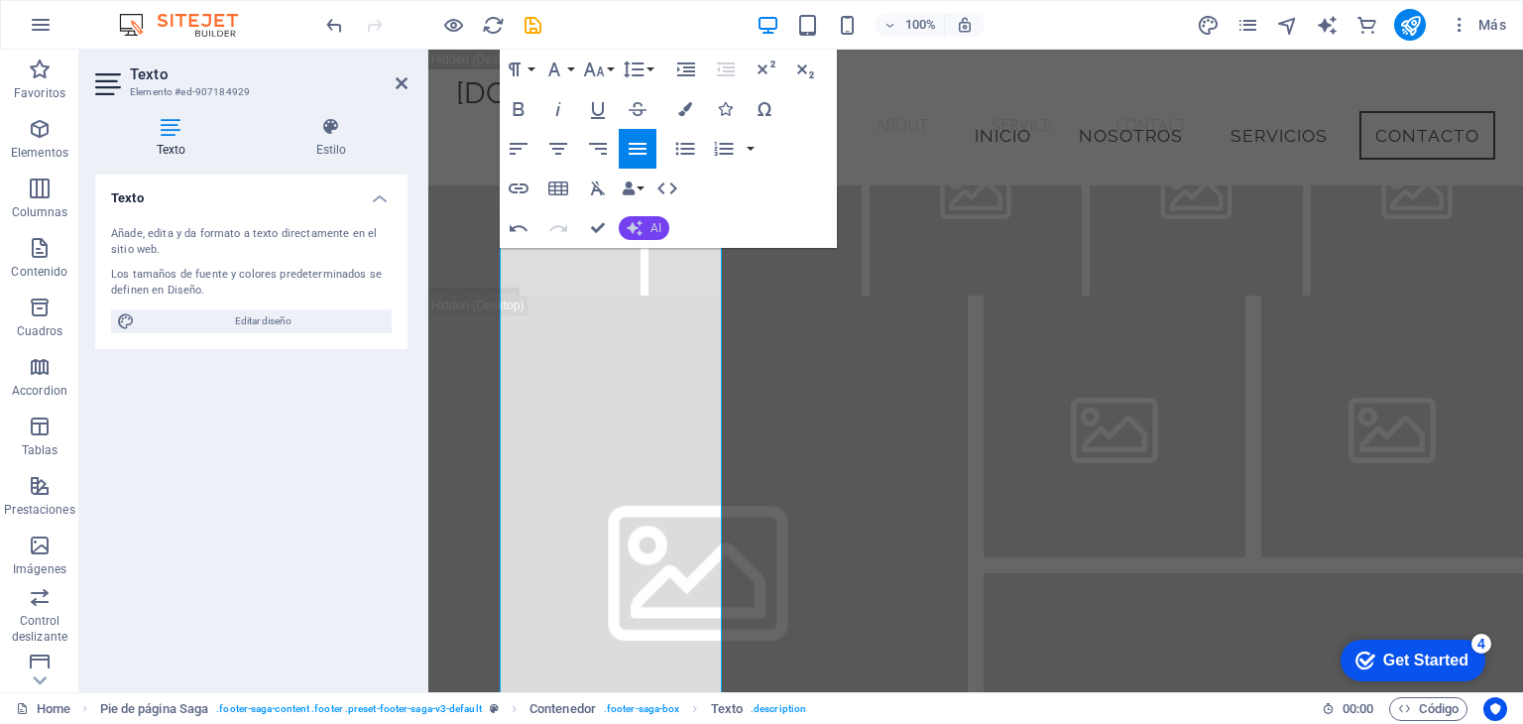
click at [662, 224] on button "AI" at bounding box center [644, 228] width 51 height 24
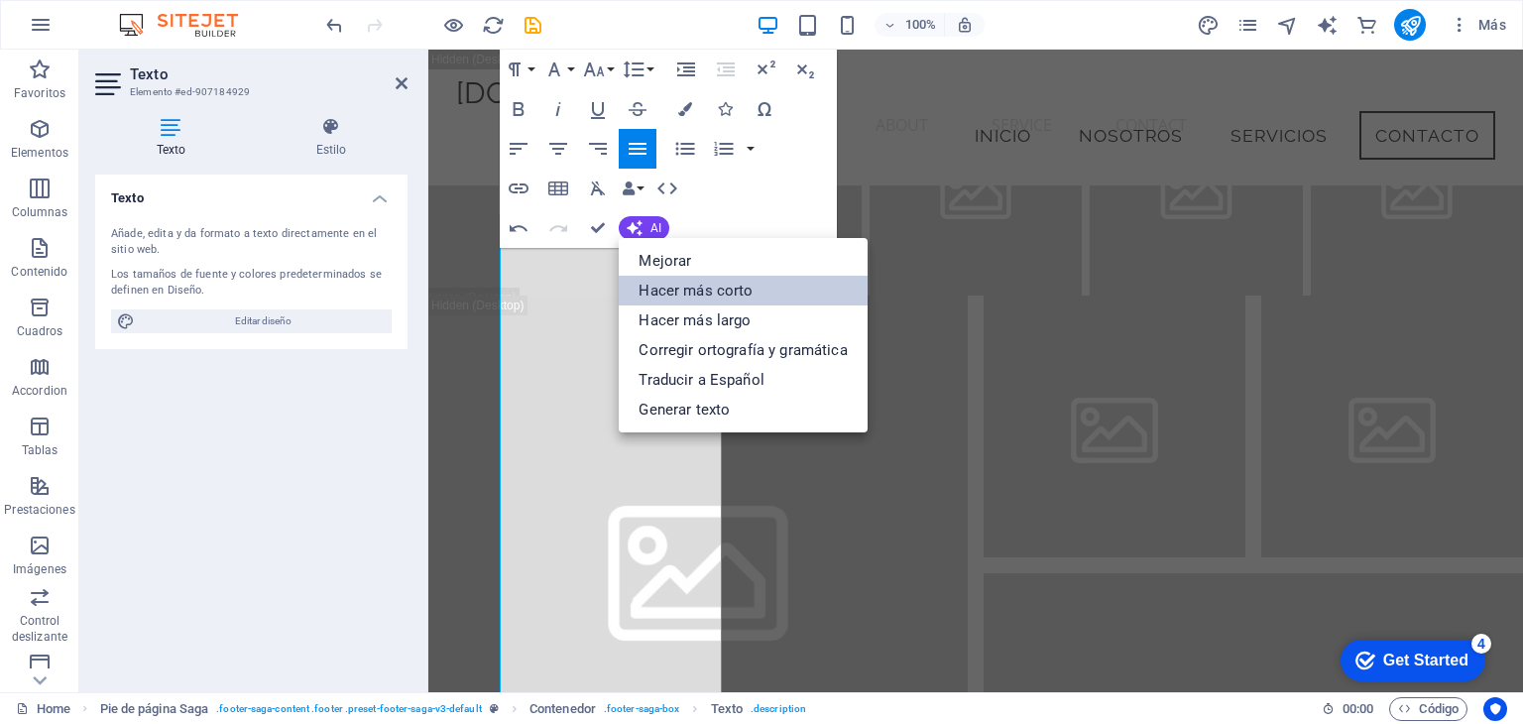
click at [678, 282] on link "Hacer más corto" at bounding box center [743, 291] width 248 height 30
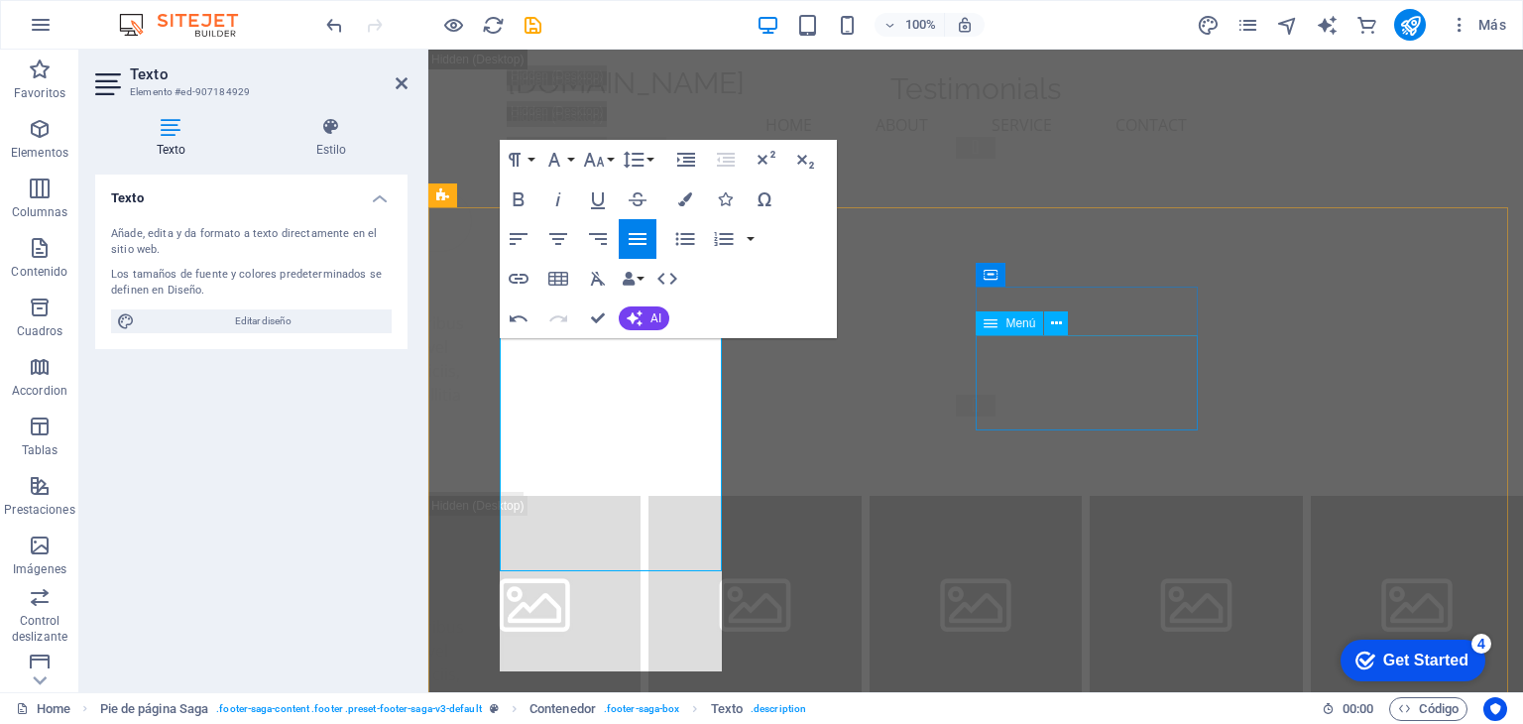
scroll to position [26189, 0]
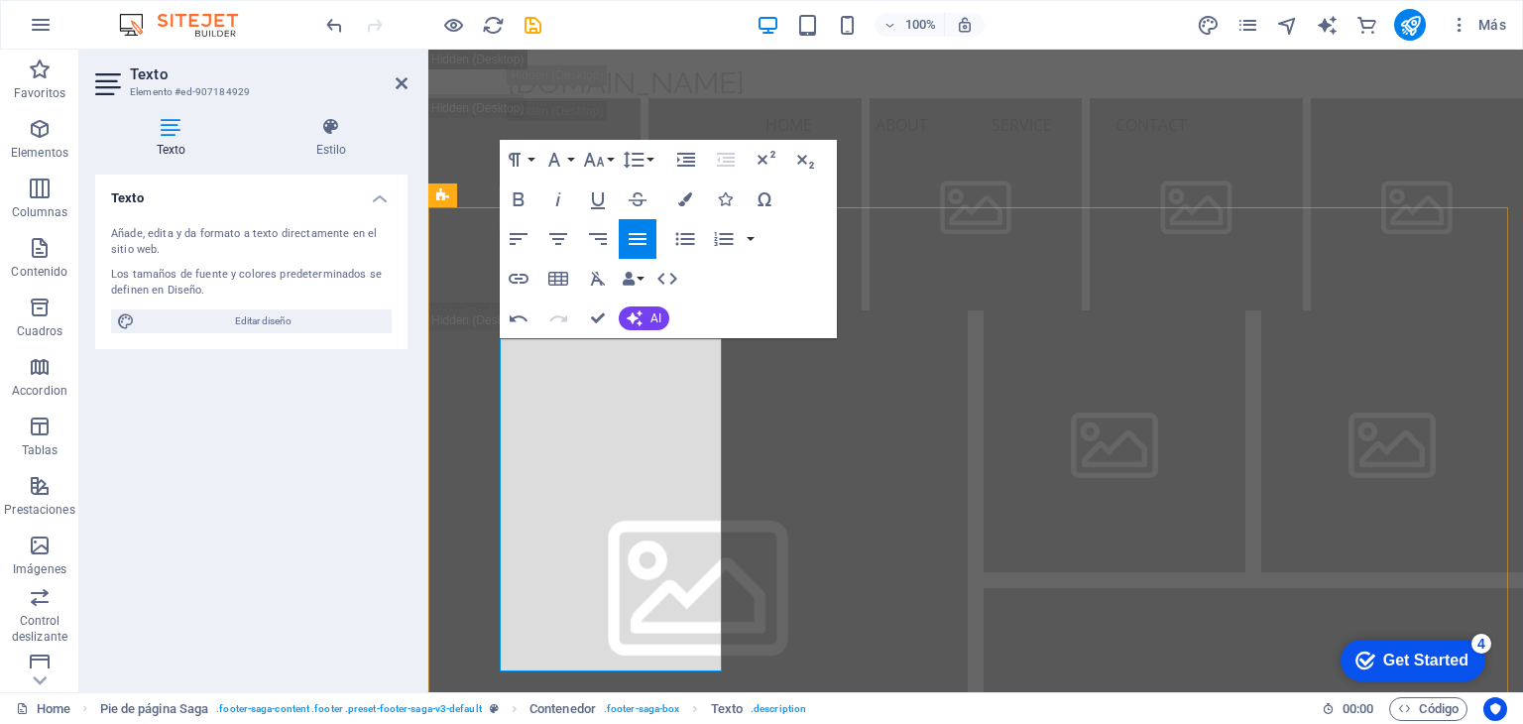
drag, startPoint x: 501, startPoint y: 470, endPoint x: 584, endPoint y: 588, distance: 144.4
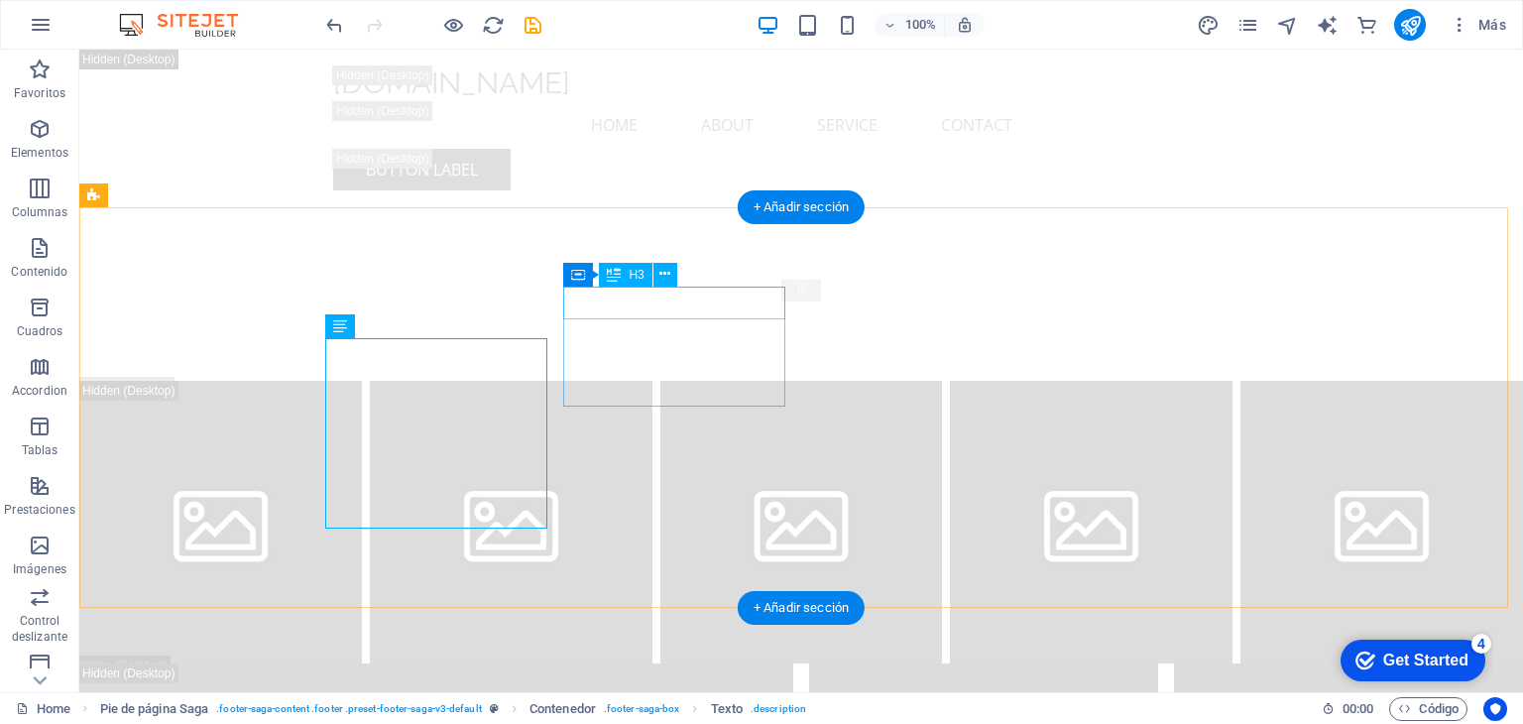
scroll to position [26520, 0]
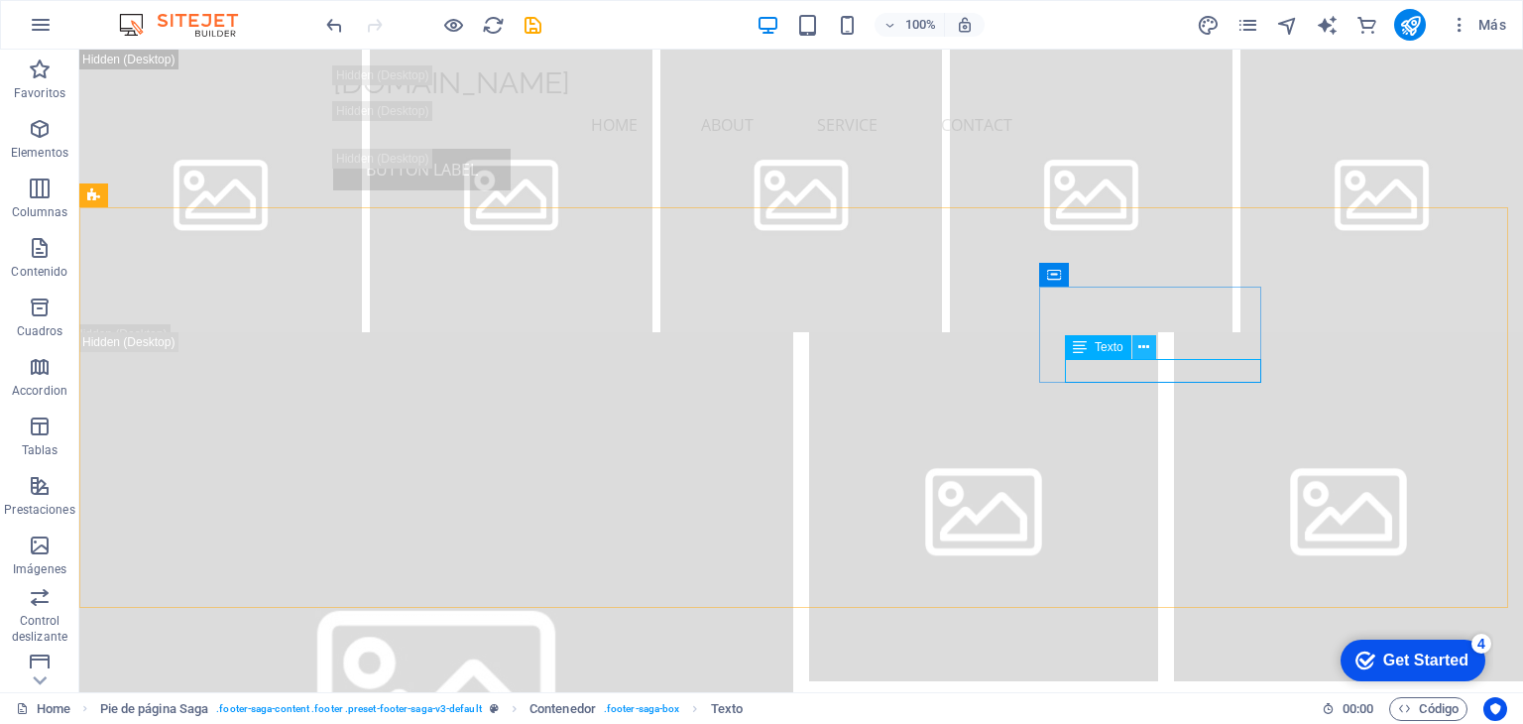
click at [1153, 347] on button at bounding box center [1144, 347] width 24 height 24
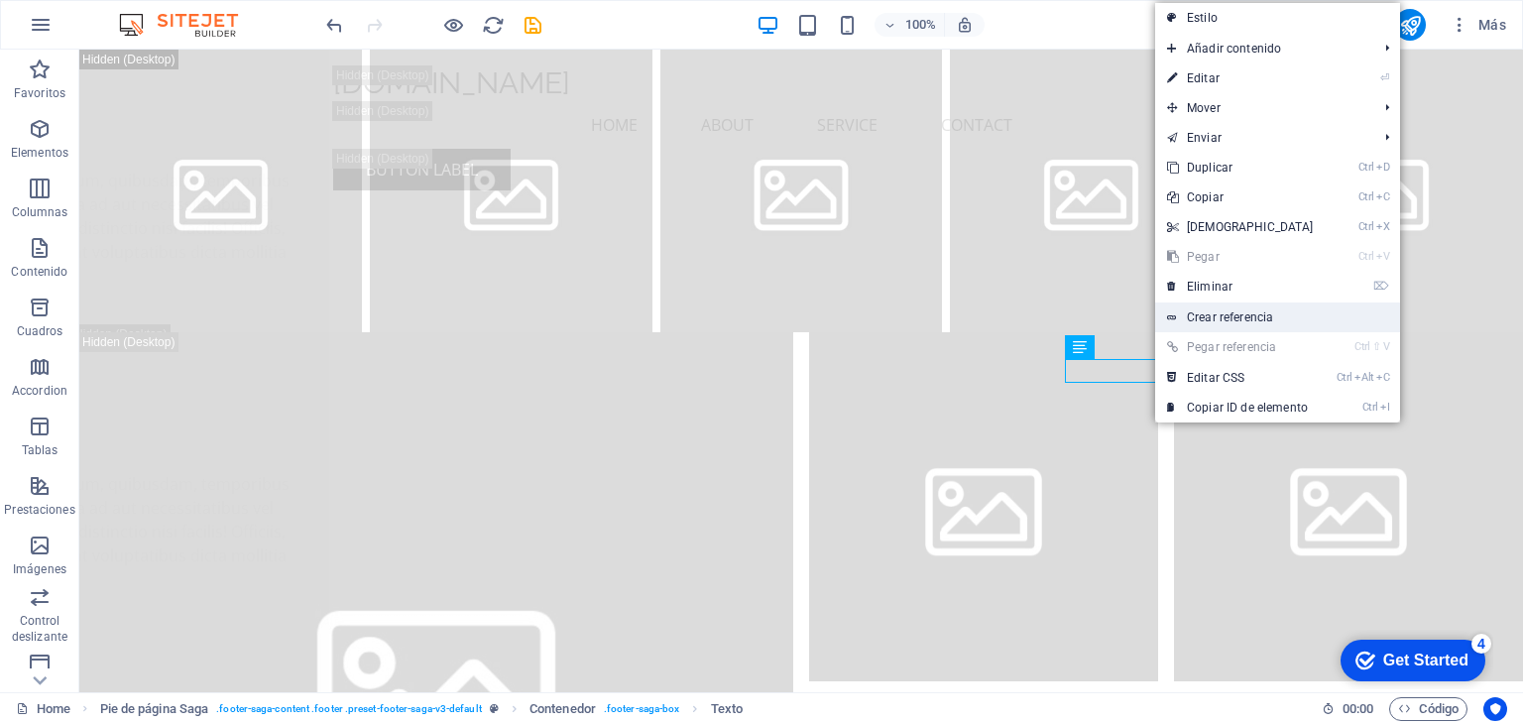
click at [1220, 322] on link "Crear referencia" at bounding box center [1277, 317] width 245 height 30
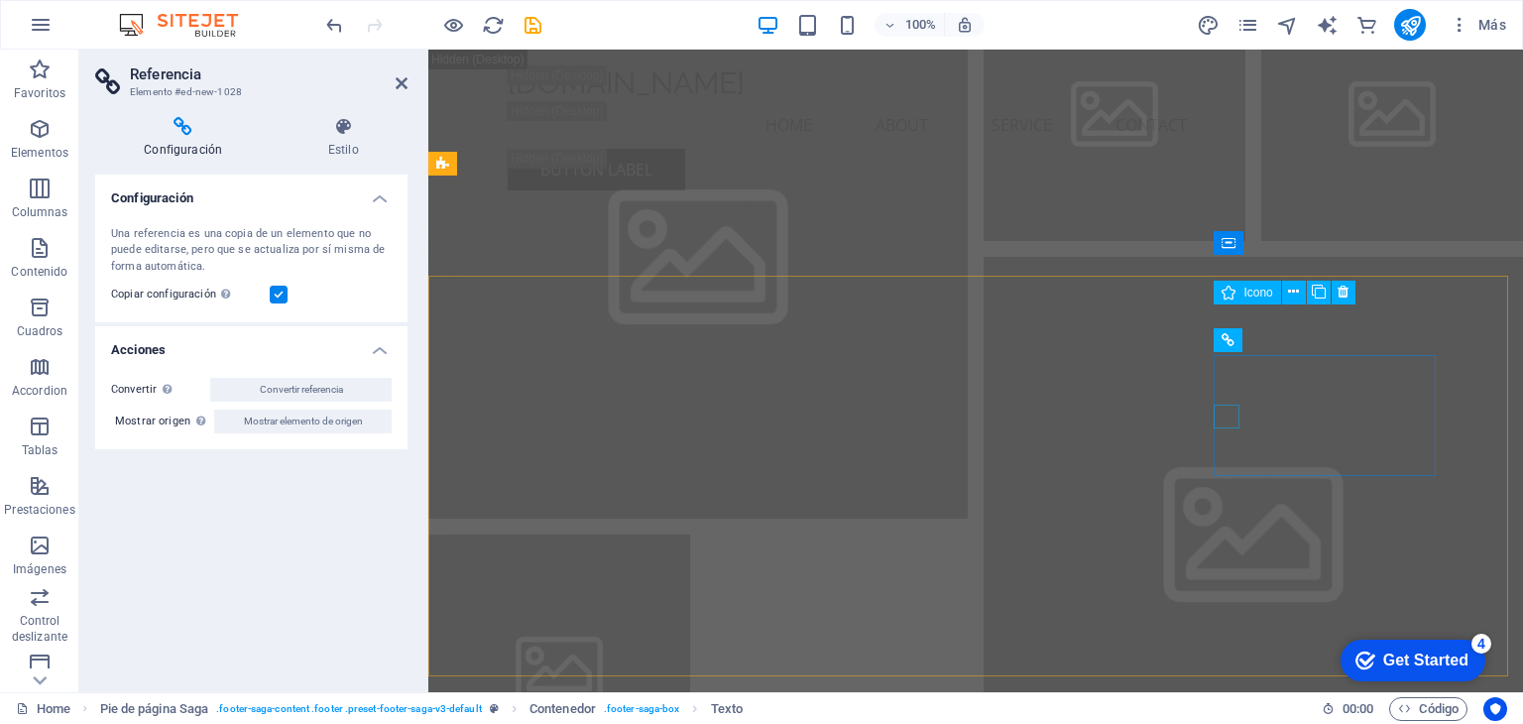
scroll to position [26220, 0]
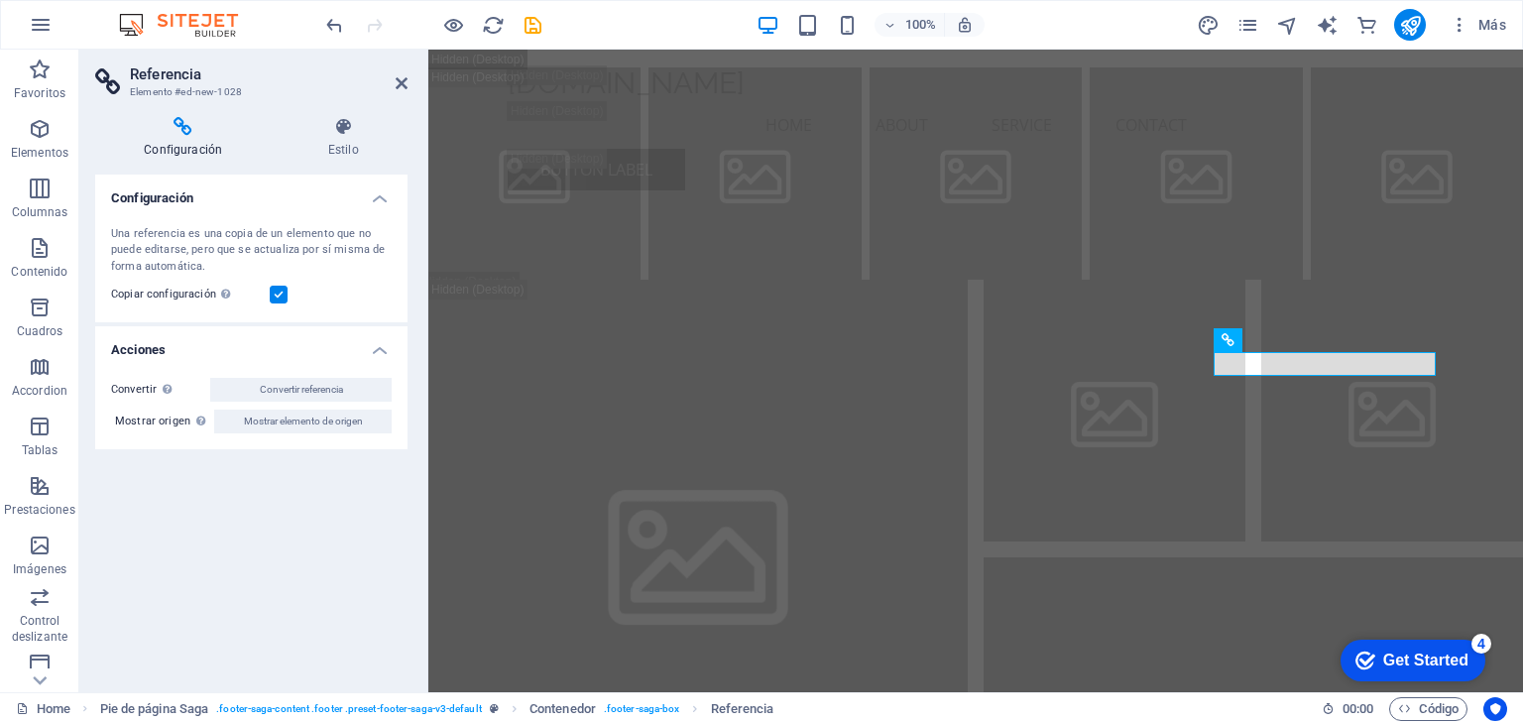
click at [183, 133] on icon at bounding box center [182, 127] width 175 height 20
click at [1324, 340] on icon at bounding box center [1320, 339] width 11 height 21
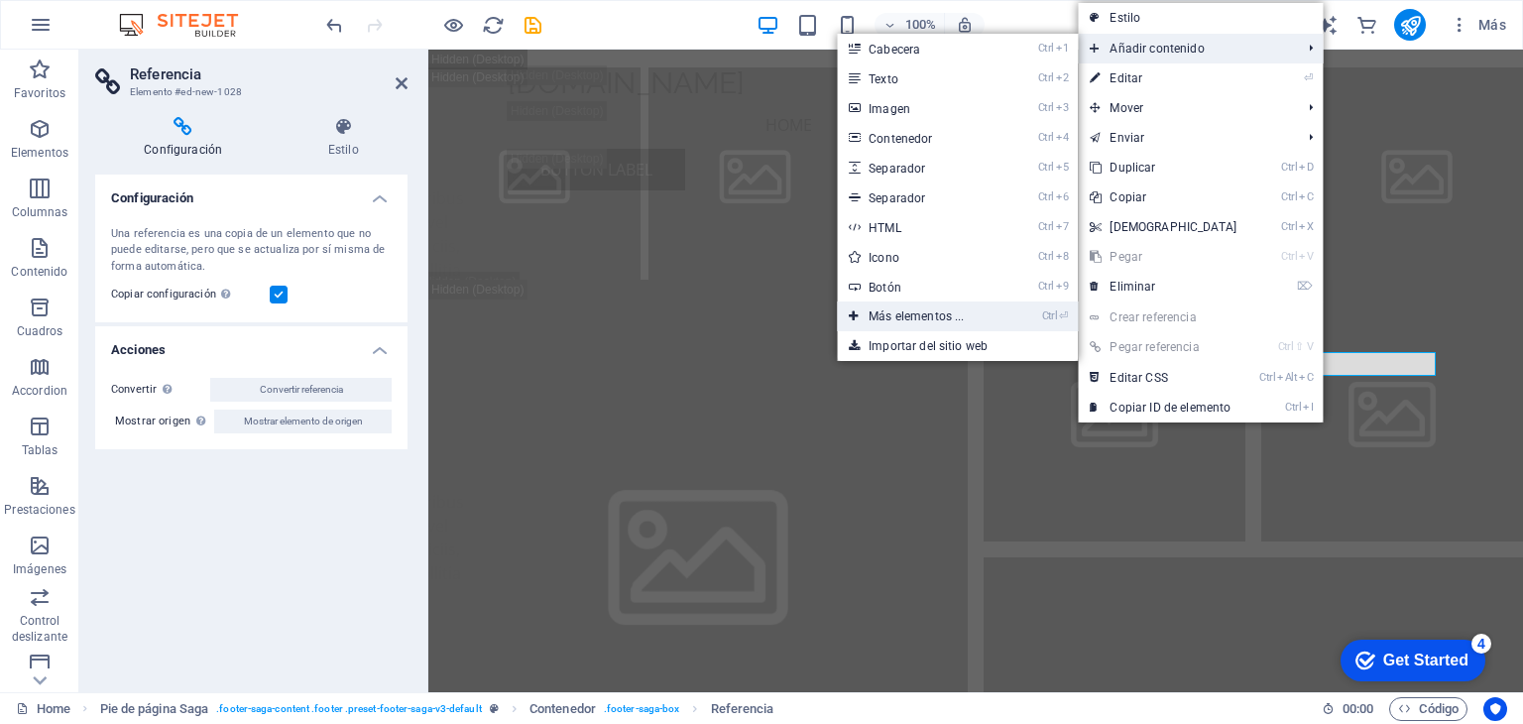
click at [874, 317] on link "Ctrl ⏎ Más elementos ..." at bounding box center [920, 316] width 167 height 30
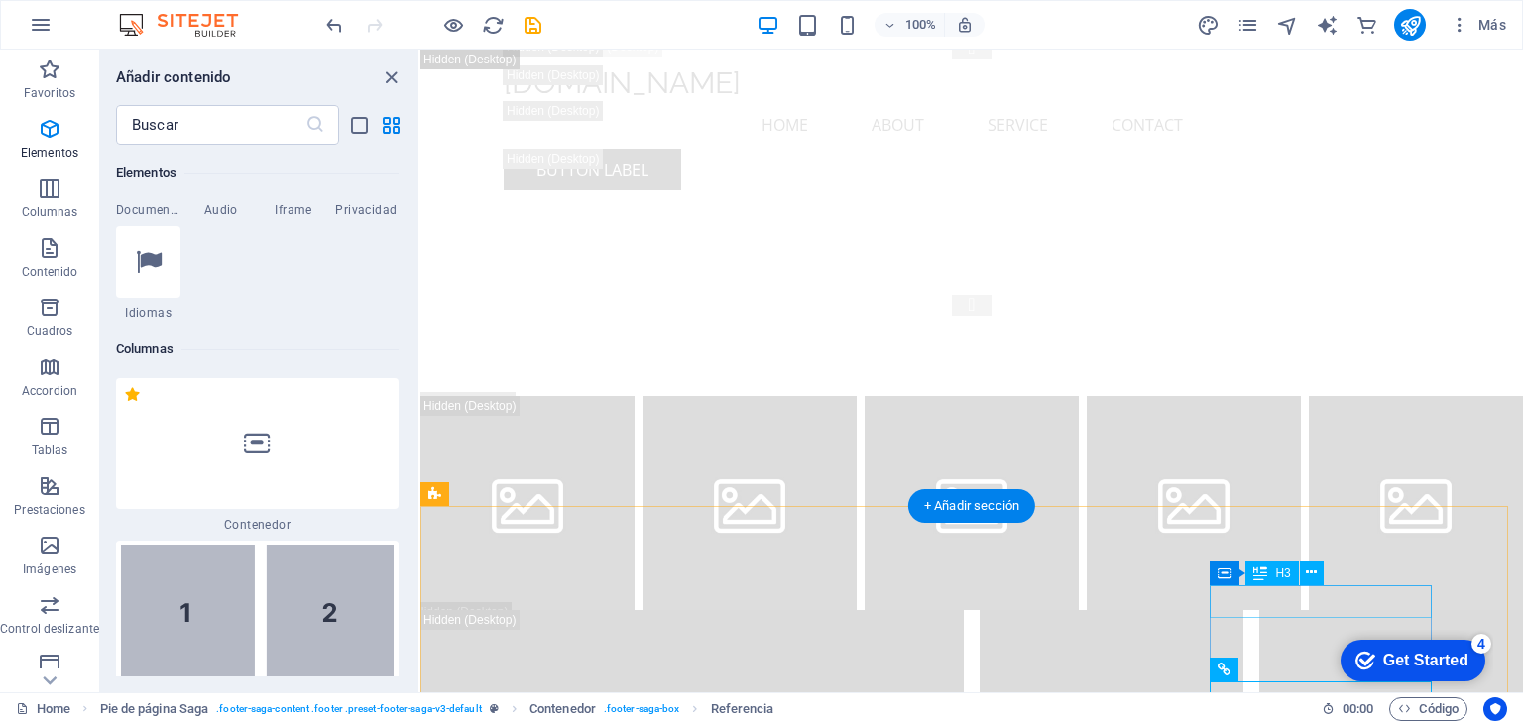
scroll to position [26095, 0]
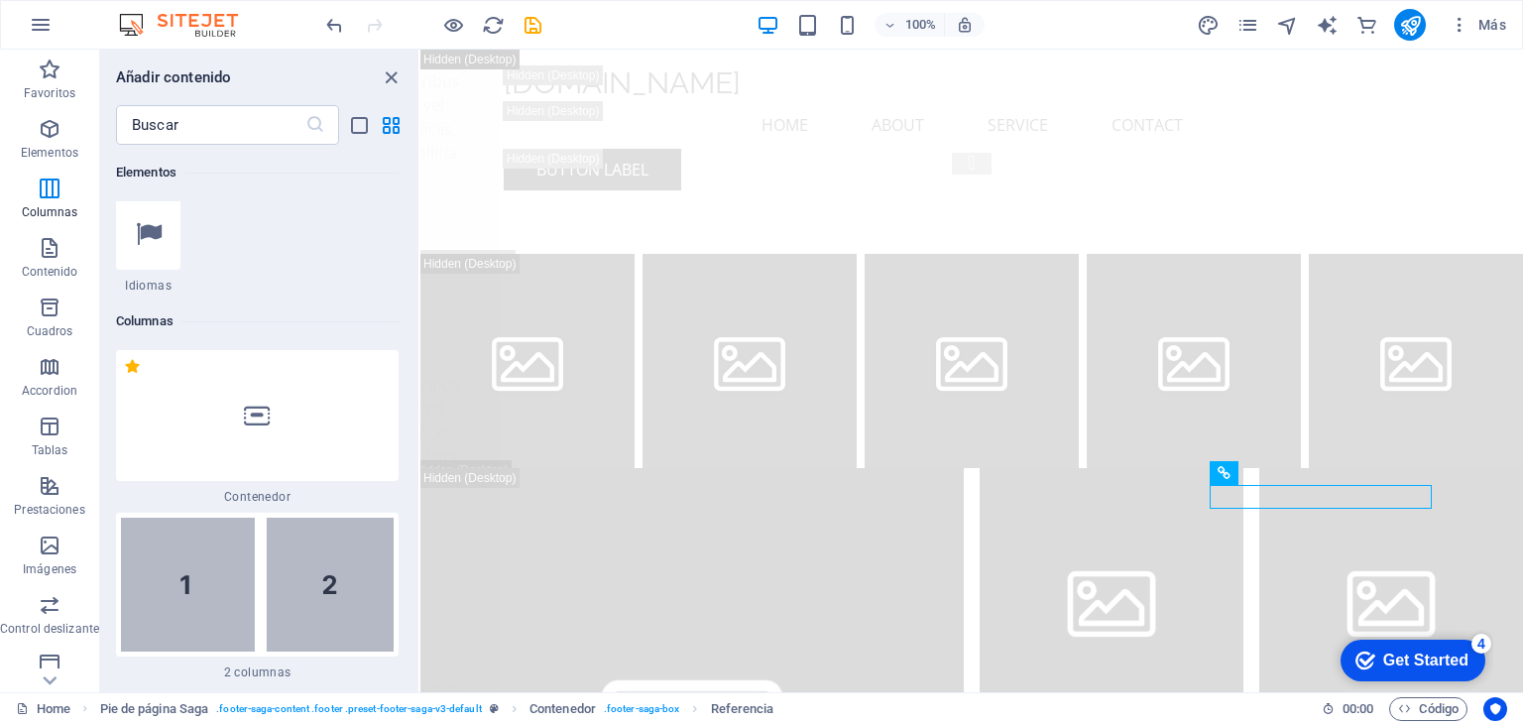
scroll to position [968, 0]
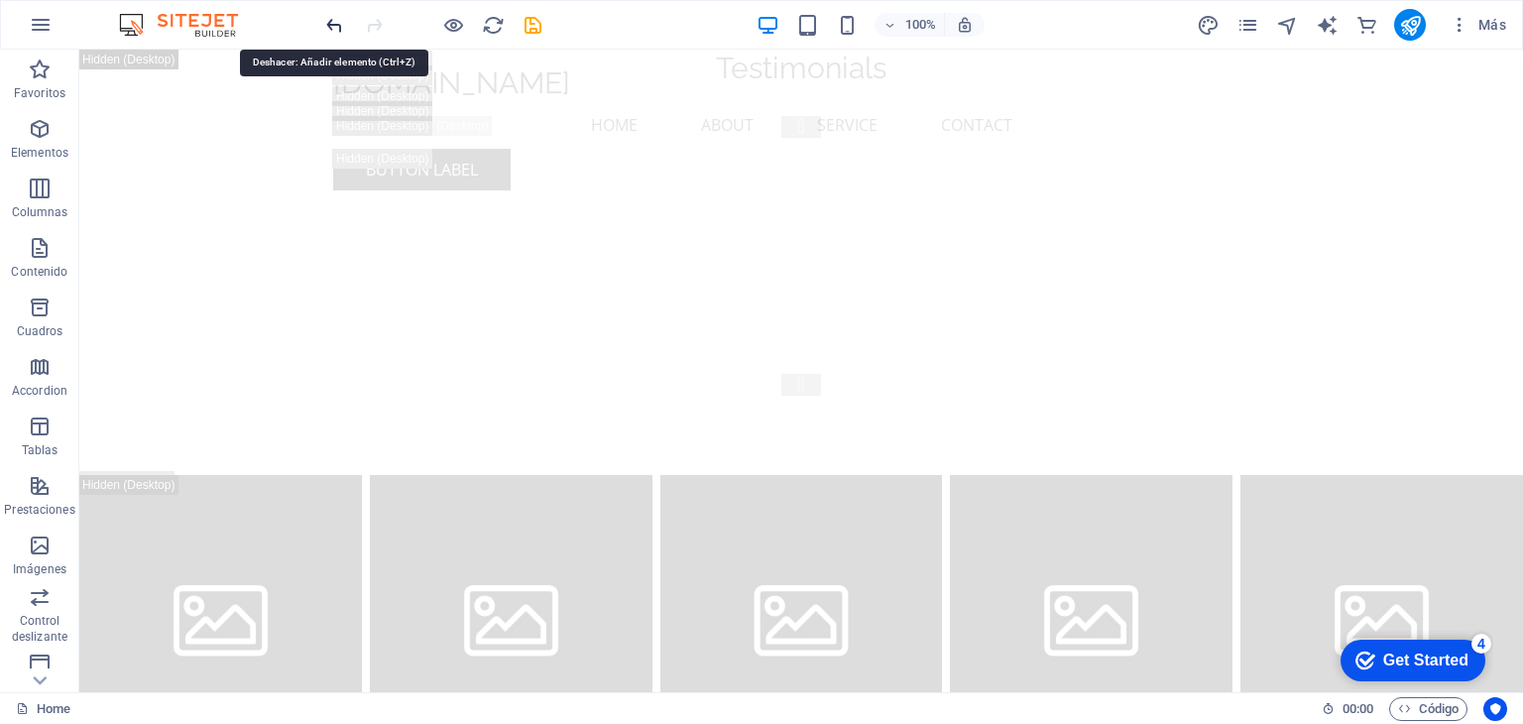
click at [333, 27] on icon "undo" at bounding box center [334, 25] width 23 height 23
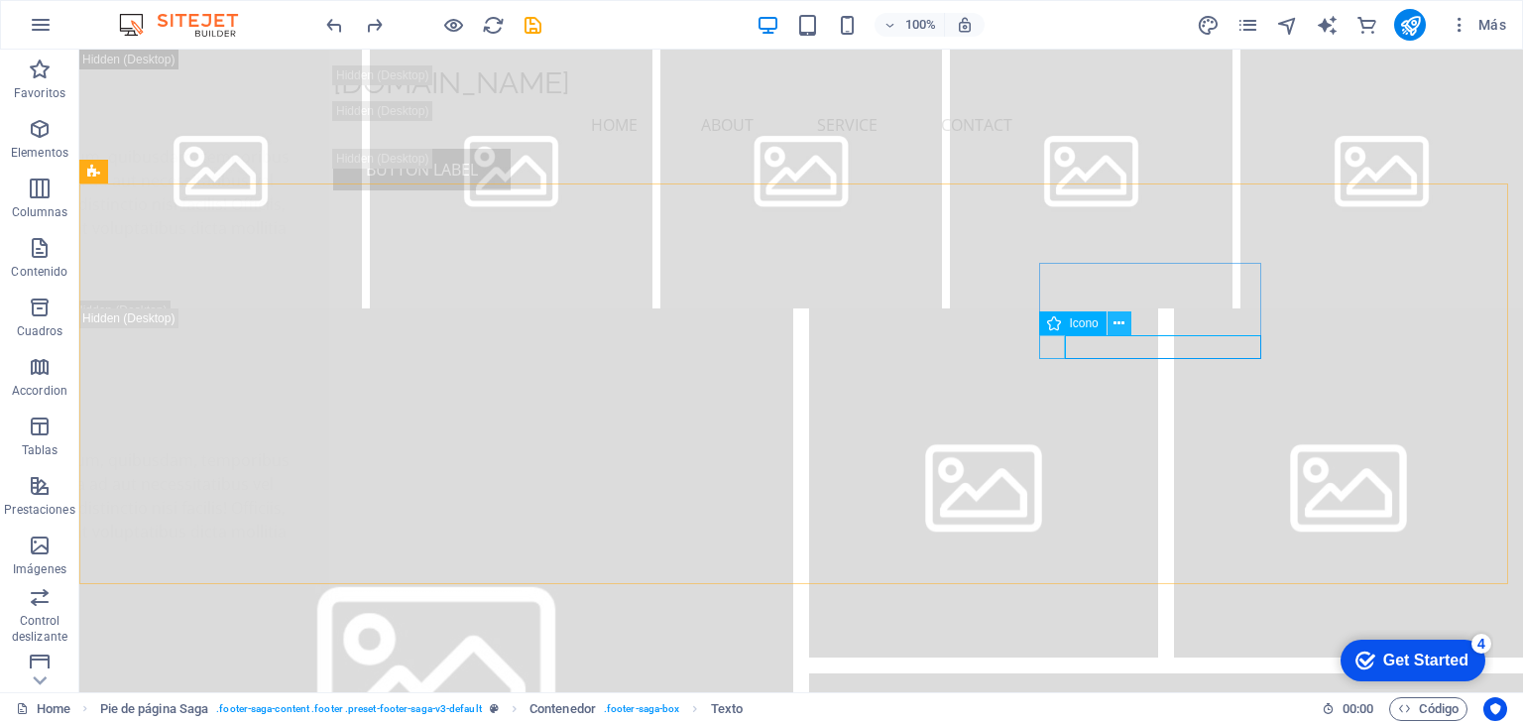
click at [1115, 325] on icon at bounding box center [1118, 323] width 11 height 21
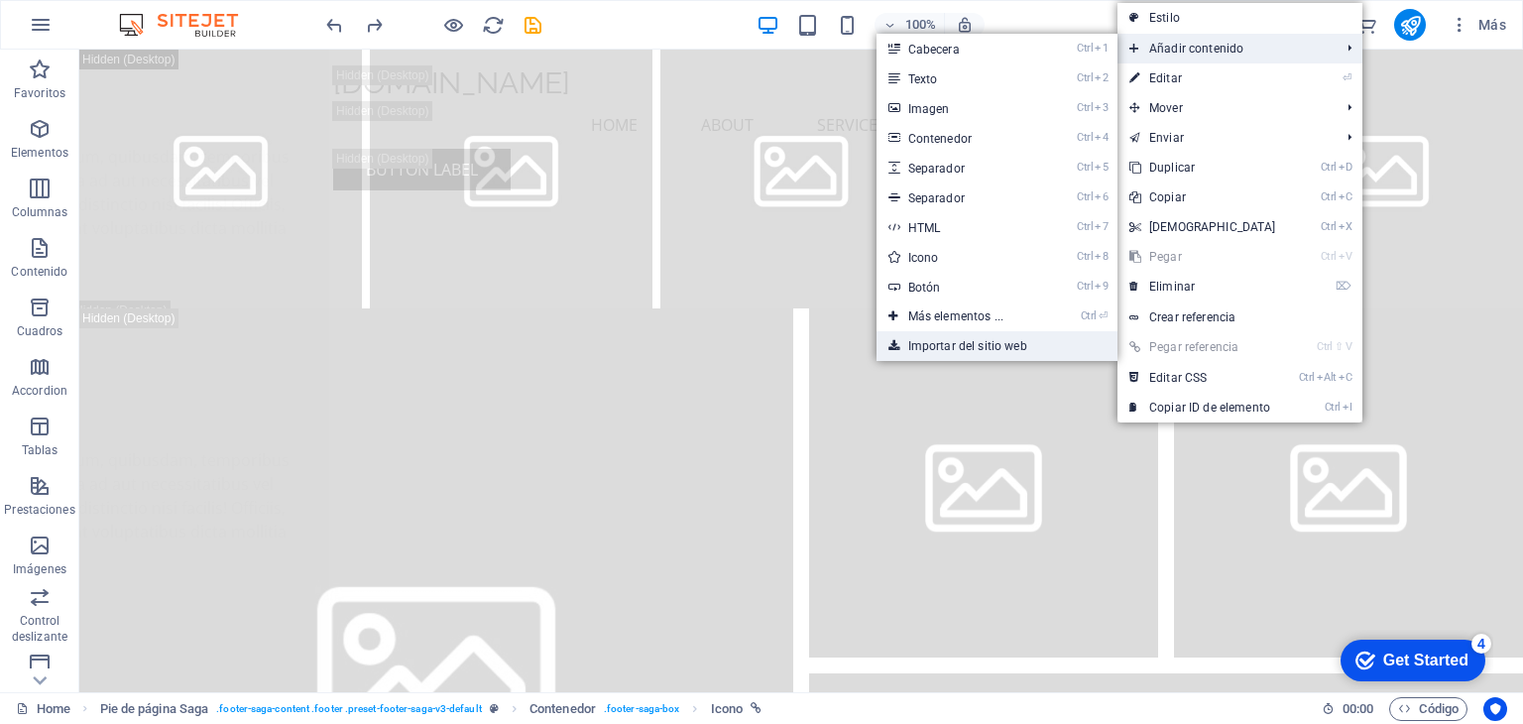
click at [992, 341] on link "Importar del sitio web" at bounding box center [996, 346] width 241 height 30
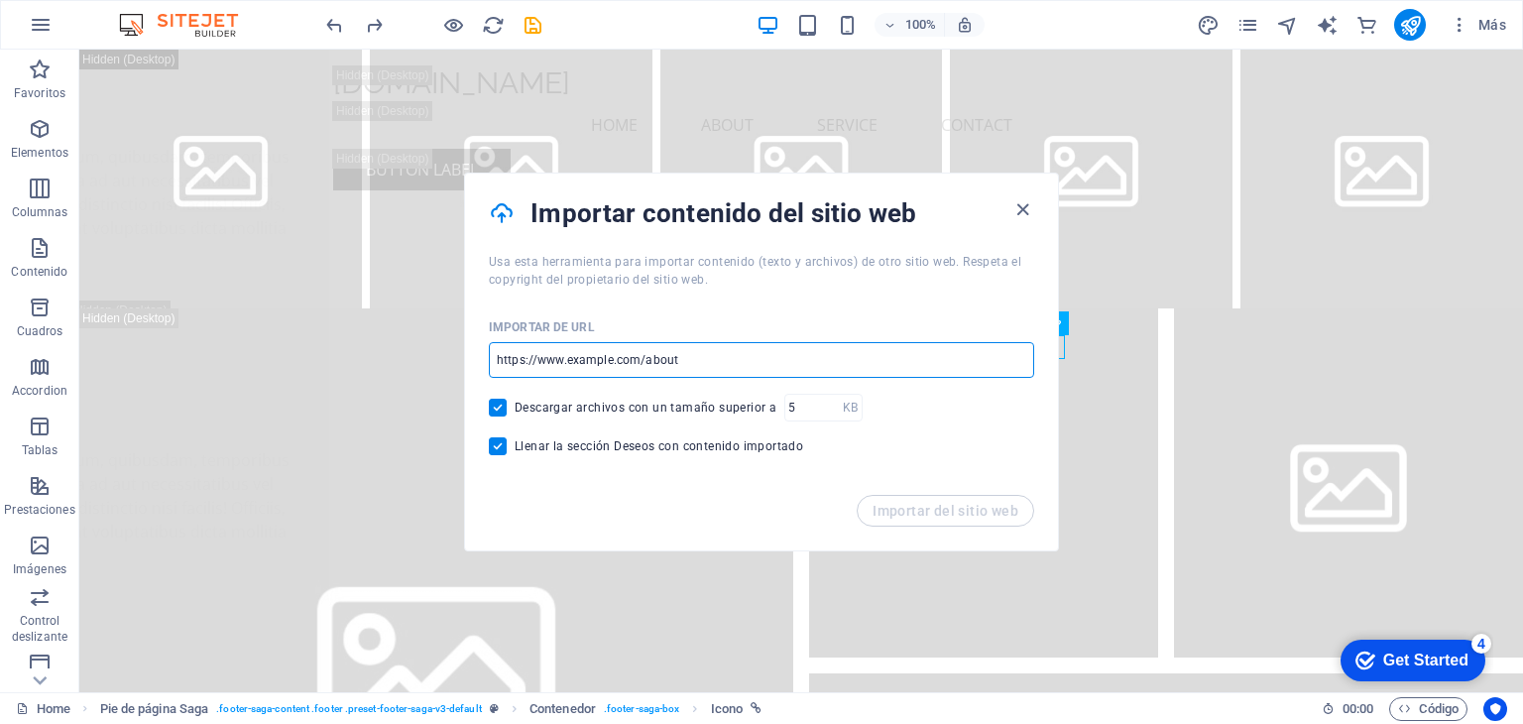
drag, startPoint x: 817, startPoint y: 356, endPoint x: 512, endPoint y: 354, distance: 305.3
click at [515, 354] on input "url" at bounding box center [761, 360] width 545 height 36
drag, startPoint x: 698, startPoint y: 350, endPoint x: 589, endPoint y: 353, distance: 109.1
click at [589, 353] on input "url" at bounding box center [761, 360] width 545 height 36
click at [579, 363] on input "url" at bounding box center [761, 360] width 545 height 36
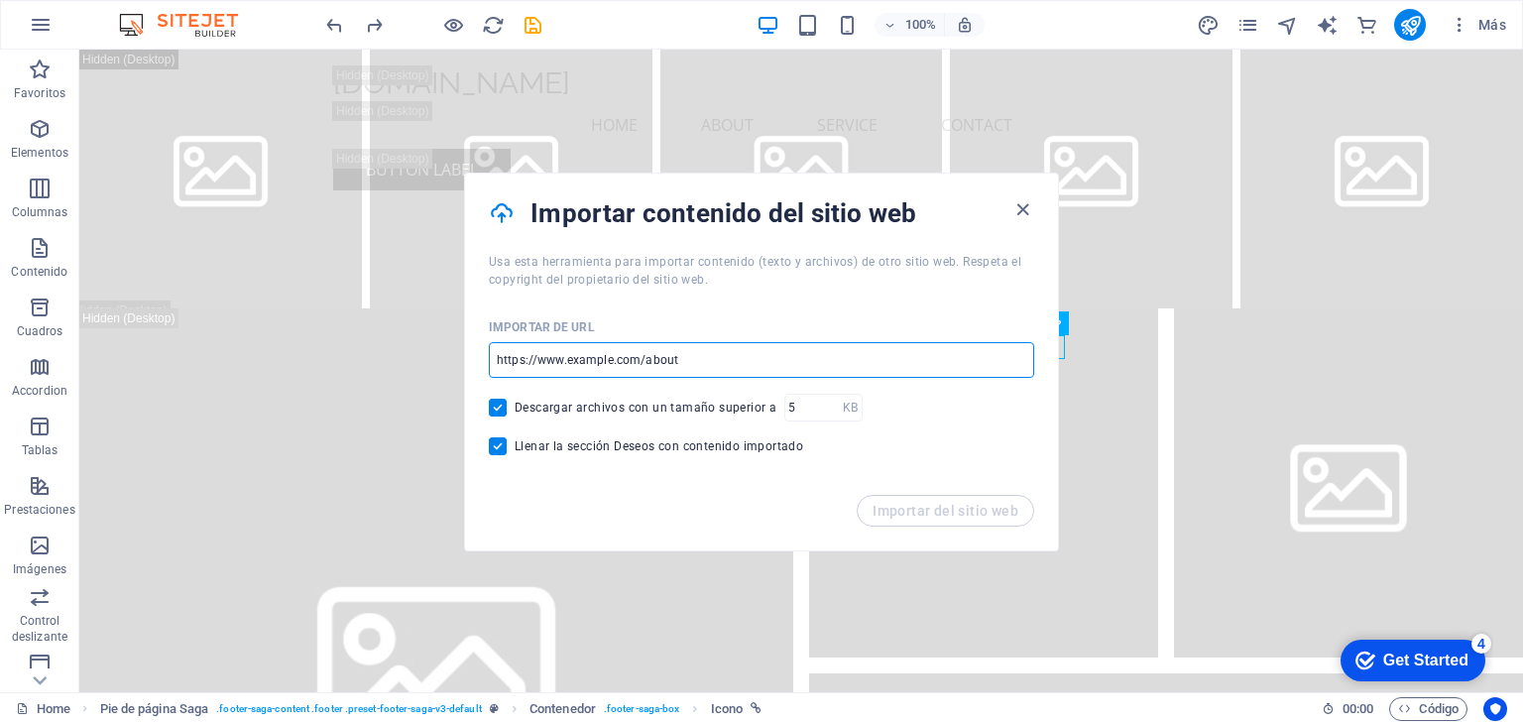
paste input "https://www.instagram.com/webhostingsale/"
type input "https://www.instagram.com/webhostingsale/"
click at [921, 515] on span "Importar del sitio web" at bounding box center [945, 511] width 146 height 16
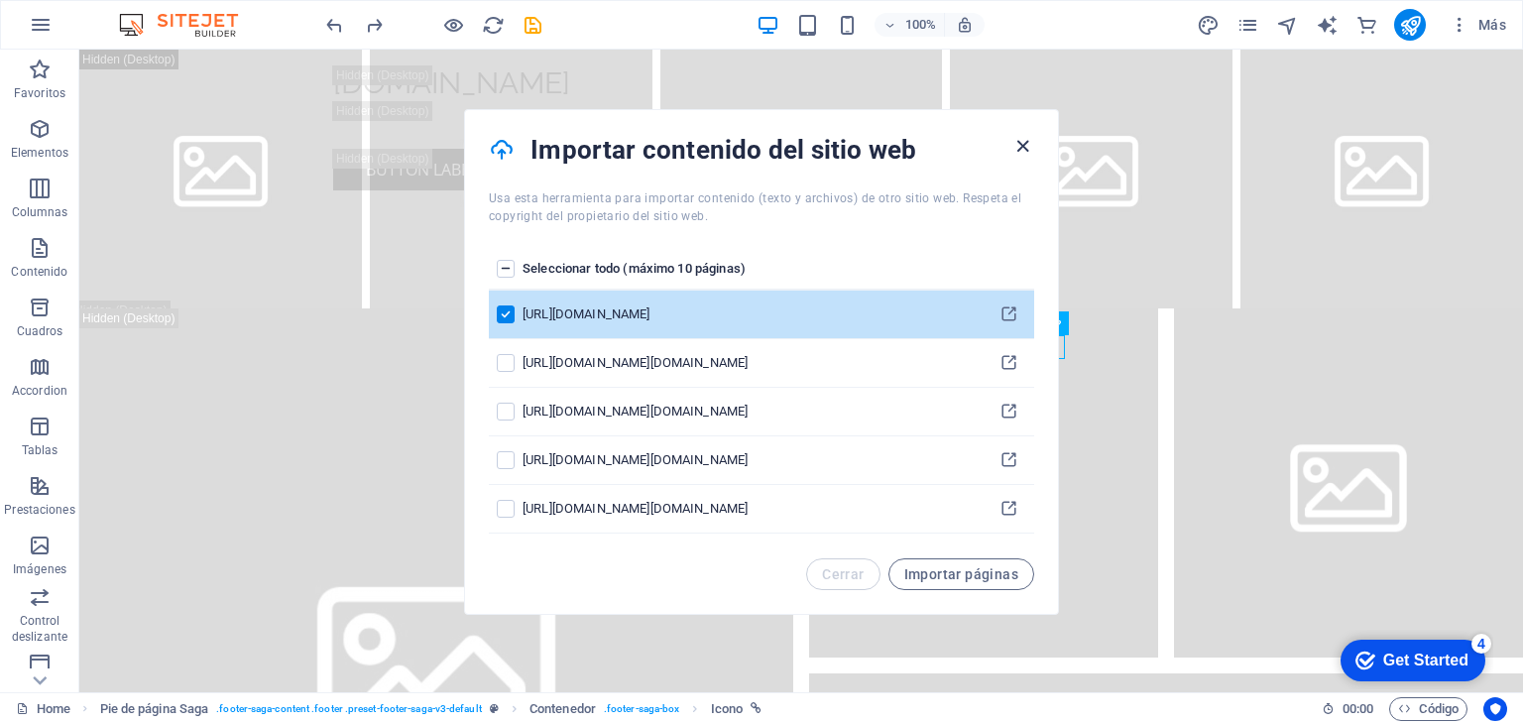
click at [1026, 152] on icon "button" at bounding box center [1022, 146] width 23 height 23
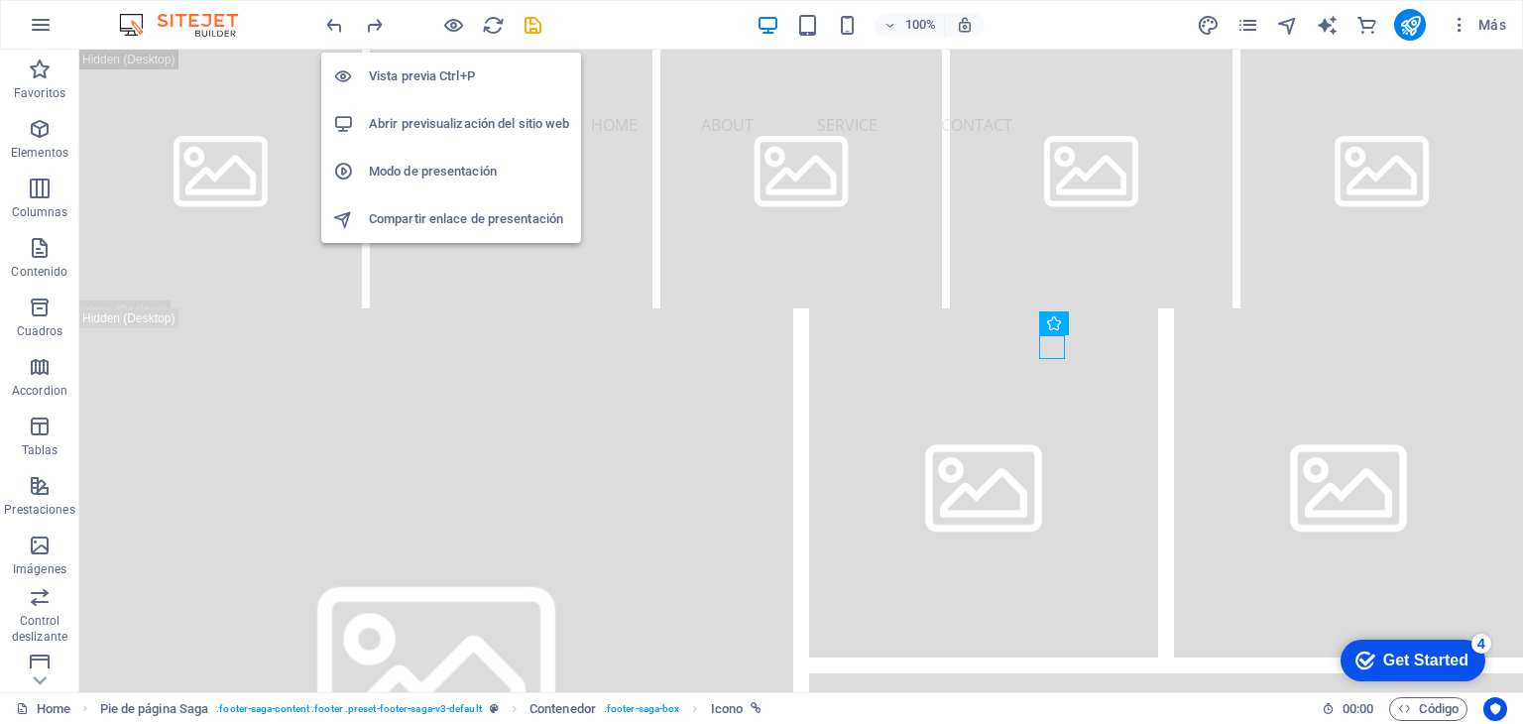
click at [444, 125] on h6 "Abrir previsualización del sitio web" at bounding box center [469, 124] width 200 height 24
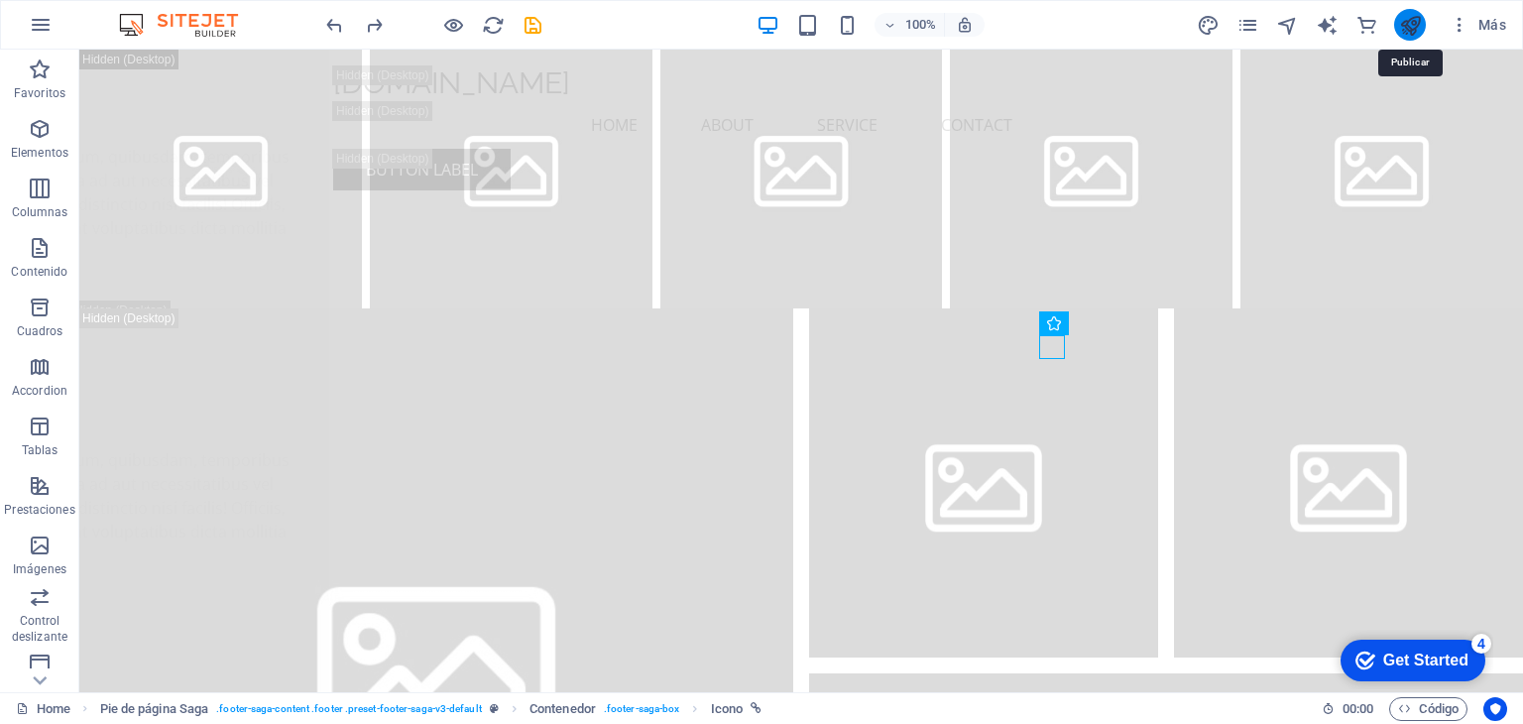
click at [1419, 24] on icon "publish" at bounding box center [1410, 25] width 23 height 23
